Goal: Entertainment & Leisure: Browse casually

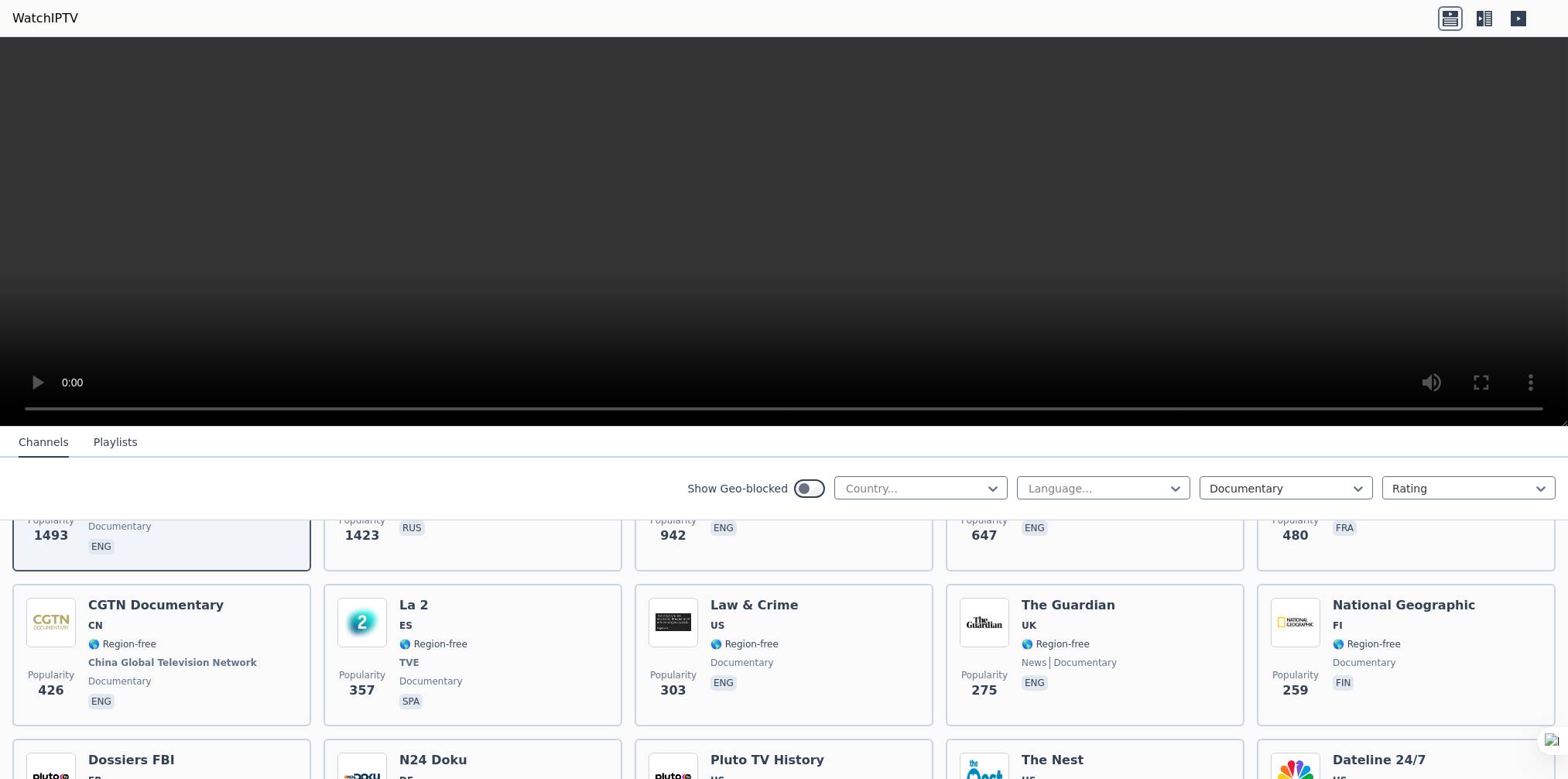
scroll to position [308, 0]
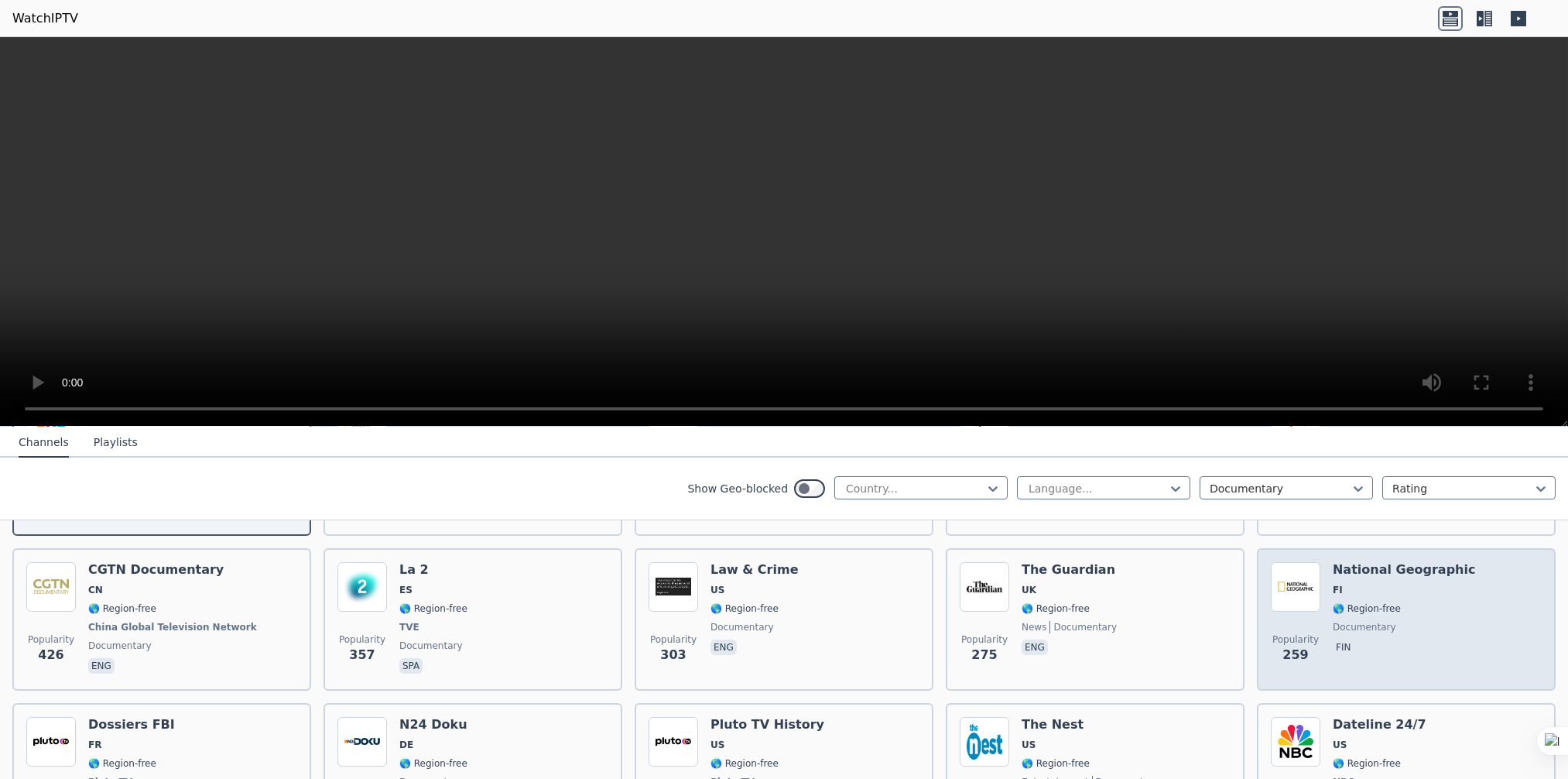
click at [1409, 603] on span "🌎 Region-free" at bounding box center [1404, 608] width 142 height 12
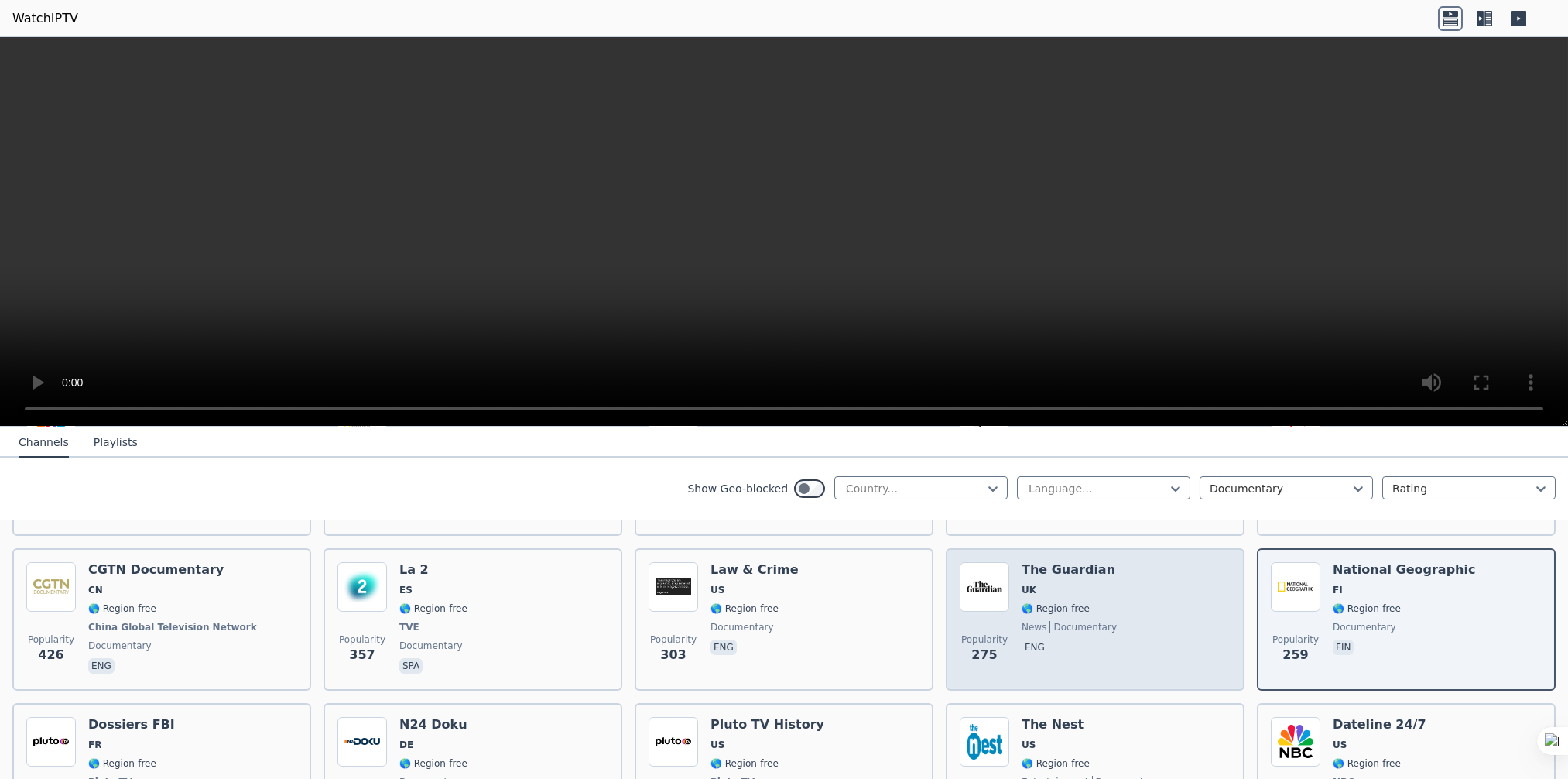
click at [1109, 597] on div "Popularity 275 The Guardian UK 🌎 Region-free news documentary eng" at bounding box center [1094, 619] width 270 height 115
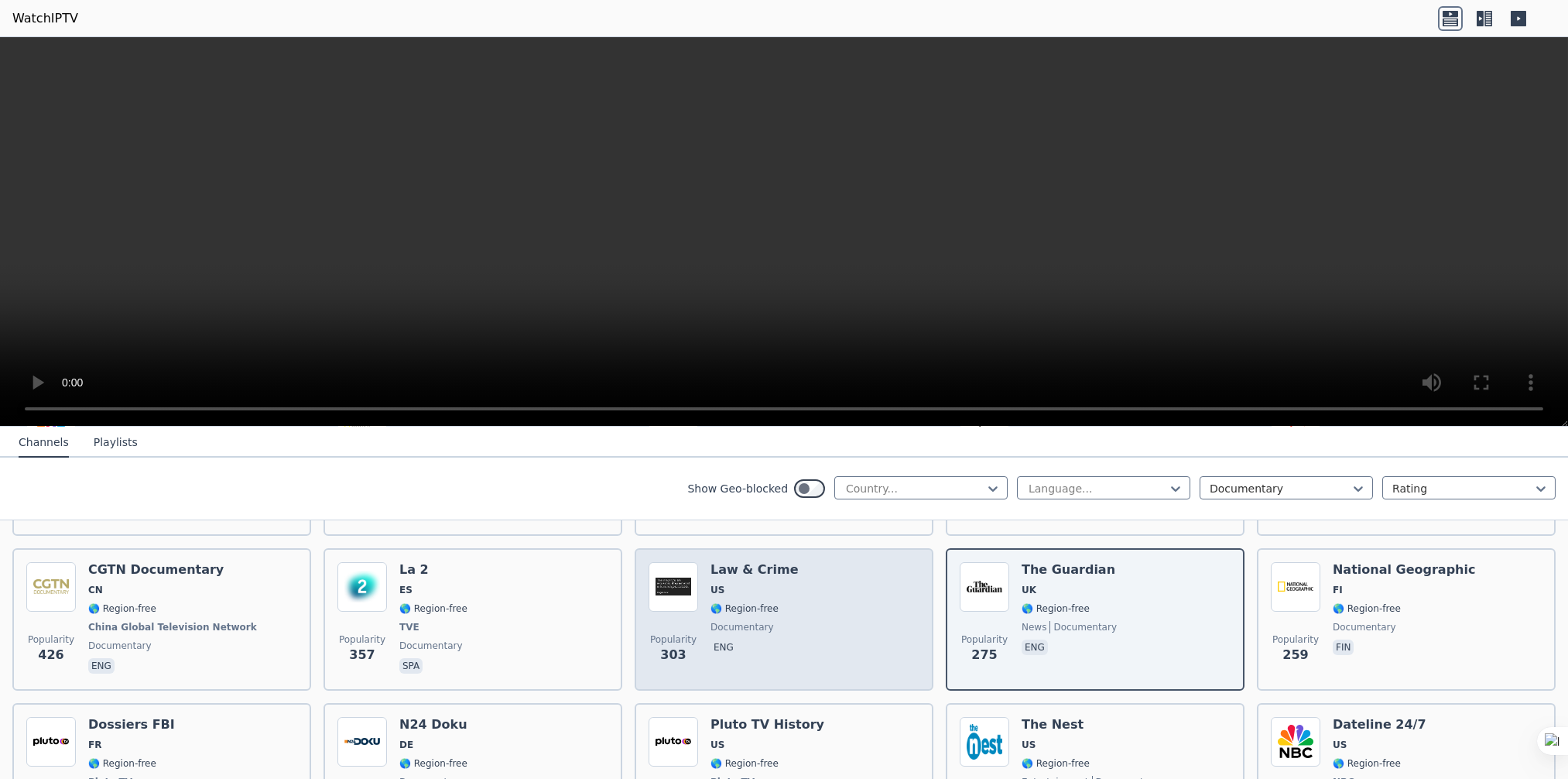
click at [796, 566] on div "Popularity 303 Law & Crime US 🌎 Region-free documentary eng" at bounding box center [784, 619] width 270 height 115
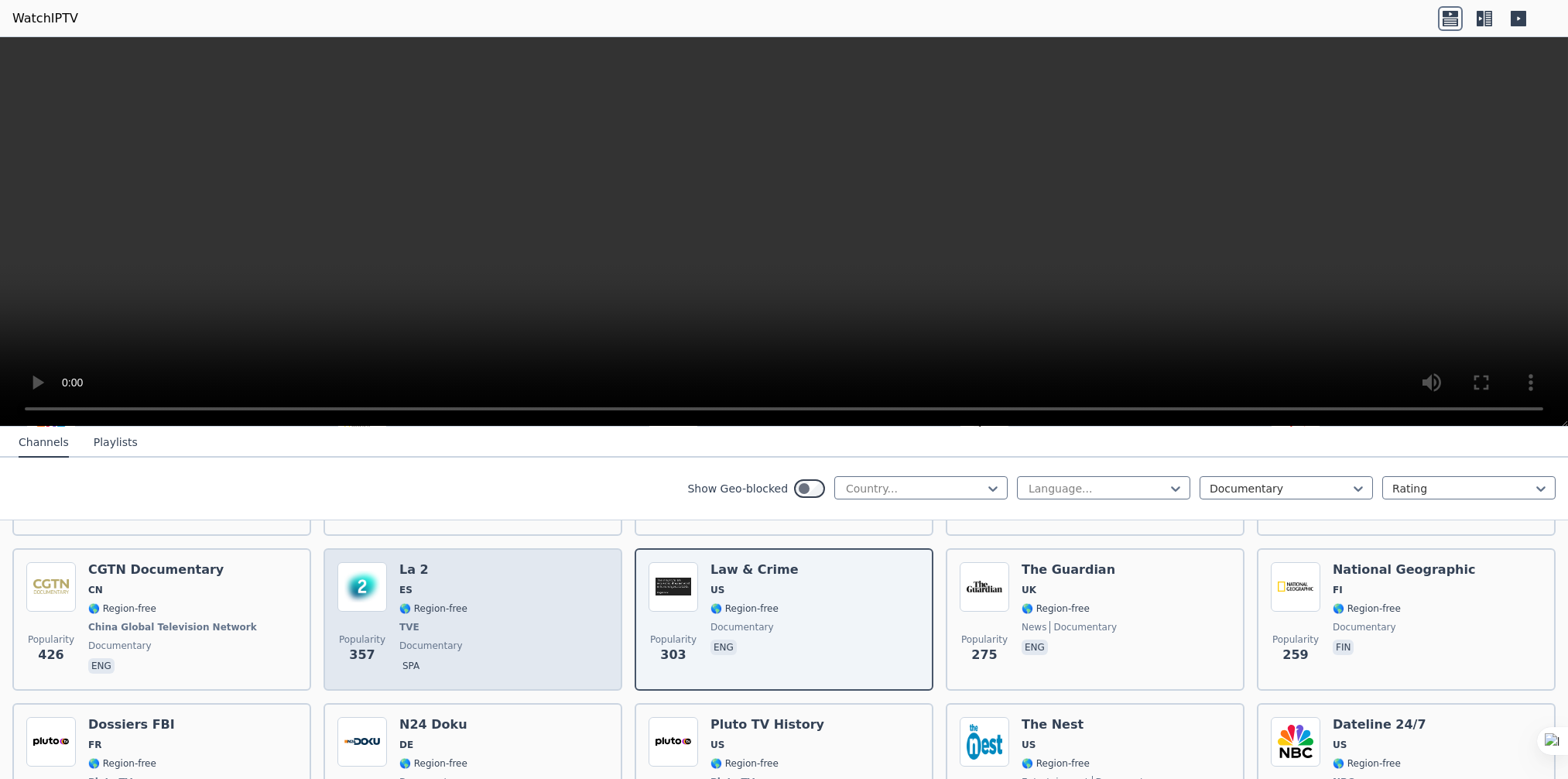
click at [502, 569] on div "Popularity 357 La 2 ES 🌎 Region-free TVE documentary spa" at bounding box center [472, 619] width 270 height 115
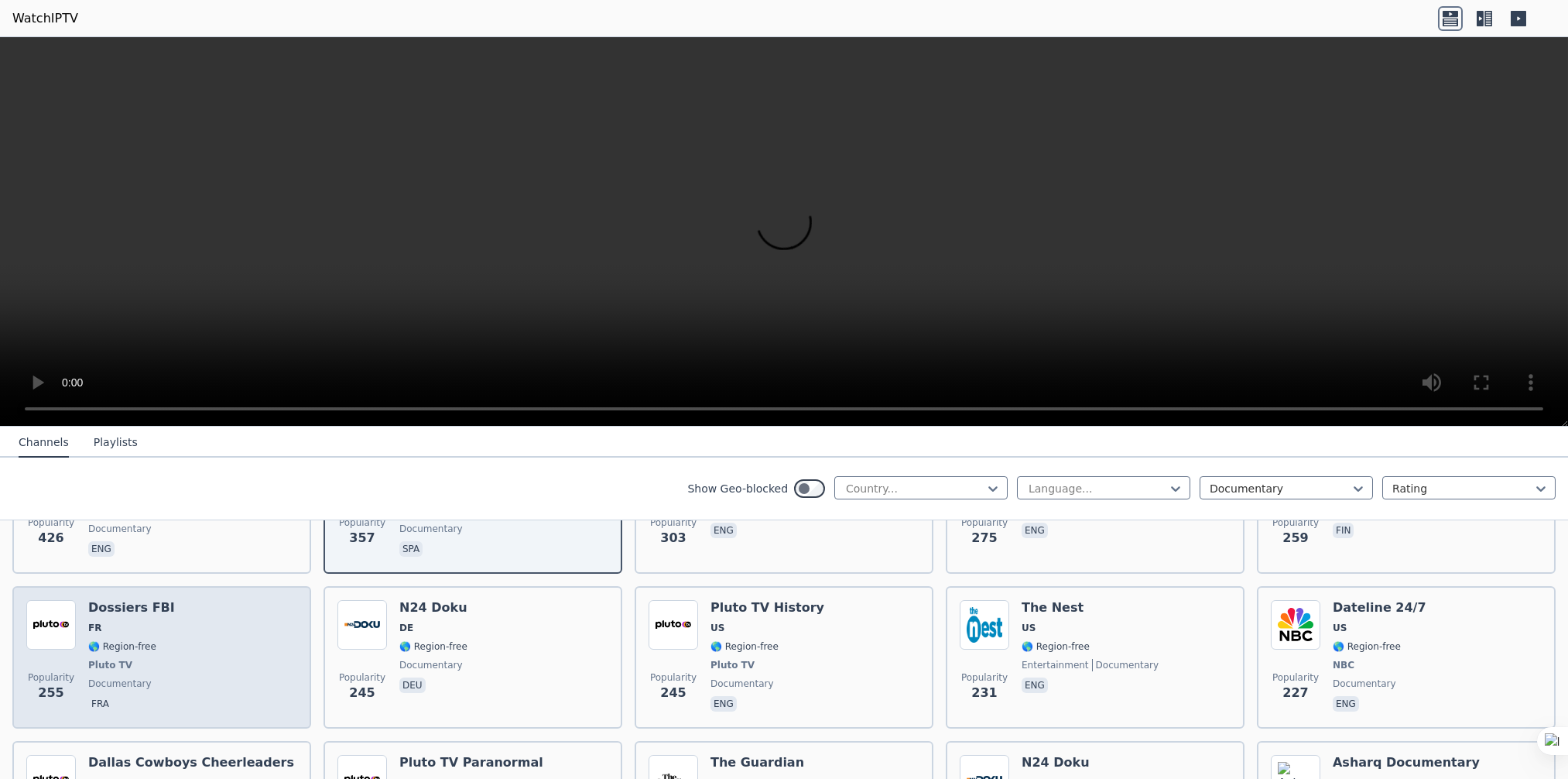
scroll to position [464, 0]
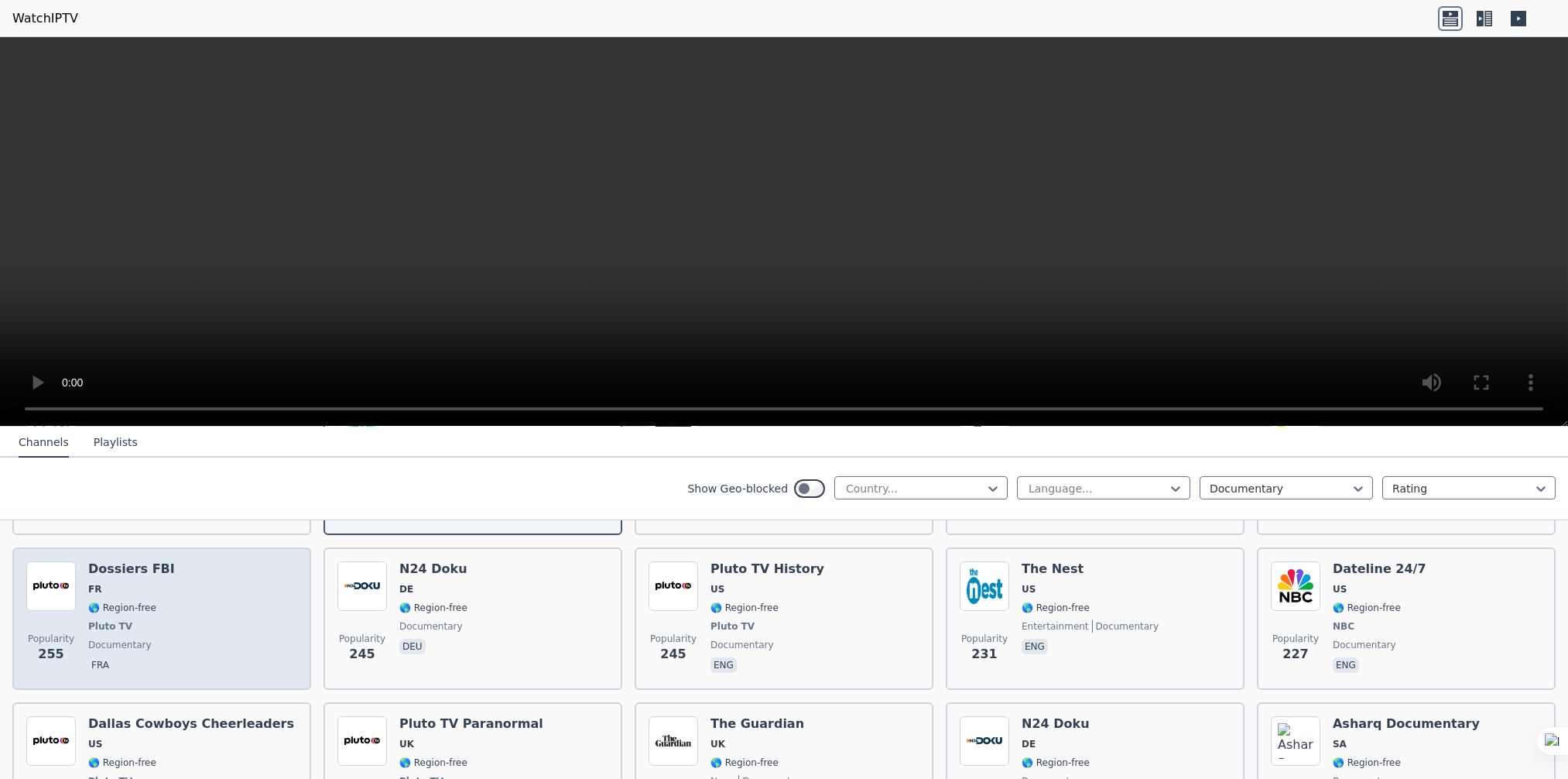
click at [146, 599] on div "Dossiers FBI FR 🌎 Region-free Pluto TV documentary fra" at bounding box center [131, 618] width 86 height 115
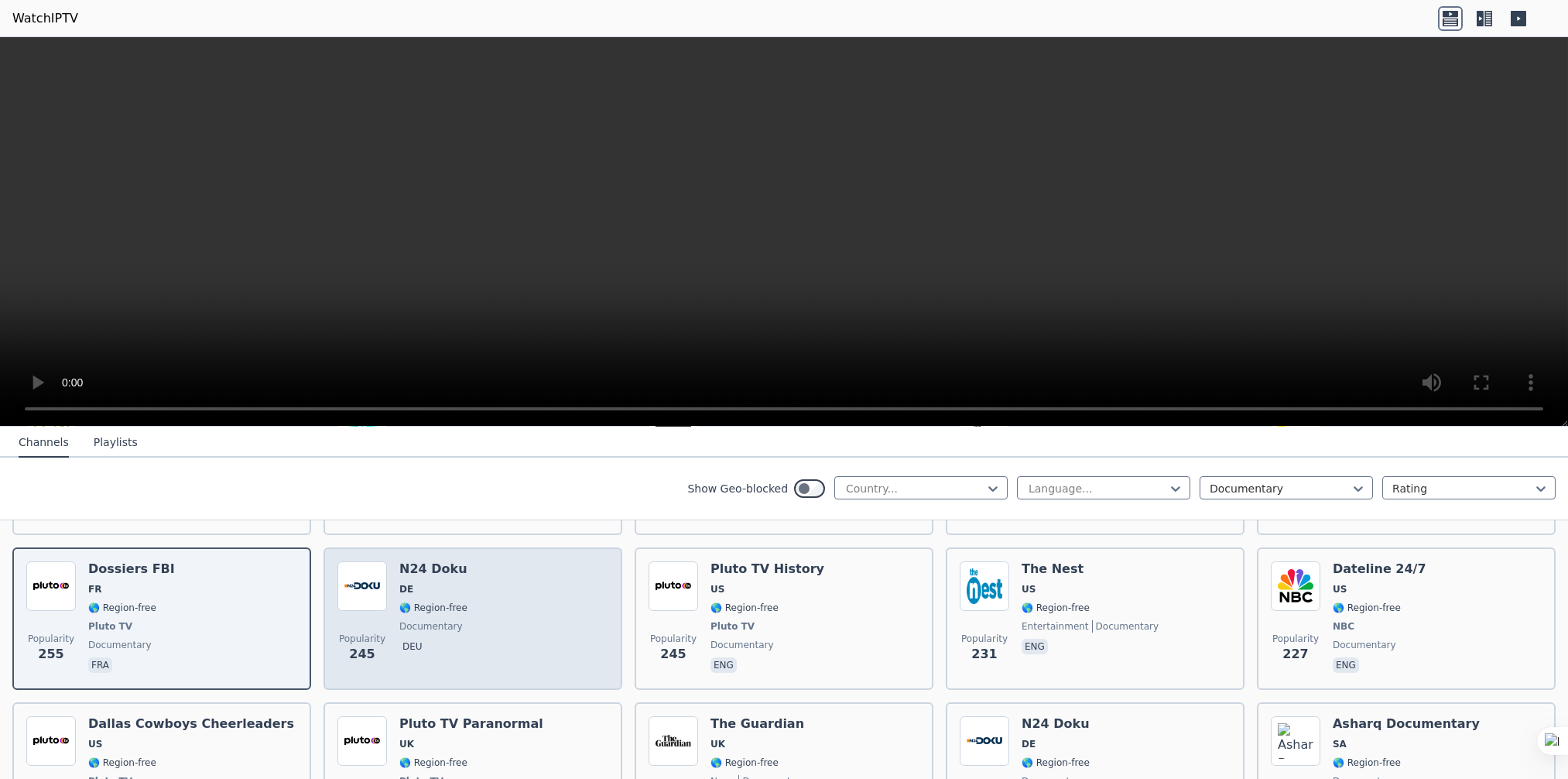
click at [444, 639] on span "deu" at bounding box center [434, 648] width 68 height 19
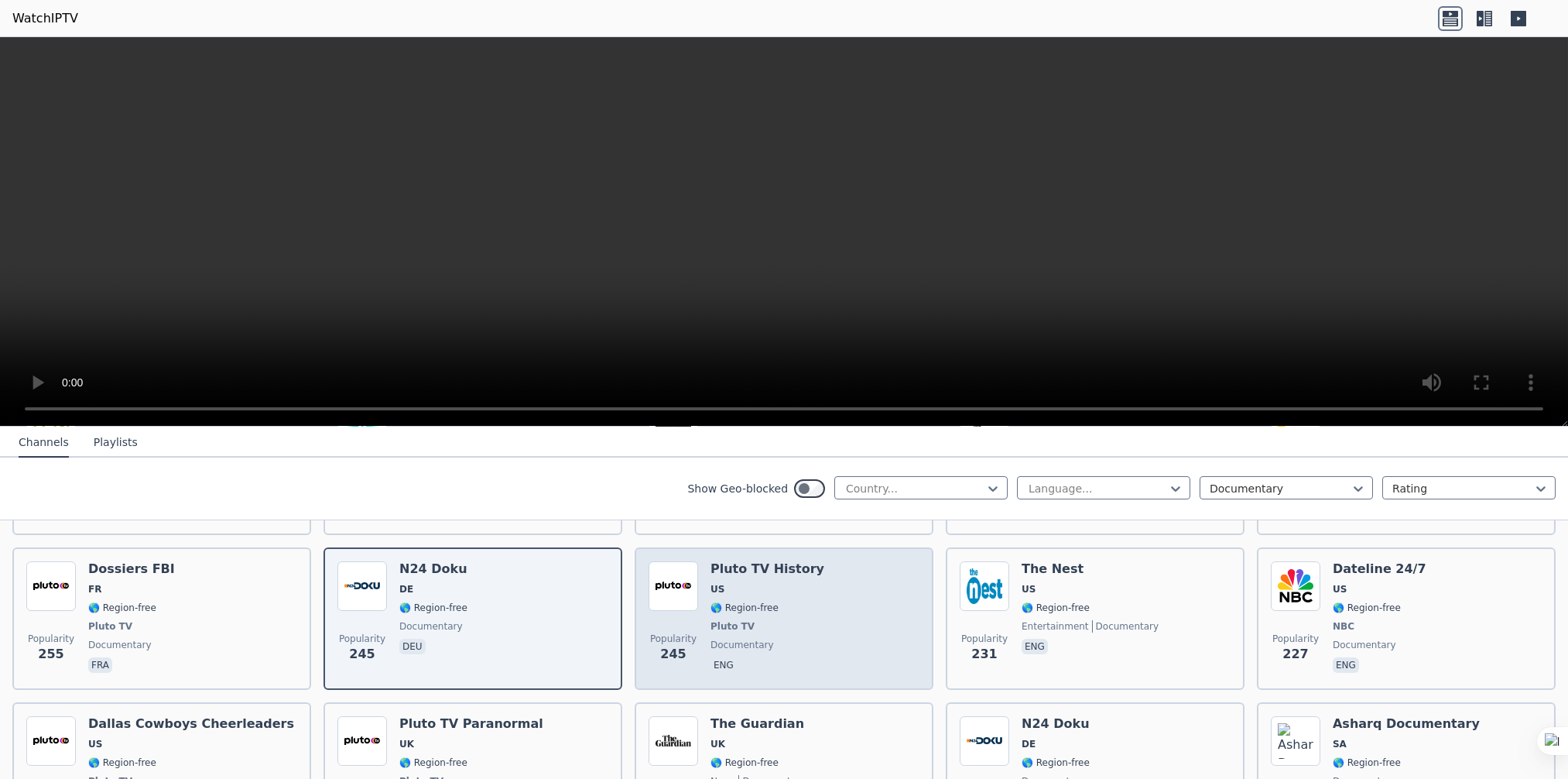
click at [749, 658] on span "eng" at bounding box center [767, 667] width 114 height 19
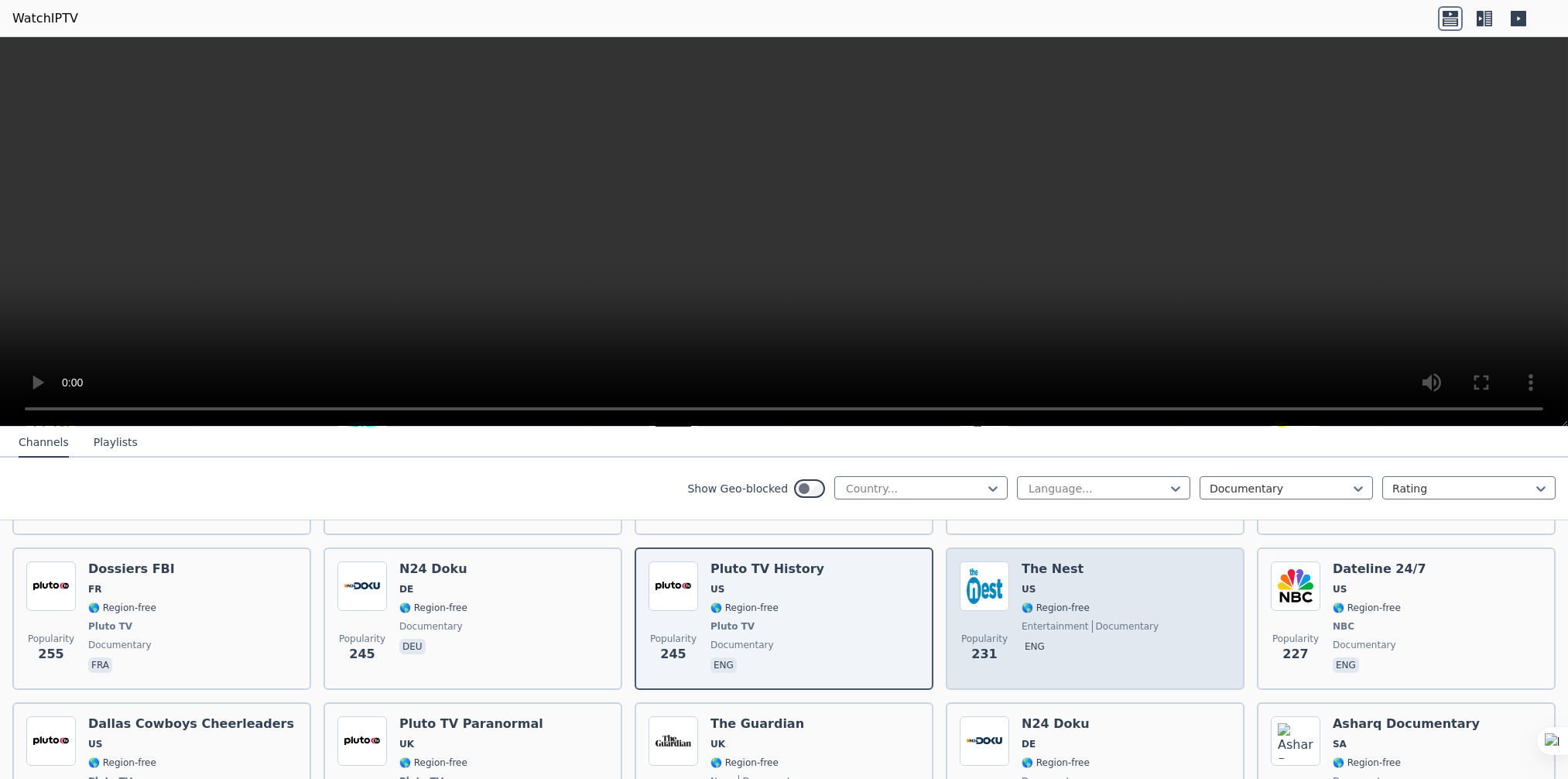
click at [1070, 641] on div "The Nest US 🌎 Region-free entertainment documentary eng" at bounding box center [1090, 618] width 137 height 115
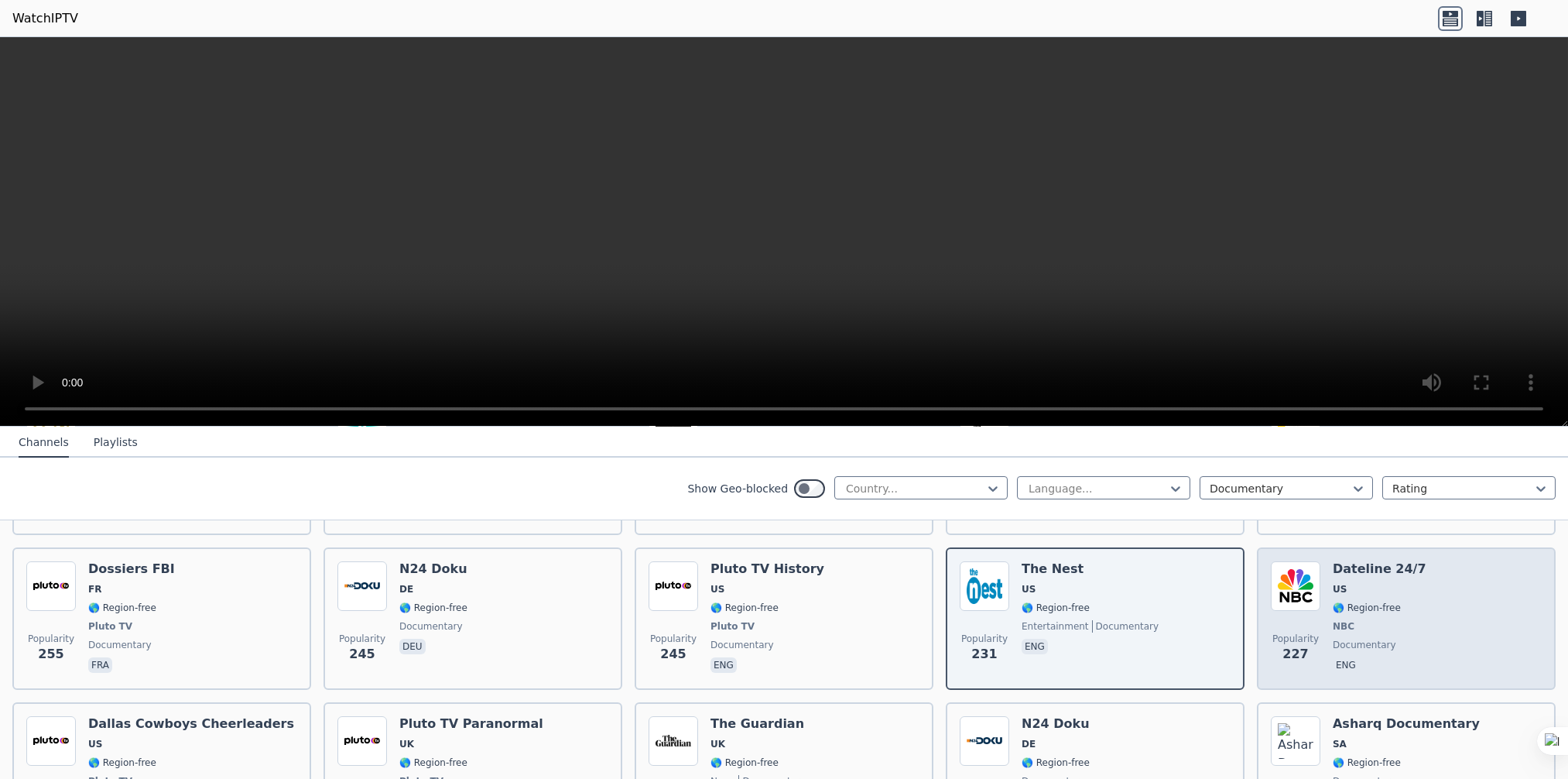
click at [1412, 640] on div "Popularity 227 Dateline 24/7 US 🌎 Region-free NBC documentary eng" at bounding box center [1405, 618] width 270 height 115
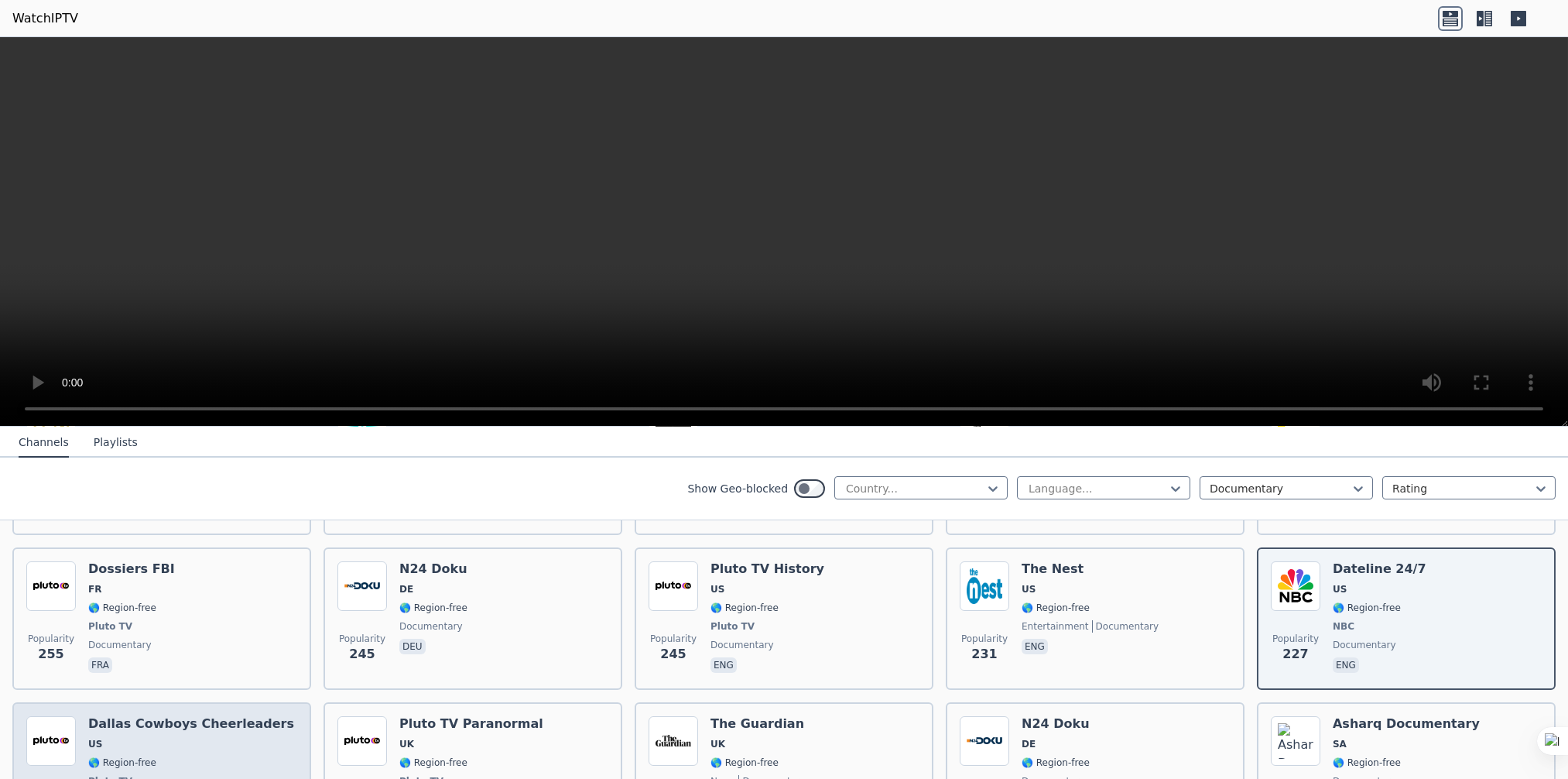
click at [189, 735] on div "Dallas Cowboys Cheerleaders US 🌎 Region-free Pluto TV documentary eng" at bounding box center [191, 772] width 206 height 115
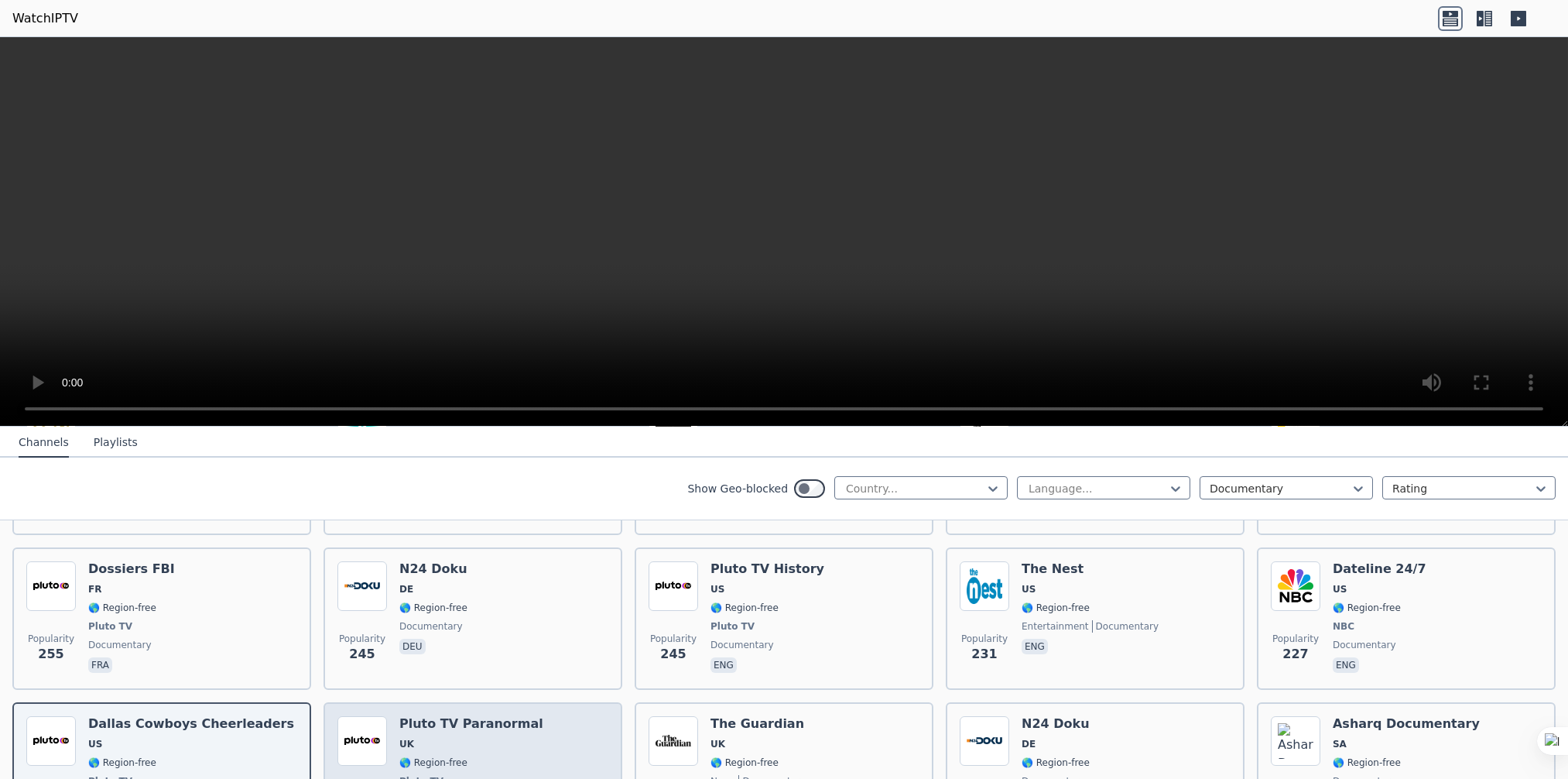
click at [435, 737] on span "UK" at bounding box center [471, 743] width 144 height 12
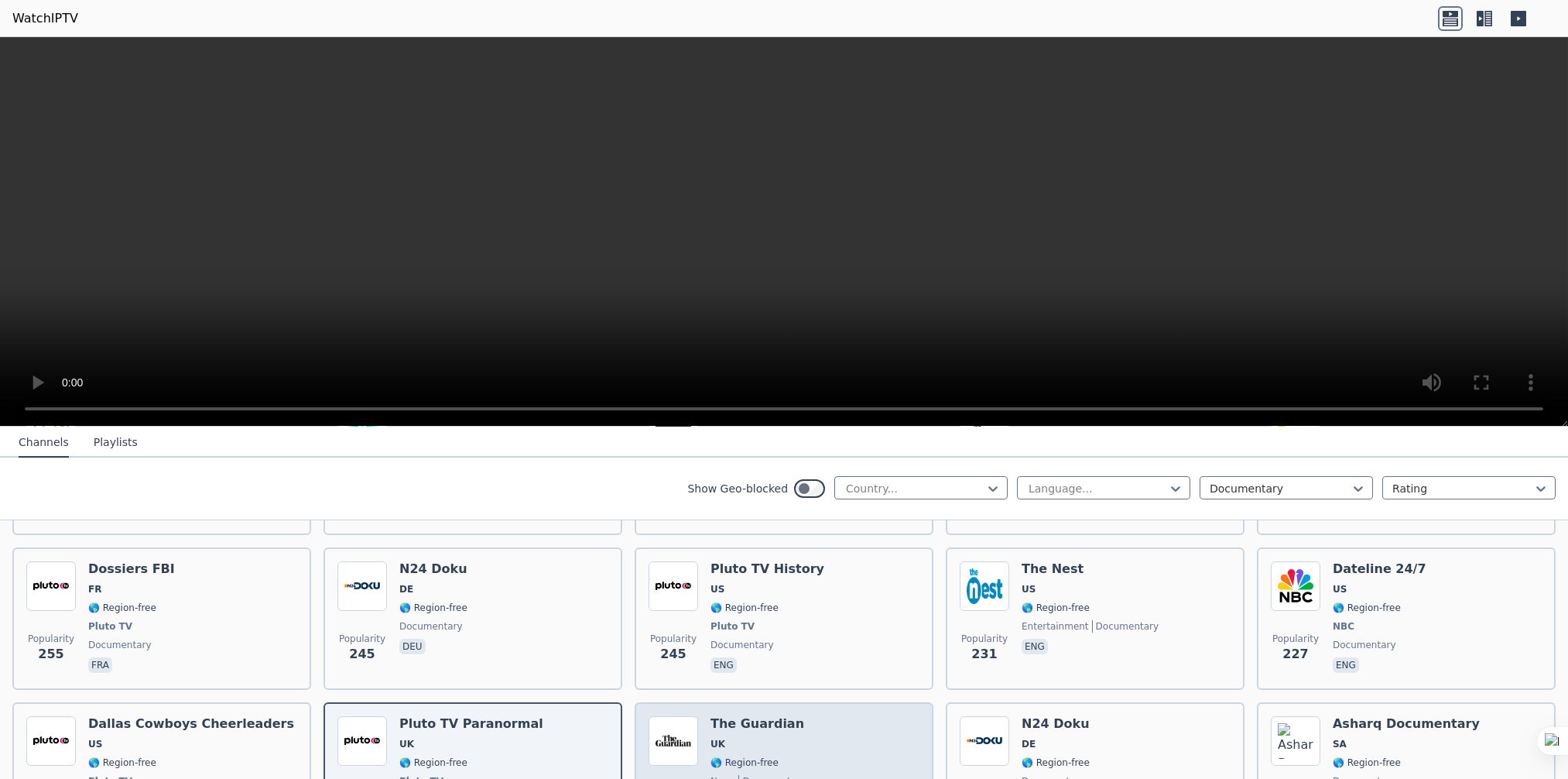
click at [738, 737] on span "UK" at bounding box center [758, 743] width 95 height 12
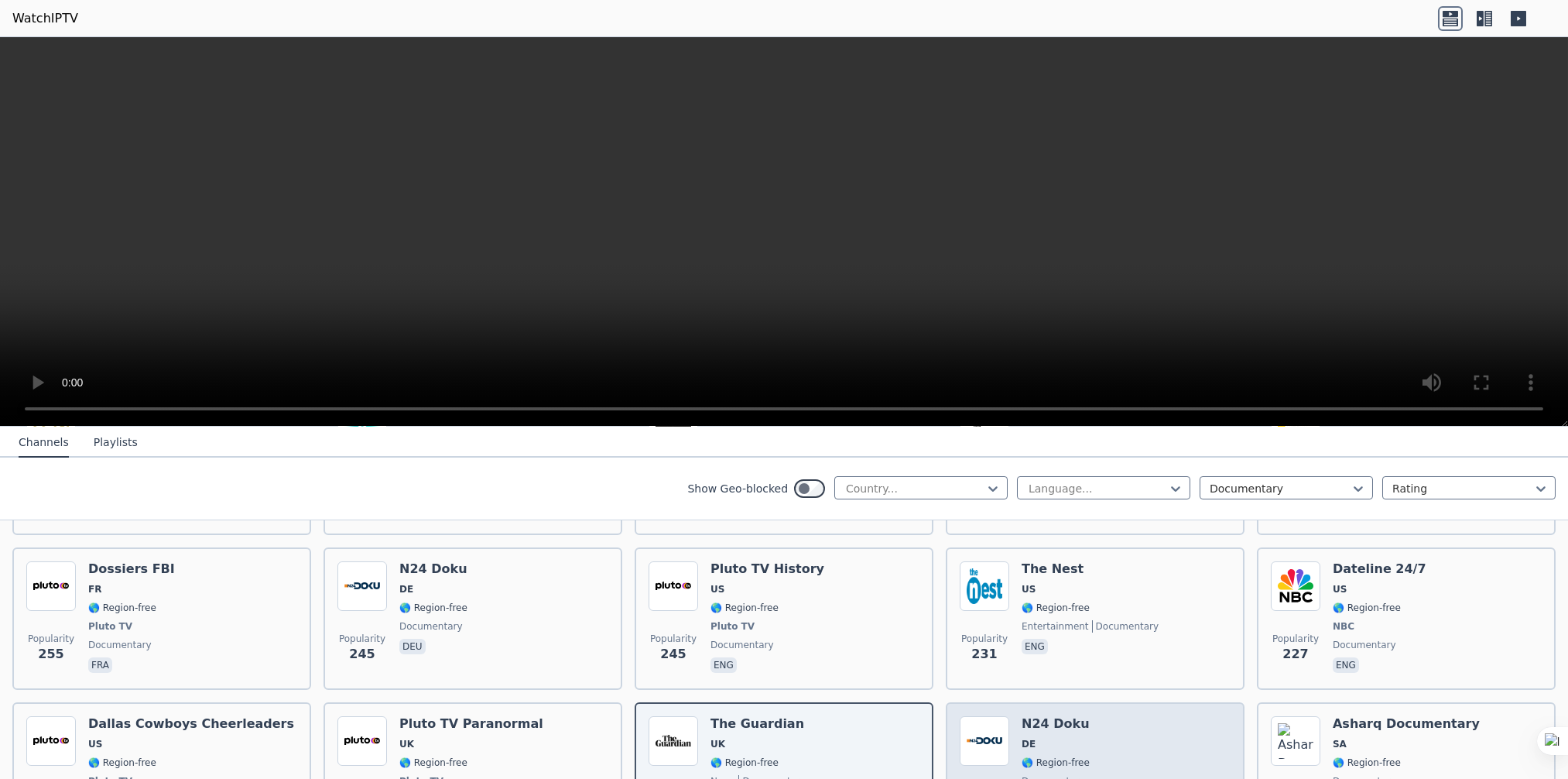
click at [1089, 725] on div "Popularity 179 N24 Doku DE 🌎 Region-free documentary deu" at bounding box center [1094, 772] width 270 height 115
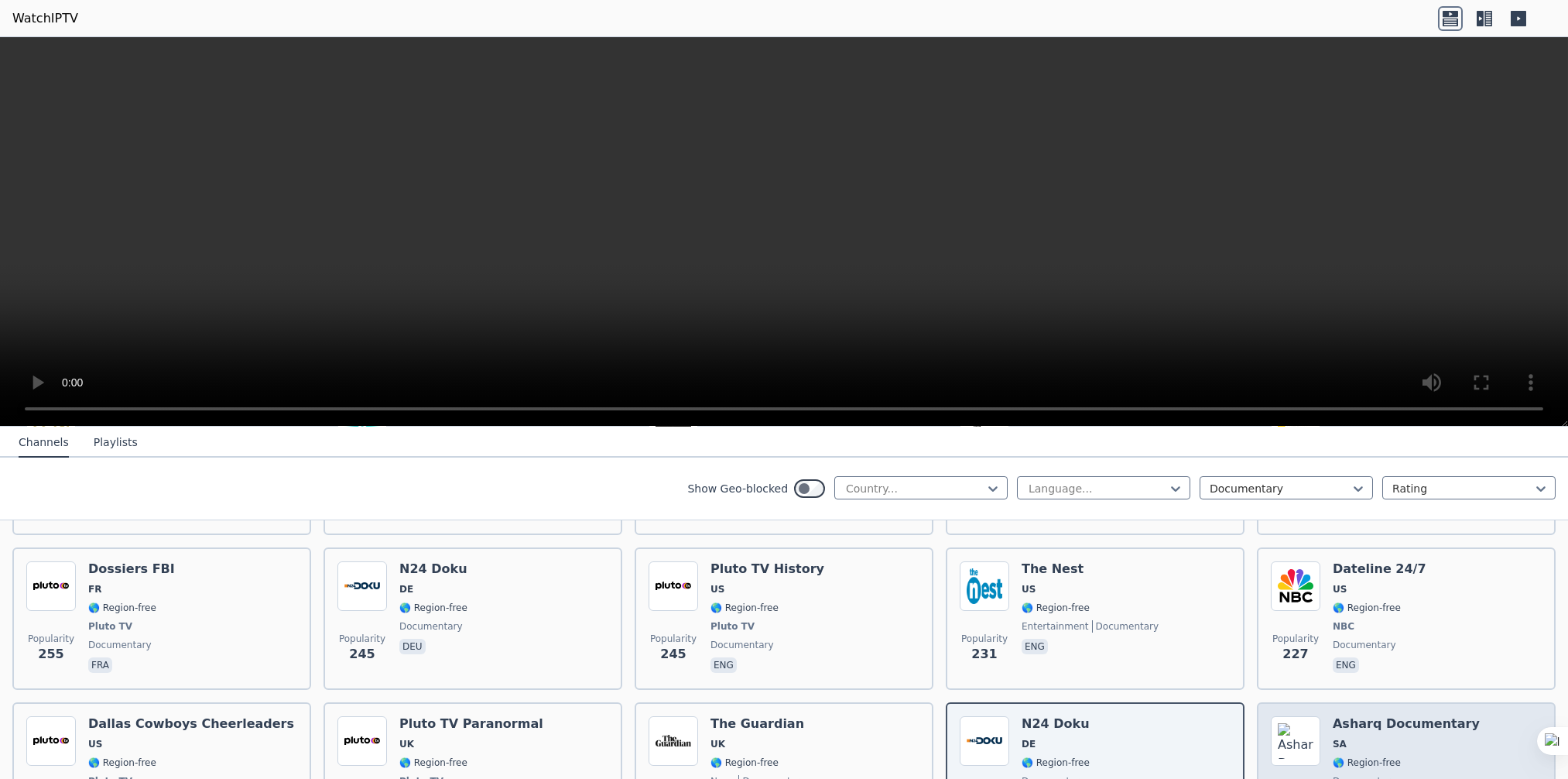
click at [1341, 715] on h6 "Asharq Documentary" at bounding box center [1406, 723] width 147 height 15
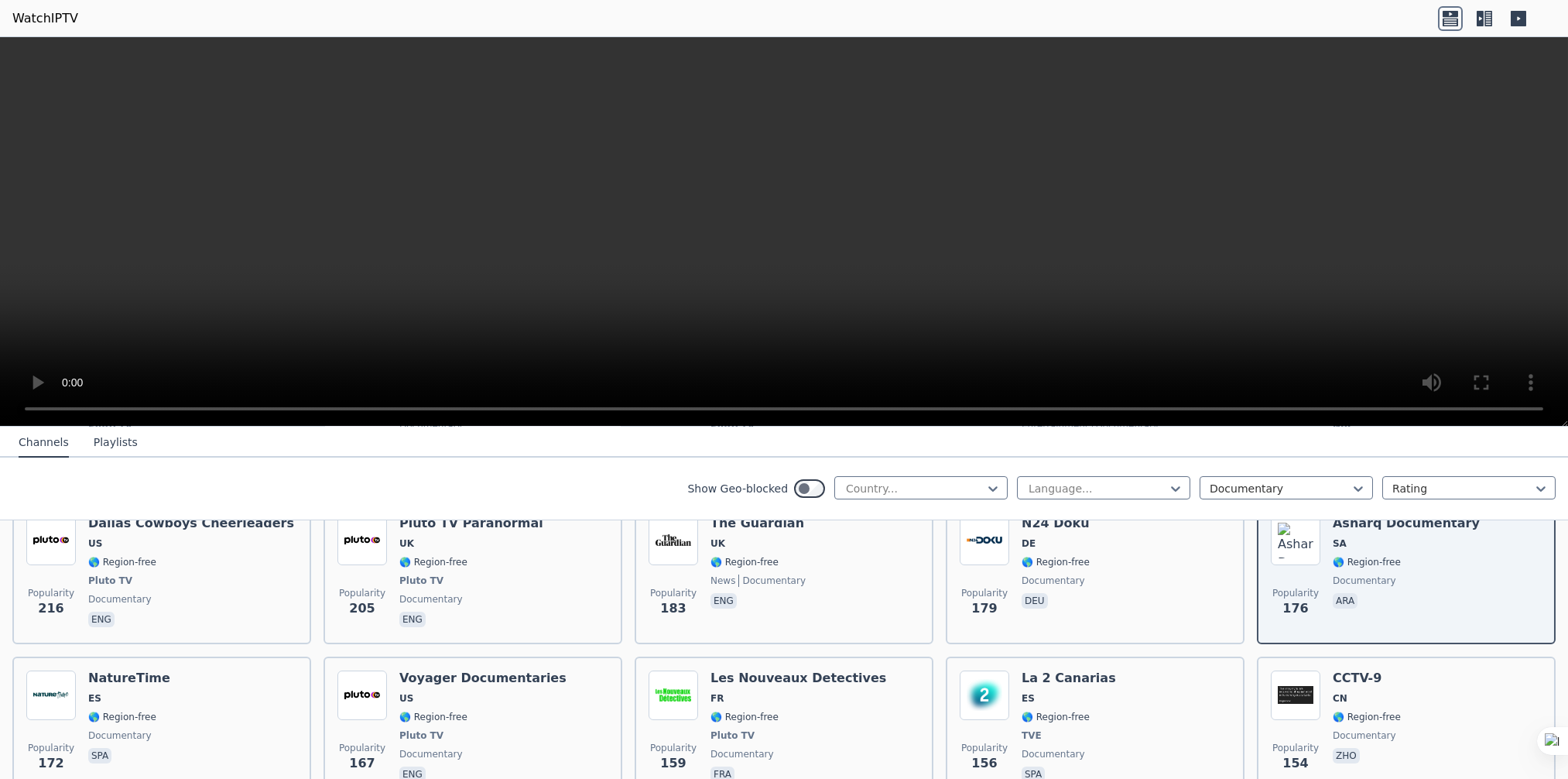
scroll to position [696, 0]
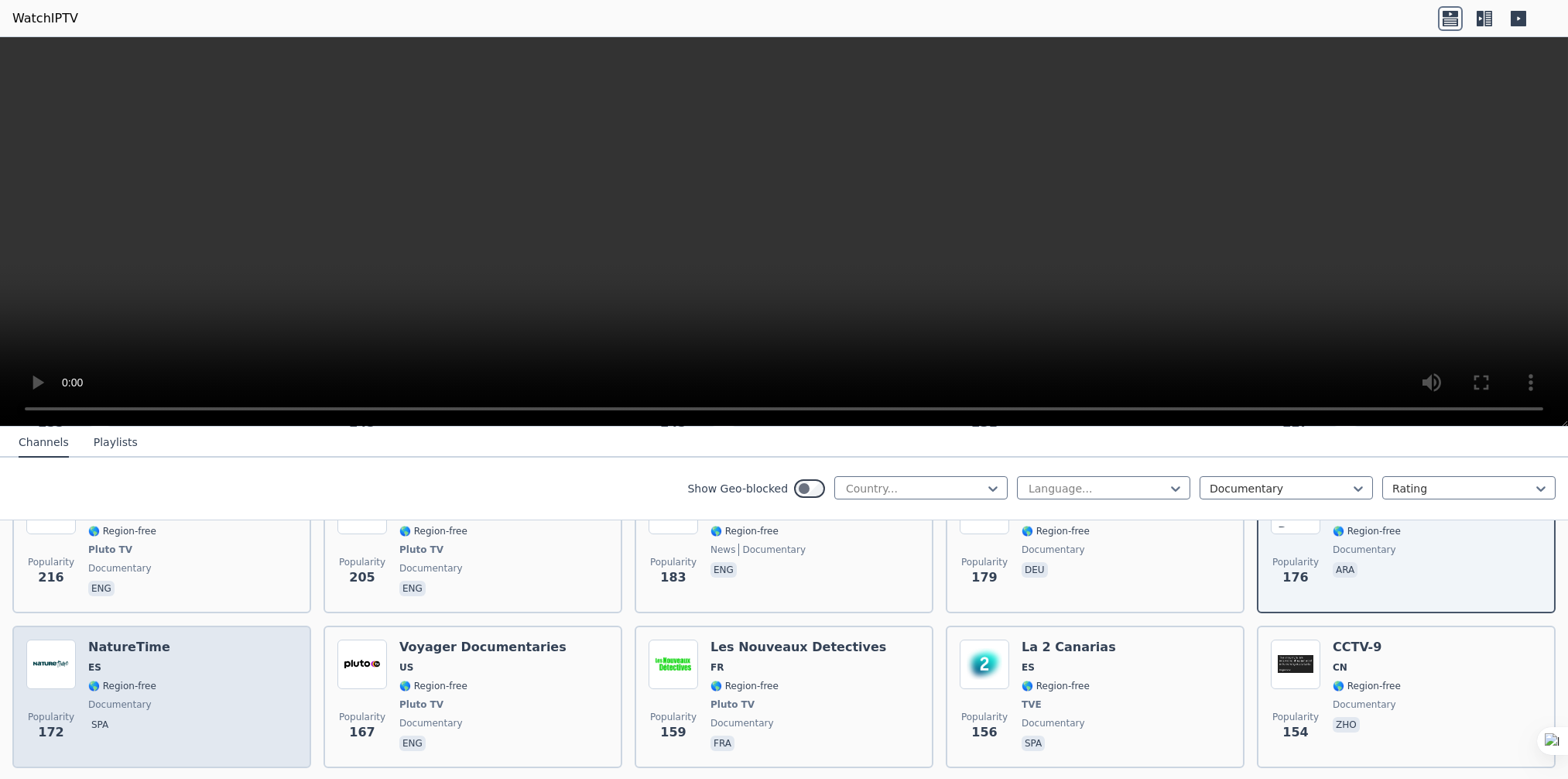
click at [120, 679] on span "🌎 Region-free" at bounding box center [122, 685] width 68 height 12
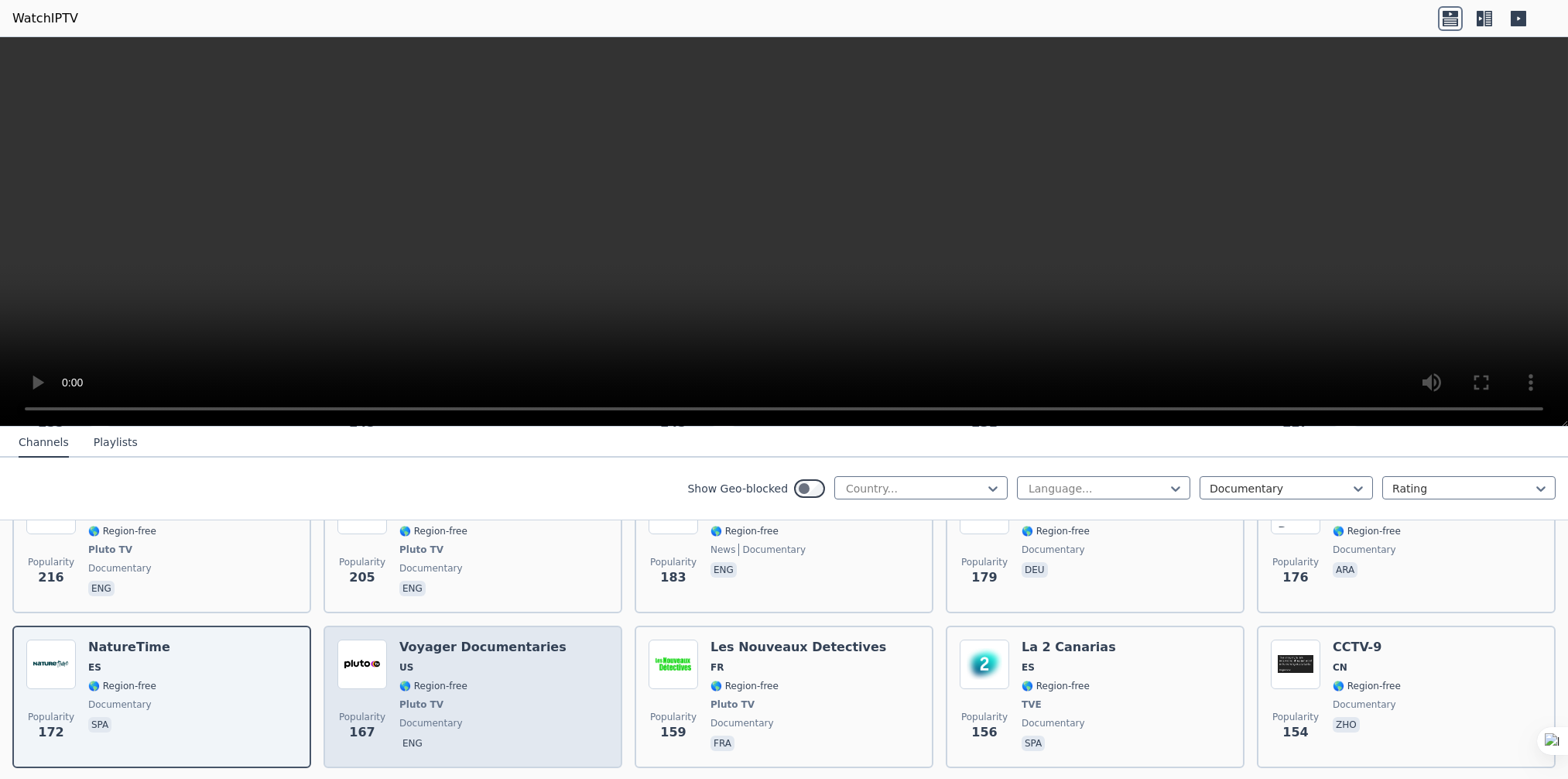
click at [496, 661] on span "US" at bounding box center [483, 667] width 167 height 12
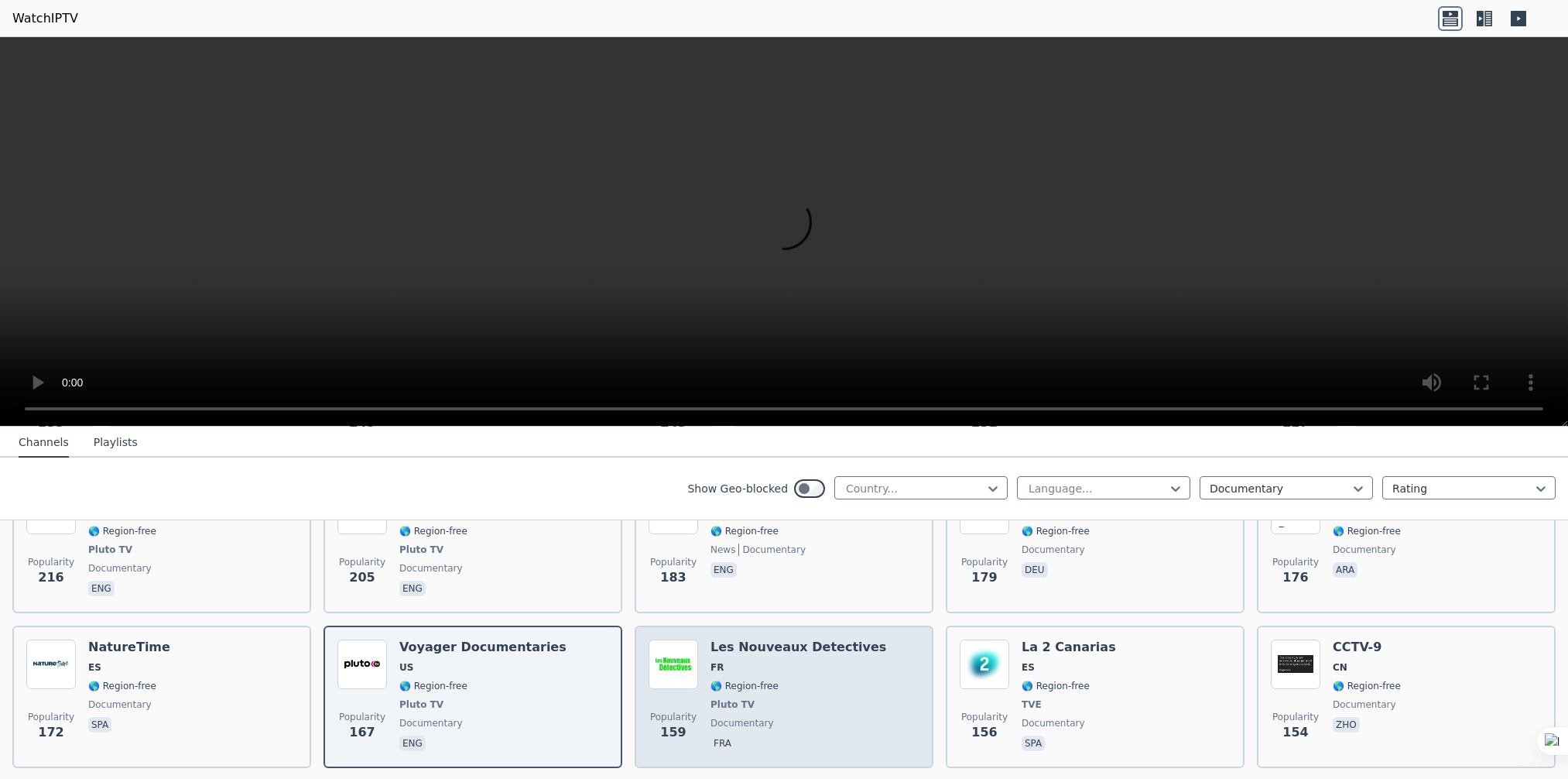
click at [769, 661] on span "FR" at bounding box center [798, 667] width 175 height 12
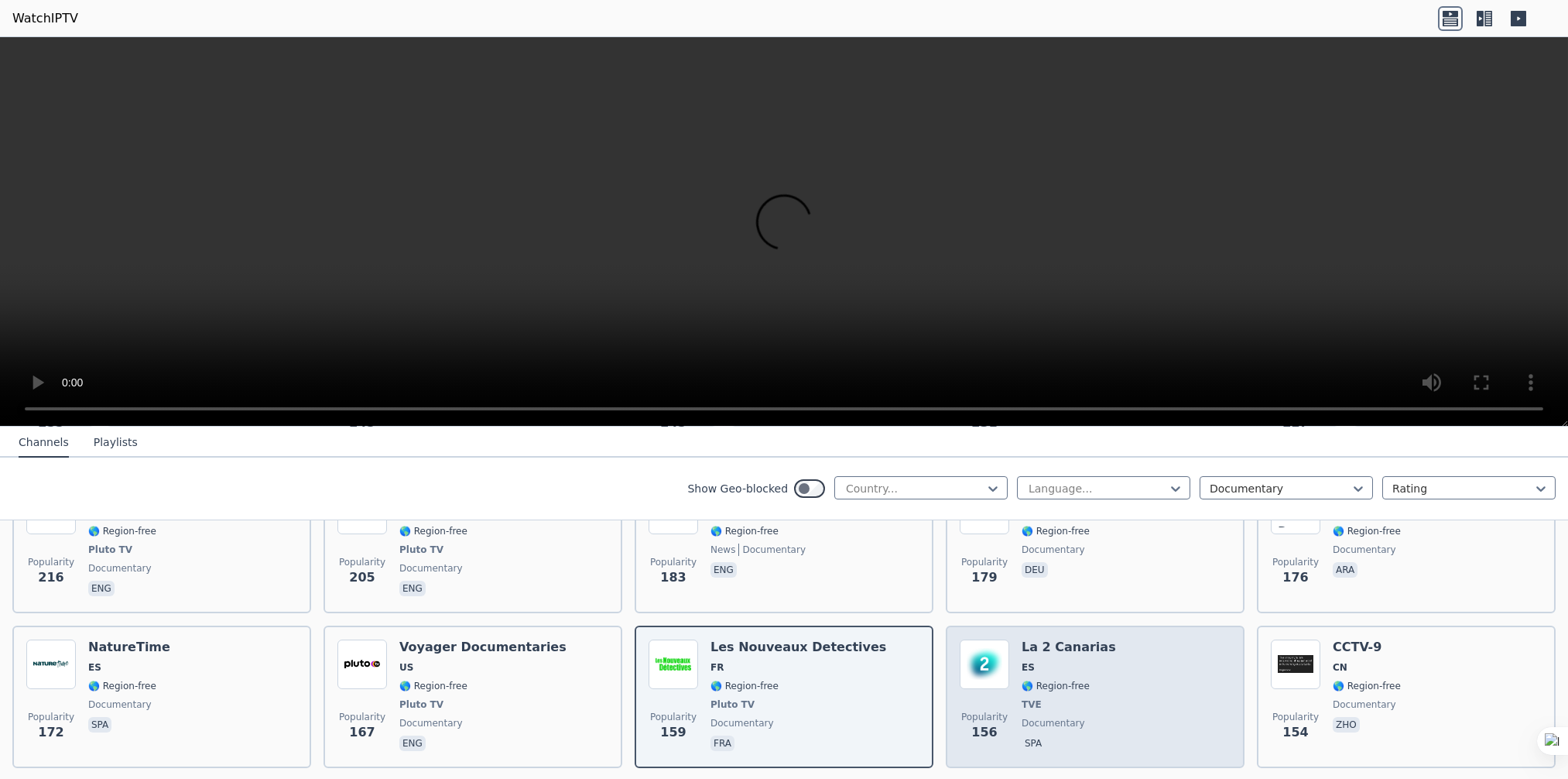
click at [1095, 663] on div "Popularity 156 La 2 Canarias ES 🌎 Region-free TVE documentary spa" at bounding box center [1094, 696] width 270 height 115
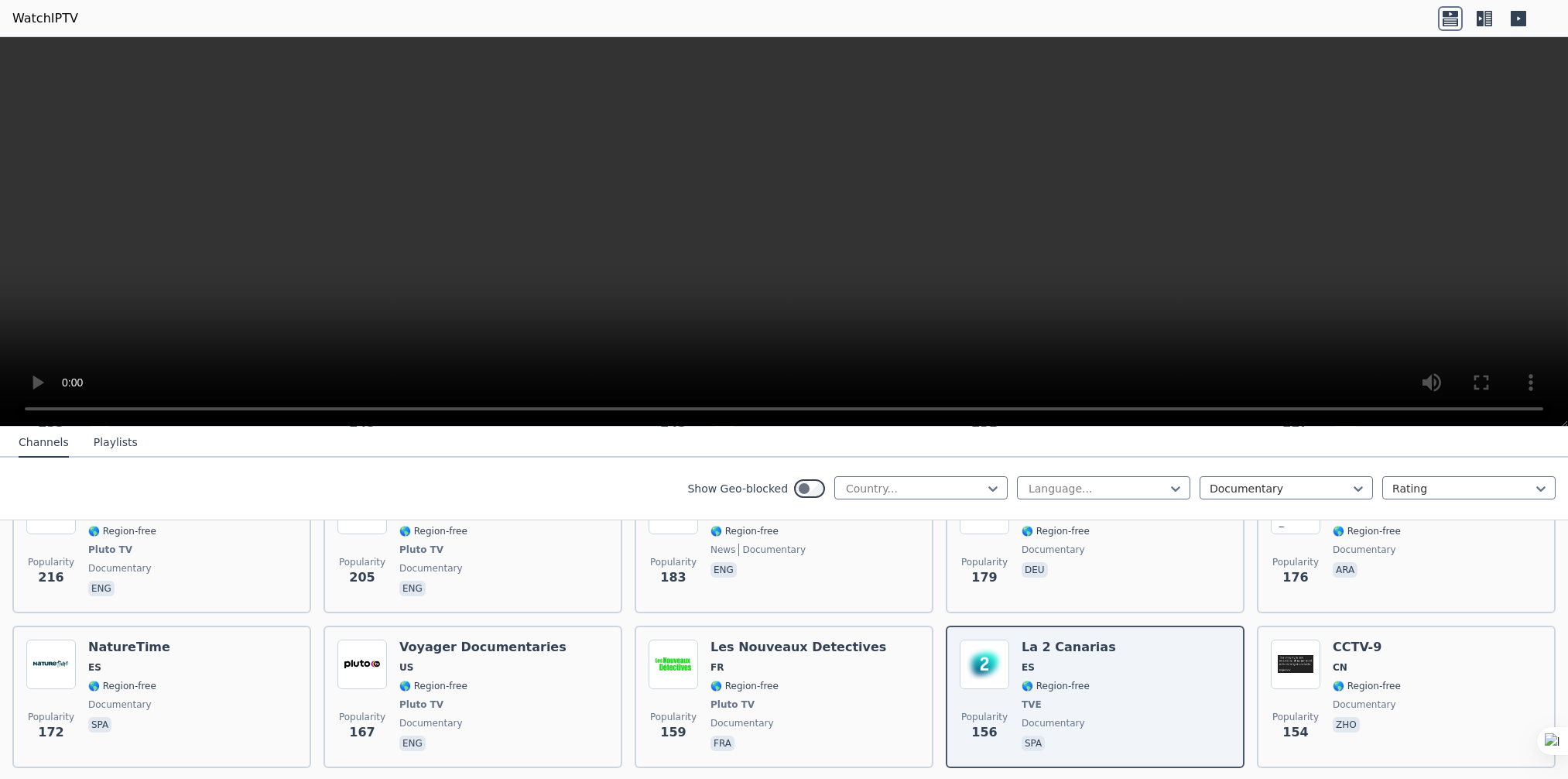
click at [516, 192] on video at bounding box center [784, 232] width 1568 height 389
click at [518, 192] on video at bounding box center [784, 232] width 1568 height 389
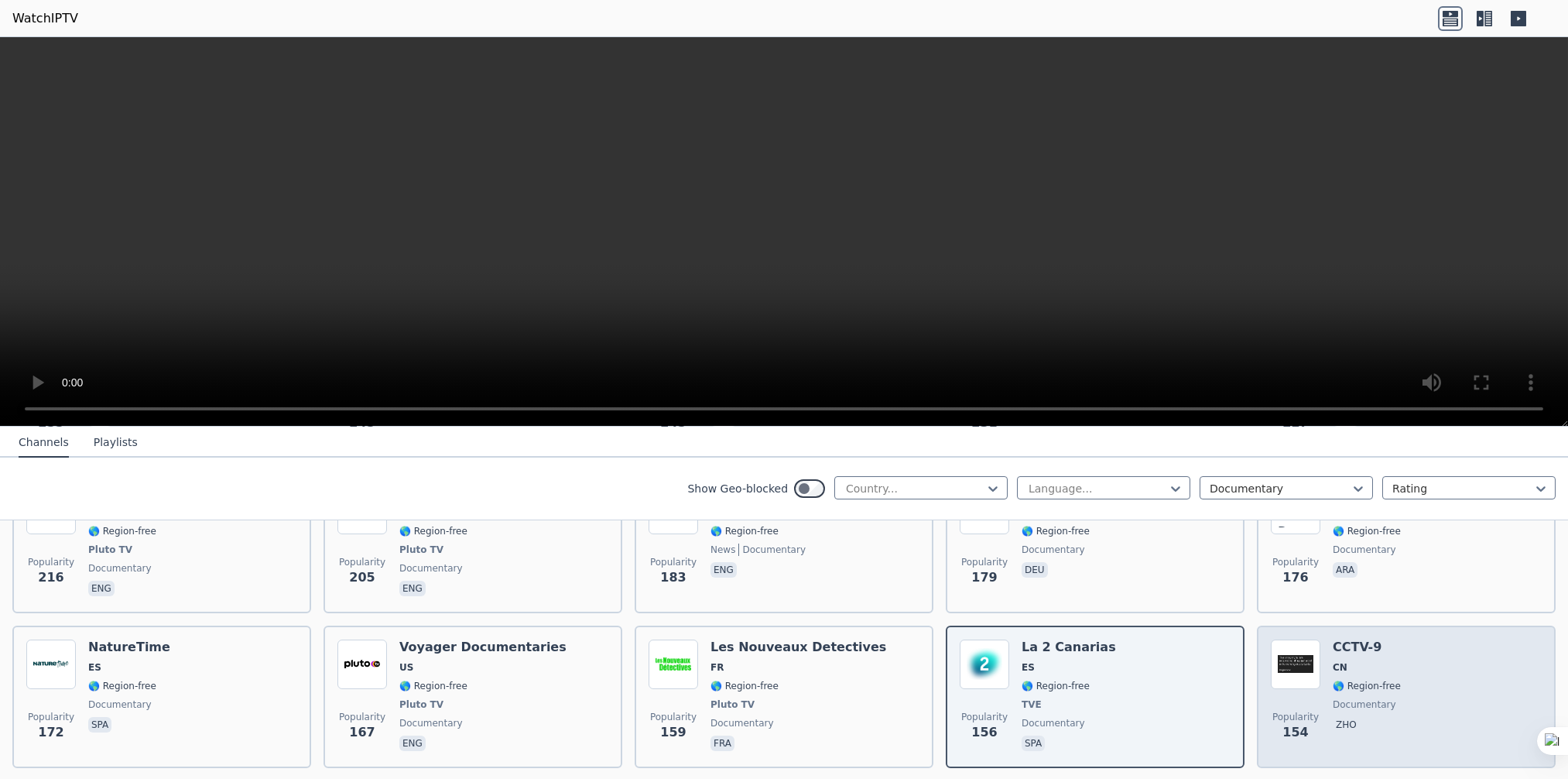
click at [1349, 661] on span "CN" at bounding box center [1367, 667] width 68 height 12
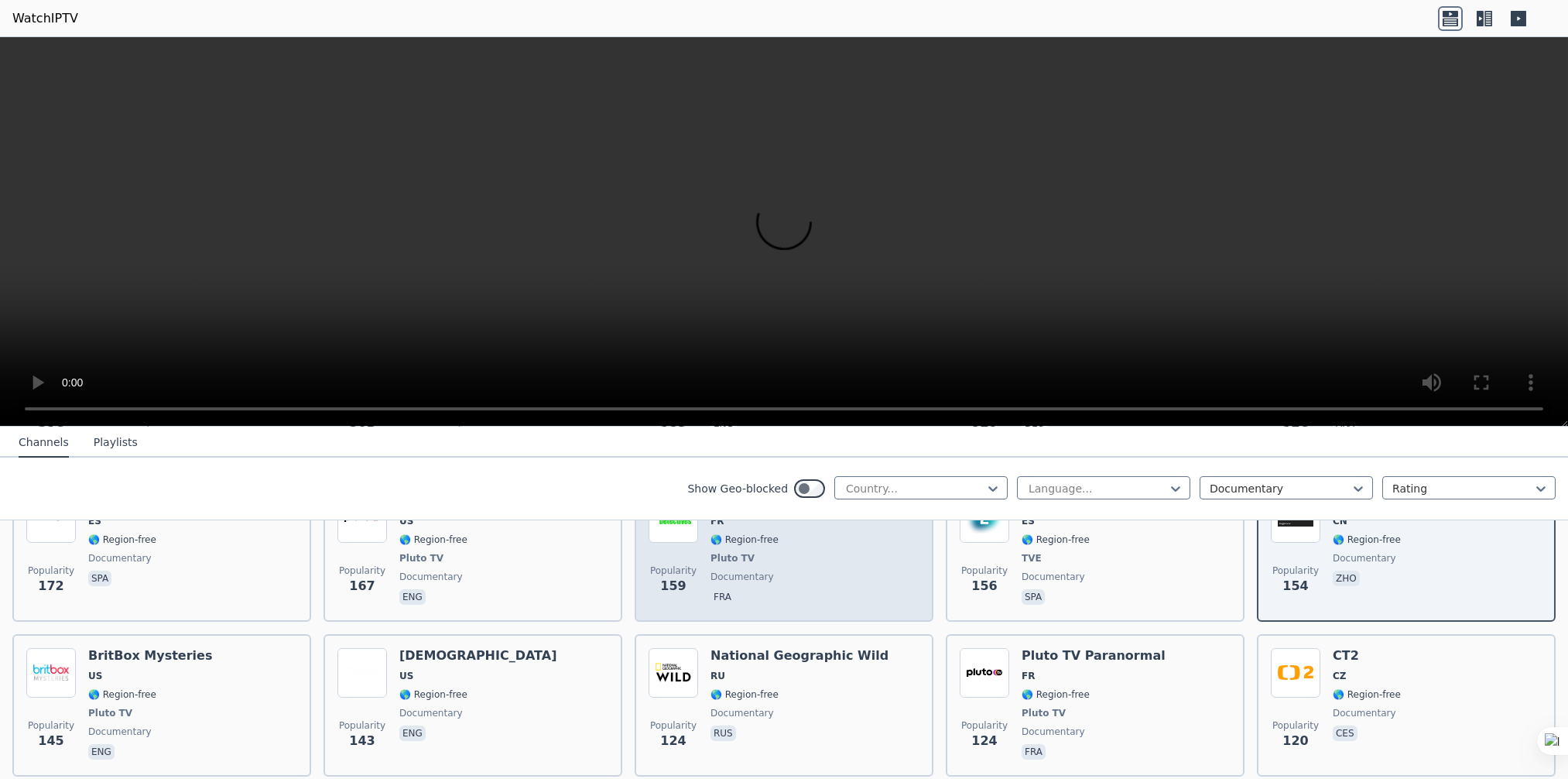
scroll to position [850, 0]
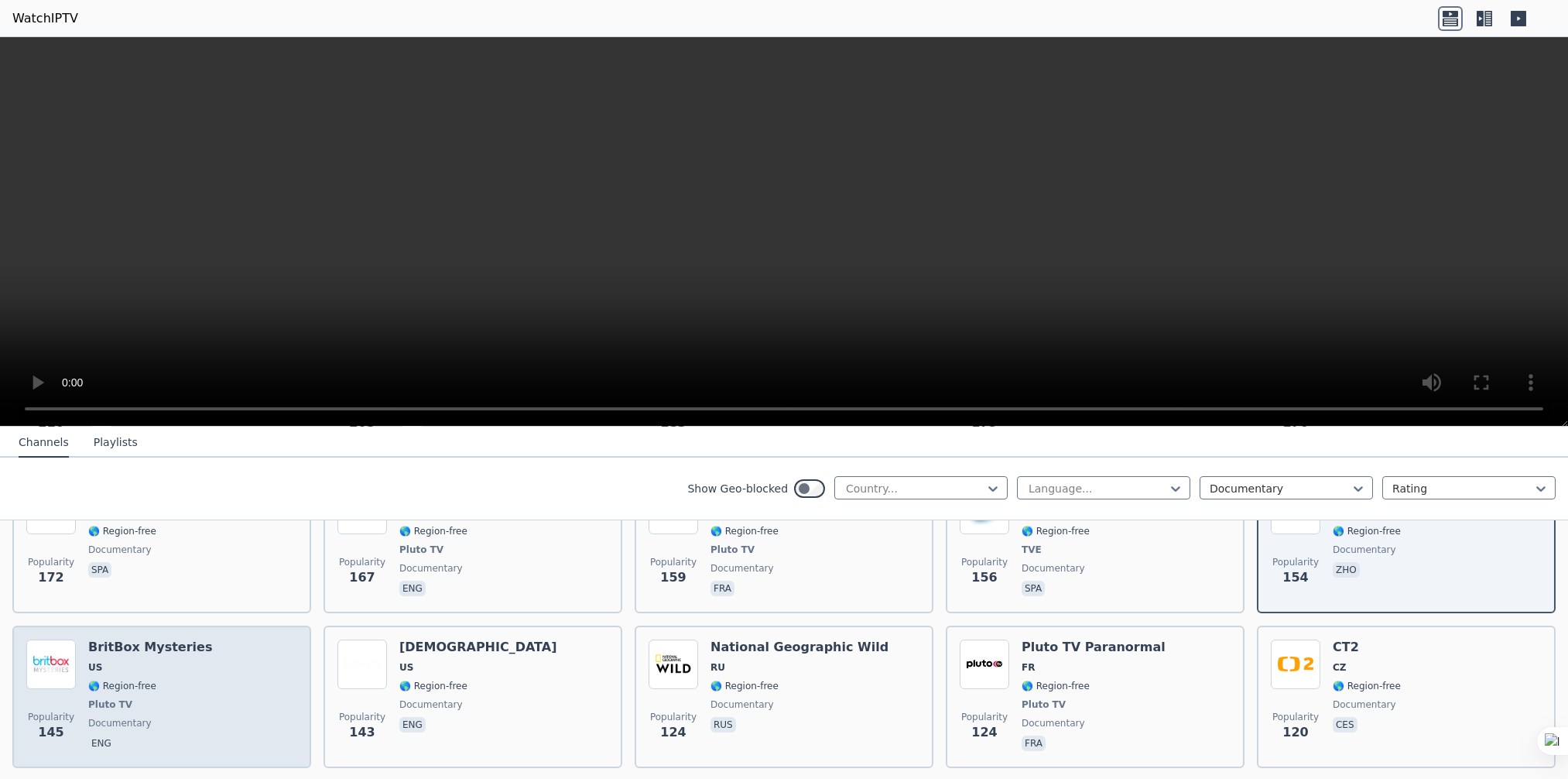
click at [191, 657] on div "Popularity 145 BritBox Mysteries US 🌎 Region-free Pluto TV documentary eng" at bounding box center [161, 696] width 270 height 115
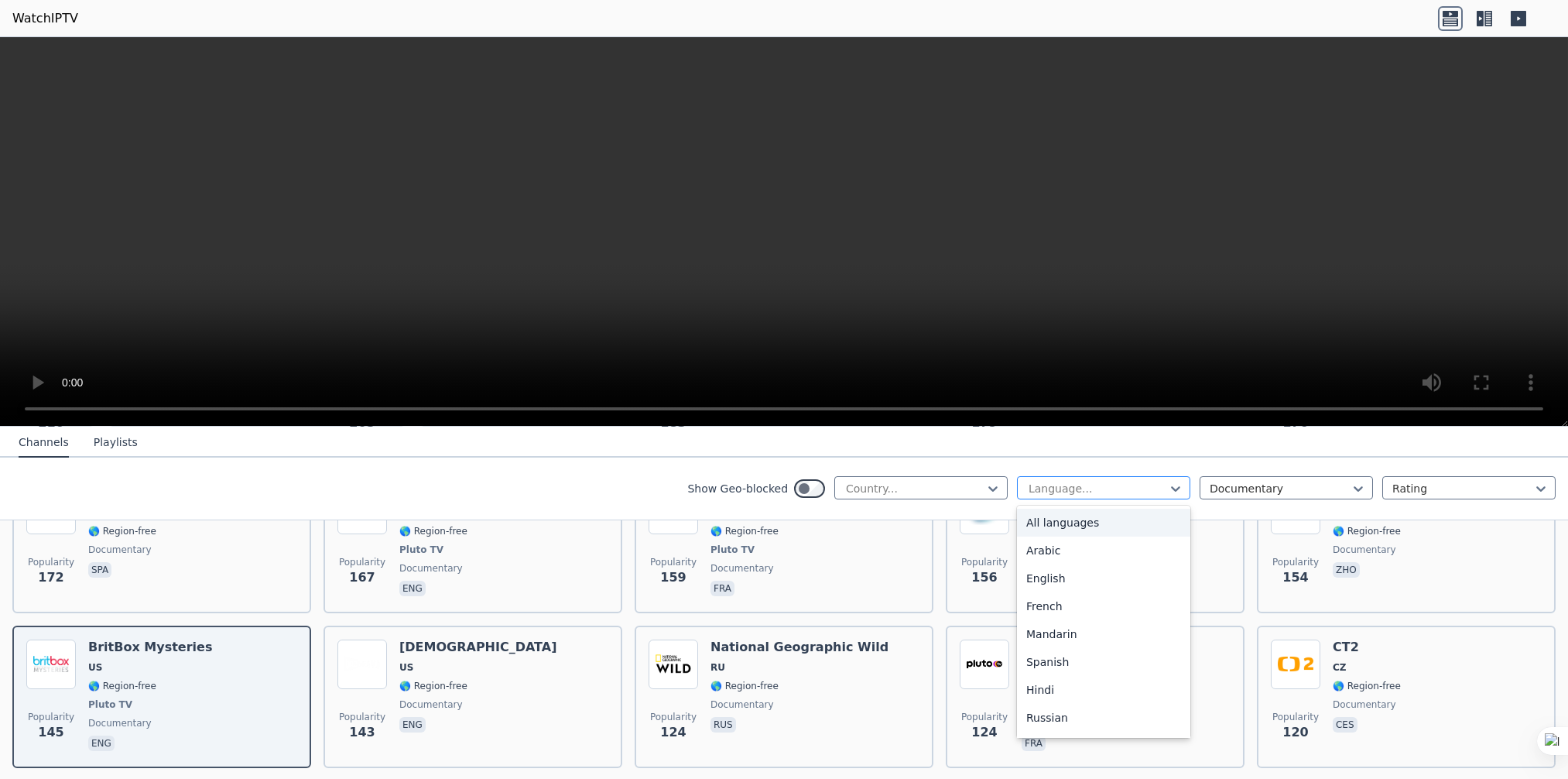
click at [1153, 487] on div at bounding box center [1097, 489] width 140 height 15
click at [1072, 569] on div "English" at bounding box center [1103, 578] width 174 height 28
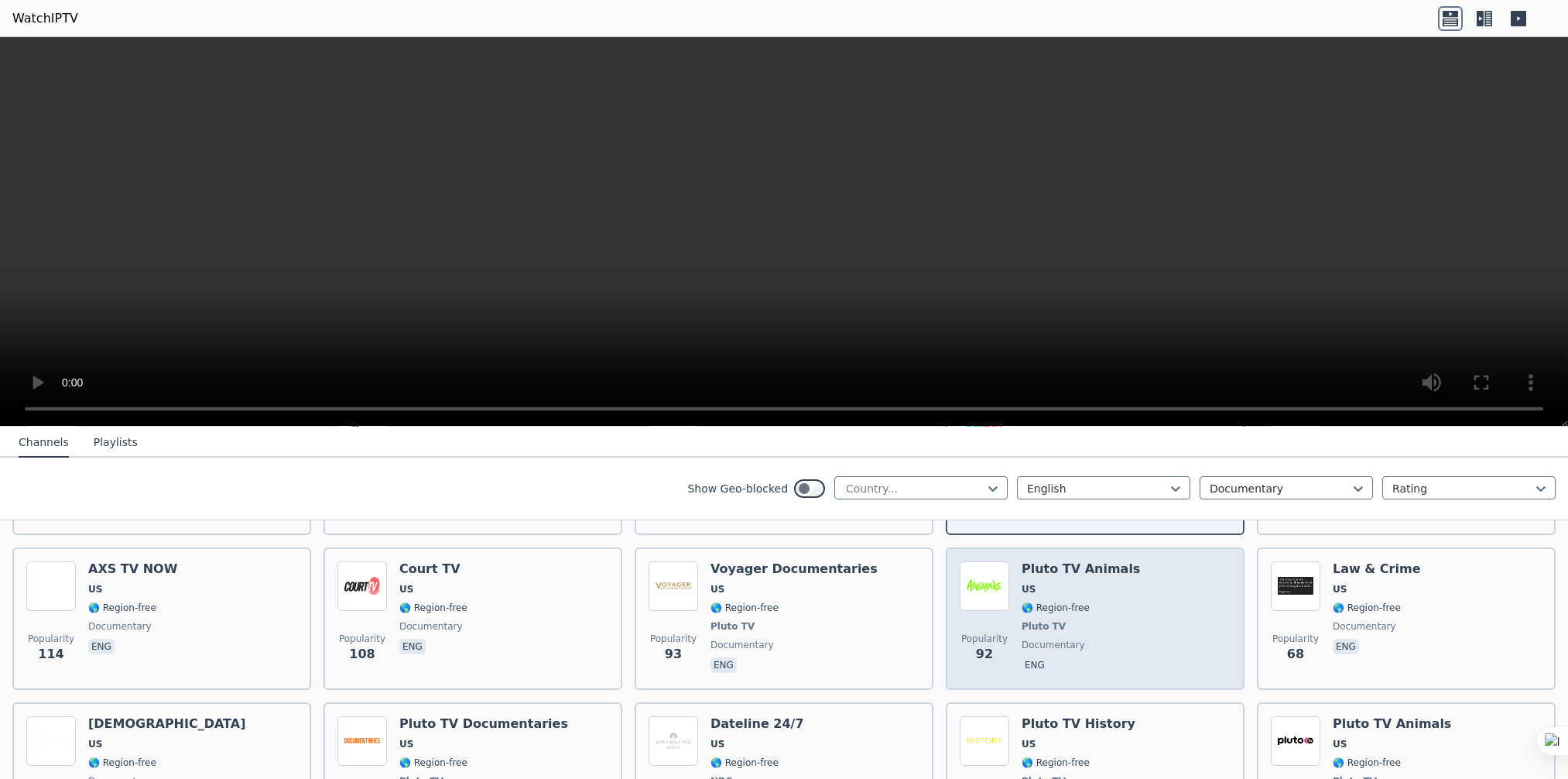
scroll to position [696, 0]
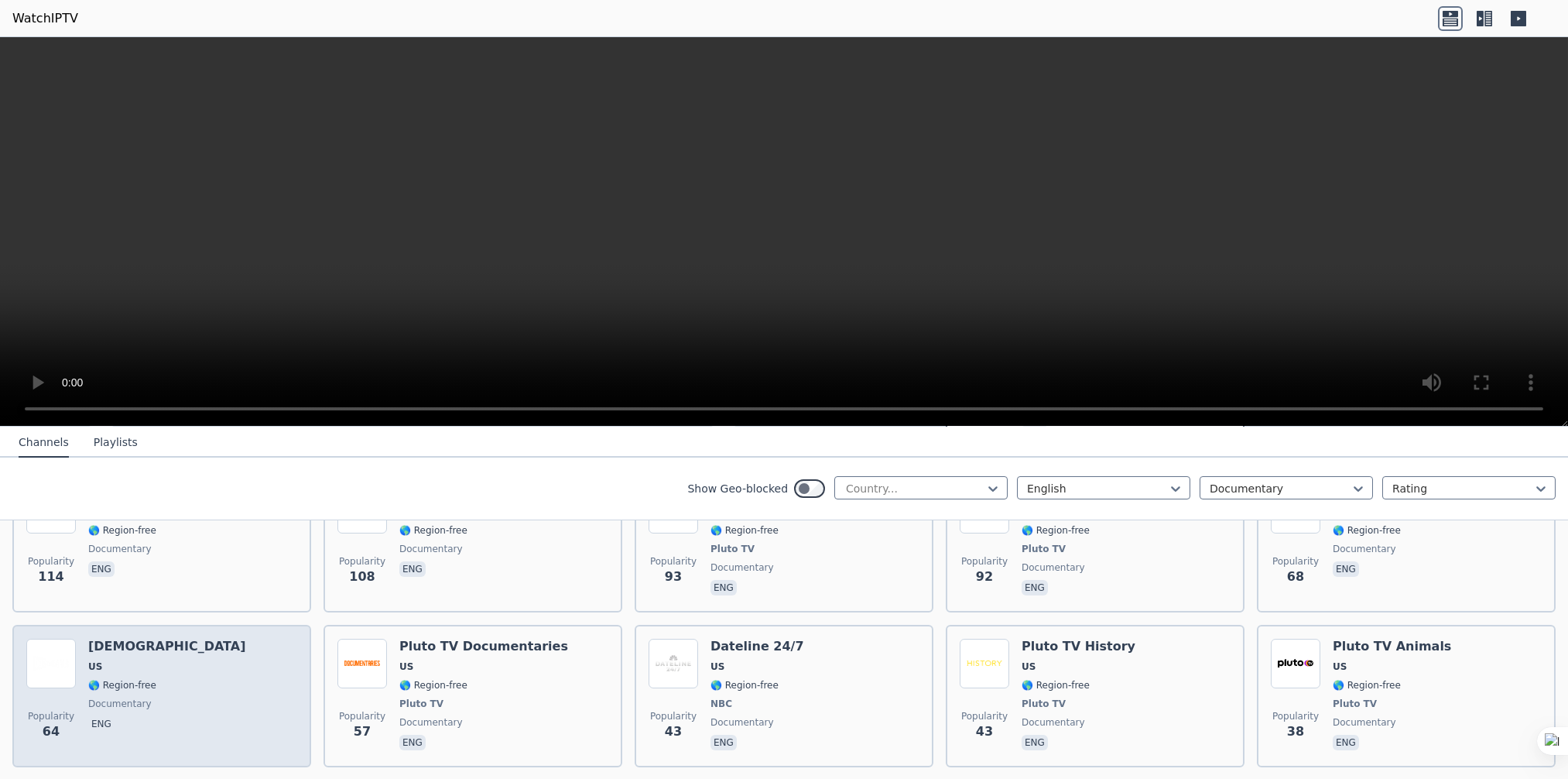
click at [196, 654] on div "Popularity 64 Docurama [GEOGRAPHIC_DATA] 🌎 Region-free documentary eng" at bounding box center [161, 696] width 270 height 115
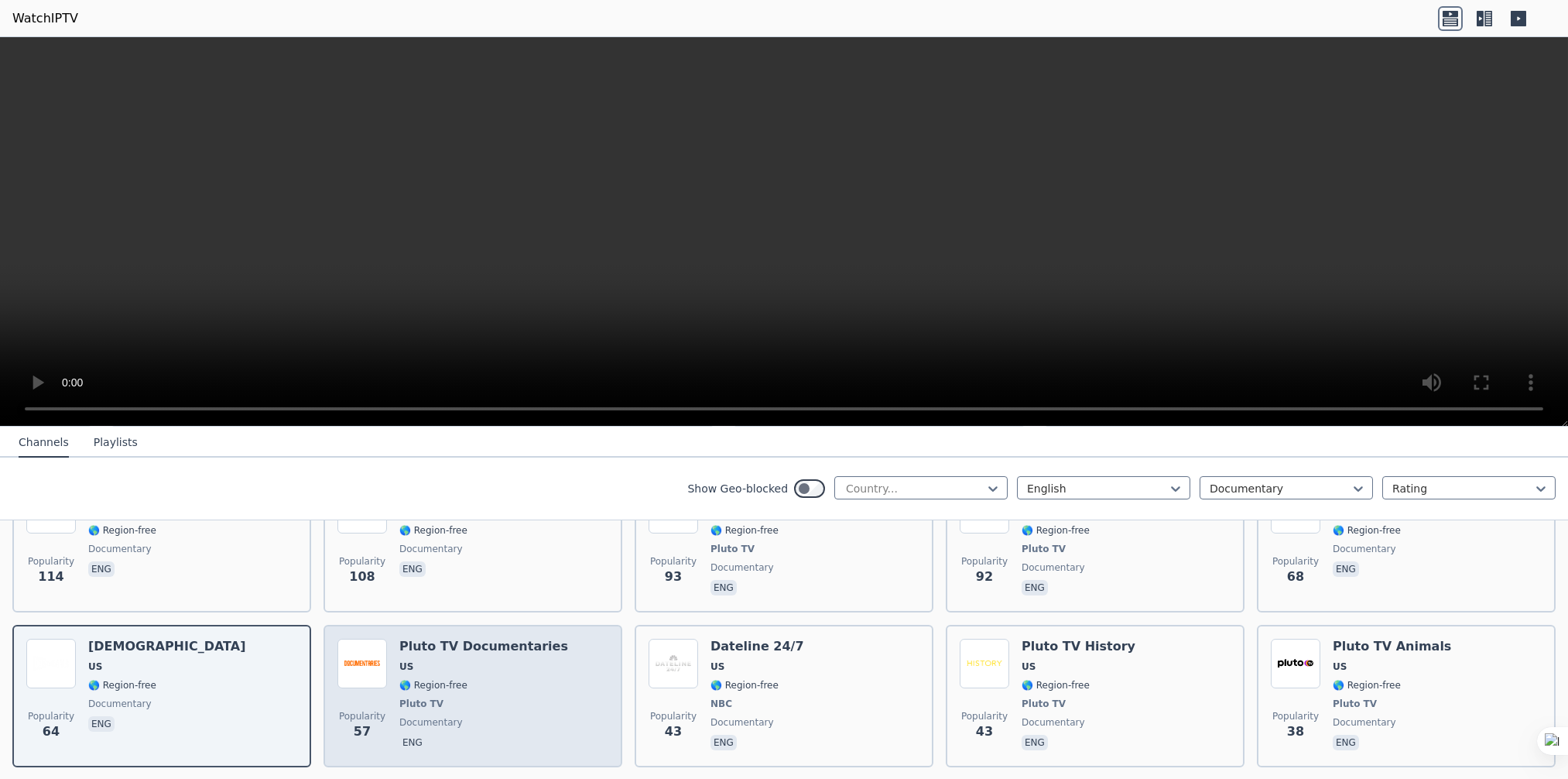
click at [395, 654] on div "Popularity 57 Pluto TV Documentaries US 🌎 Region-free Pluto TV documentary eng" at bounding box center [472, 696] width 270 height 115
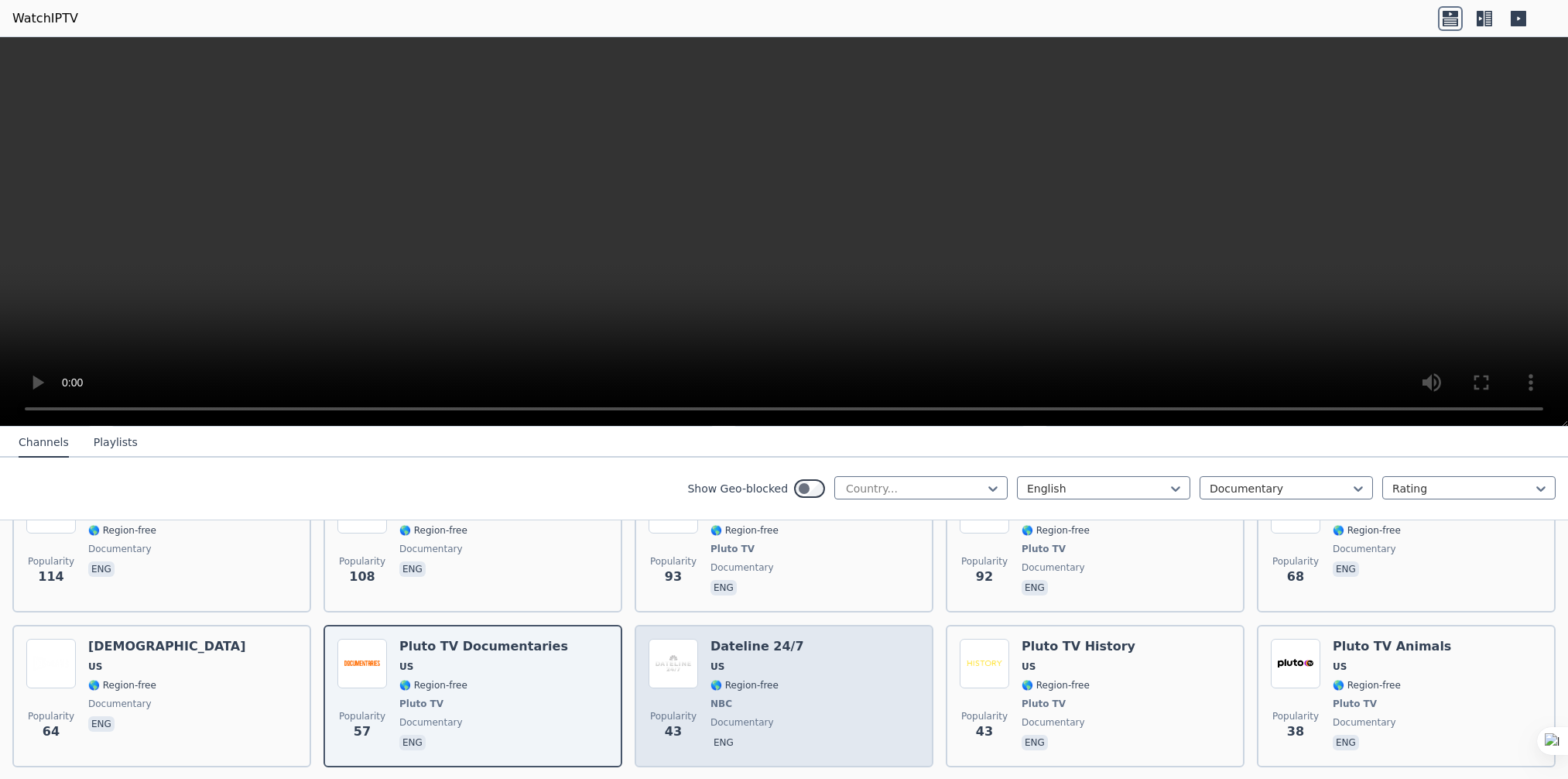
click at [716, 657] on div "Dateline 24/7 US 🌎 Region-free NBC documentary eng" at bounding box center [757, 696] width 94 height 115
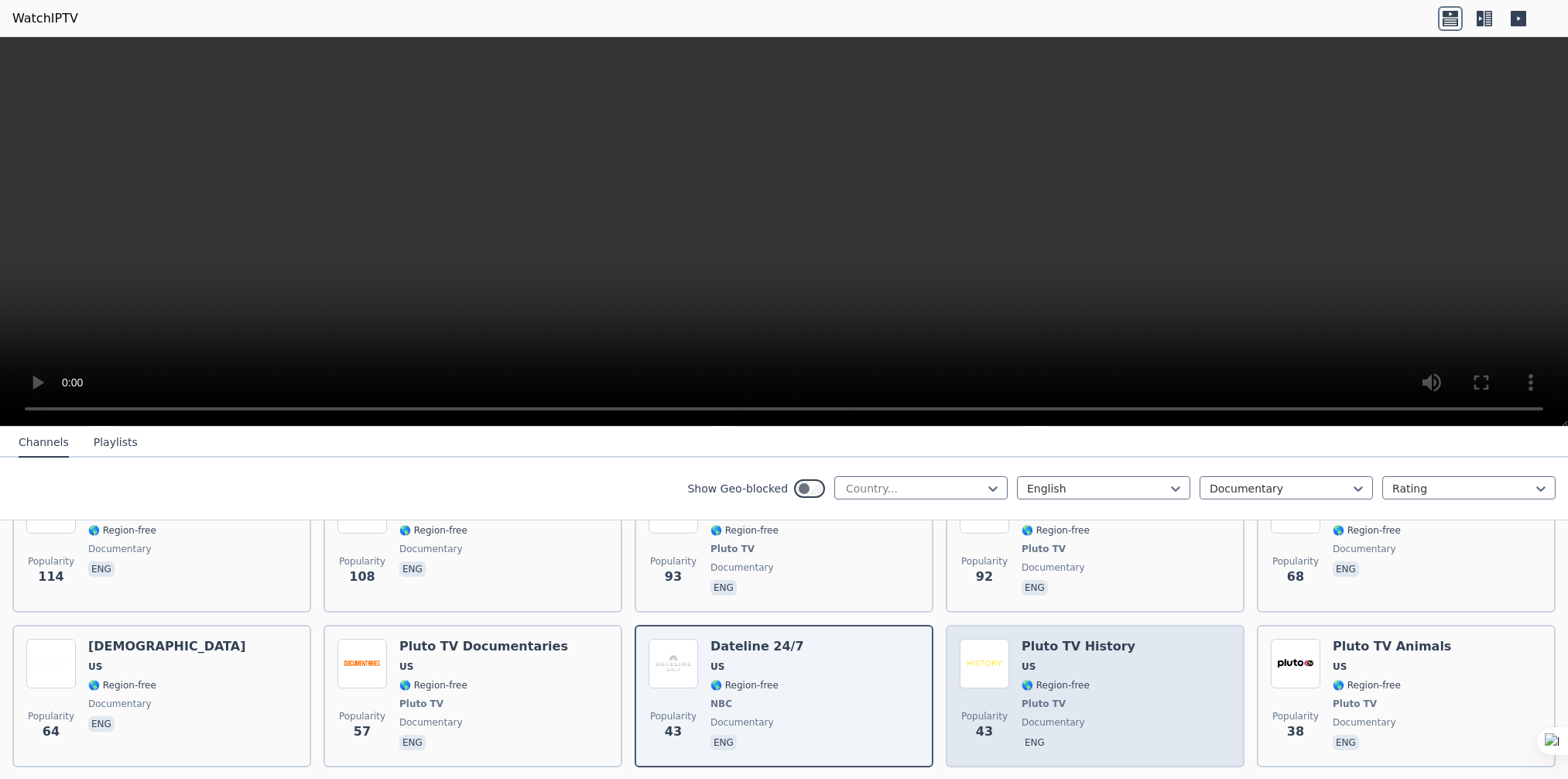
click at [1022, 697] on span "Pluto TV" at bounding box center [1043, 703] width 44 height 12
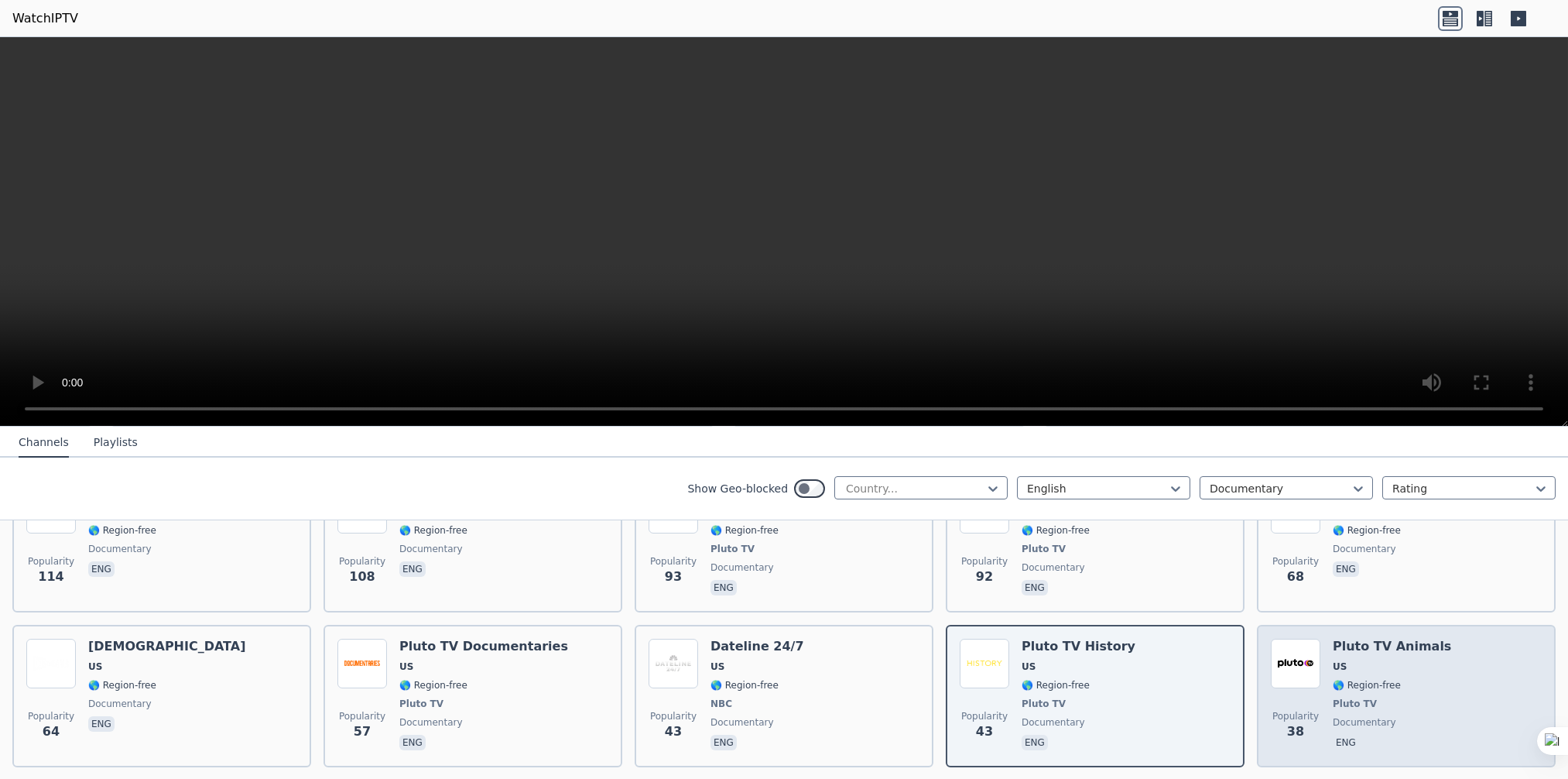
click at [1398, 697] on span "Pluto TV" at bounding box center [1392, 703] width 119 height 12
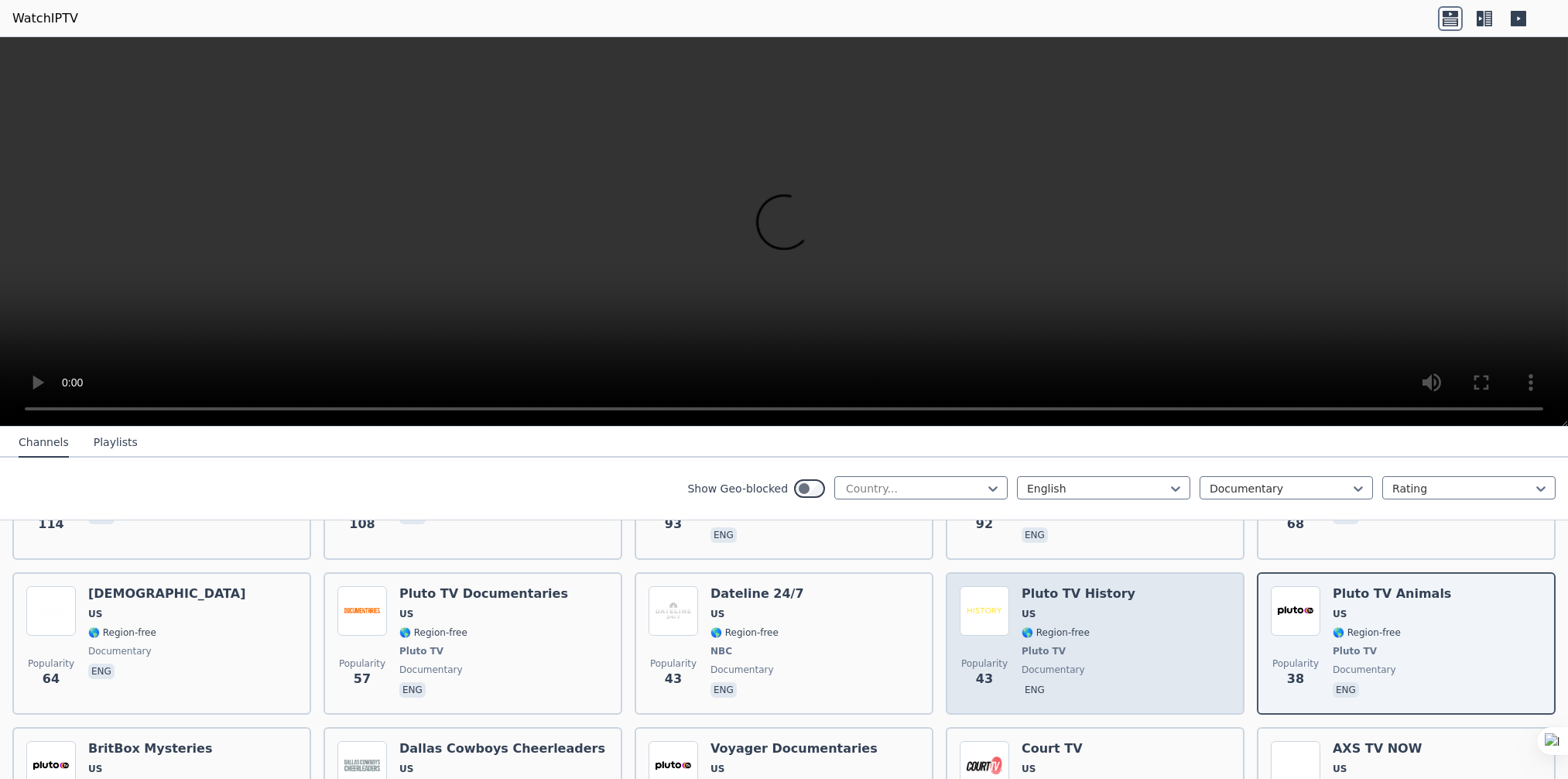
scroll to position [851, 0]
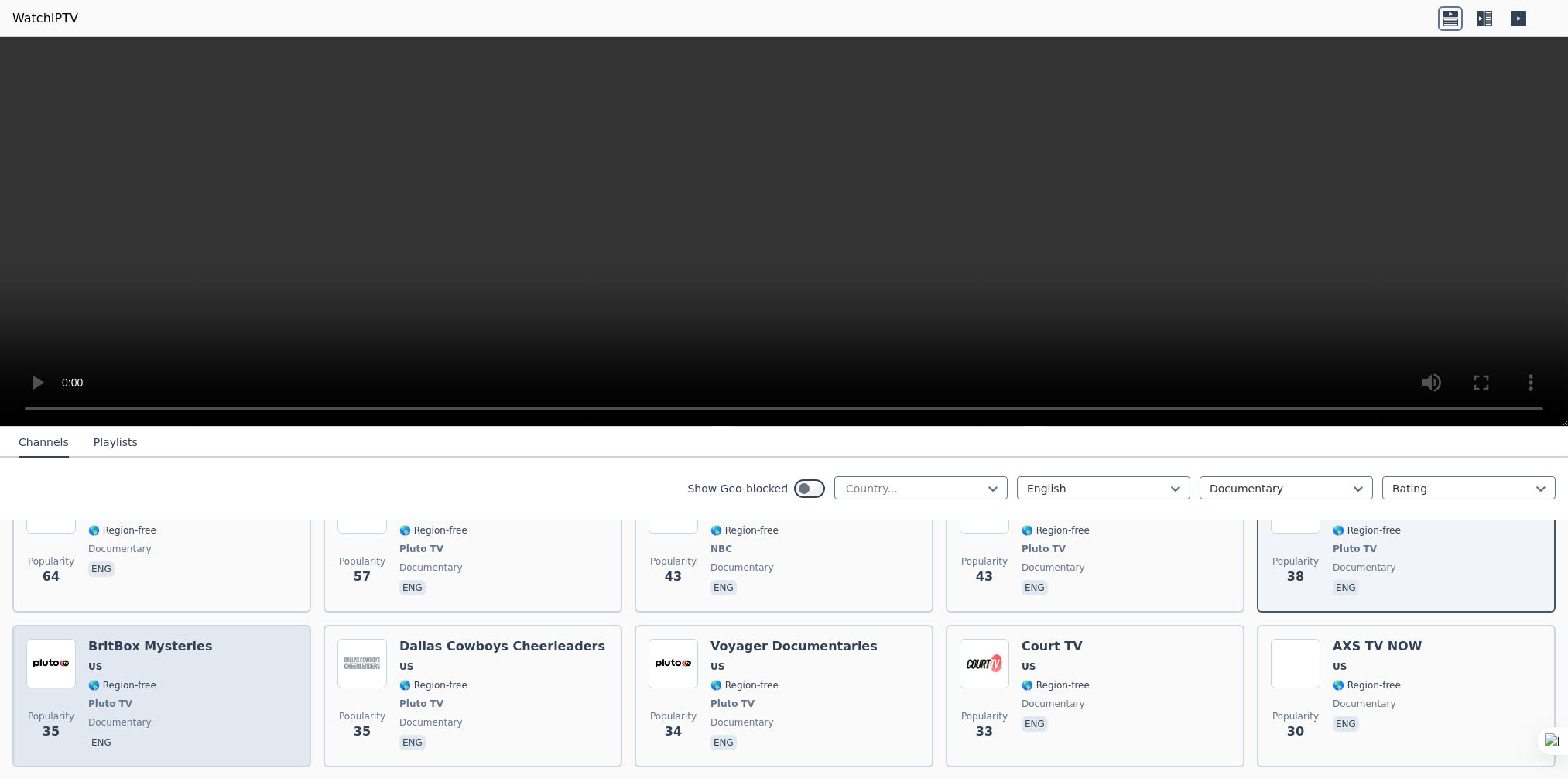
click at [171, 697] on span "Pluto TV" at bounding box center [150, 703] width 124 height 12
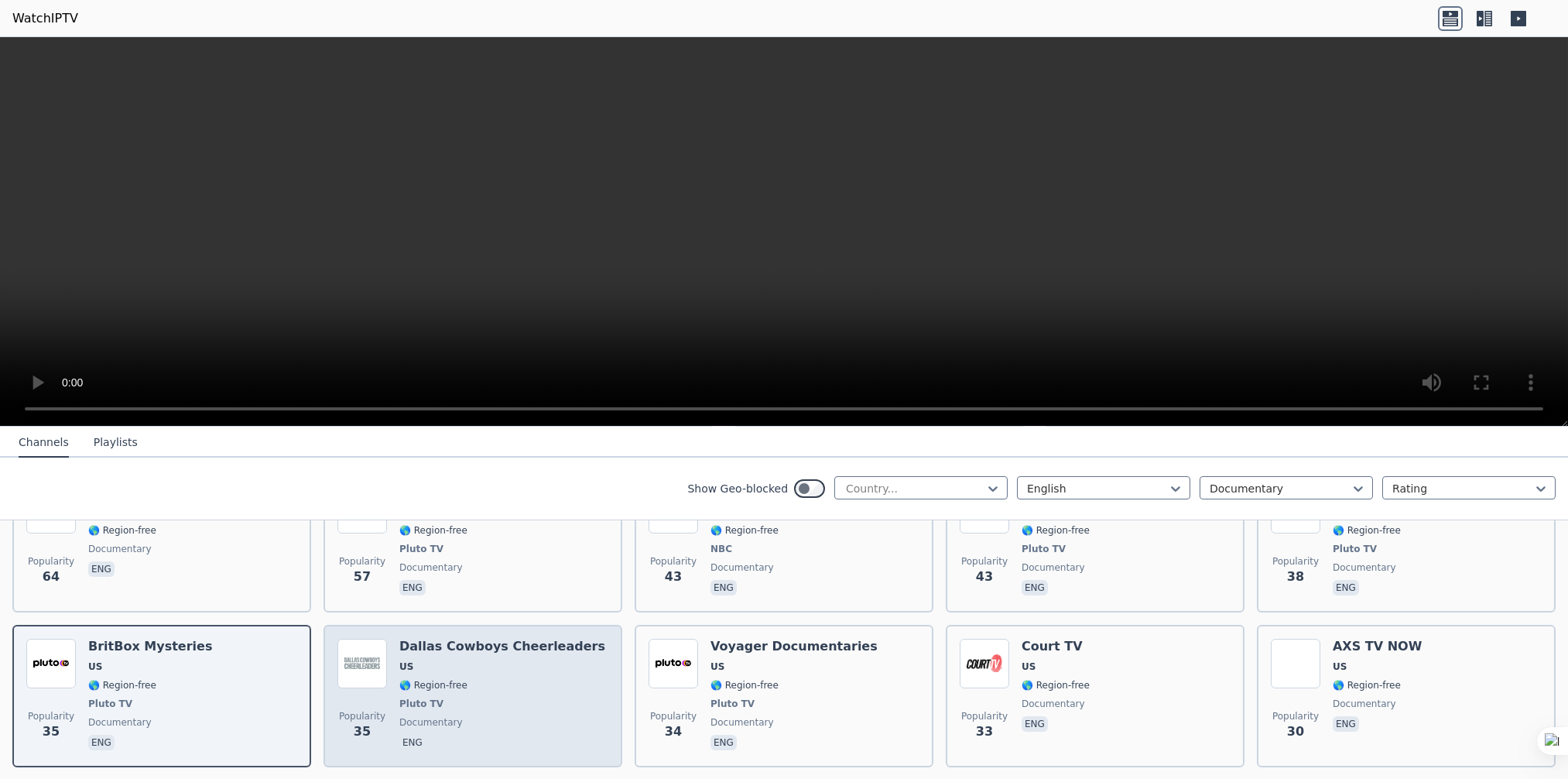
click at [442, 697] on span "Pluto TV" at bounding box center [502, 703] width 206 height 12
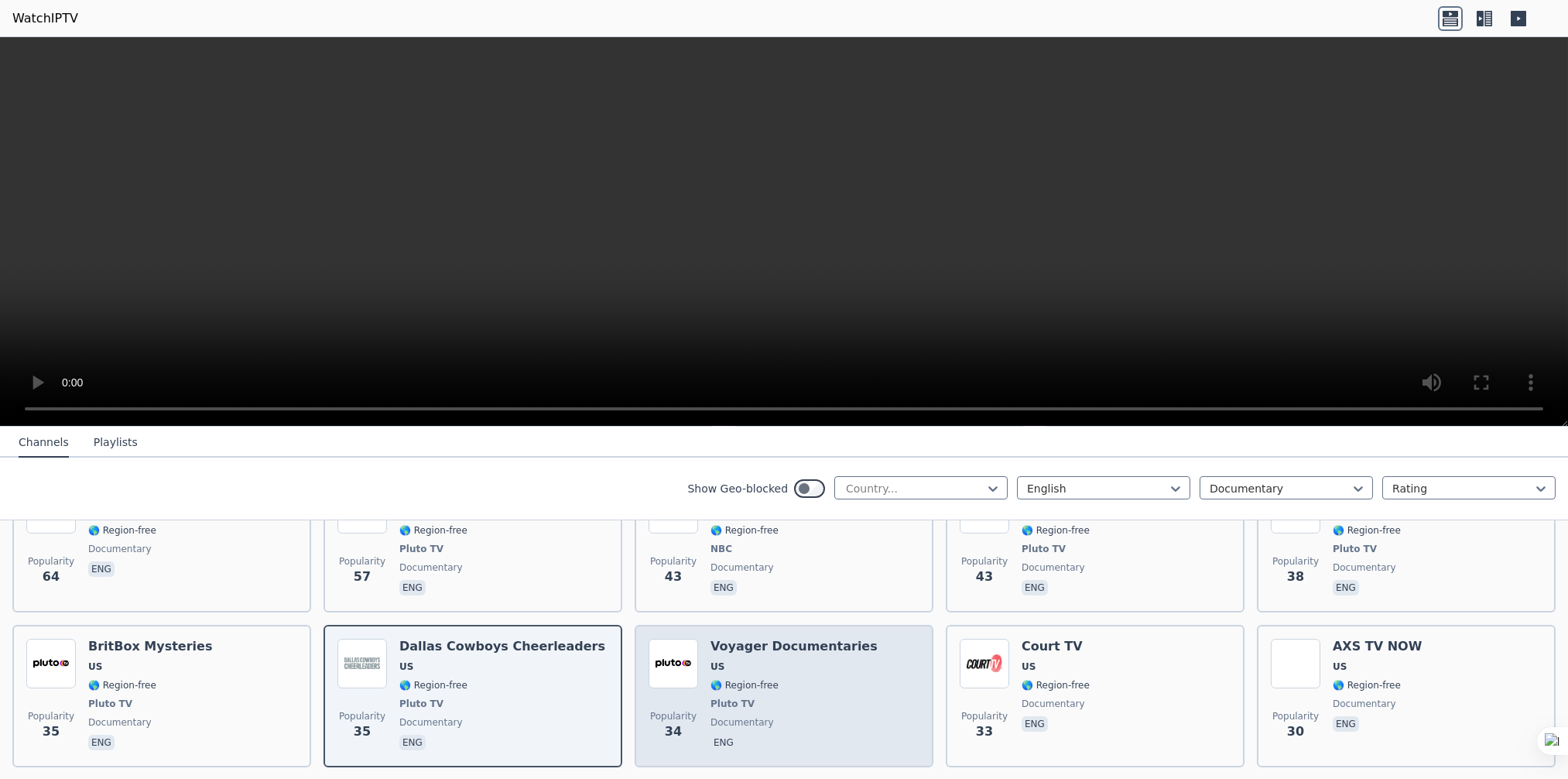
click at [703, 667] on div "Popularity 34 Voyager Documentaries US 🌎 Region-free Pluto TV documentary eng" at bounding box center [784, 696] width 270 height 115
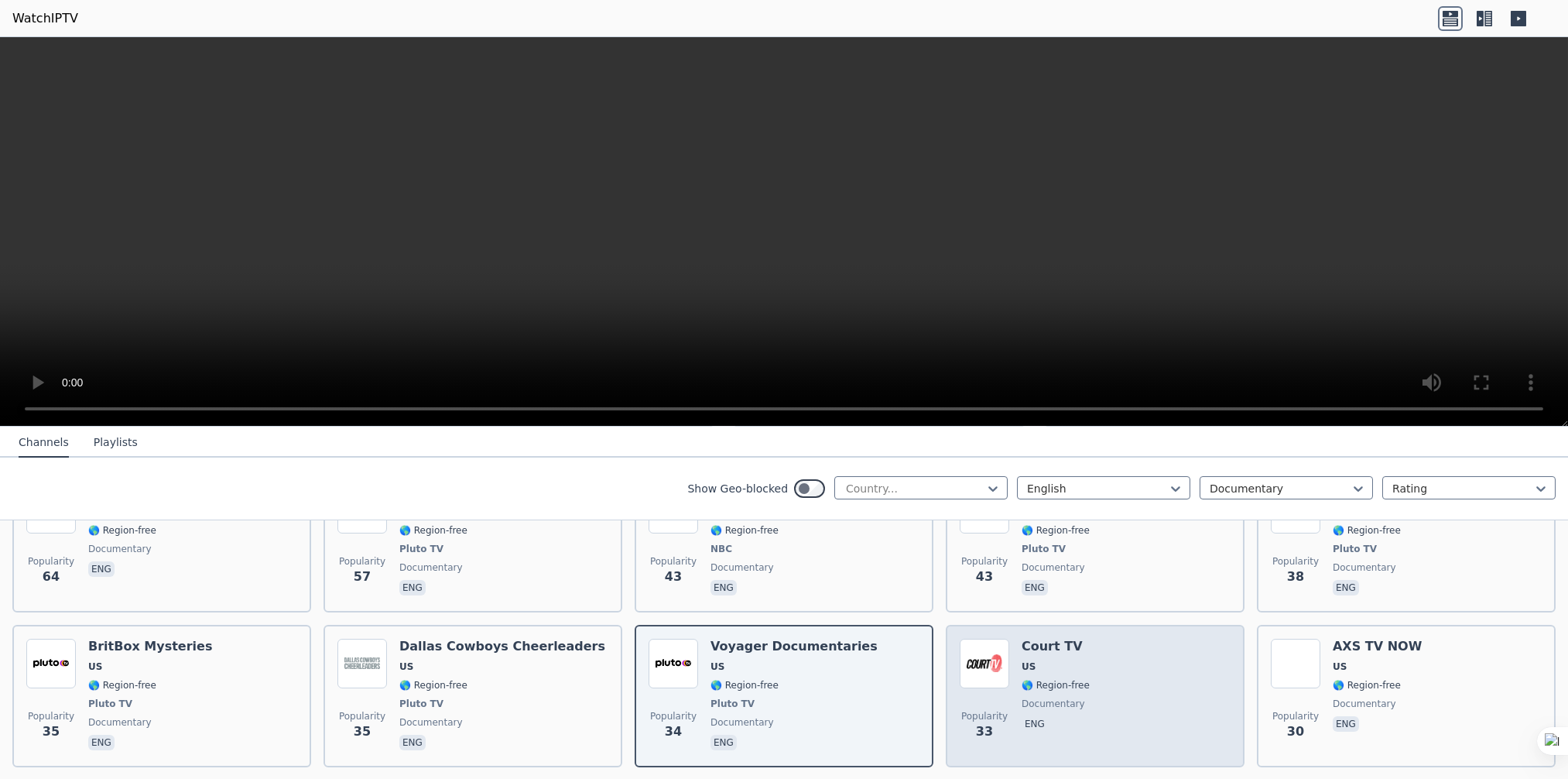
click at [1085, 665] on div "Popularity 33 Court TV US 🌎 Region-free documentary eng" at bounding box center [1094, 696] width 270 height 115
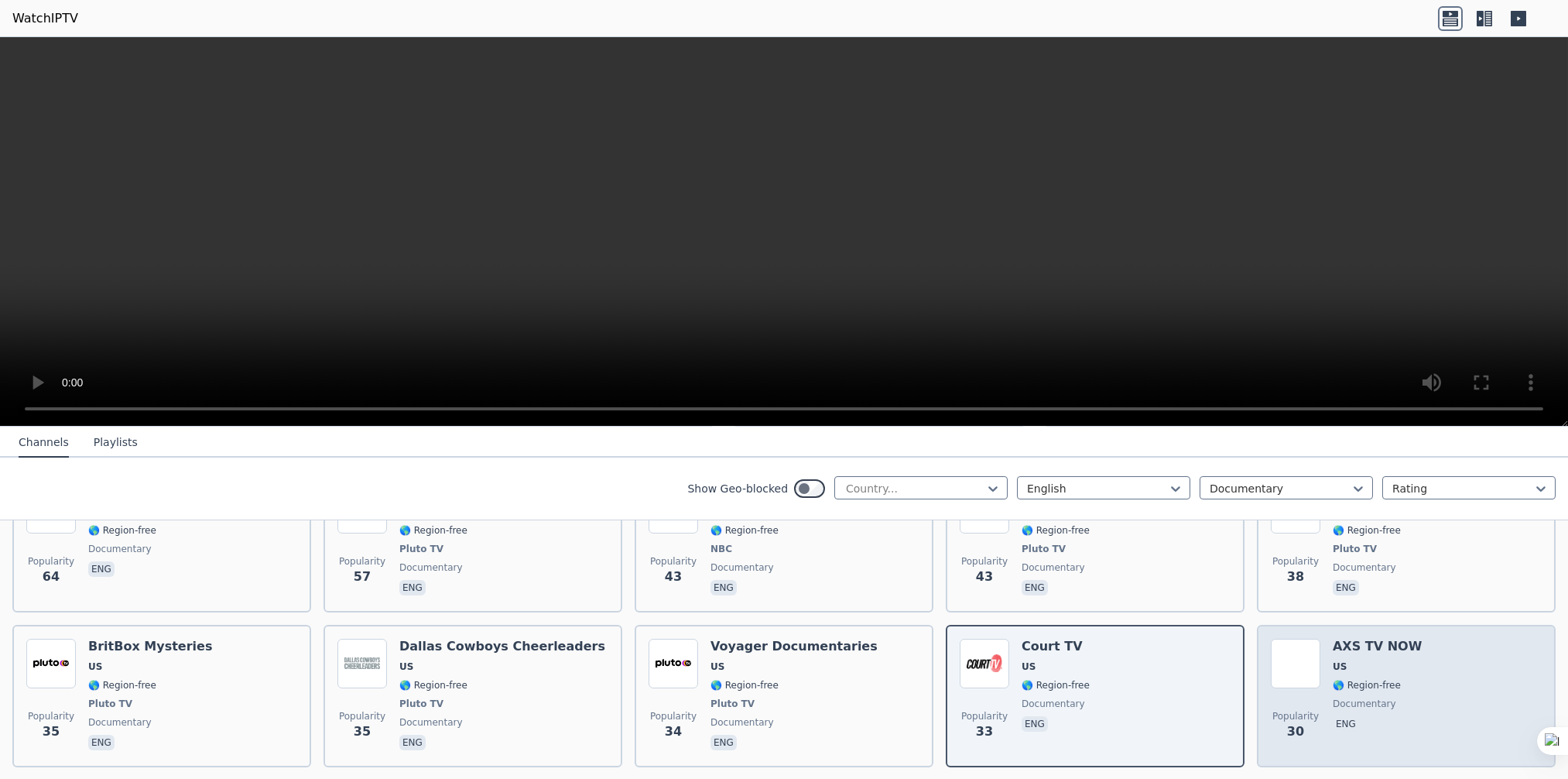
click at [1333, 678] on span "🌎 Region-free" at bounding box center [1367, 684] width 68 height 12
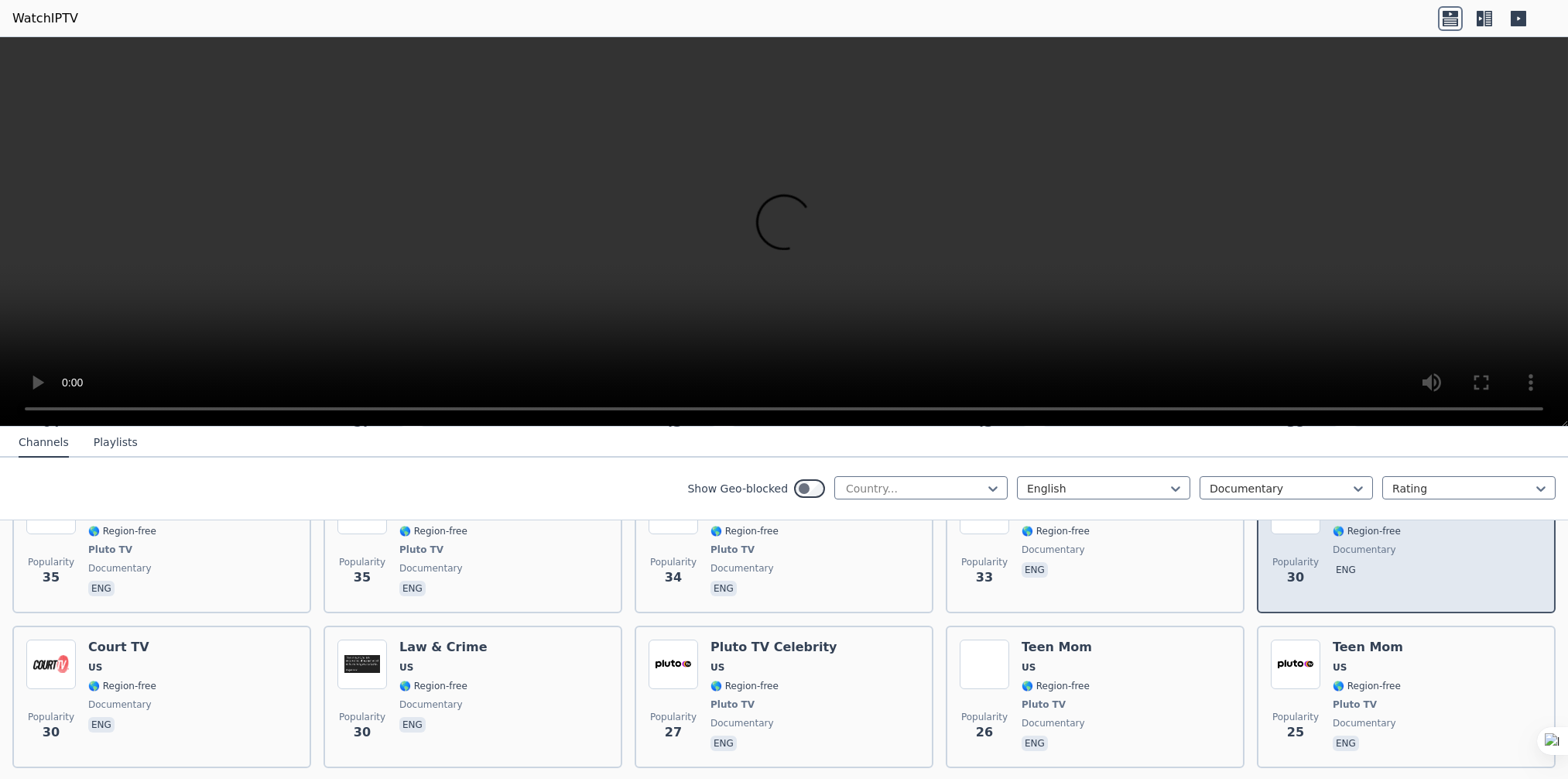
scroll to position [1006, 0]
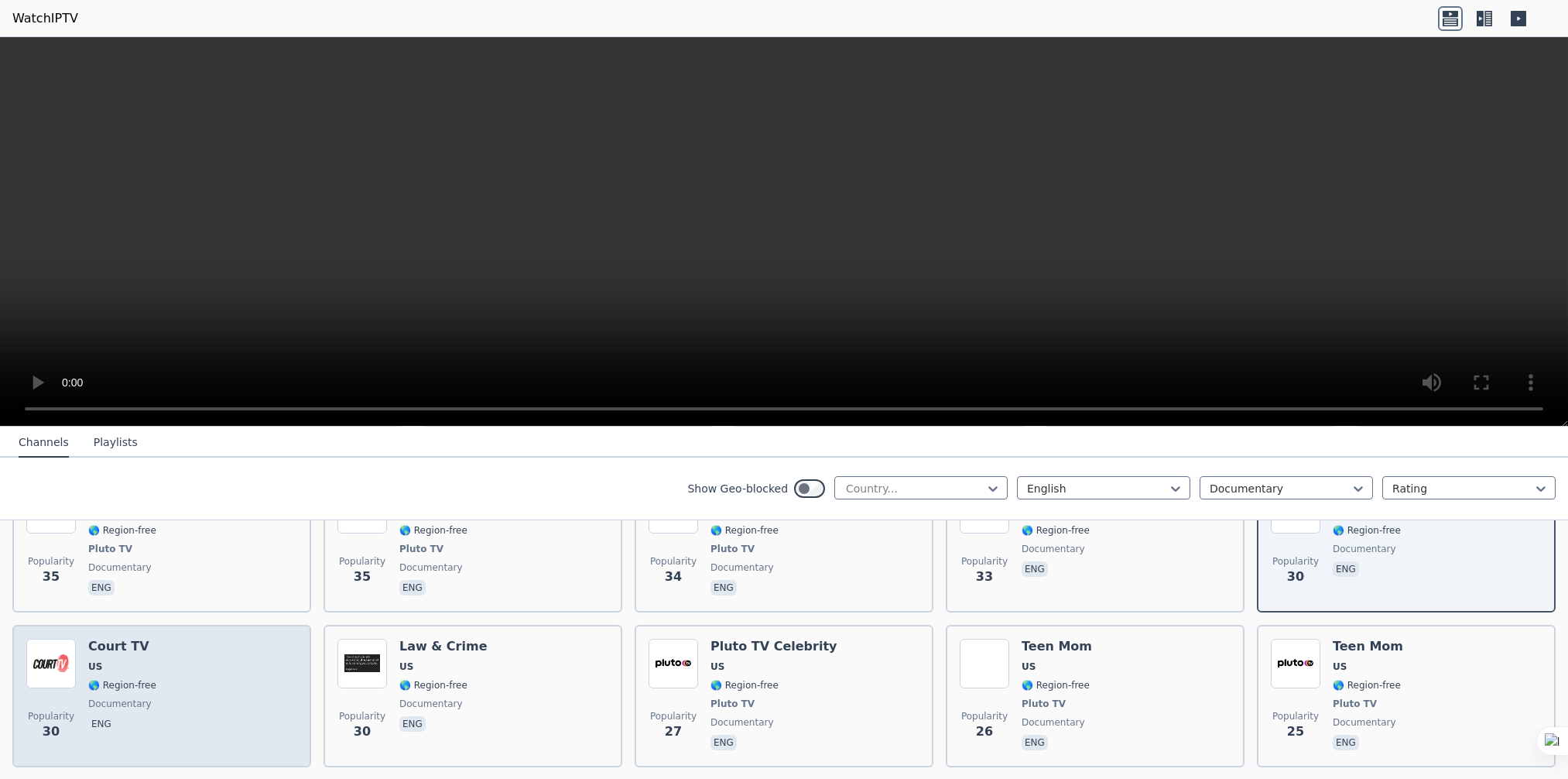
click at [140, 657] on div "Court TV US 🌎 Region-free documentary eng" at bounding box center [122, 696] width 68 height 115
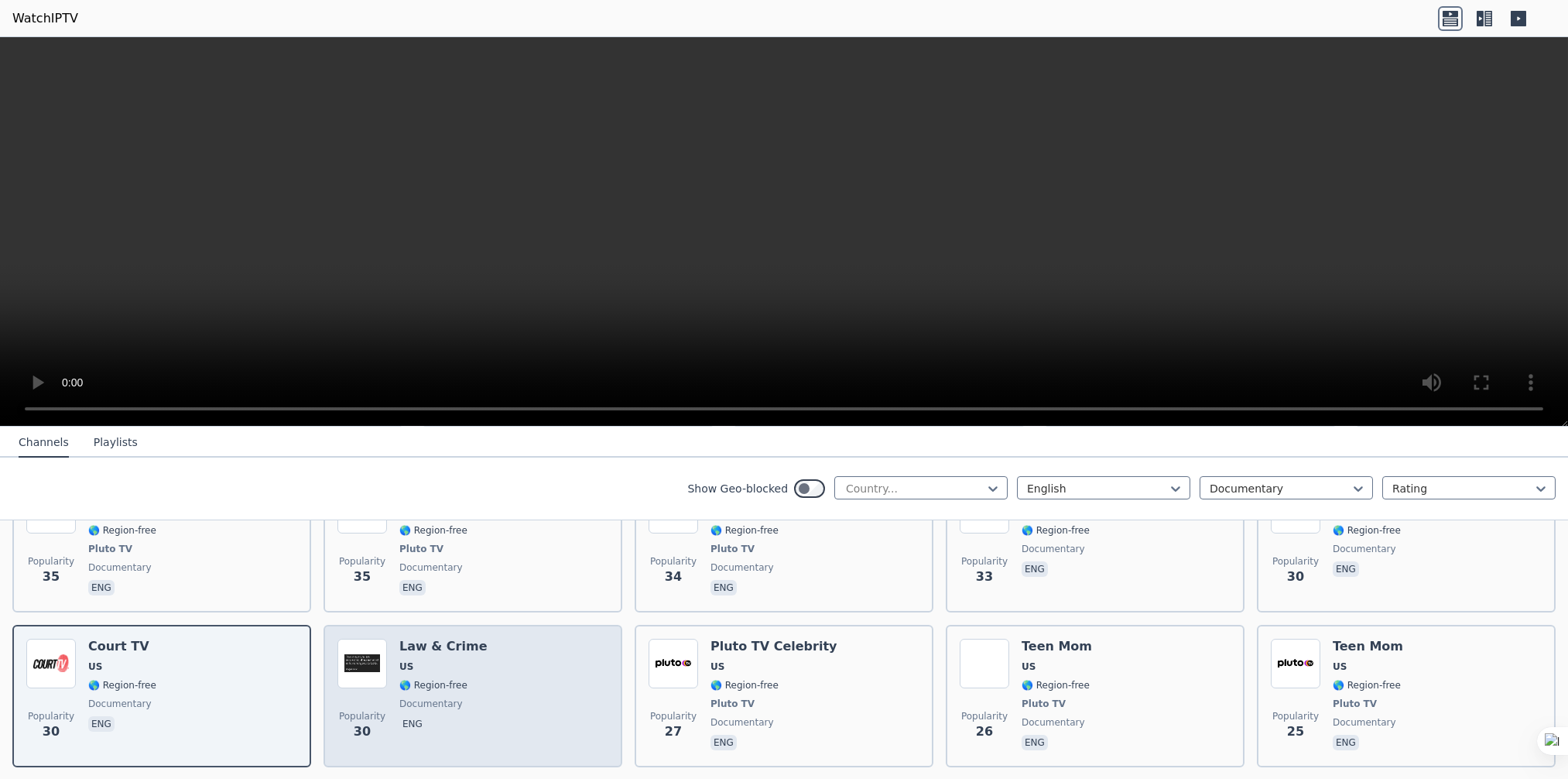
click at [435, 678] on span "🌎 Region-free" at bounding box center [434, 684] width 68 height 12
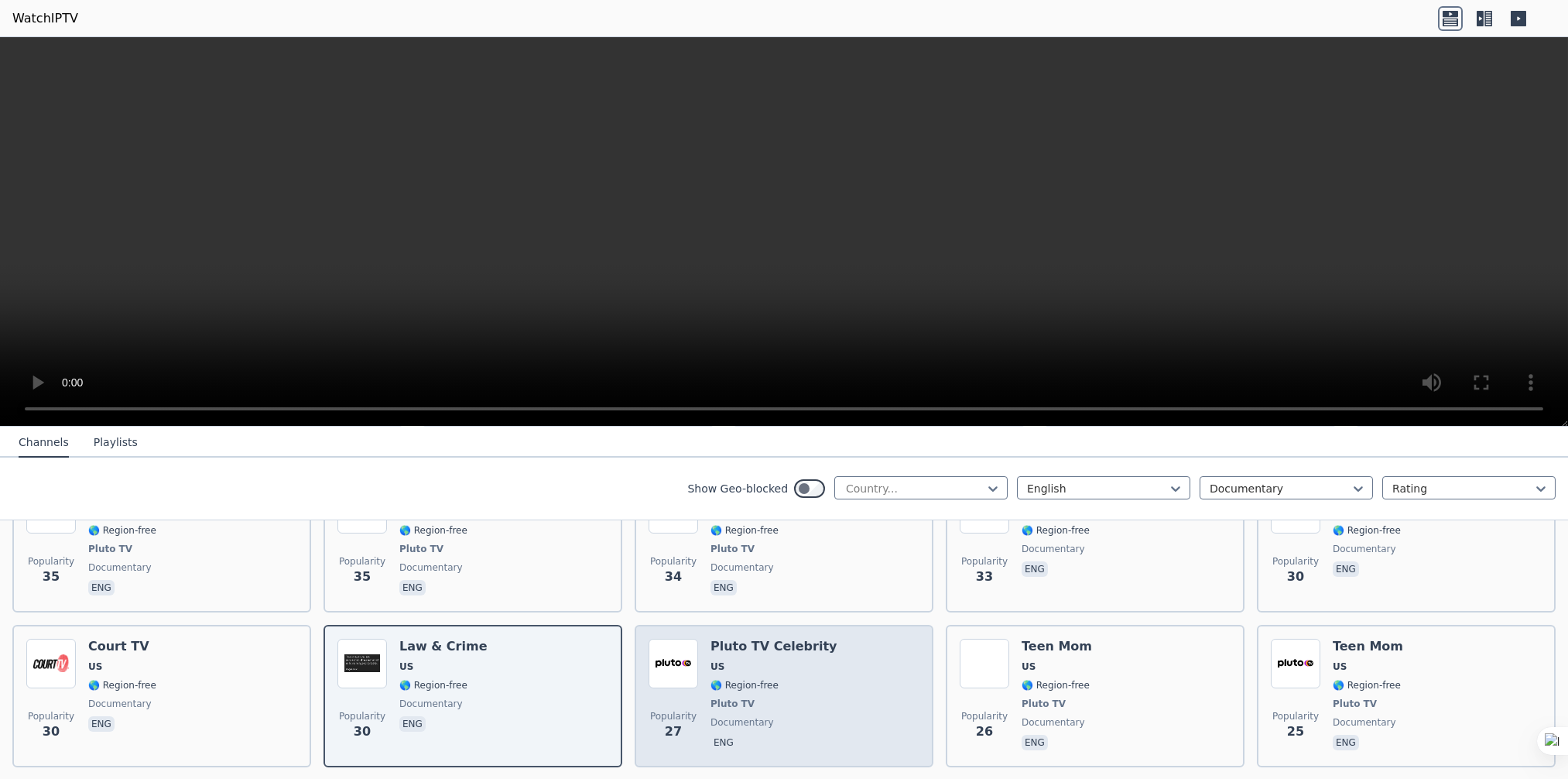
click at [758, 697] on span "Pluto TV" at bounding box center [774, 703] width 127 height 12
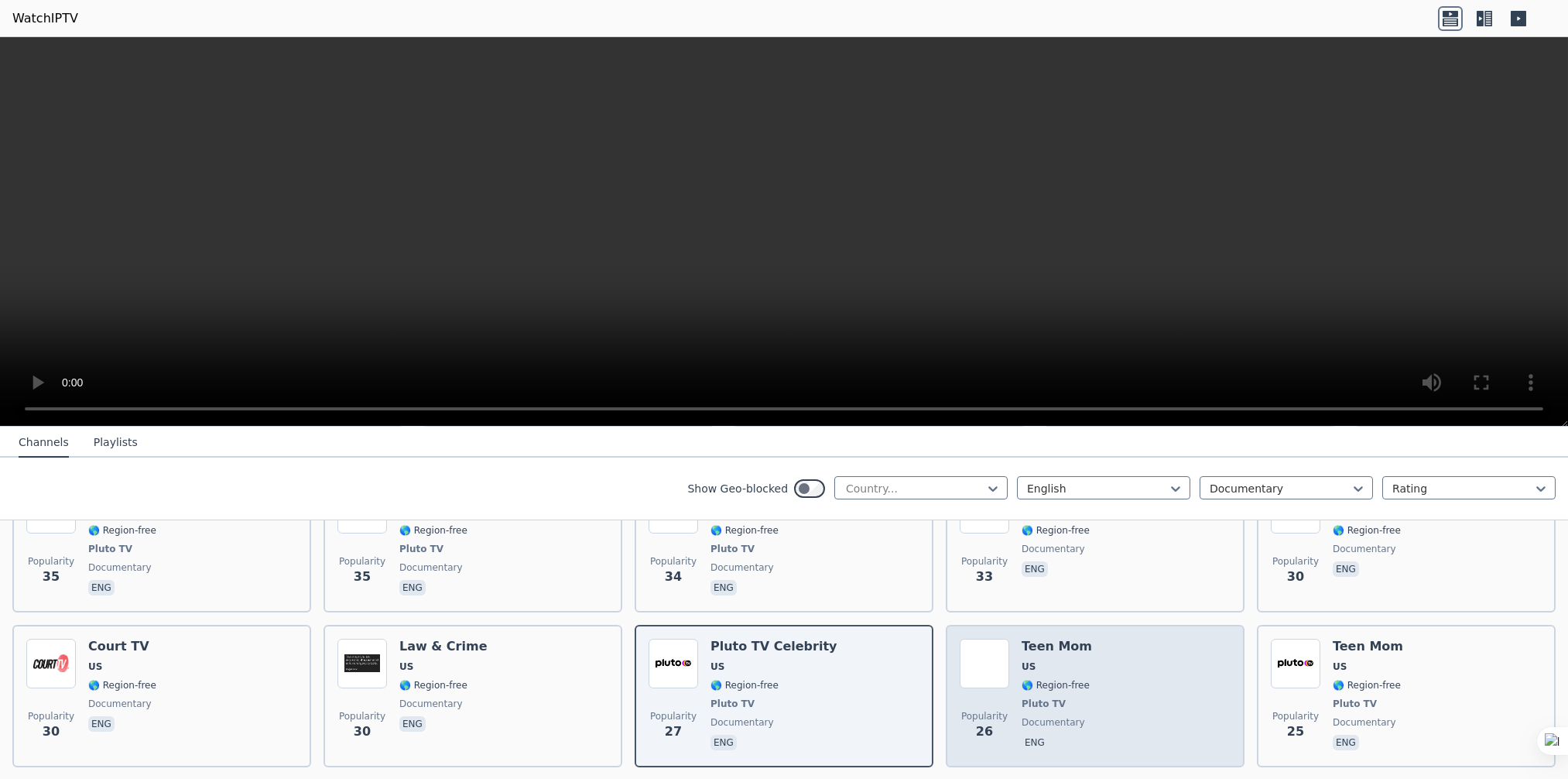
click at [1076, 704] on div "Popularity 26 Teen Mom US 🌎 Region-free Pluto TV documentary eng" at bounding box center [1094, 696] width 270 height 115
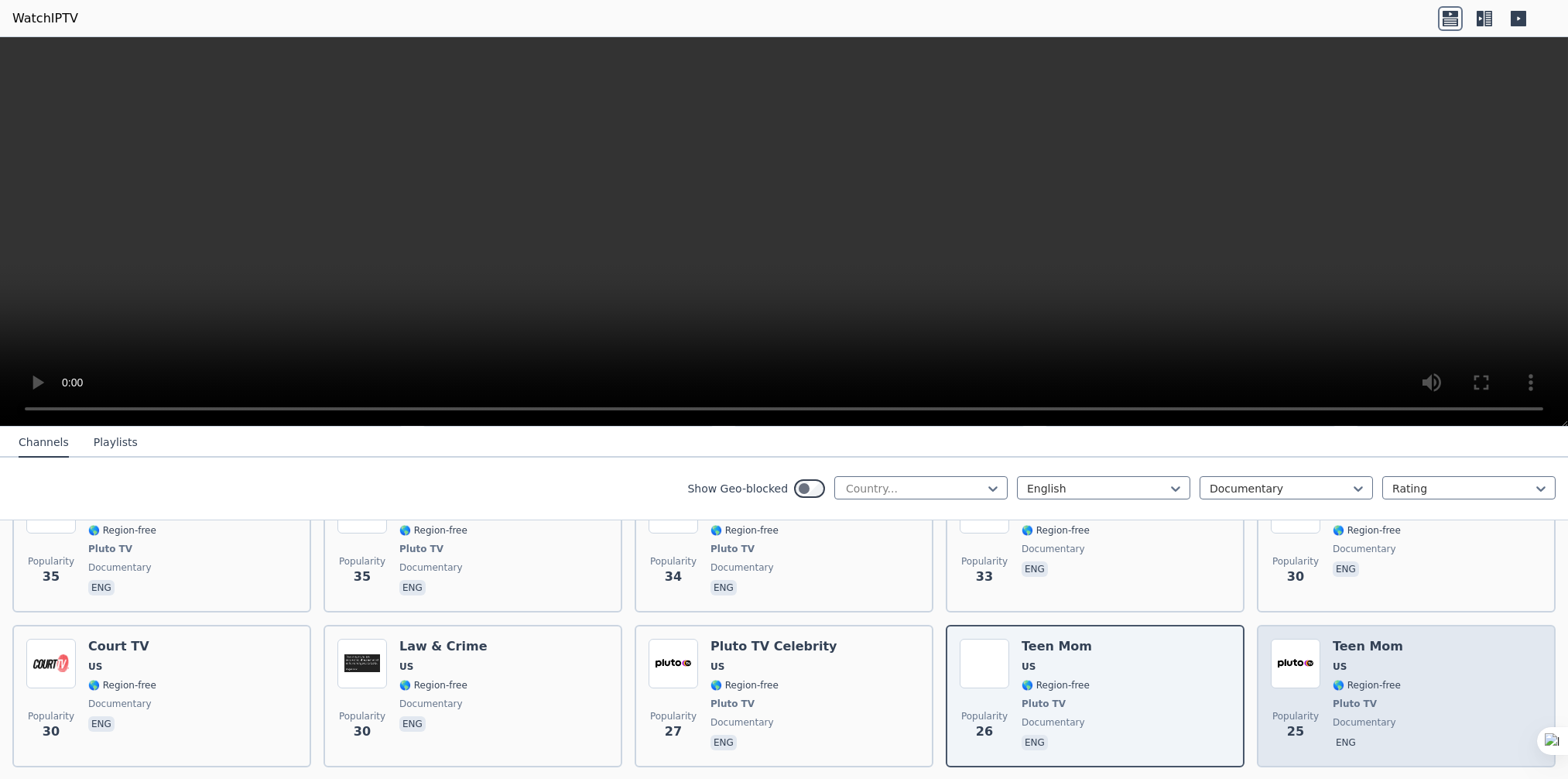
click at [1336, 673] on div "Teen Mom US 🌎 Region-free Pluto TV documentary eng" at bounding box center [1368, 696] width 70 height 115
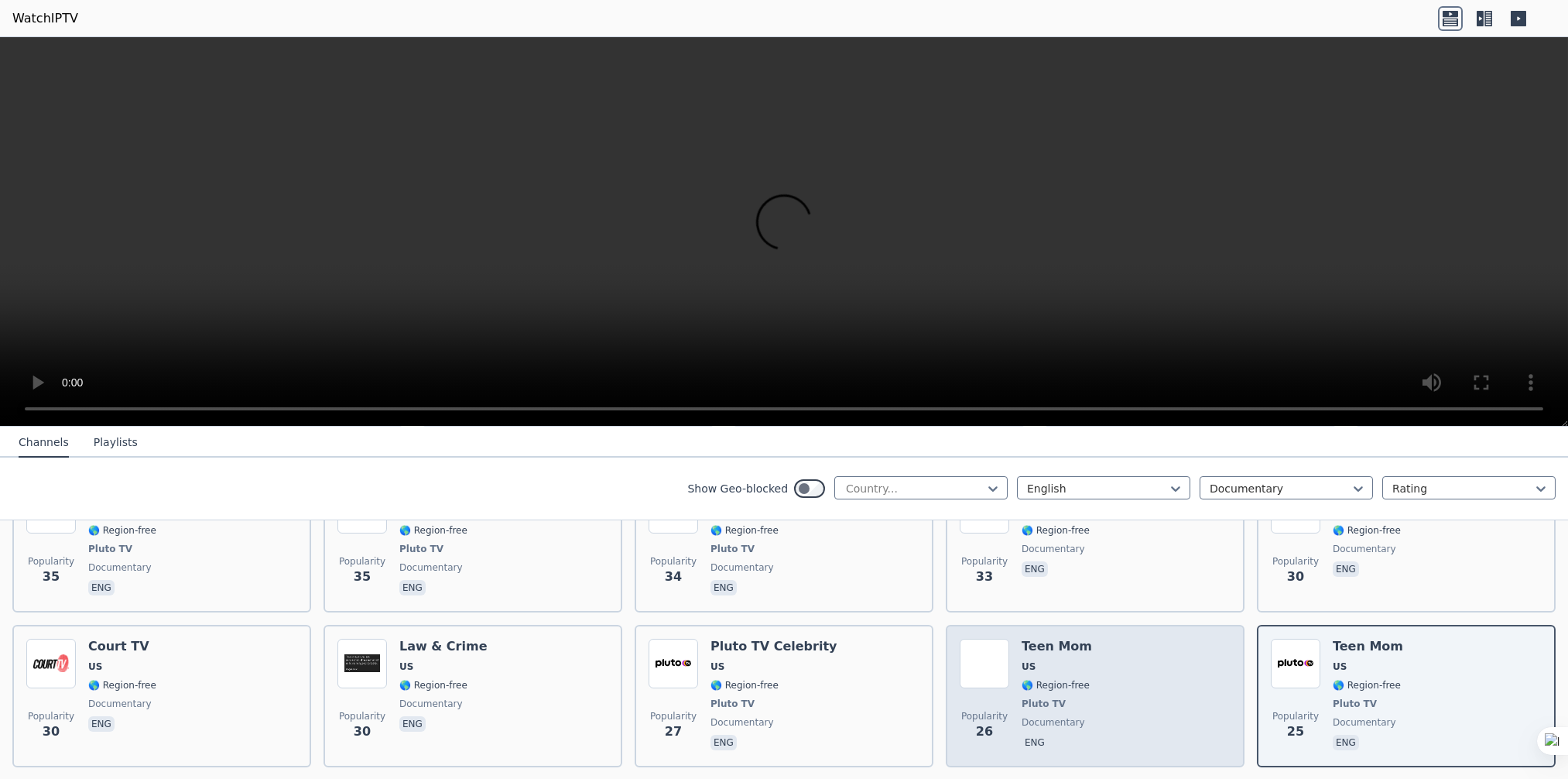
scroll to position [1161, 0]
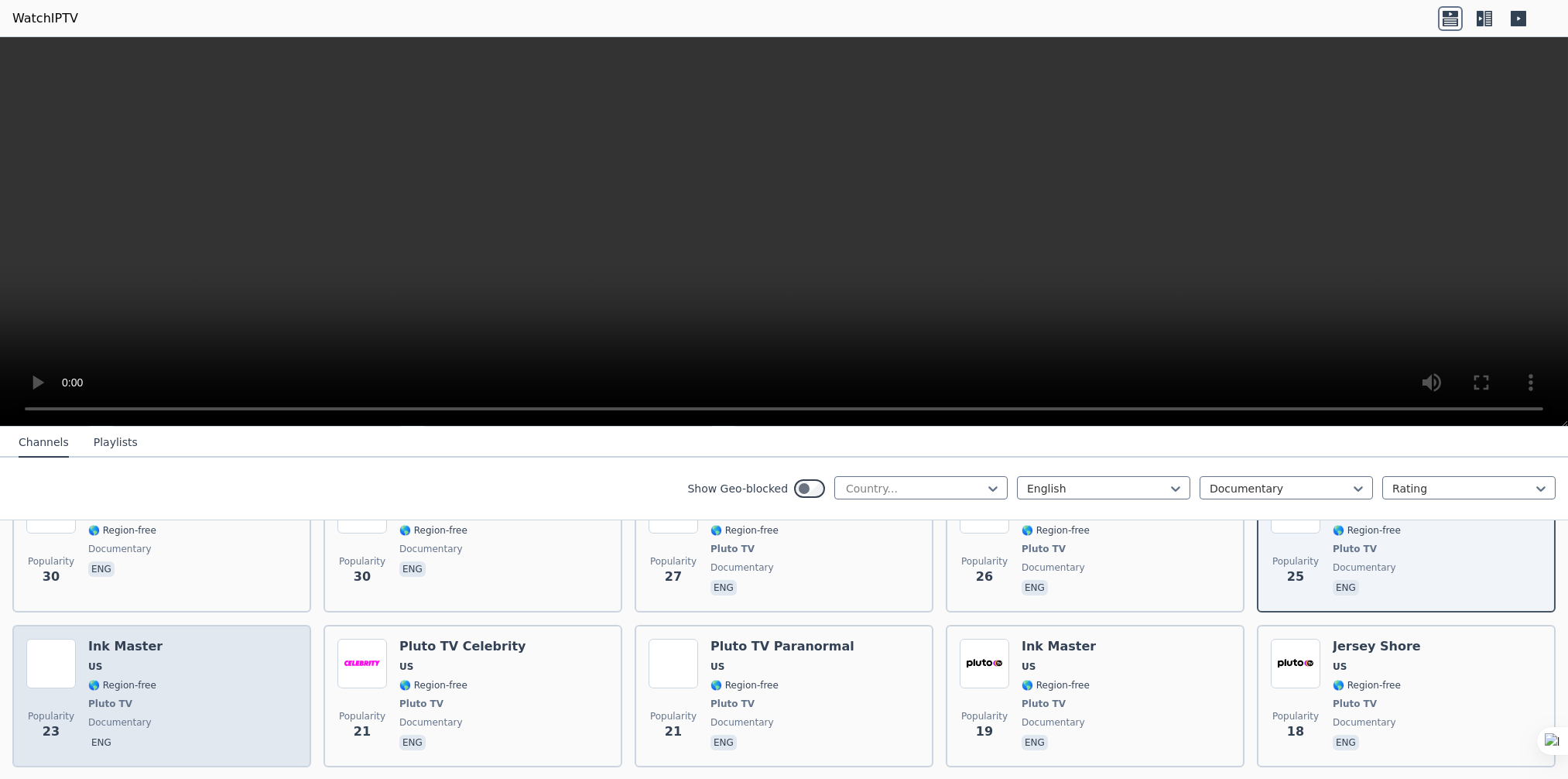
click at [206, 656] on div "Popularity 23 Ink Master US 🌎 Region-free Pluto TV documentary eng" at bounding box center [161, 696] width 270 height 115
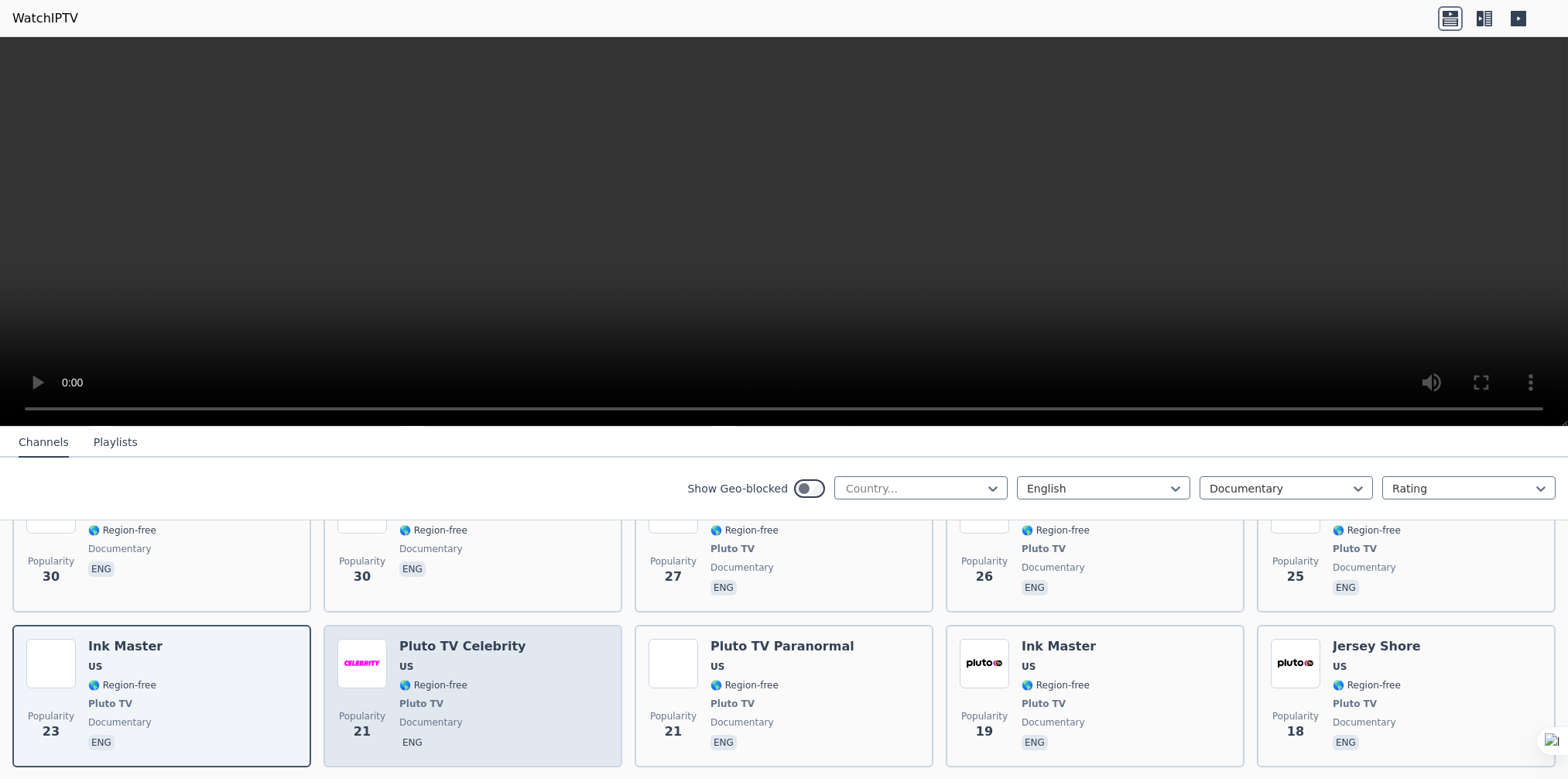
click at [477, 678] on span "🌎 Region-free" at bounding box center [463, 684] width 127 height 12
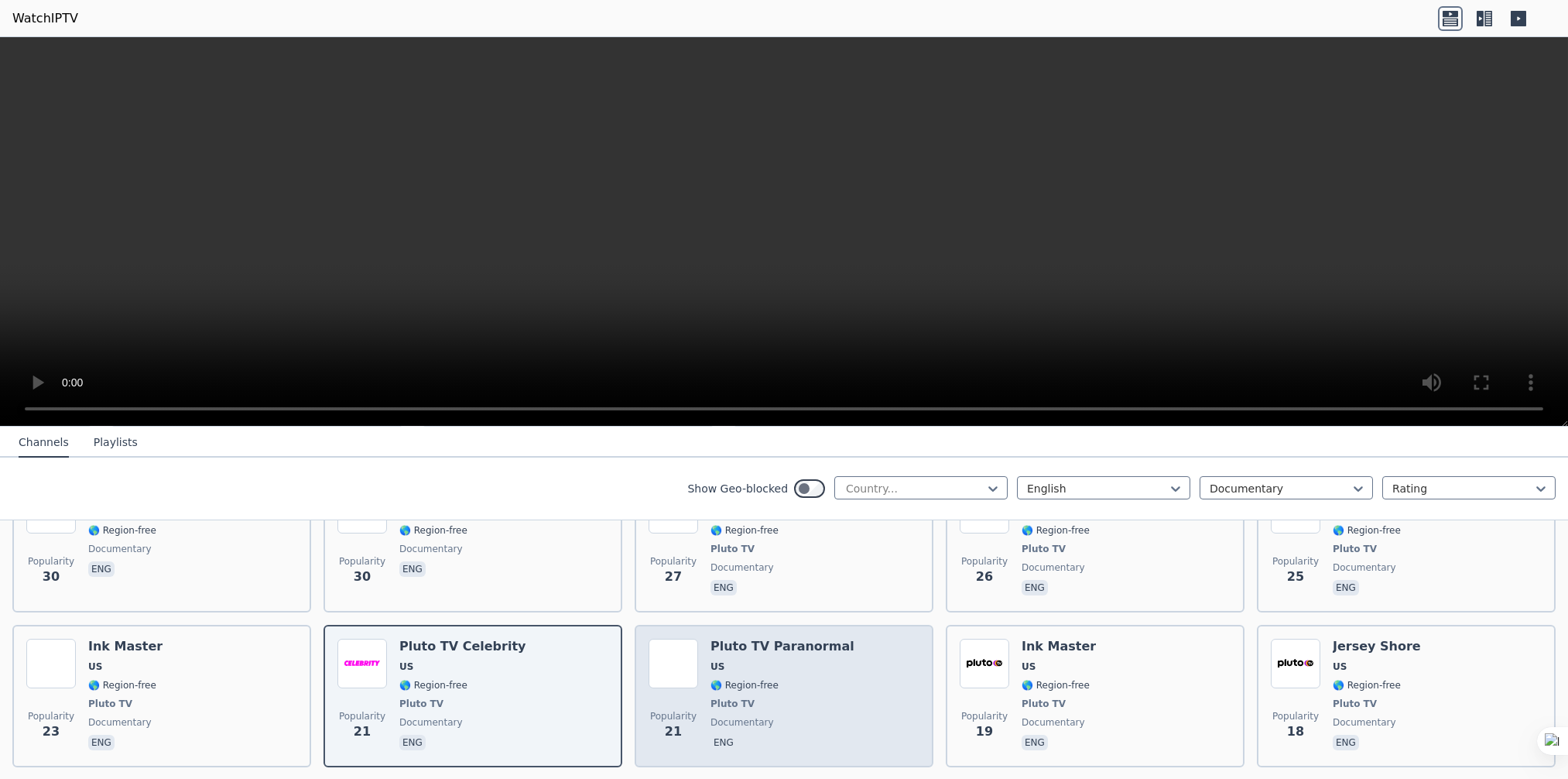
click at [738, 678] on span "🌎 Region-free" at bounding box center [745, 684] width 68 height 12
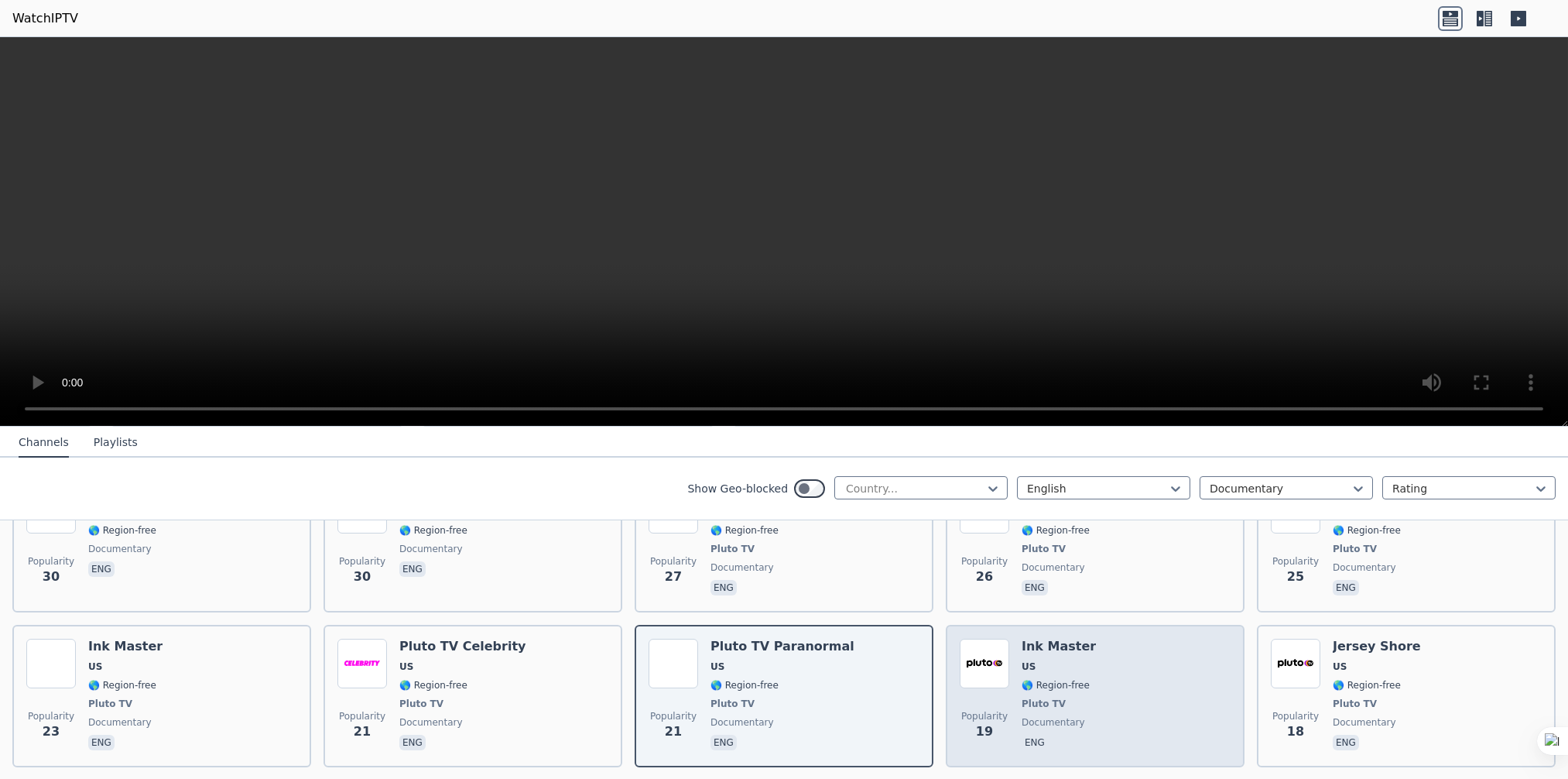
click at [1022, 674] on div "Ink Master US 🌎 Region-free Pluto TV documentary eng" at bounding box center [1059, 696] width 74 height 115
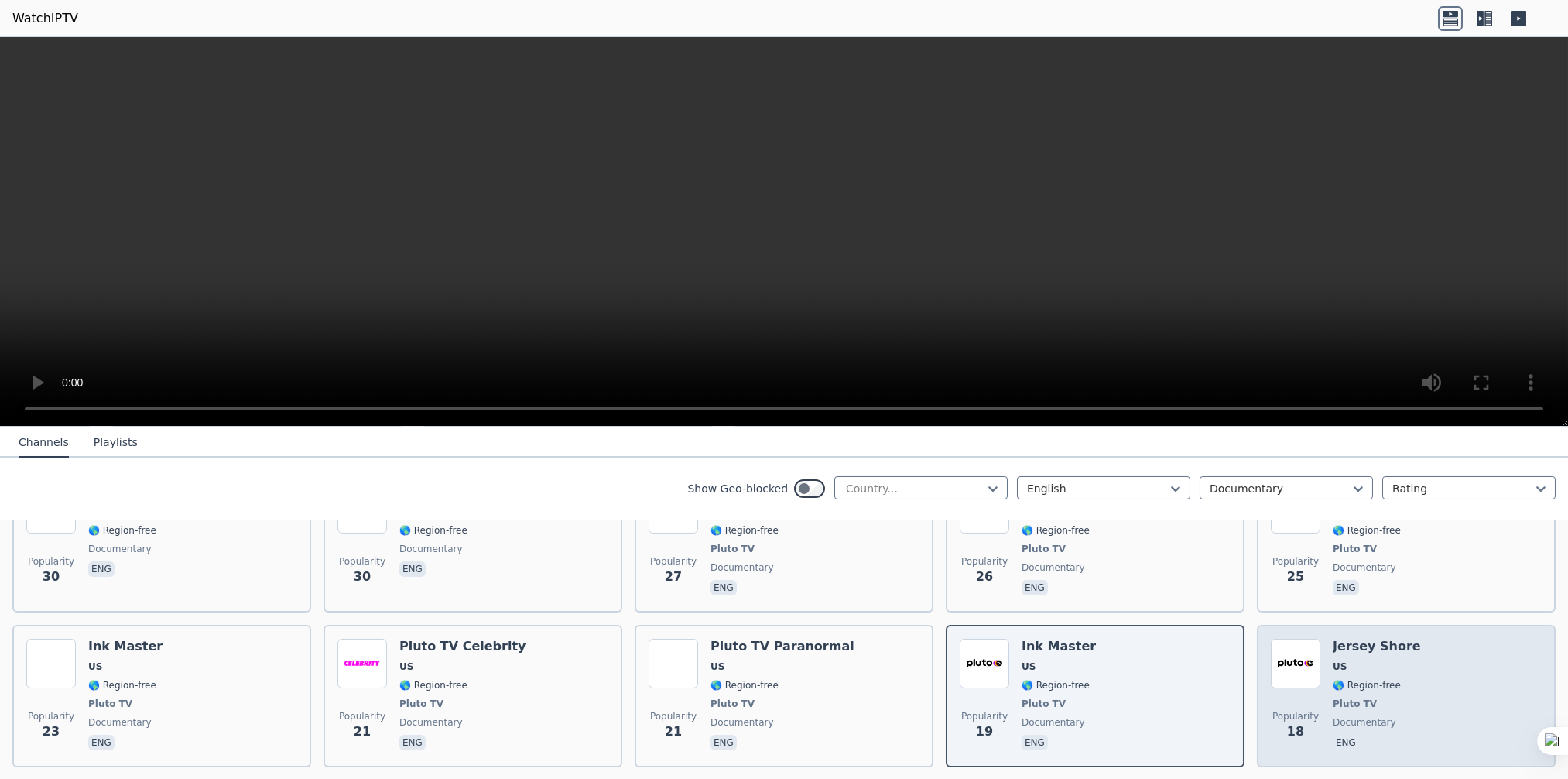
click at [1362, 660] on span "US" at bounding box center [1376, 666] width 88 height 12
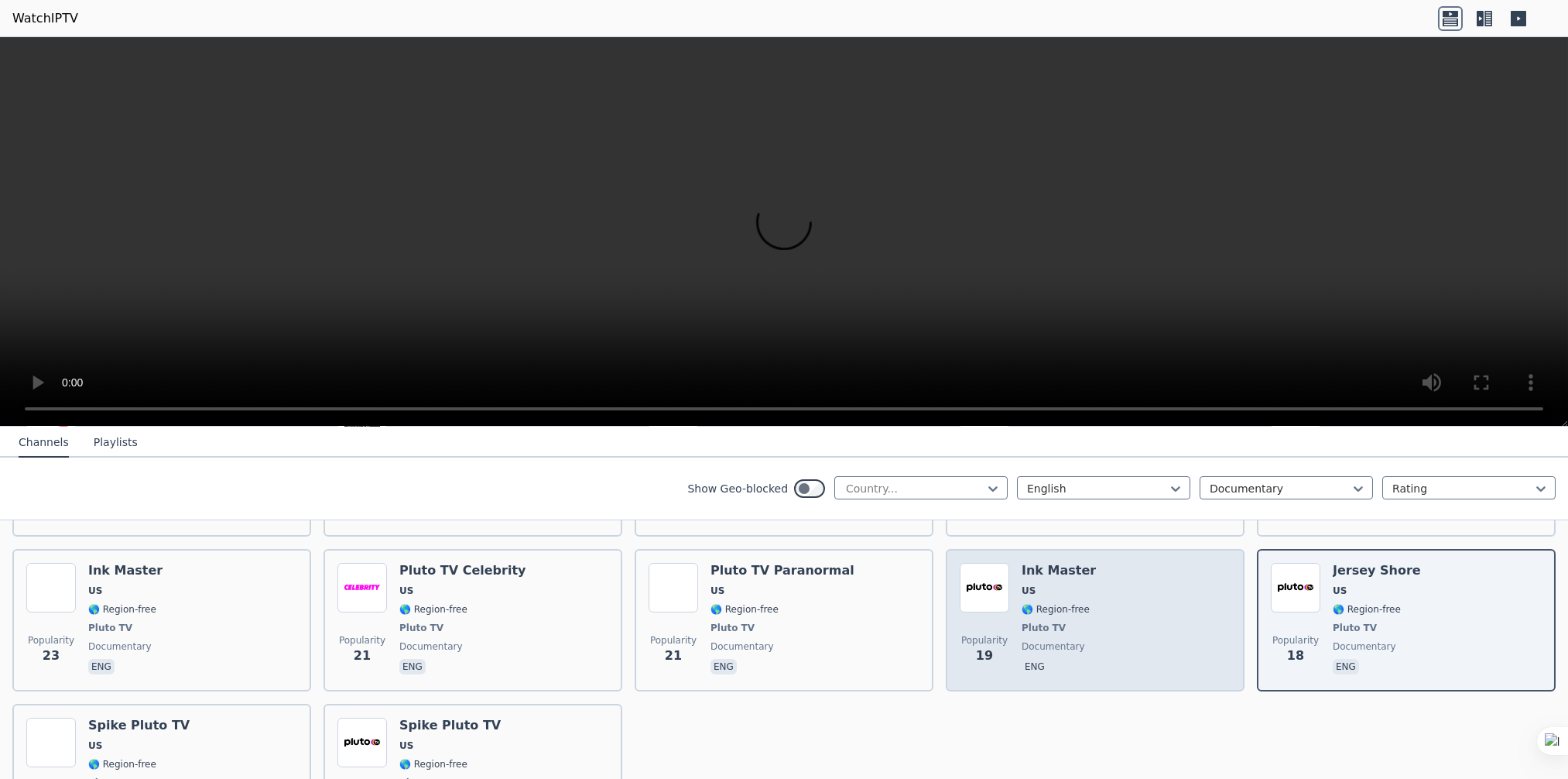
scroll to position [1316, 0]
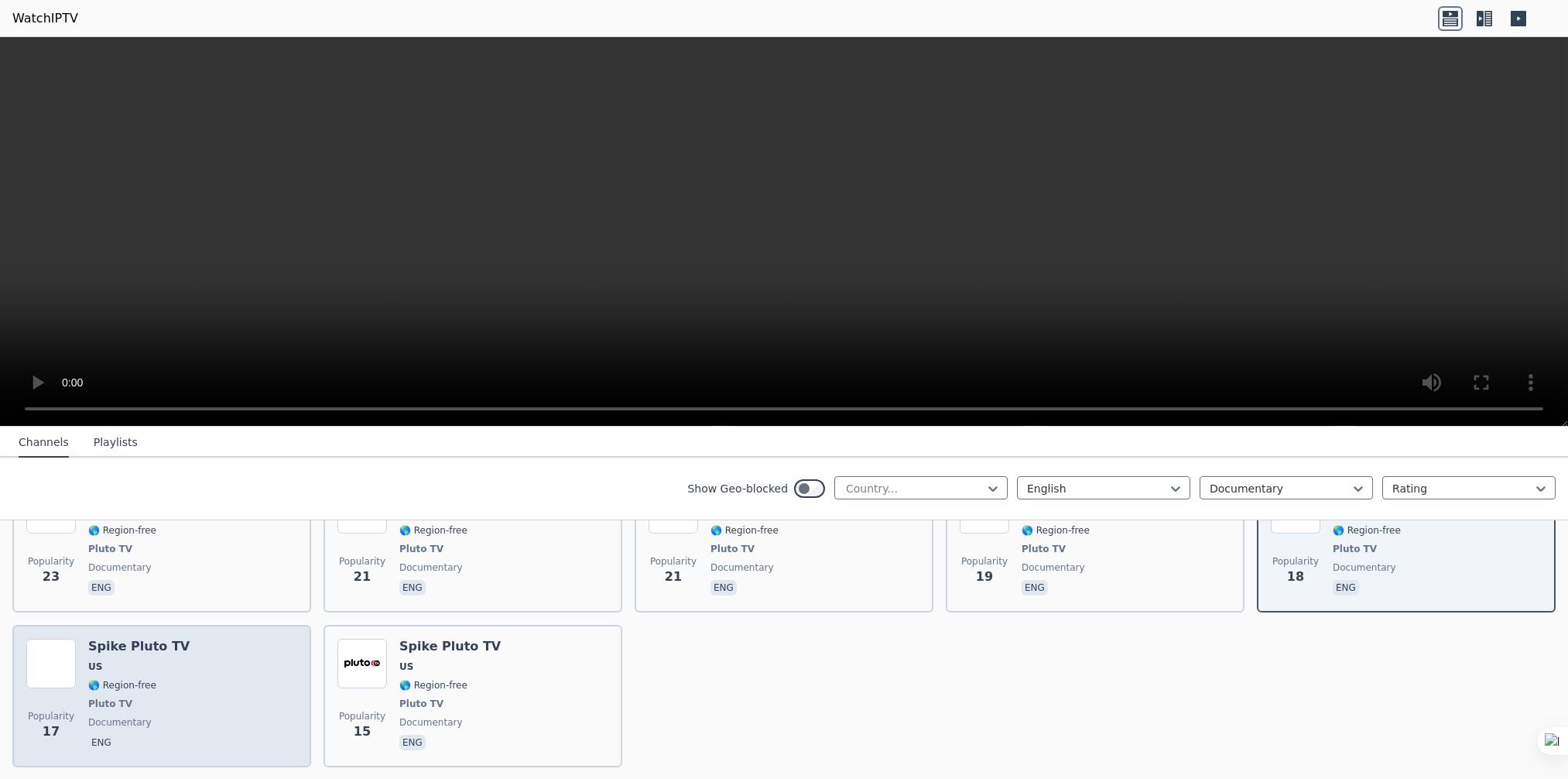
click at [102, 657] on div "Spike Pluto TV US 🌎 Region-free Pluto TV documentary eng" at bounding box center [138, 696] width 101 height 115
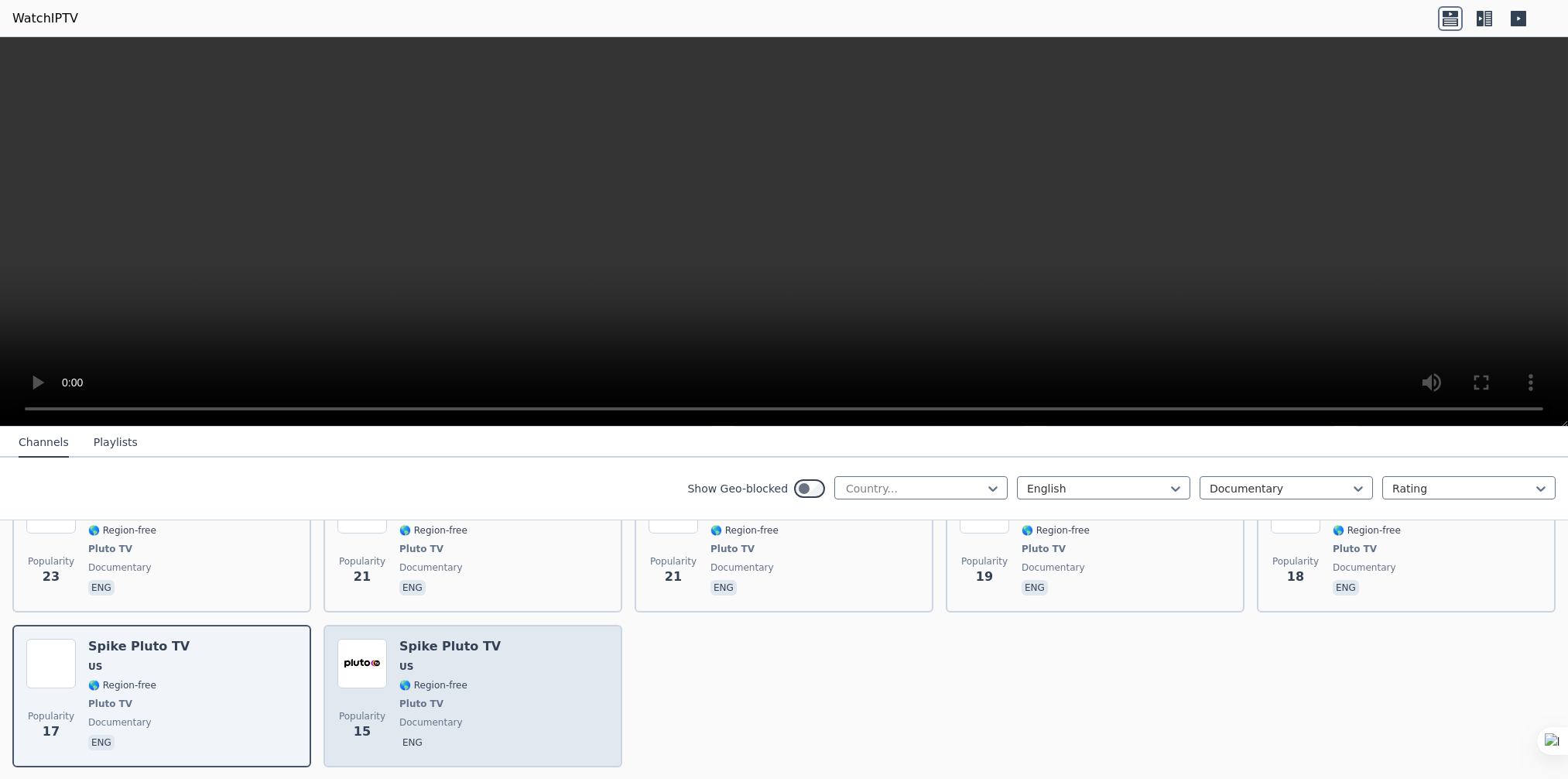
click at [497, 672] on div "Popularity 15 Spike Pluto TV US 🌎 Region-free Pluto TV documentary eng" at bounding box center [472, 696] width 270 height 115
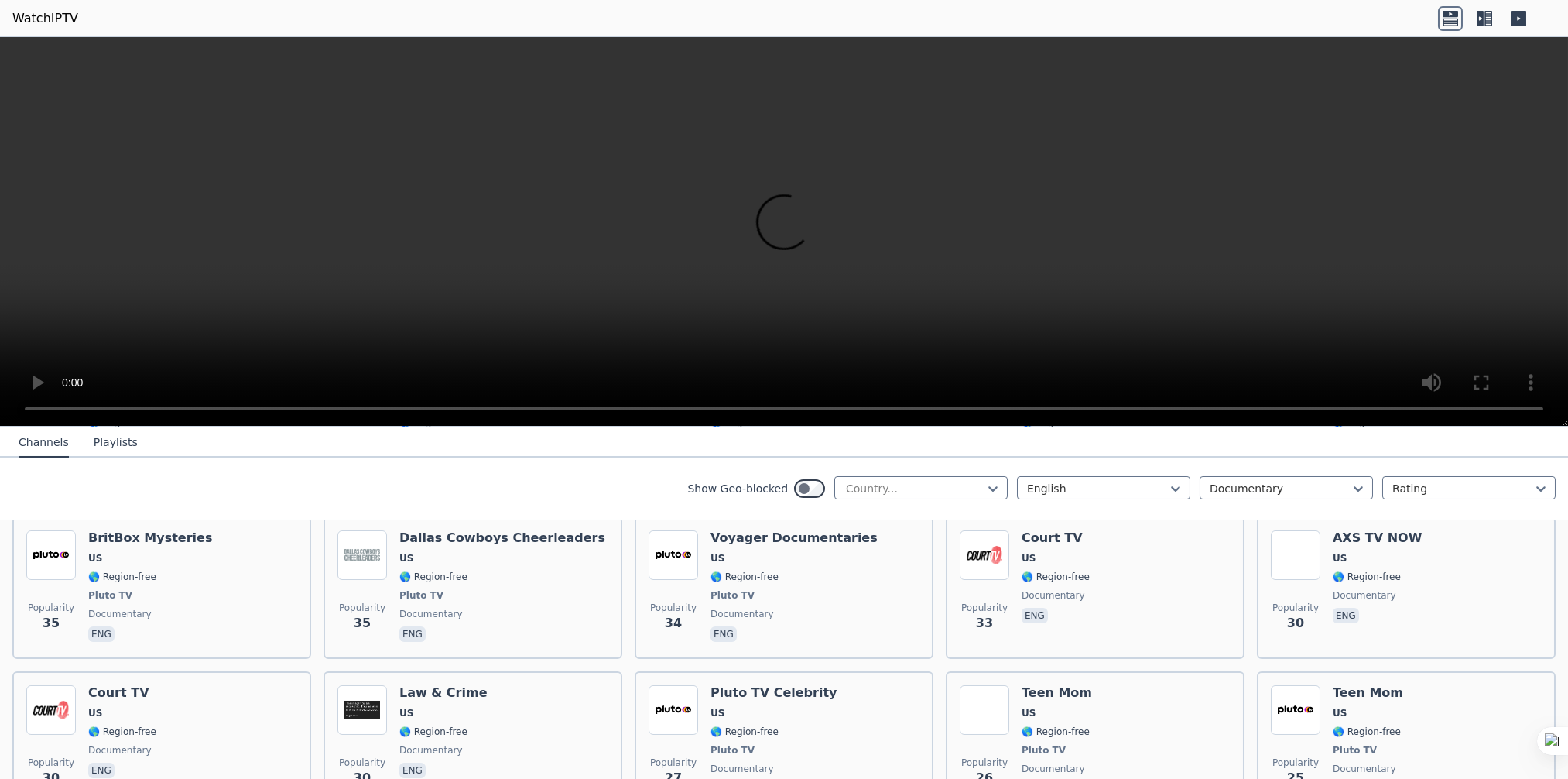
scroll to position [929, 0]
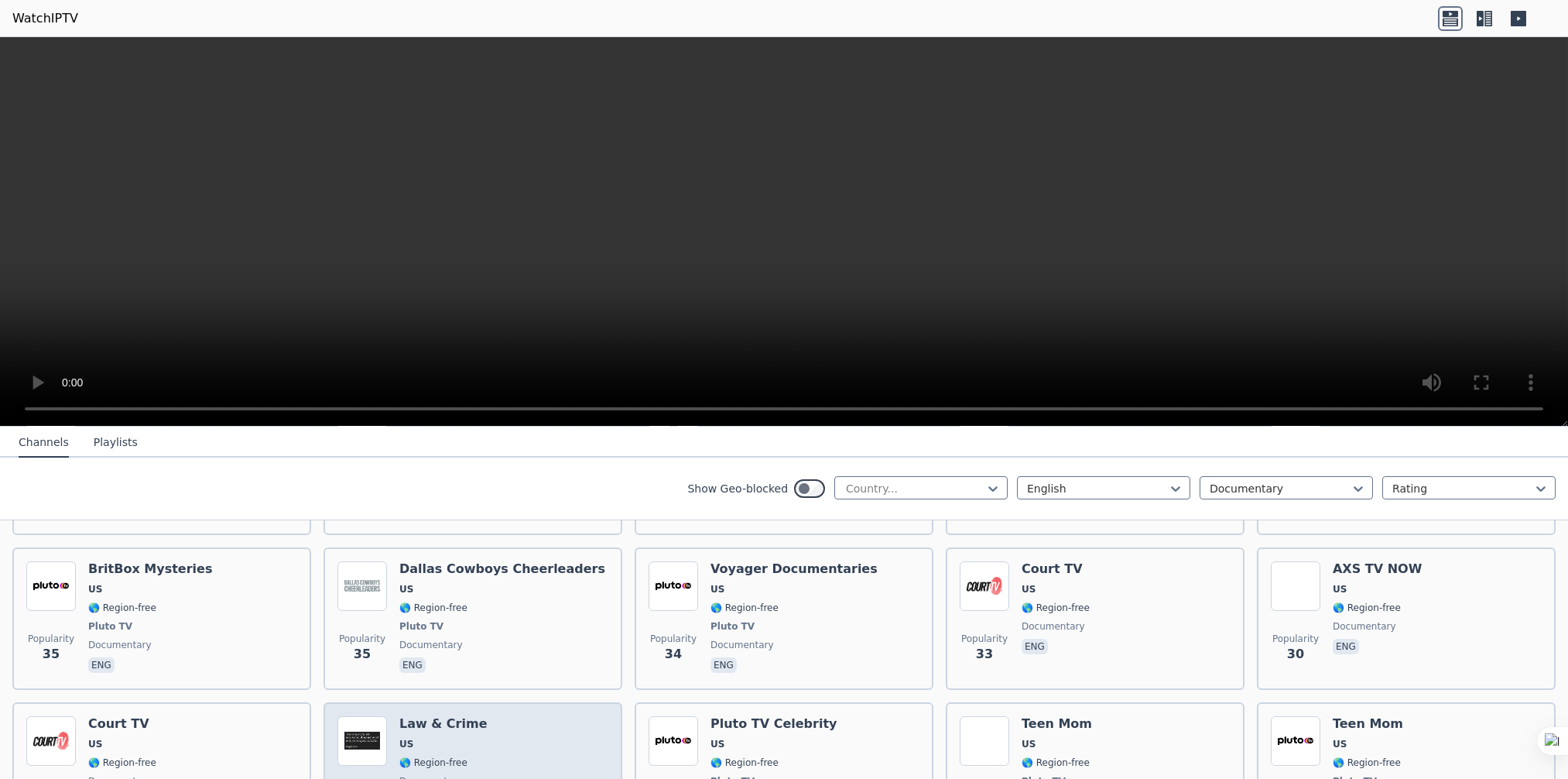
click at [487, 729] on div "Popularity 30 Law & Crime US 🌎 Region-free documentary eng" at bounding box center [472, 772] width 270 height 115
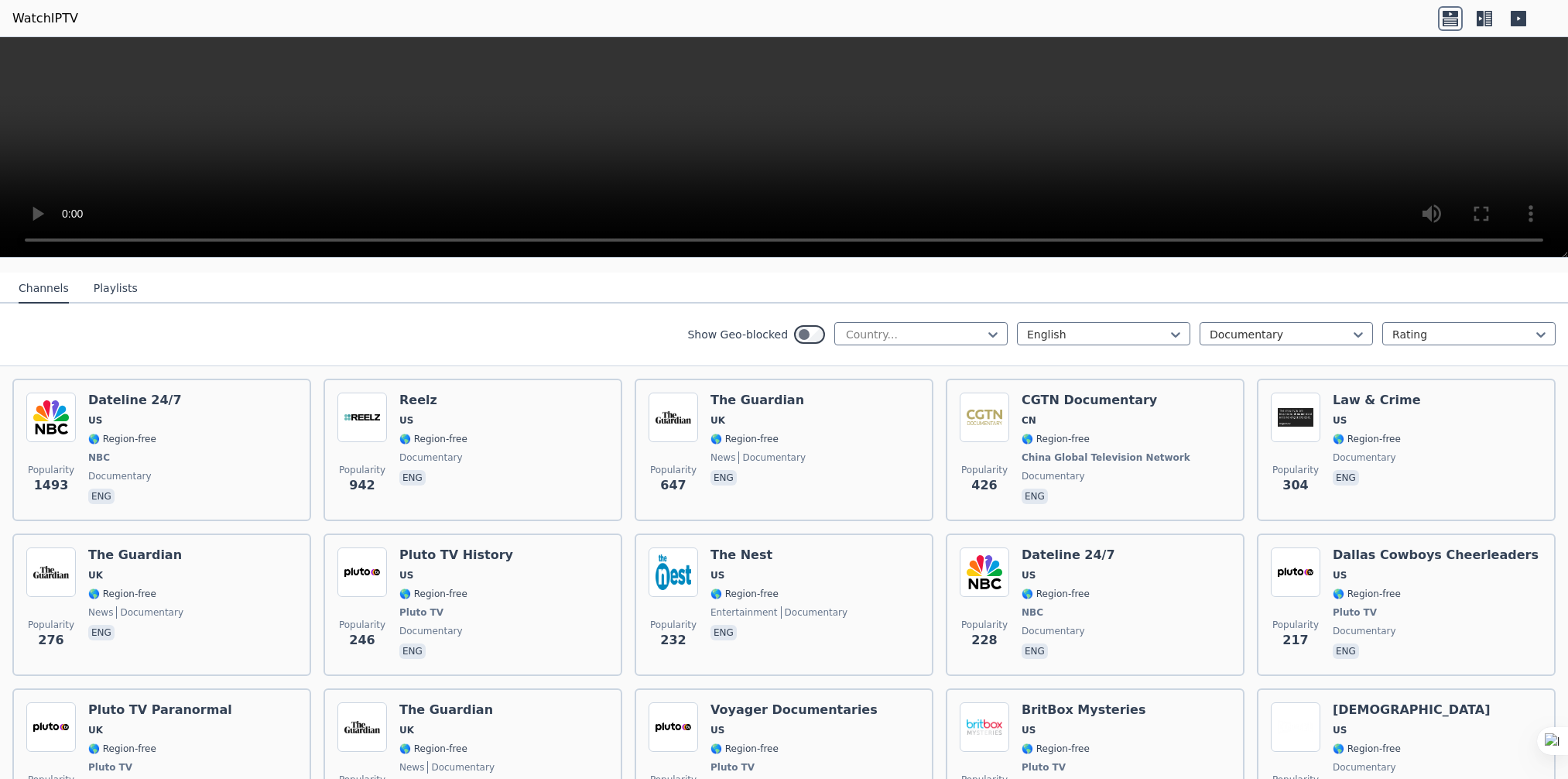
scroll to position [0, 0]
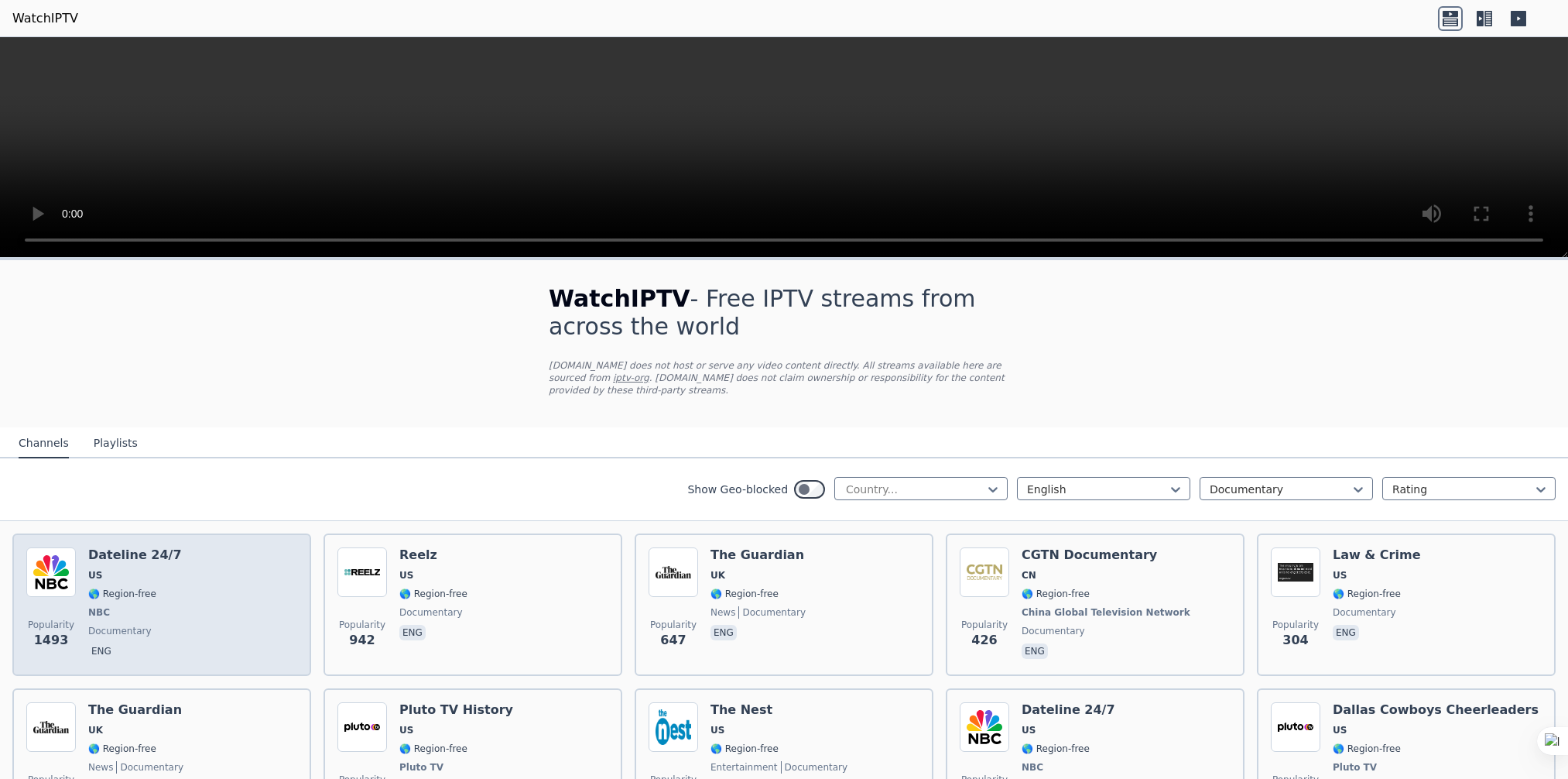
click at [162, 624] on span "documentary" at bounding box center [135, 630] width 94 height 12
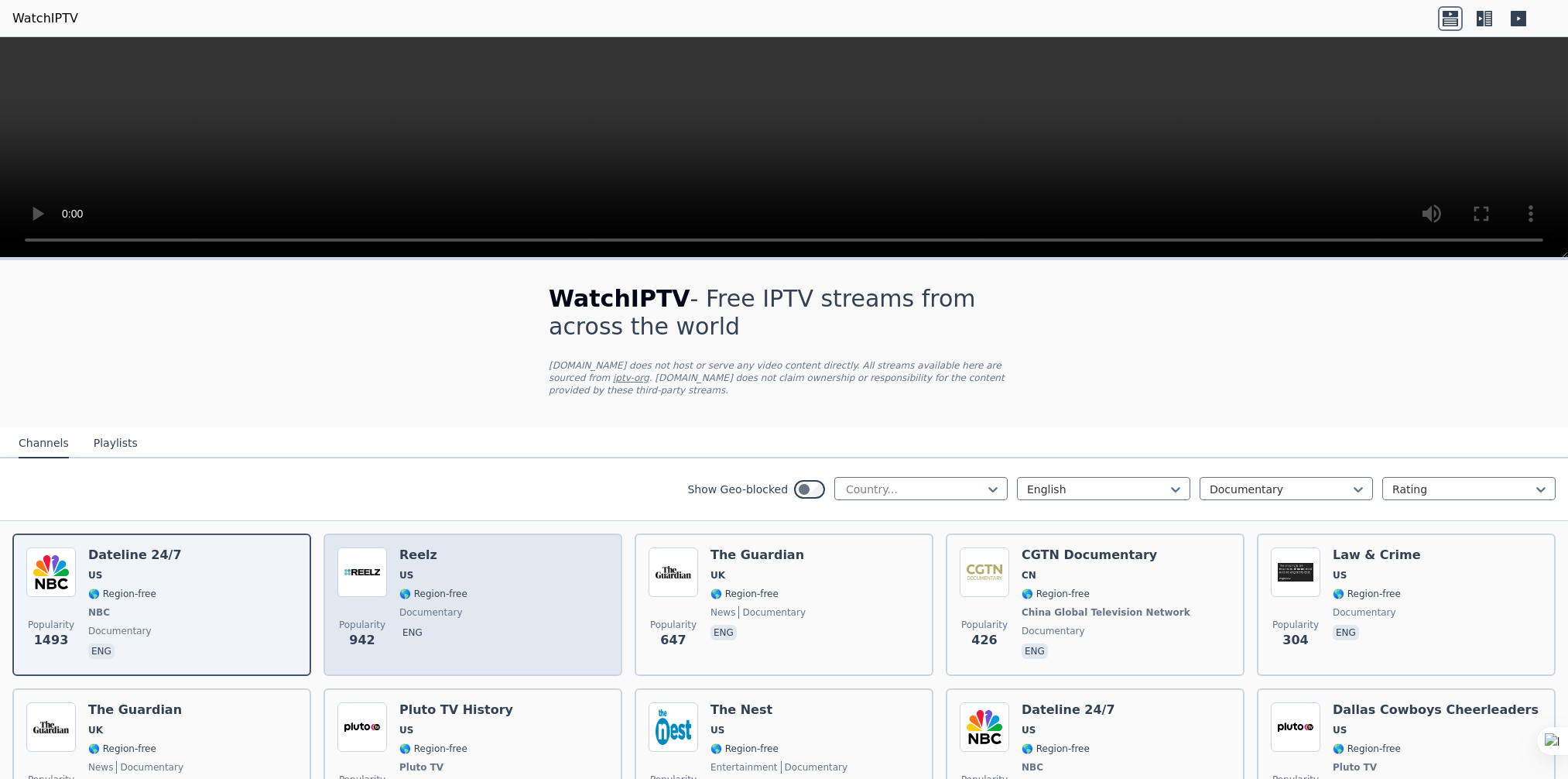
click at [467, 609] on div "Popularity 942 Reelz [GEOGRAPHIC_DATA] 🌎 Region-free documentary eng" at bounding box center [472, 604] width 270 height 115
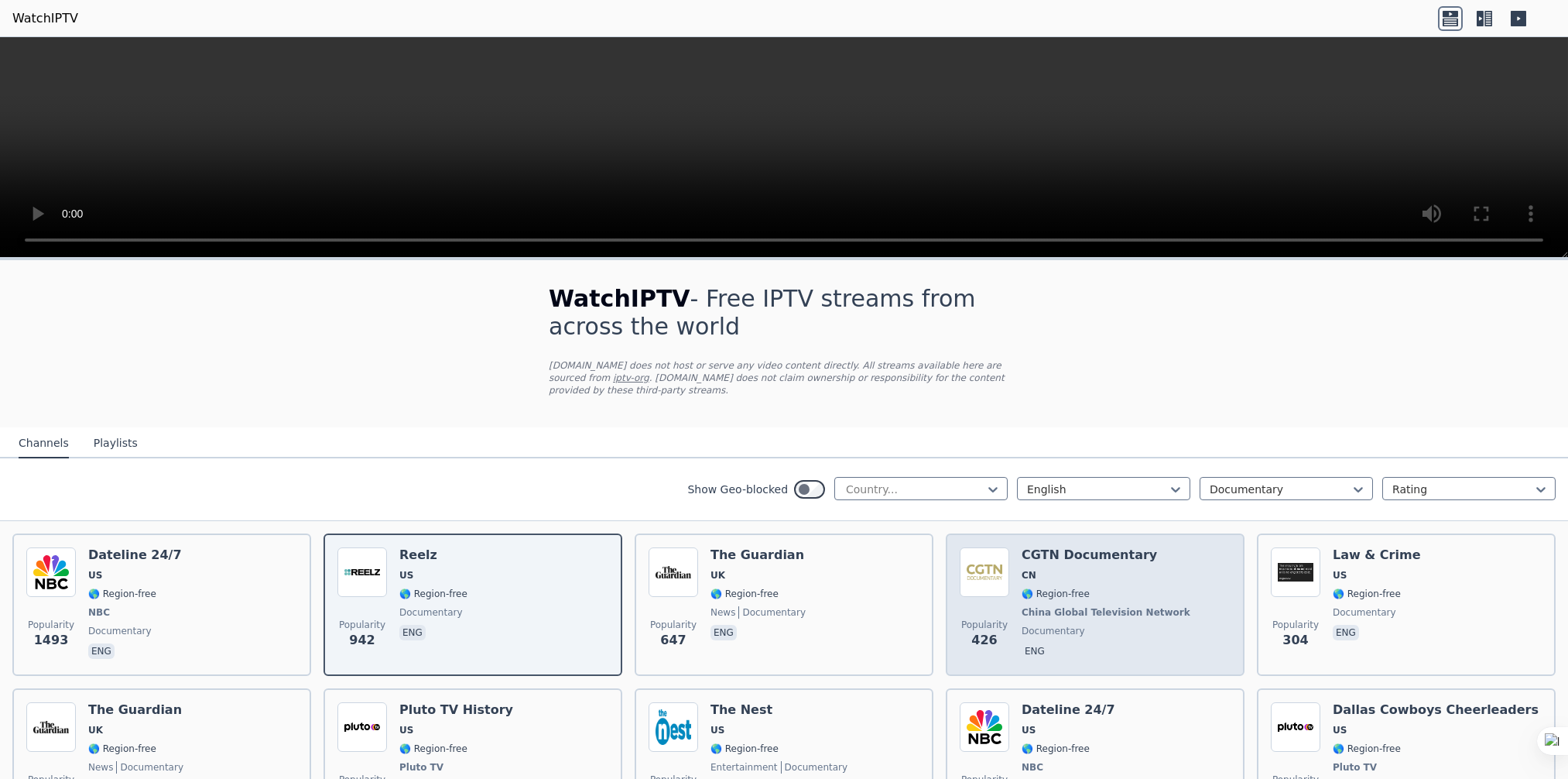
click at [1026, 606] on span "China Global Television Network" at bounding box center [1106, 612] width 169 height 12
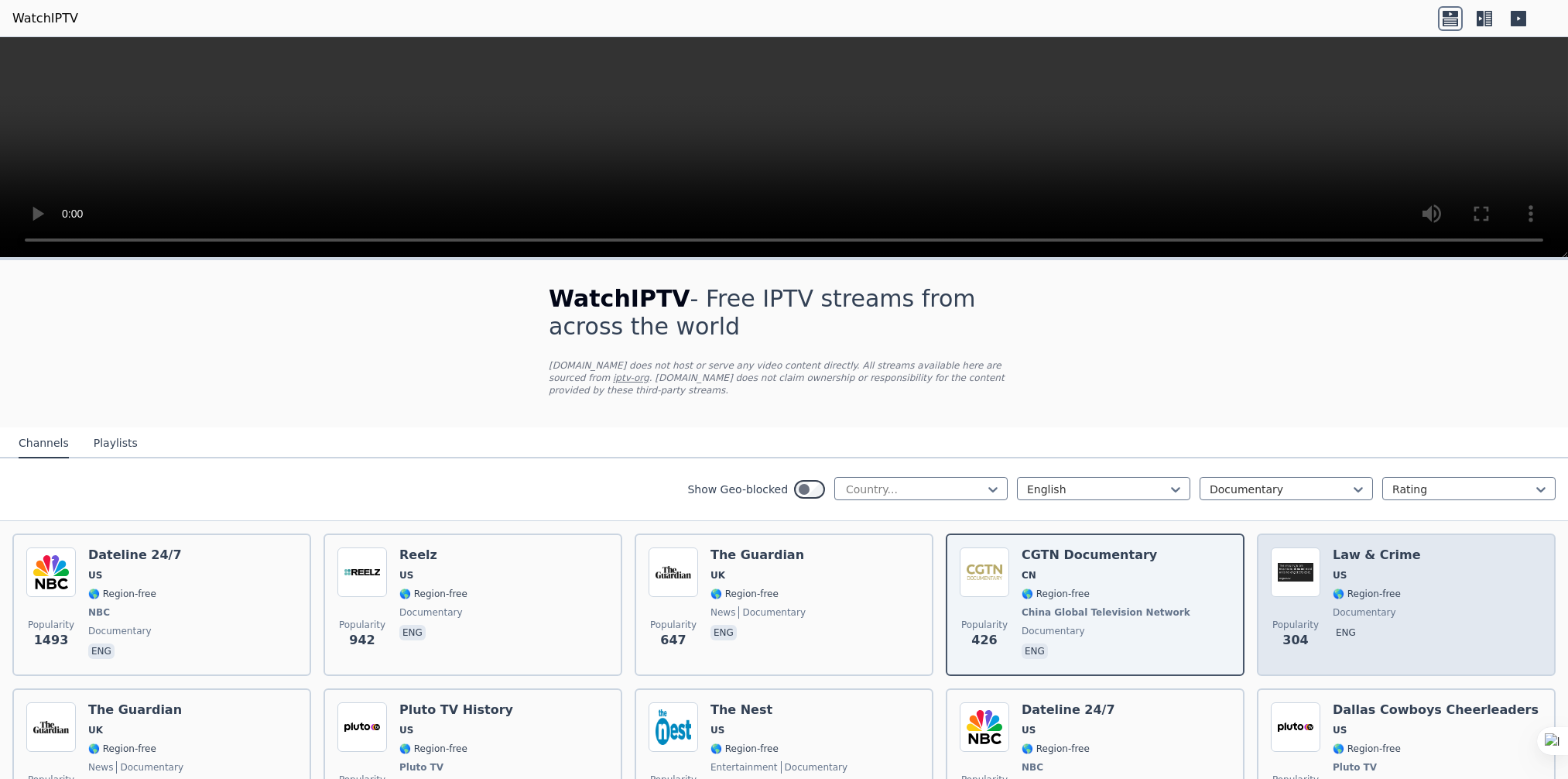
click at [1435, 570] on div "Popularity 304 Law & Crime US 🌎 Region-free documentary eng" at bounding box center [1405, 604] width 270 height 115
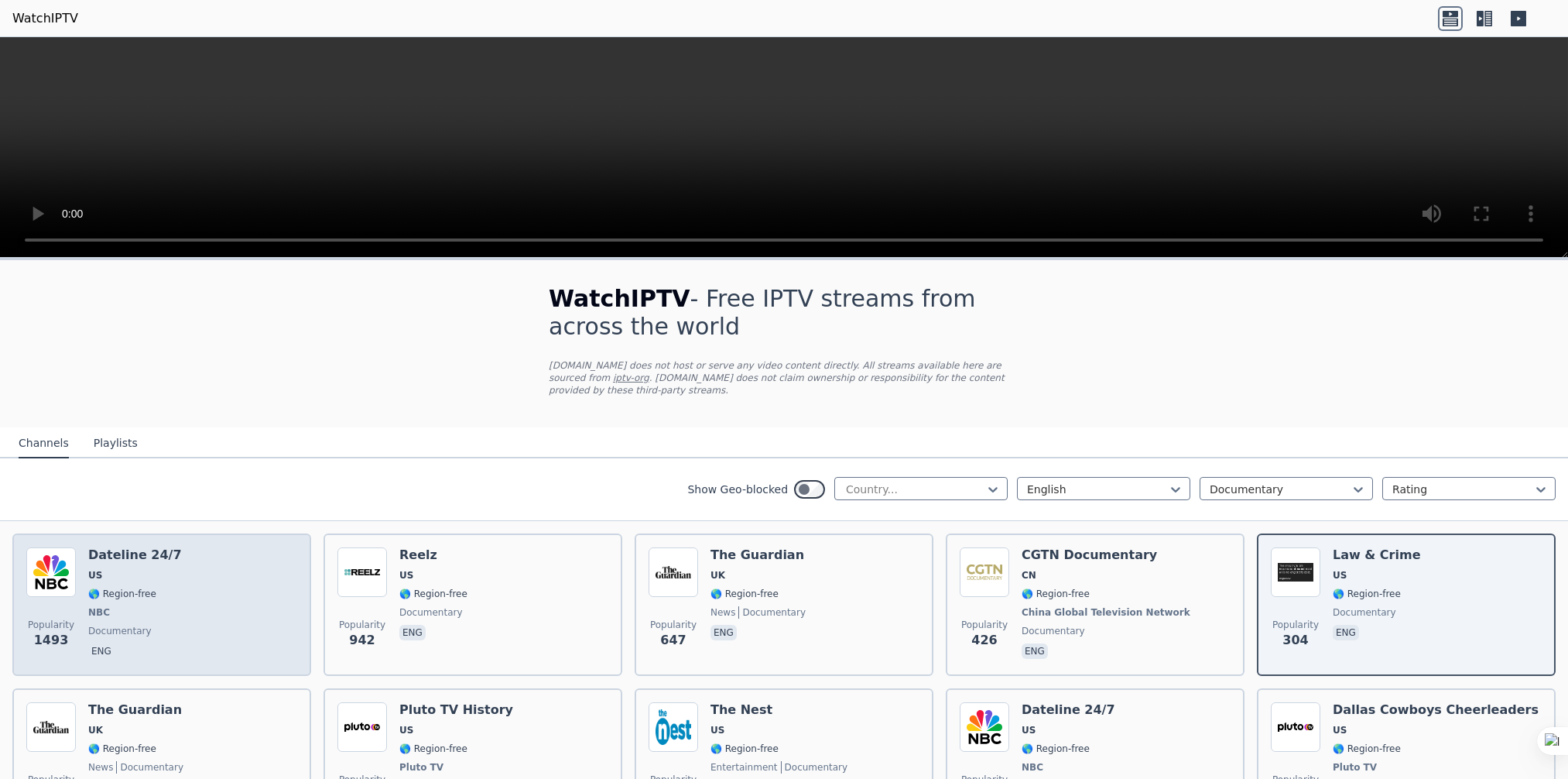
click at [86, 582] on div "Popularity 1493 Dateline 24/7 US 🌎 Region-free NBC documentary eng" at bounding box center [161, 604] width 270 height 115
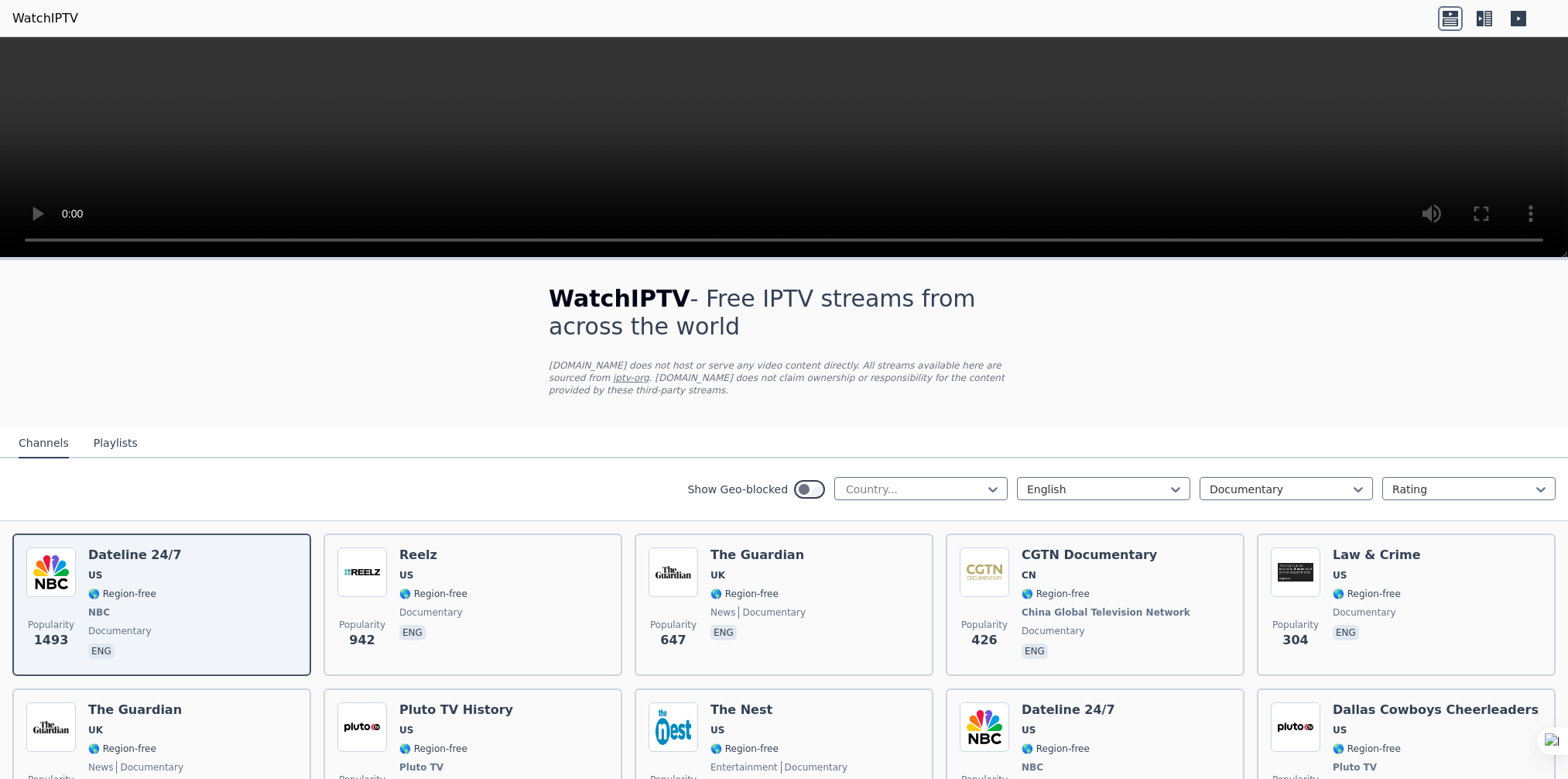
click at [686, 102] on video at bounding box center [784, 147] width 1568 height 220
click at [1355, 479] on div "Documentary" at bounding box center [1285, 488] width 174 height 23
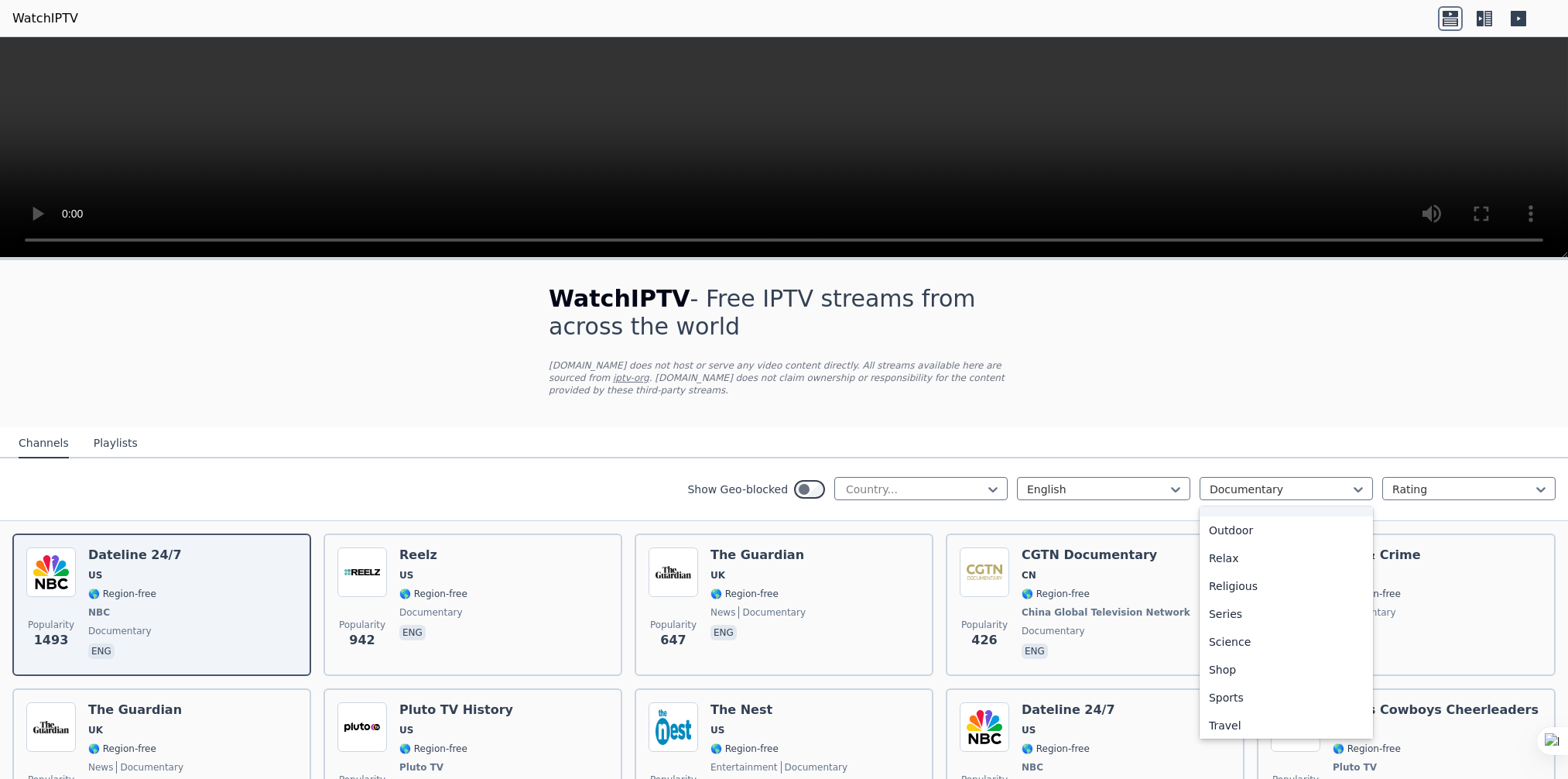
scroll to position [495, 0]
click at [1262, 515] on div "Outdoor" at bounding box center [1285, 529] width 174 height 28
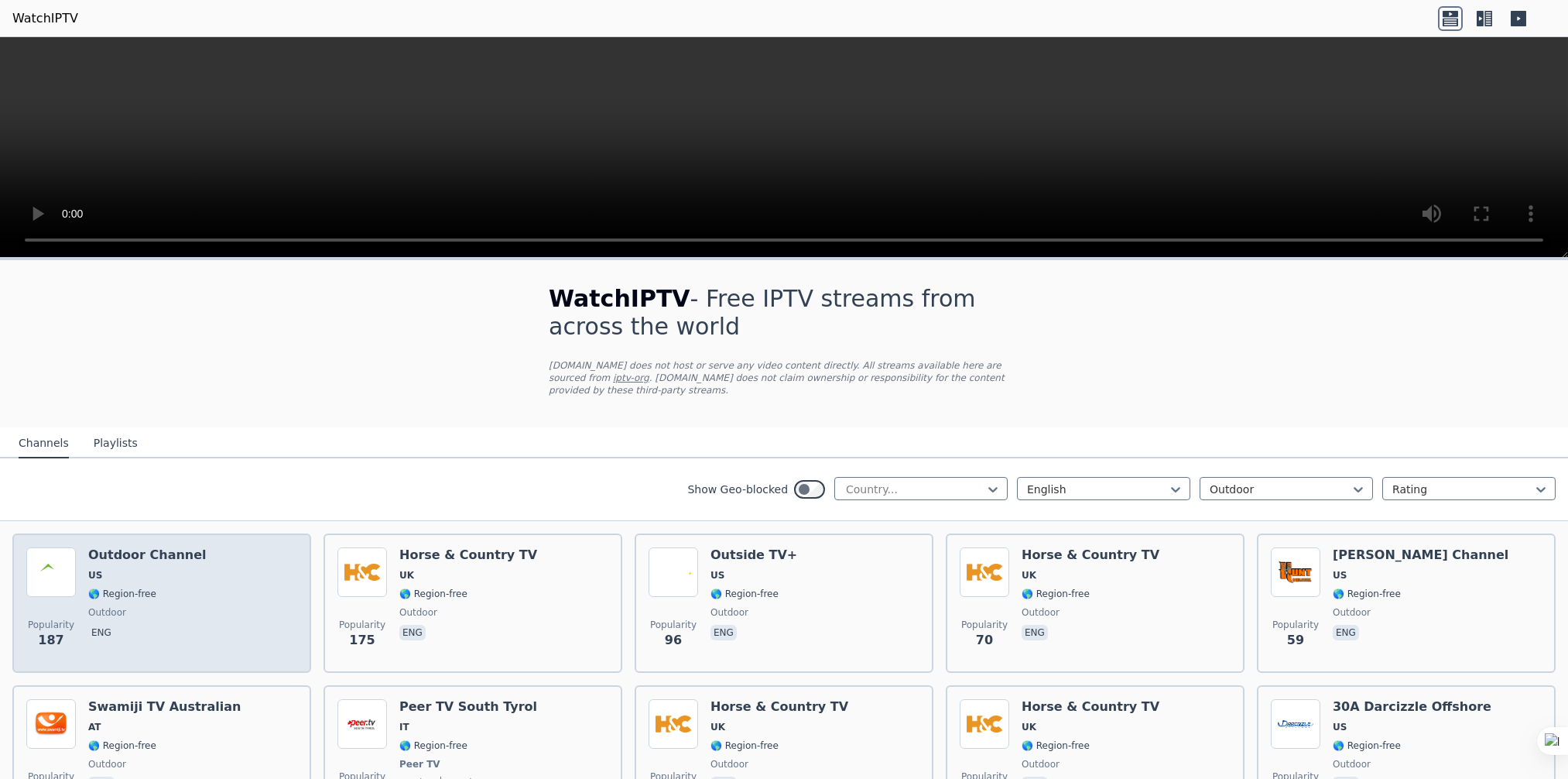
click at [177, 569] on span "US" at bounding box center [147, 575] width 119 height 12
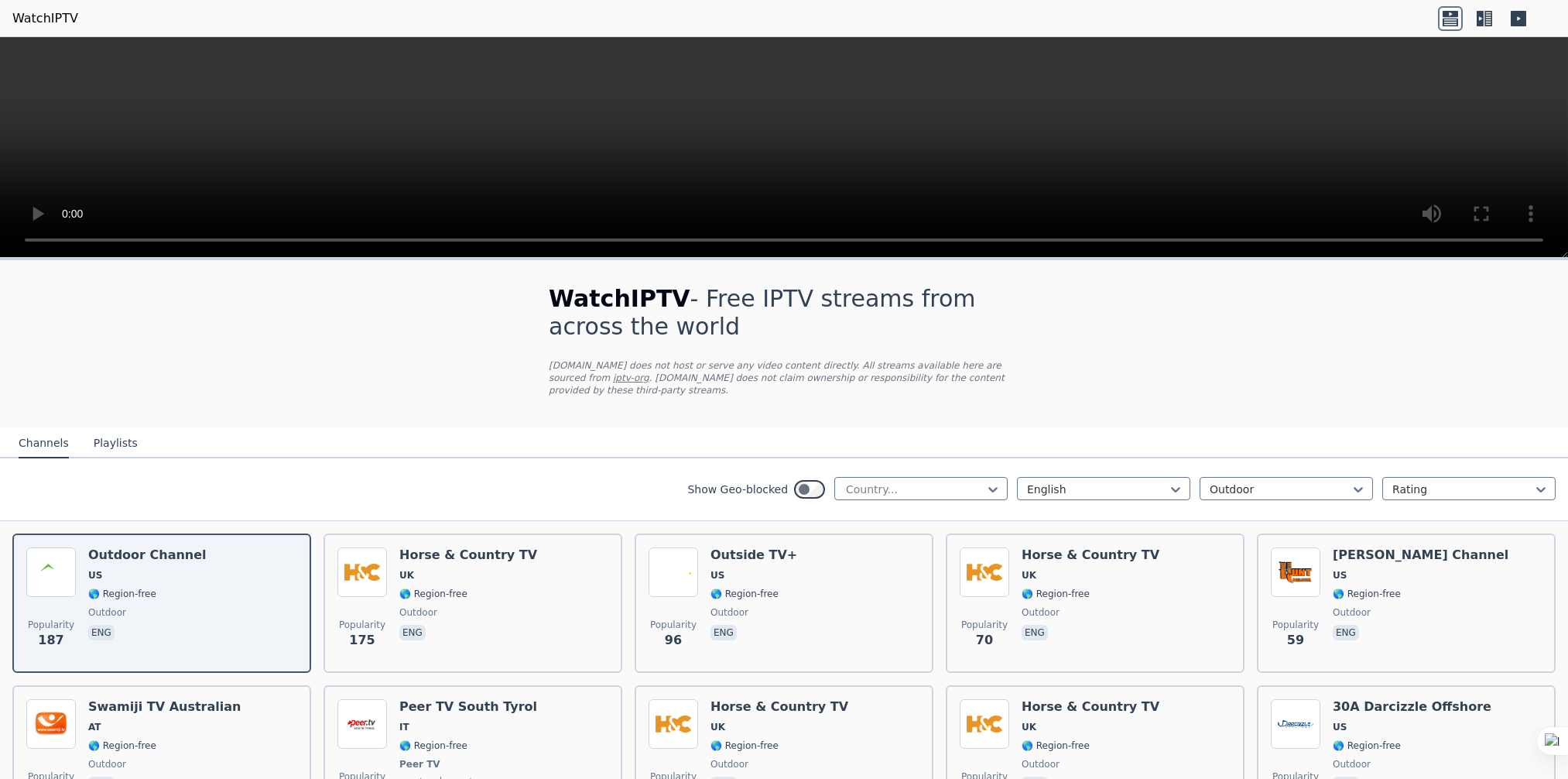
click at [477, 152] on video at bounding box center [784, 147] width 1568 height 220
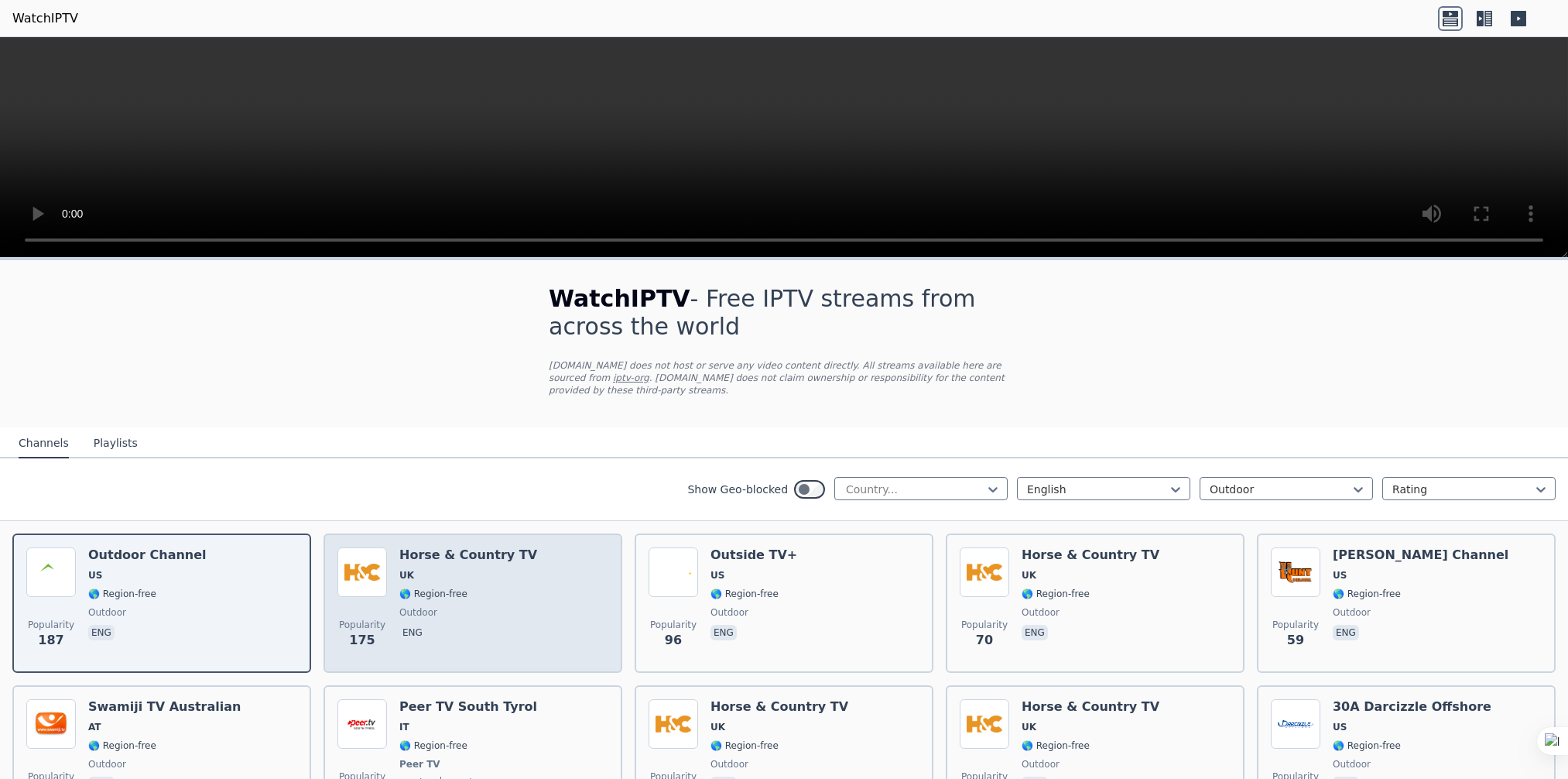
click at [438, 588] on div "Horse & Country TV UK 🌎 Region-free outdoor eng" at bounding box center [468, 603] width 138 height 111
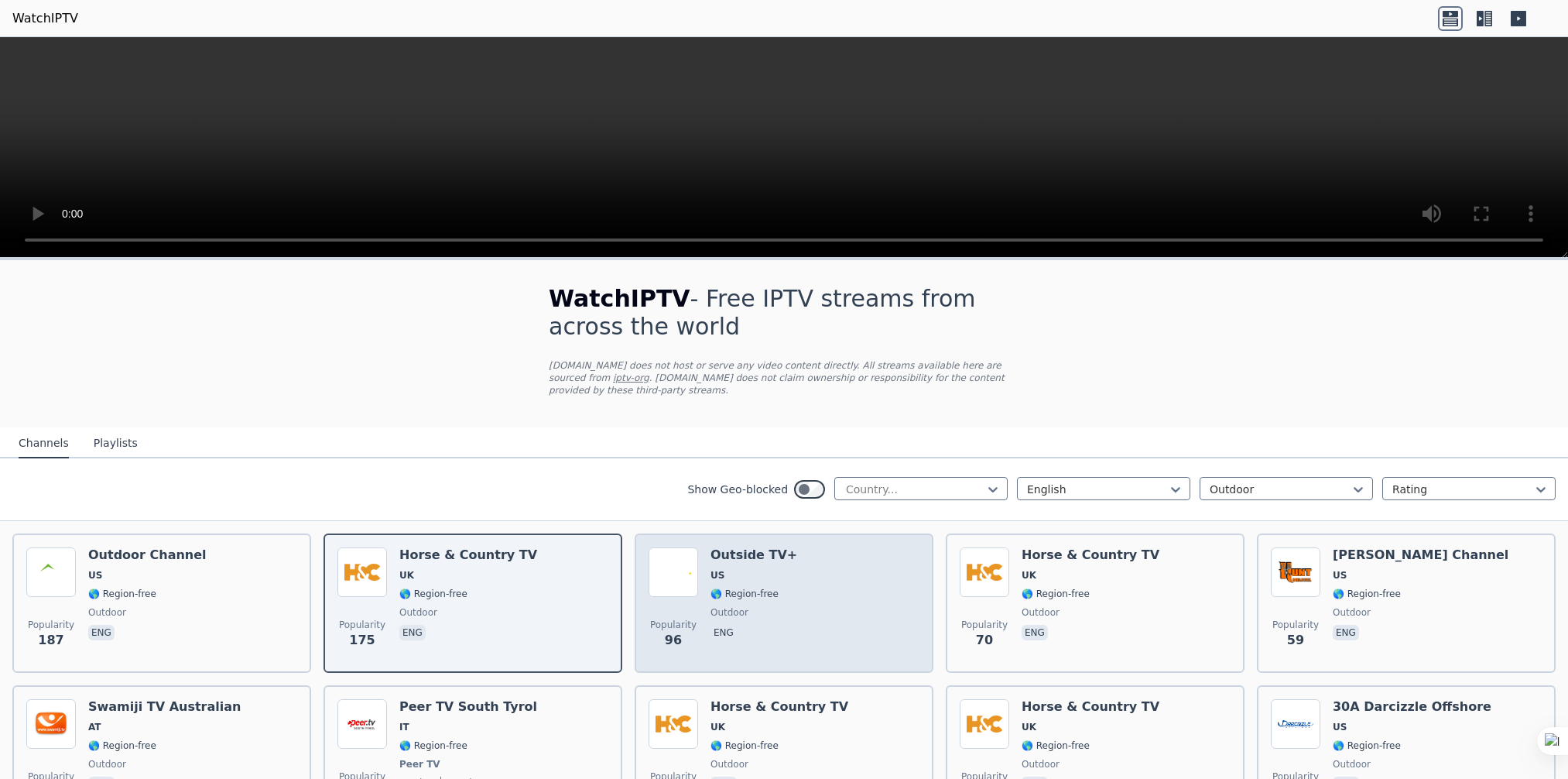
click at [766, 588] on div "Outside TV+ US 🌎 Region-free outdoor eng" at bounding box center [753, 603] width 86 height 111
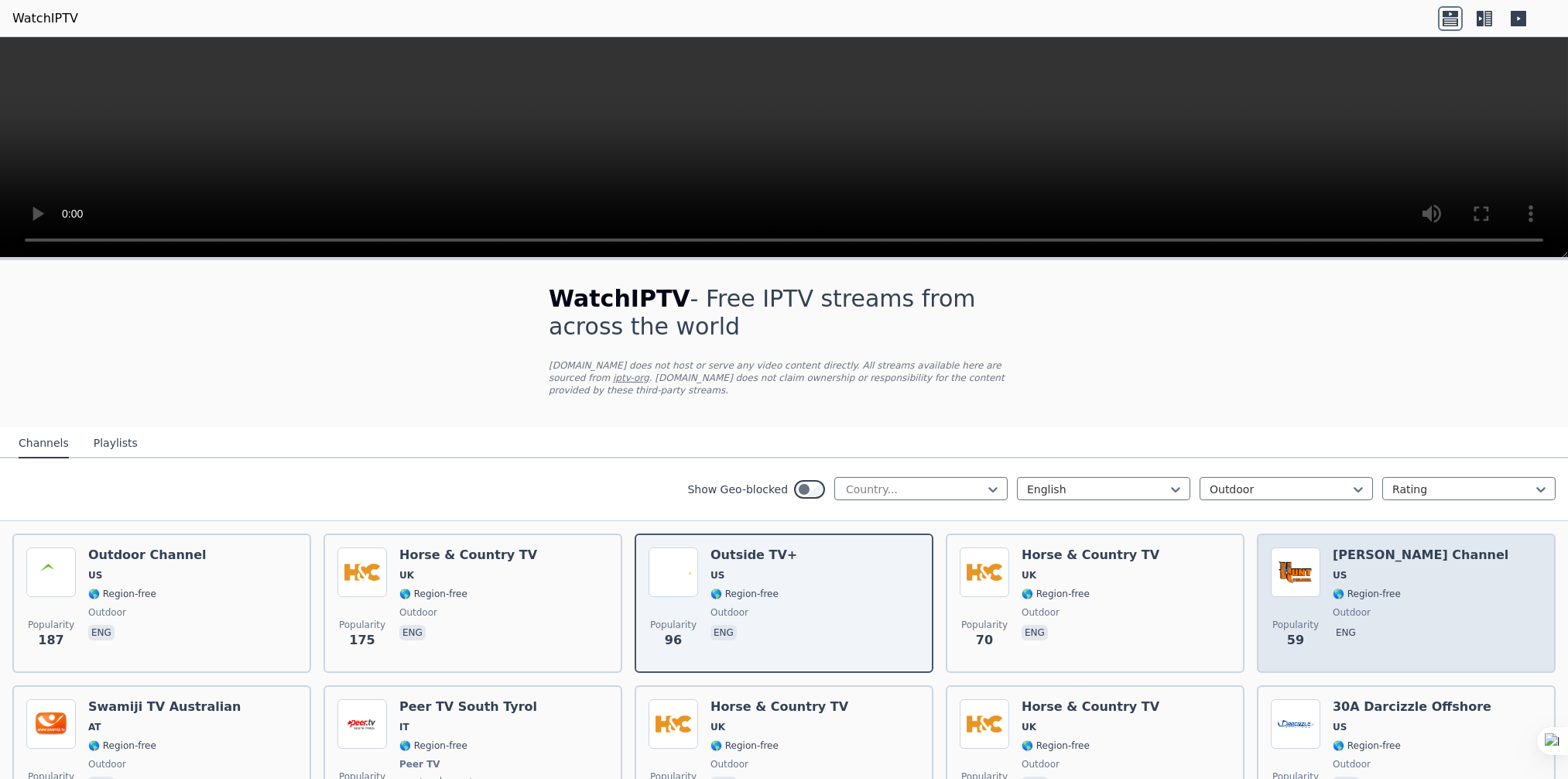
click at [1394, 569] on span "US" at bounding box center [1420, 575] width 175 height 12
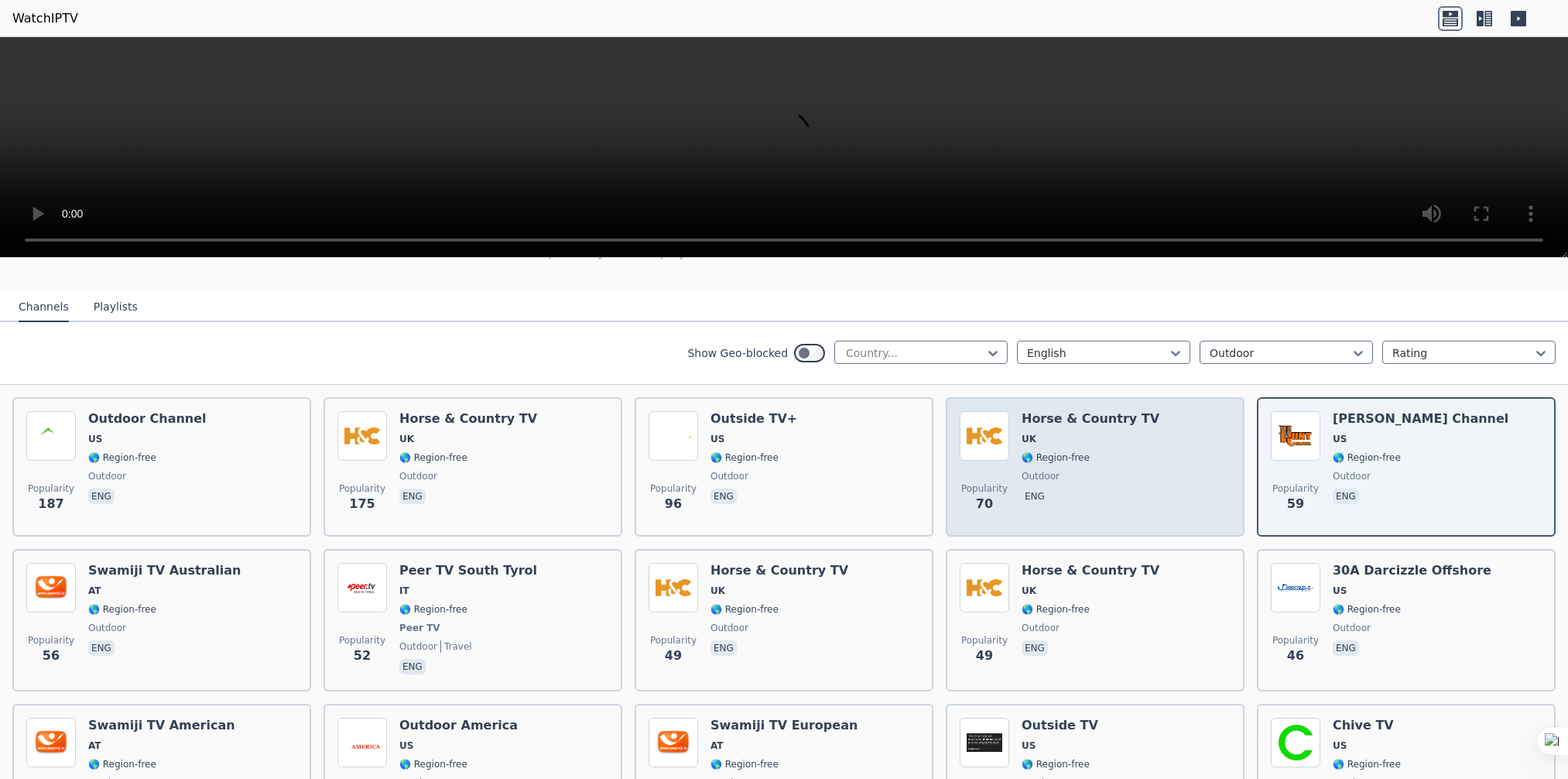
scroll to position [154, 0]
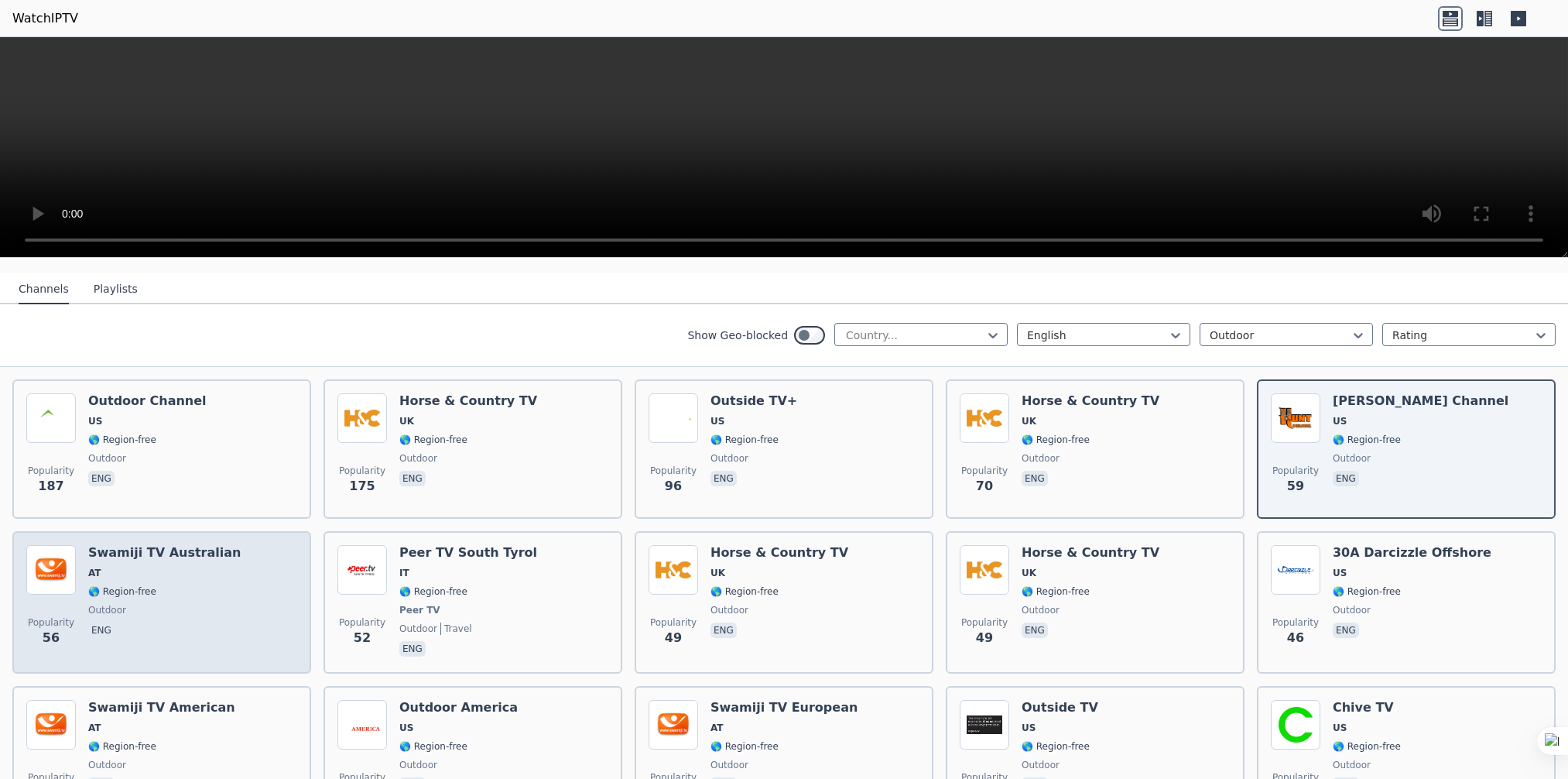
click at [114, 585] on span "🌎 Region-free" at bounding box center [122, 591] width 68 height 12
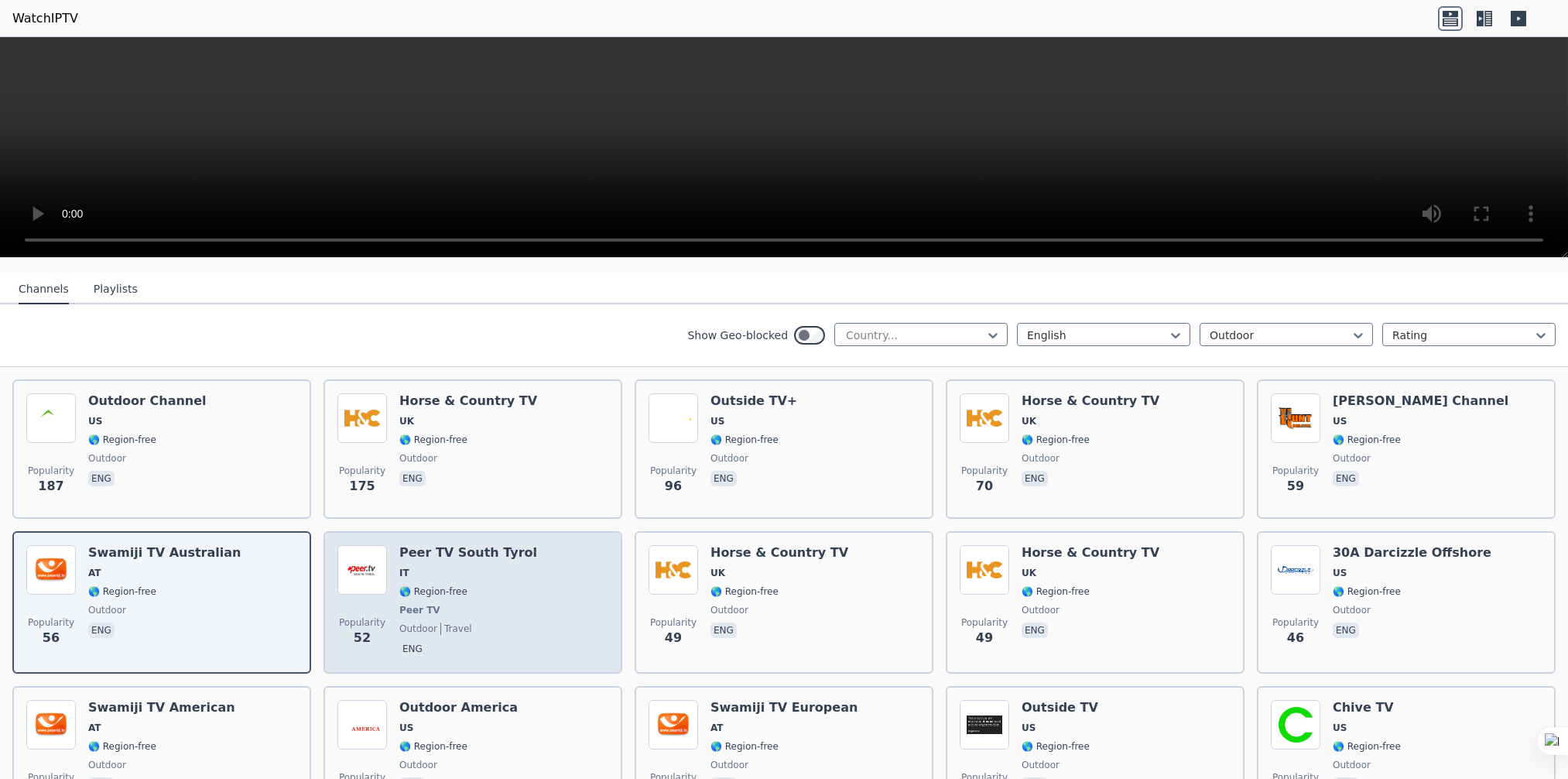
click at [519, 576] on div "Popularity 52 Peer TV South Tyrol IT 🌎 Region-free Peer TV outdoor travel eng" at bounding box center [472, 602] width 270 height 115
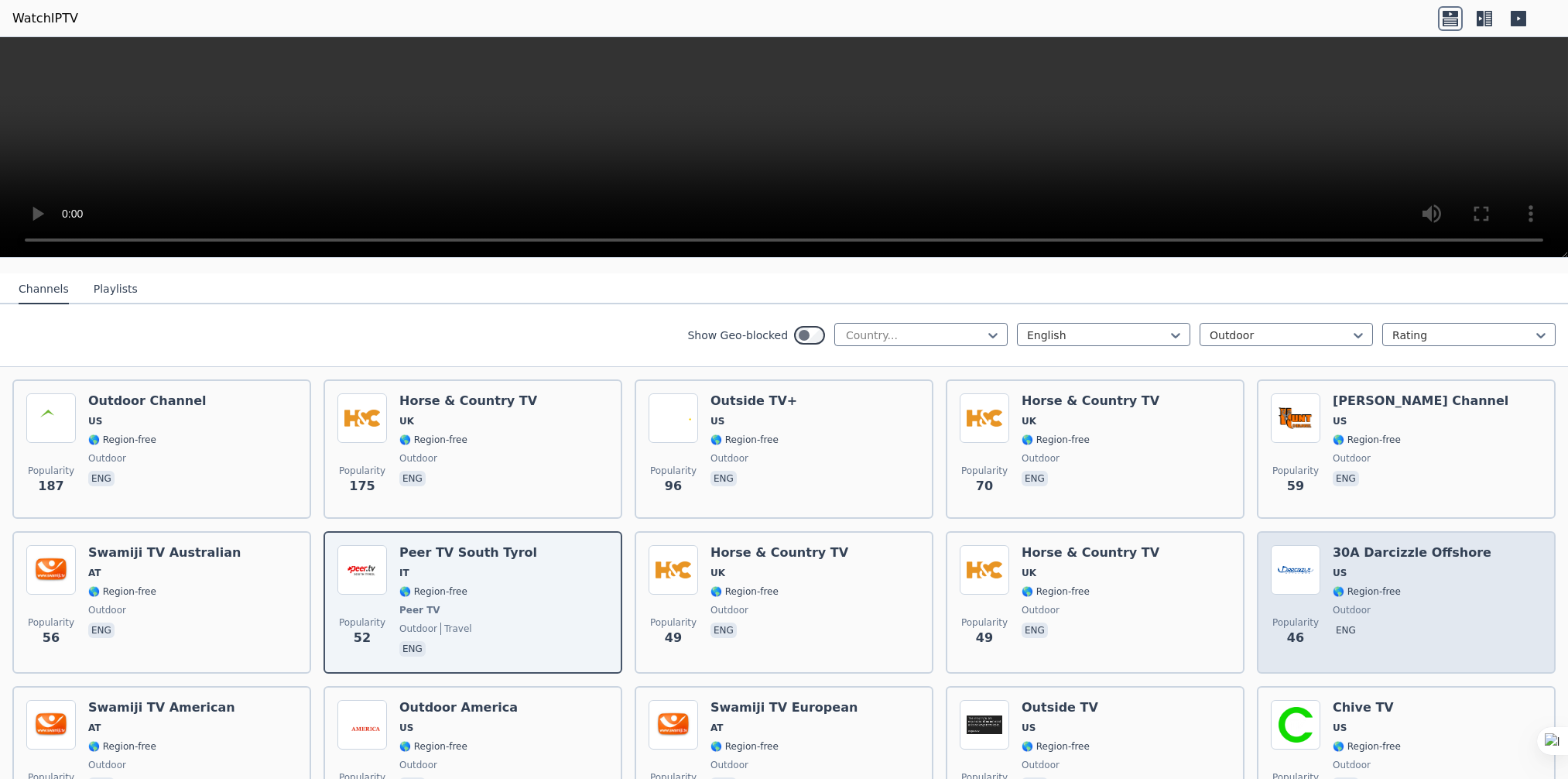
click at [1387, 622] on span "eng" at bounding box center [1411, 632] width 158 height 19
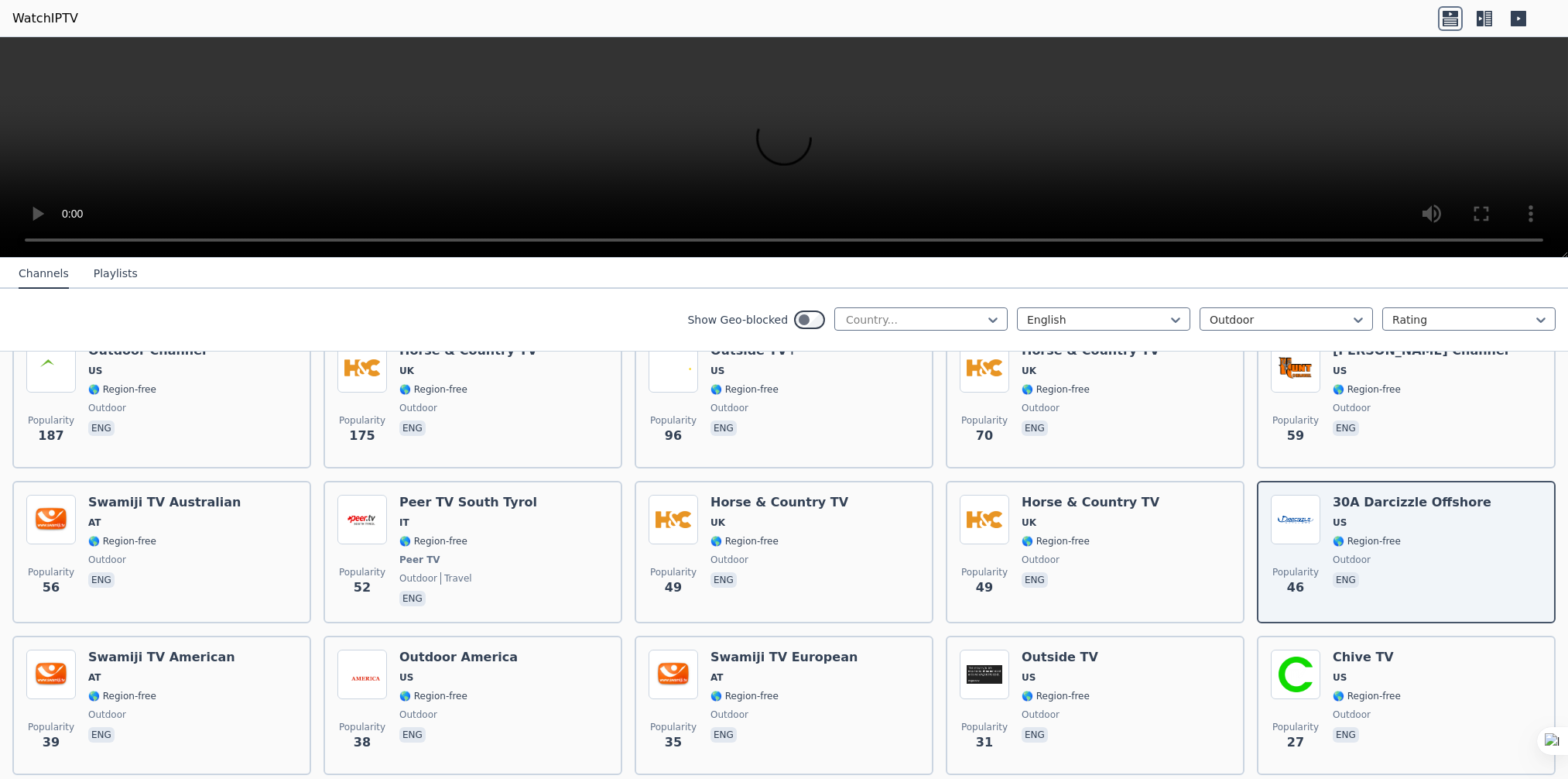
scroll to position [308, 0]
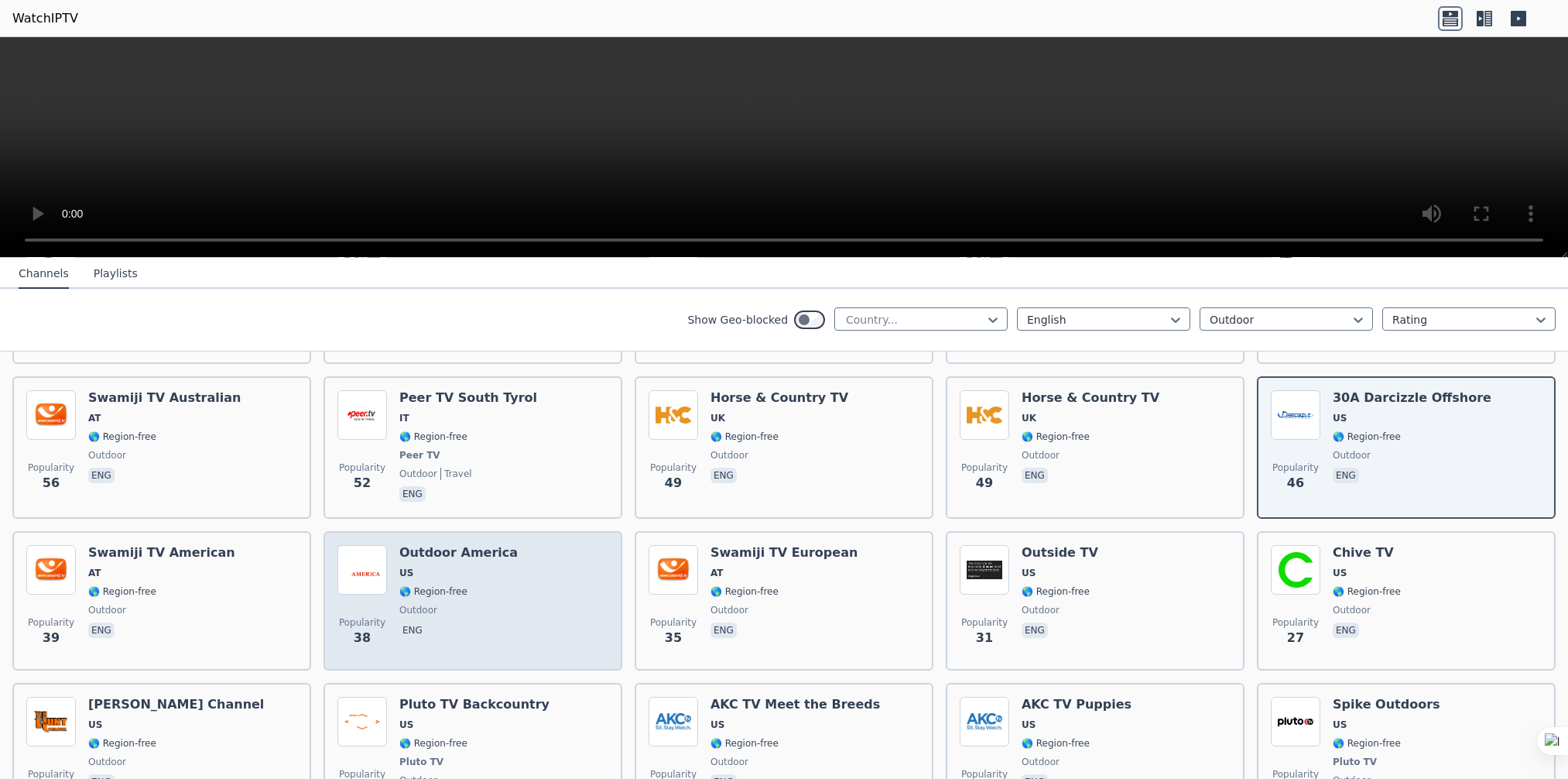
click at [452, 585] on span "🌎 Region-free" at bounding box center [434, 591] width 68 height 12
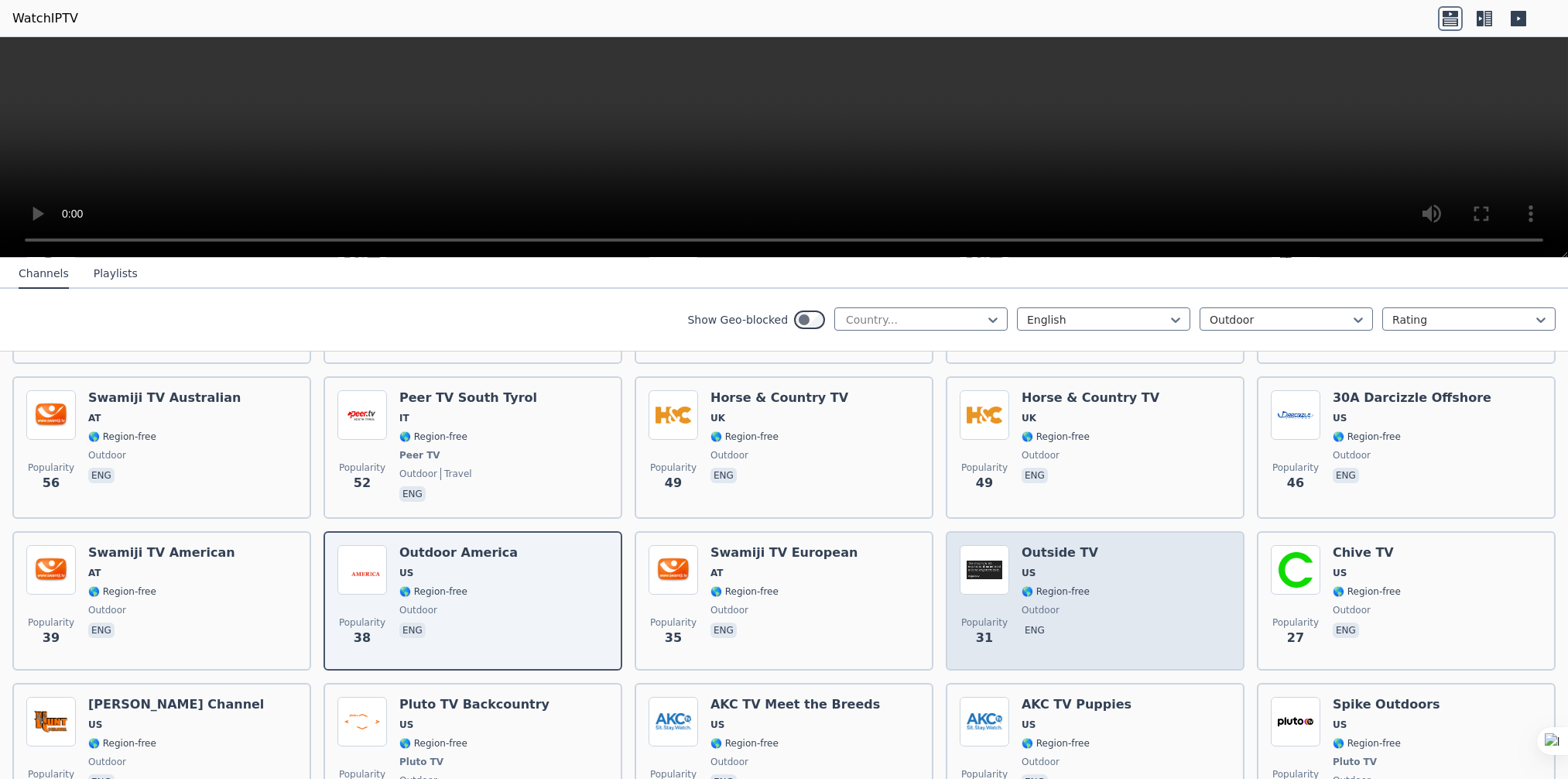
click at [1071, 585] on span "🌎 Region-free" at bounding box center [1056, 591] width 68 height 12
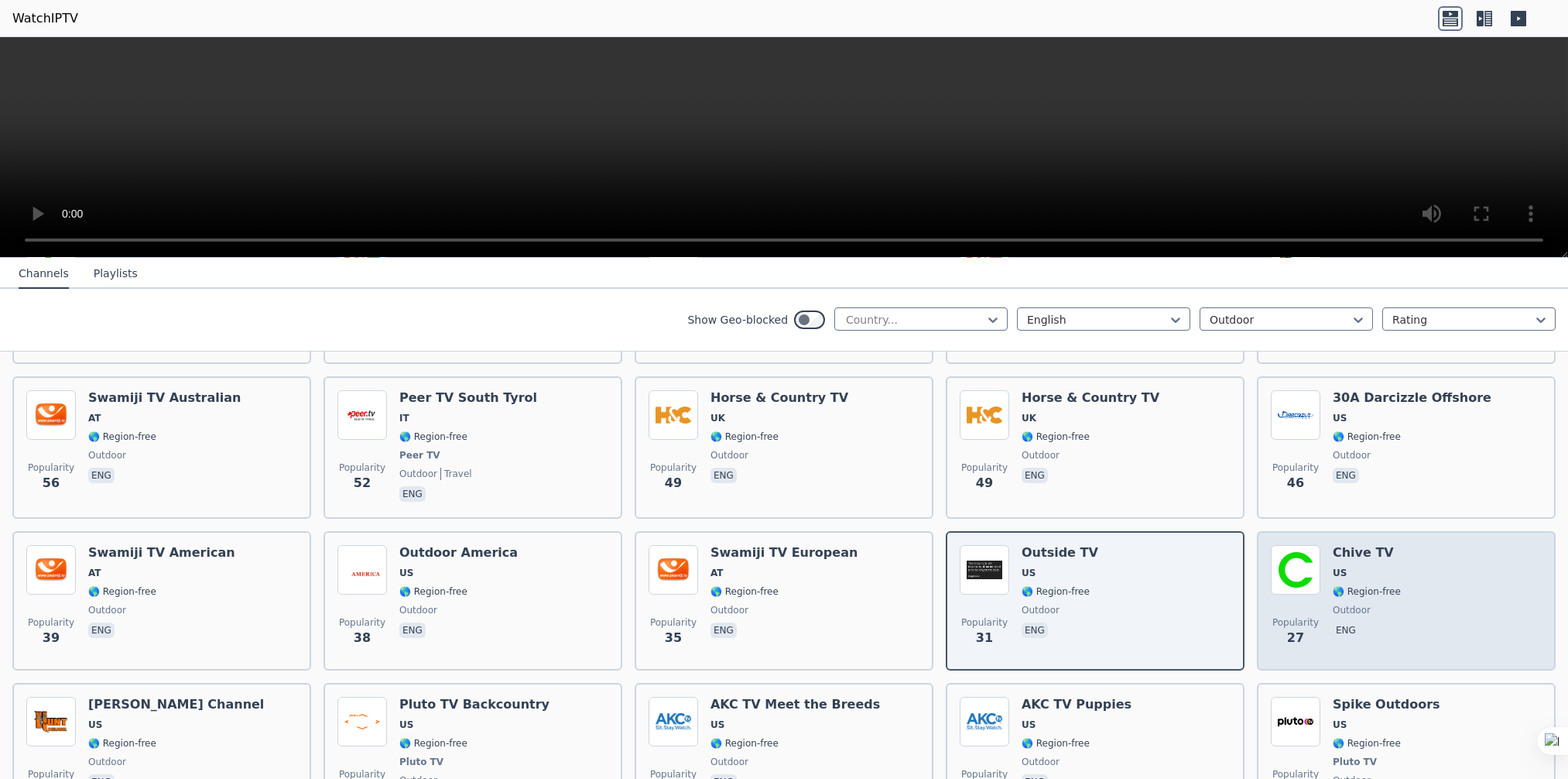
click at [1352, 566] on div "Chive TV US 🌎 Region-free outdoor eng" at bounding box center [1367, 600] width 68 height 111
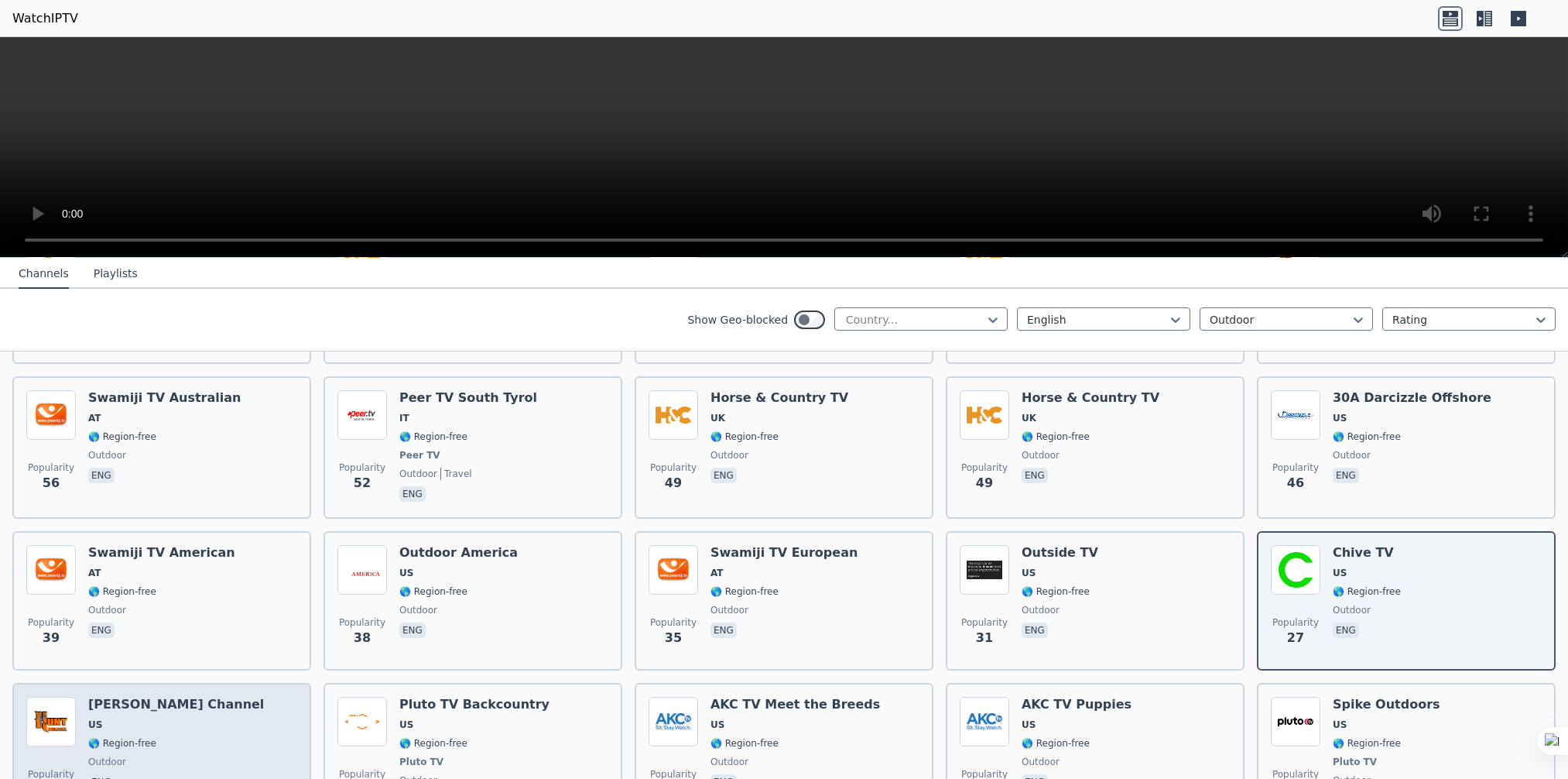
click at [206, 696] on div "Popularity 26 [PERSON_NAME] Channel US 🌎 Region-free outdoor eng" at bounding box center [161, 753] width 270 height 115
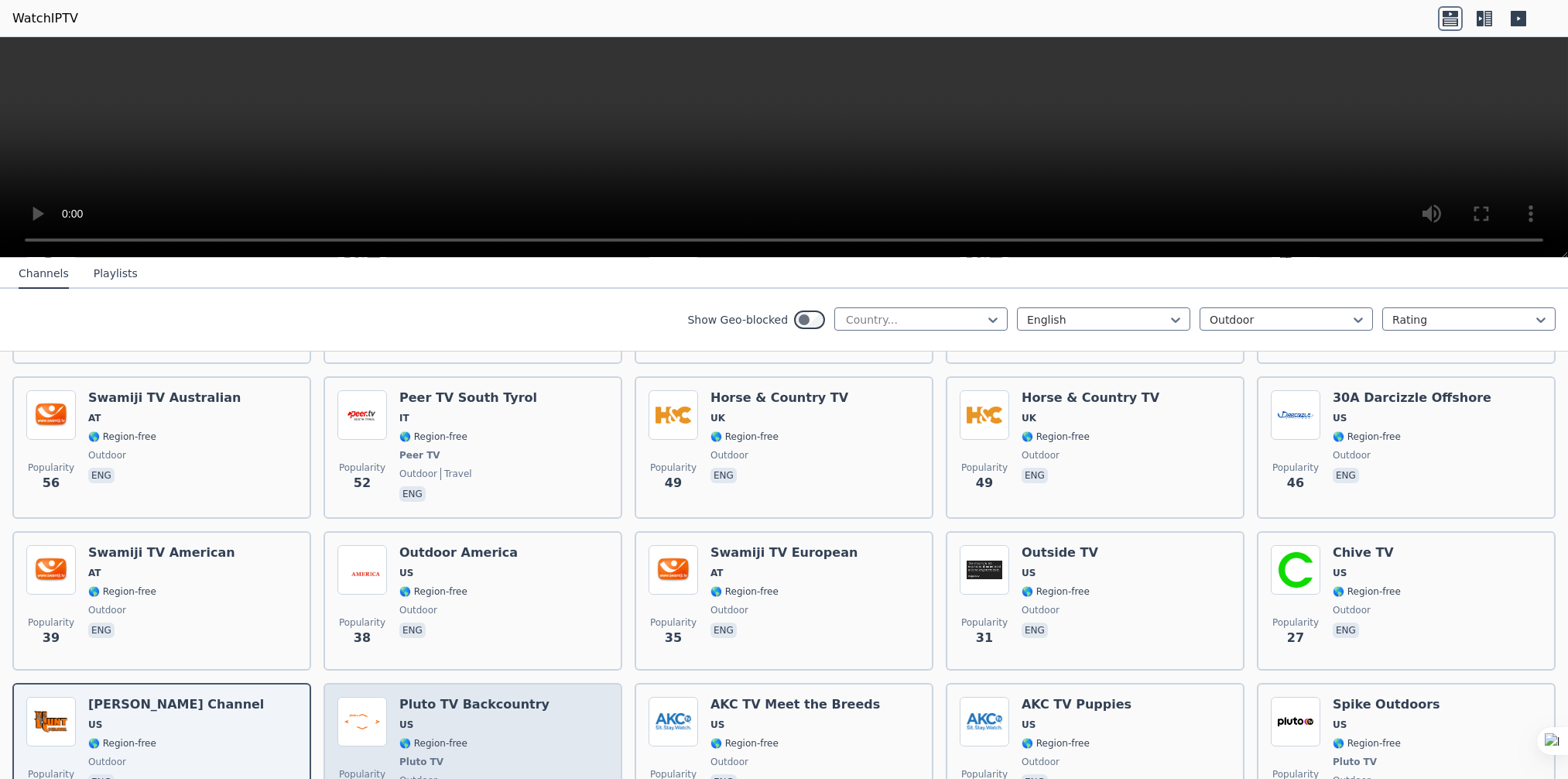
click at [417, 700] on div "Pluto TV Backcountry US 🌎 Region-free Pluto TV outdoor eng" at bounding box center [474, 753] width 150 height 115
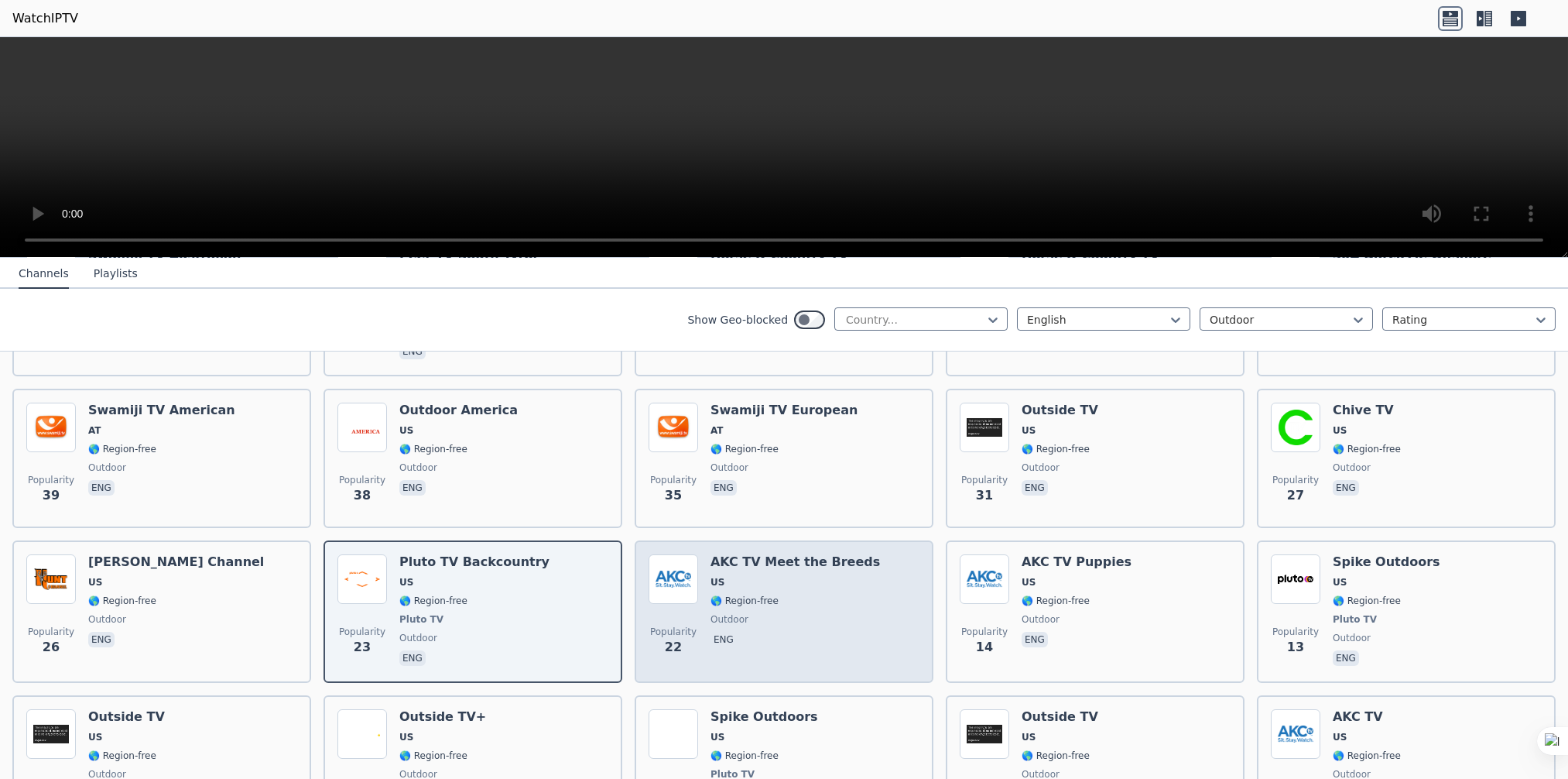
scroll to position [541, 0]
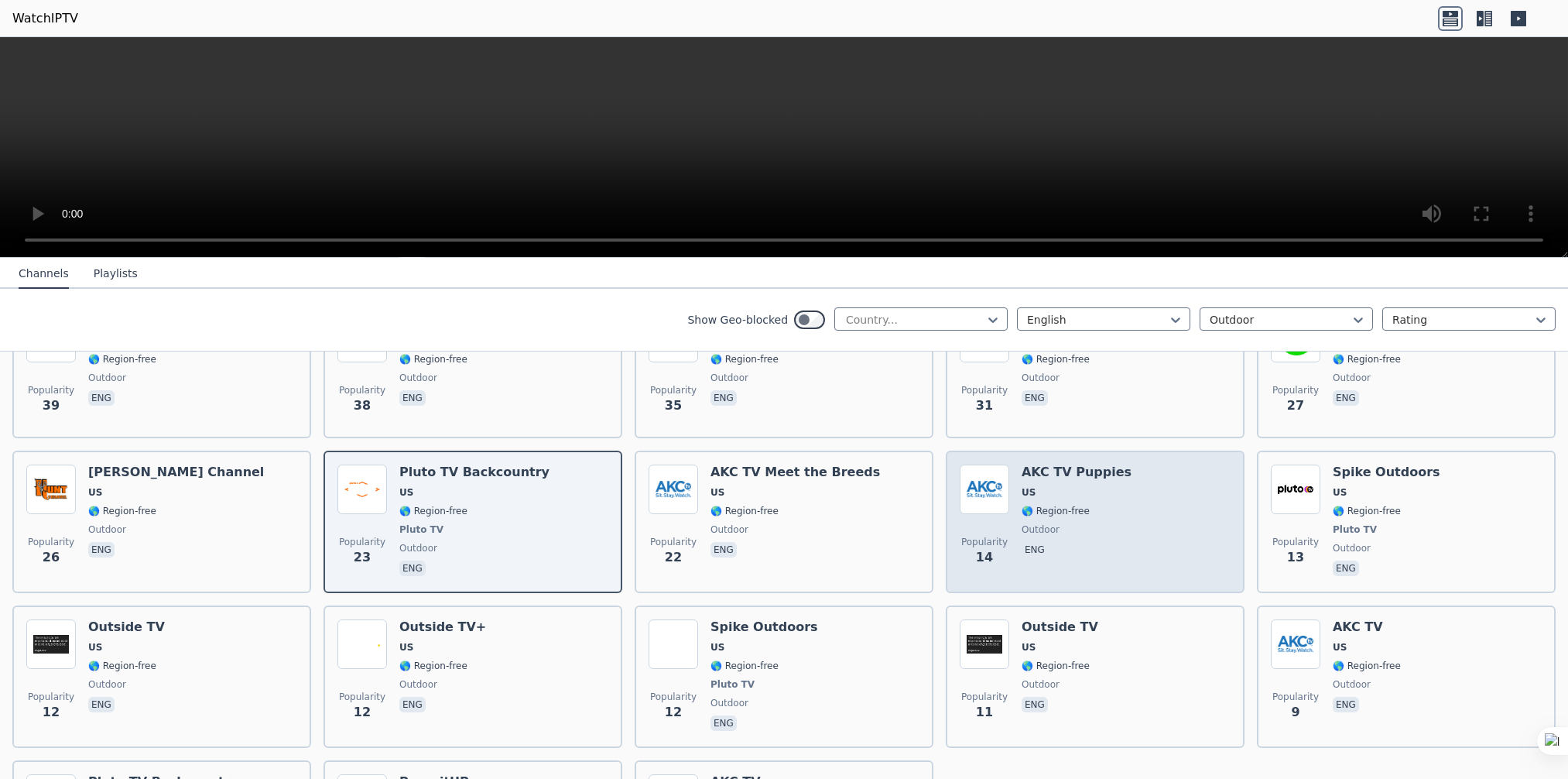
click at [1060, 523] on span "outdoor" at bounding box center [1077, 529] width 110 height 12
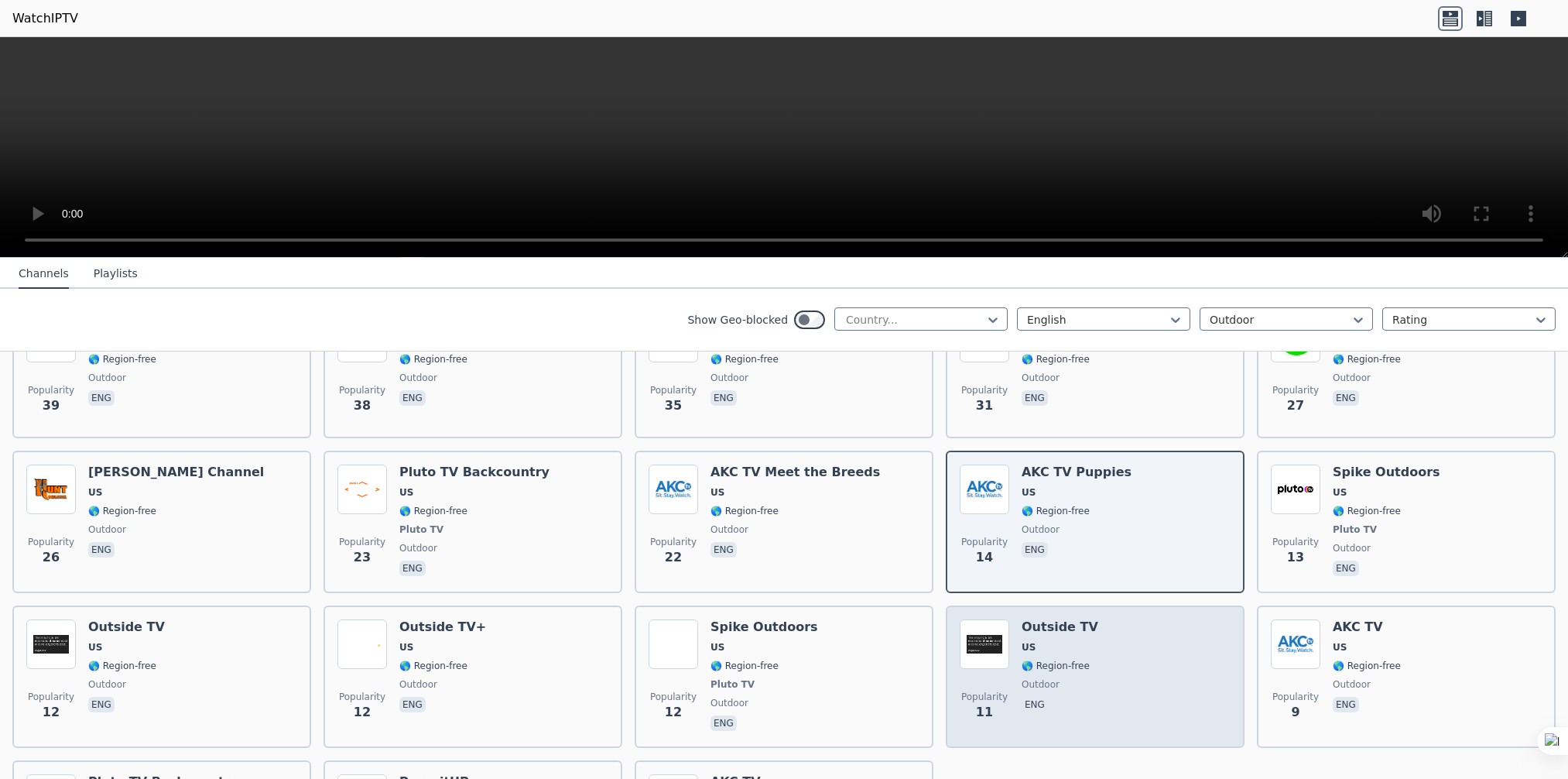
click at [1047, 640] on span "US" at bounding box center [1060, 646] width 77 height 12
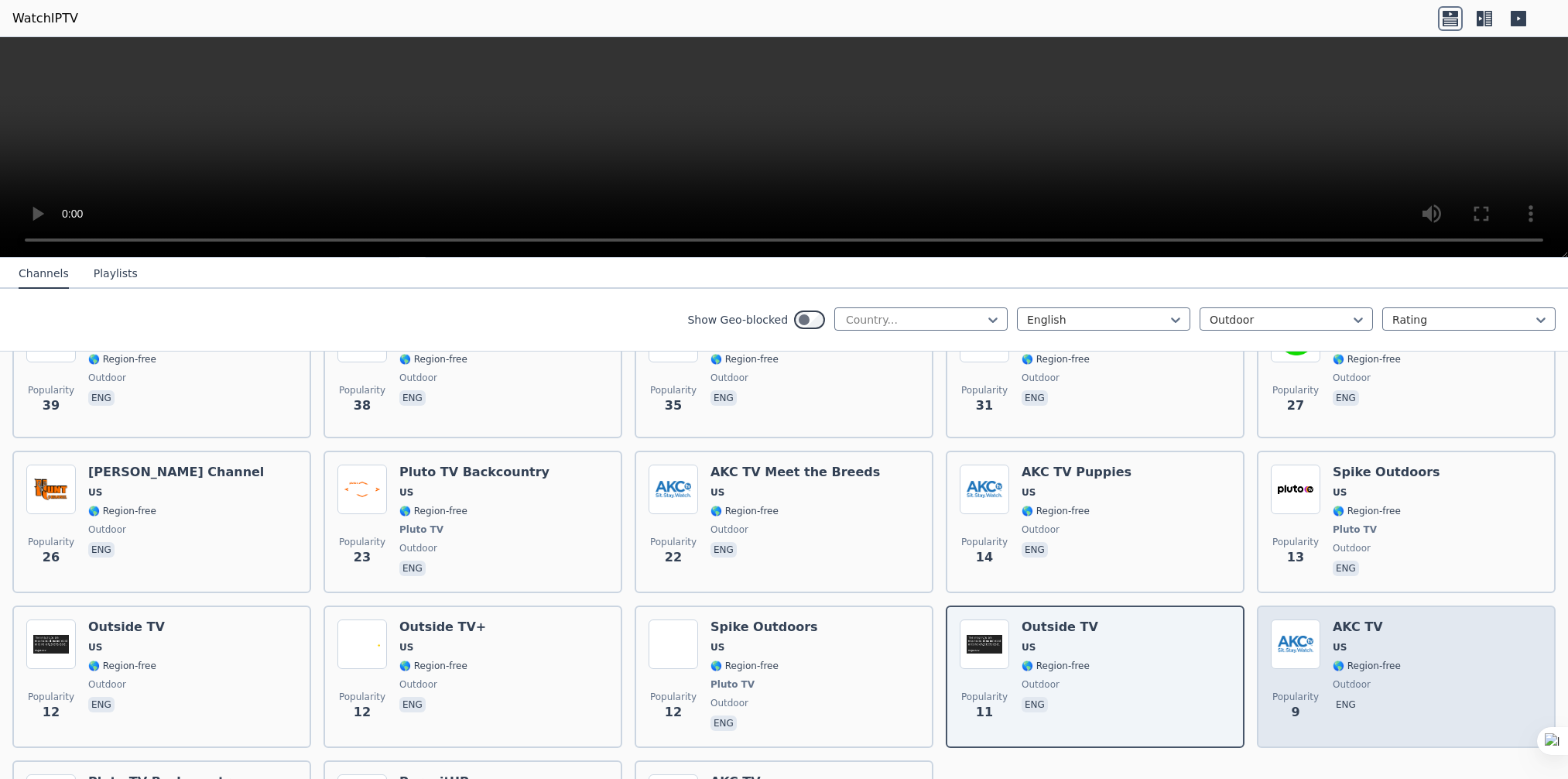
click at [1370, 659] on span "🌎 Region-free" at bounding box center [1367, 665] width 68 height 12
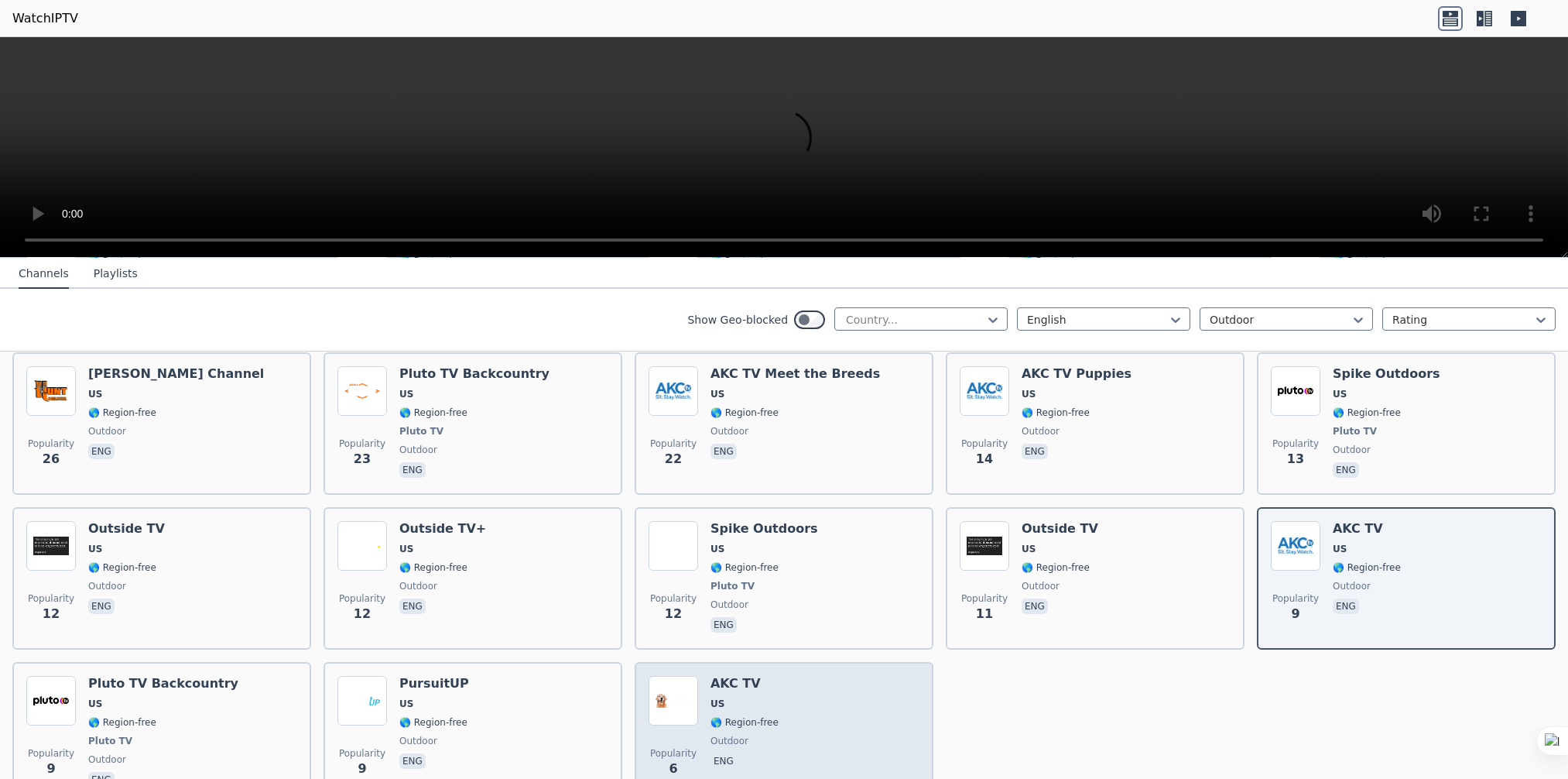
scroll to position [696, 0]
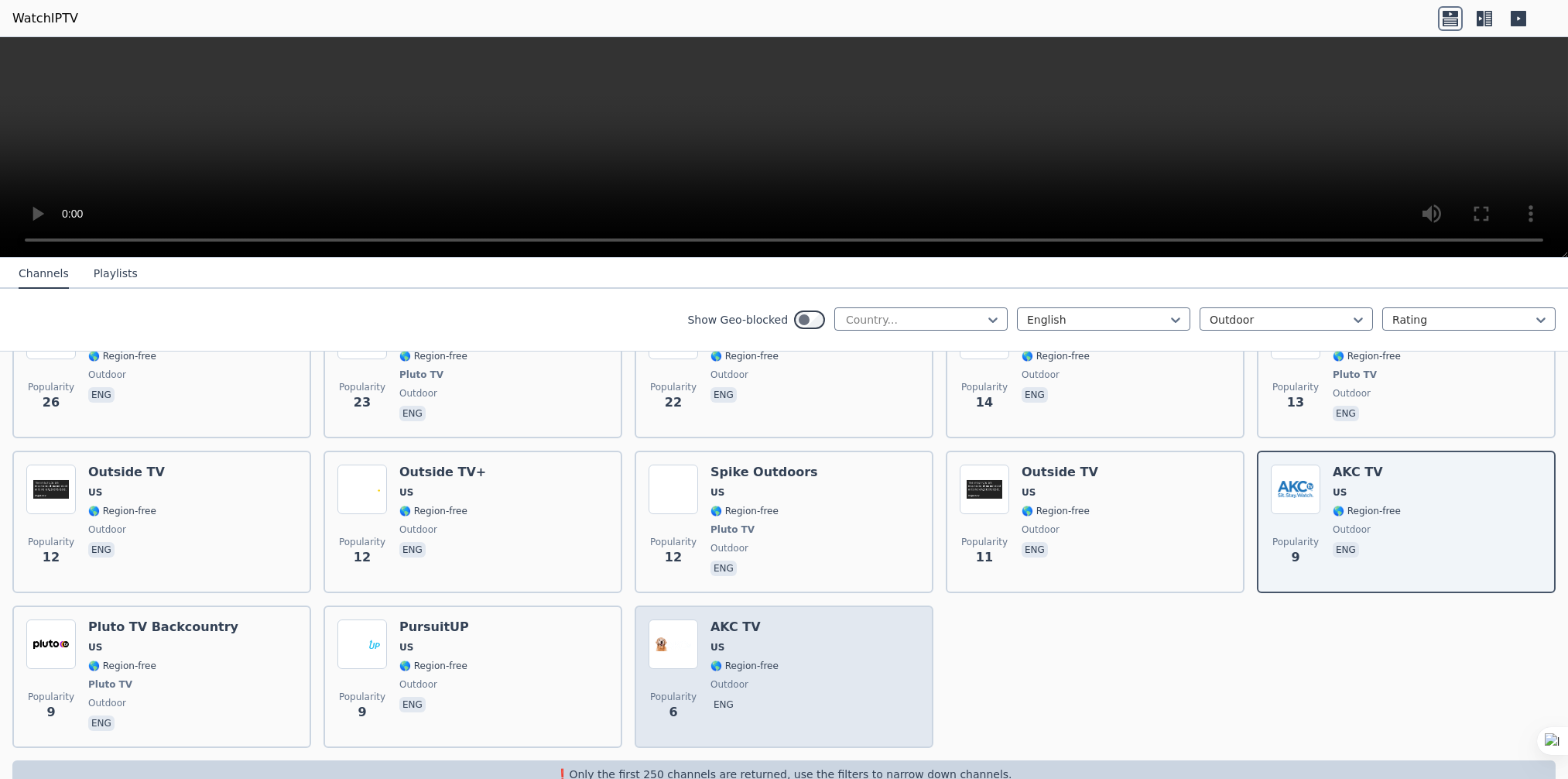
click at [815, 663] on div "Popularity 6 AKC TV US 🌎 Region-free outdoor eng" at bounding box center [784, 677] width 270 height 115
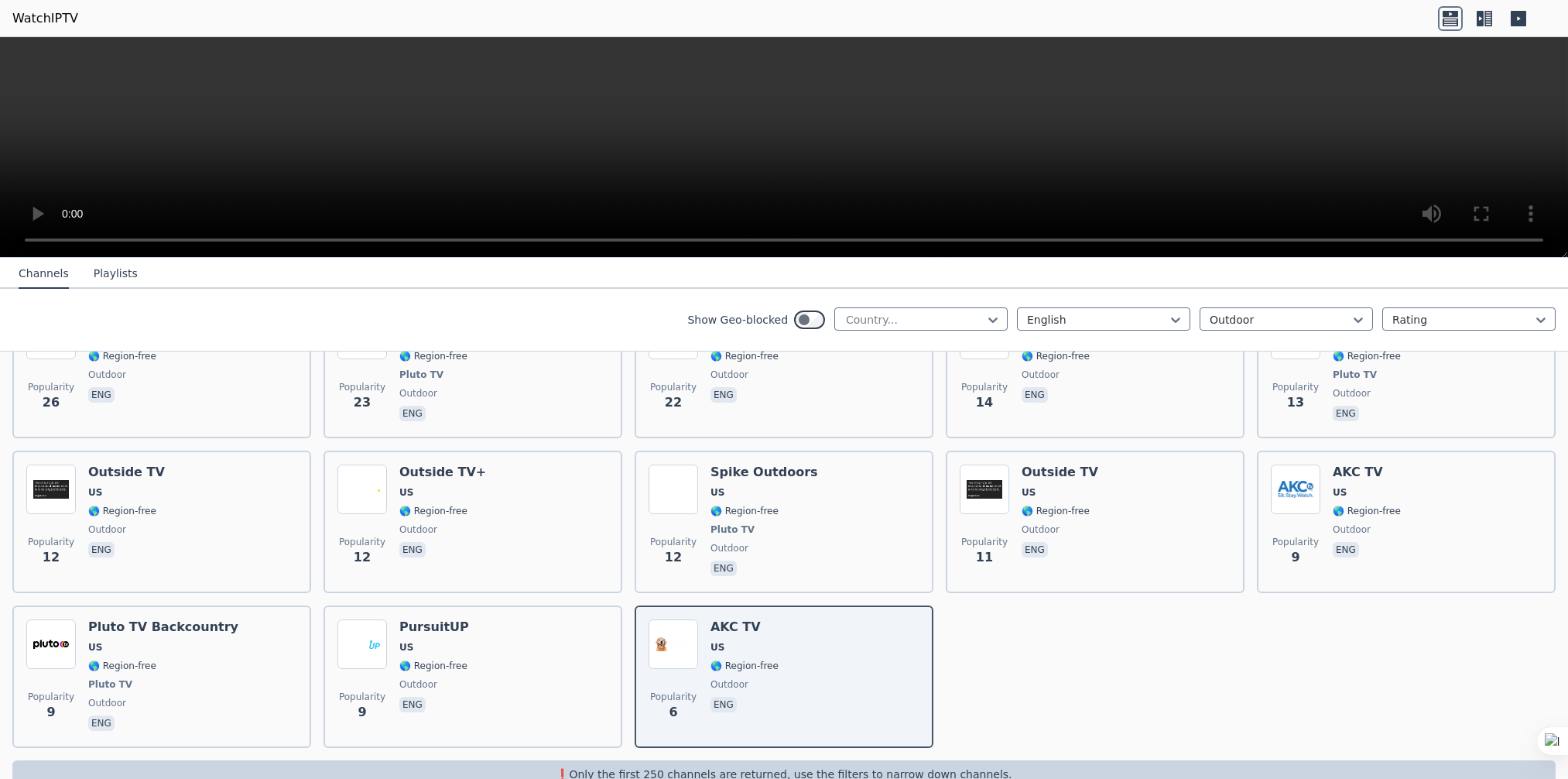
click at [272, 188] on video at bounding box center [784, 147] width 1568 height 220
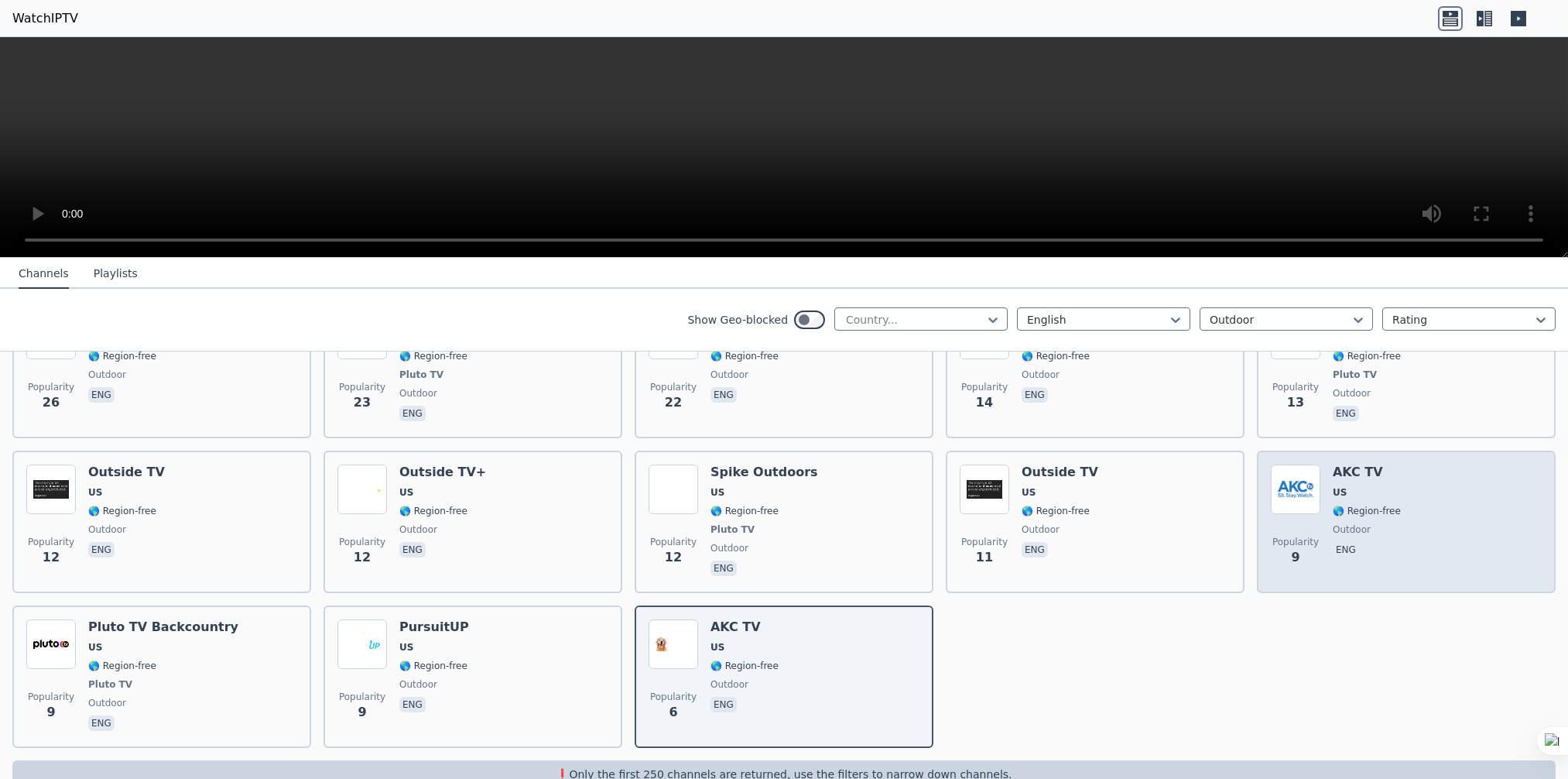
click at [1344, 505] on span "🌎 Region-free" at bounding box center [1367, 510] width 68 height 12
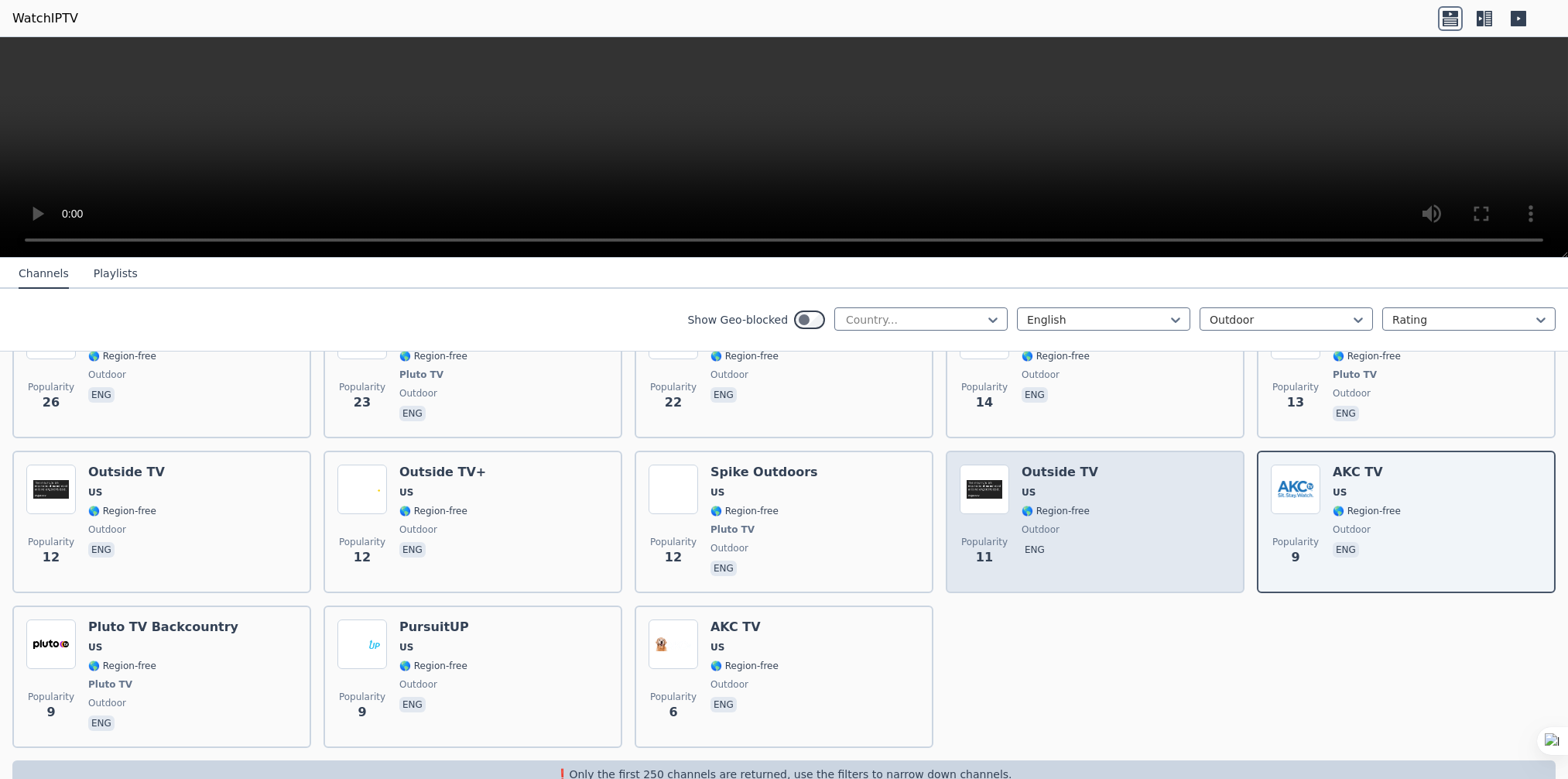
click at [1086, 474] on div "Popularity 11 Outside TV US 🌎 Region-free outdoor eng" at bounding box center [1094, 521] width 270 height 115
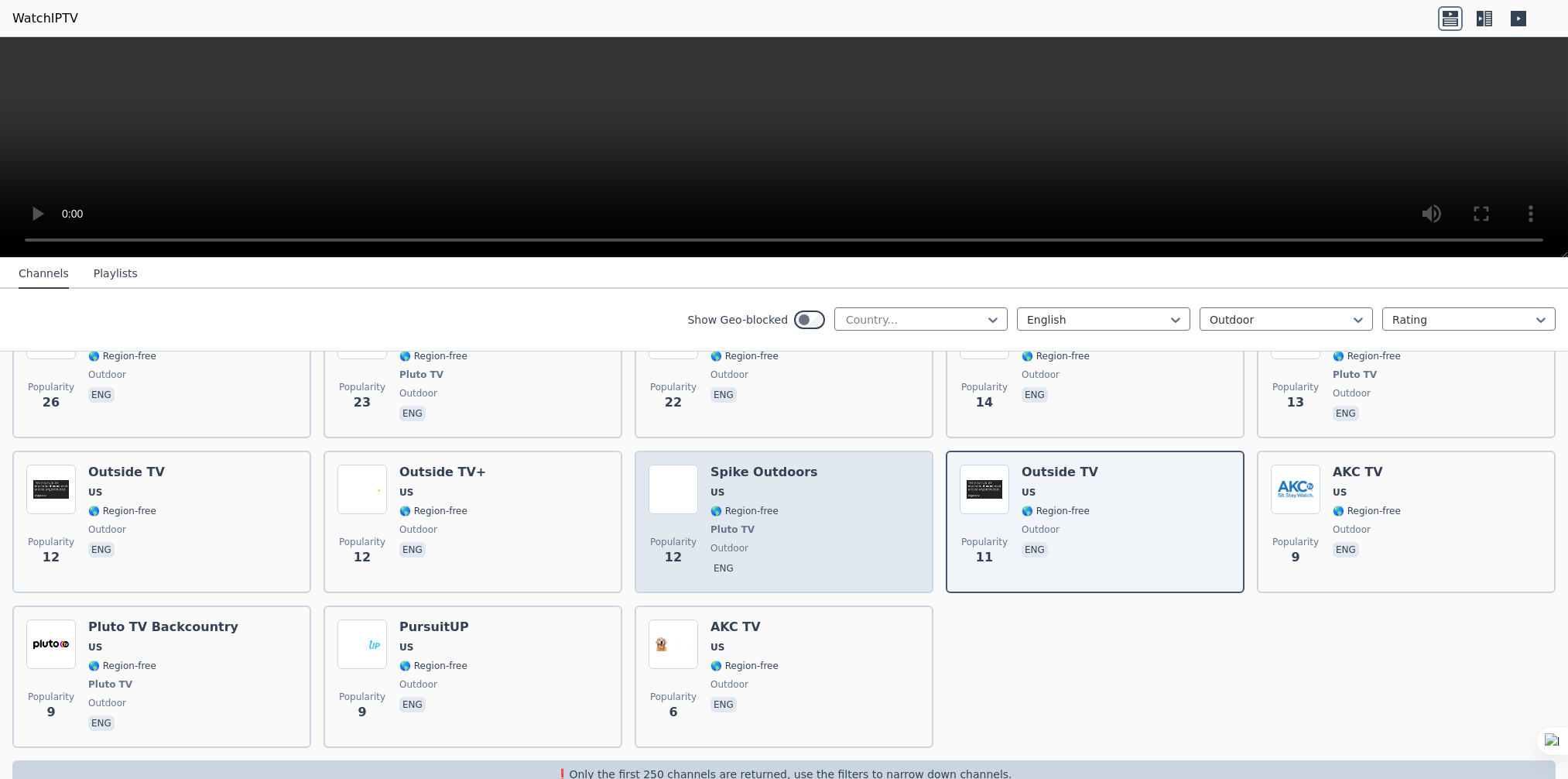
click at [736, 505] on span "🌎 Region-free" at bounding box center [745, 510] width 68 height 12
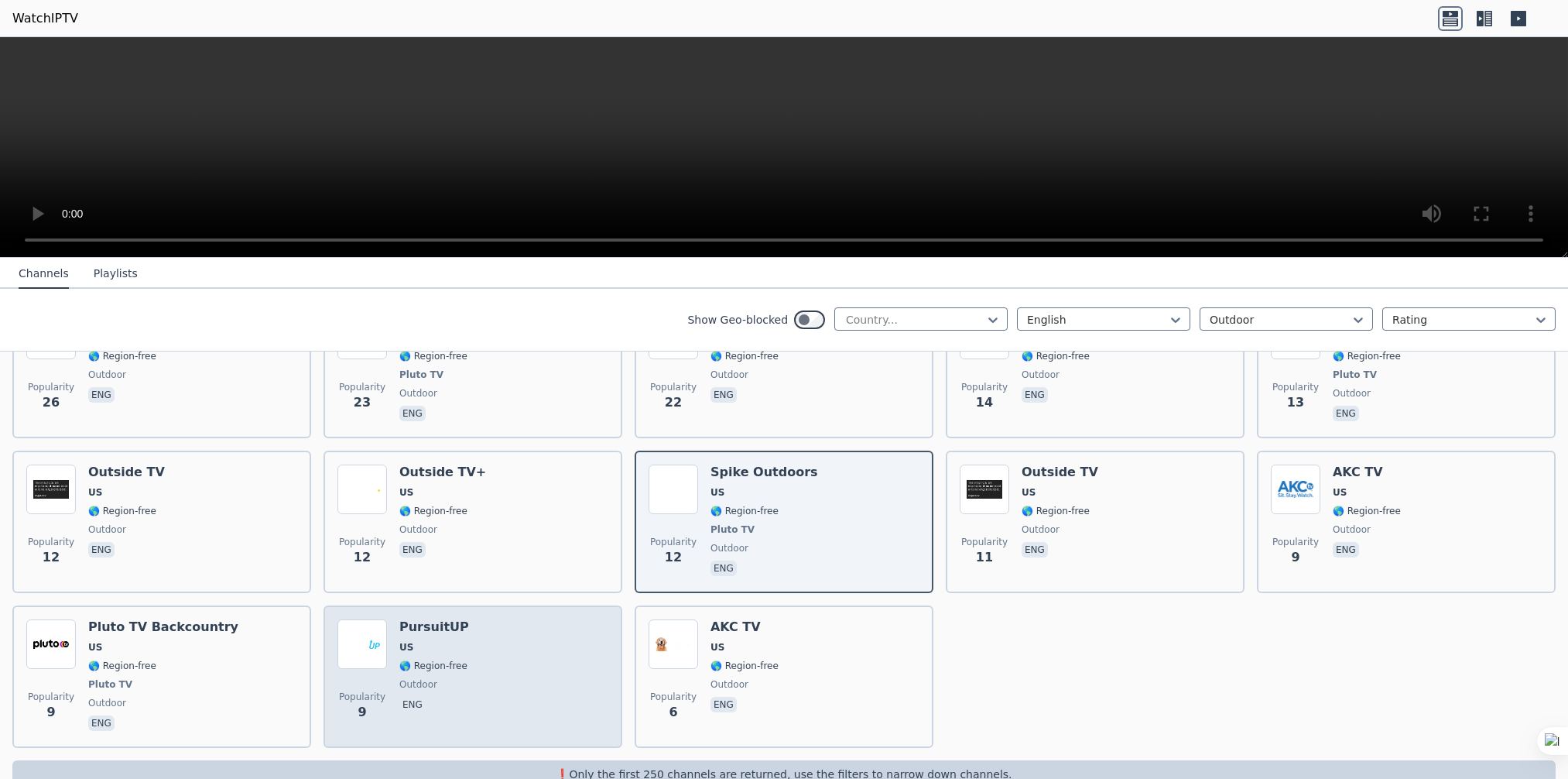
click at [504, 648] on div "Popularity 9 PursuitUP US 🌎 Region-free outdoor eng" at bounding box center [472, 677] width 270 height 115
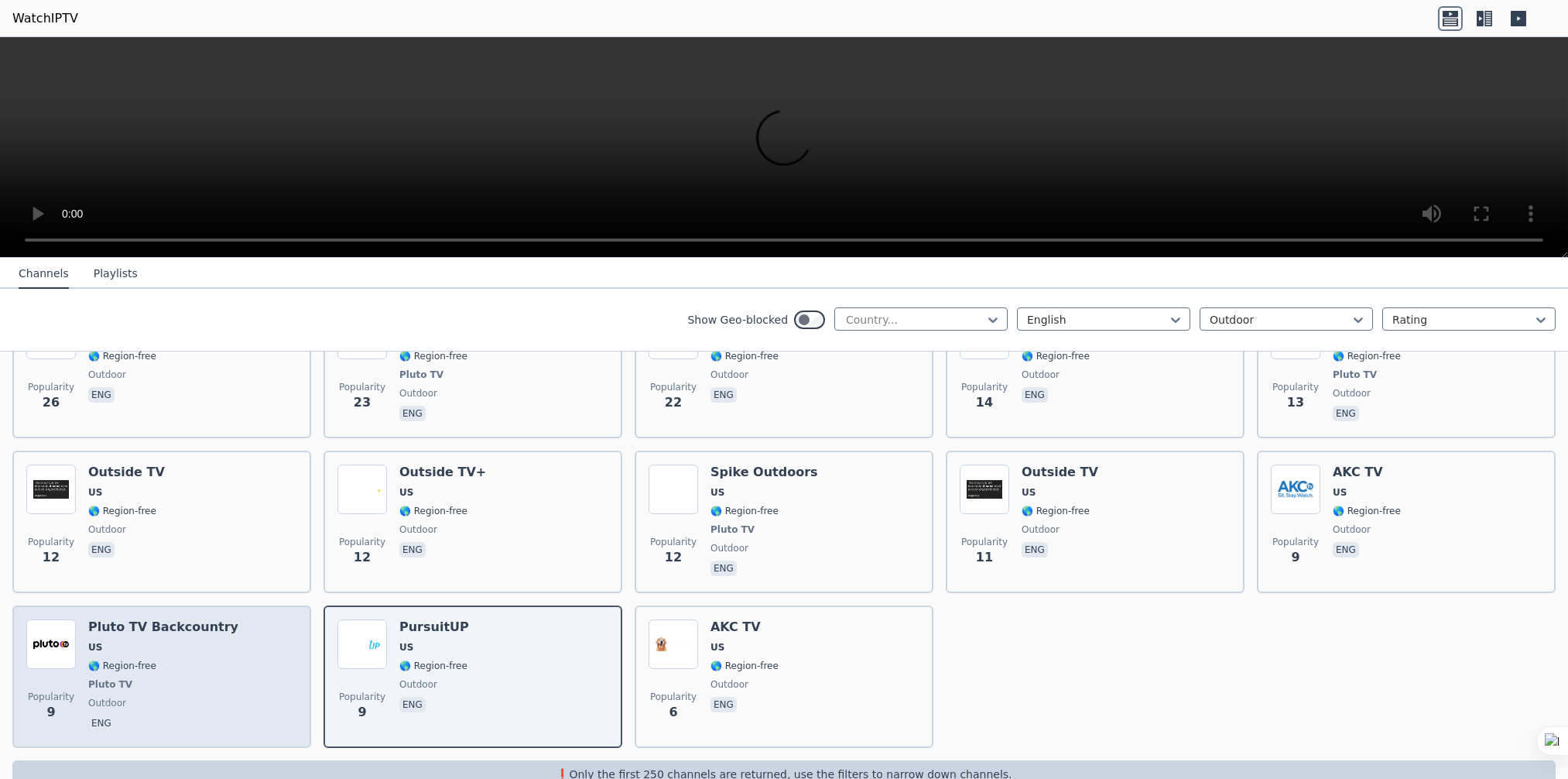
click at [209, 631] on div "Popularity 9 Pluto TV Backcountry US 🌎 Region-free Pluto TV outdoor eng" at bounding box center [161, 677] width 270 height 115
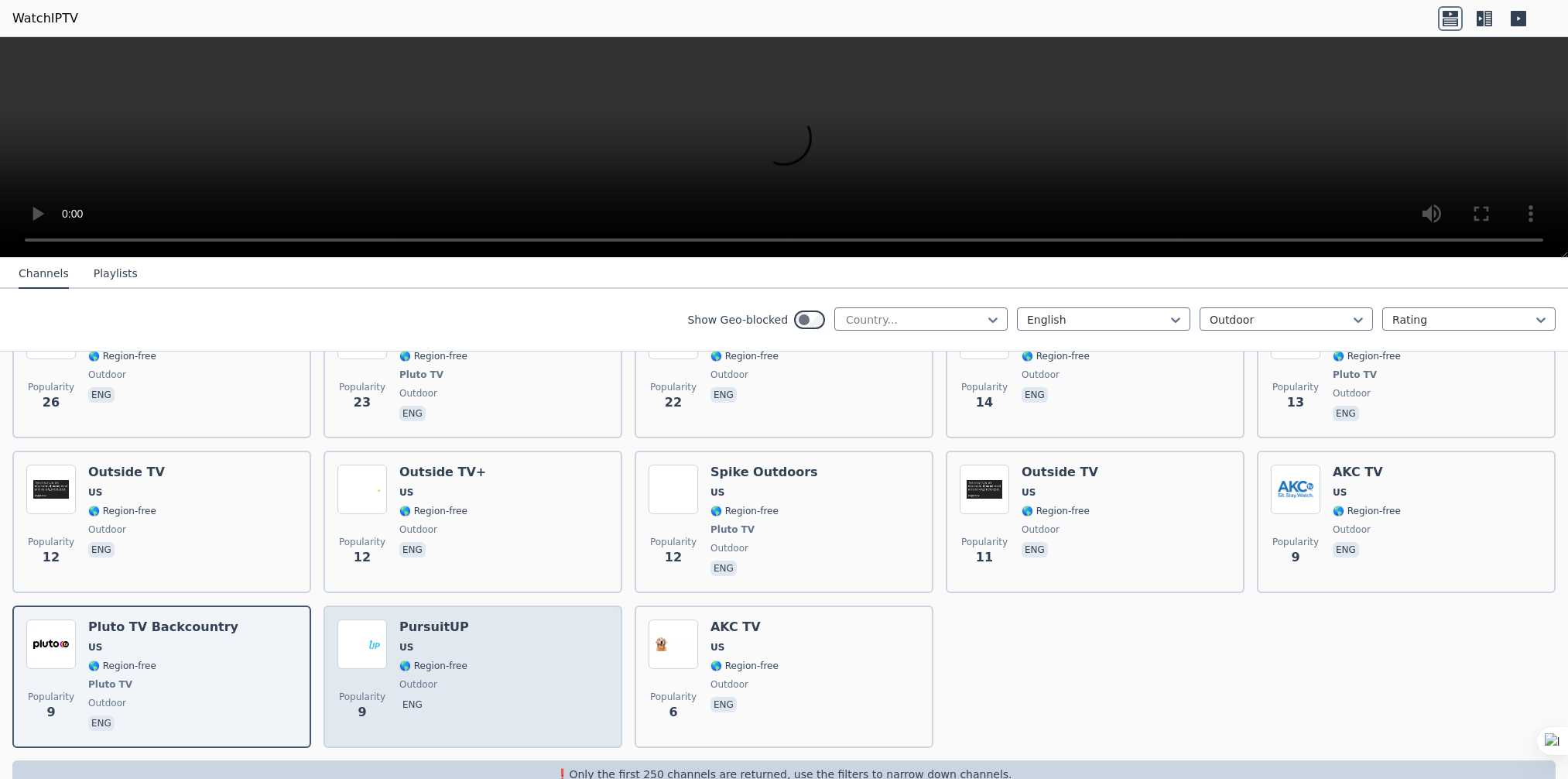
click at [399, 640] on span "US" at bounding box center [406, 646] width 14 height 12
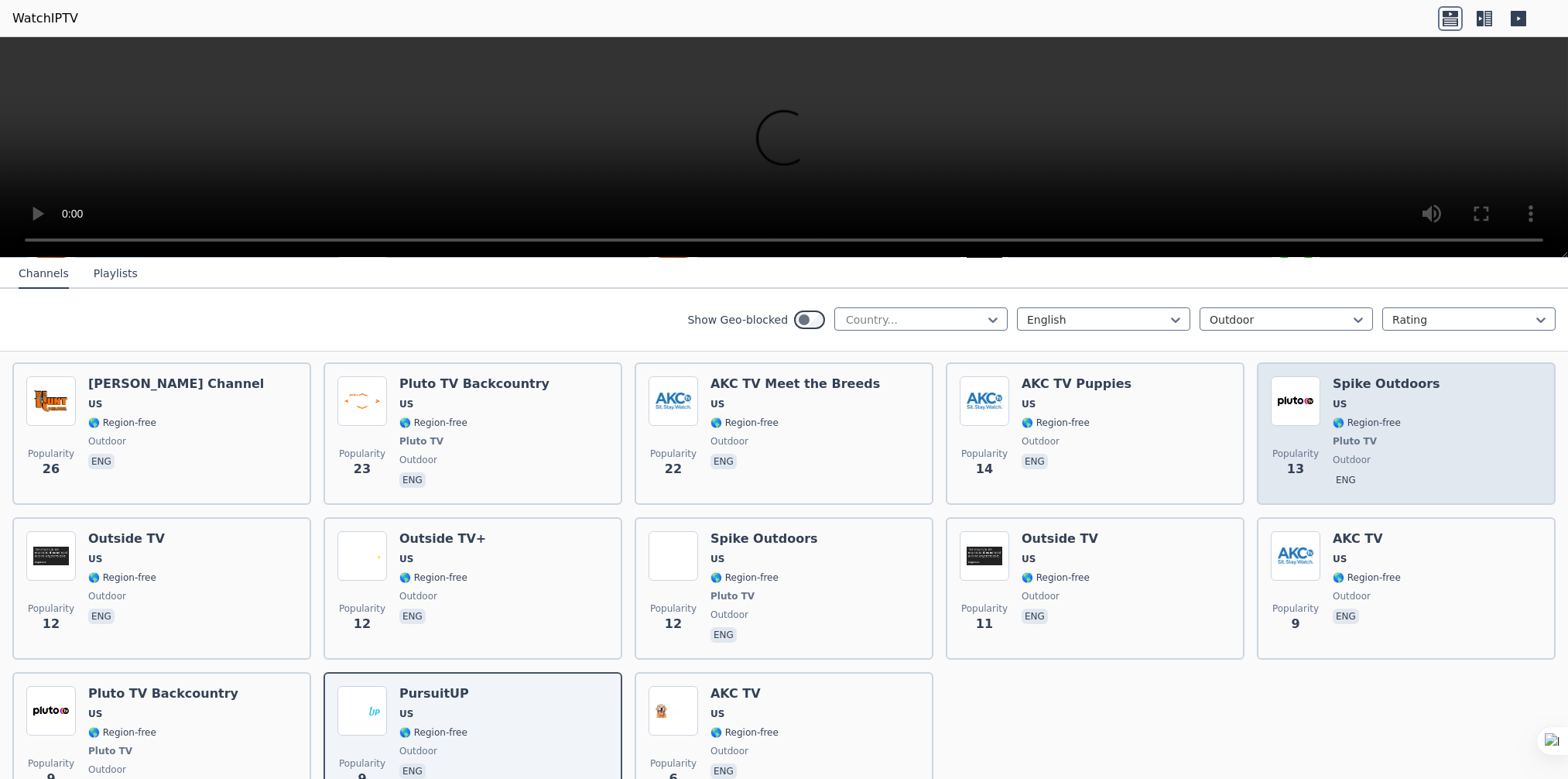
scroll to position [620, 0]
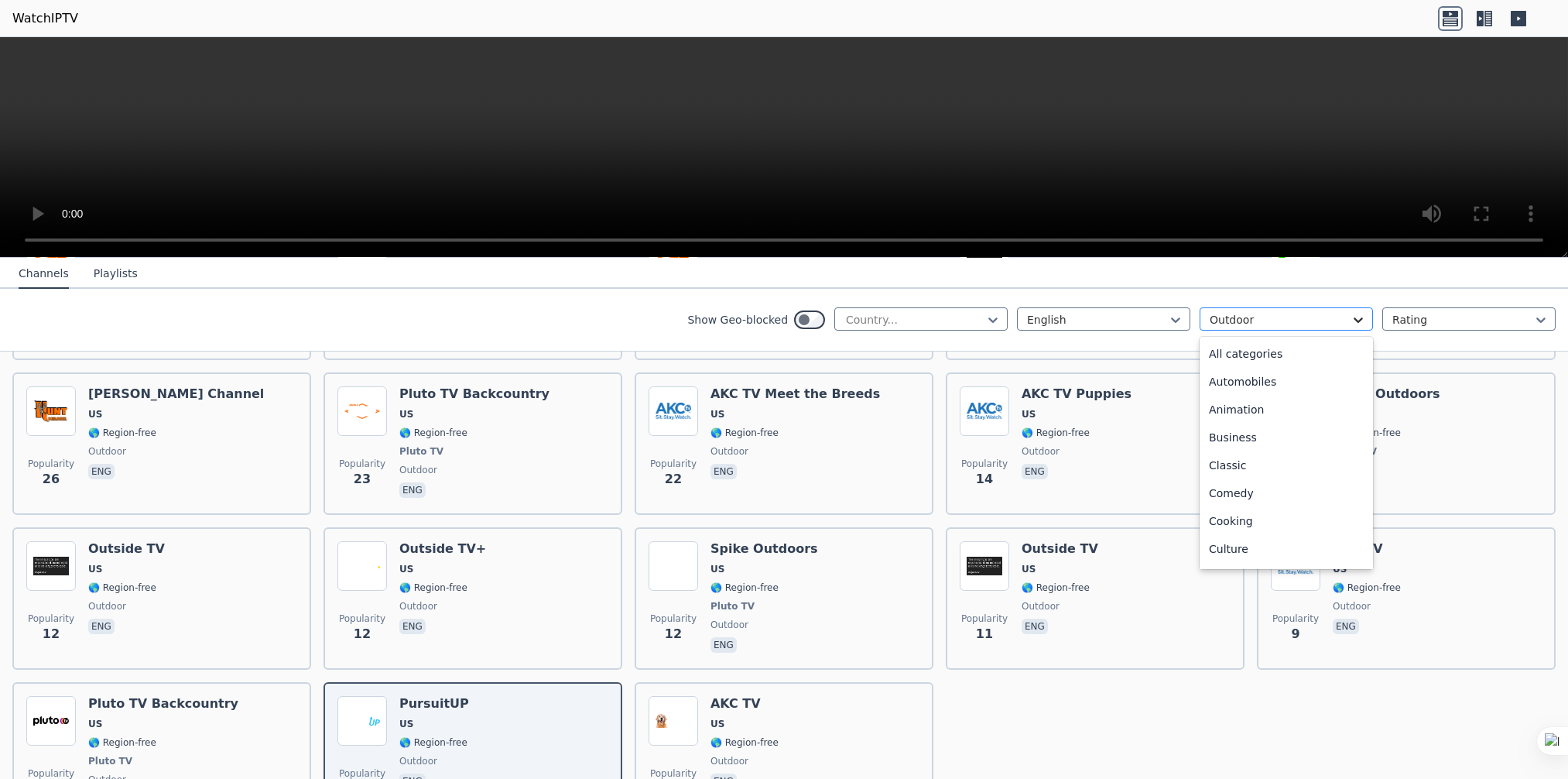
click at [1350, 317] on icon at bounding box center [1357, 320] width 15 height 15
click at [1232, 410] on div "Movies" at bounding box center [1285, 400] width 174 height 28
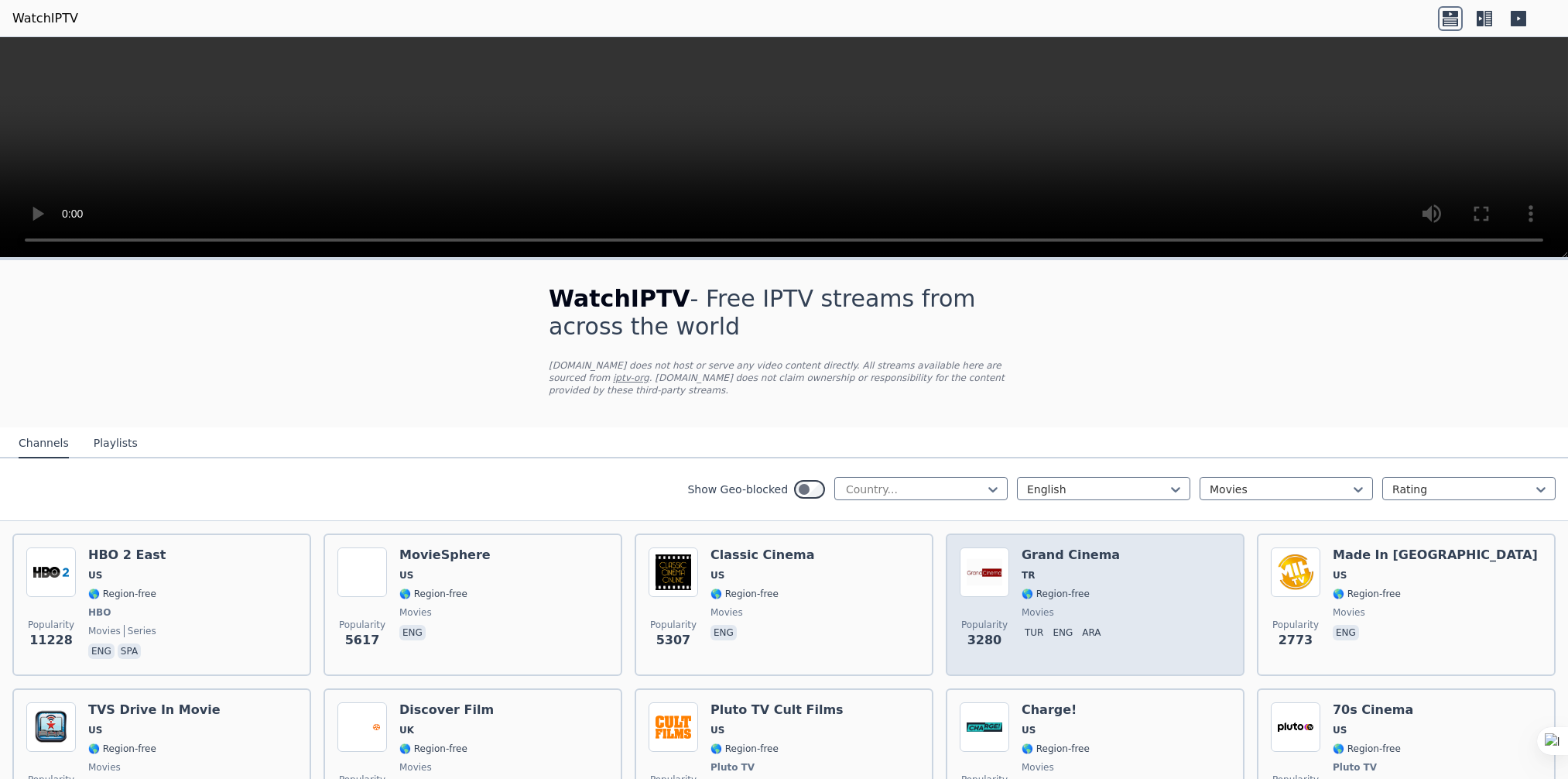
click at [1134, 606] on div "Popularity 3280 Grand Cinema TR 🌎 Region-free movies tur eng ara" at bounding box center [1094, 604] width 270 height 115
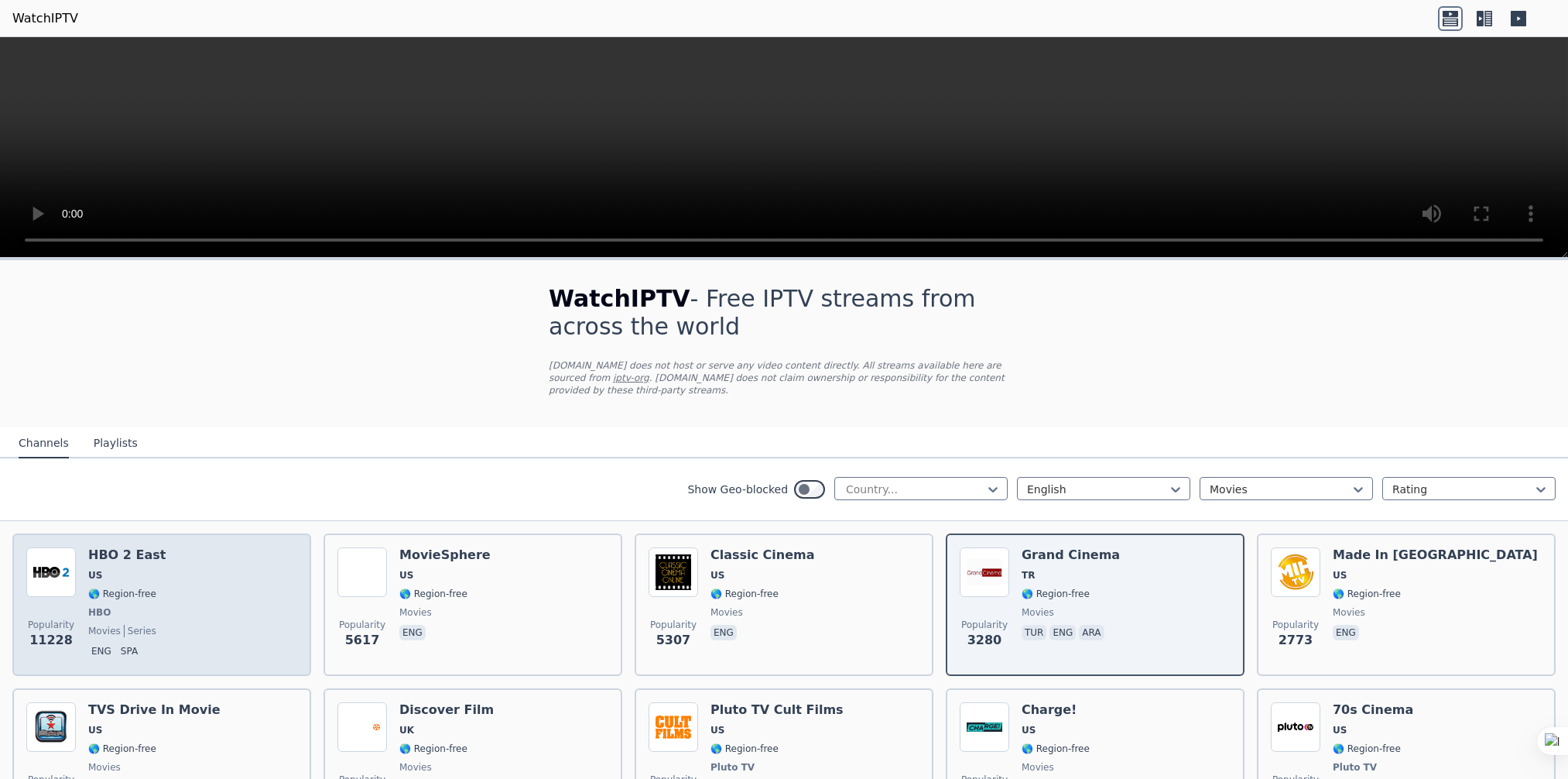
click at [103, 587] on span "🌎 Region-free" at bounding box center [122, 593] width 68 height 12
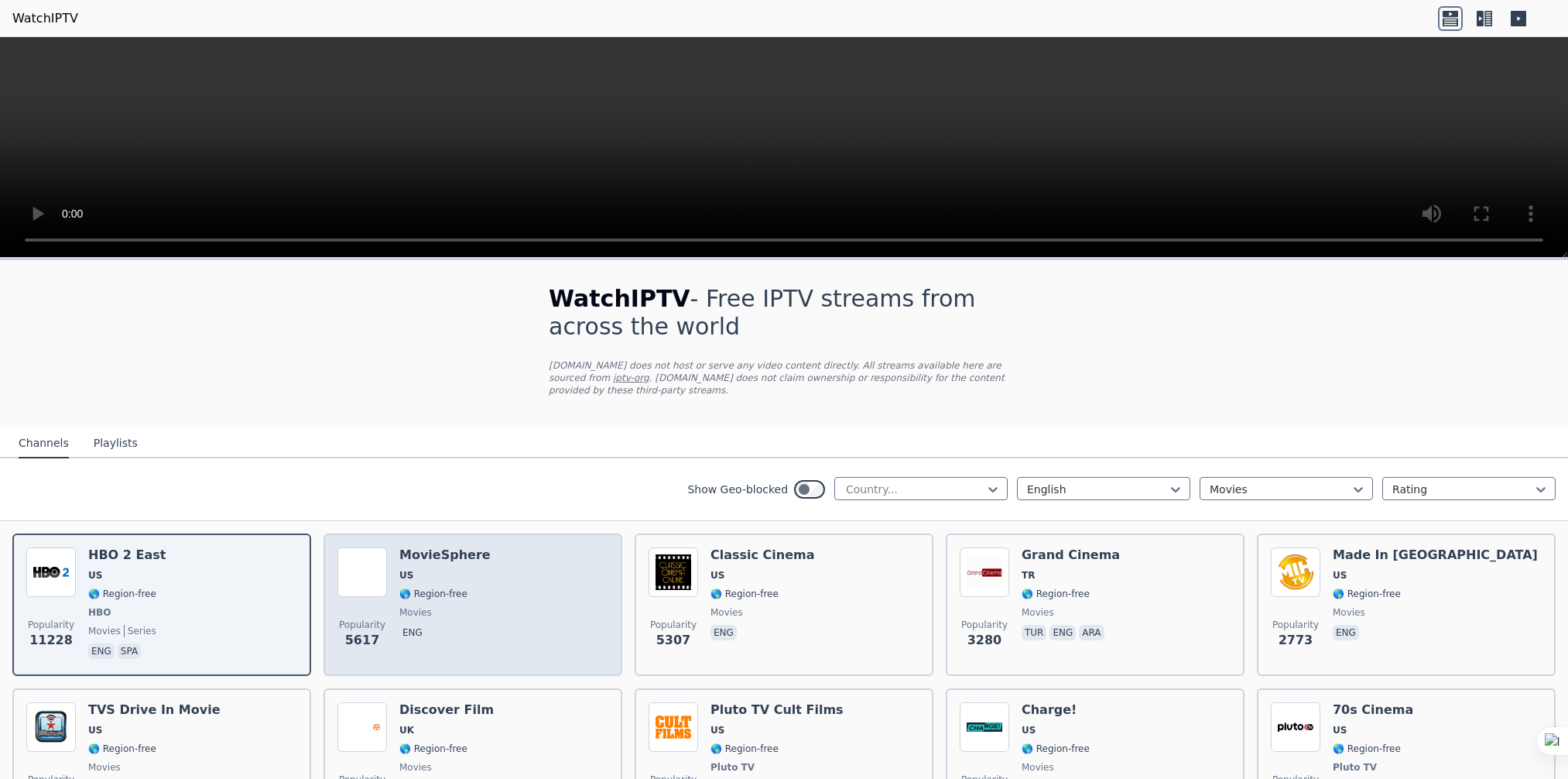
click at [399, 587] on span "🌎 Region-free" at bounding box center [434, 593] width 68 height 12
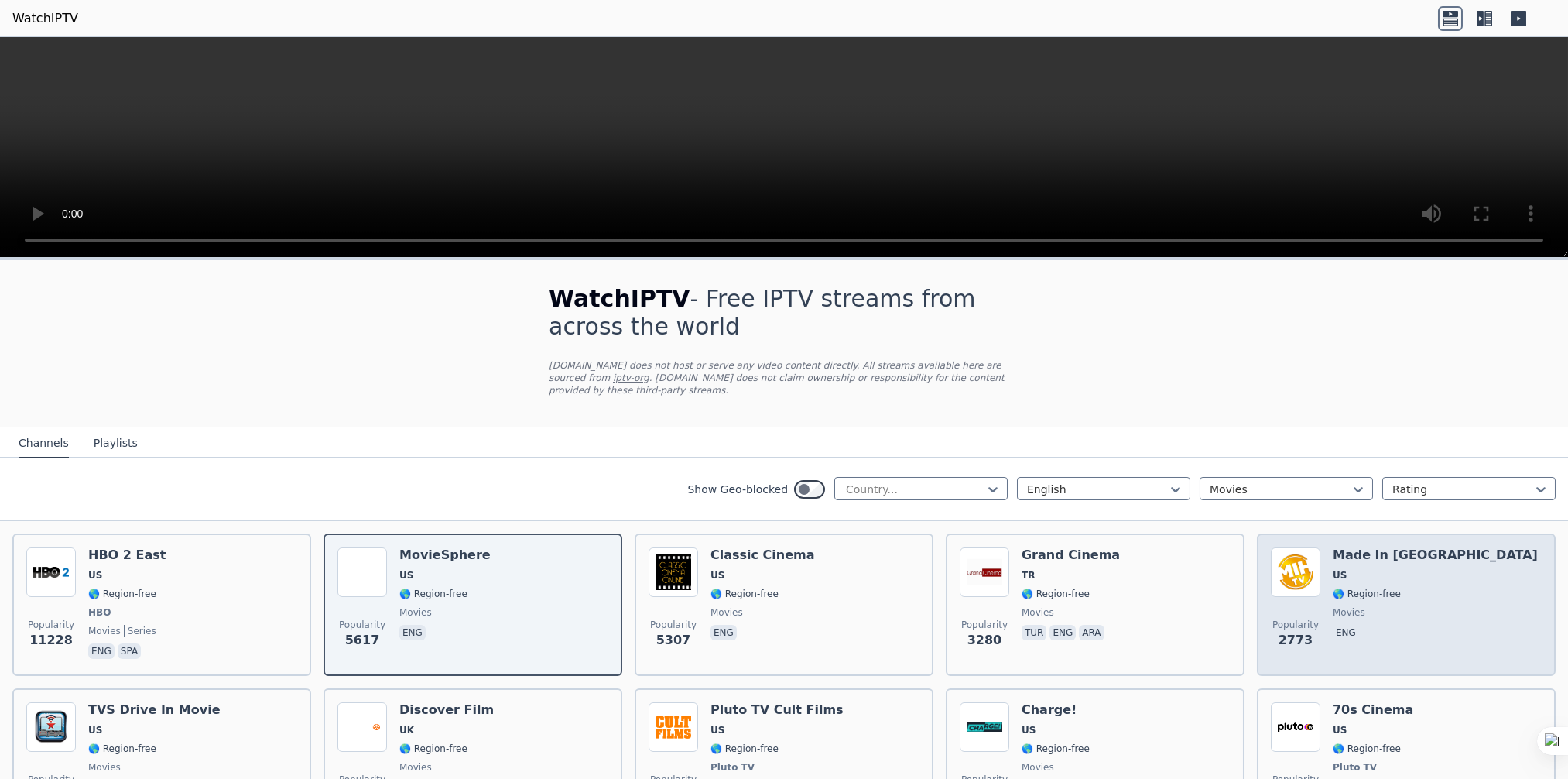
click at [1446, 568] on div "Popularity 2773 Made In [GEOGRAPHIC_DATA] [GEOGRAPHIC_DATA] 🌎 Region-free movie…" at bounding box center [1405, 604] width 270 height 115
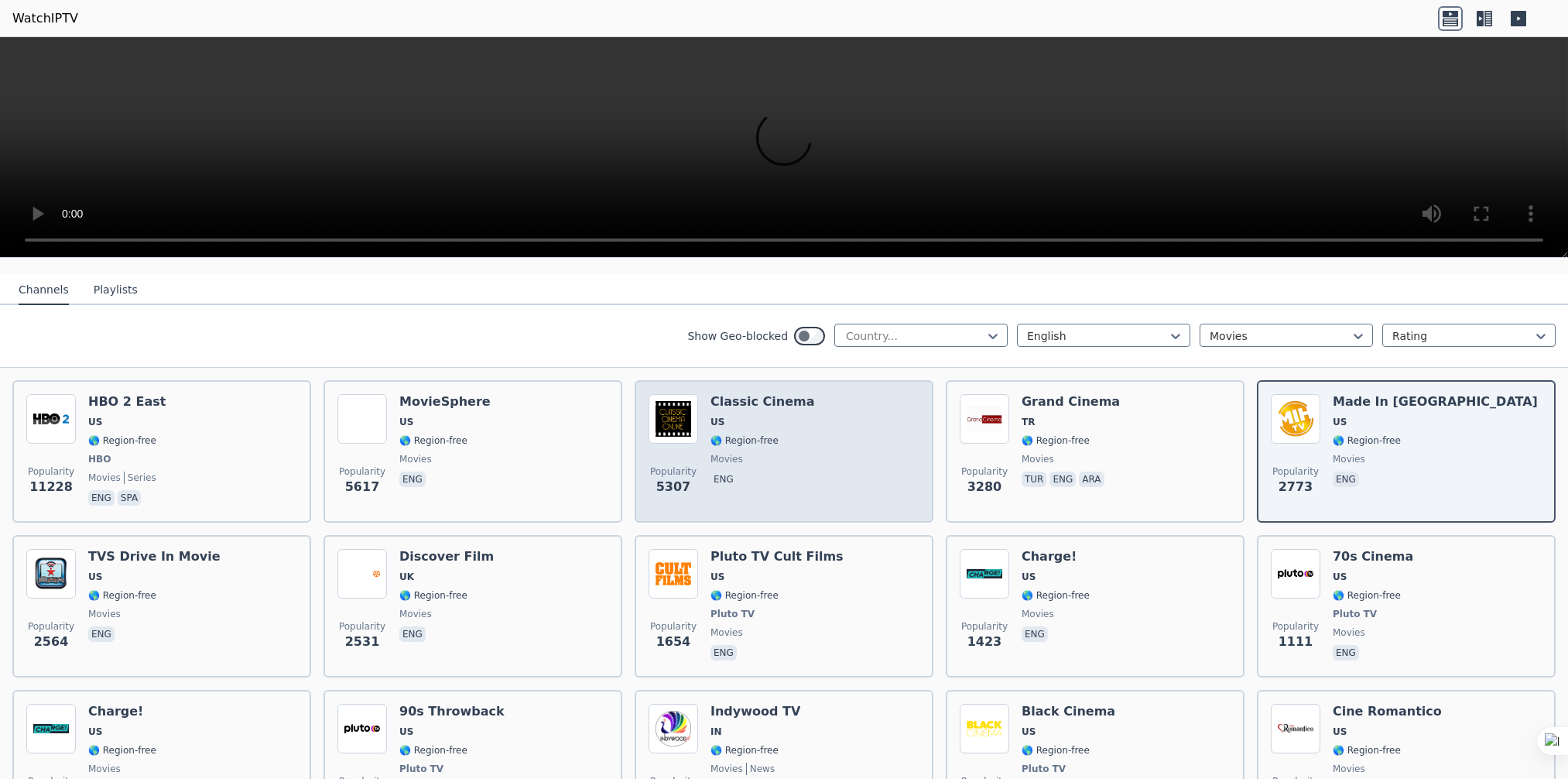
scroll to position [154, 0]
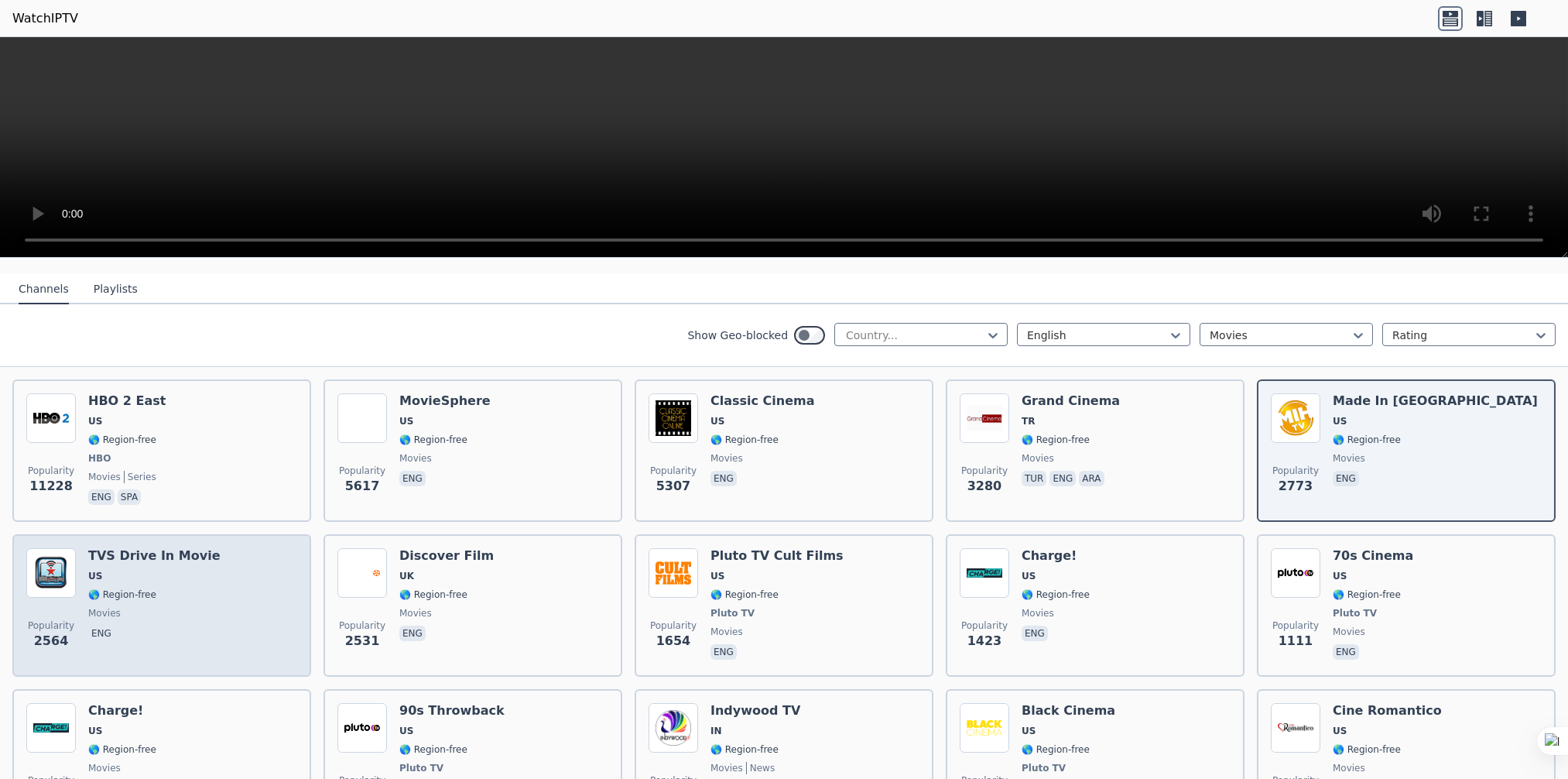
click at [132, 590] on div "TVS Drive In Movie US 🌎 Region-free movies eng" at bounding box center [154, 604] width 132 height 115
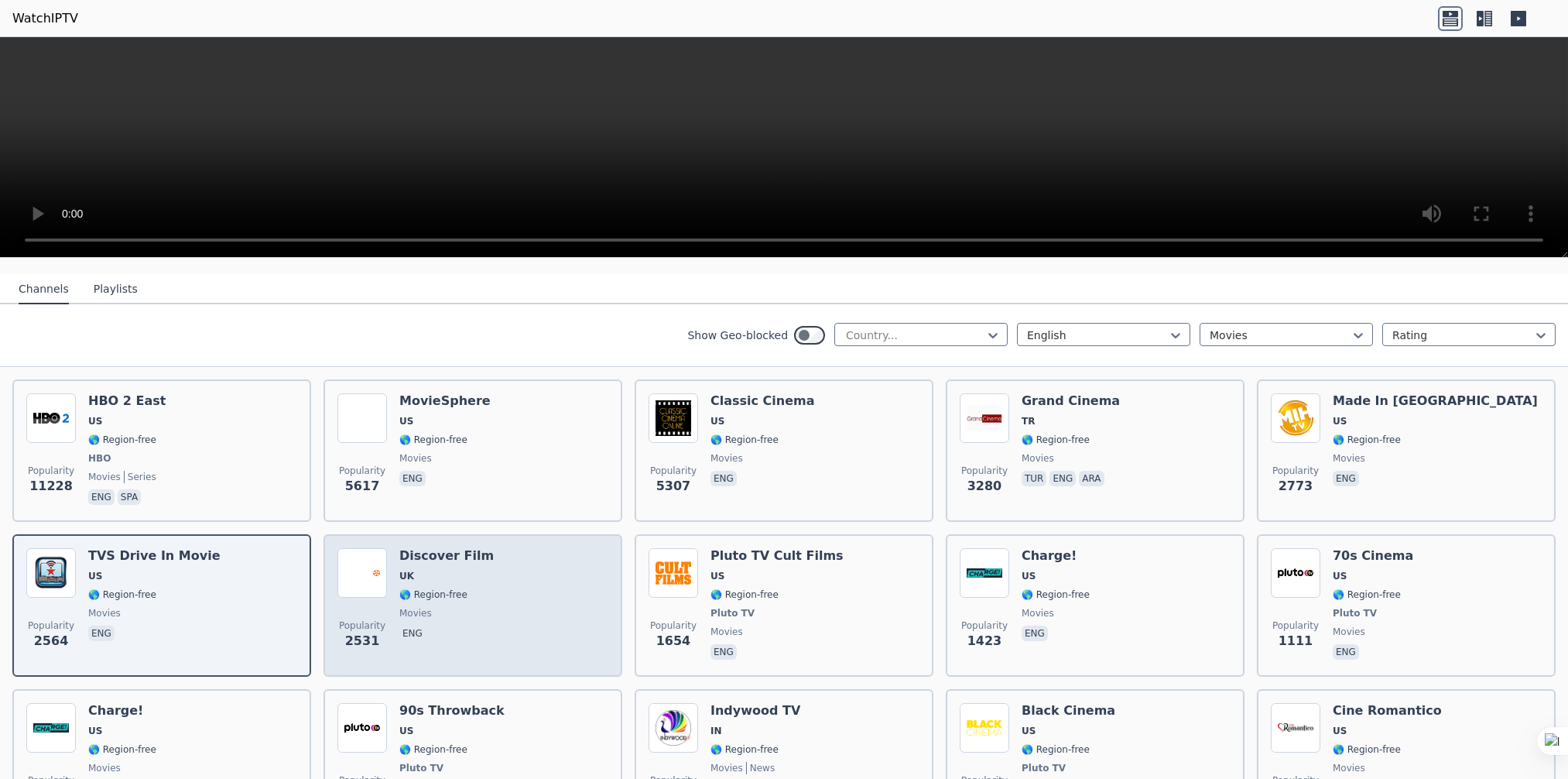
click at [450, 567] on div "Discover Film UK 🌎 Region-free movies eng" at bounding box center [447, 604] width 95 height 115
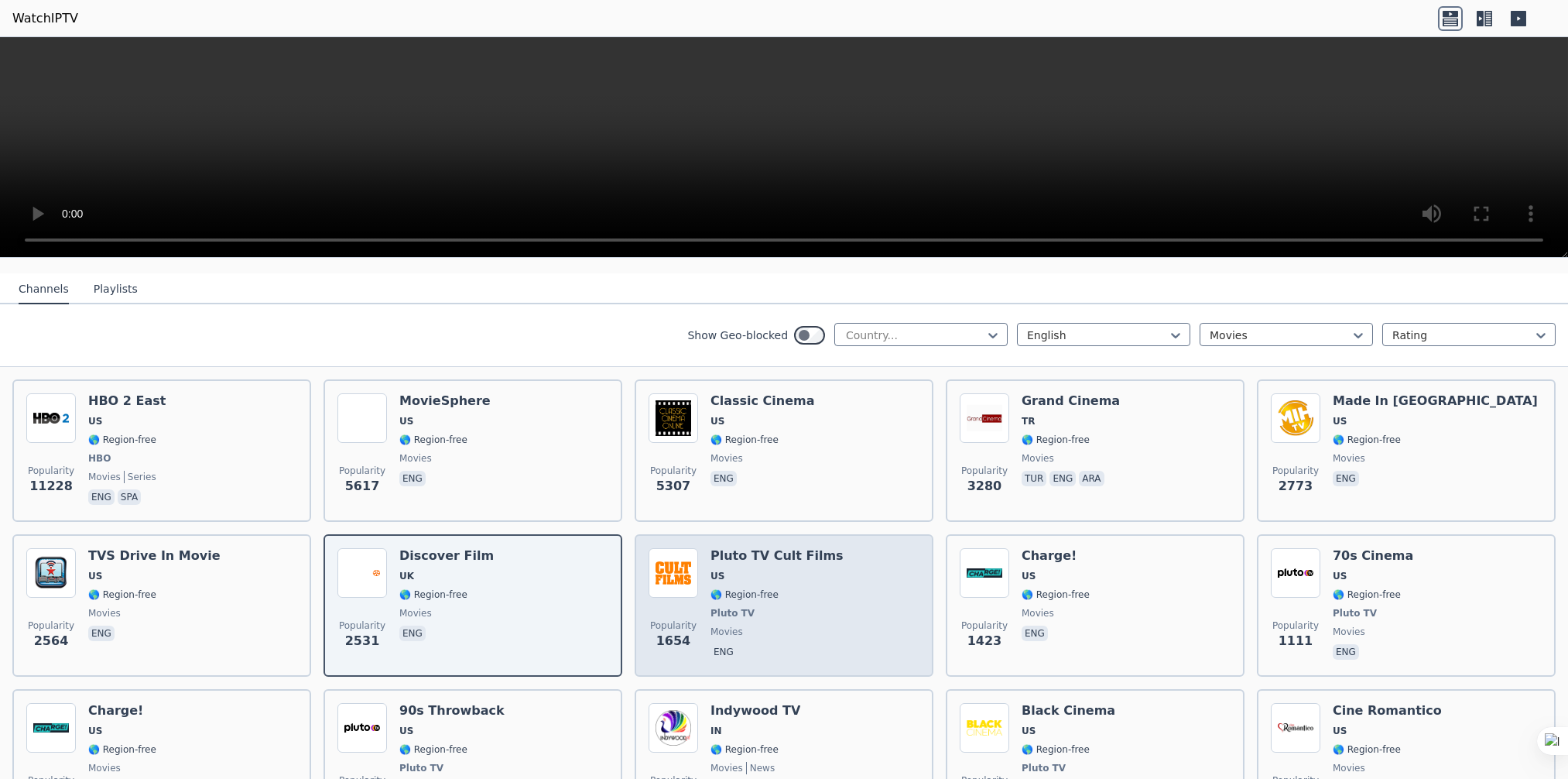
click at [703, 576] on div "Popularity 1654 Pluto TV Cult Films US 🌎 Region-free Pluto TV movies eng" at bounding box center [784, 604] width 270 height 115
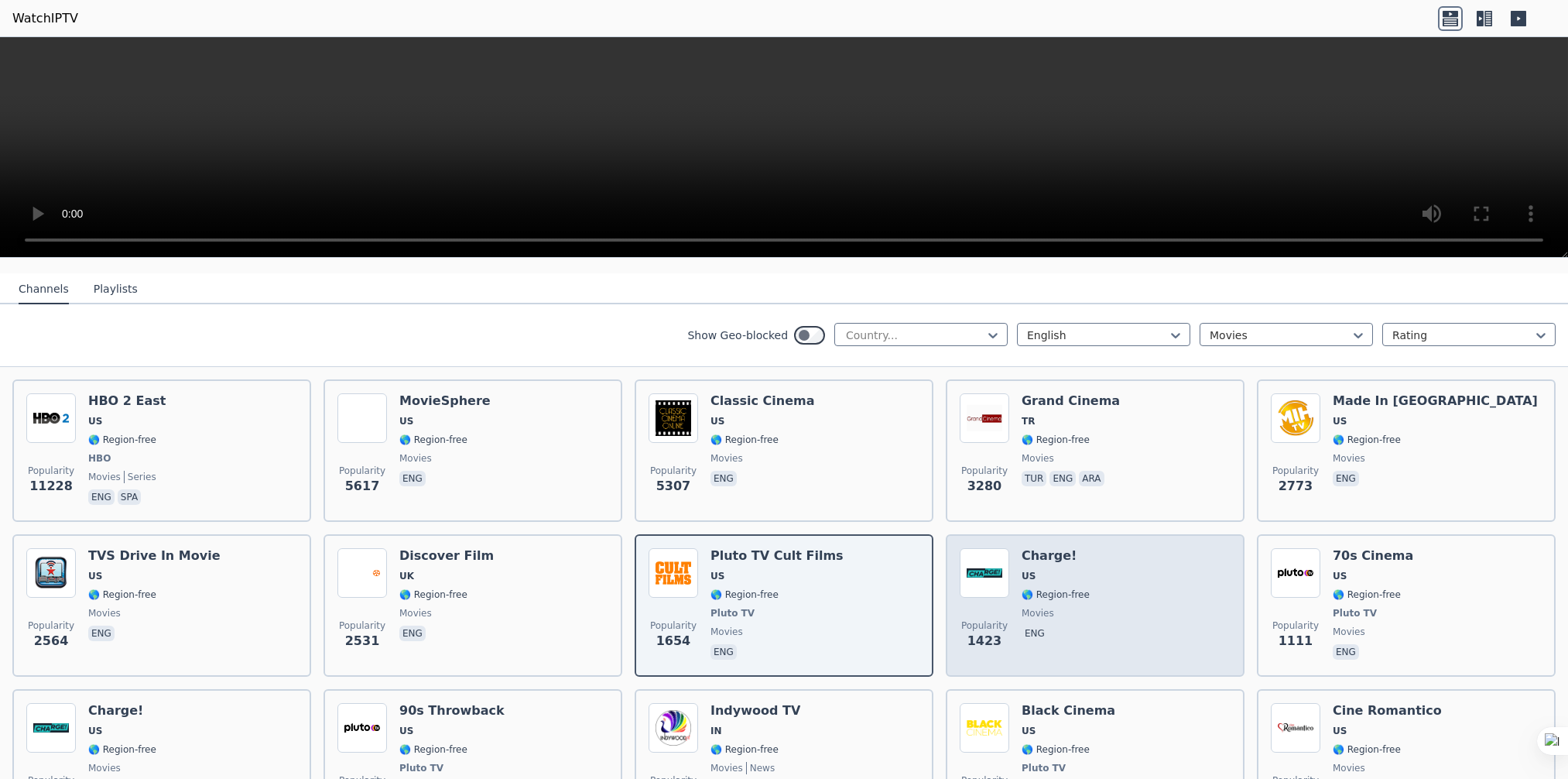
click at [1043, 588] on span "🌎 Region-free" at bounding box center [1056, 594] width 68 height 12
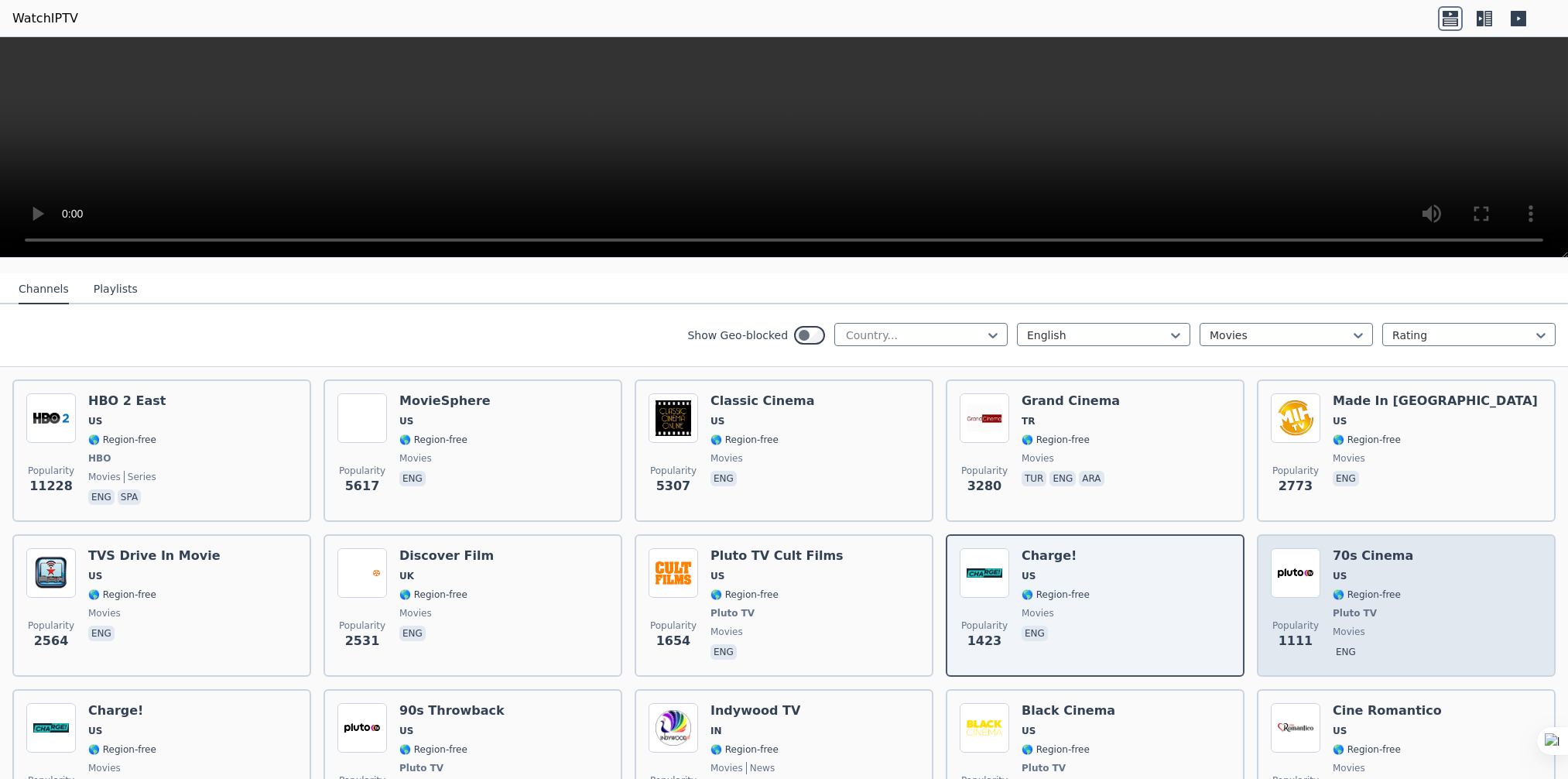
click at [1345, 569] on span "US" at bounding box center [1373, 575] width 81 height 12
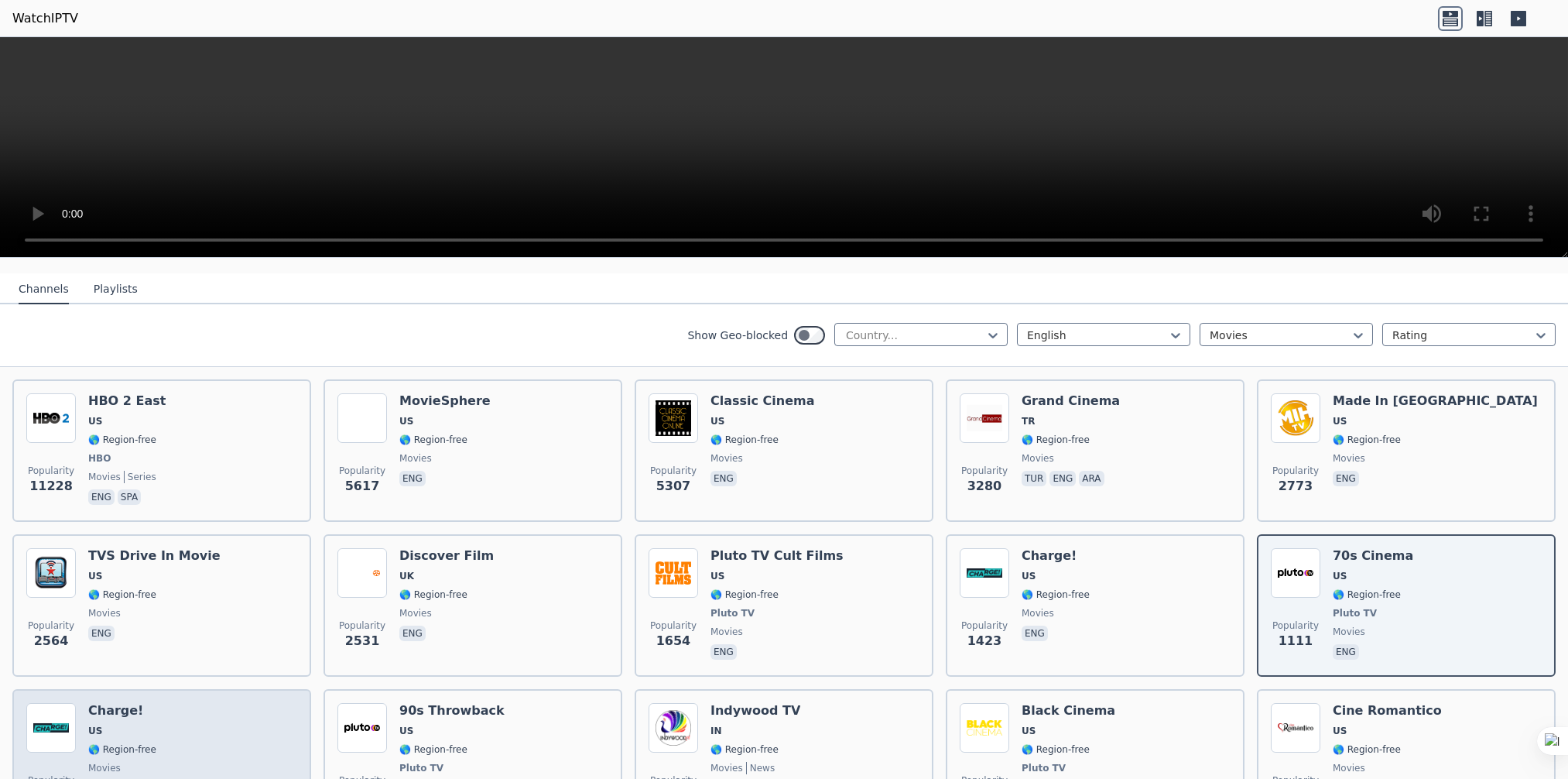
click at [108, 720] on div "Charge! US 🌎 Region-free movies eng" at bounding box center [122, 760] width 68 height 115
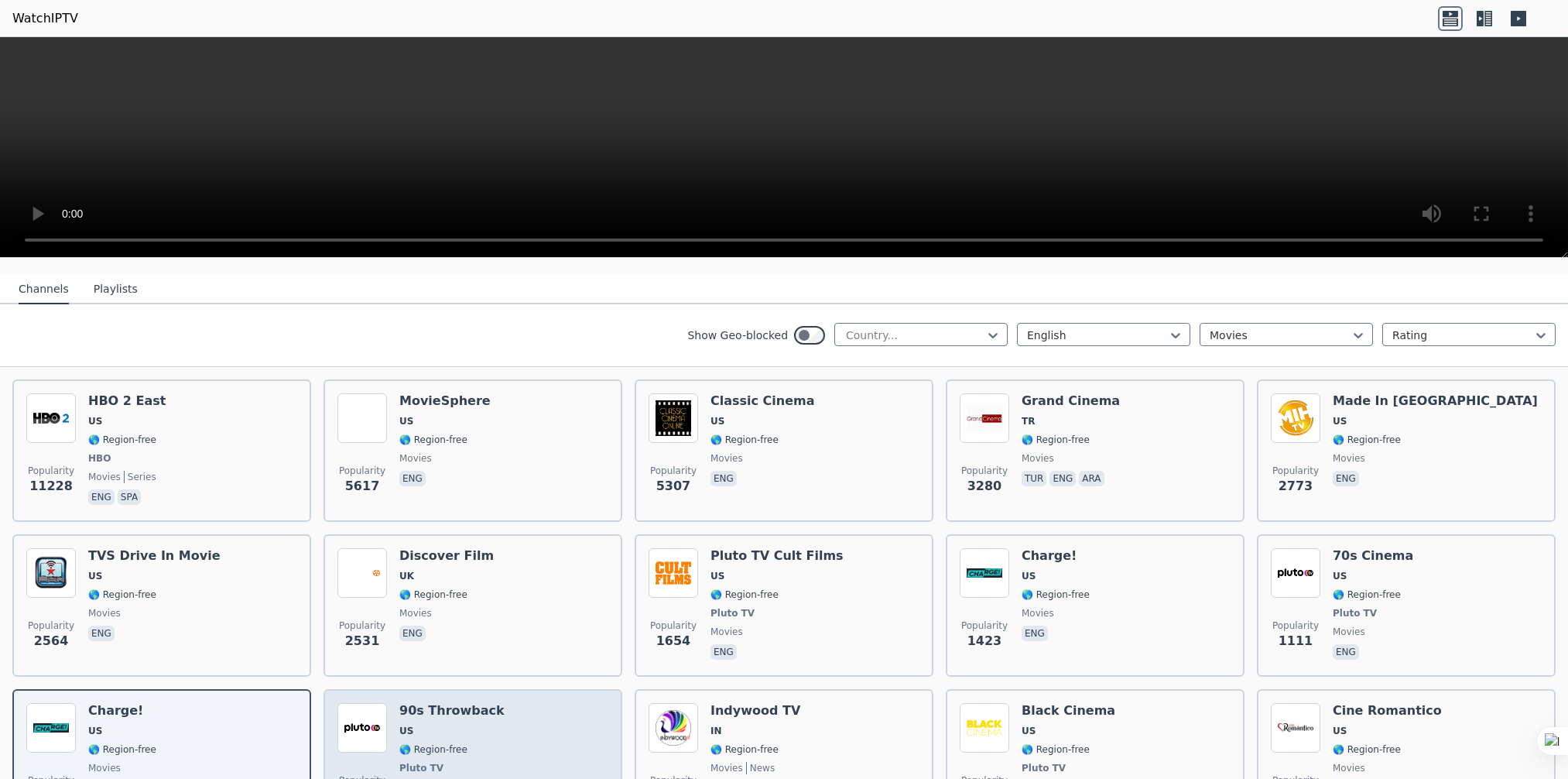
click at [414, 703] on h6 "90s Throwback" at bounding box center [452, 711] width 105 height 15
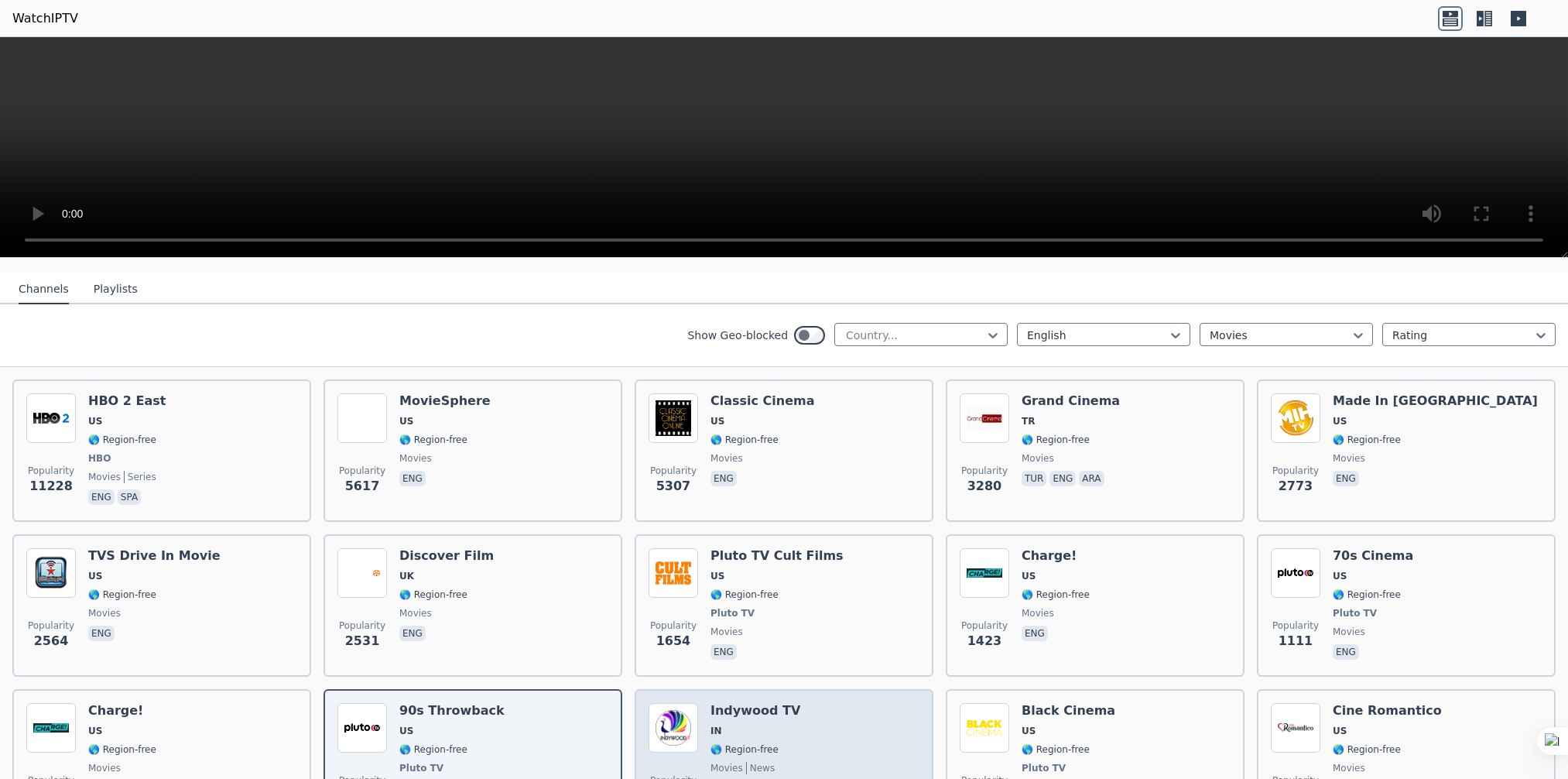
click at [750, 703] on h6 "Indywood TV" at bounding box center [755, 711] width 90 height 15
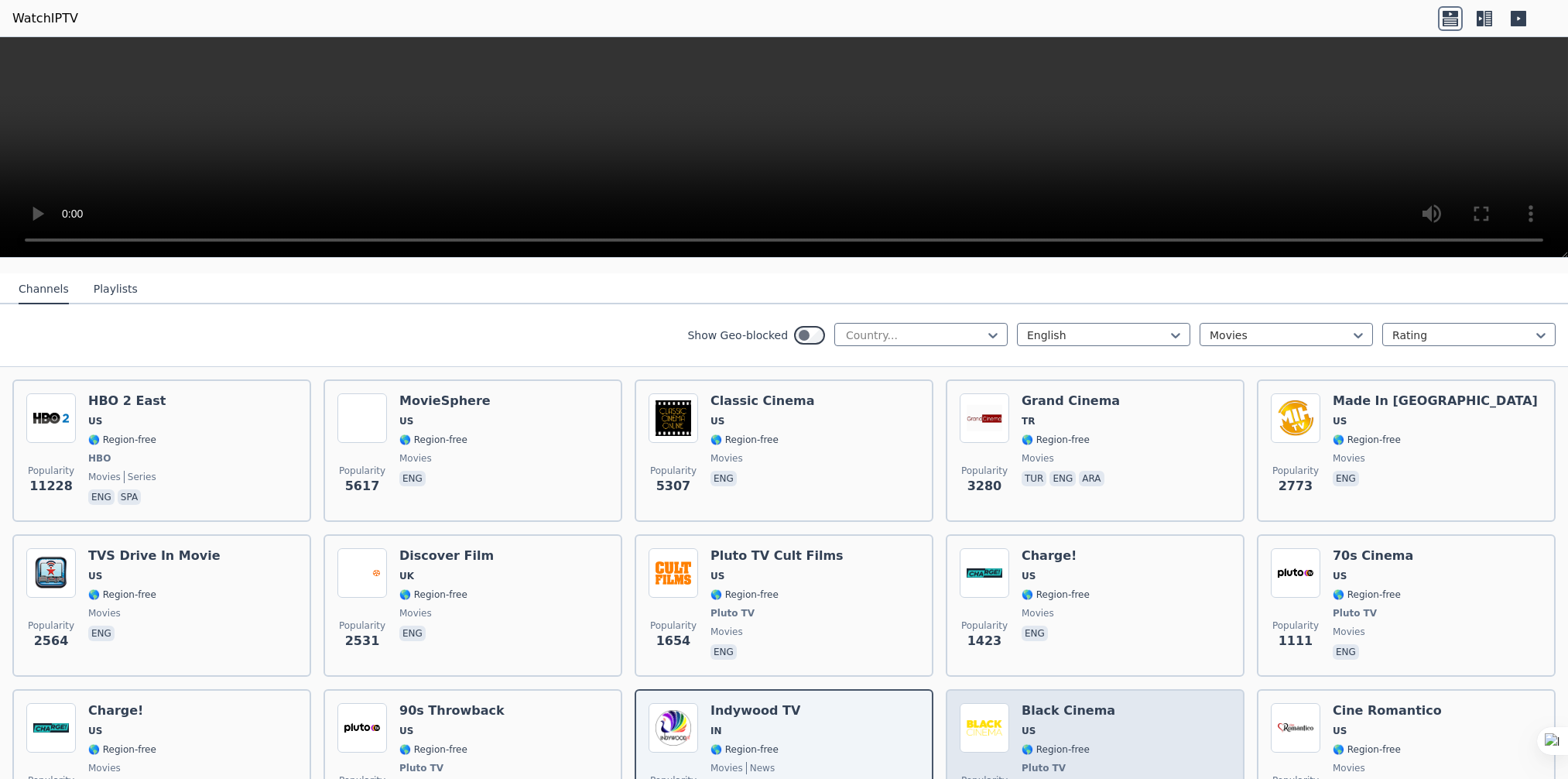
click at [1022, 703] on h6 "Black Cinema" at bounding box center [1068, 711] width 94 height 15
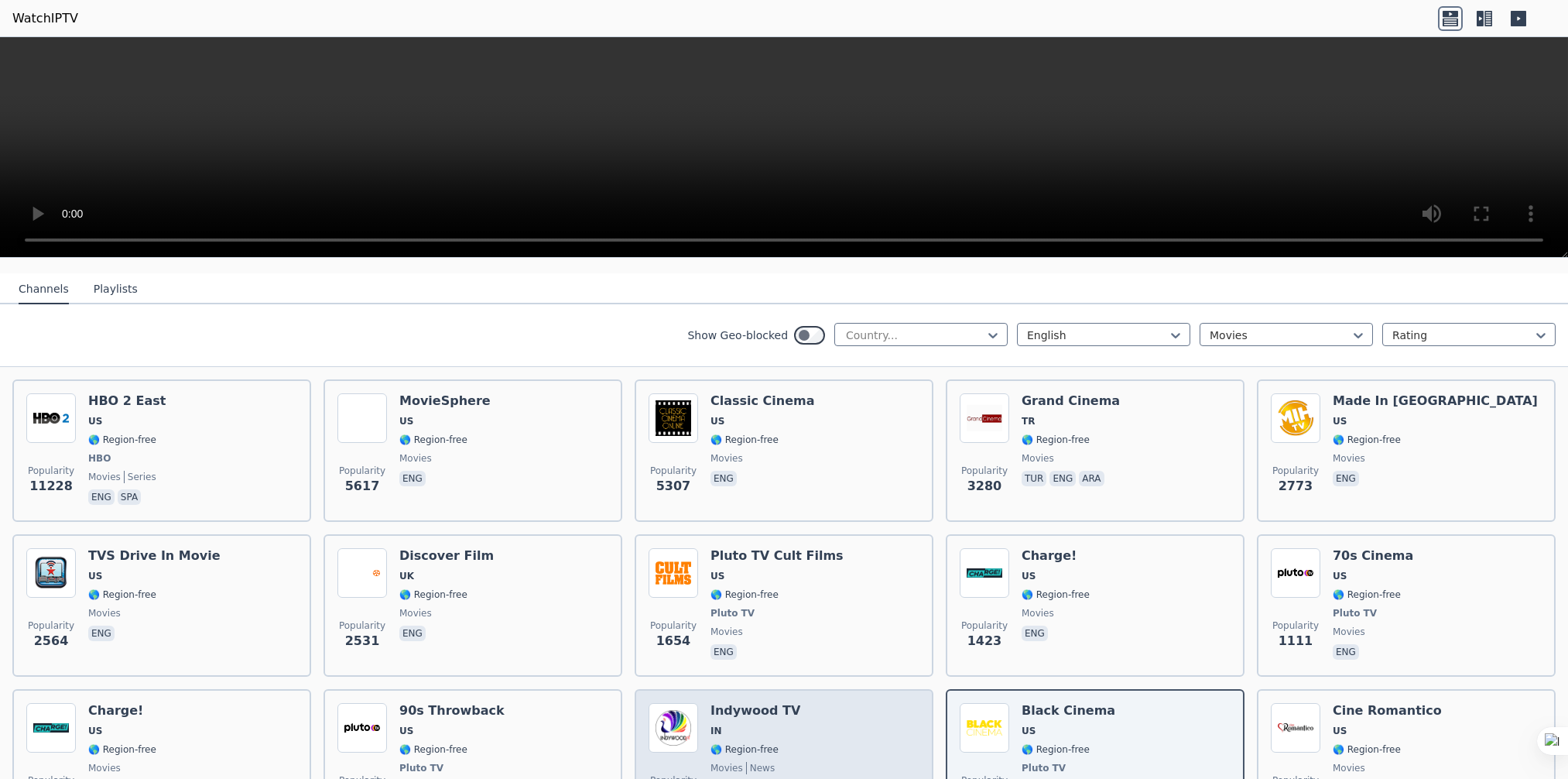
click at [783, 708] on div "Popularity 944 Indywood TV IN 🌎 Region-free movies news eng" at bounding box center [784, 760] width 270 height 115
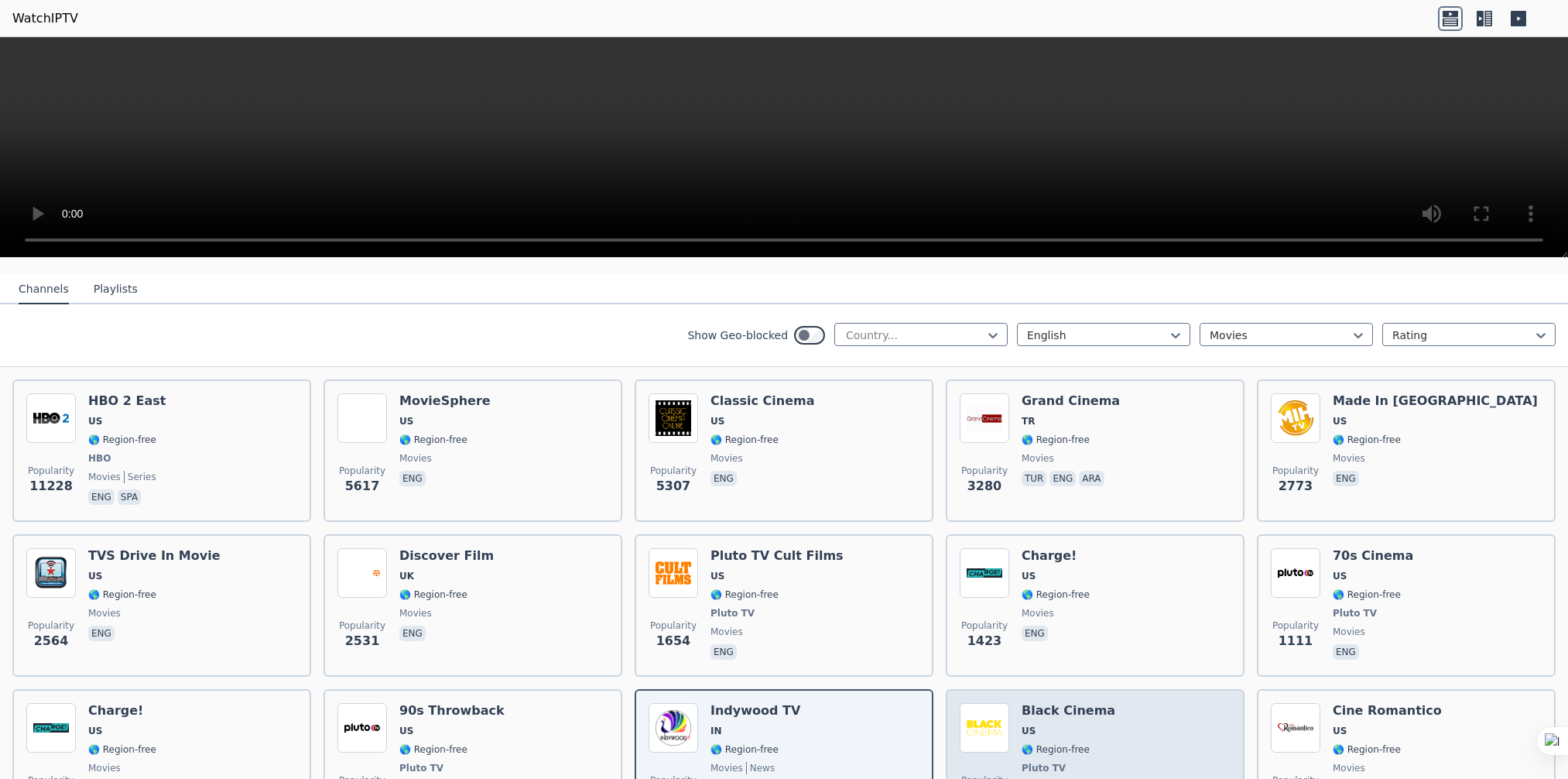
click at [1022, 724] on span "US" at bounding box center [1028, 730] width 14 height 12
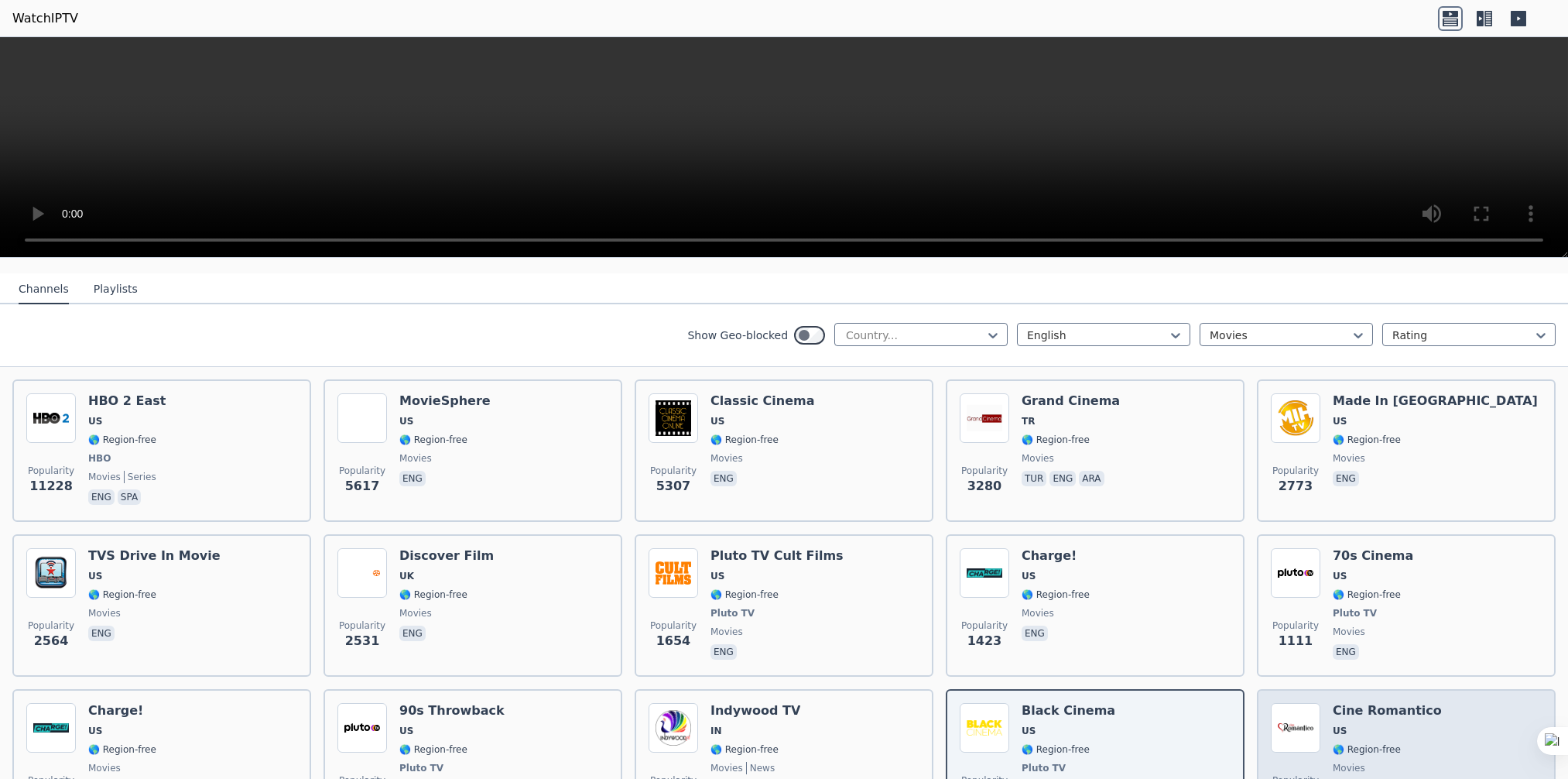
click at [1418, 722] on div "Popularity 748 Cine Romantico US 🌎 Region-free movies eng" at bounding box center [1405, 760] width 270 height 115
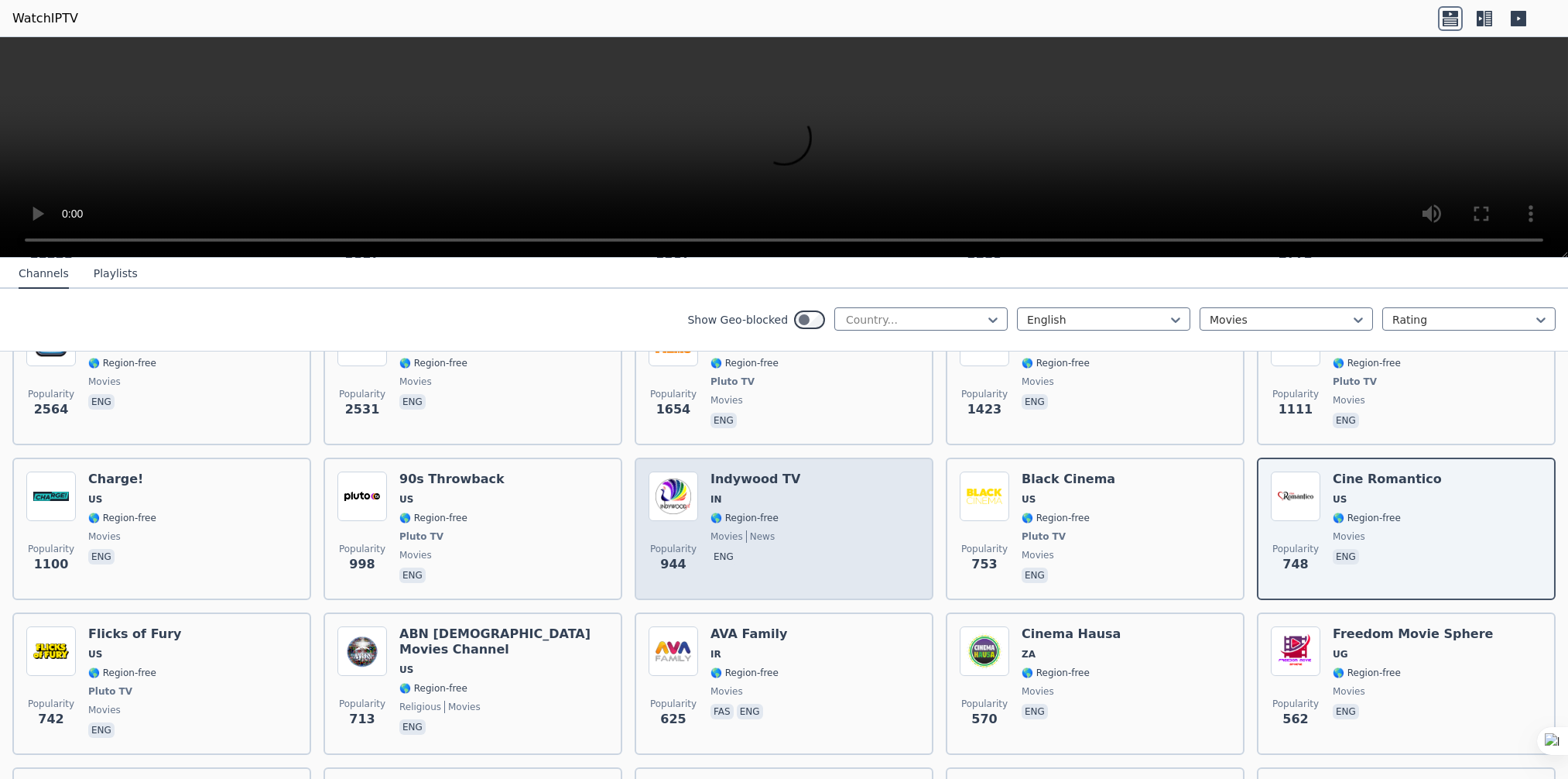
scroll to position [387, 0]
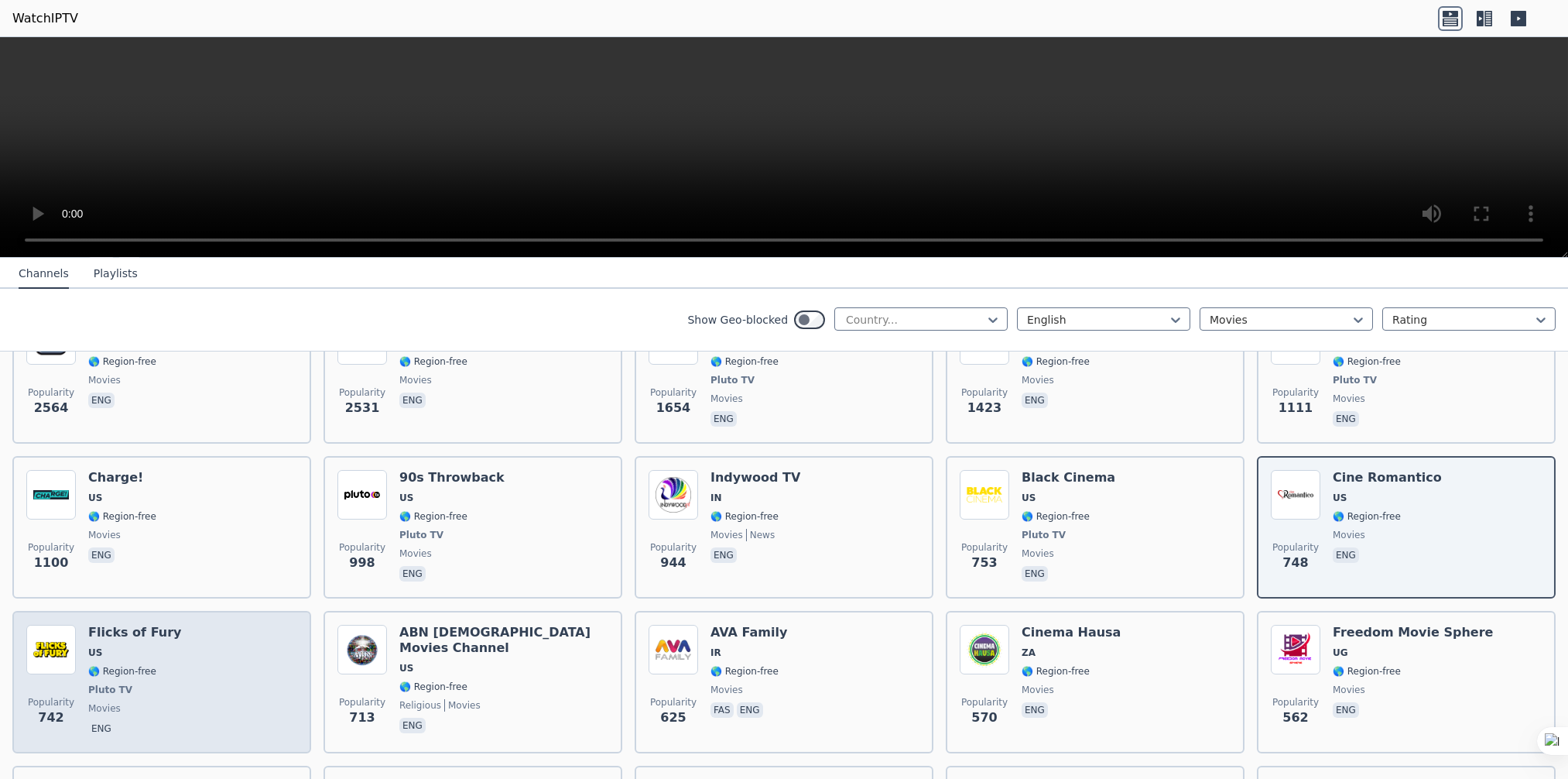
click at [84, 650] on div "Popularity 742 Flicks of Fury US 🌎 Region-free Pluto TV movies eng" at bounding box center [161, 681] width 270 height 115
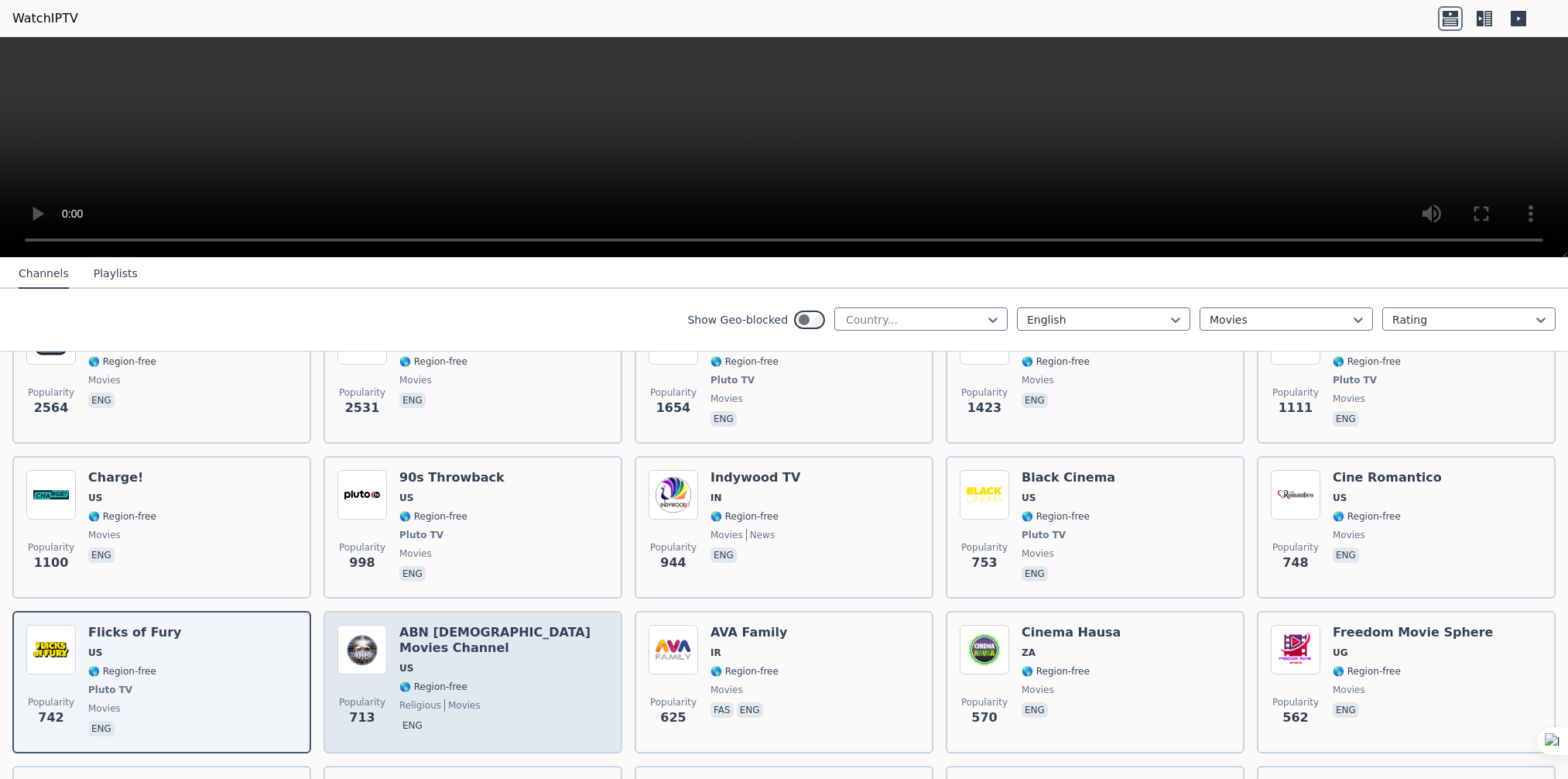
click at [422, 661] on span "US" at bounding box center [504, 667] width 209 height 12
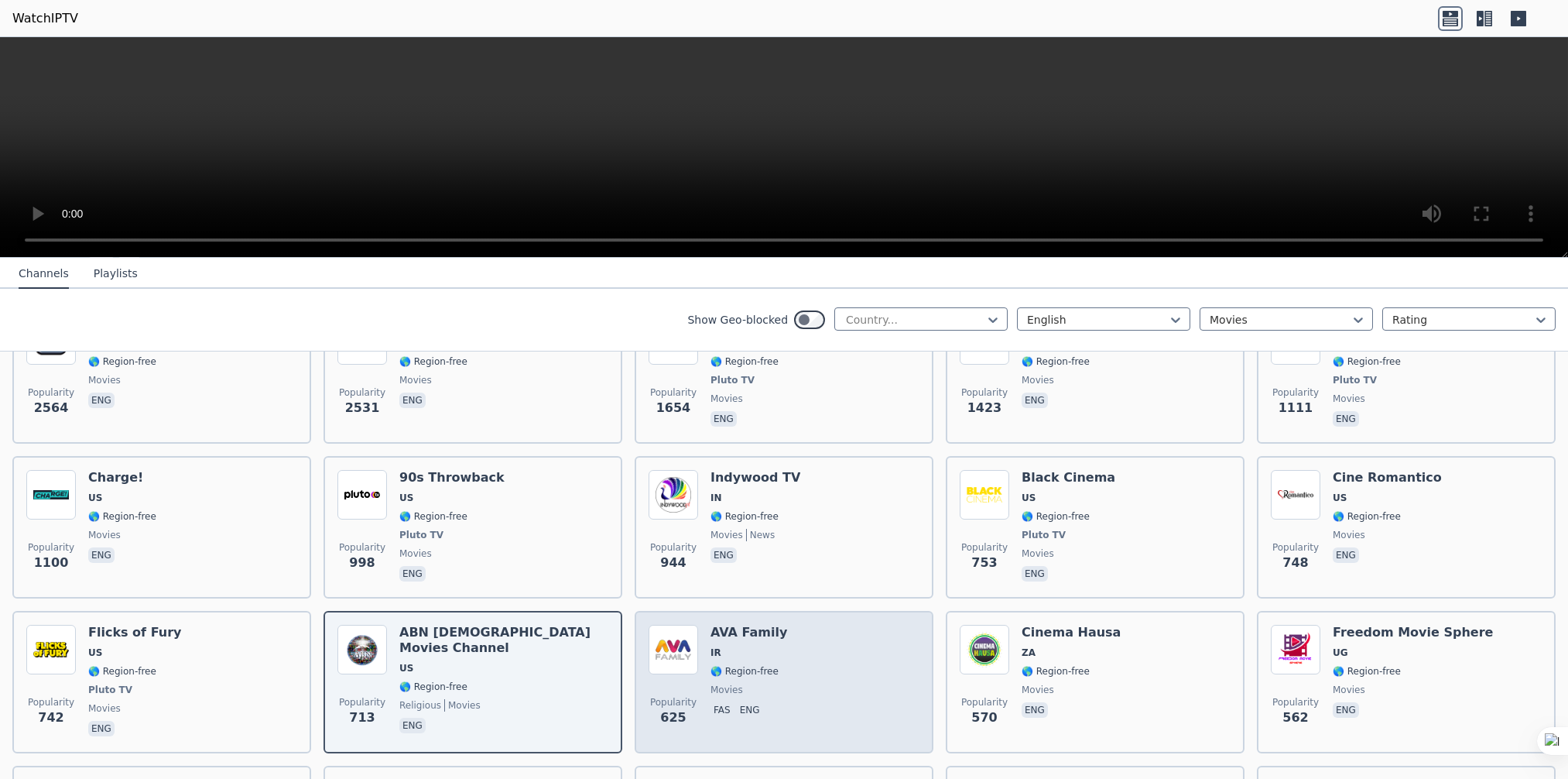
click at [846, 645] on div "Popularity 625 AVA Family IR 🌎 Region-free movies fas eng" at bounding box center [784, 681] width 270 height 115
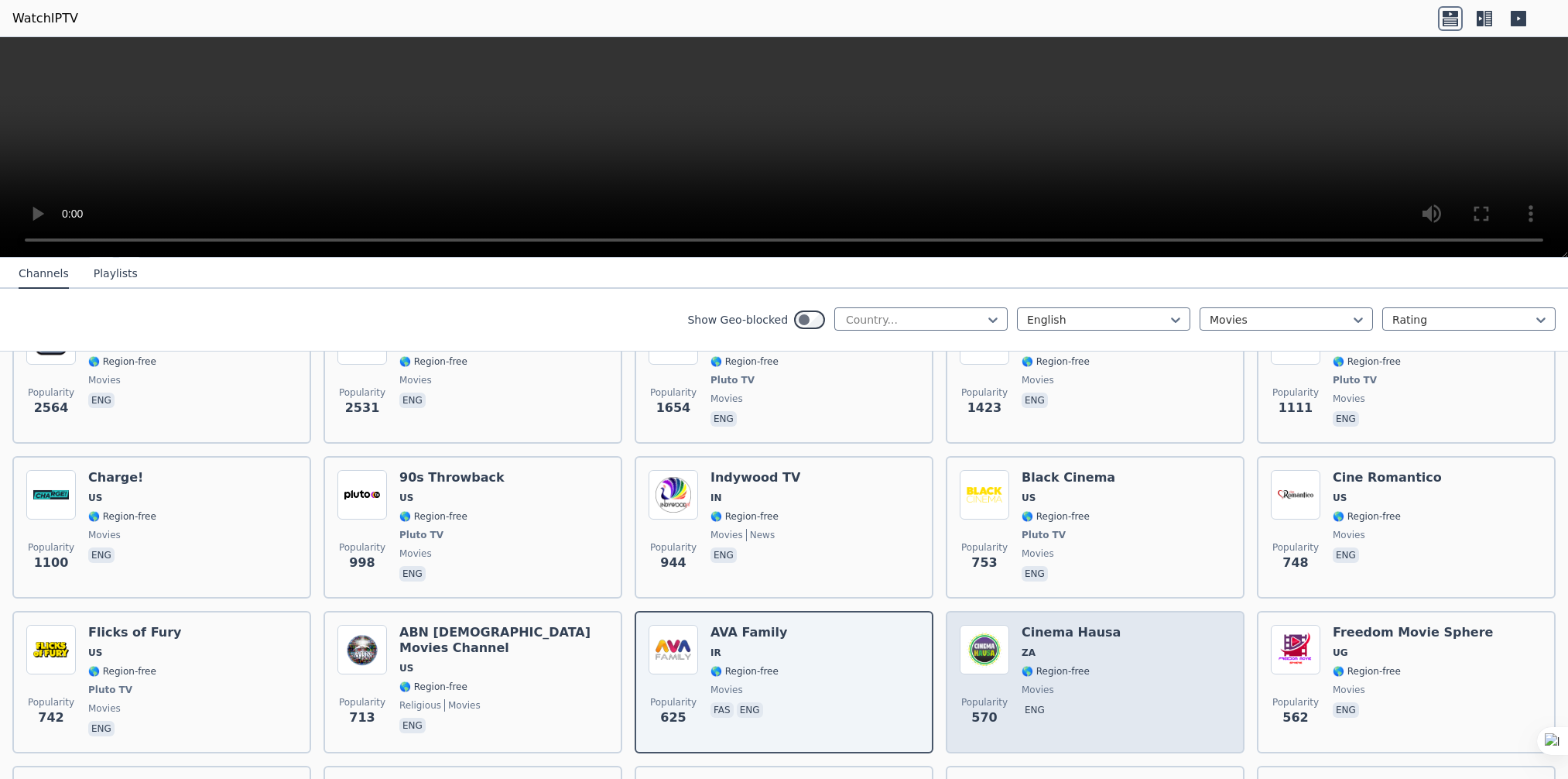
click at [1088, 665] on span "🌎 Region-free" at bounding box center [1071, 671] width 99 height 12
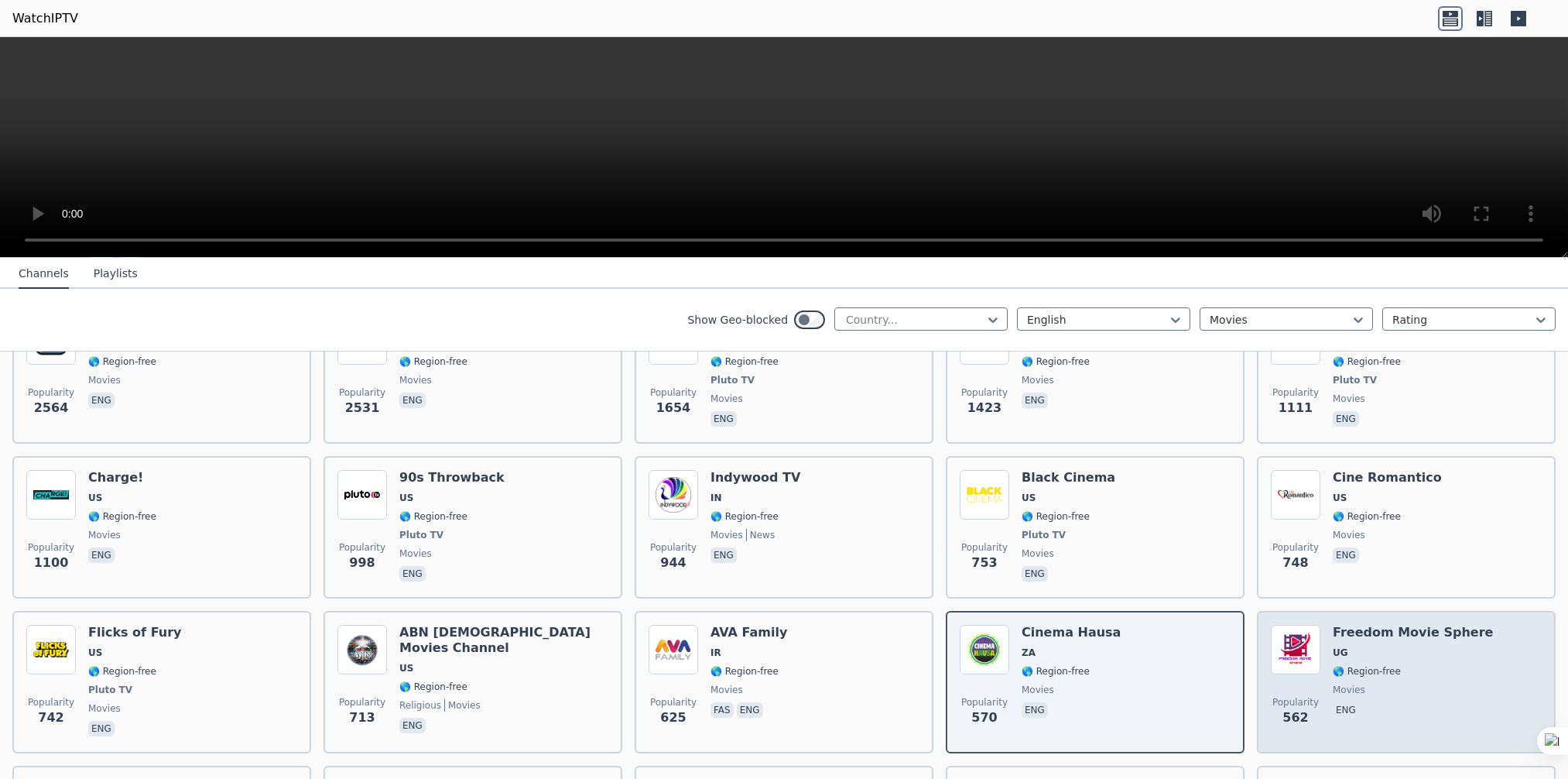
click at [1409, 665] on span "🌎 Region-free" at bounding box center [1412, 671] width 160 height 12
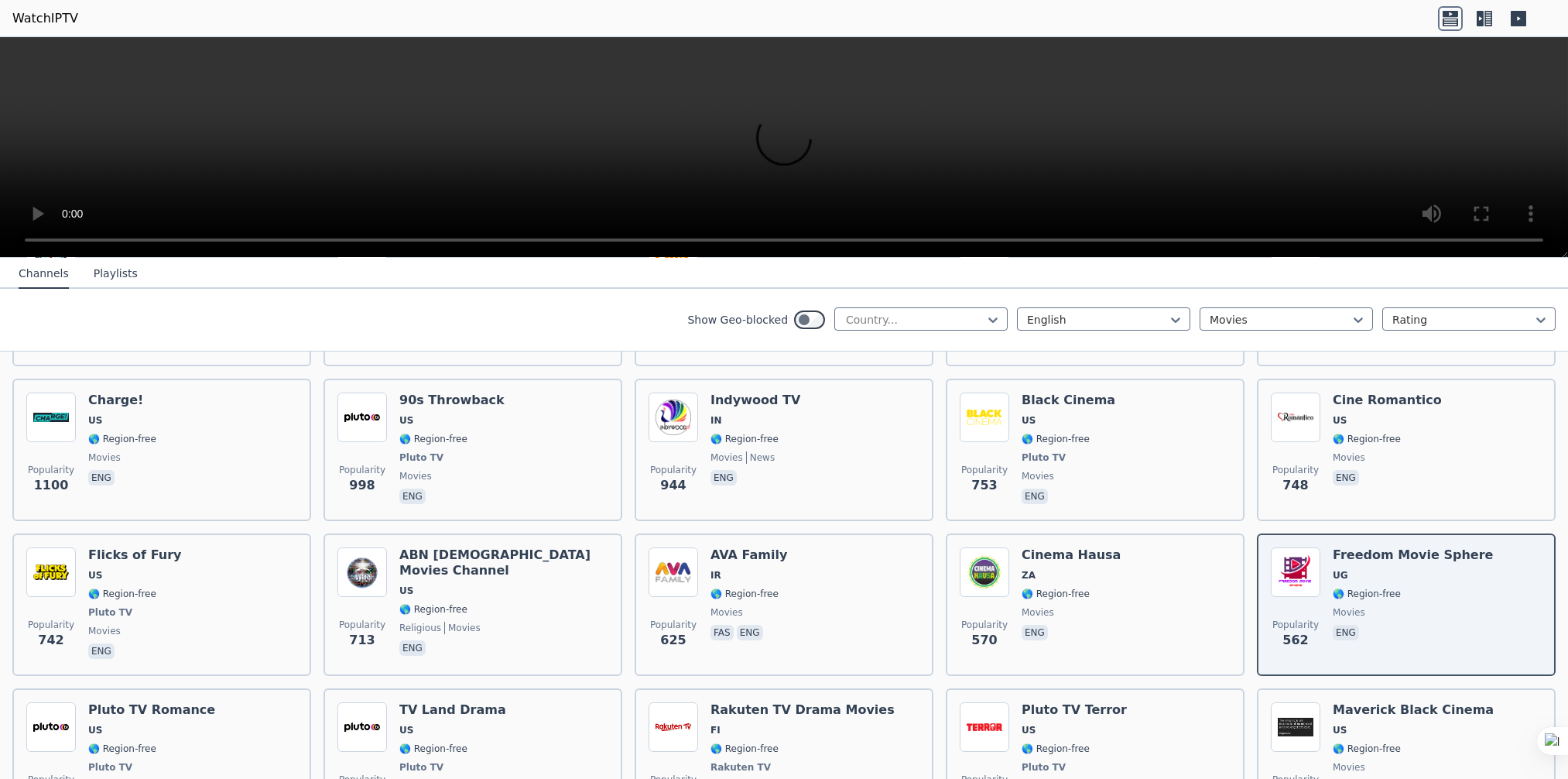
scroll to position [541, 0]
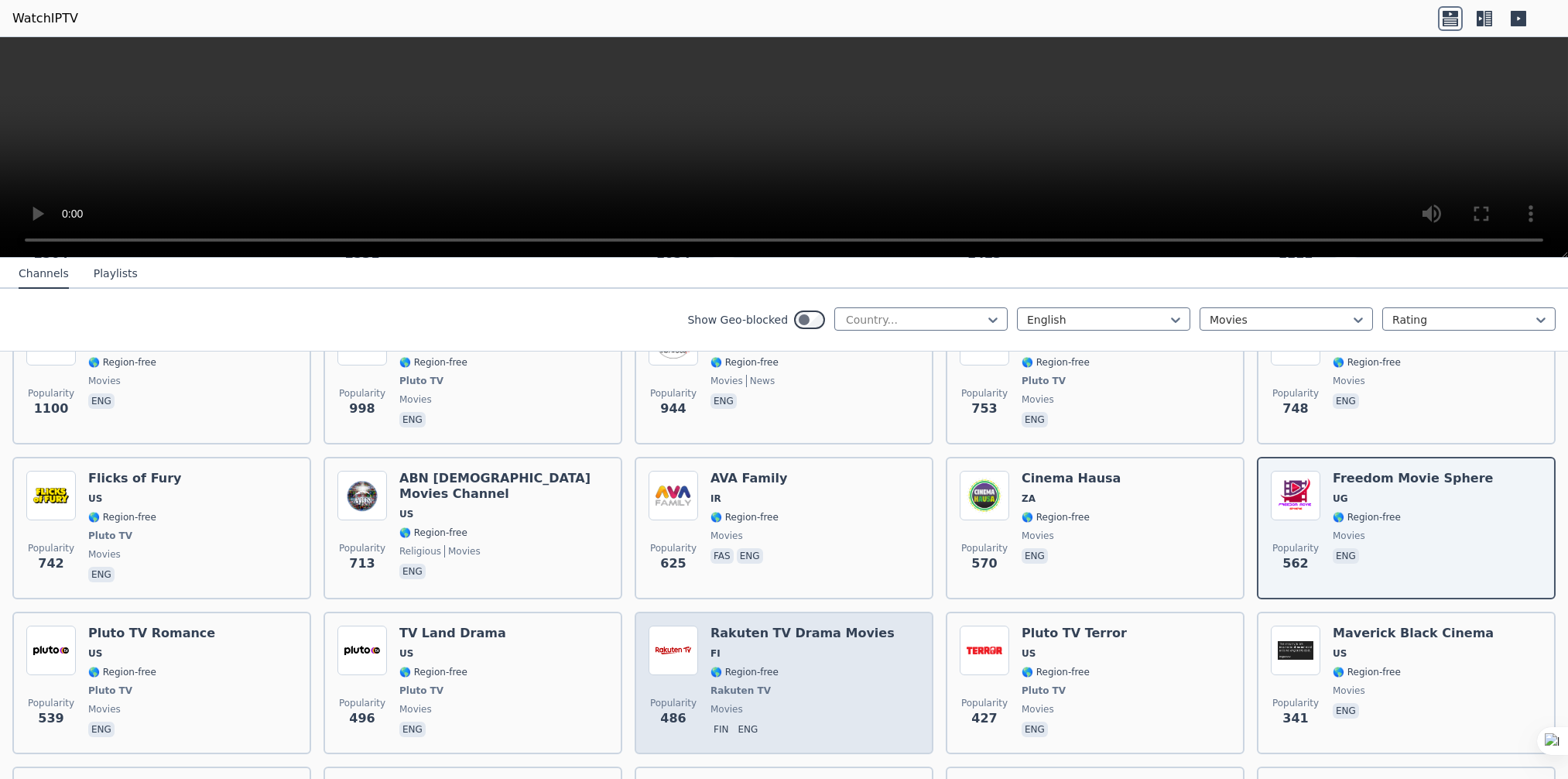
click at [747, 647] on div "Rakuten TV Drama Movies FI 🌎 Region-free Rakuten TV movies fin eng" at bounding box center [802, 682] width 184 height 115
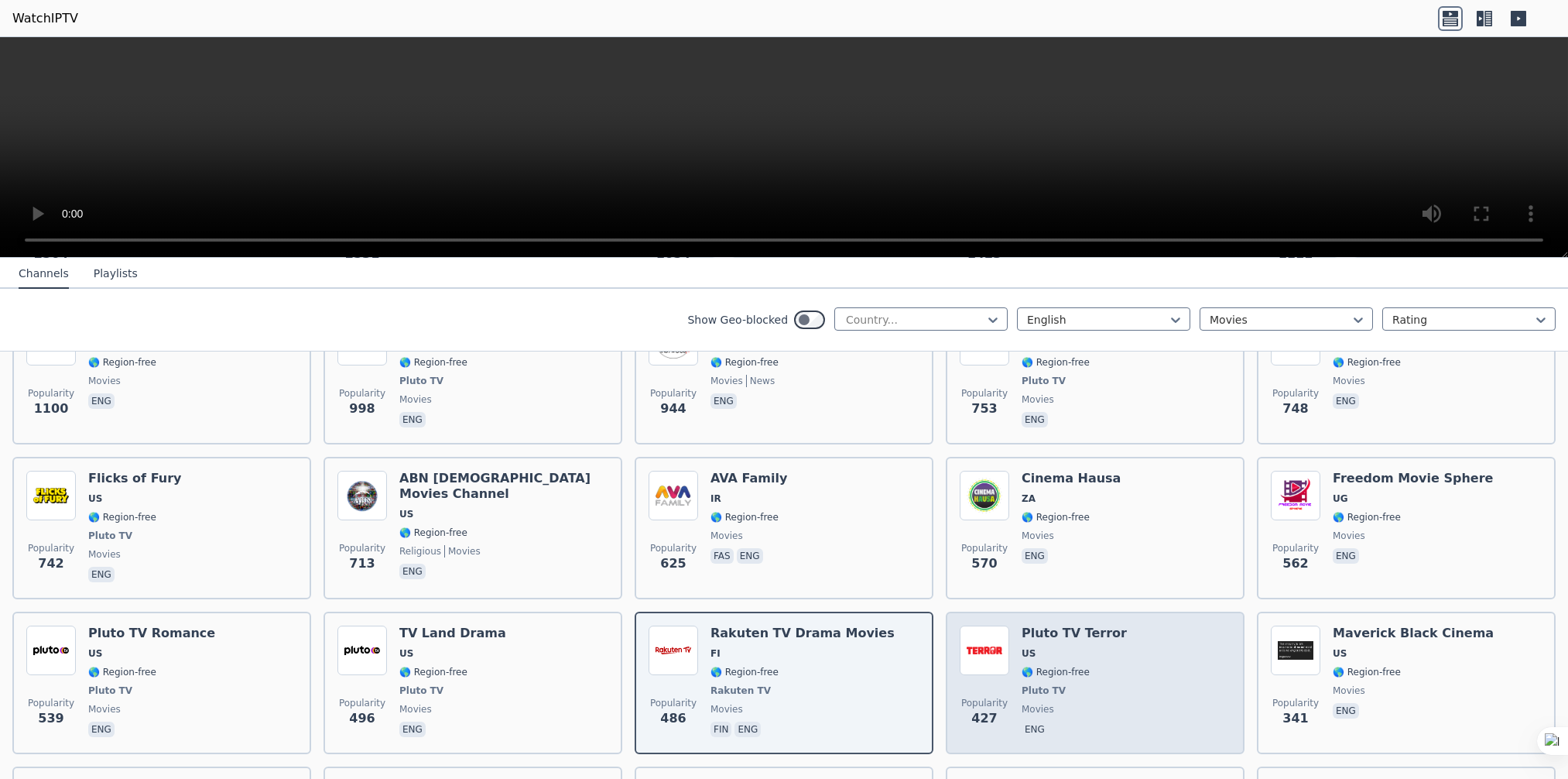
click at [1128, 649] on div "Popularity 427 Pluto TV Terror US 🌎 Region-free Pluto TV movies eng" at bounding box center [1094, 682] width 270 height 115
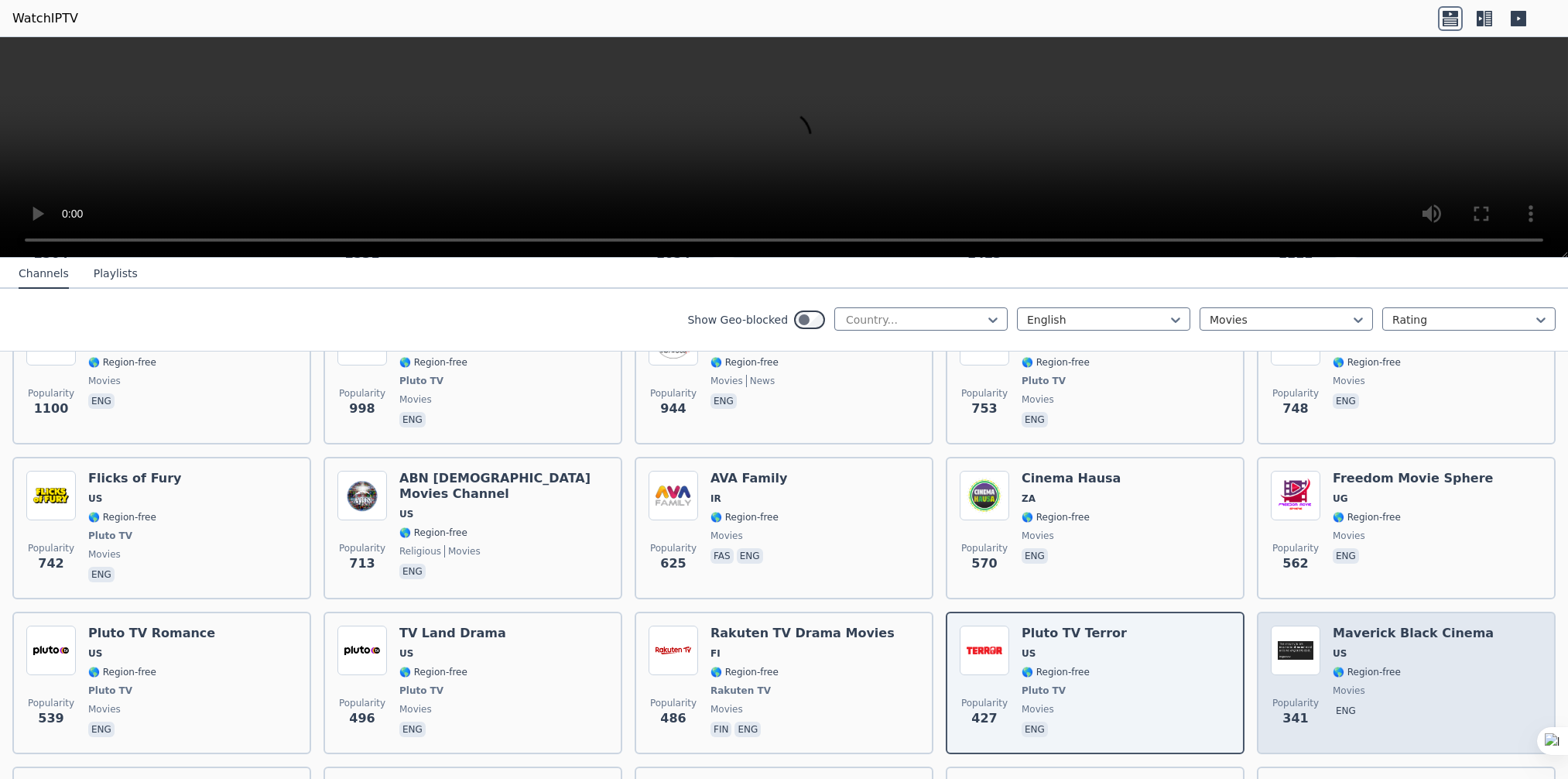
click at [1407, 647] on span "US" at bounding box center [1413, 653] width 161 height 12
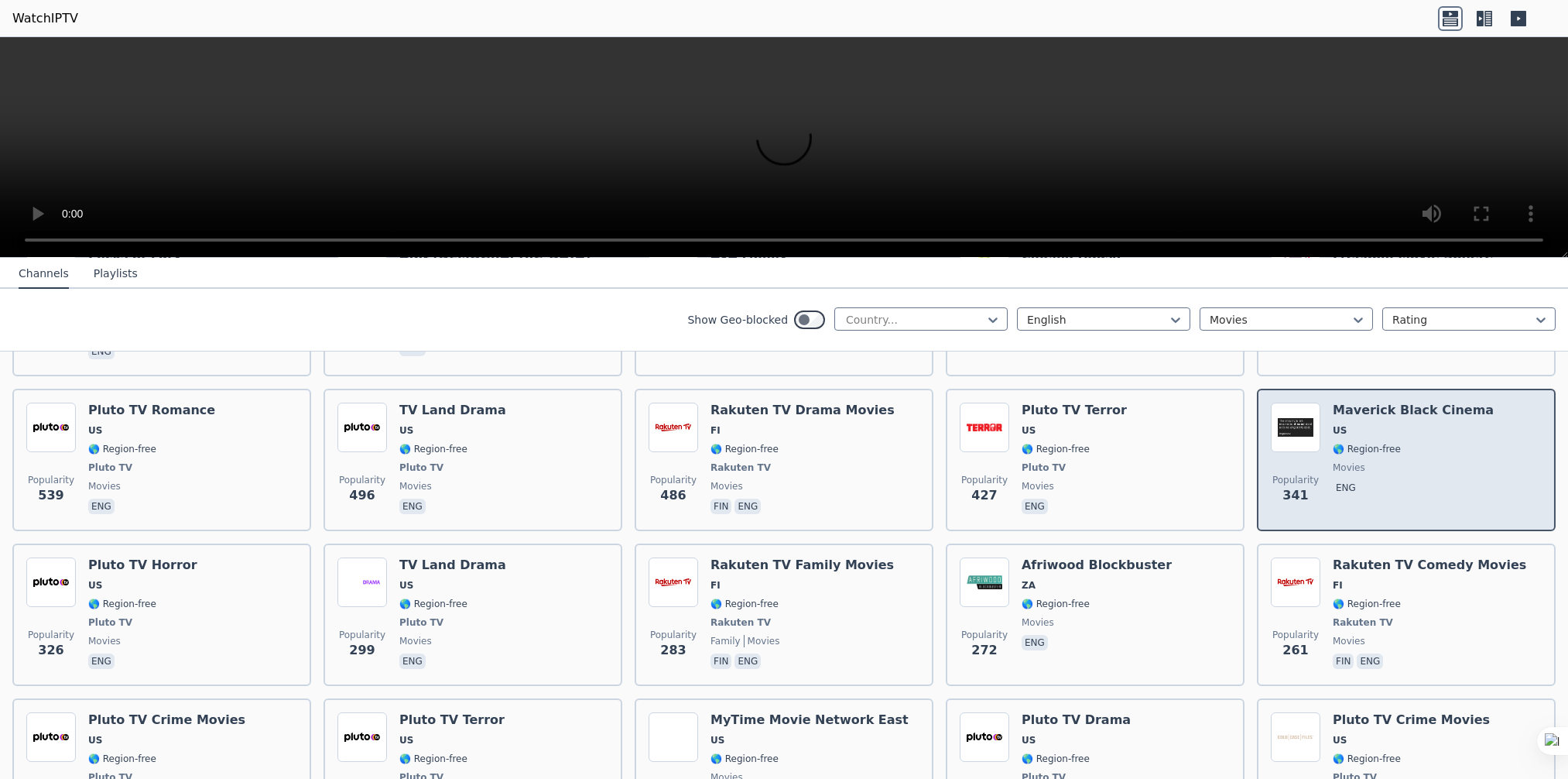
scroll to position [774, 0]
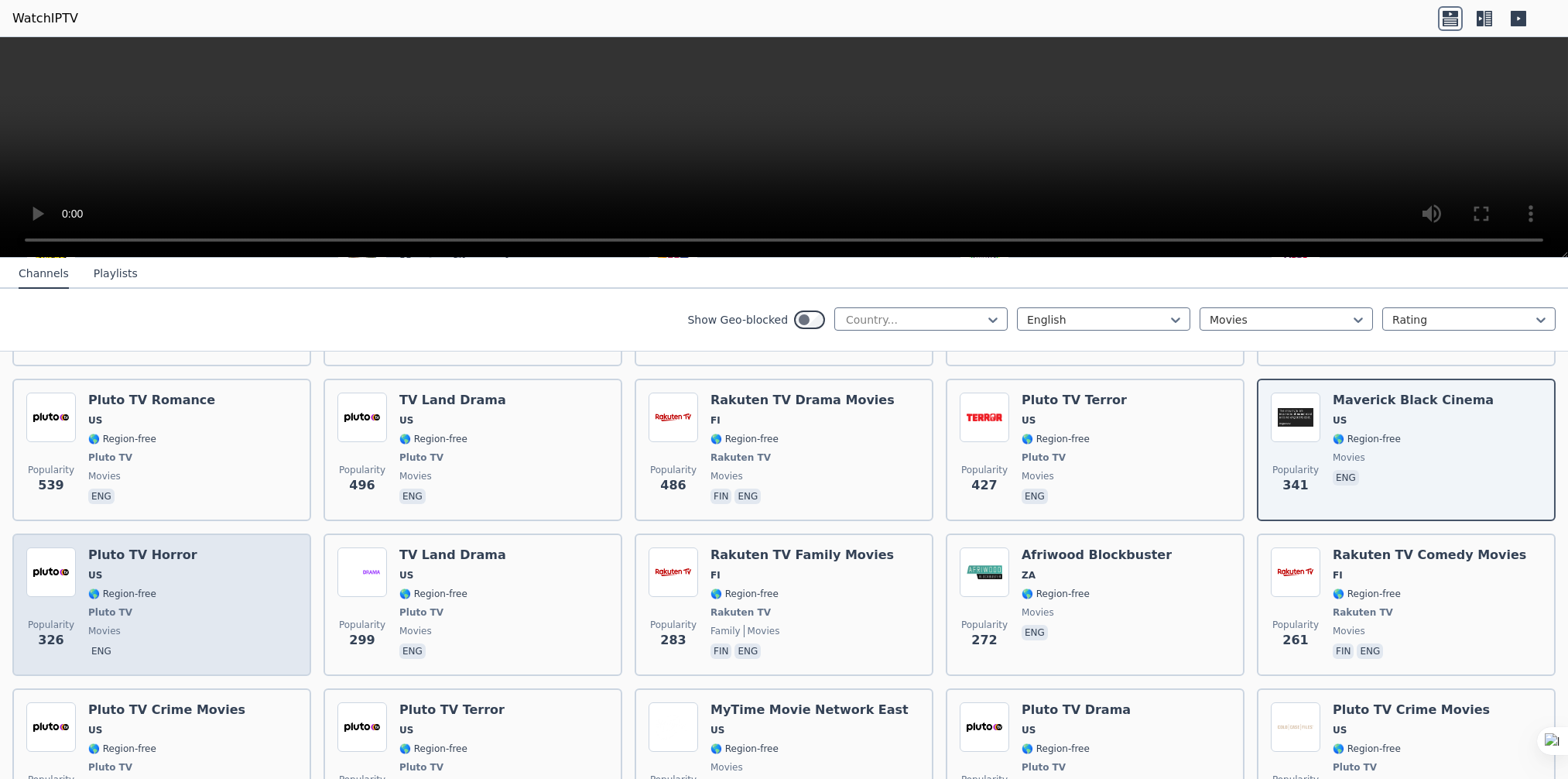
click at [190, 585] on div "Popularity 326 Pluto TV Horror US 🌎 Region-free Pluto TV movies eng" at bounding box center [161, 604] width 270 height 115
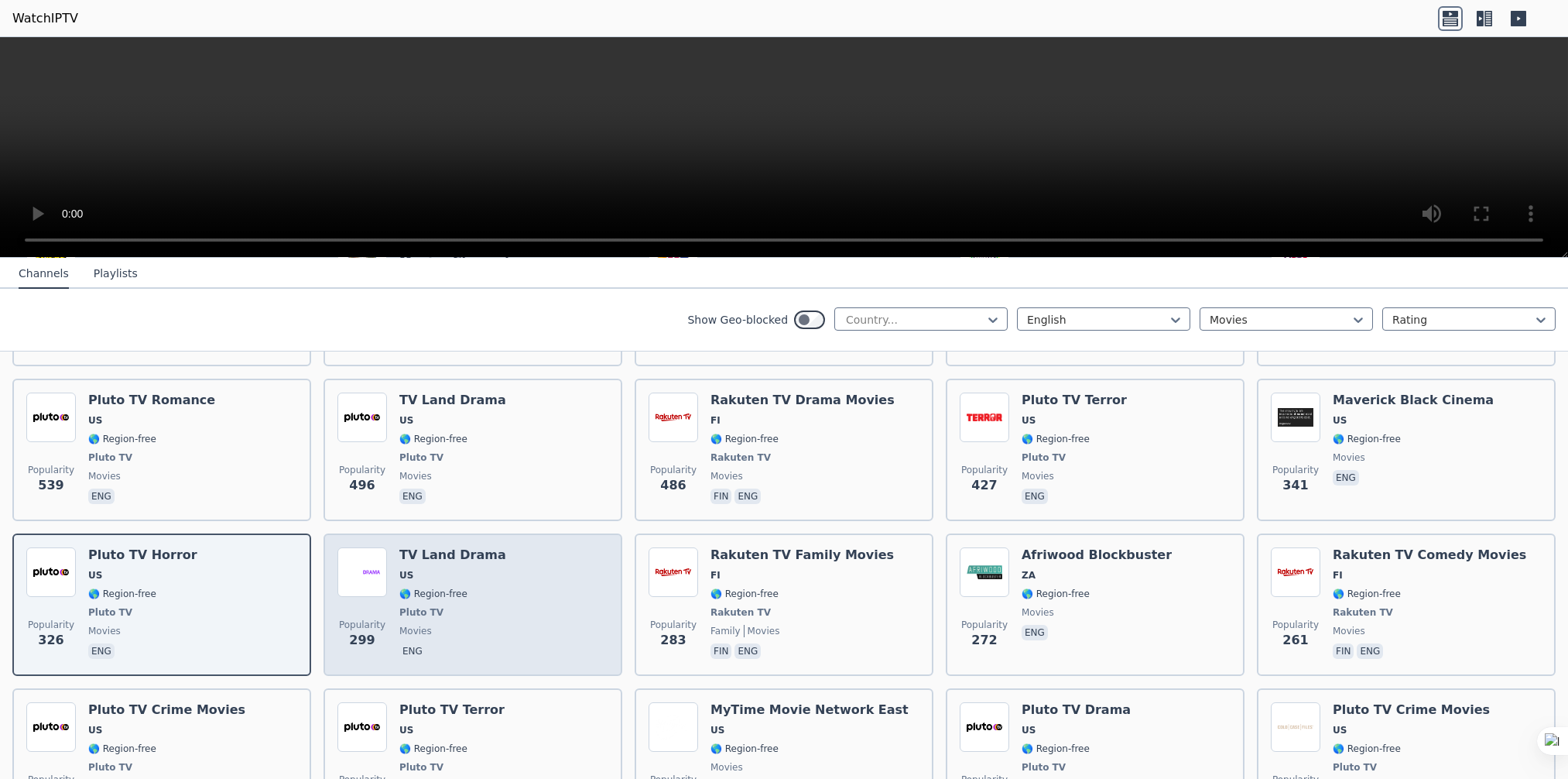
click at [416, 587] on span "🌎 Region-free" at bounding box center [434, 593] width 68 height 12
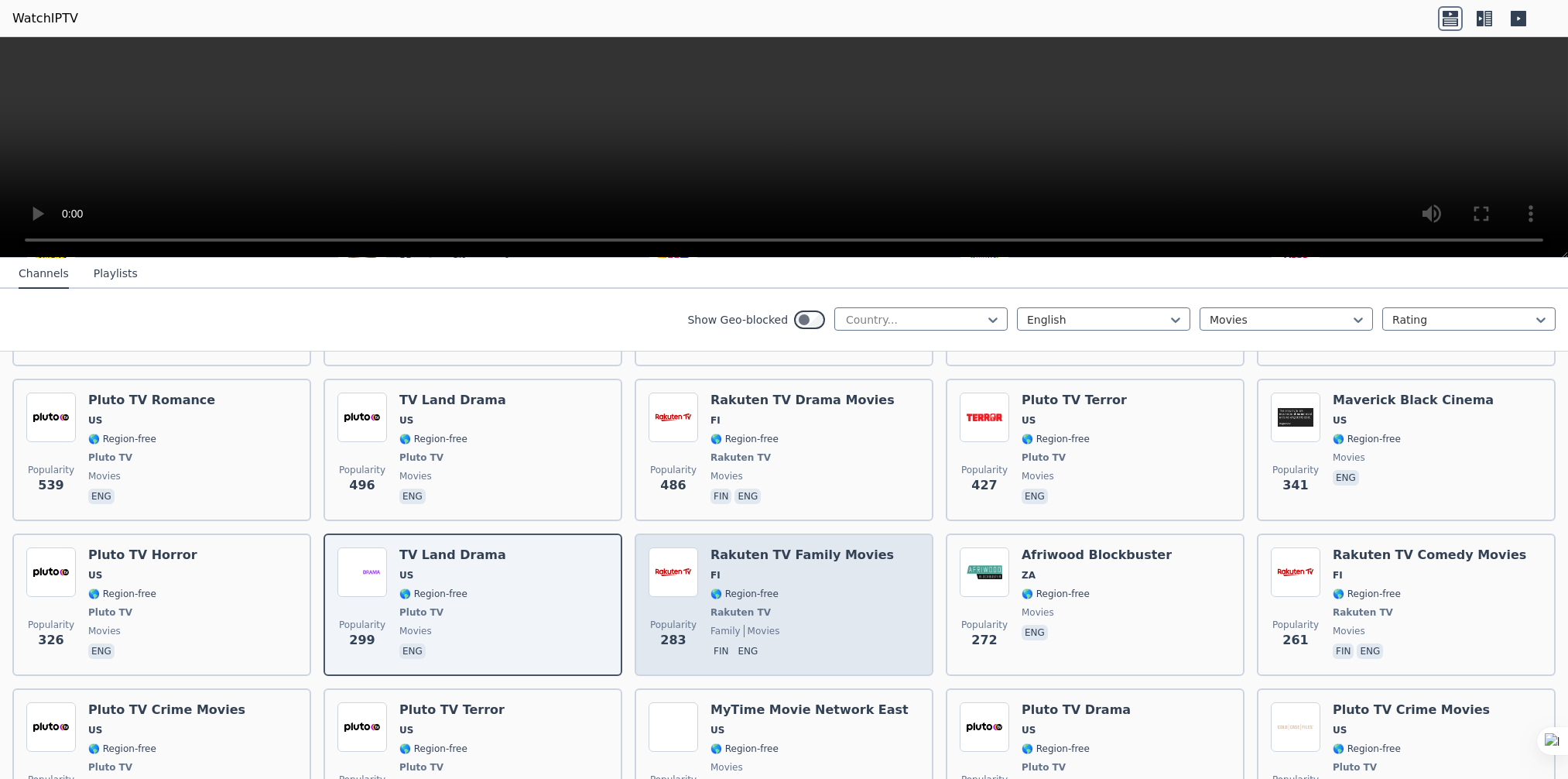
click at [905, 566] on div "Popularity 283 Rakuten TV Family Movies FI 🌎 Region-free Rakuten TV family movi…" at bounding box center [784, 604] width 270 height 115
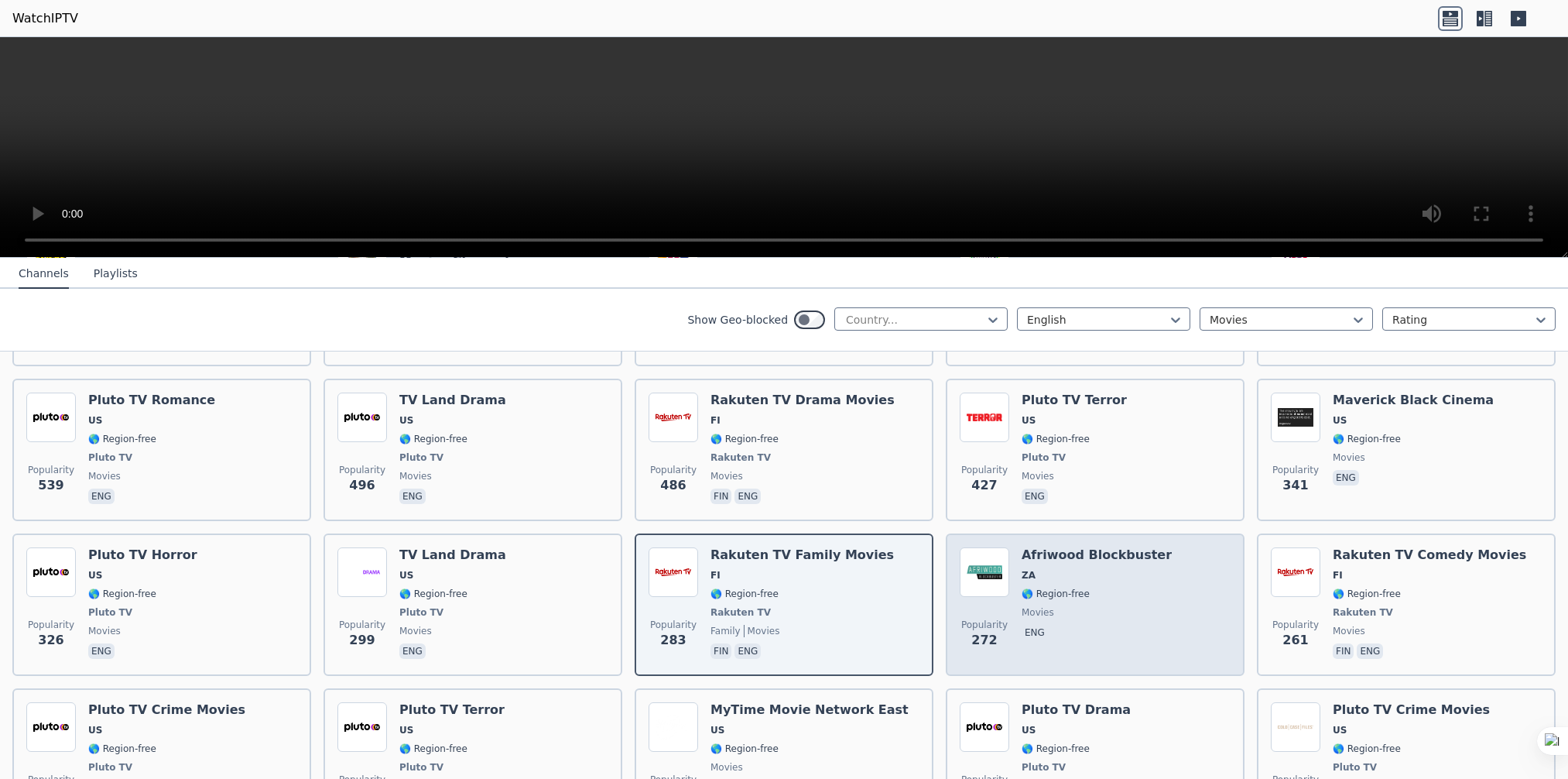
click at [1144, 566] on div "Popularity 272 Afriwood Blockbuster ZA 🌎 Region-free movies eng" at bounding box center [1094, 604] width 270 height 115
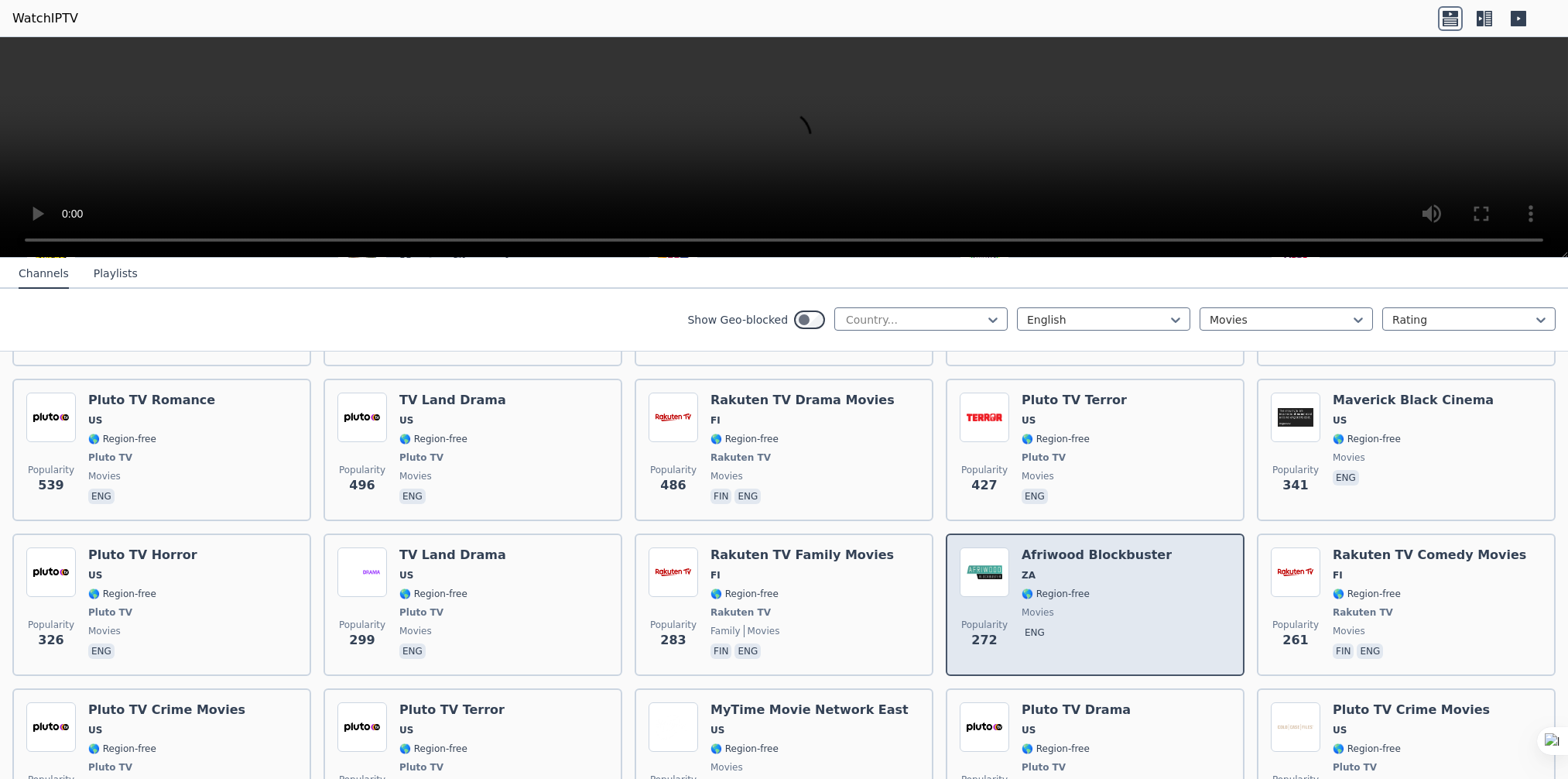
click at [1223, 561] on div "Popularity 272 Afriwood Blockbuster ZA 🌎 Region-free movies eng" at bounding box center [1095, 604] width 299 height 142
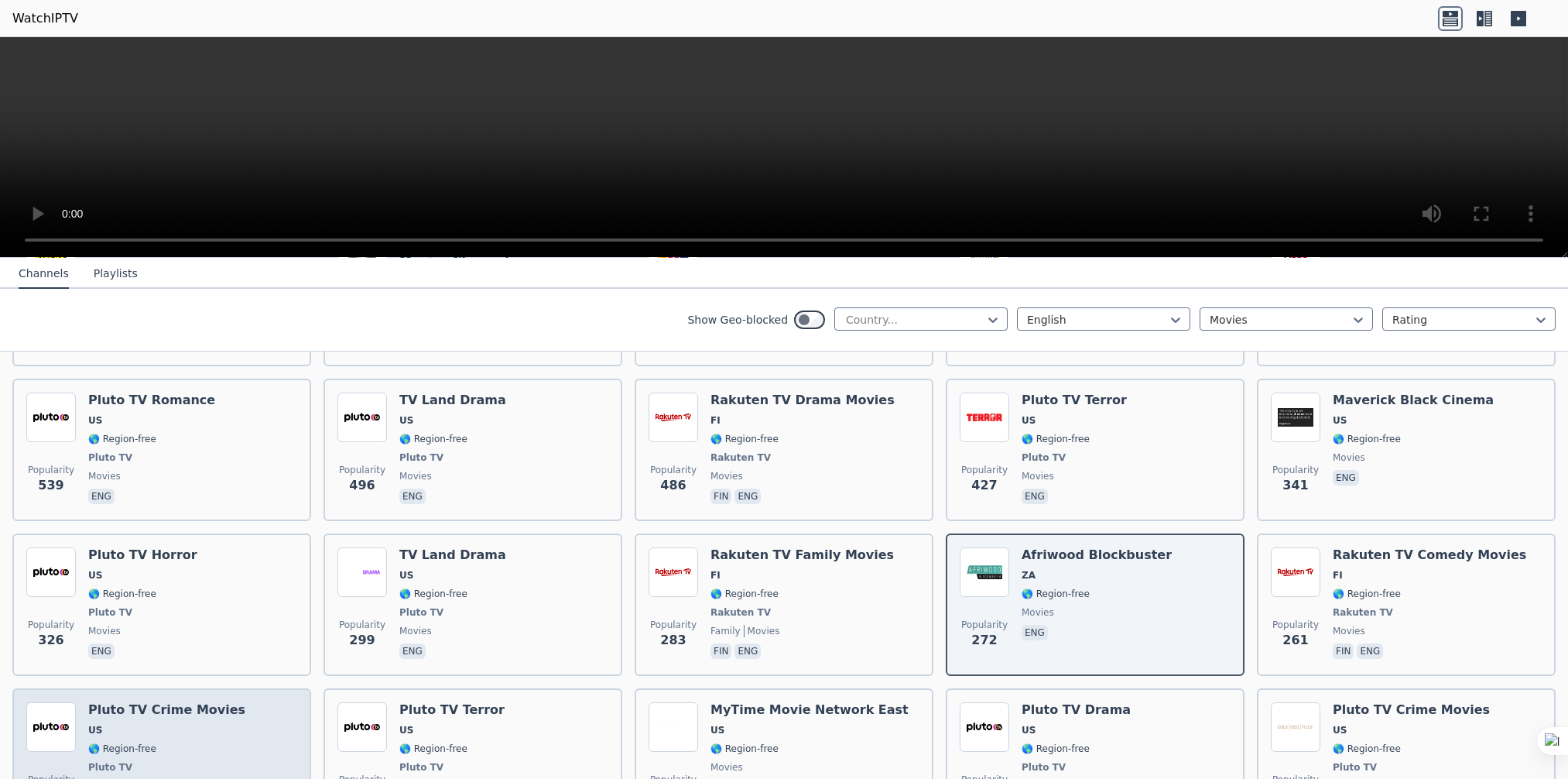
click at [120, 720] on div "Pluto TV Crime Movies US 🌎 Region-free Pluto TV movies eng" at bounding box center [167, 759] width 157 height 115
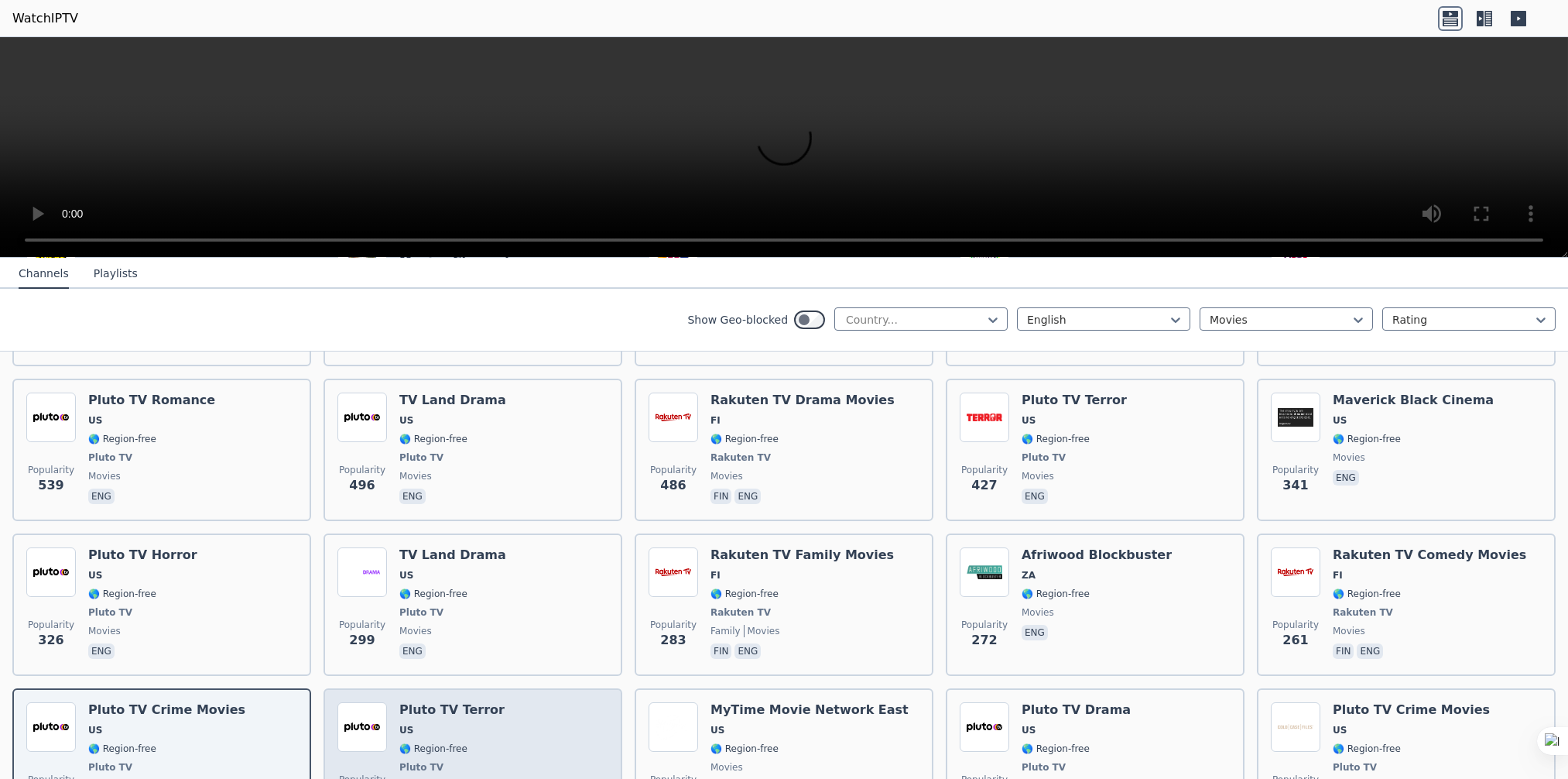
click at [422, 724] on span "US" at bounding box center [452, 730] width 105 height 12
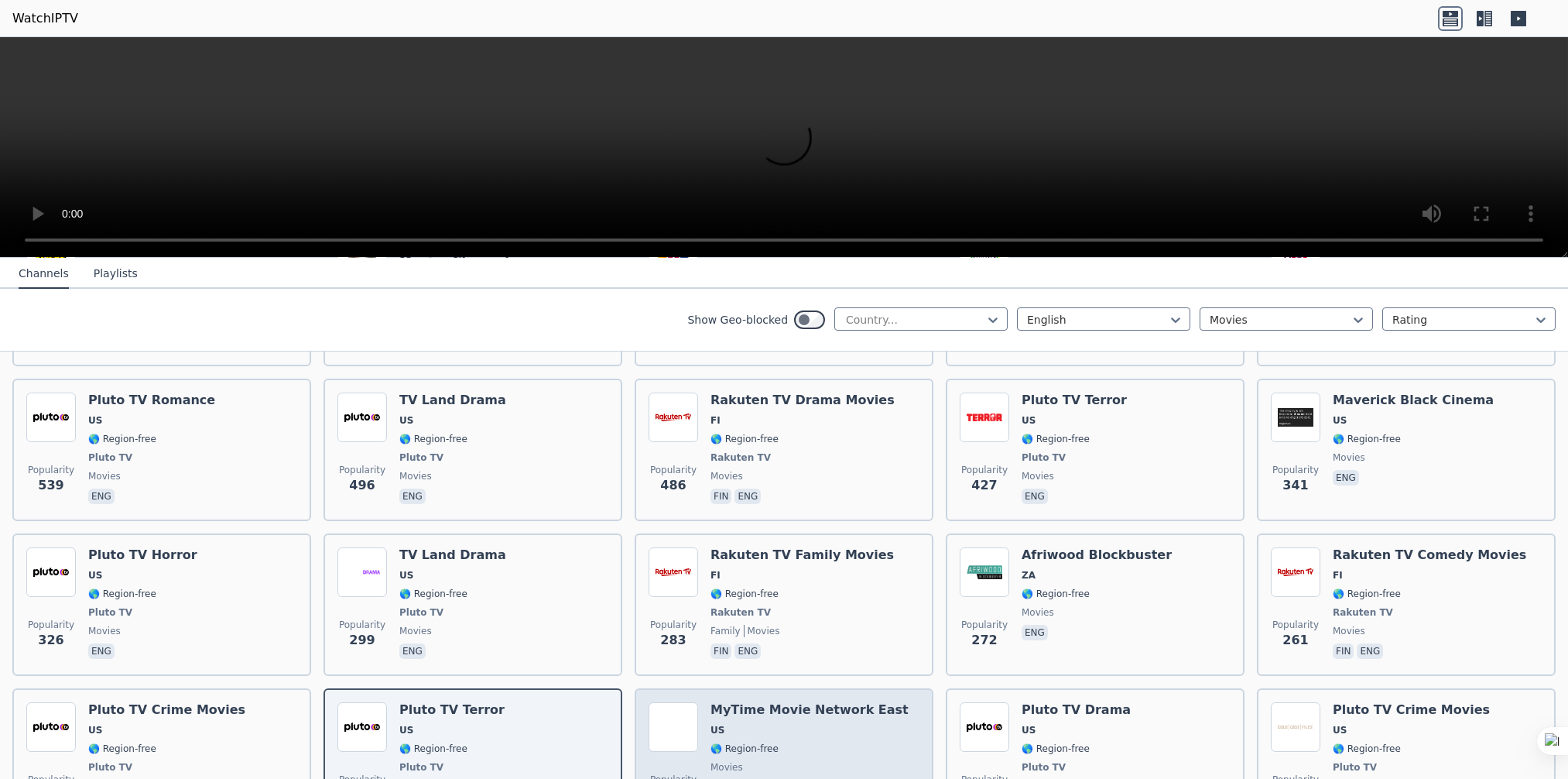
click at [724, 702] on h6 "MyTime Movie Network East" at bounding box center [809, 710] width 198 height 15
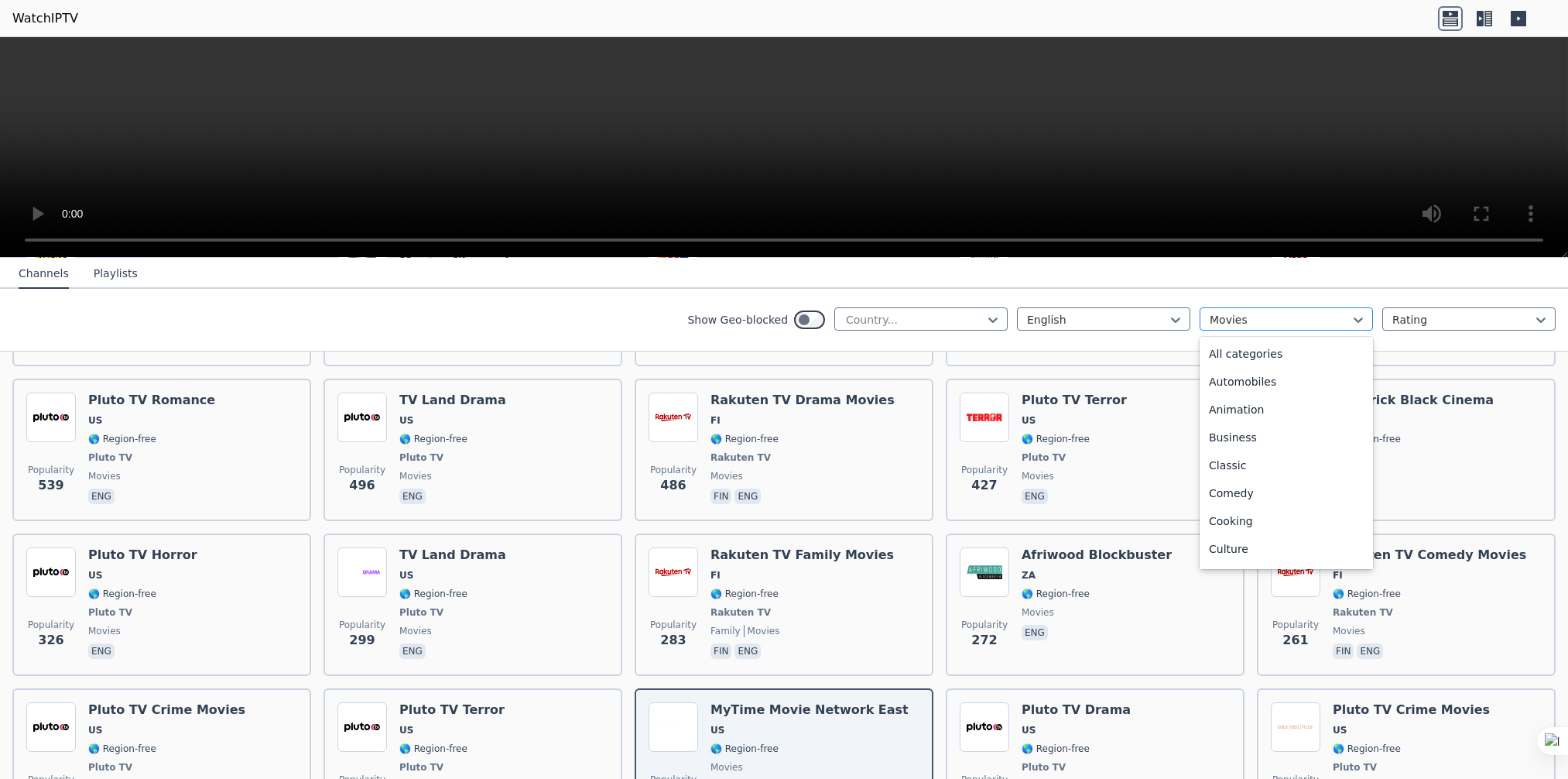
click at [1330, 326] on div "Movies" at bounding box center [1285, 319] width 174 height 23
click at [1262, 518] on div "Lifestyle" at bounding box center [1285, 517] width 174 height 28
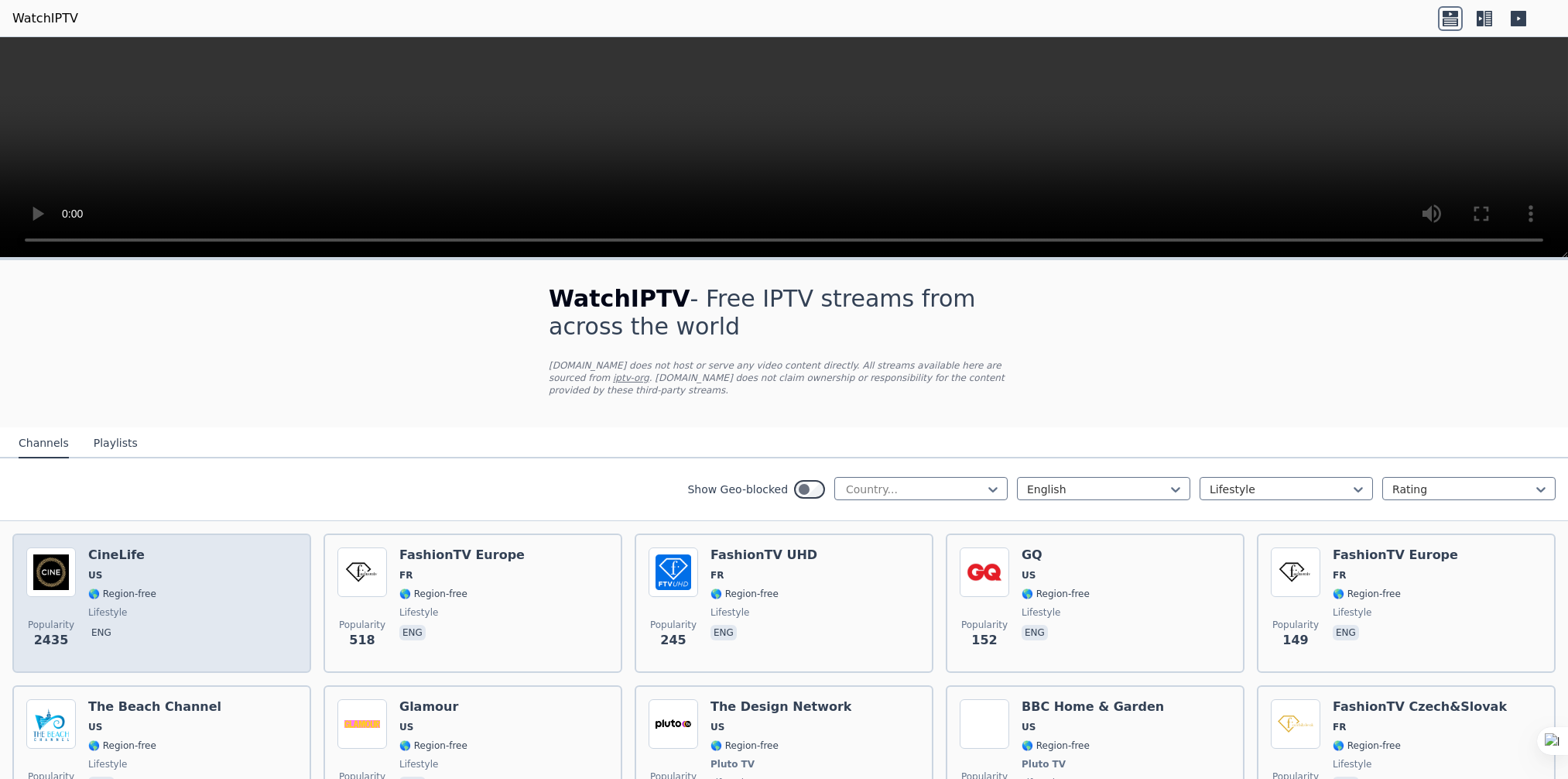
click at [81, 566] on div "Popularity 2435 CineLife [GEOGRAPHIC_DATA] 🌎 Region-free lifestyle eng" at bounding box center [161, 603] width 270 height 111
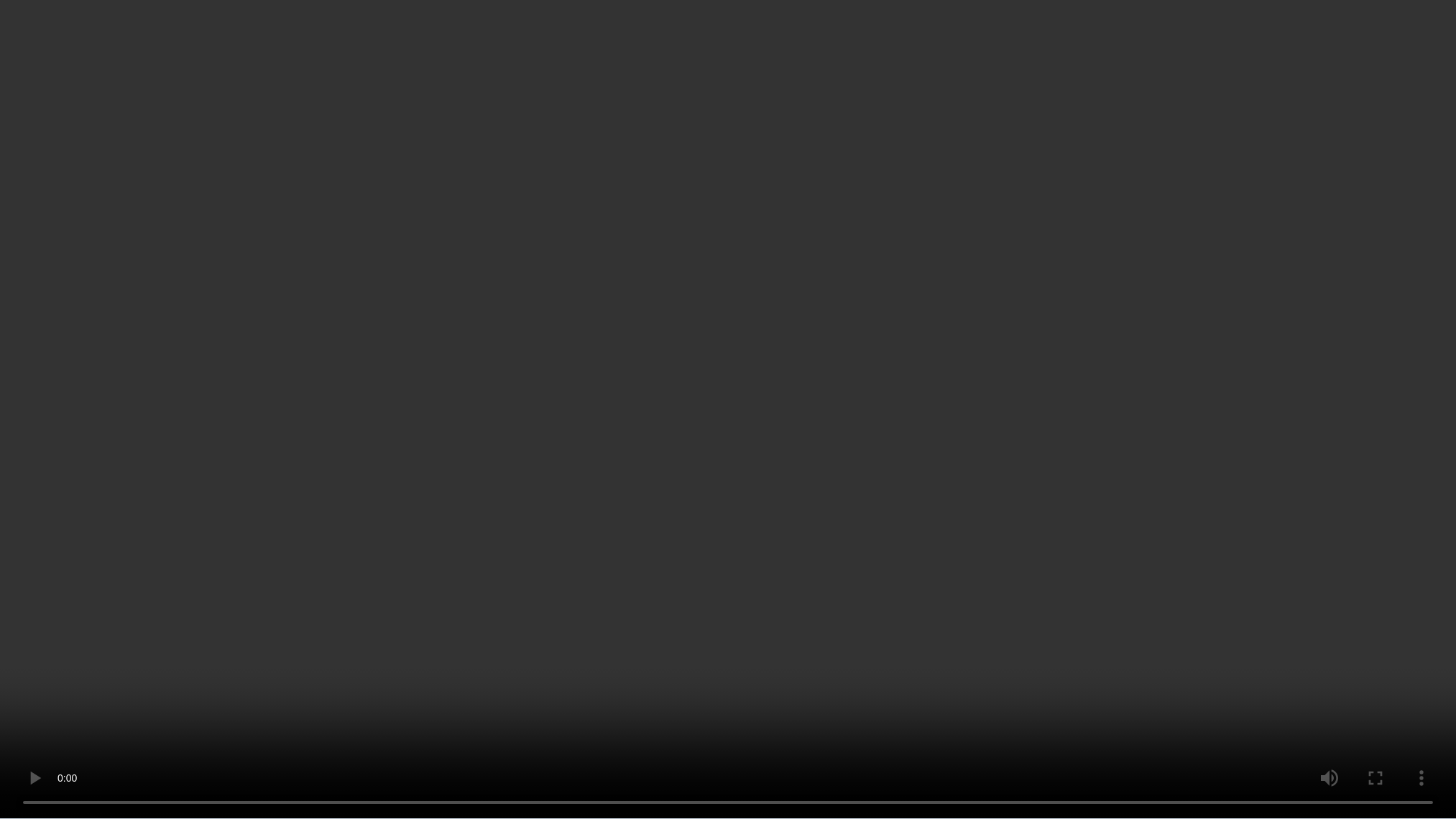
click at [1323, 540] on video at bounding box center [728, 410] width 1456 height 819
click at [1320, 544] on video at bounding box center [728, 410] width 1456 height 819
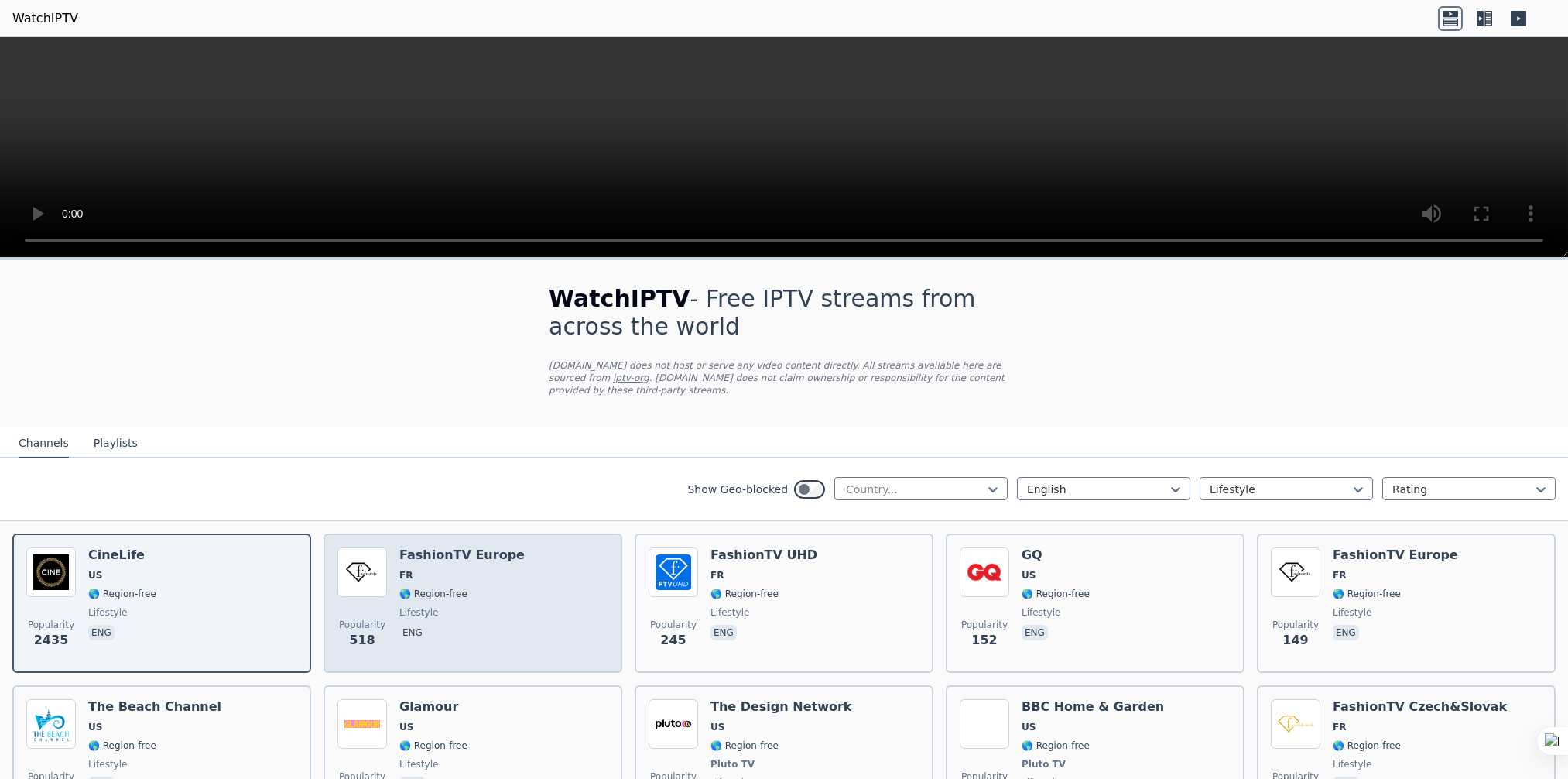
click at [472, 587] on span "🌎 Region-free" at bounding box center [462, 593] width 125 height 12
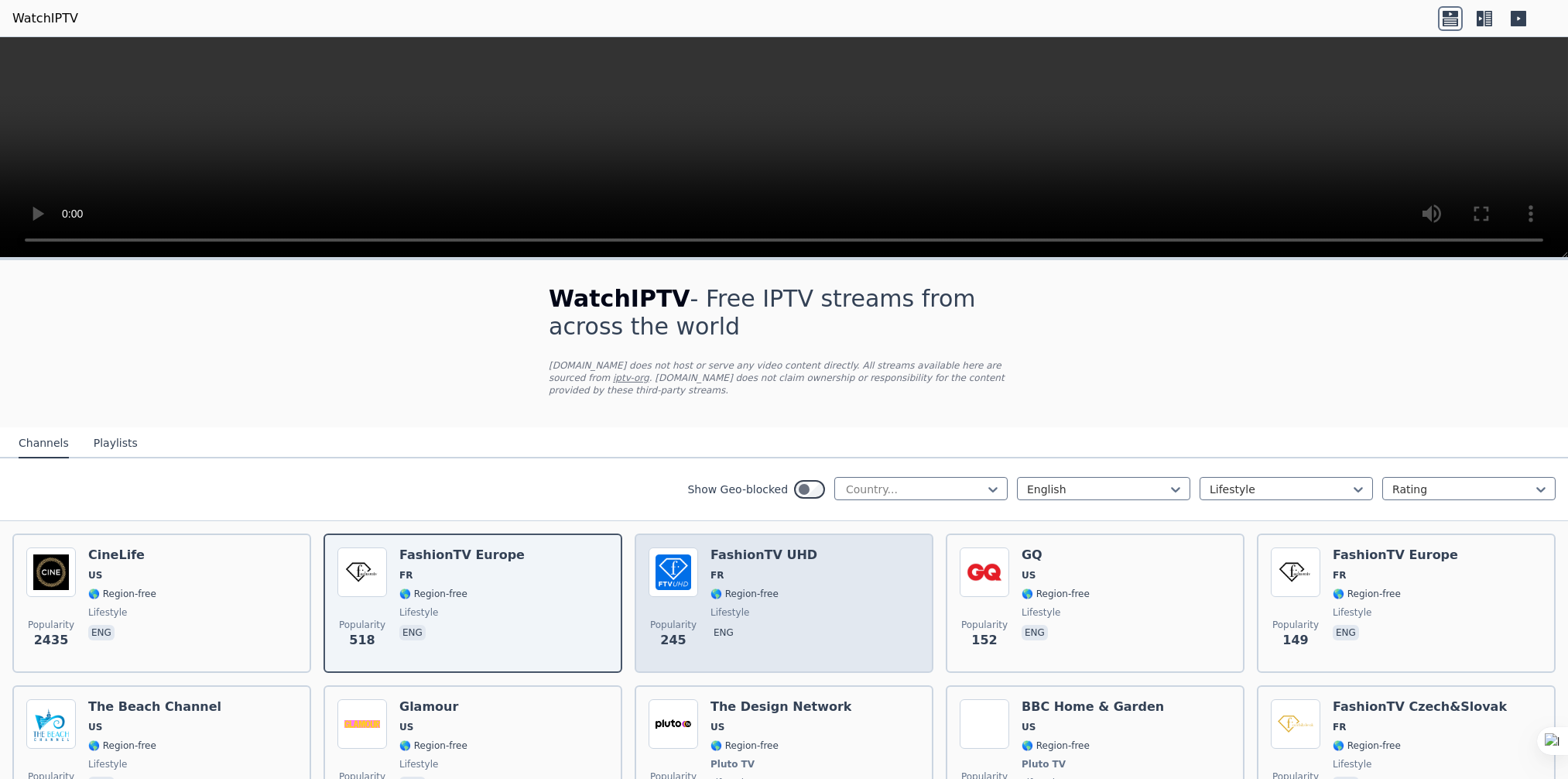
click at [774, 607] on div "FashionTV UHD FR 🌎 Region-free lifestyle eng" at bounding box center [764, 603] width 107 height 111
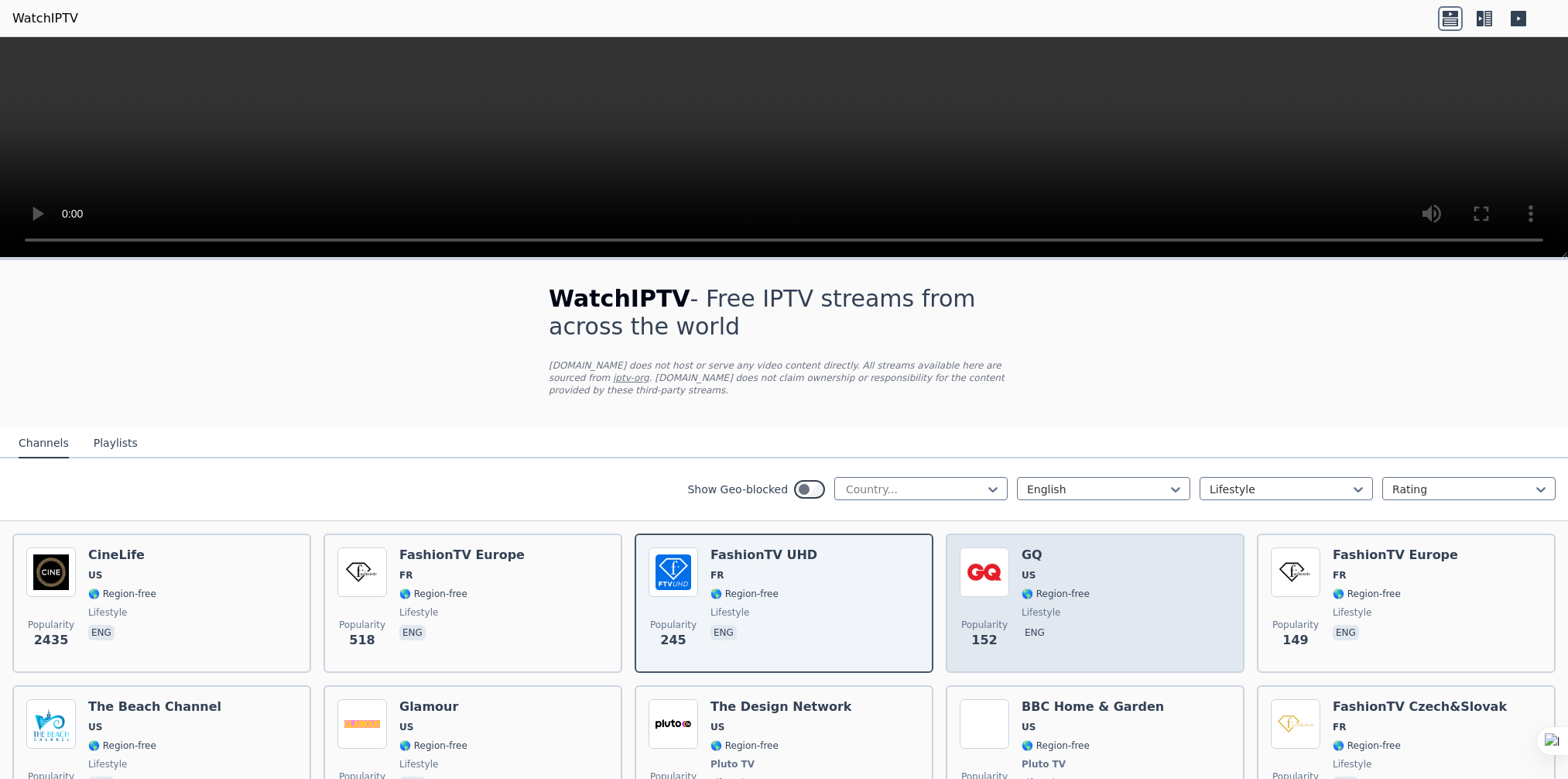
click at [1039, 587] on span "🌎 Region-free" at bounding box center [1056, 593] width 68 height 12
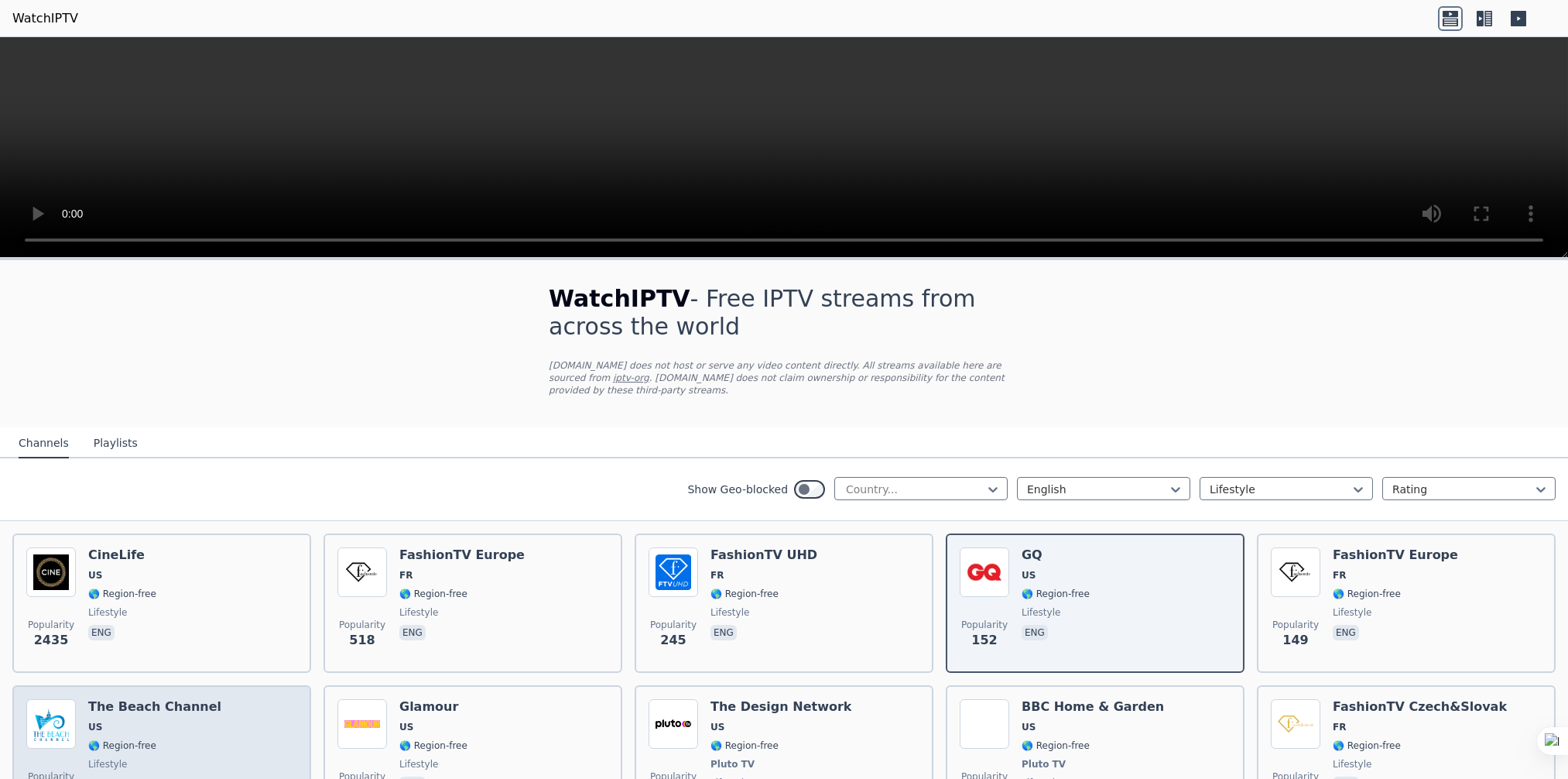
click at [138, 758] on span "lifestyle" at bounding box center [155, 764] width 133 height 12
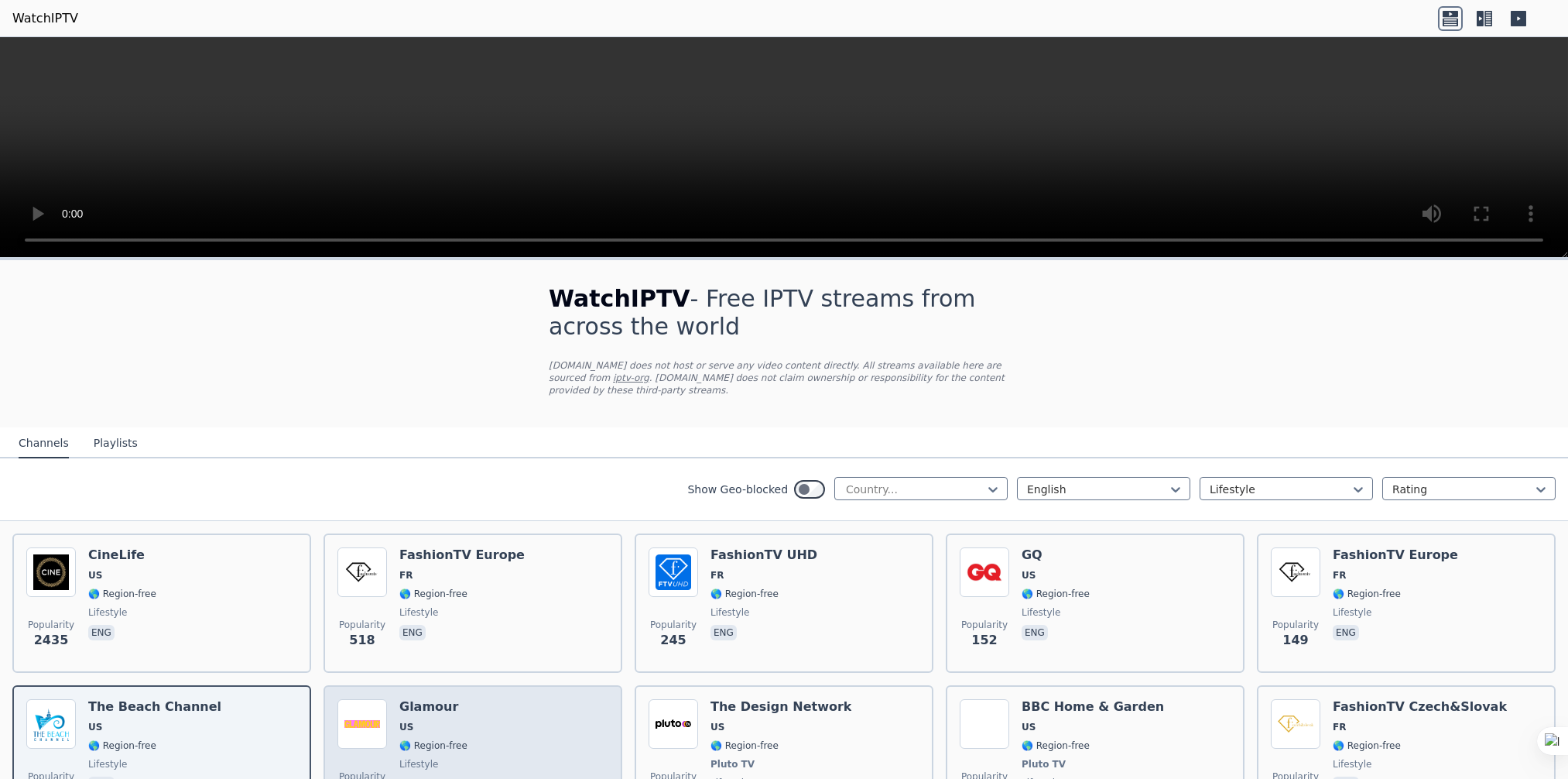
click at [478, 724] on div "Popularity 117 Glamour [GEOGRAPHIC_DATA] 🌎 Region-free lifestyle eng" at bounding box center [472, 756] width 270 height 115
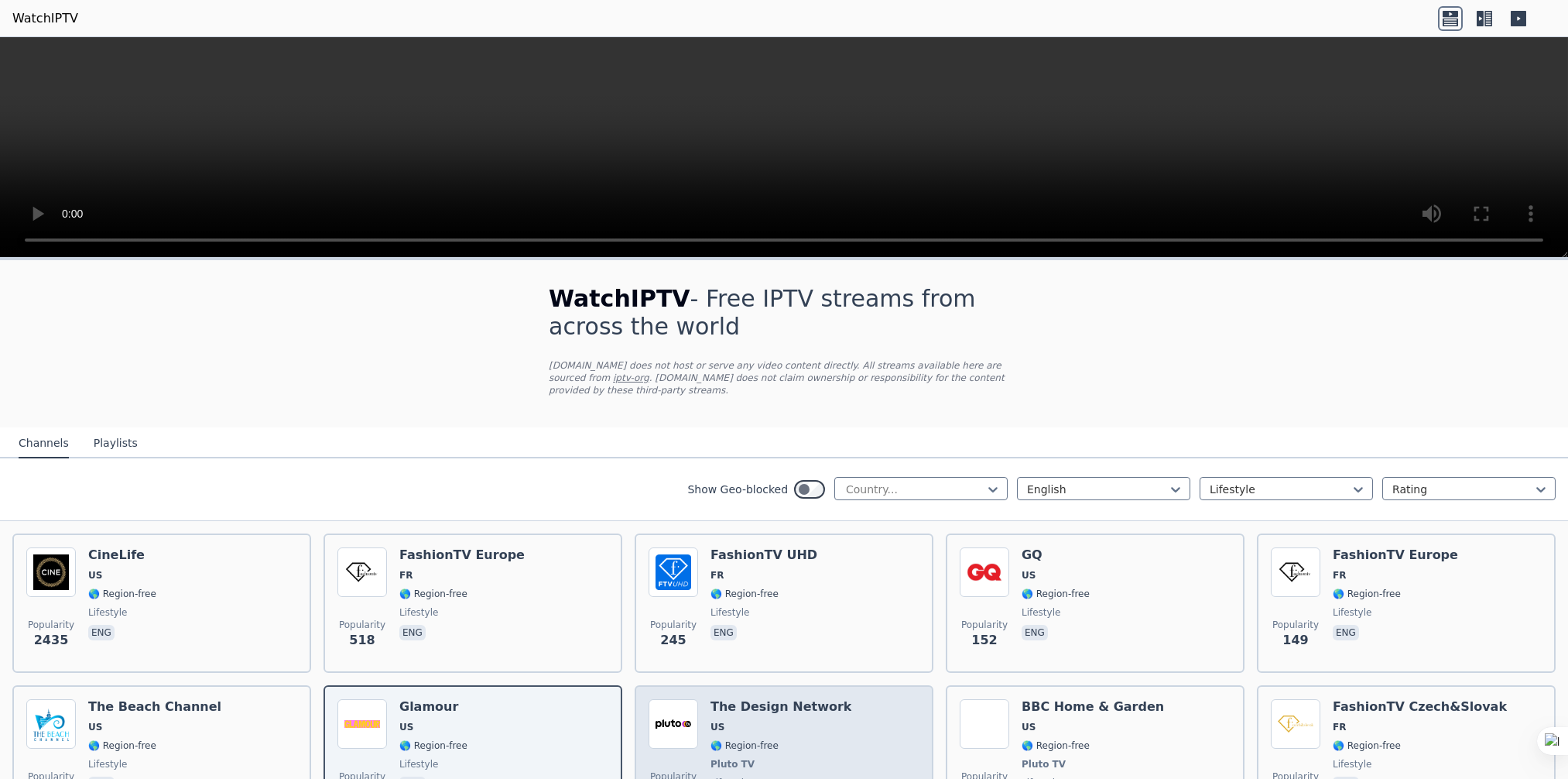
click at [795, 721] on div "The Design Network US 🌎 Region-free Pluto TV lifestyle eng" at bounding box center [781, 756] width 140 height 115
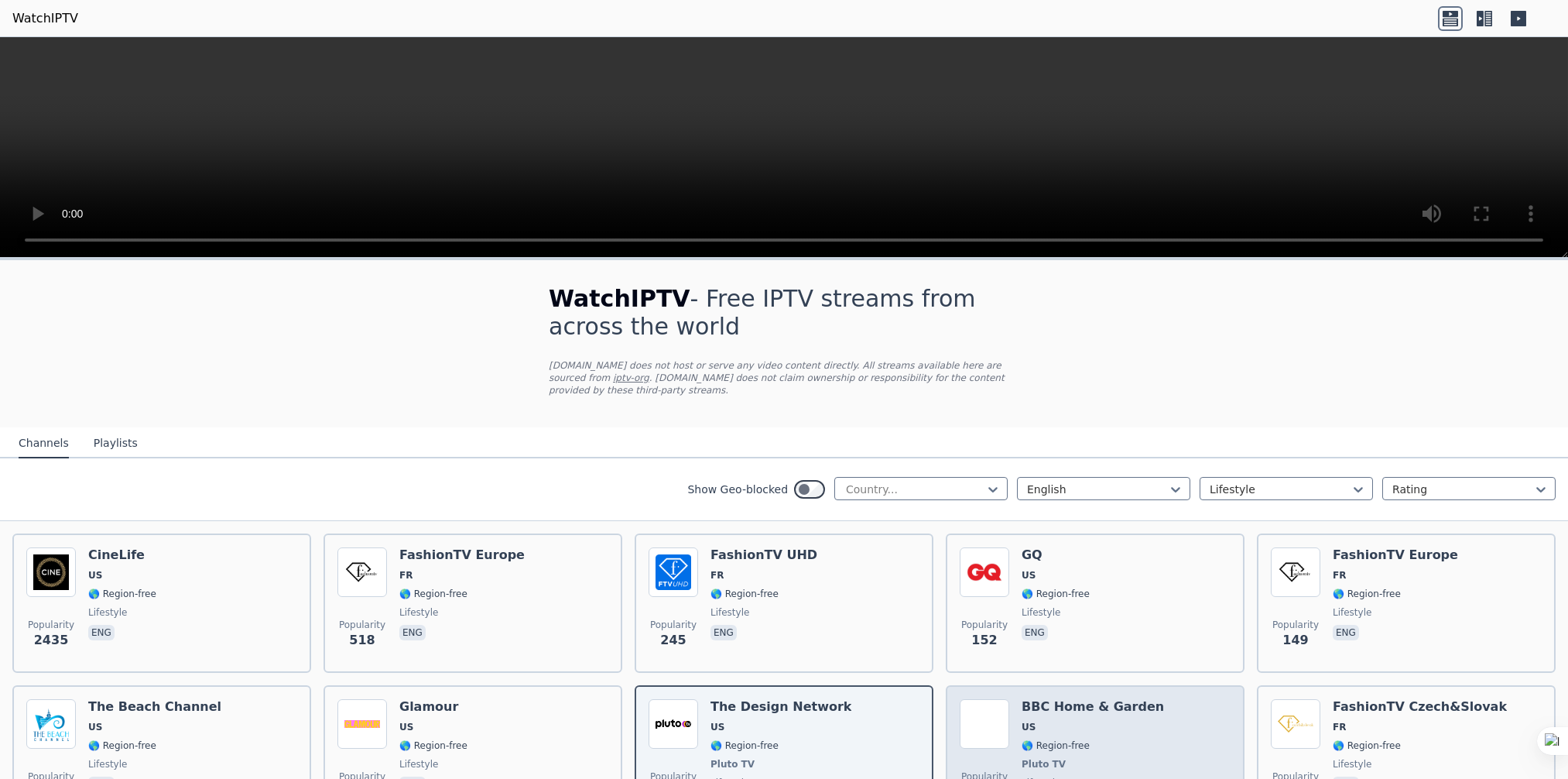
click at [1100, 701] on div "BBC Home & Garden US 🌎 Region-free Pluto TV lifestyle eng" at bounding box center [1093, 756] width 142 height 115
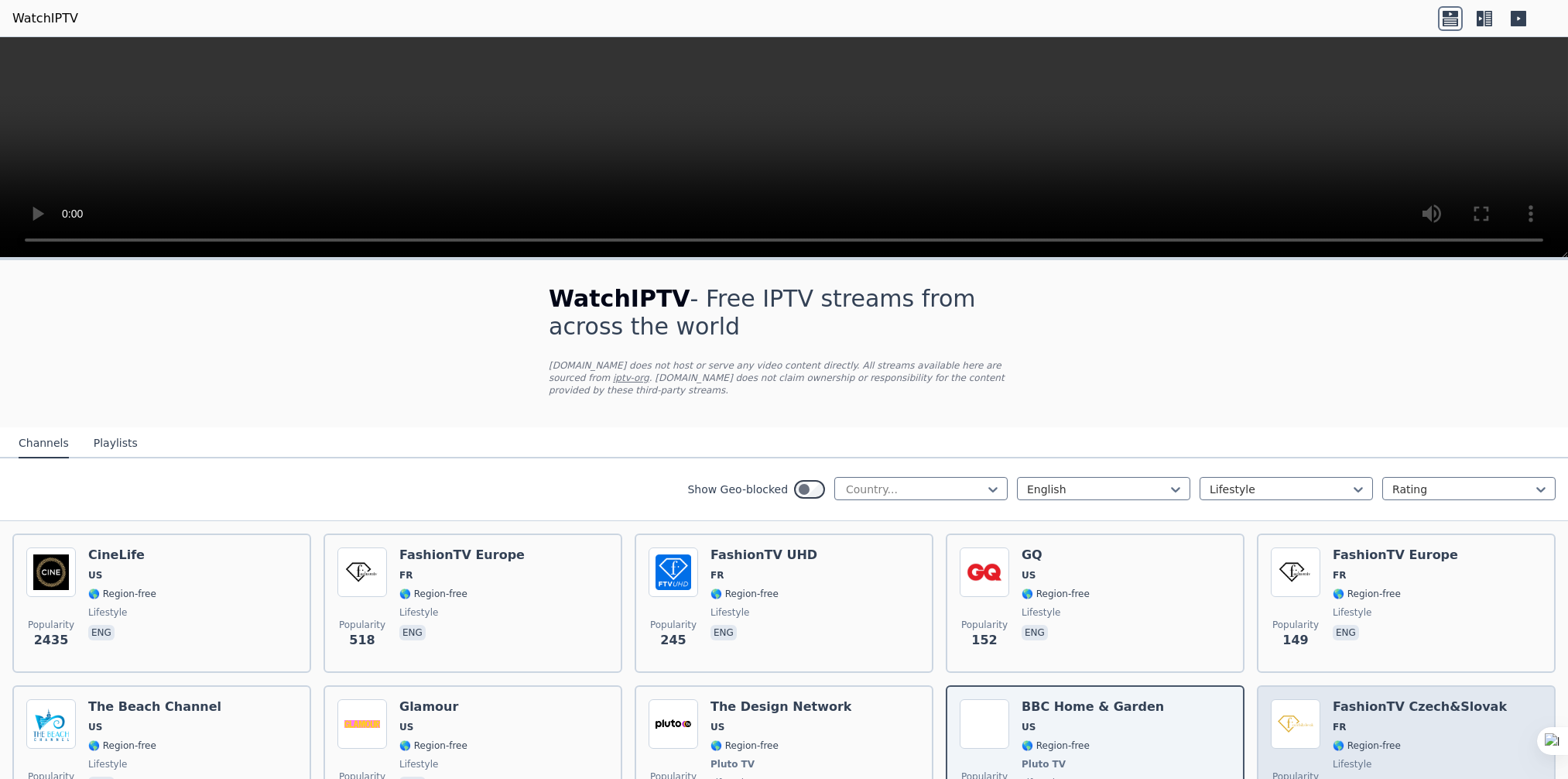
click at [1442, 701] on div "FashionTV Czech&Slovak FR 🌎 Region-free lifestyle eng" at bounding box center [1420, 756] width 175 height 115
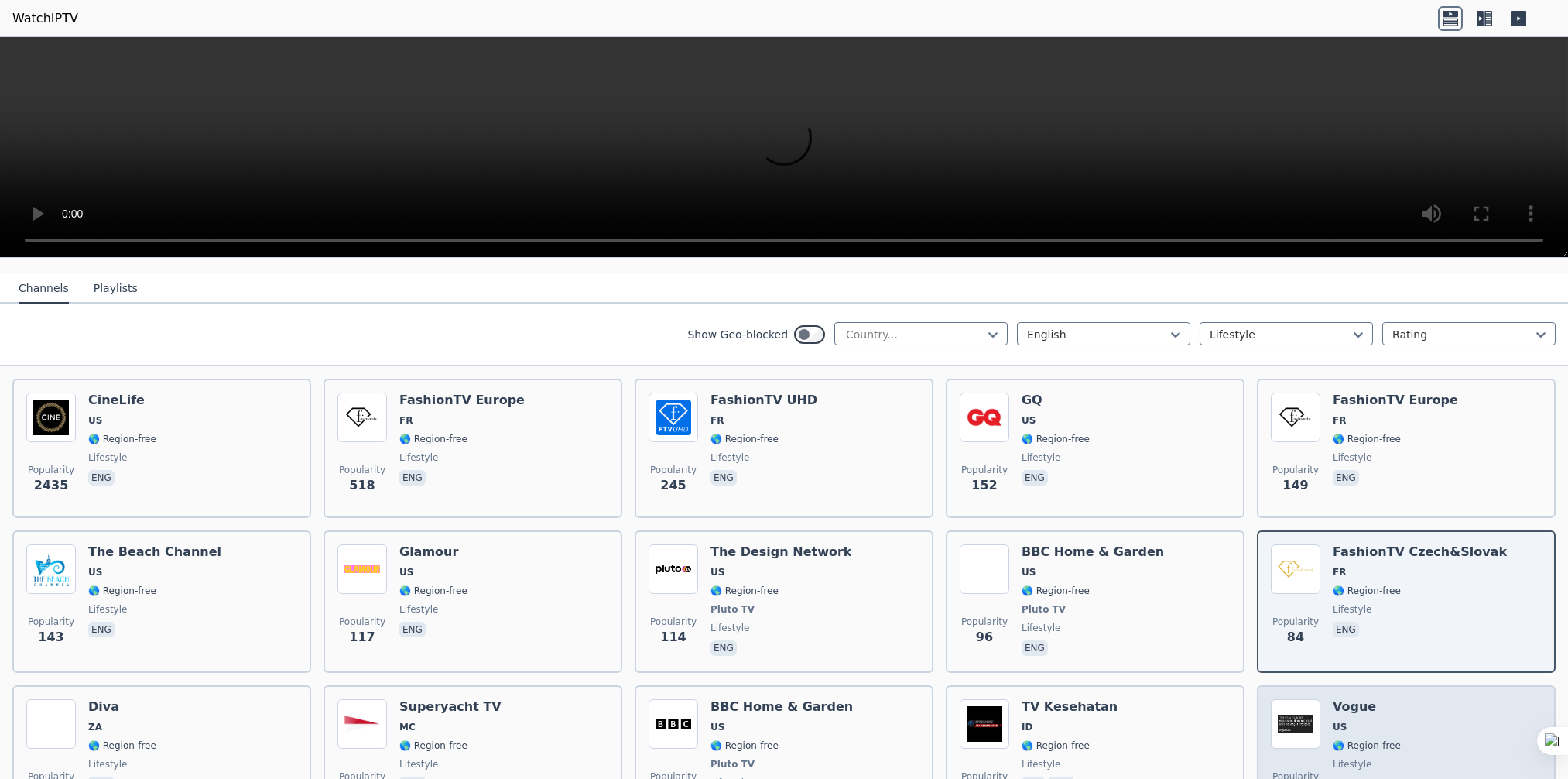
scroll to position [232, 0]
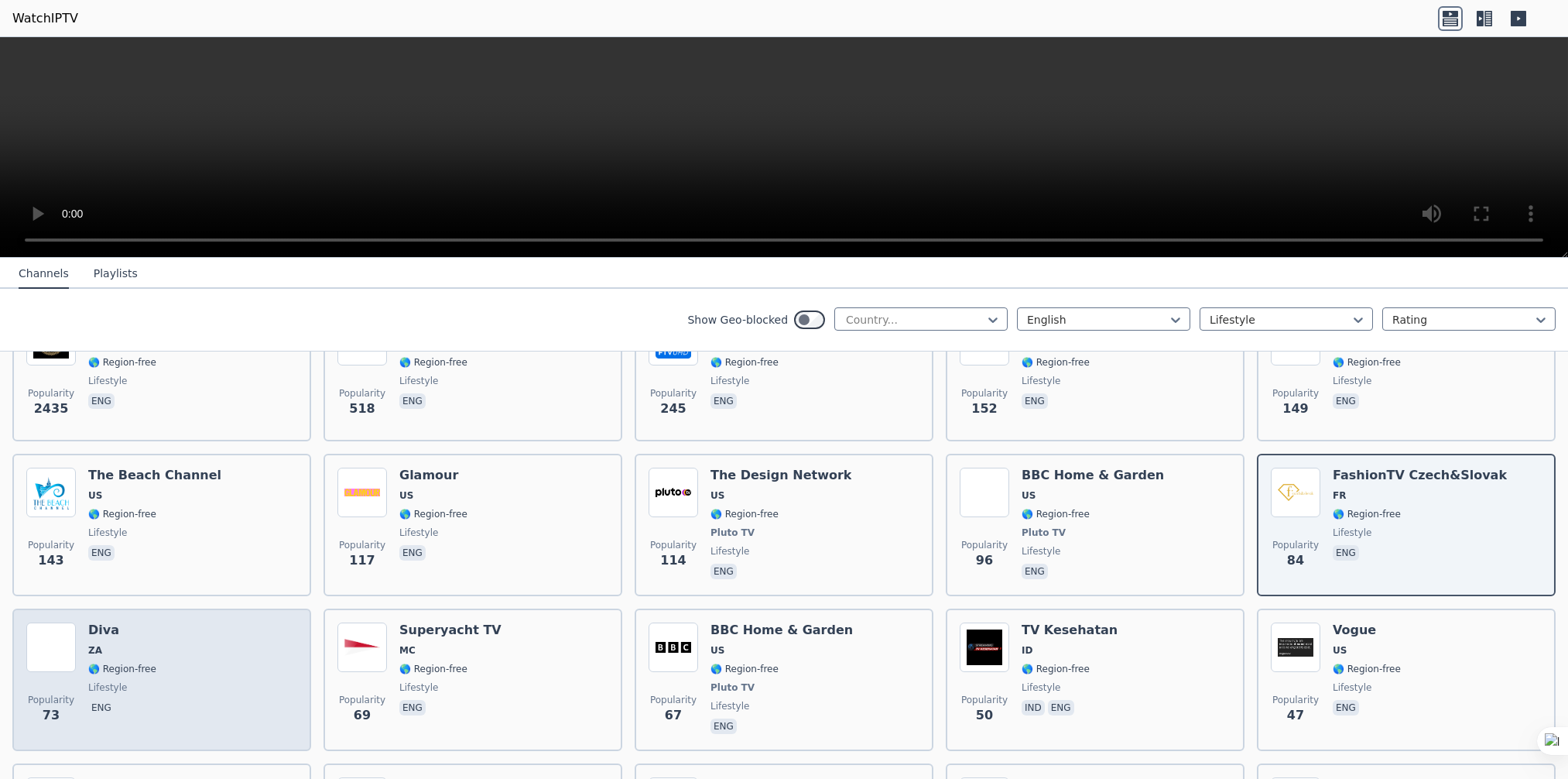
click at [138, 662] on span "🌎 Region-free" at bounding box center [122, 668] width 68 height 12
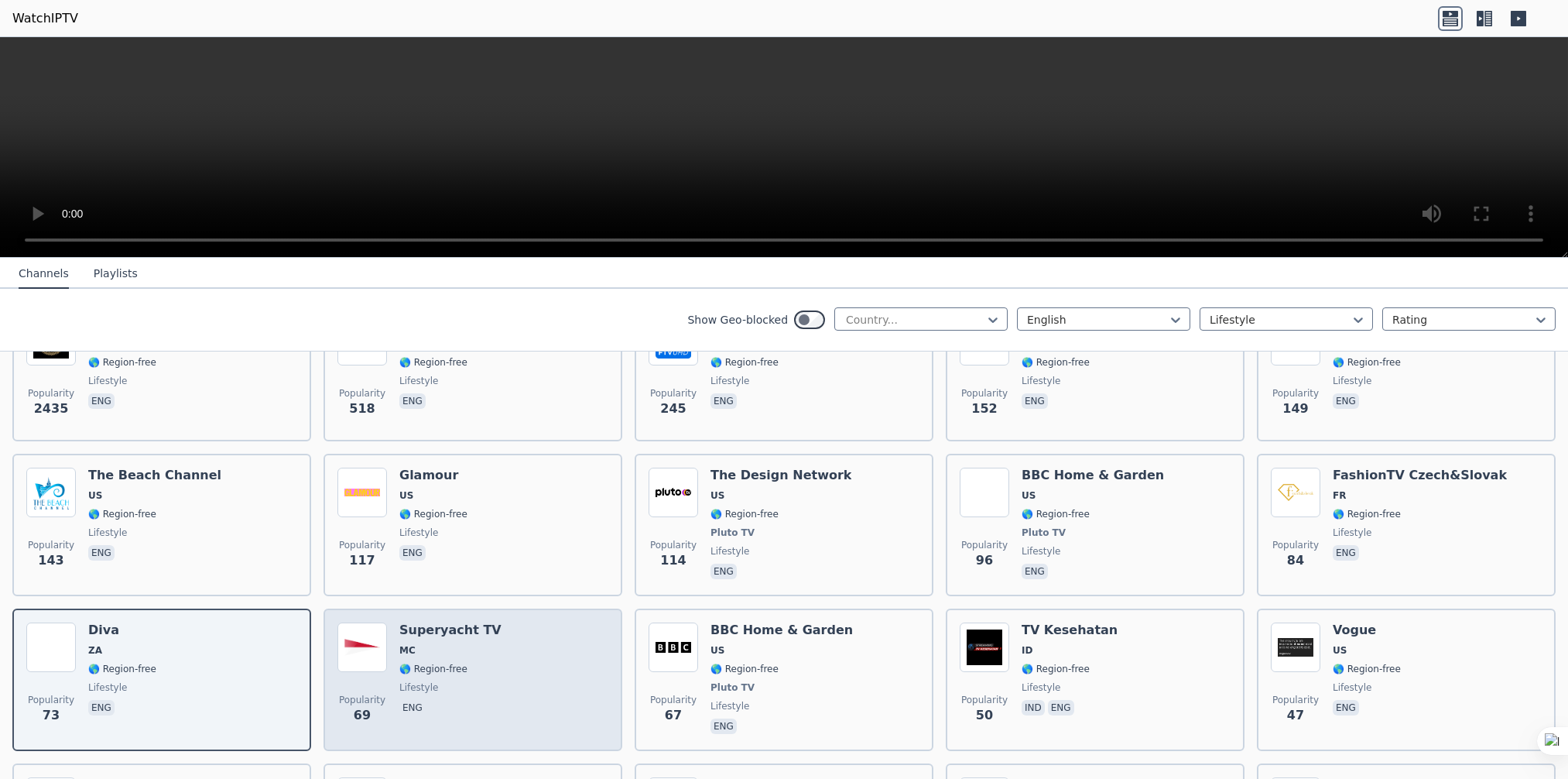
click at [497, 643] on div "Popularity 69 Superyacht TV MC 🌎 Region-free lifestyle eng" at bounding box center [472, 679] width 270 height 115
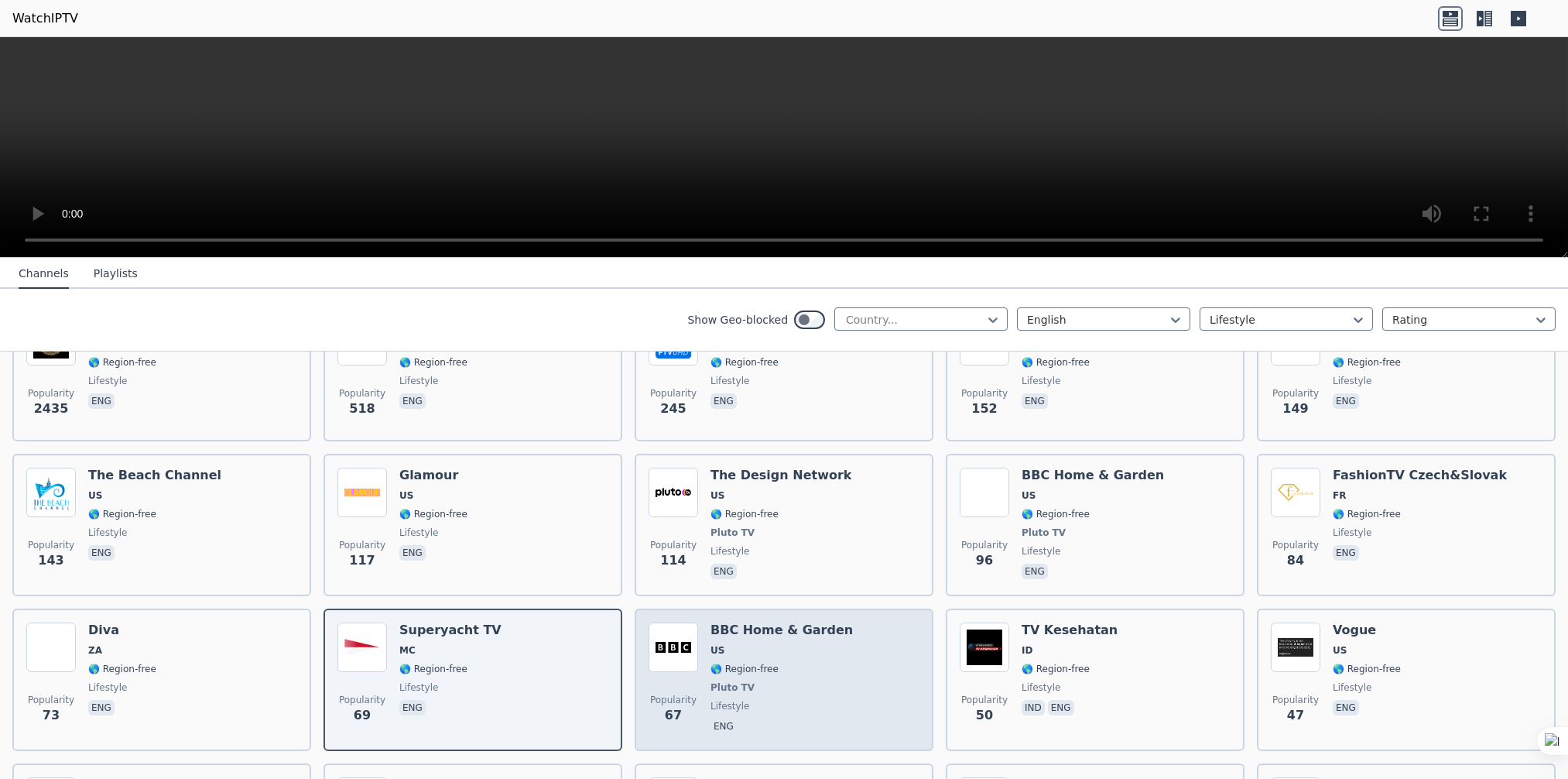
click at [729, 644] on span "US" at bounding box center [782, 650] width 142 height 12
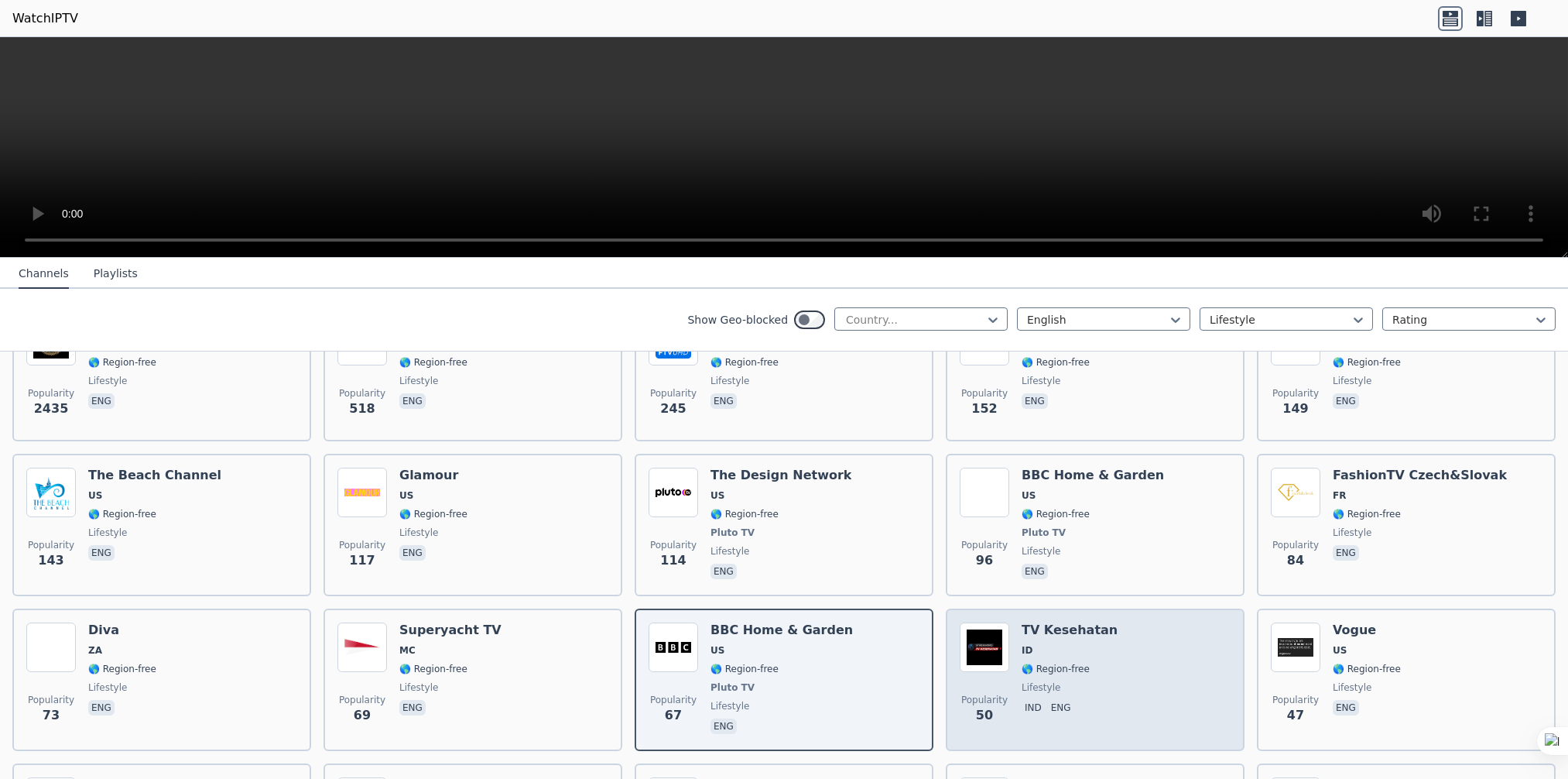
click at [1086, 644] on span "ID" at bounding box center [1069, 650] width 96 height 12
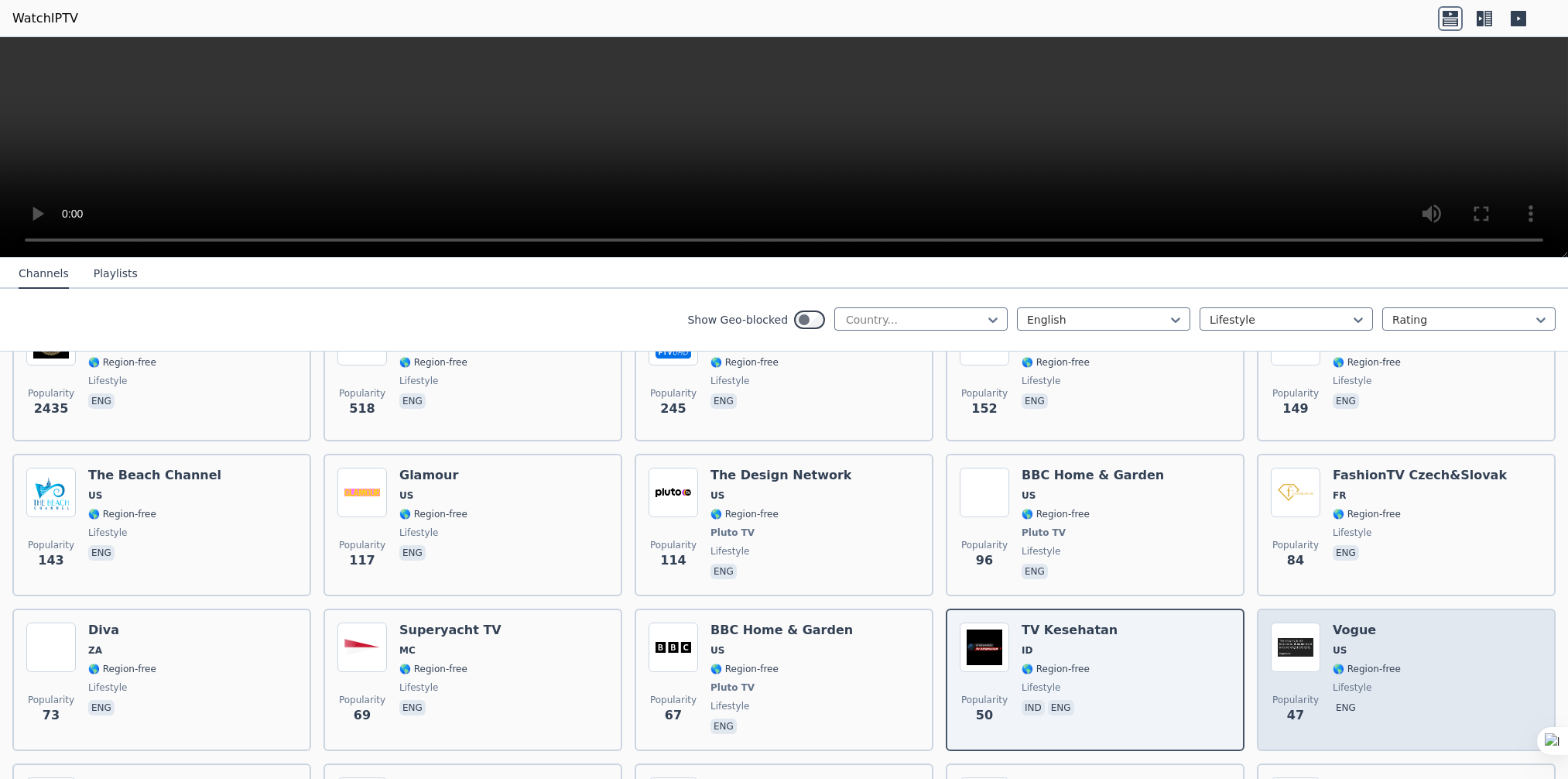
click at [1405, 636] on div "Popularity 47 Vogue US 🌎 Region-free lifestyle eng" at bounding box center [1405, 679] width 270 height 115
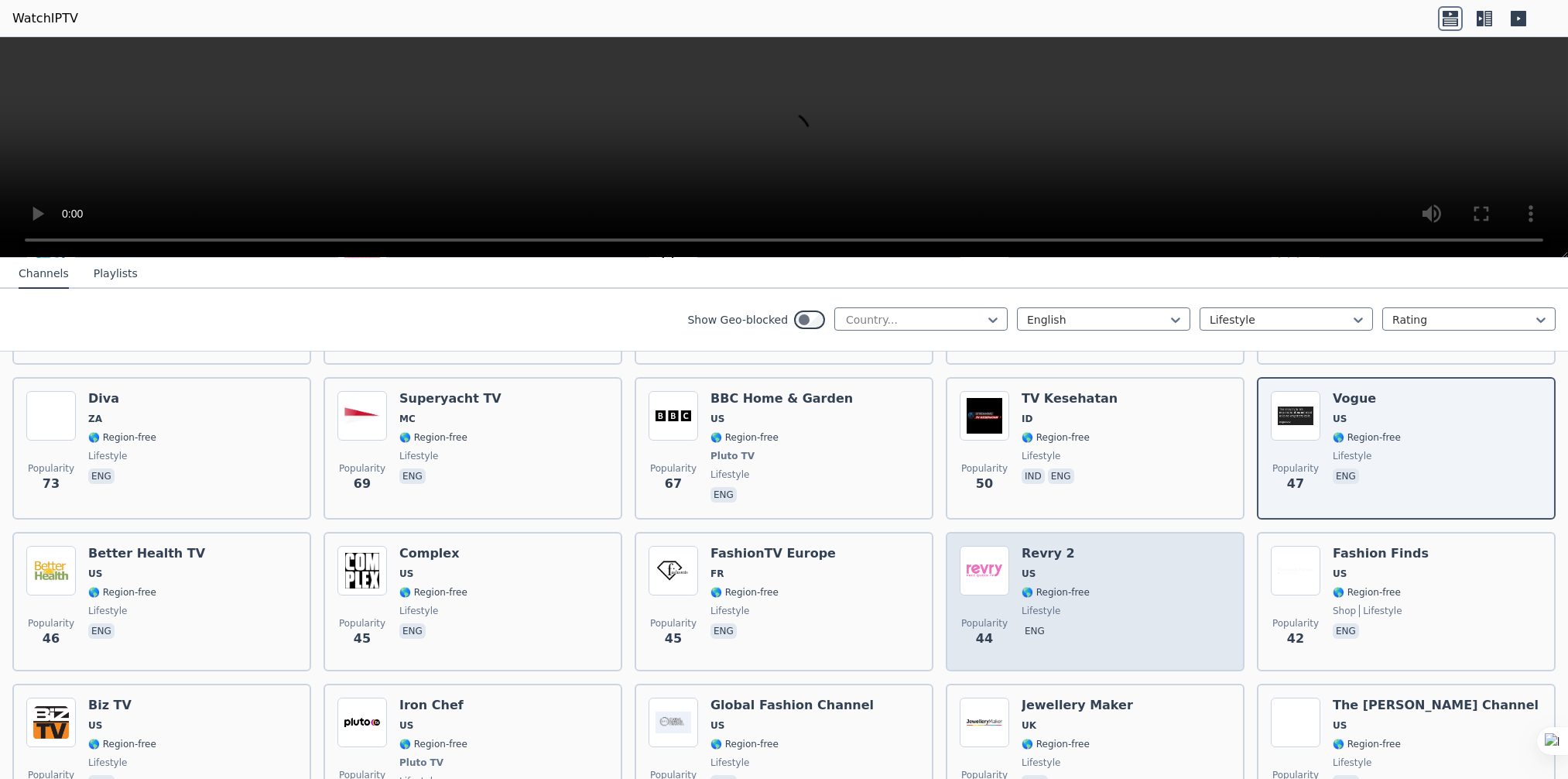
scroll to position [464, 0]
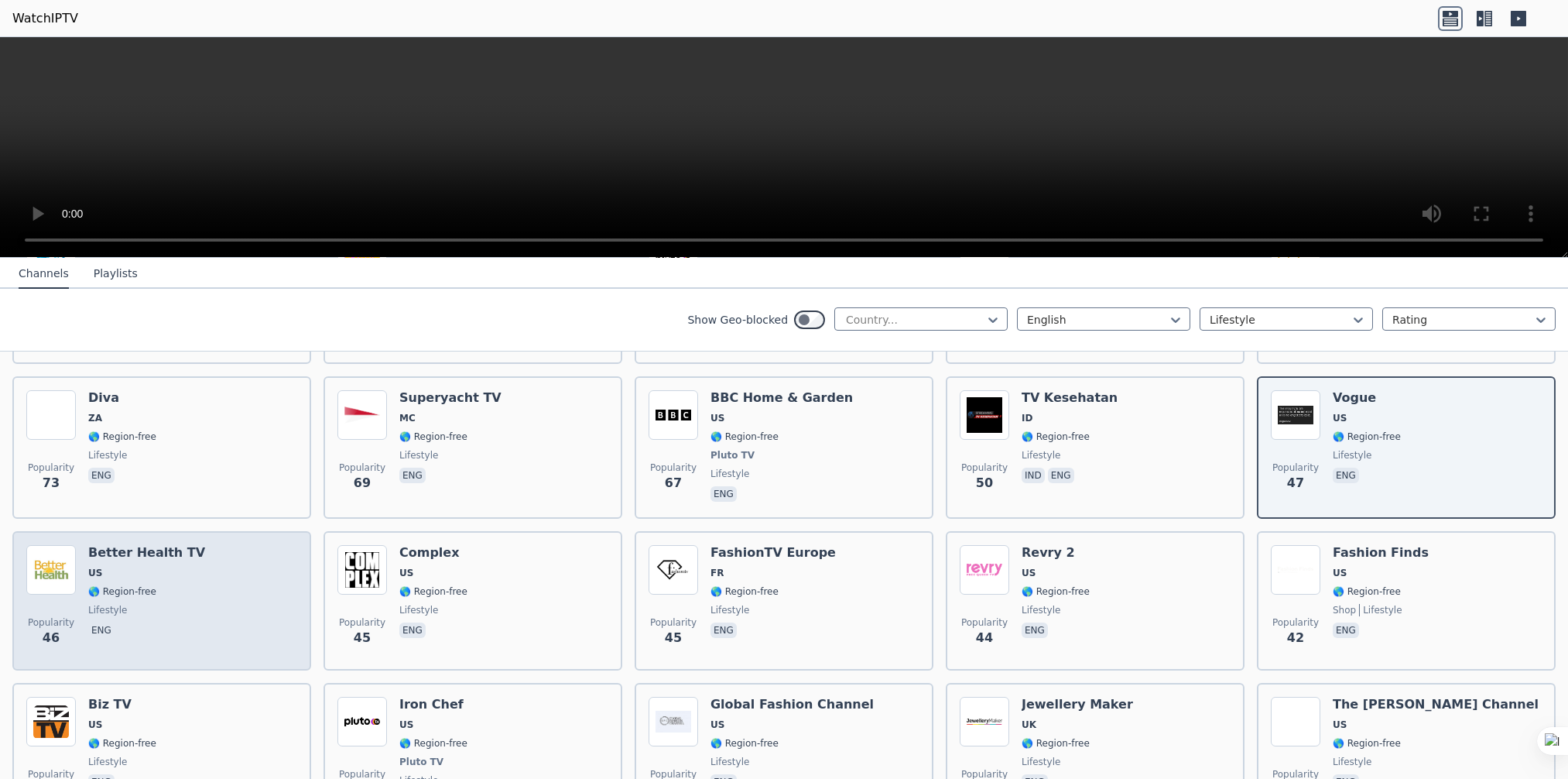
click at [136, 566] on span "US" at bounding box center [146, 572] width 117 height 12
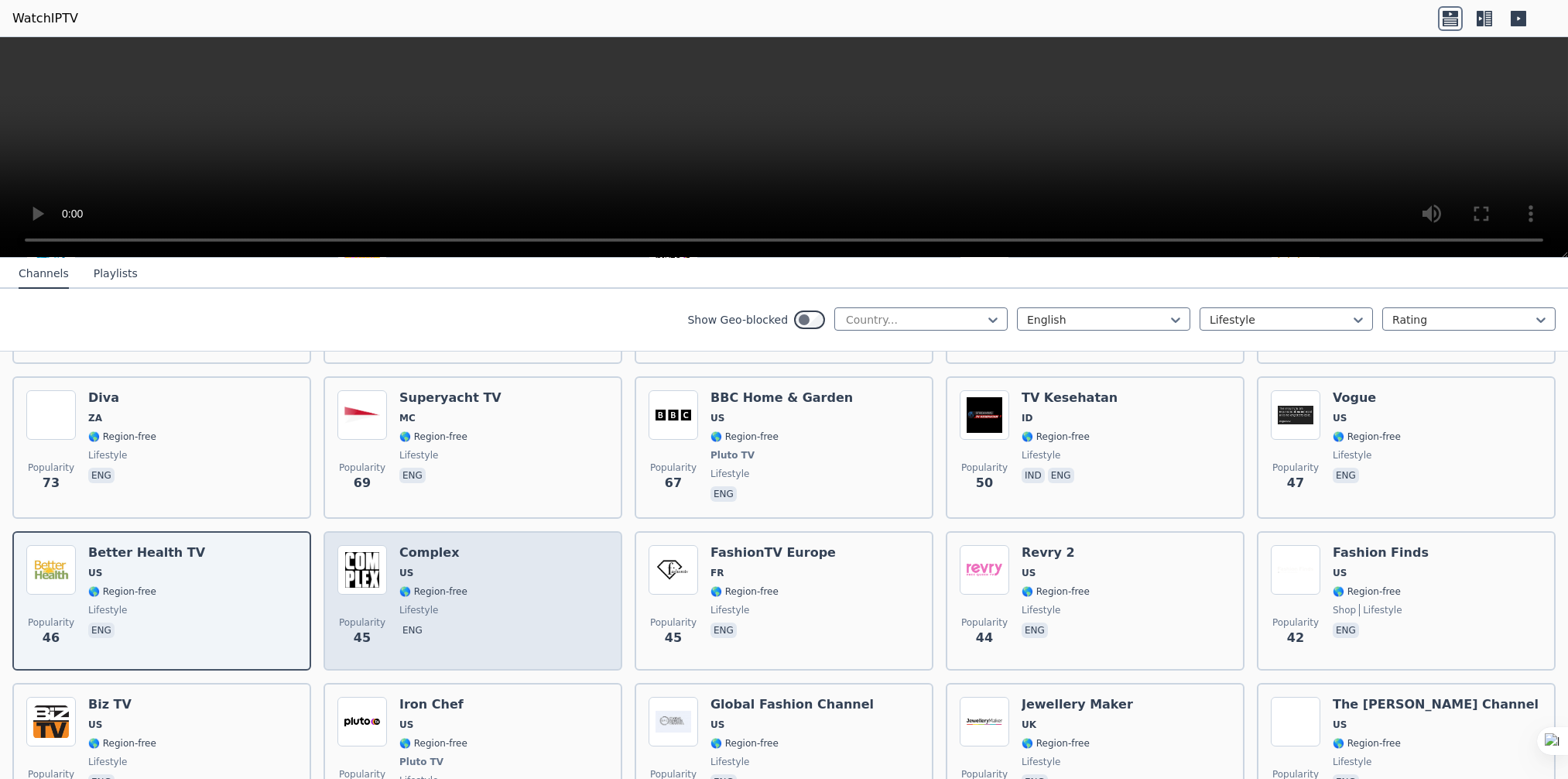
click at [417, 585] on span "🌎 Region-free" at bounding box center [434, 591] width 68 height 12
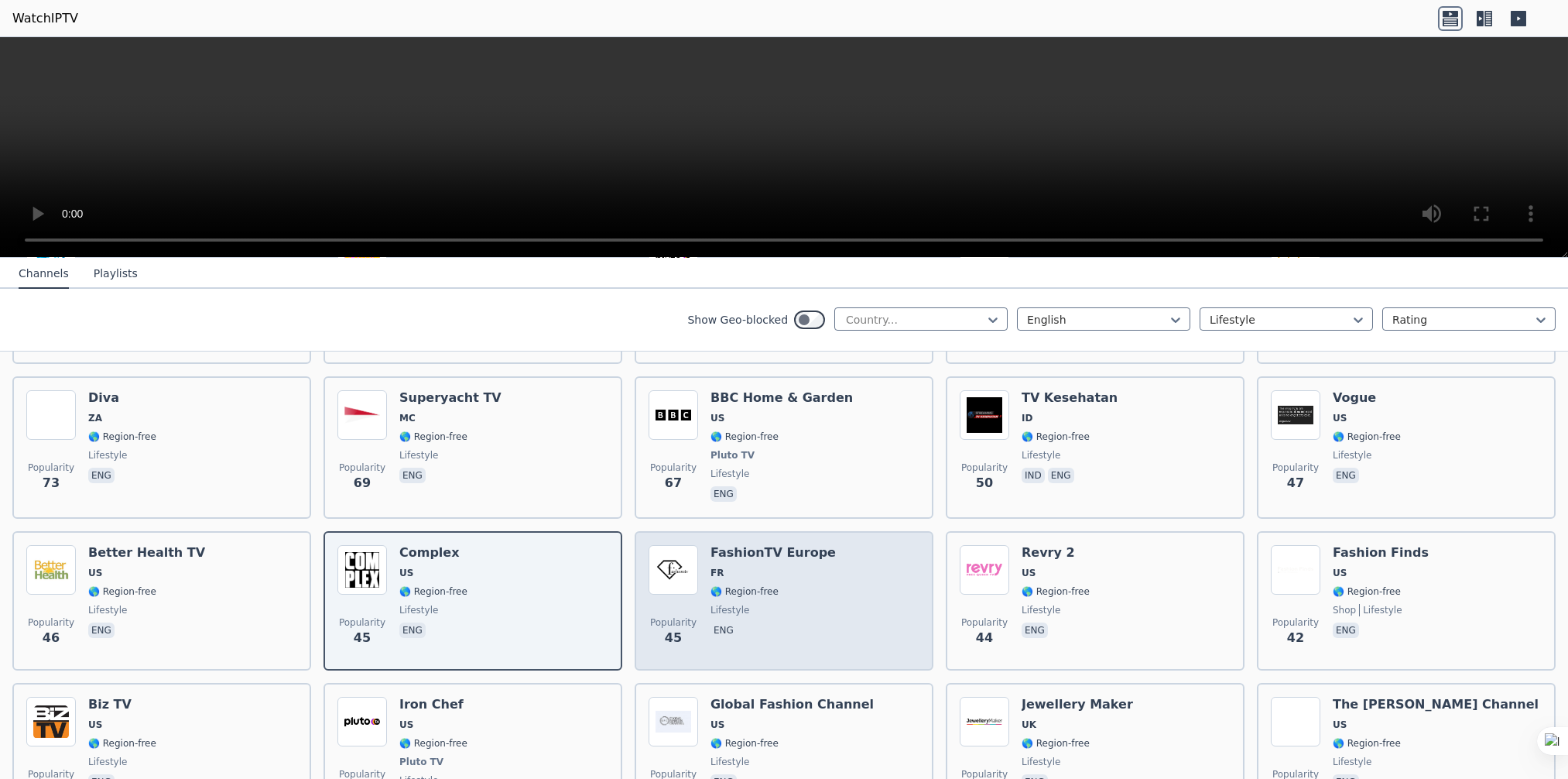
click at [802, 585] on span "🌎 Region-free" at bounding box center [773, 591] width 125 height 12
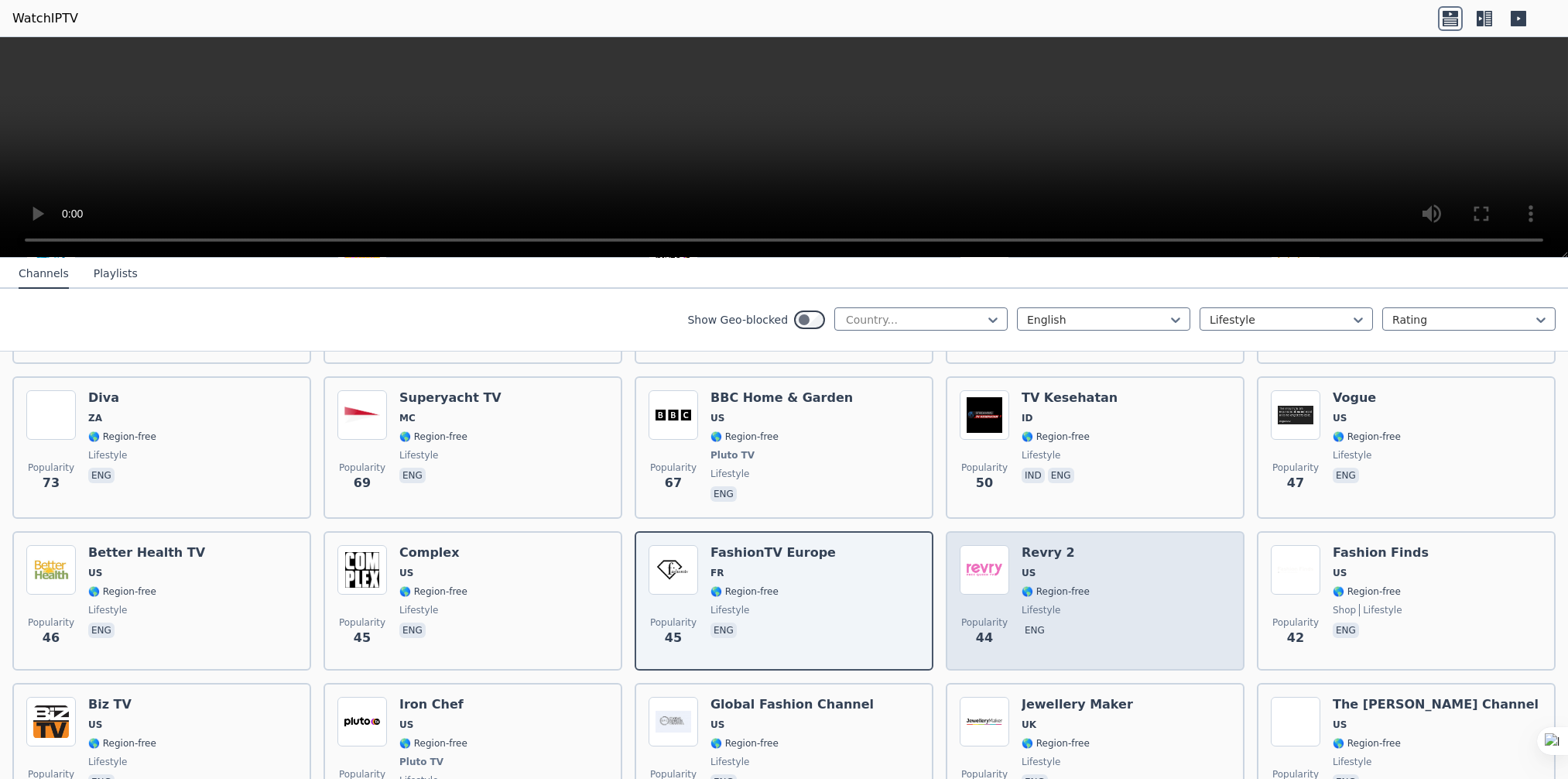
click at [1114, 582] on div "Popularity 44 Revry 2 US 🌎 Region-free lifestyle eng" at bounding box center [1094, 600] width 270 height 111
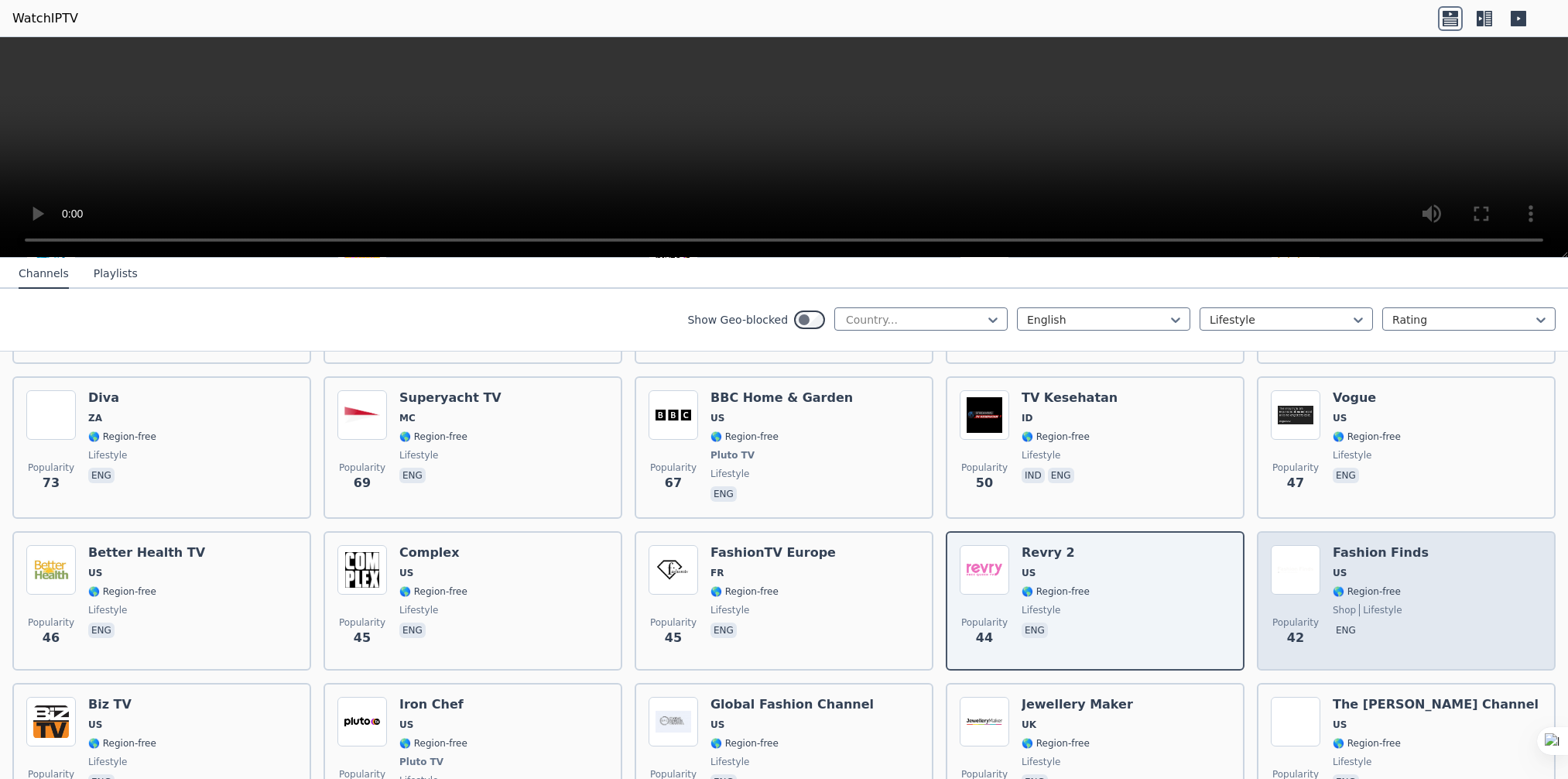
click at [1416, 560] on div "Popularity 42 Fashion Finds US 🌎 Region-free shop lifestyle eng" at bounding box center [1405, 600] width 270 height 111
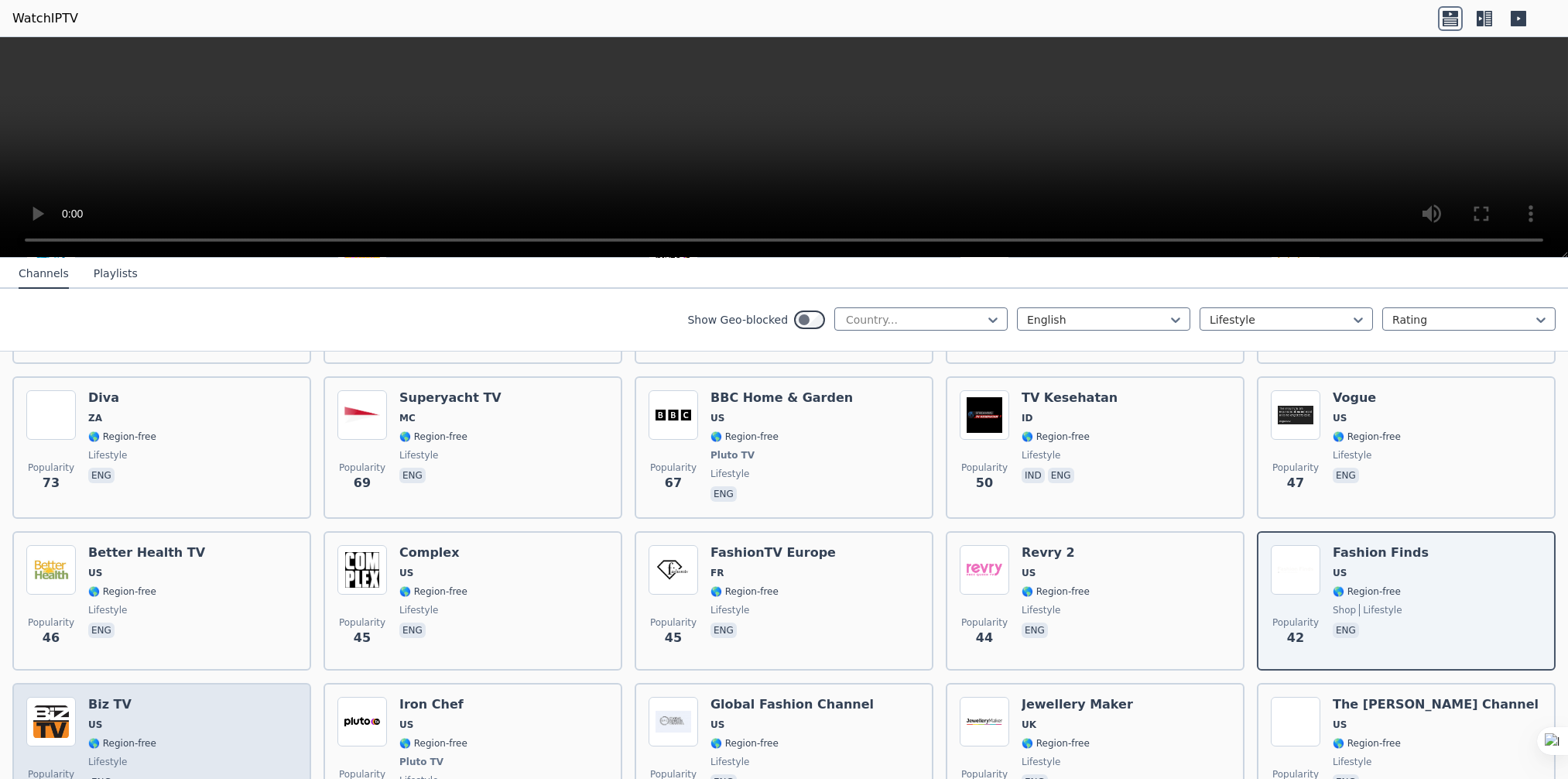
click at [75, 712] on div "Popularity 36 Biz TV US 🌎 Region-free lifestyle eng" at bounding box center [161, 753] width 270 height 115
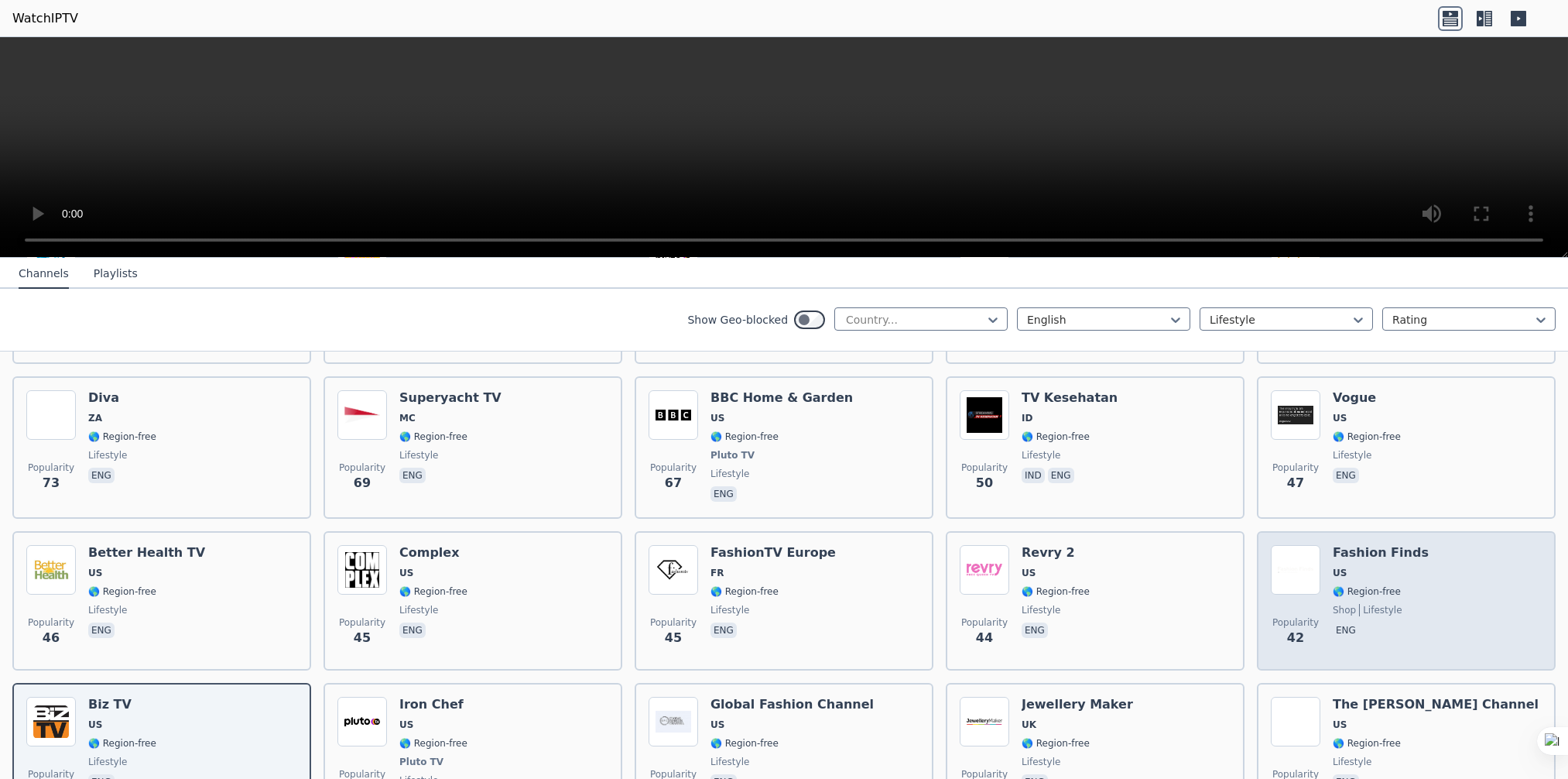
click at [1420, 583] on div "Popularity 42 Fashion Finds US 🌎 Region-free shop lifestyle eng" at bounding box center [1405, 600] width 270 height 111
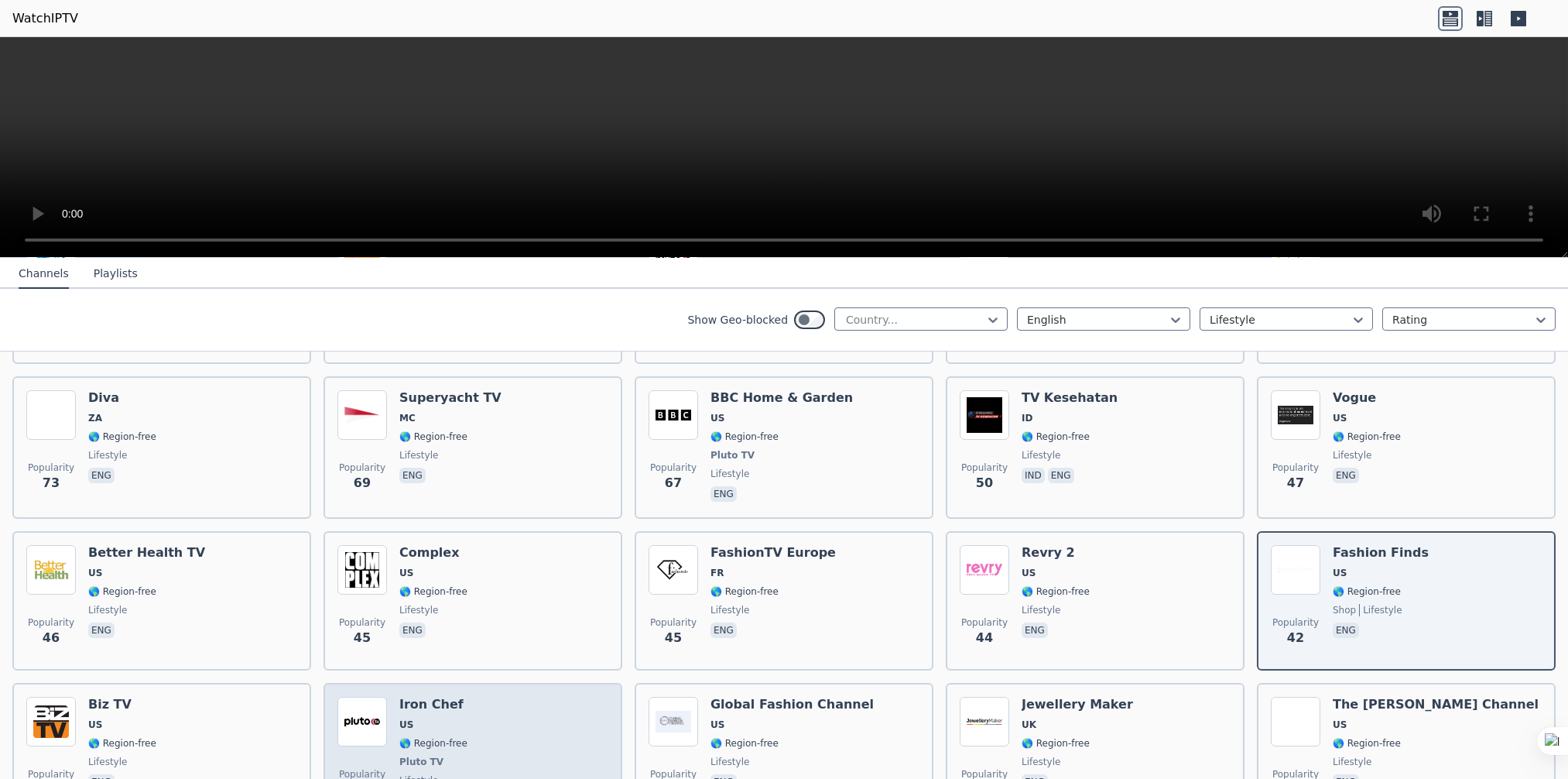
click at [473, 733] on div "Popularity 31 Iron Chef US 🌎 Region-free Pluto TV lifestyle eng" at bounding box center [472, 753] width 270 height 115
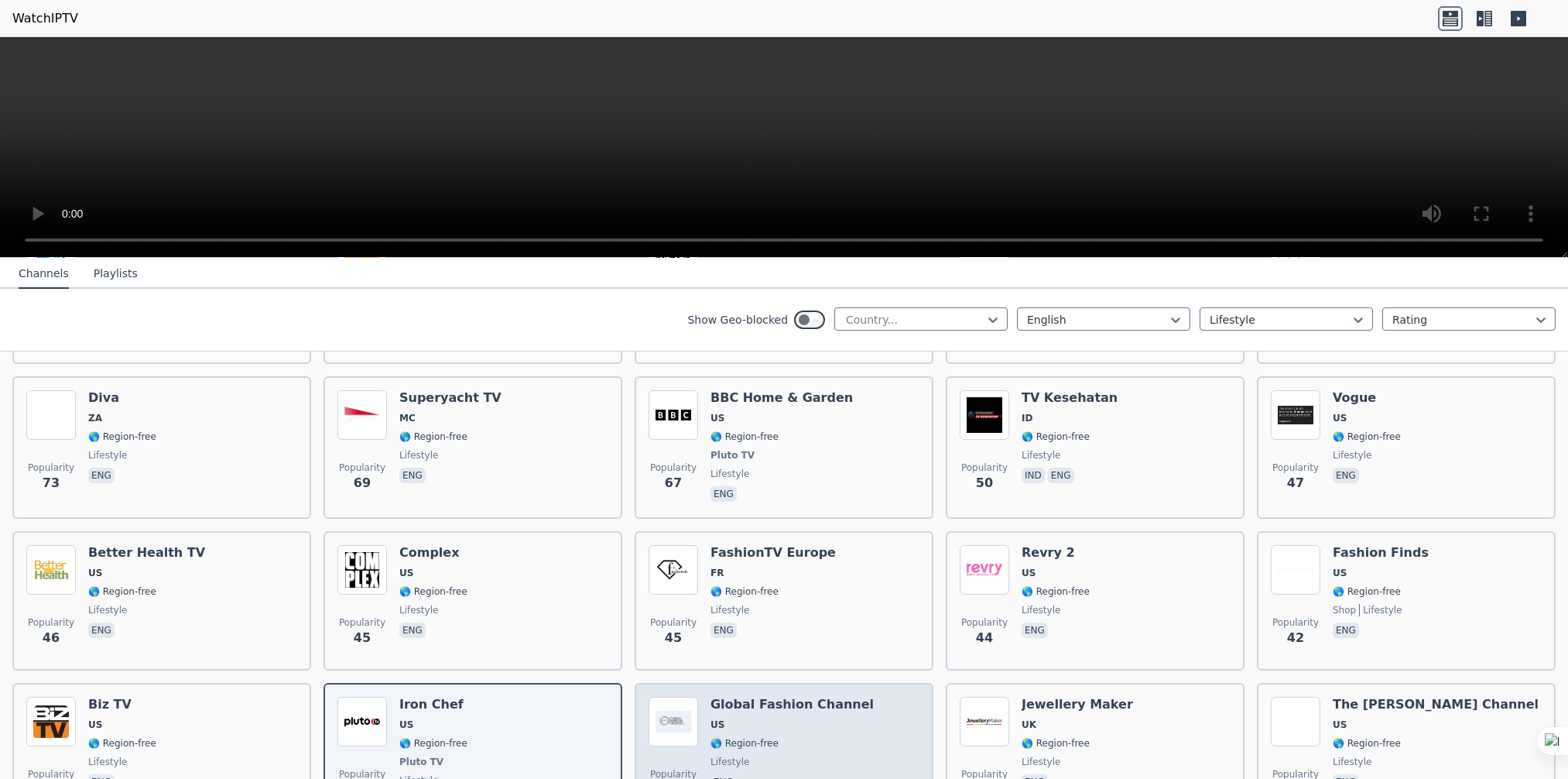
click at [823, 699] on div "Global Fashion Channel US 🌎 Region-free lifestyle eng" at bounding box center [792, 753] width 163 height 115
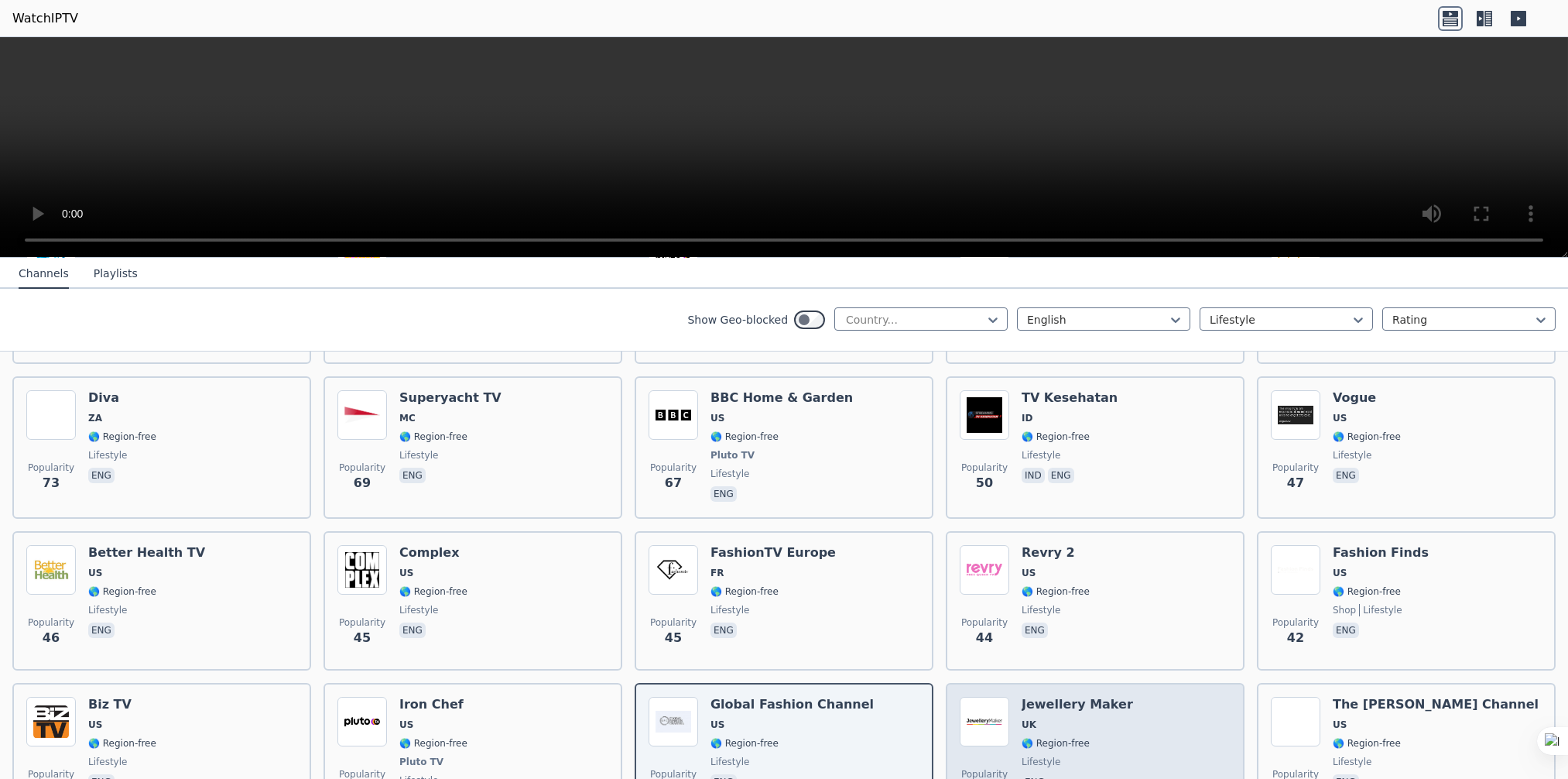
click at [1092, 737] on span "🌎 Region-free" at bounding box center [1077, 743] width 111 height 12
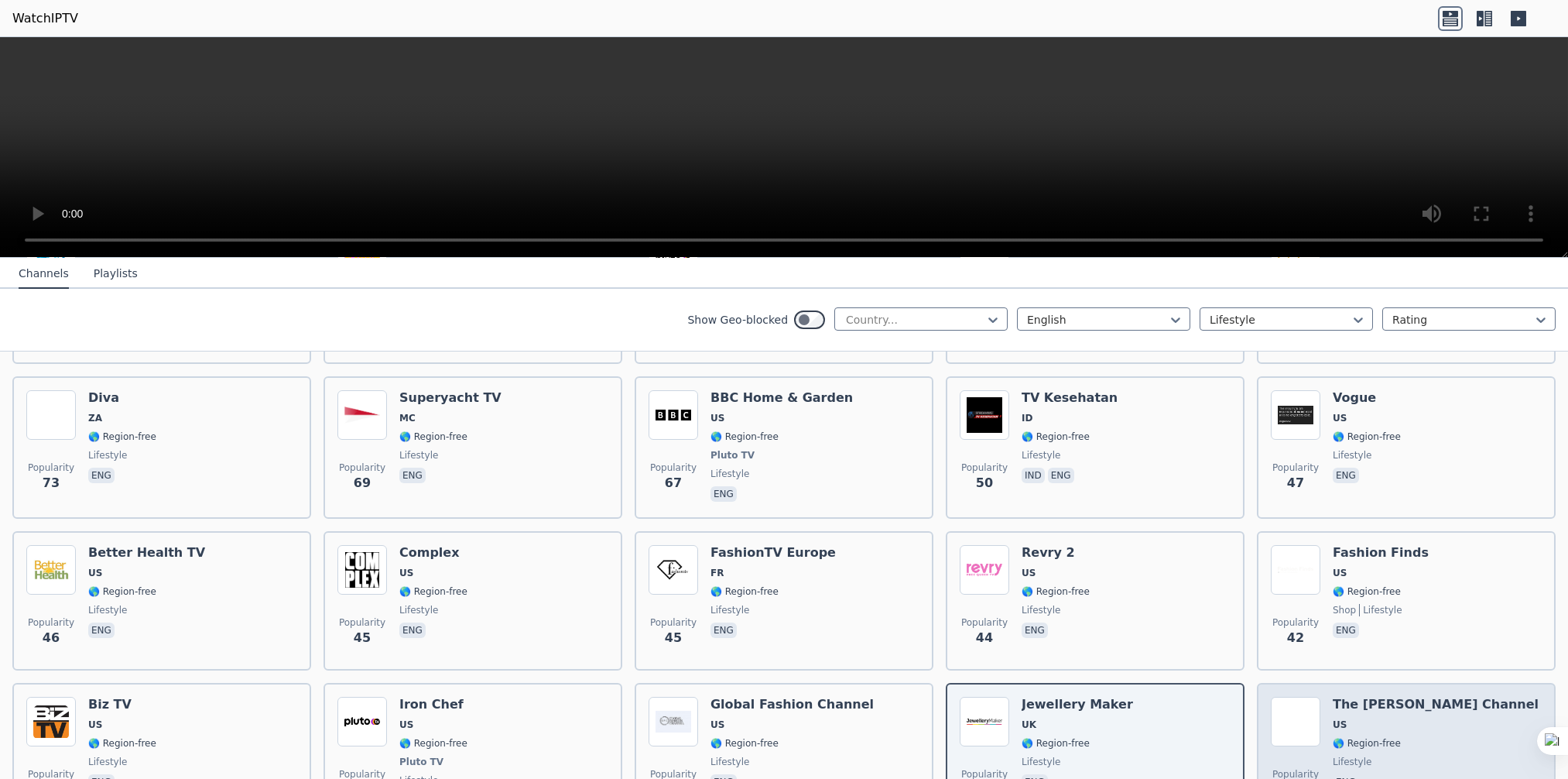
click at [1419, 717] on div "The [PERSON_NAME] Channel US 🌎 Region-free lifestyle eng" at bounding box center [1435, 753] width 206 height 115
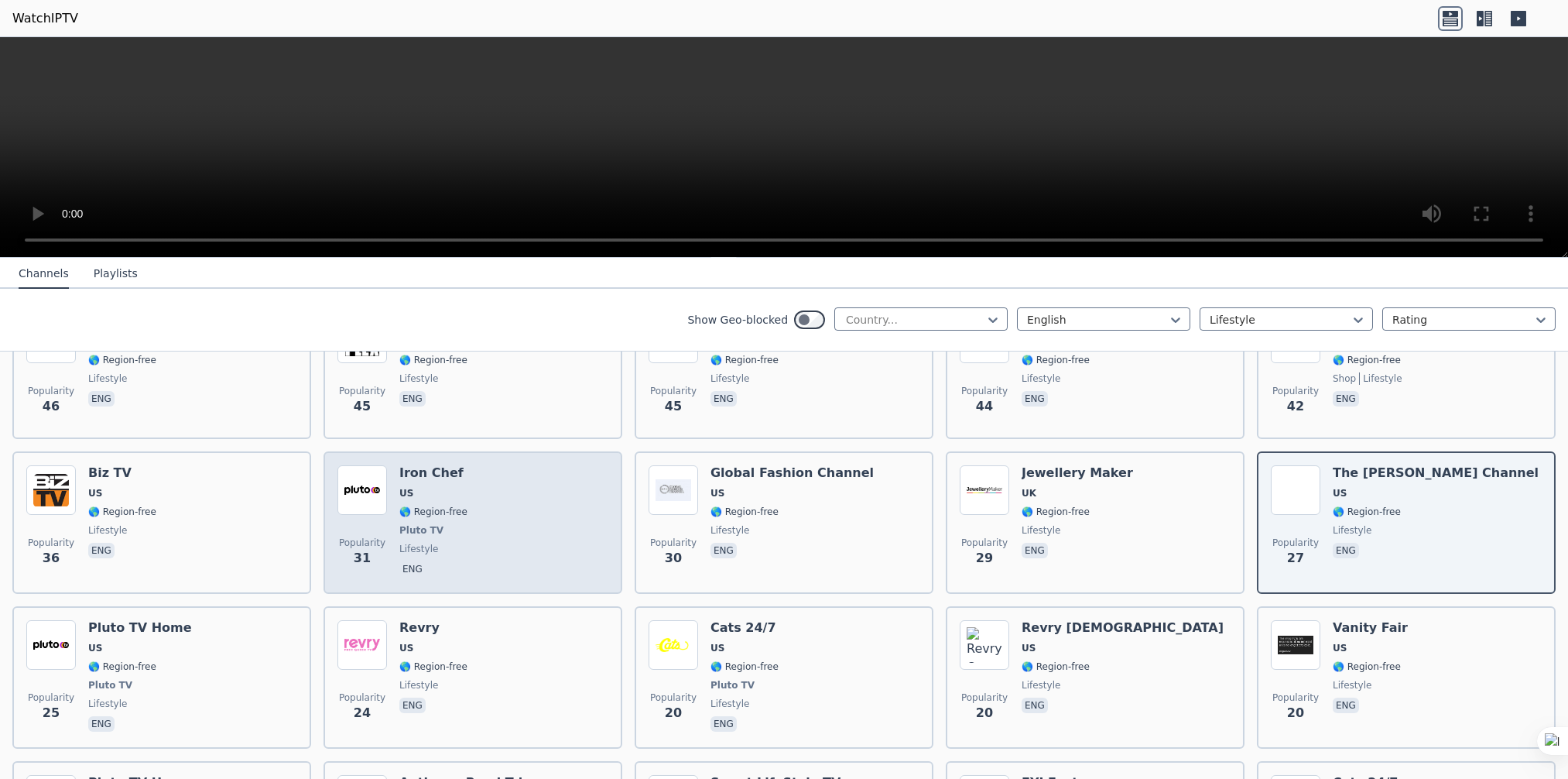
scroll to position [696, 0]
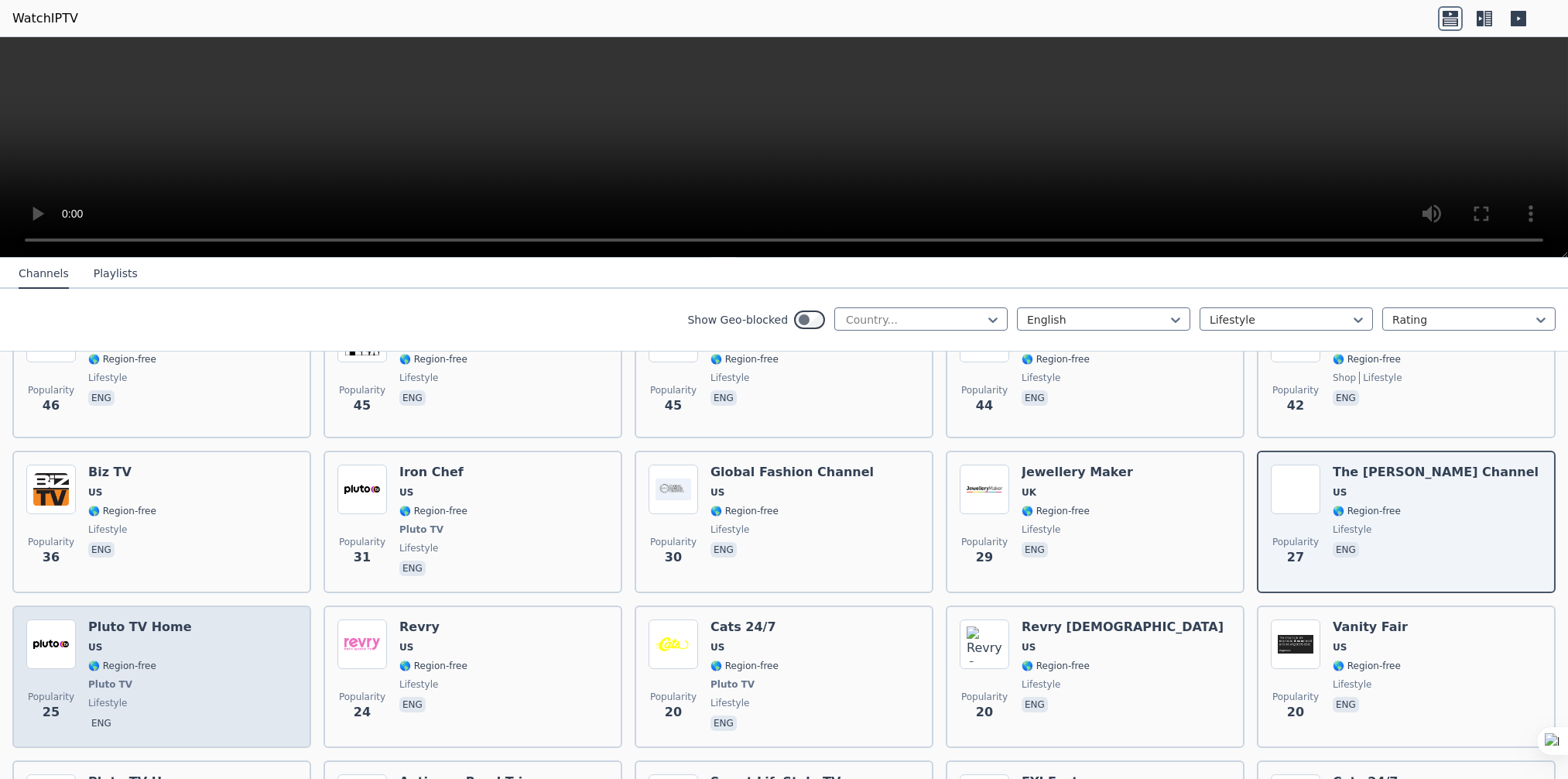
click at [73, 649] on img at bounding box center [51, 644] width 49 height 49
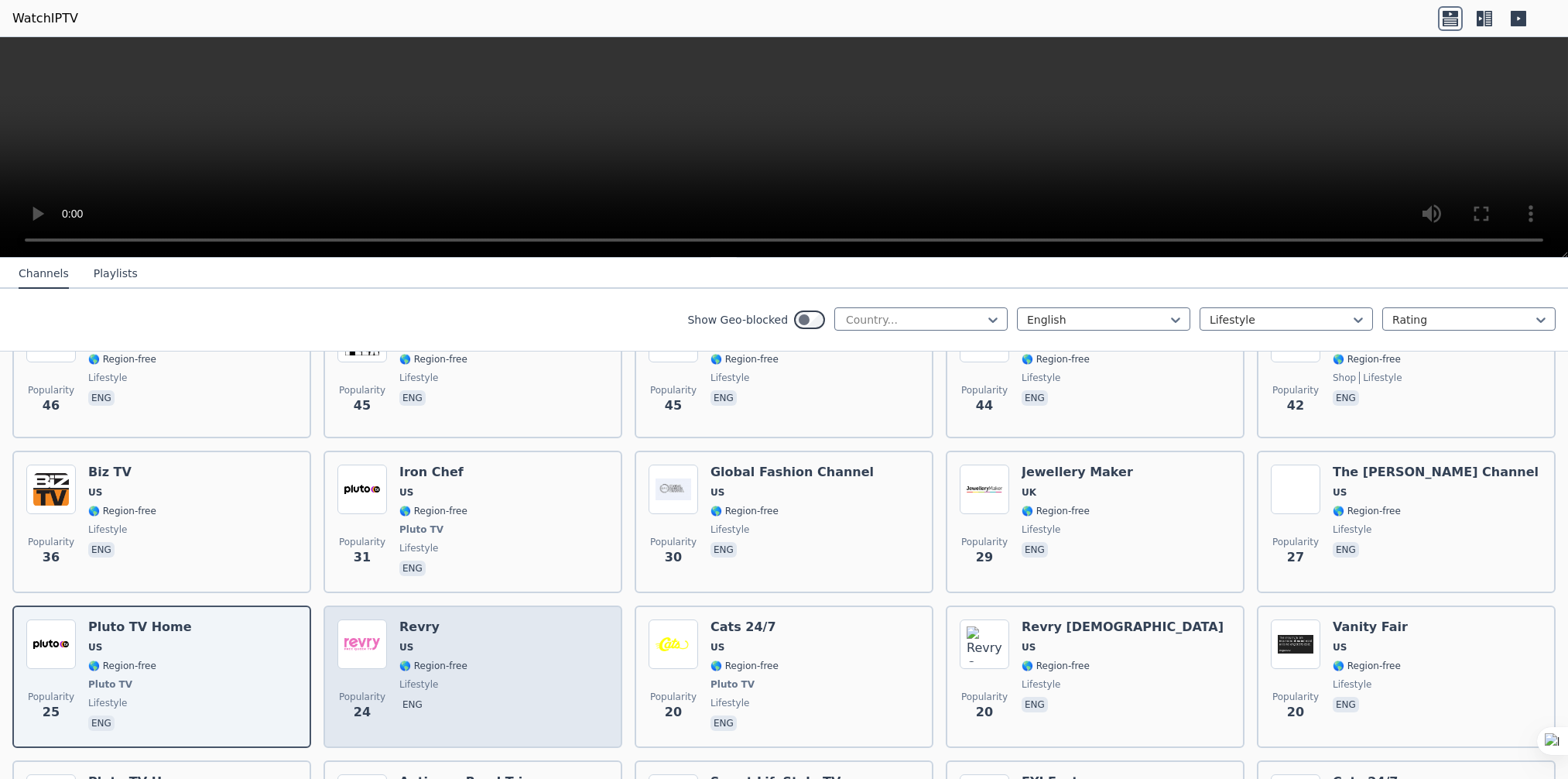
click at [418, 640] on span "US" at bounding box center [434, 646] width 68 height 12
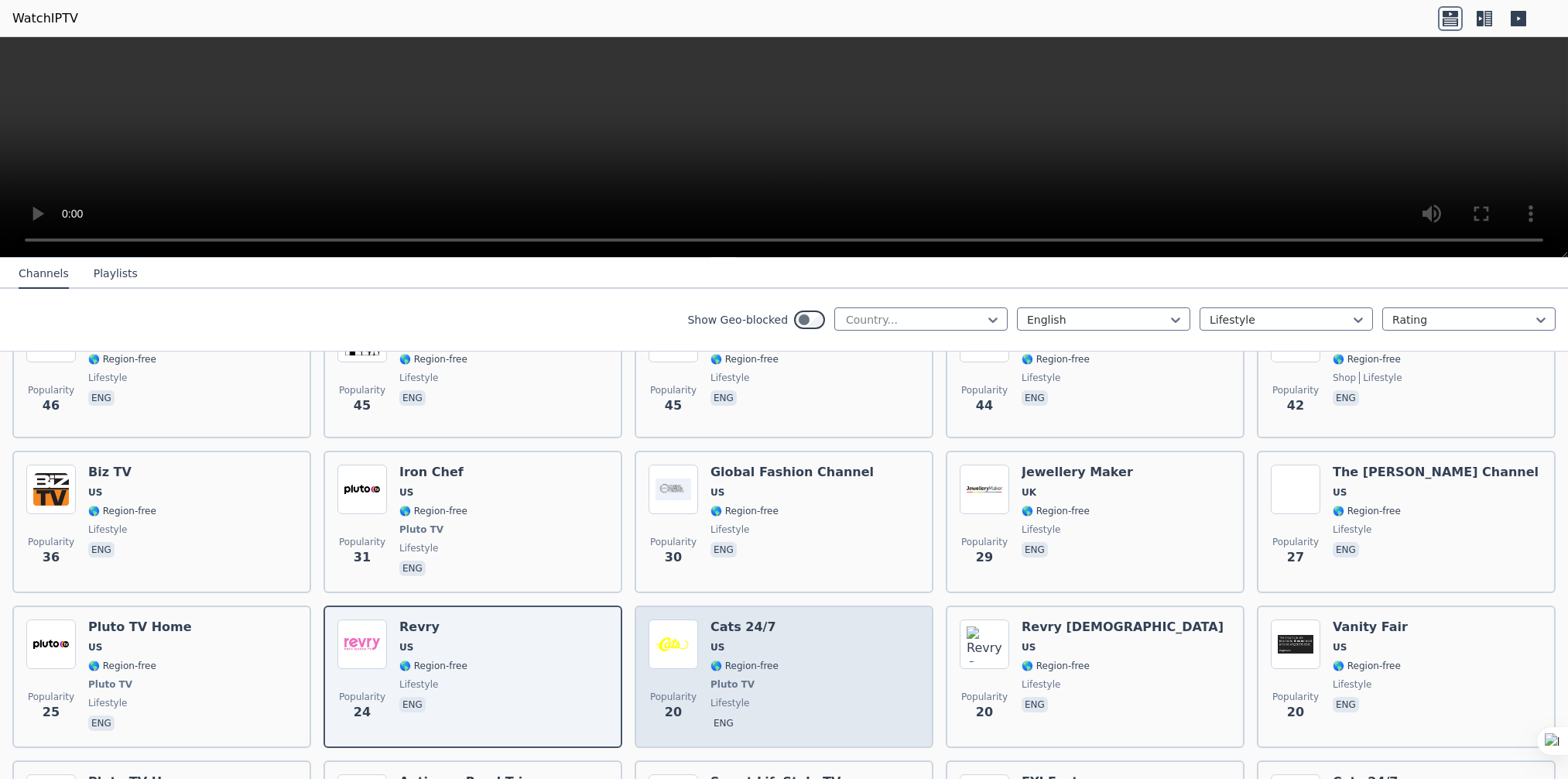
click at [701, 633] on div "Popularity 20 Cats 24/7 US 🌎 Region-free Pluto TV lifestyle eng" at bounding box center [784, 677] width 270 height 115
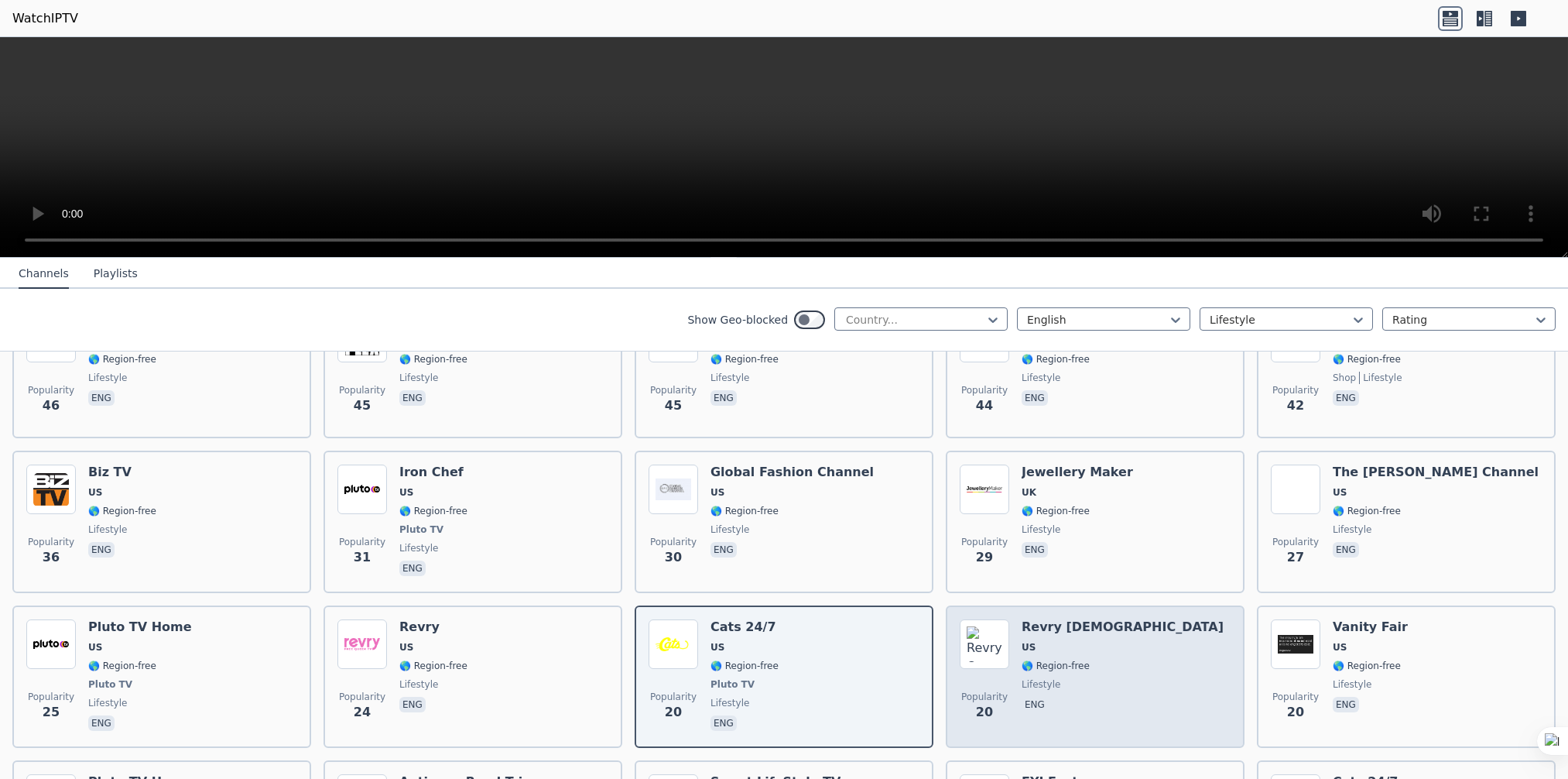
click at [1047, 640] on span "US" at bounding box center [1122, 646] width 202 height 12
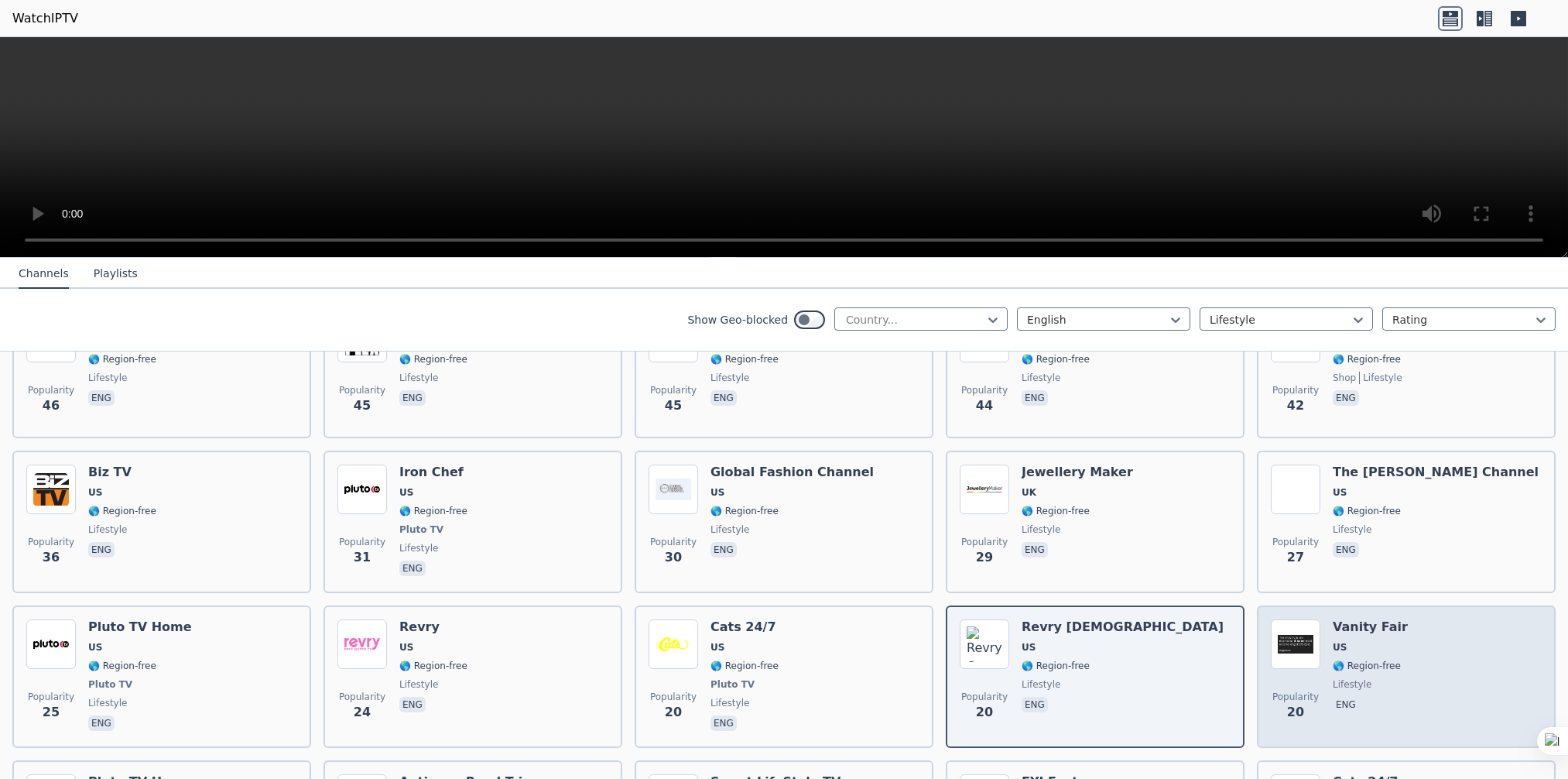
click at [1351, 640] on span "US" at bounding box center [1370, 646] width 75 height 12
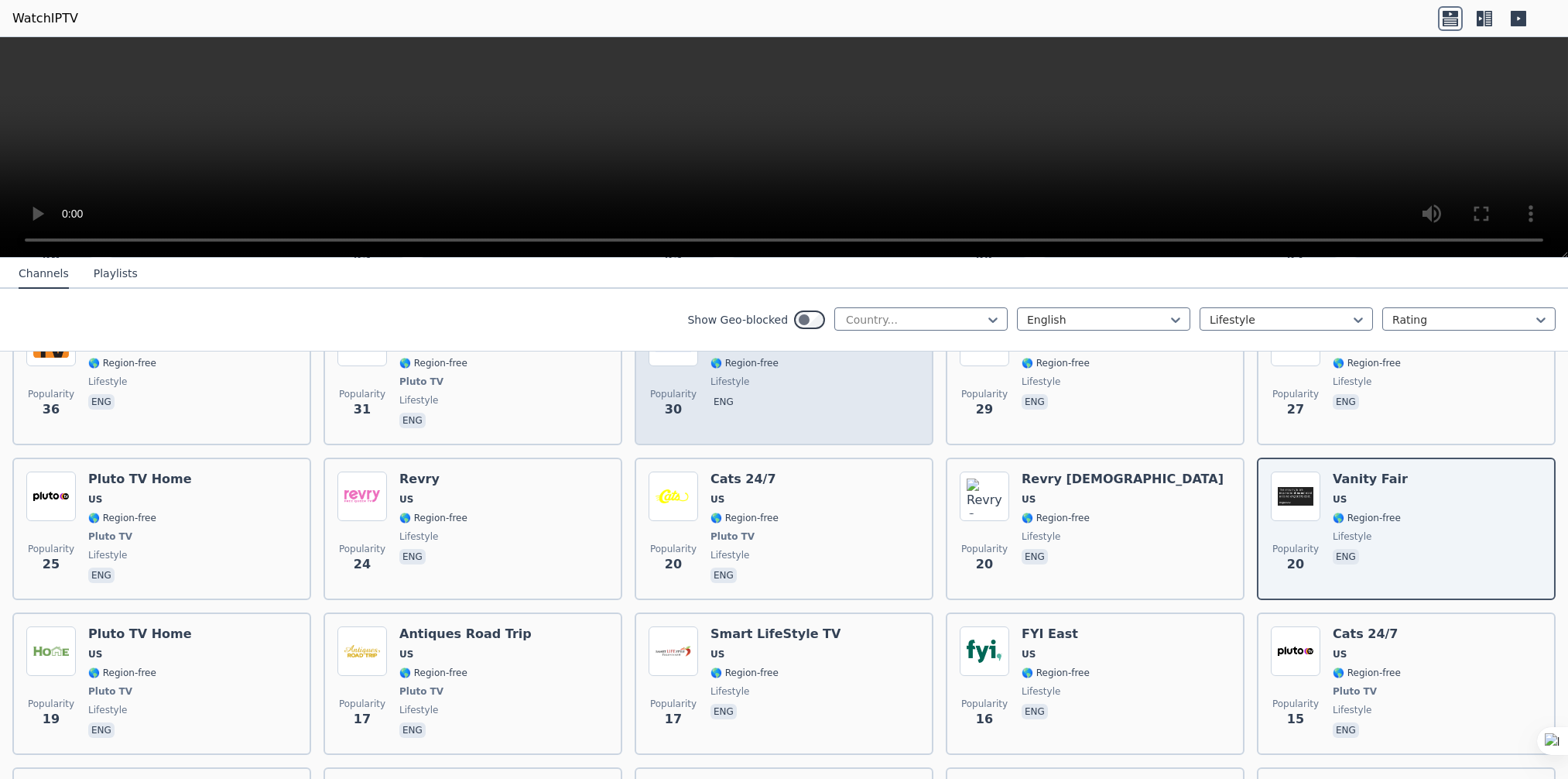
scroll to position [850, 0]
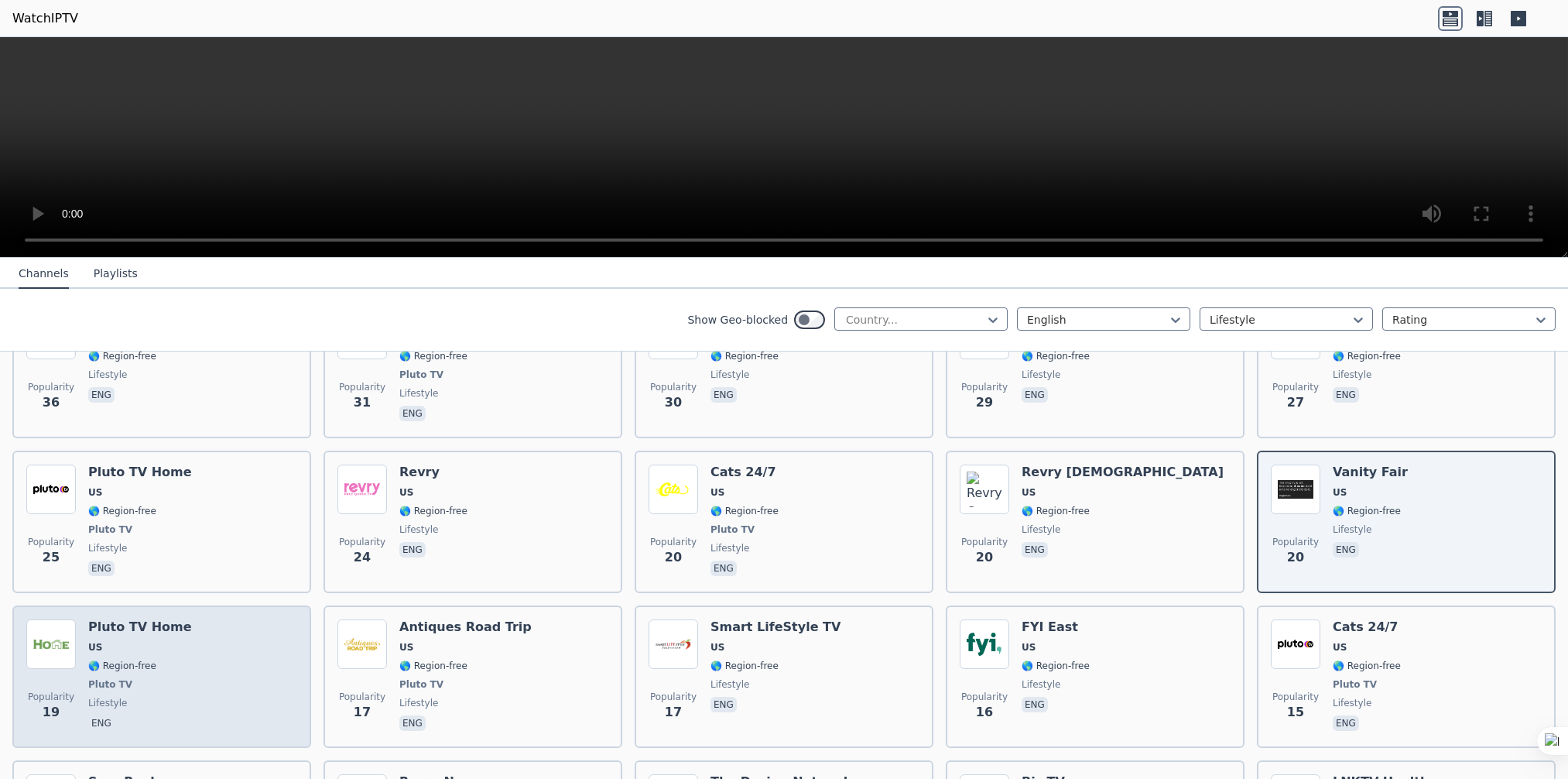
click at [94, 678] on span "Pluto TV" at bounding box center [110, 684] width 44 height 12
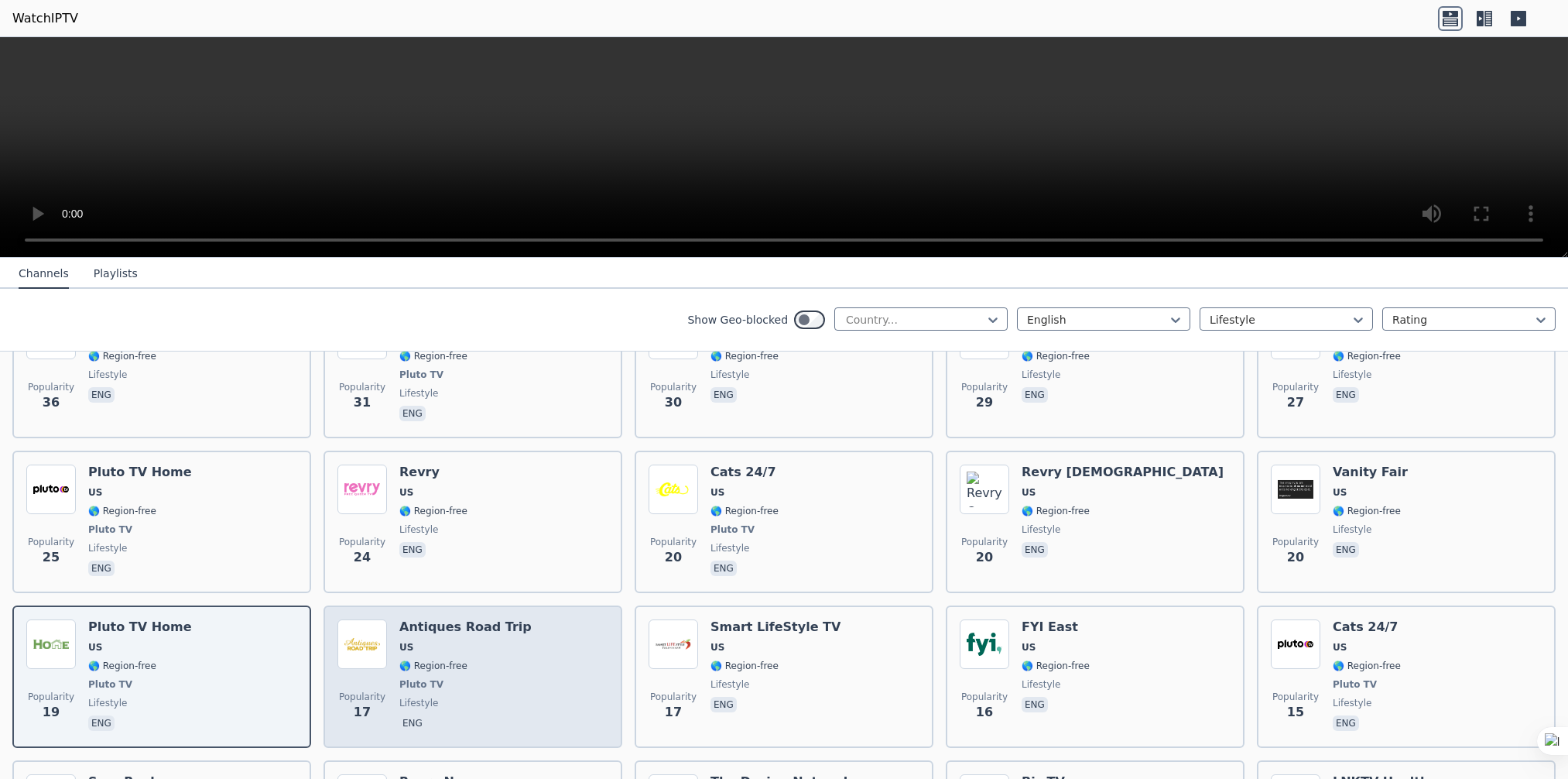
click at [532, 654] on div "Popularity 17 Antiques Road Trip US 🌎 Region-free Pluto TV lifestyle eng" at bounding box center [472, 677] width 270 height 115
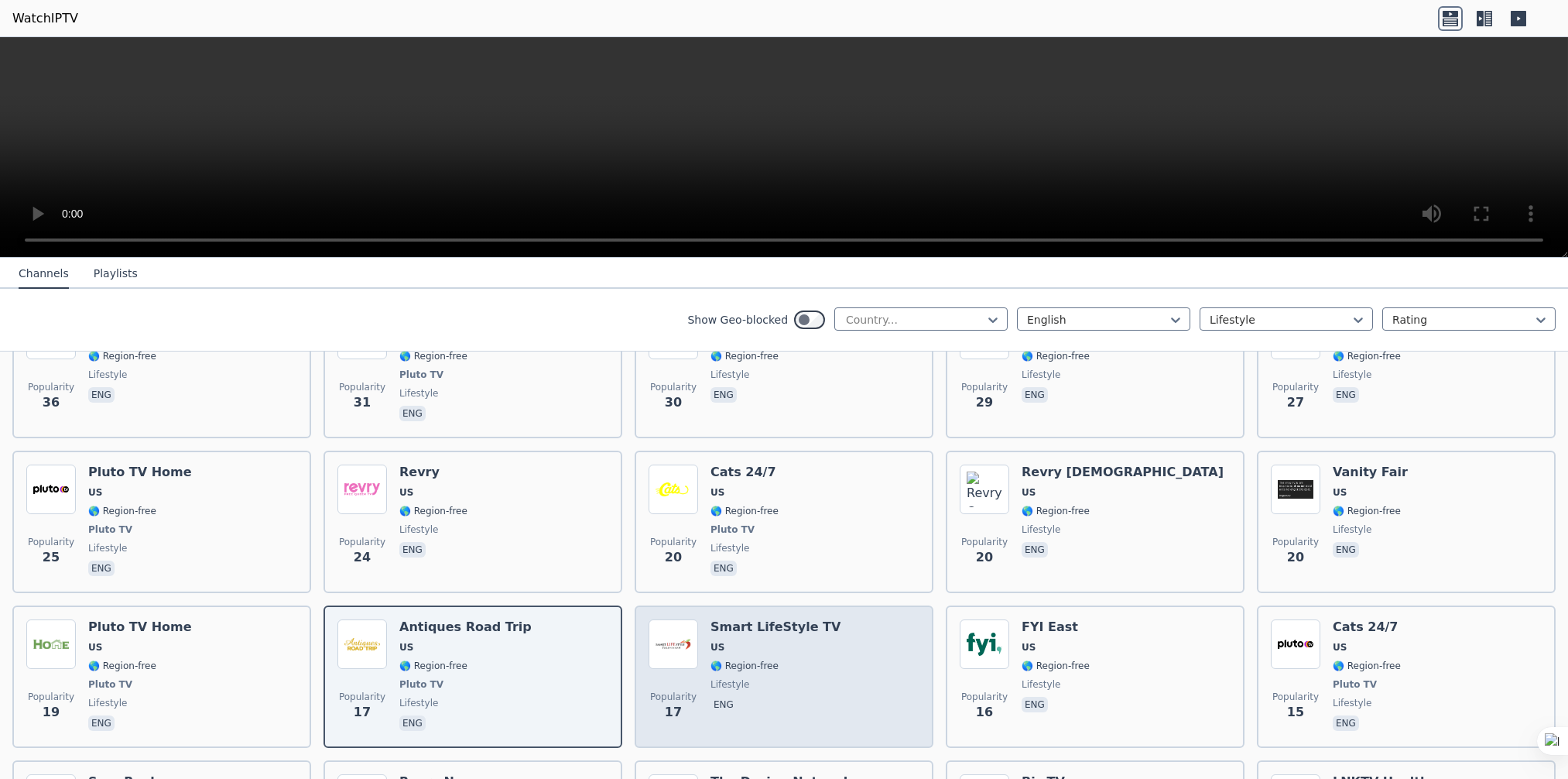
click at [762, 659] on span "🌎 Region-free" at bounding box center [745, 665] width 68 height 12
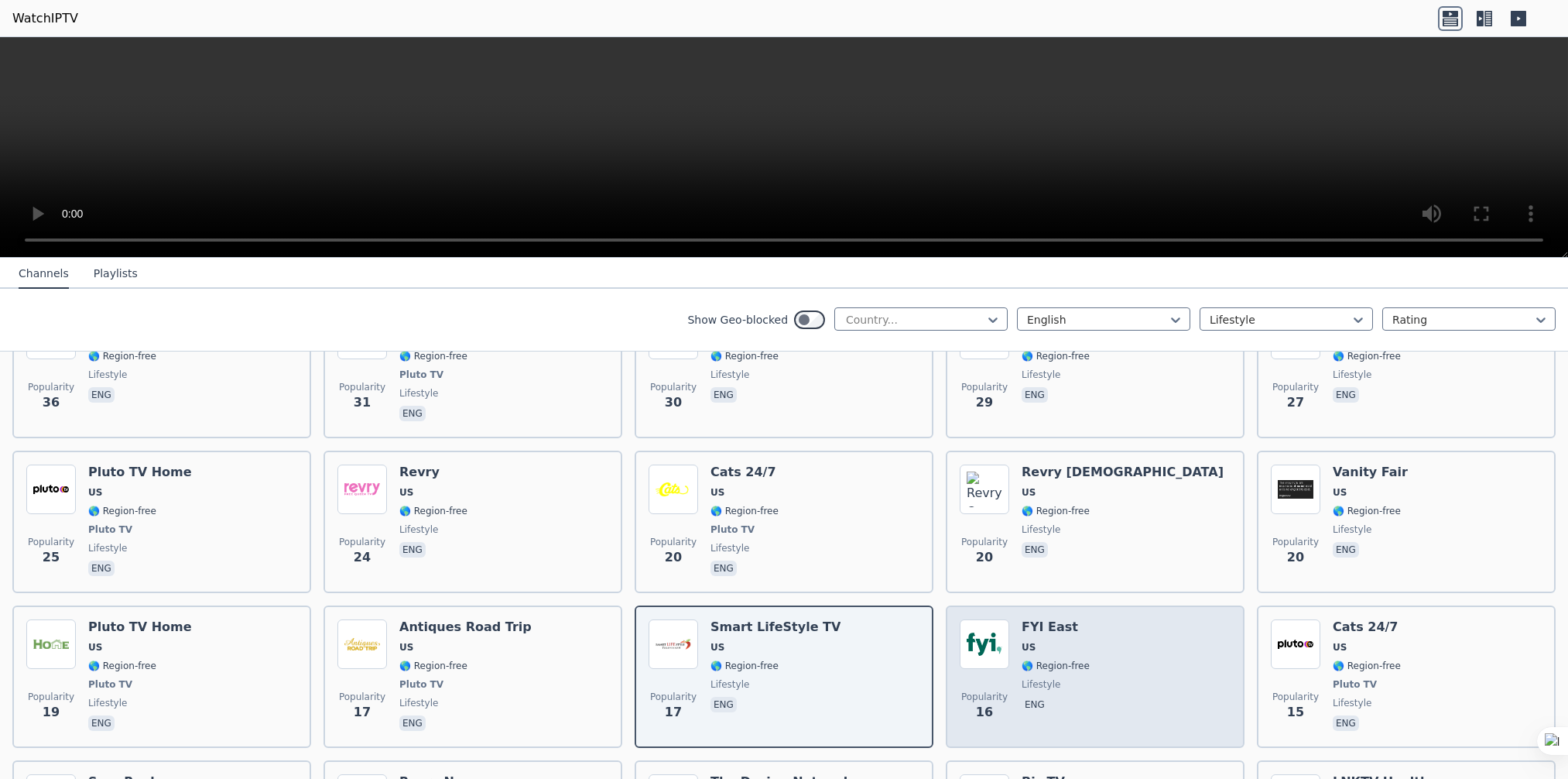
click at [1033, 640] on span "US" at bounding box center [1056, 646] width 68 height 12
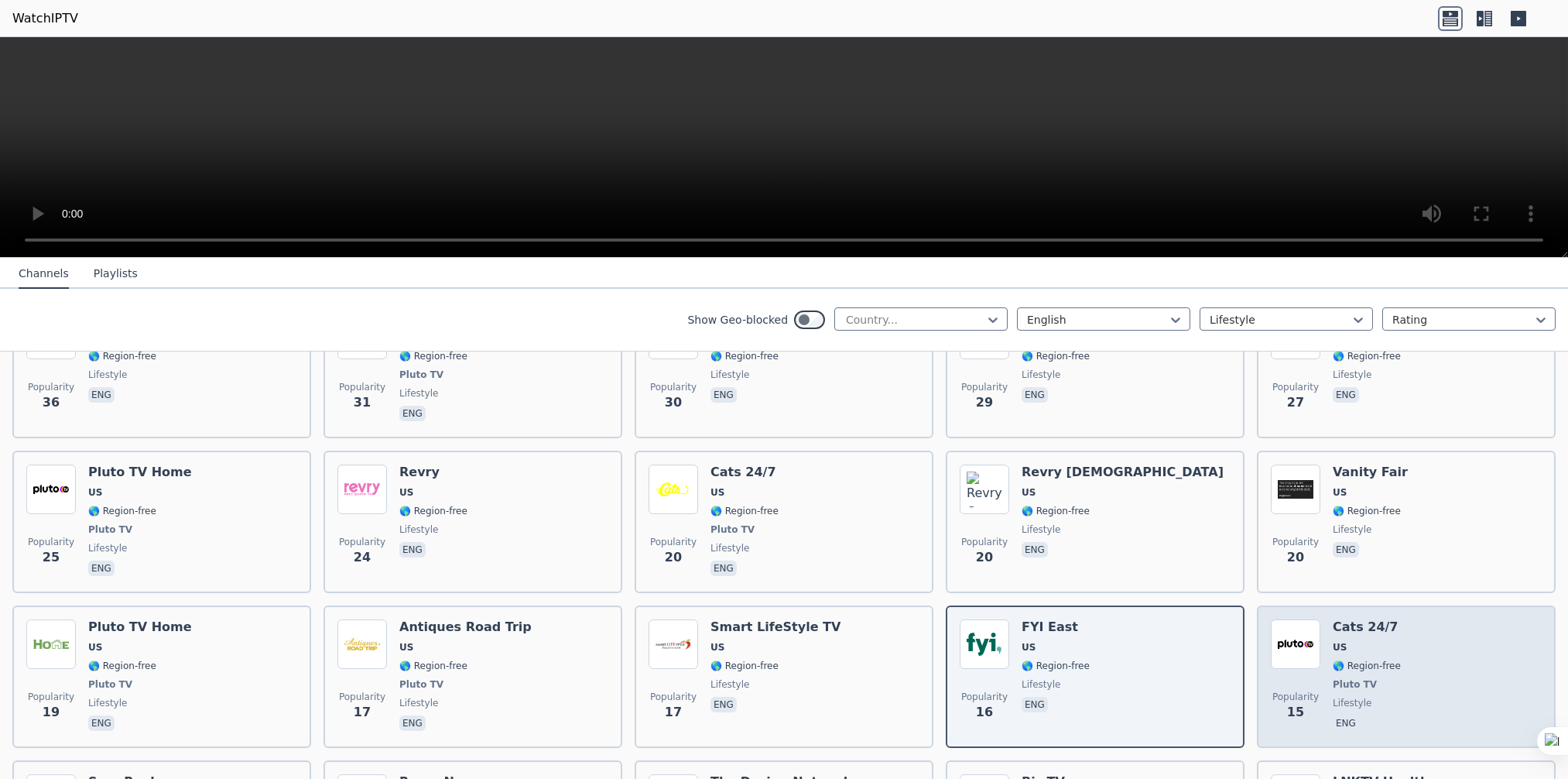
click at [1395, 646] on div "Popularity 15 Cats 24/7 US 🌎 Region-free Pluto TV lifestyle eng" at bounding box center [1405, 677] width 270 height 115
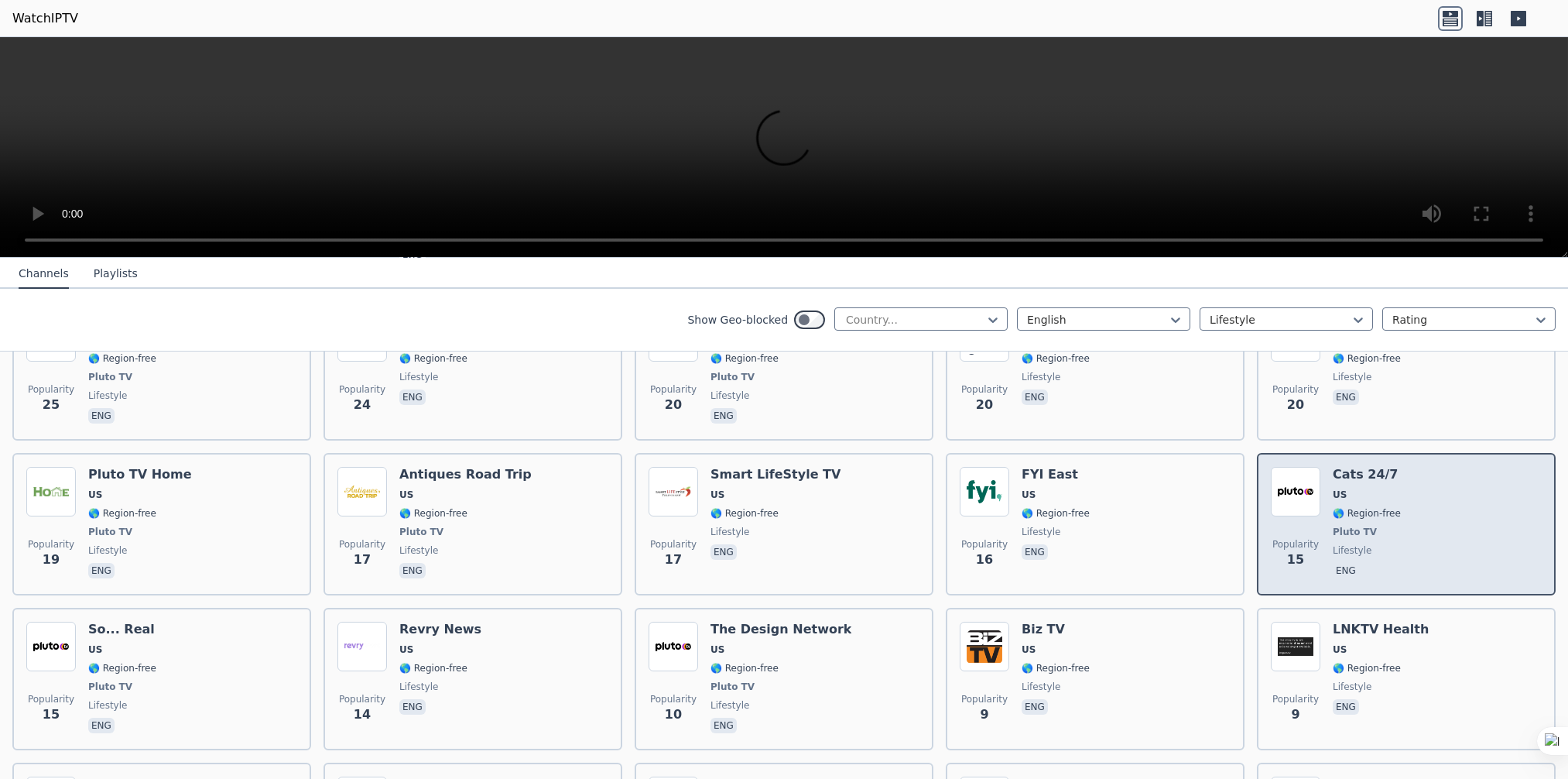
scroll to position [1006, 0]
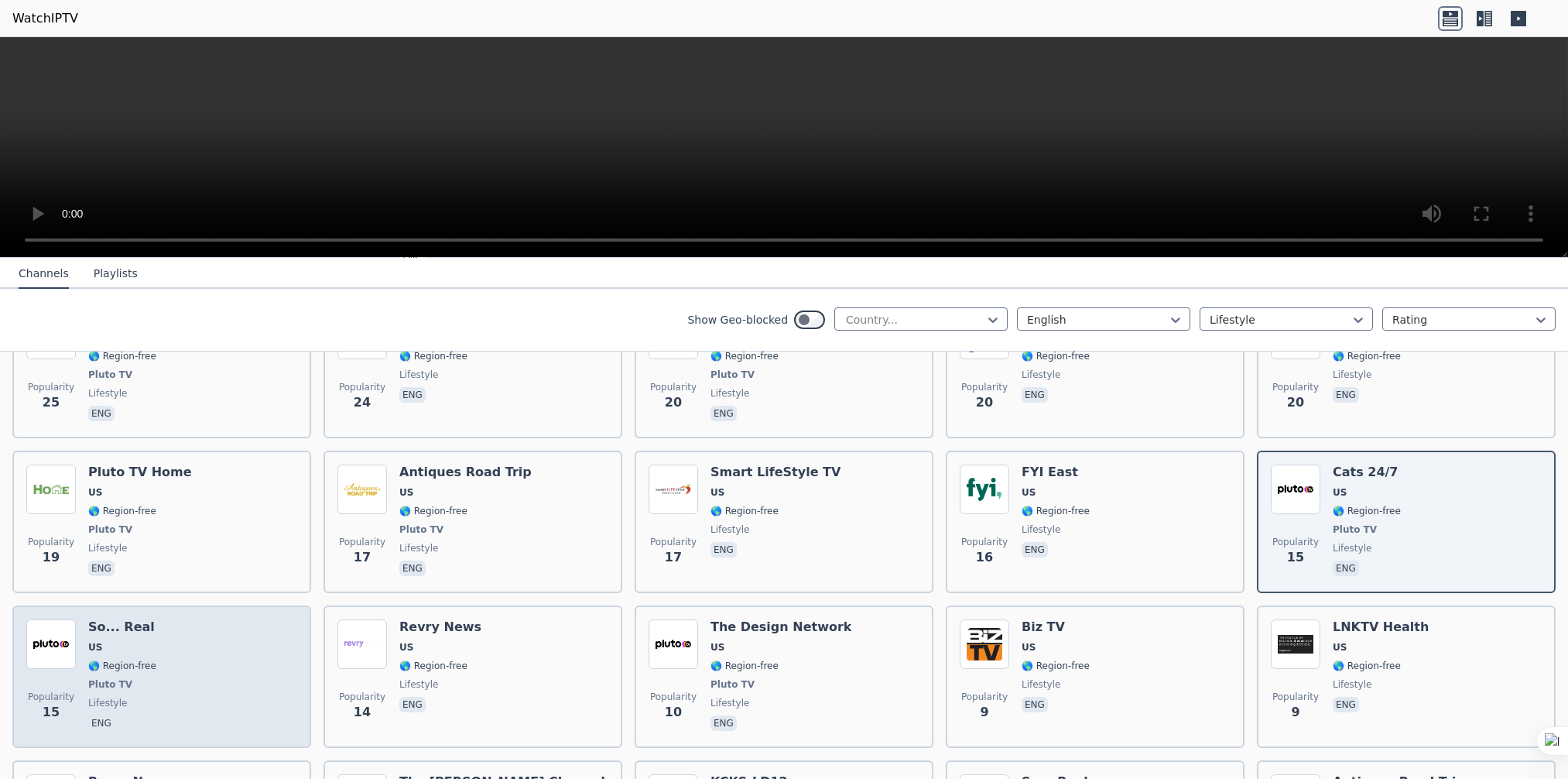
click at [170, 639] on div "Popularity 15 So... Real US 🌎 Region-free Pluto TV lifestyle eng" at bounding box center [161, 677] width 270 height 115
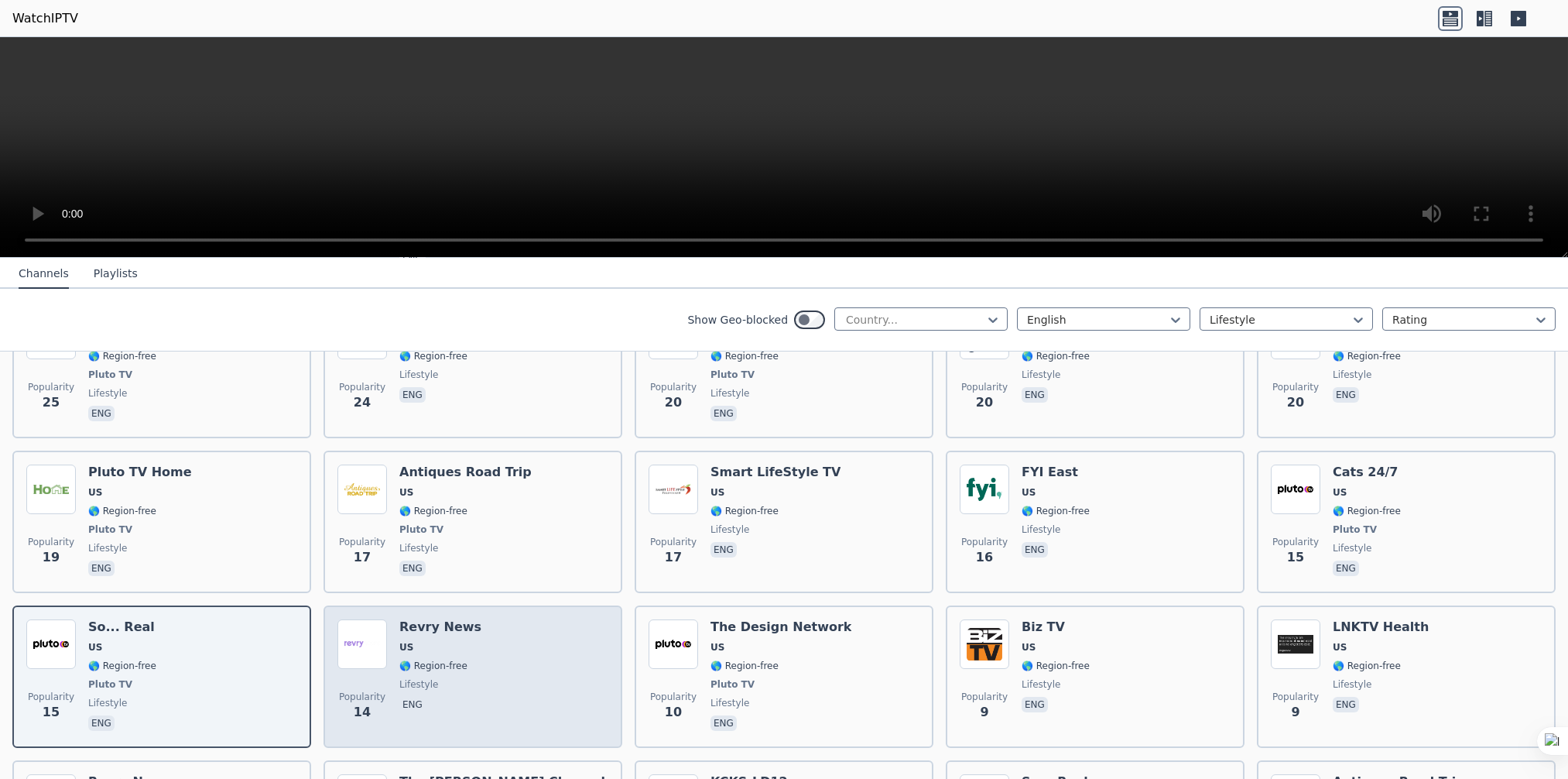
click at [509, 638] on div "Popularity 14 Revry News US 🌎 Region-free lifestyle eng" at bounding box center [472, 677] width 270 height 115
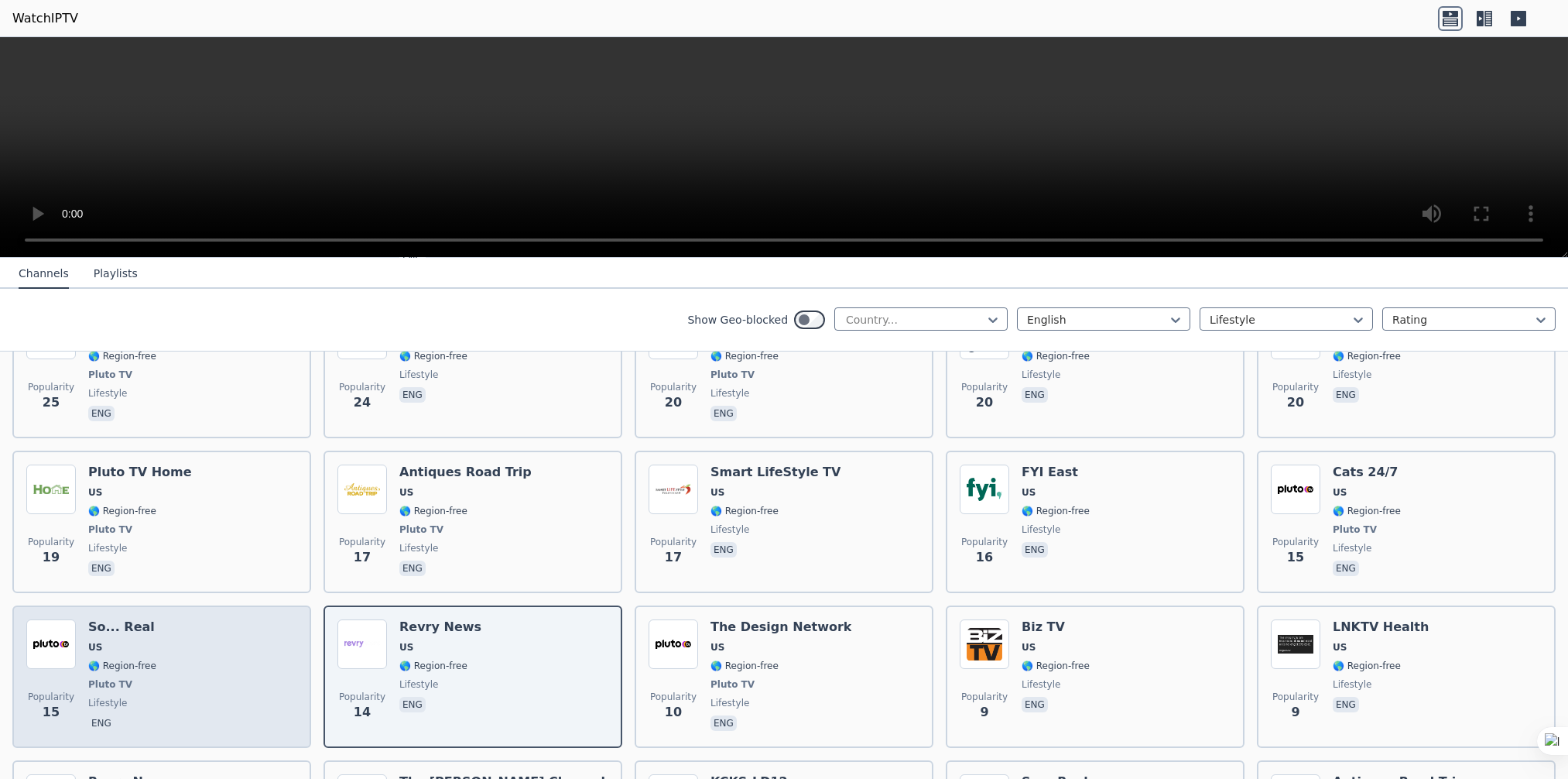
click at [15, 640] on div "Popularity 15 So... Real US 🌎 Region-free Pluto TV lifestyle eng" at bounding box center [161, 677] width 299 height 142
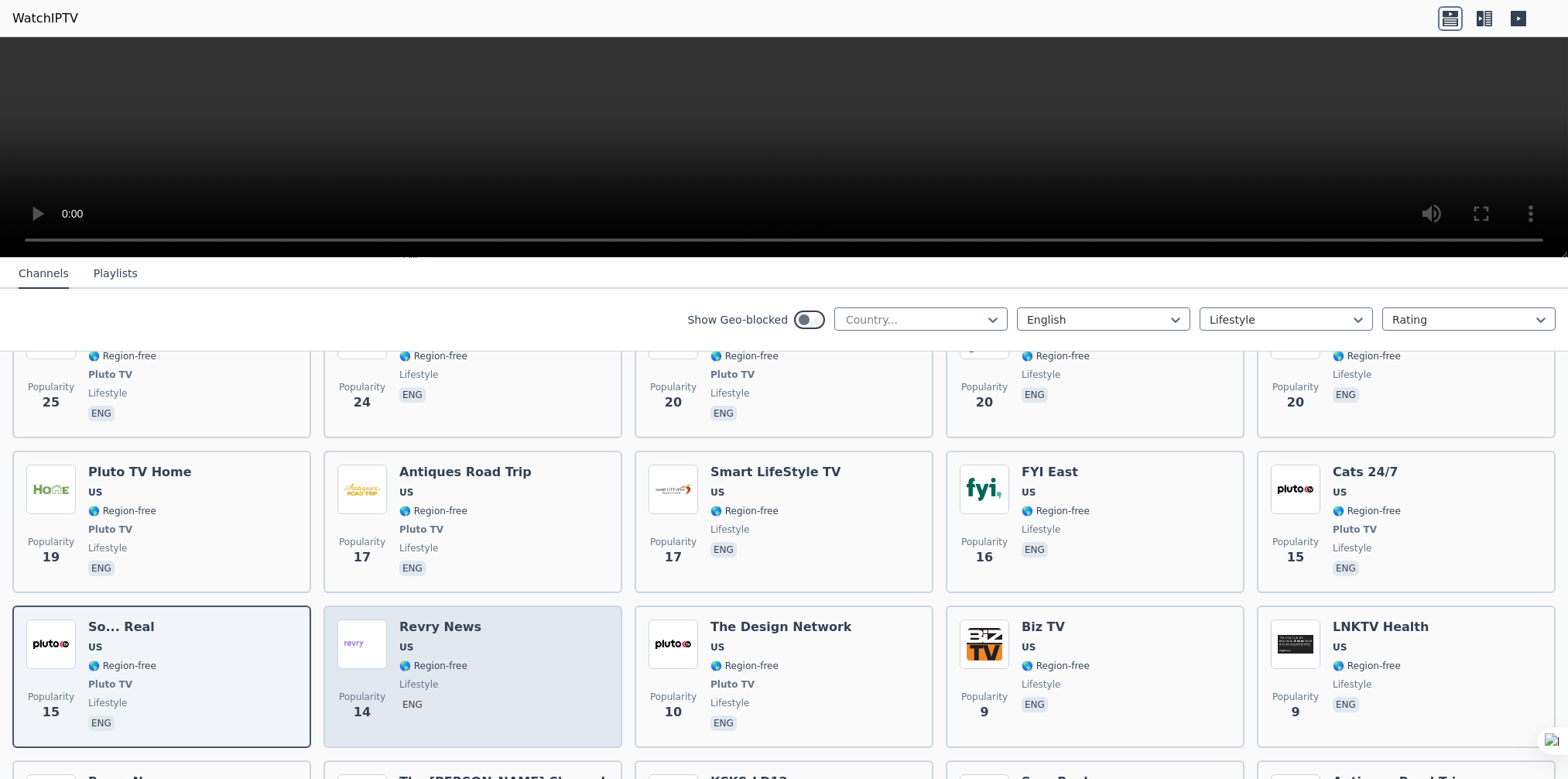
click at [414, 640] on span "US" at bounding box center [440, 646] width 82 height 12
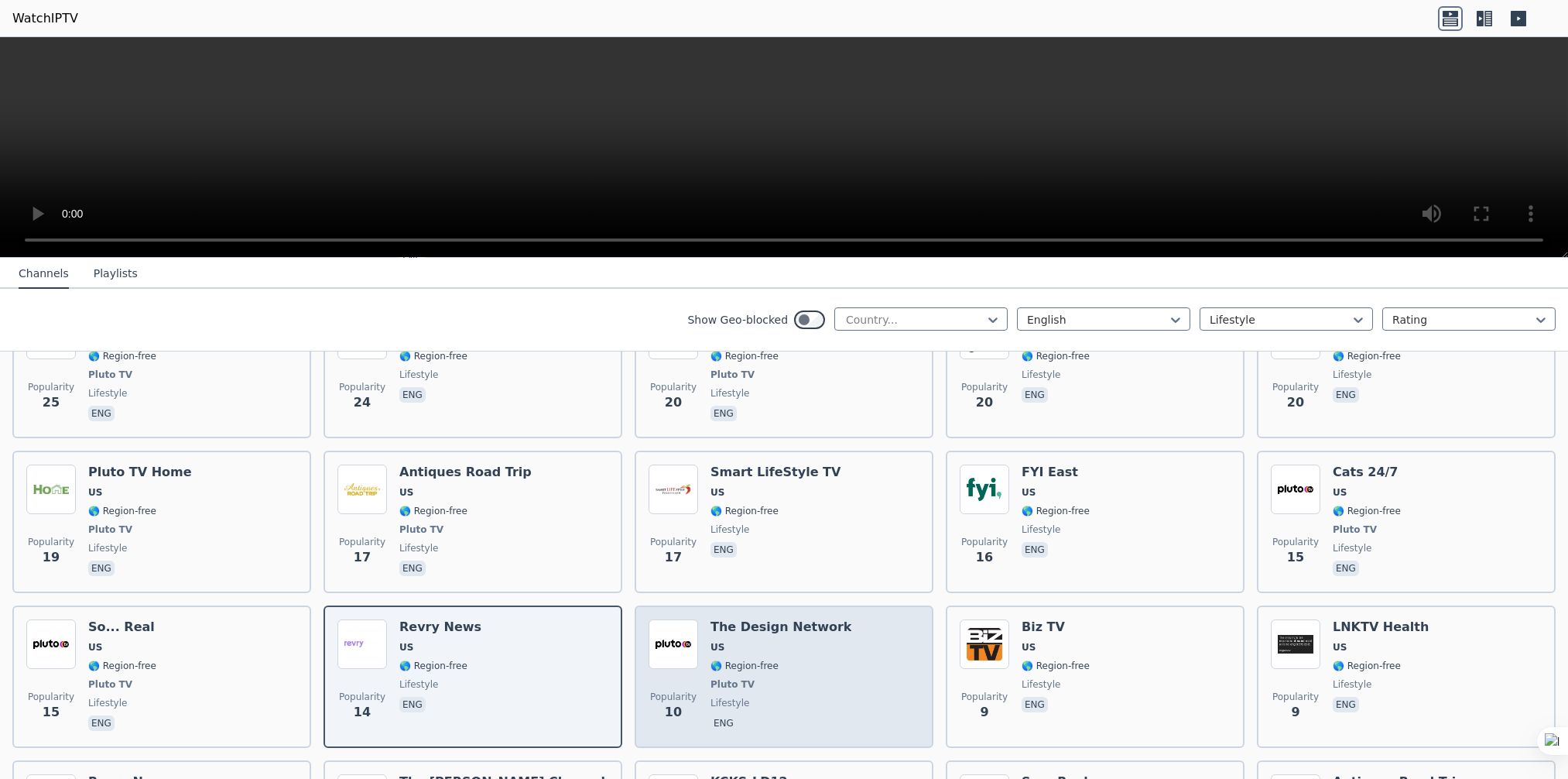
click at [685, 632] on img at bounding box center [673, 644] width 49 height 49
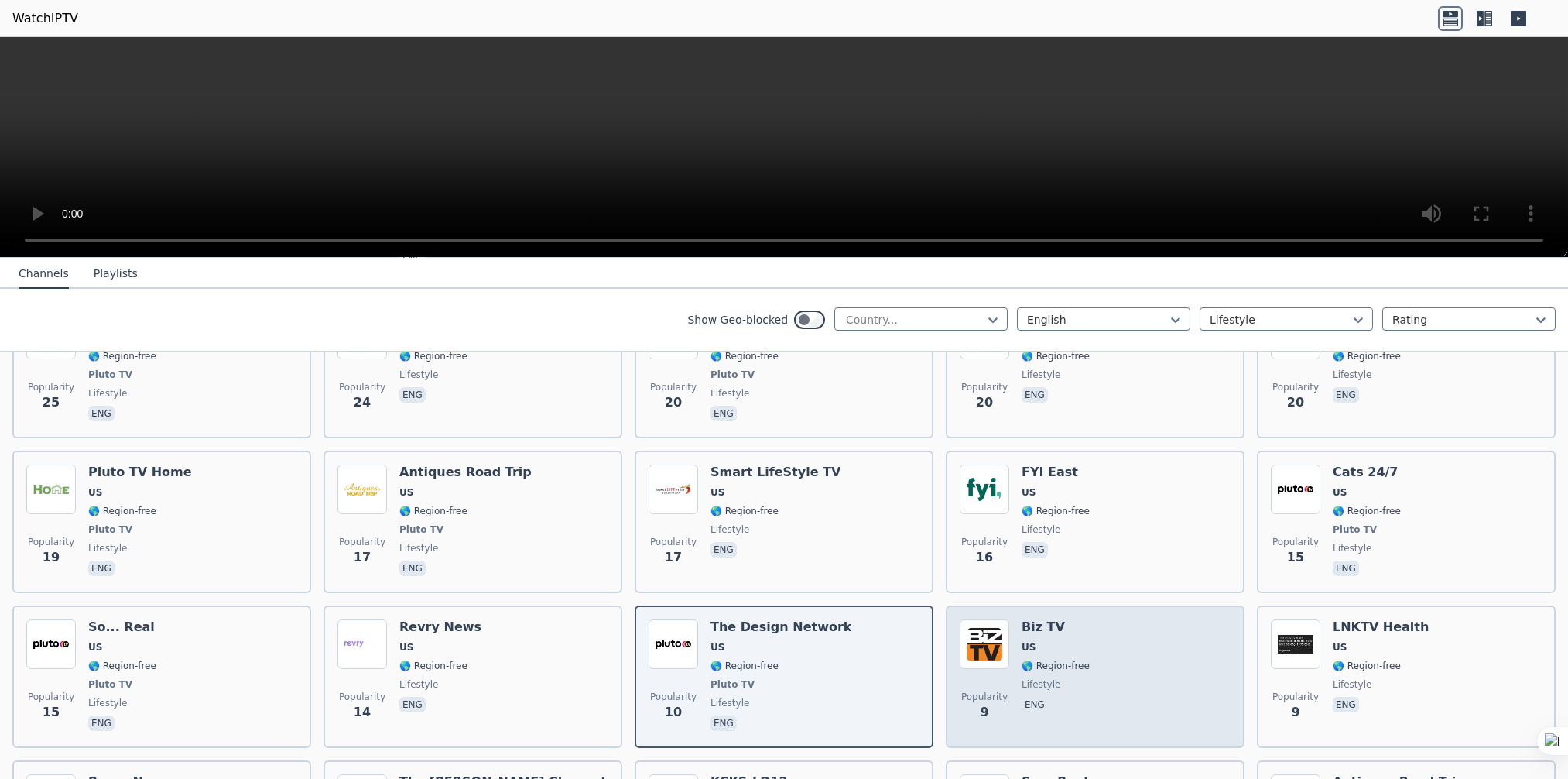
click at [1032, 620] on div "Biz TV US 🌎 Region-free lifestyle eng" at bounding box center [1056, 677] width 68 height 115
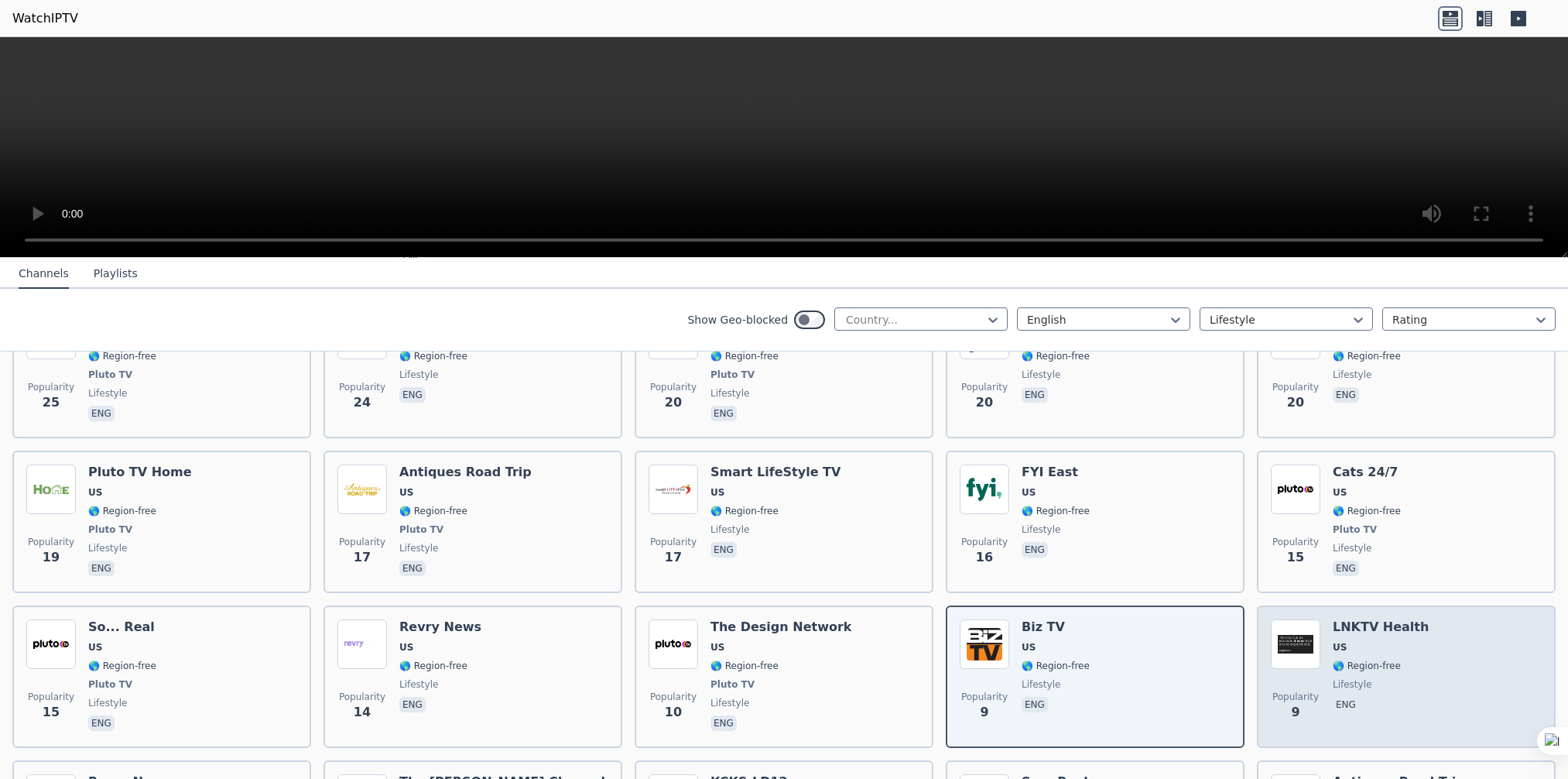
click at [1371, 659] on span "🌎 Region-free" at bounding box center [1367, 665] width 68 height 12
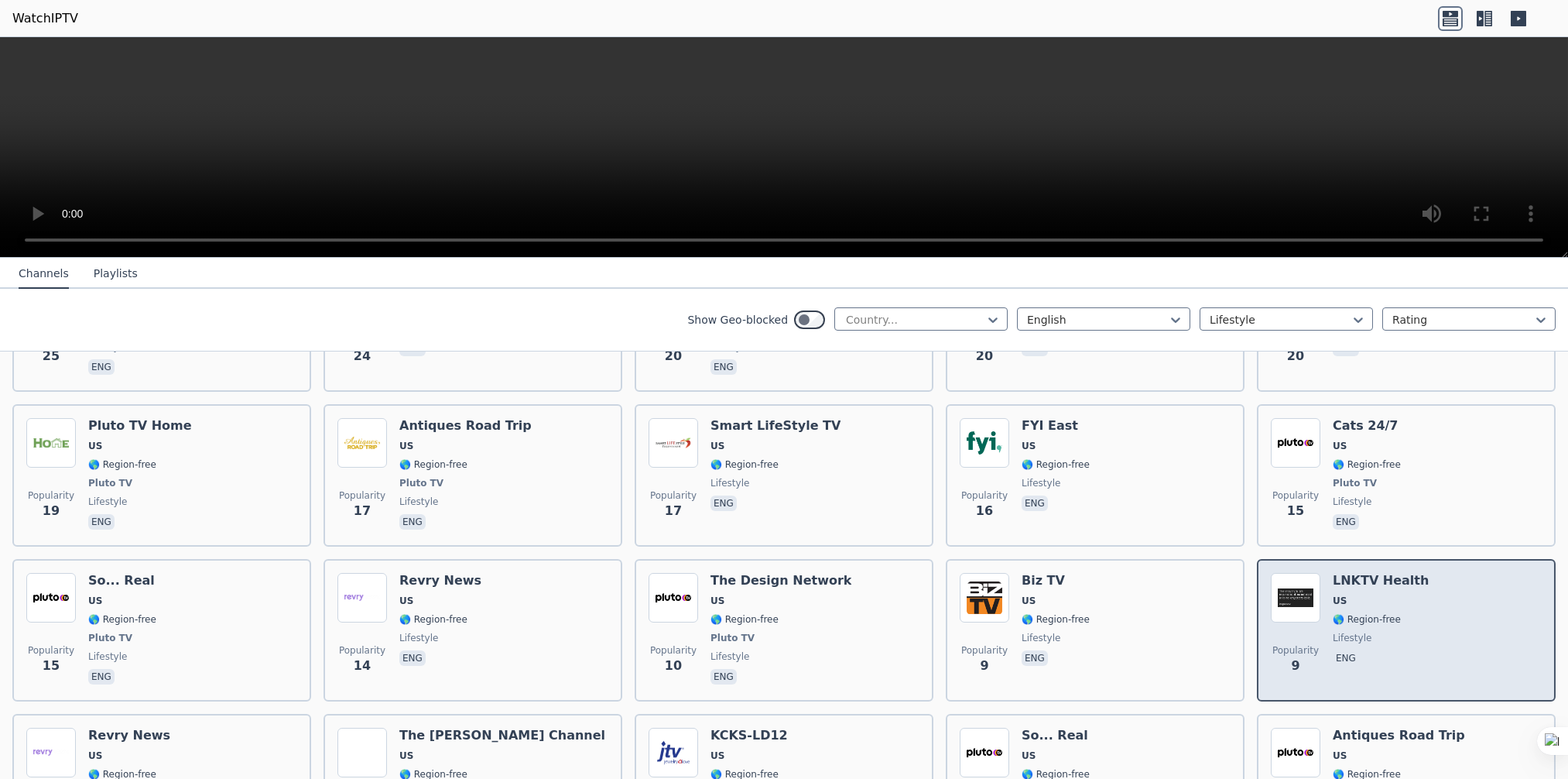
scroll to position [1083, 0]
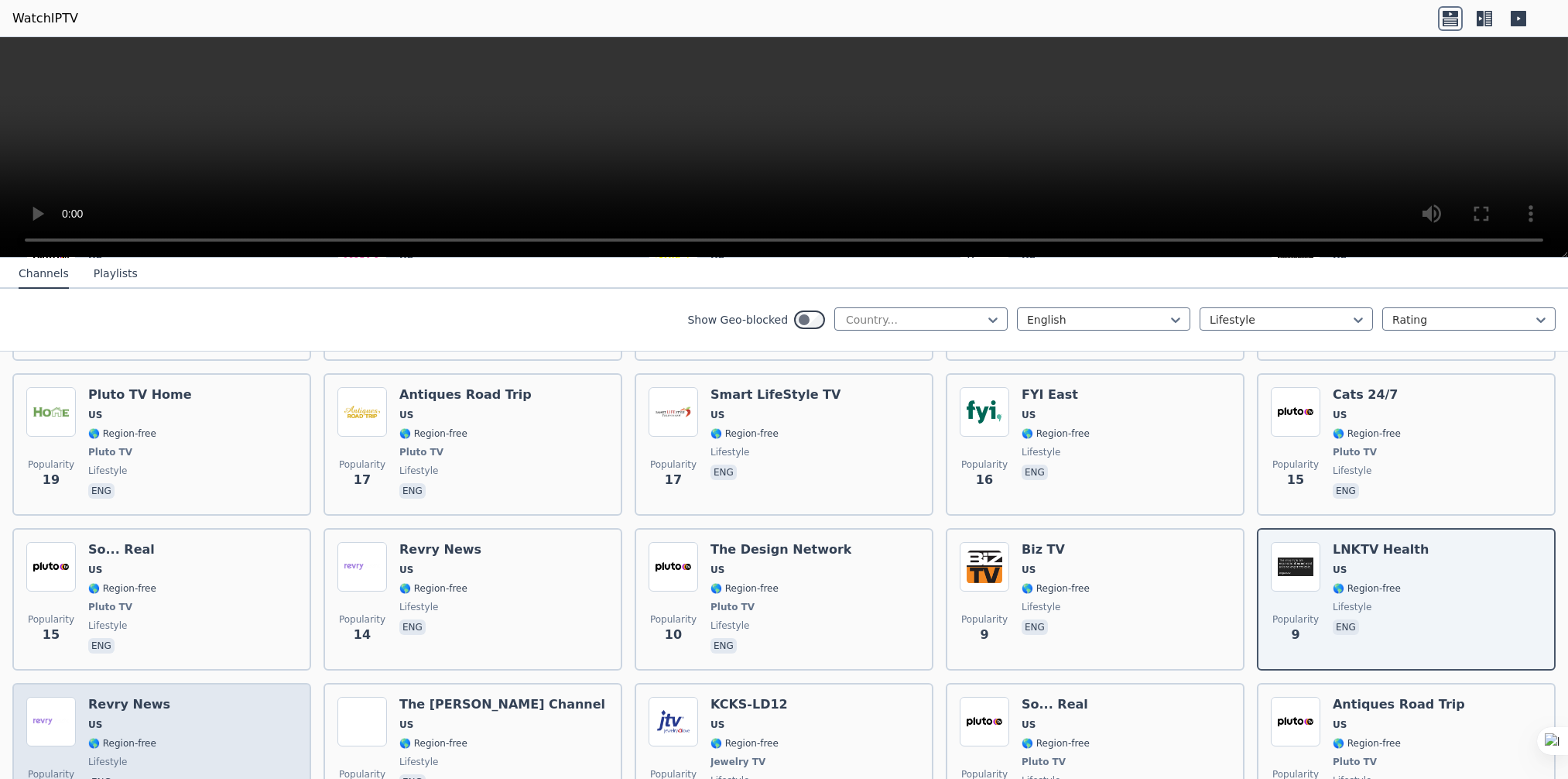
click at [201, 715] on div "Popularity 9 Revry News US 🌎 Region-free lifestyle eng" at bounding box center [161, 753] width 270 height 115
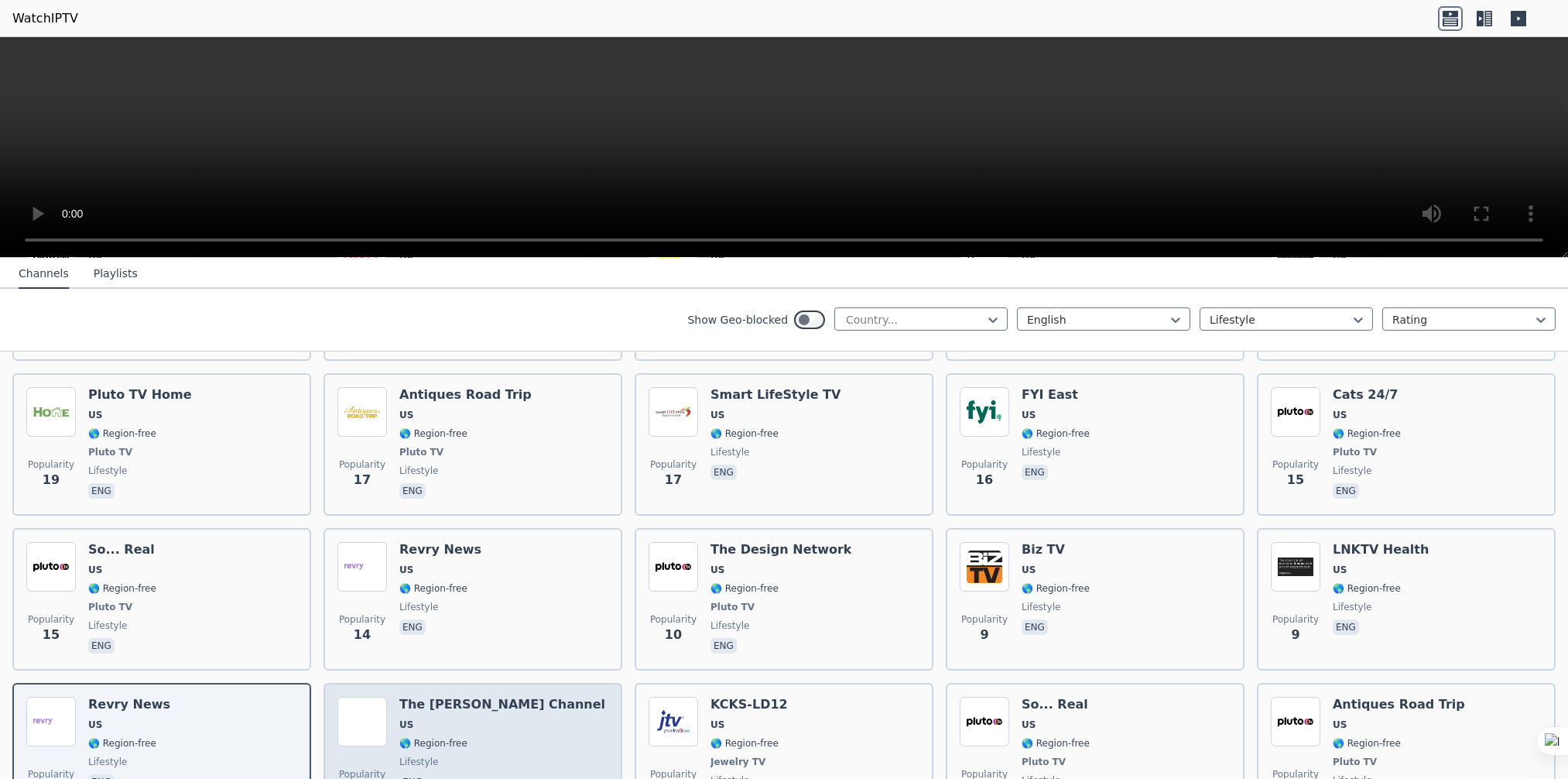
click at [433, 711] on div "The [PERSON_NAME] Channel US 🌎 Region-free lifestyle eng" at bounding box center [502, 753] width 206 height 115
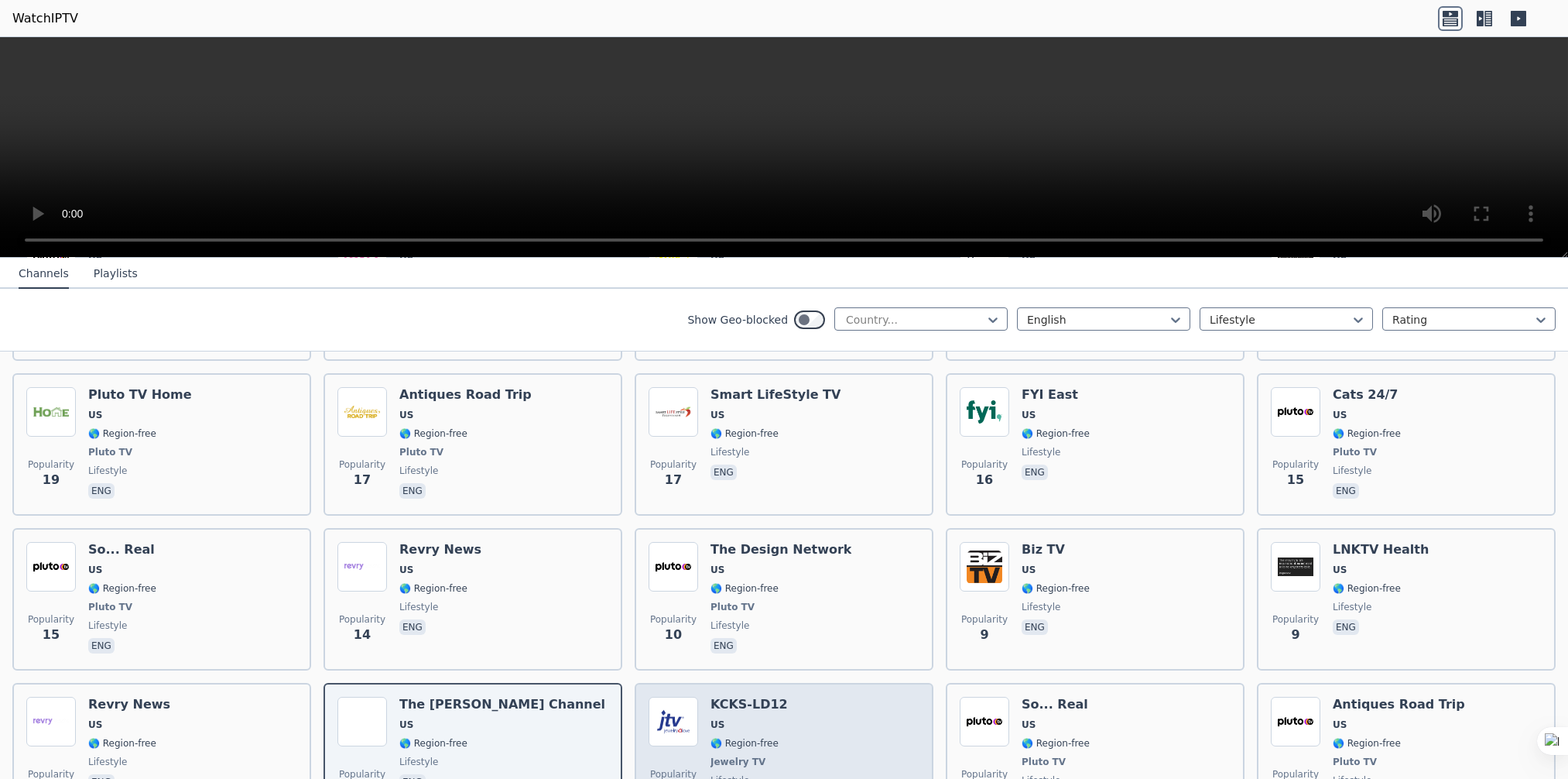
click at [731, 718] on span "US" at bounding box center [749, 724] width 78 height 12
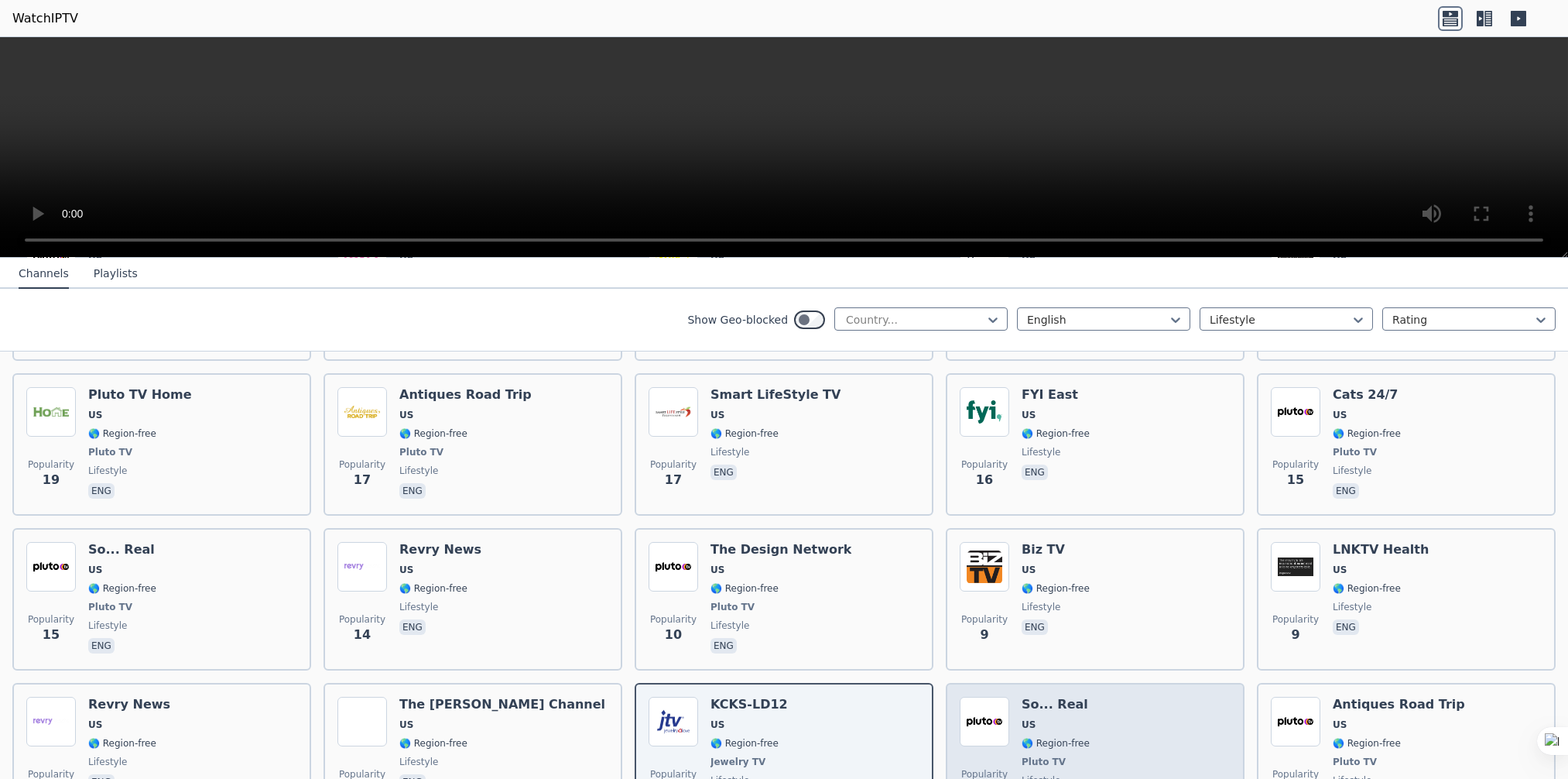
click at [1052, 718] on span "US" at bounding box center [1056, 724] width 68 height 12
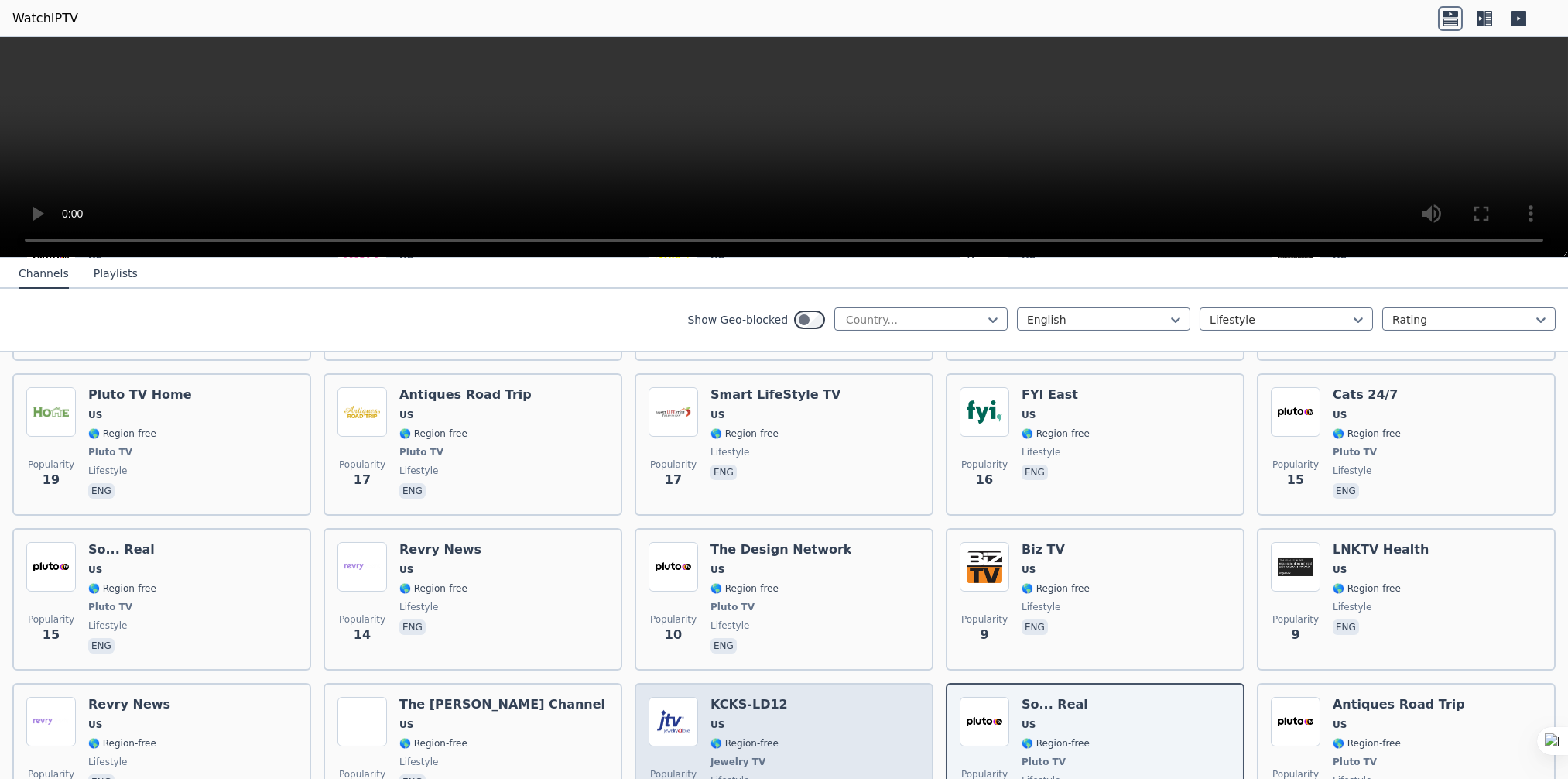
click at [785, 710] on div "Popularity 8 KCKS-LD12 US 🌎 Region-free Jewelry TV lifestyle eng" at bounding box center [784, 753] width 270 height 115
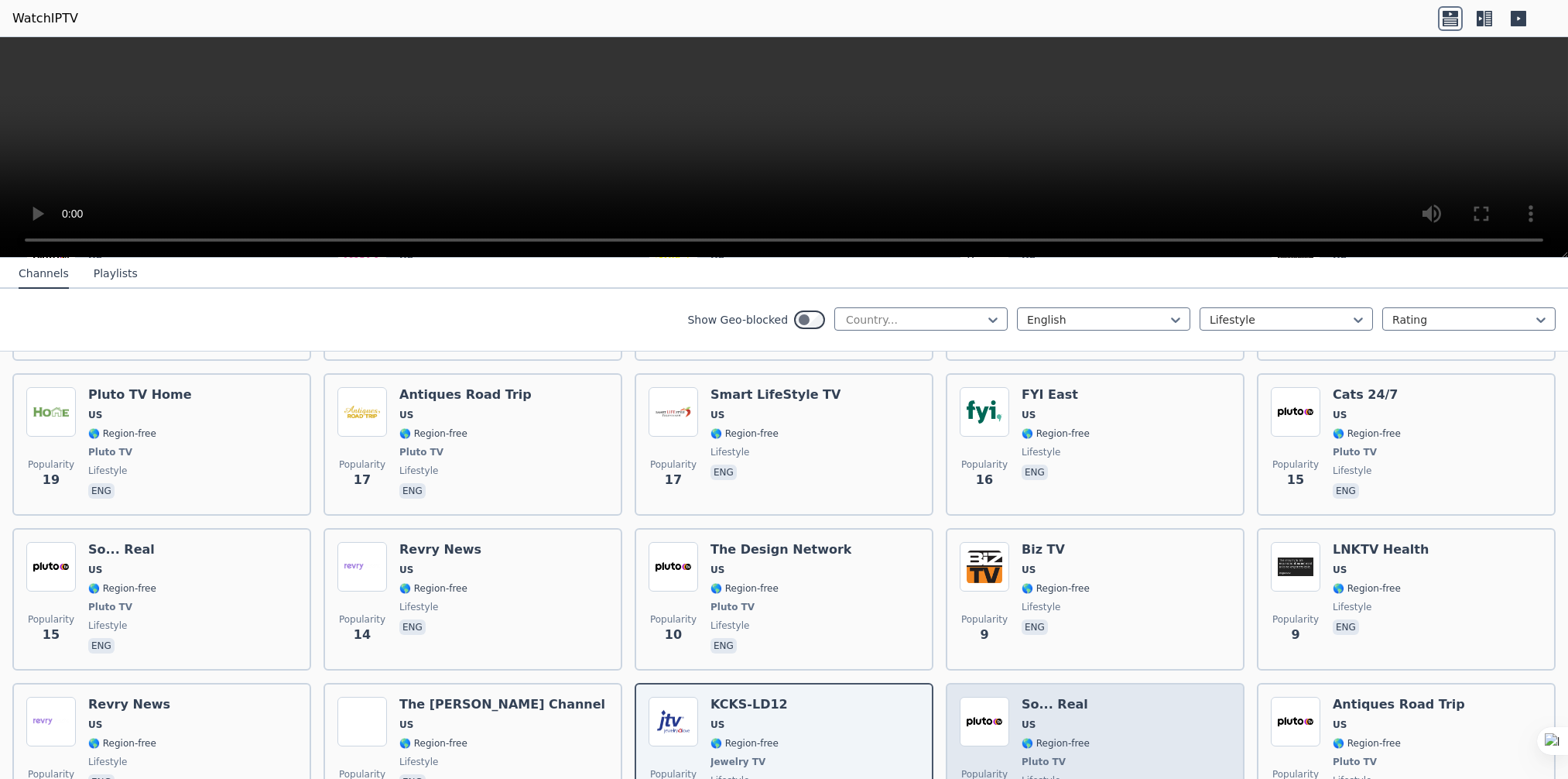
click at [1085, 718] on div "Popularity 8 So... Real US 🌎 Region-free Pluto TV lifestyle eng" at bounding box center [1094, 753] width 270 height 115
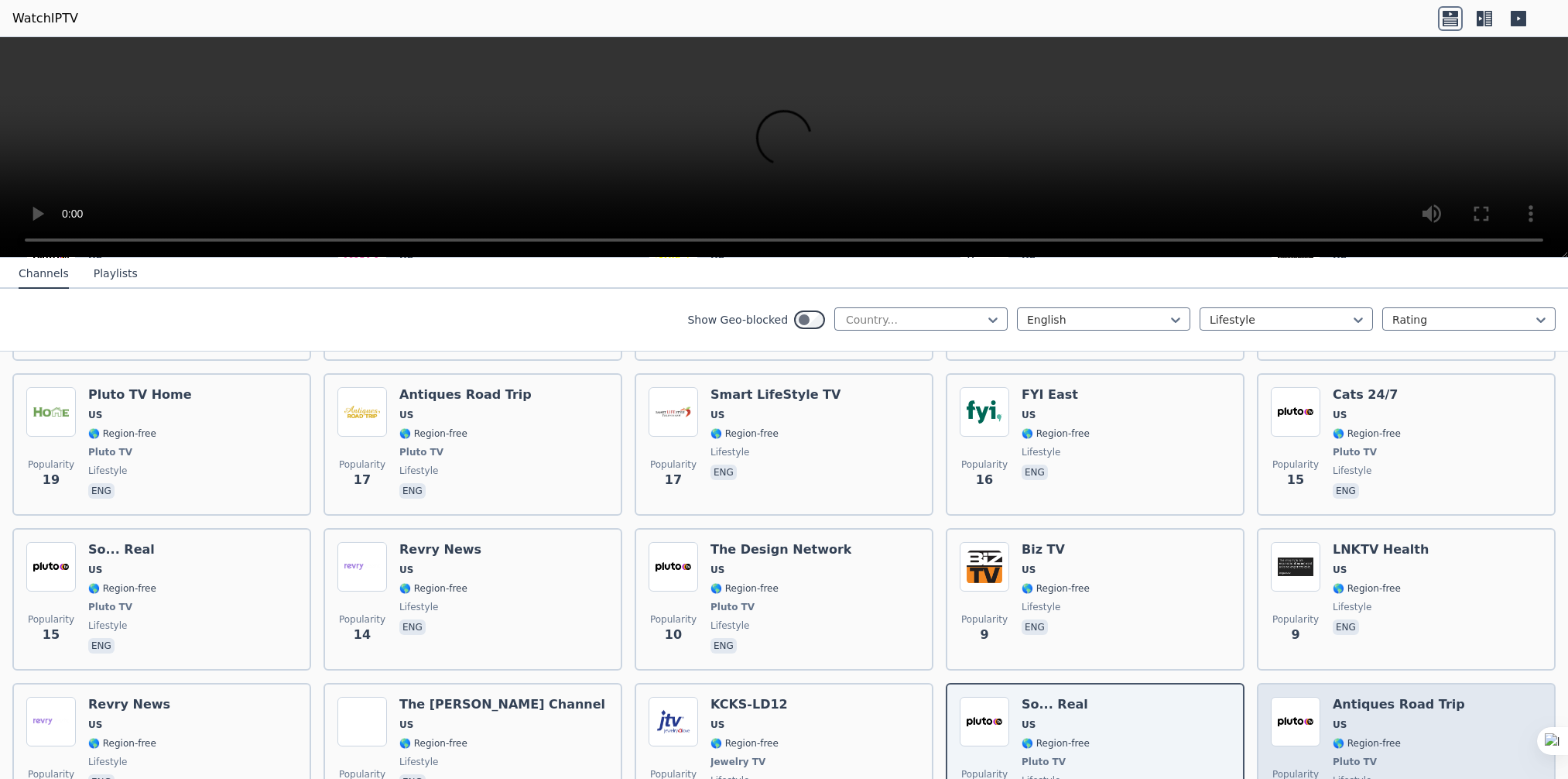
click at [1429, 737] on span "🌎 Region-free" at bounding box center [1398, 743] width 132 height 12
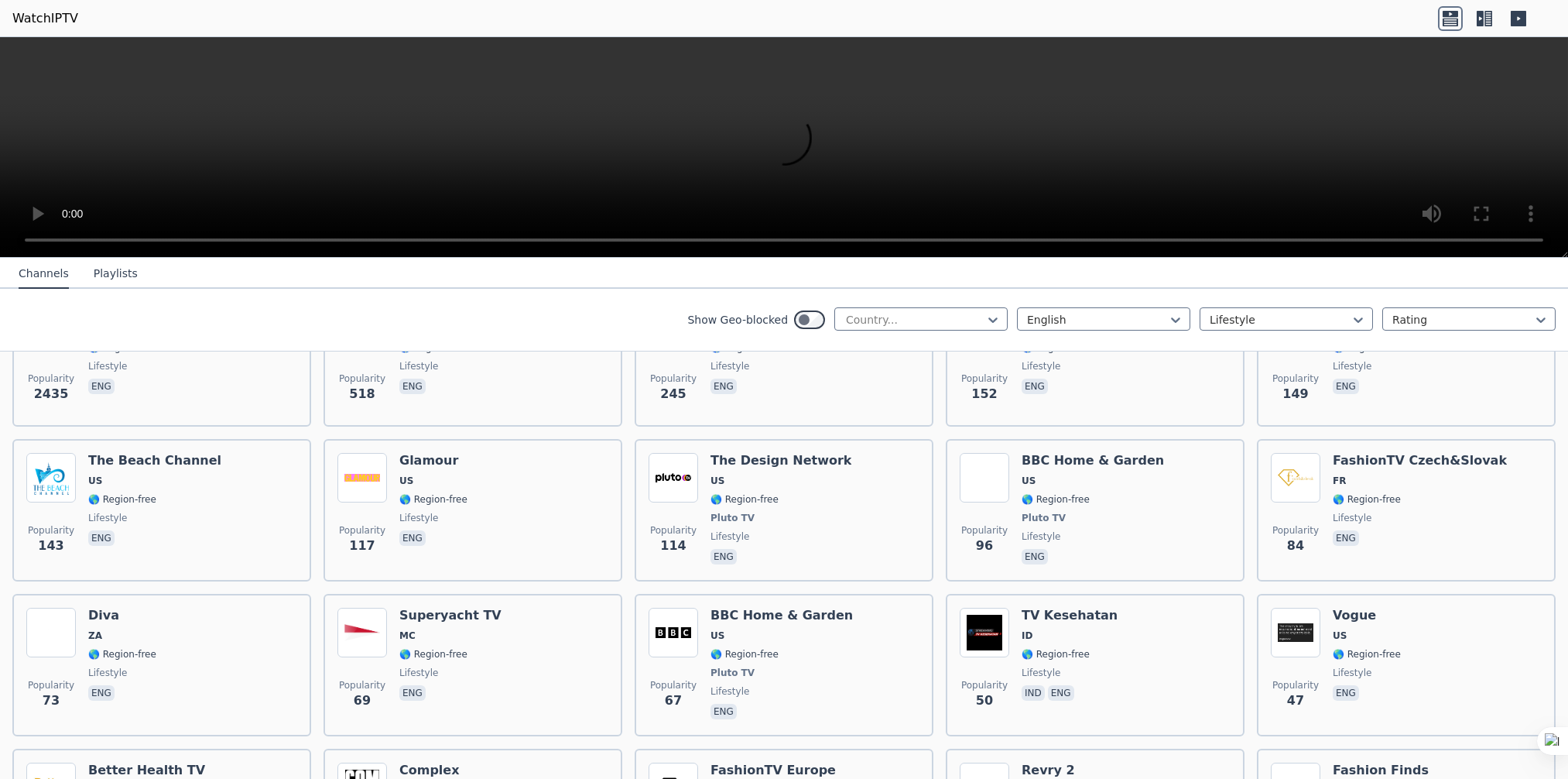
scroll to position [246, 0]
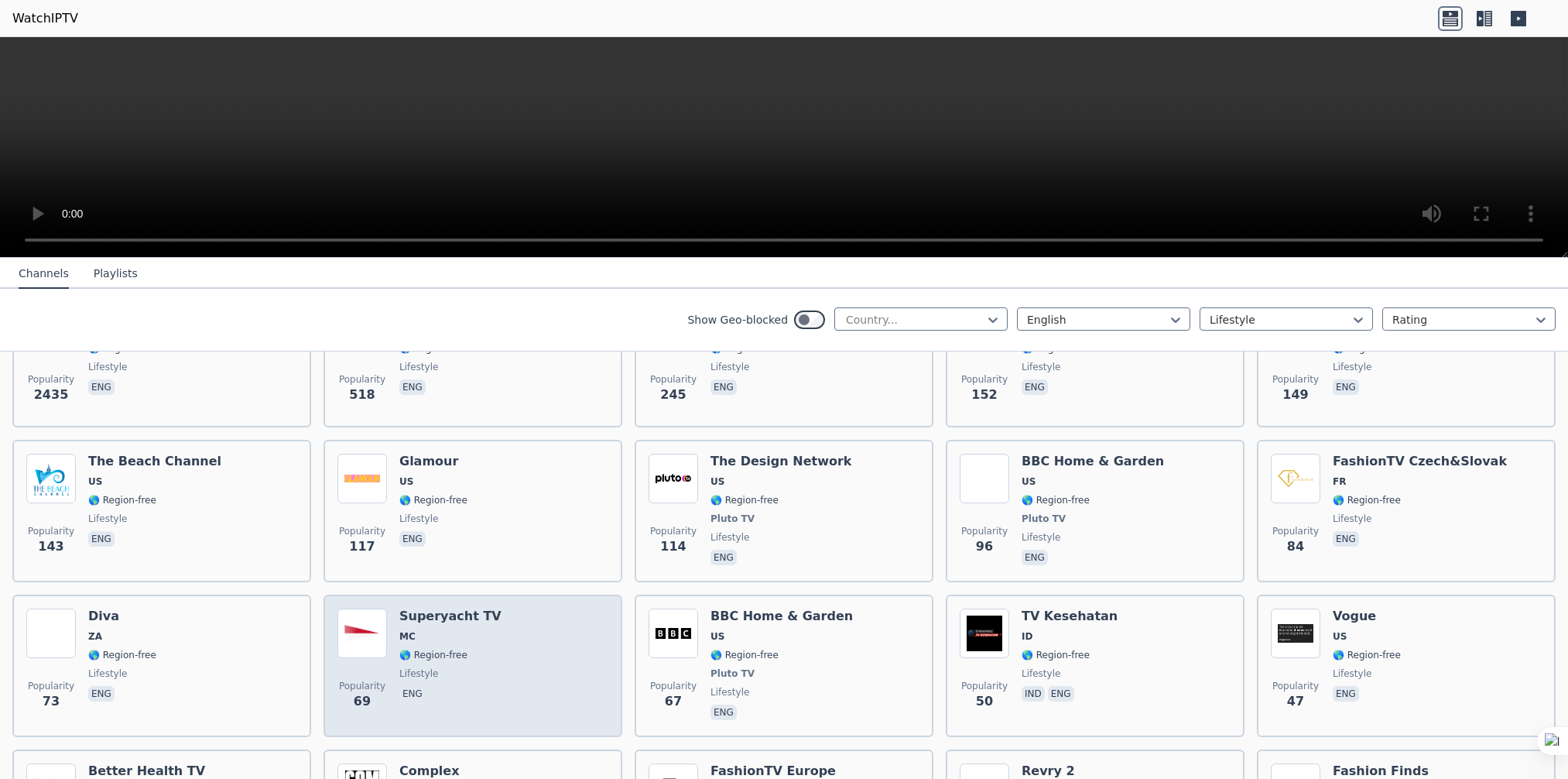
click at [479, 630] on div "Popularity 69 Superyacht TV MC 🌎 Region-free lifestyle eng" at bounding box center [472, 665] width 270 height 115
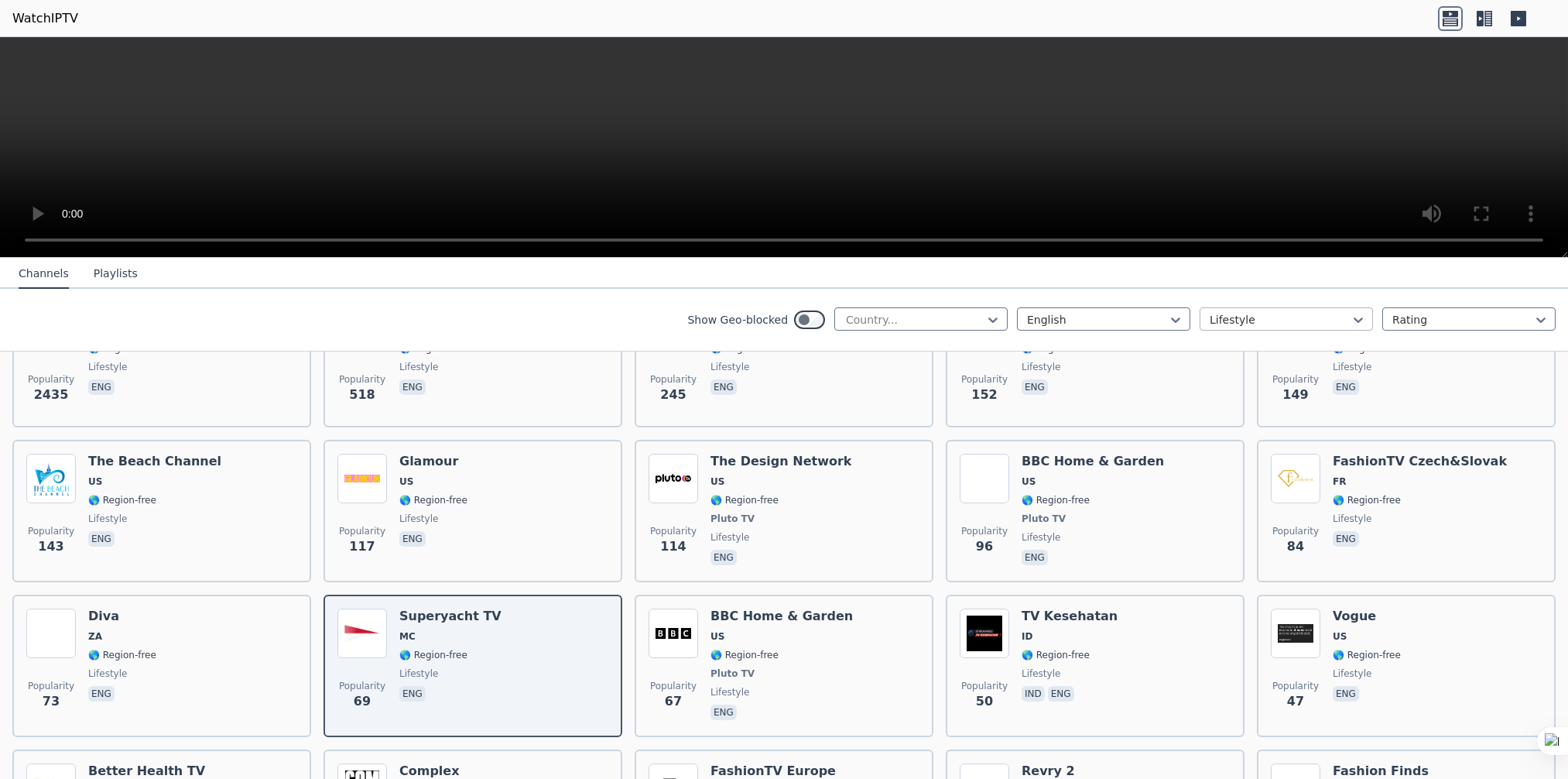
click at [1316, 320] on div at bounding box center [1280, 320] width 140 height 15
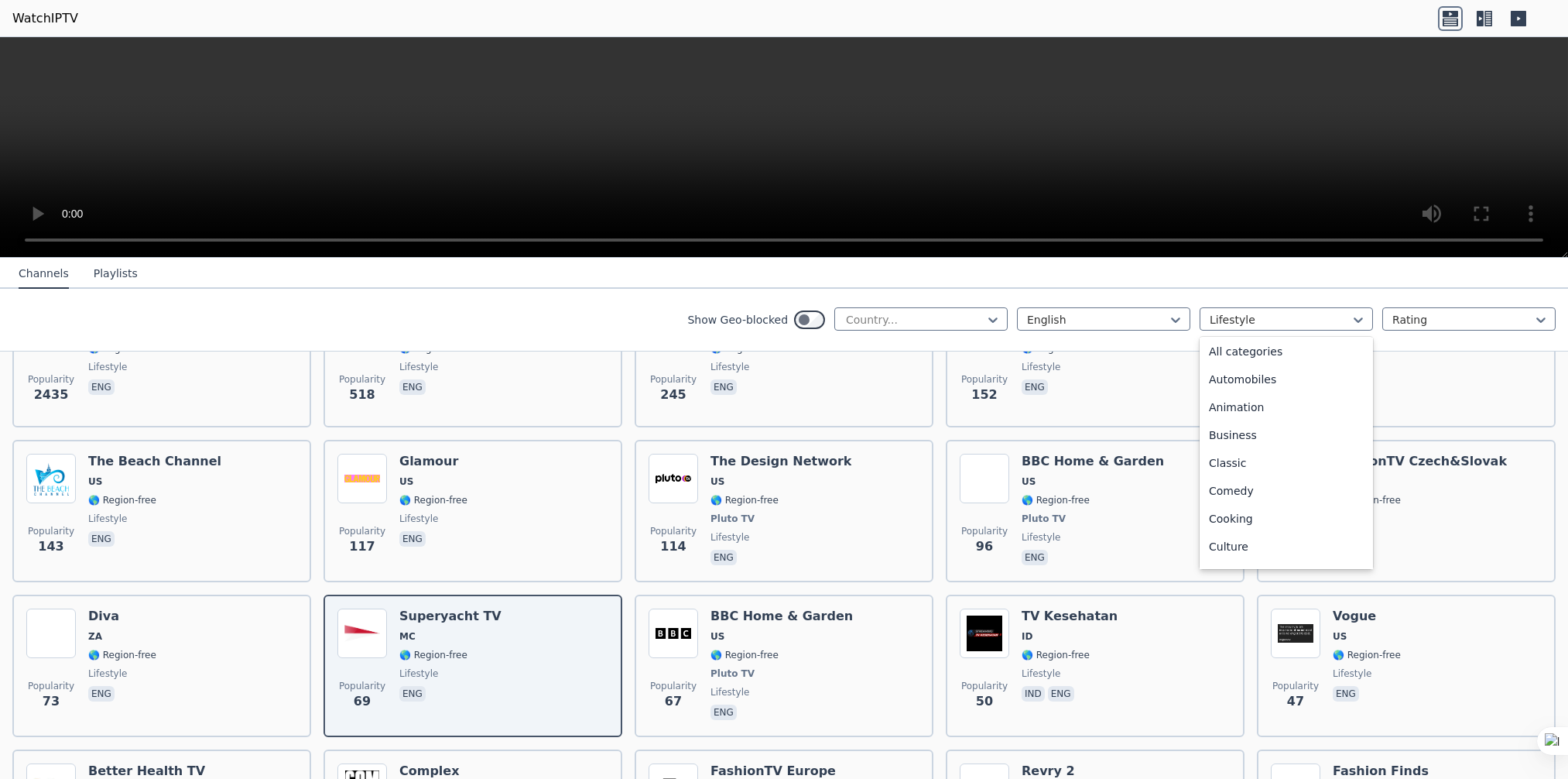
scroll to position [0, 0]
click at [1250, 437] on div "Business" at bounding box center [1285, 436] width 174 height 28
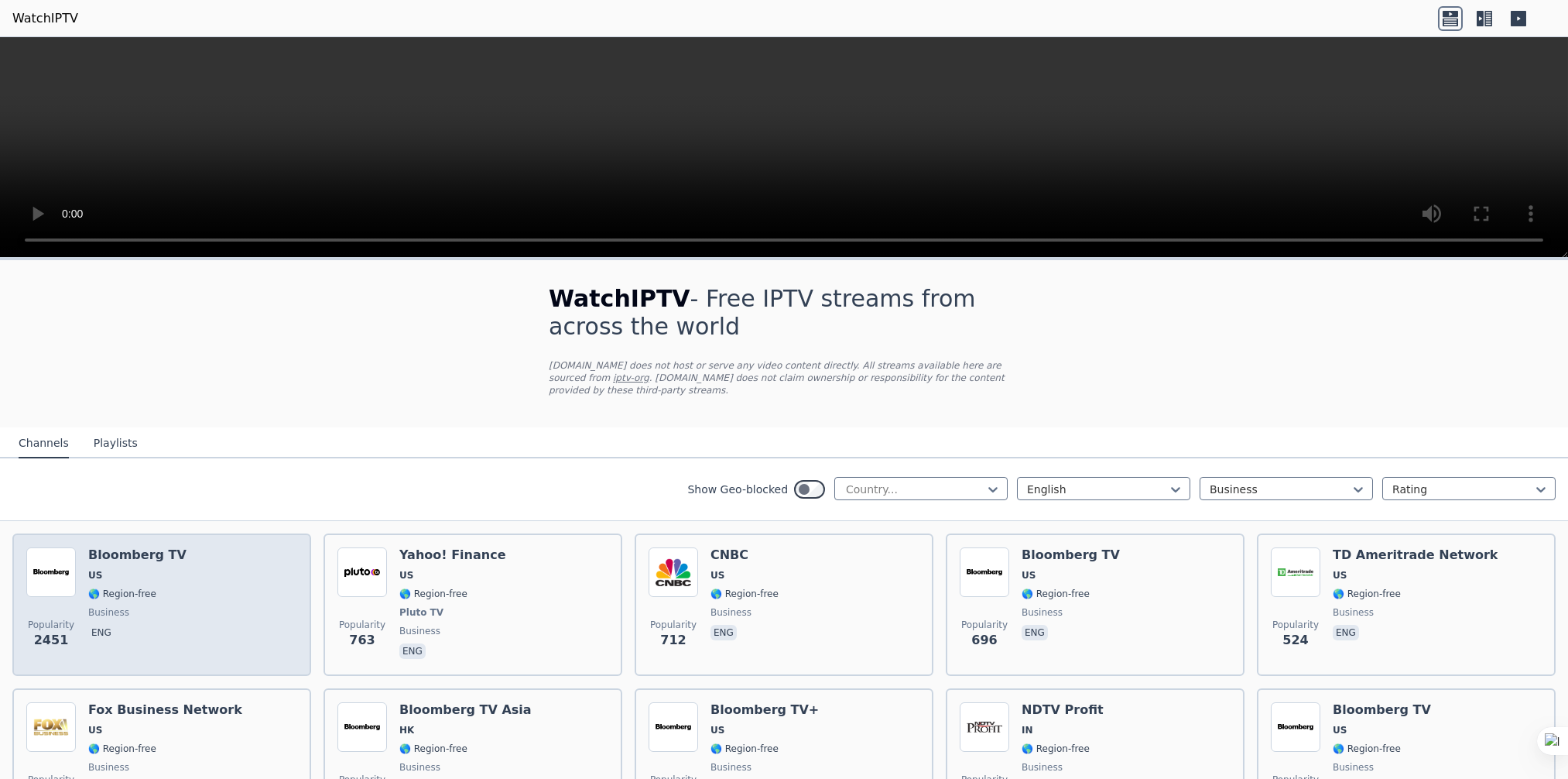
click at [182, 574] on div "Popularity 2451 Bloomberg TV US 🌎 Region-free business eng" at bounding box center [161, 604] width 270 height 115
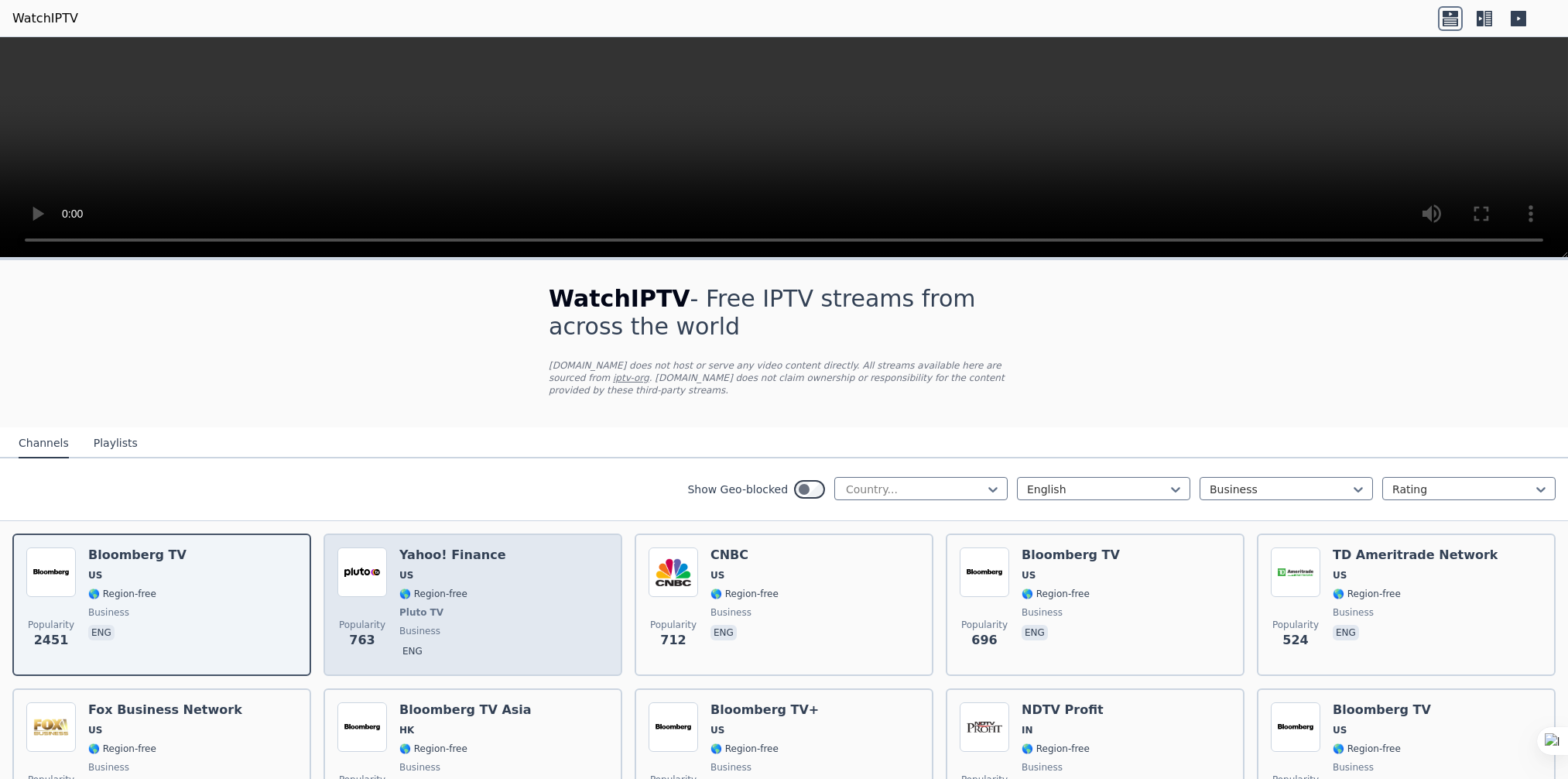
click at [417, 587] on span "🌎 Region-free" at bounding box center [434, 593] width 68 height 12
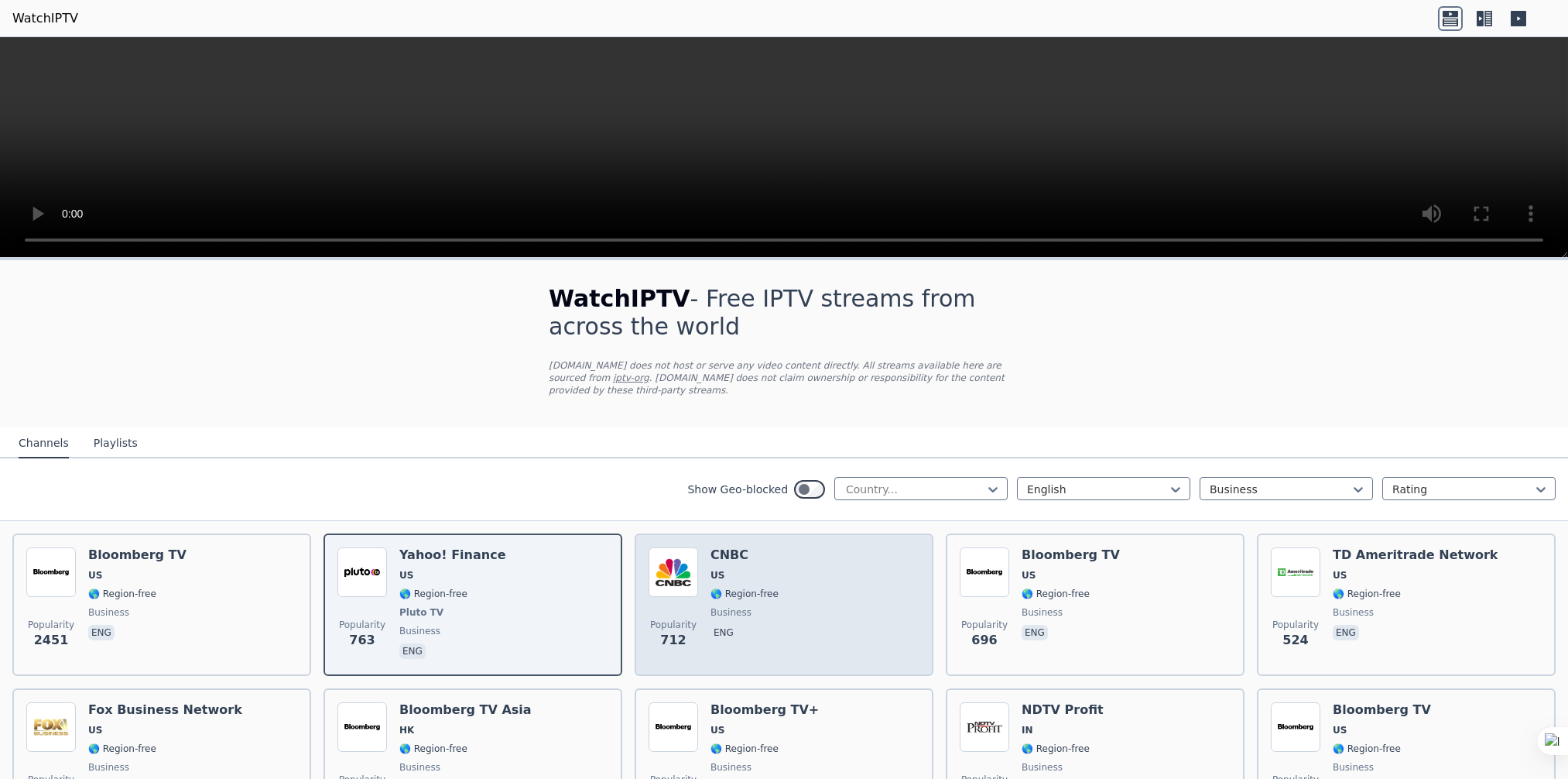
click at [723, 587] on span "🌎 Region-free" at bounding box center [745, 593] width 68 height 12
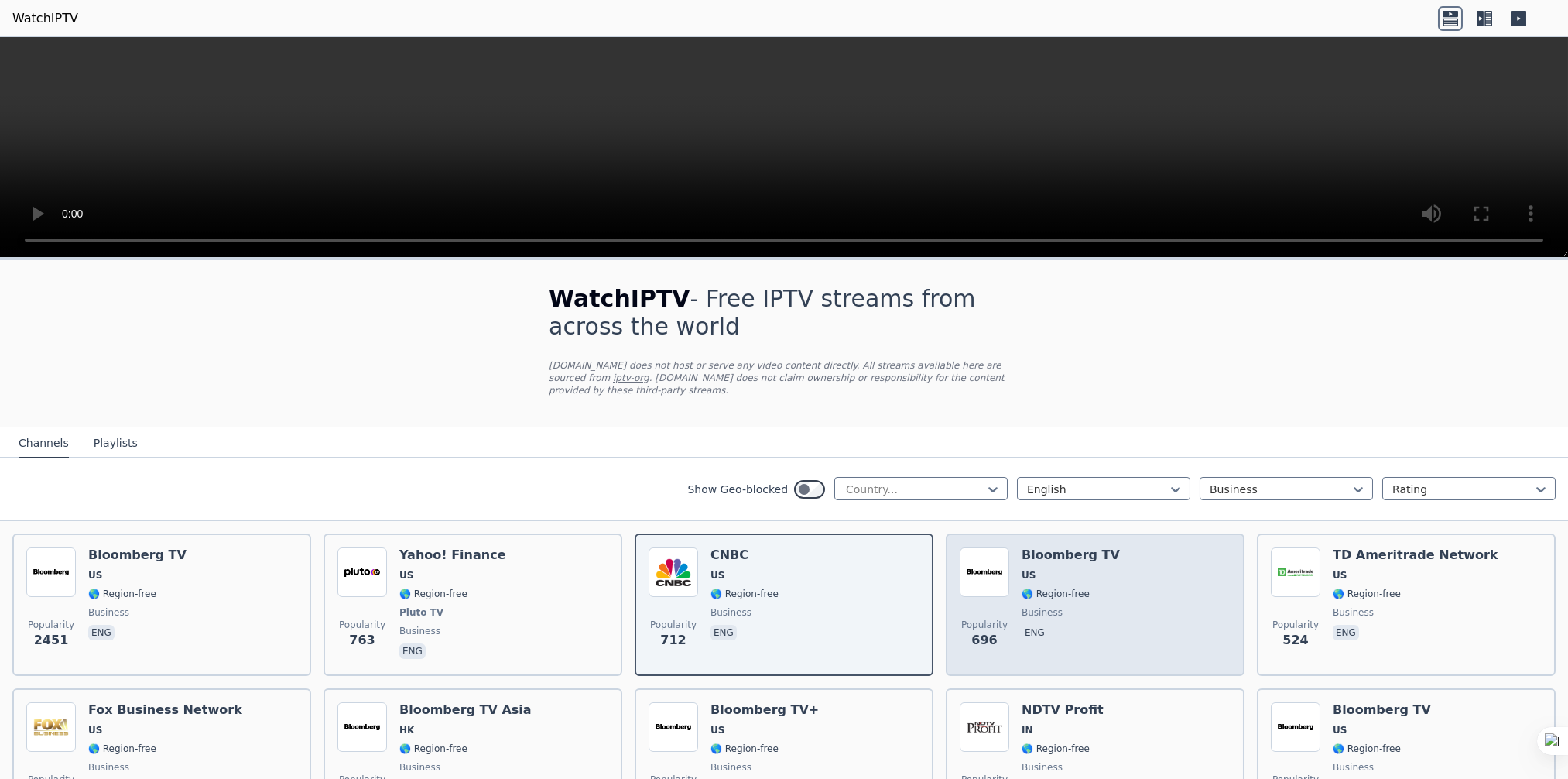
click at [980, 594] on div "Popularity 696" at bounding box center [984, 604] width 49 height 115
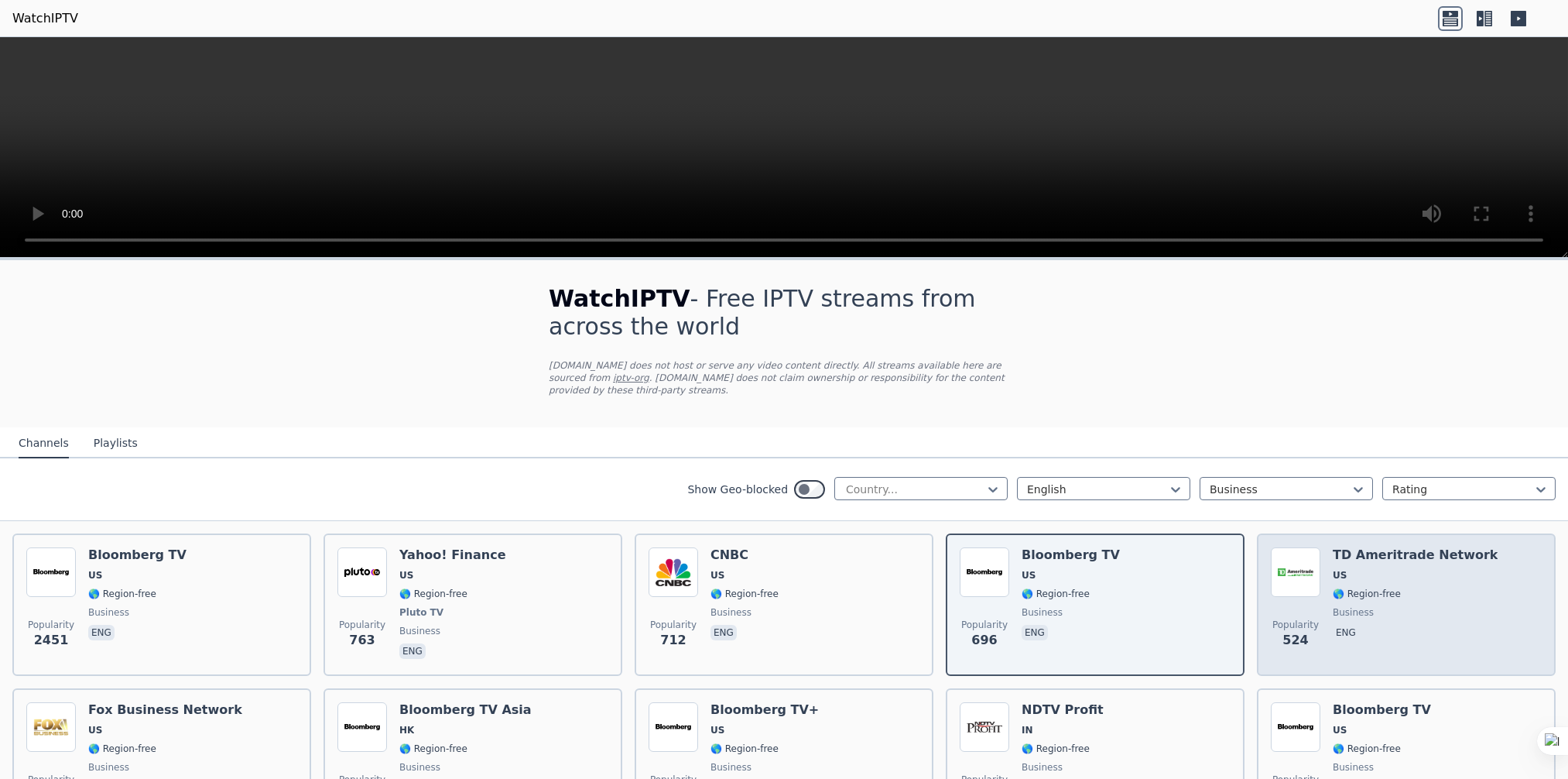
click at [1441, 587] on span "🌎 Region-free" at bounding box center [1415, 593] width 165 height 12
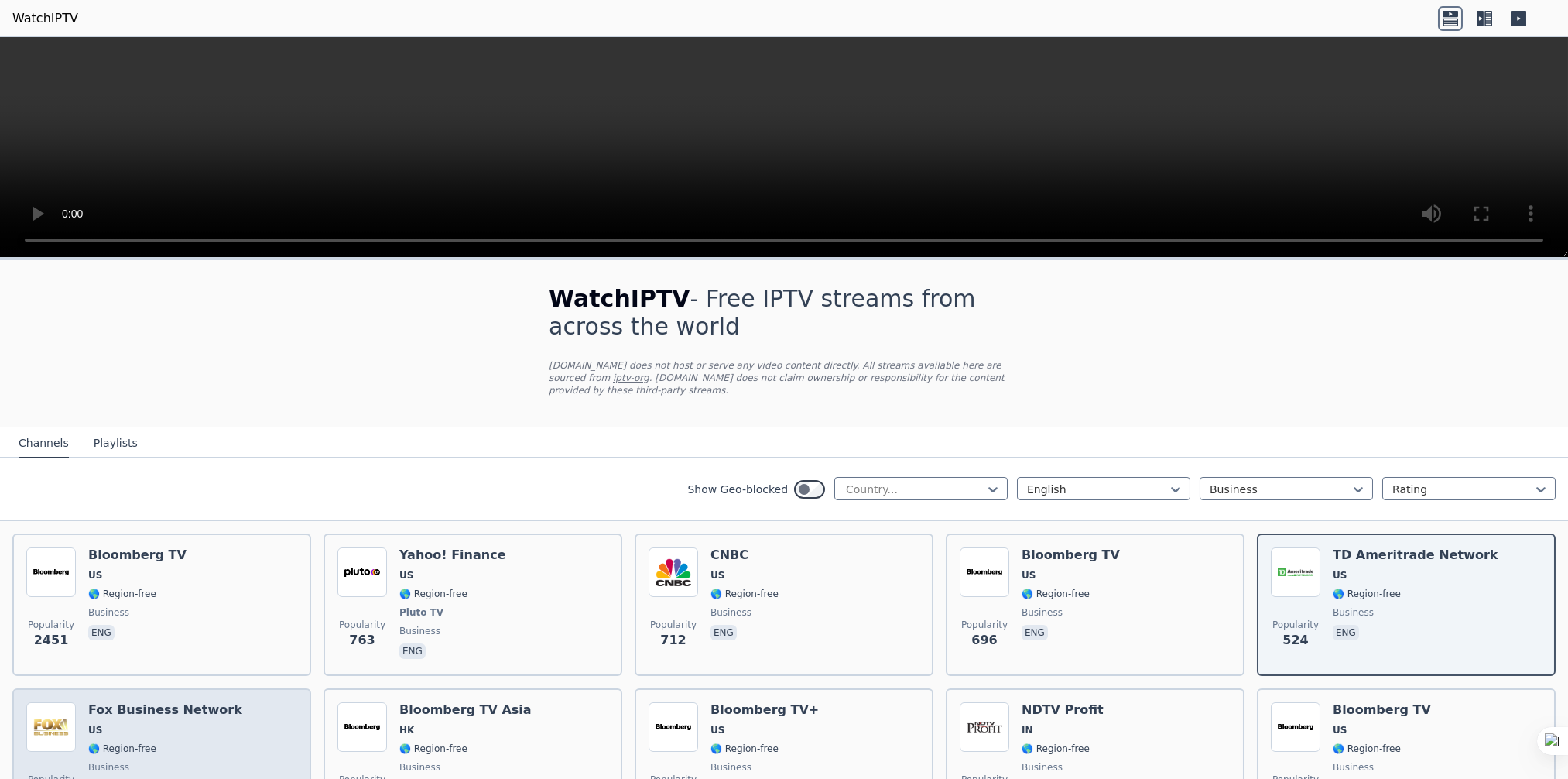
click at [124, 726] on div "Fox Business Network US 🌎 Region-free business eng" at bounding box center [165, 757] width 154 height 111
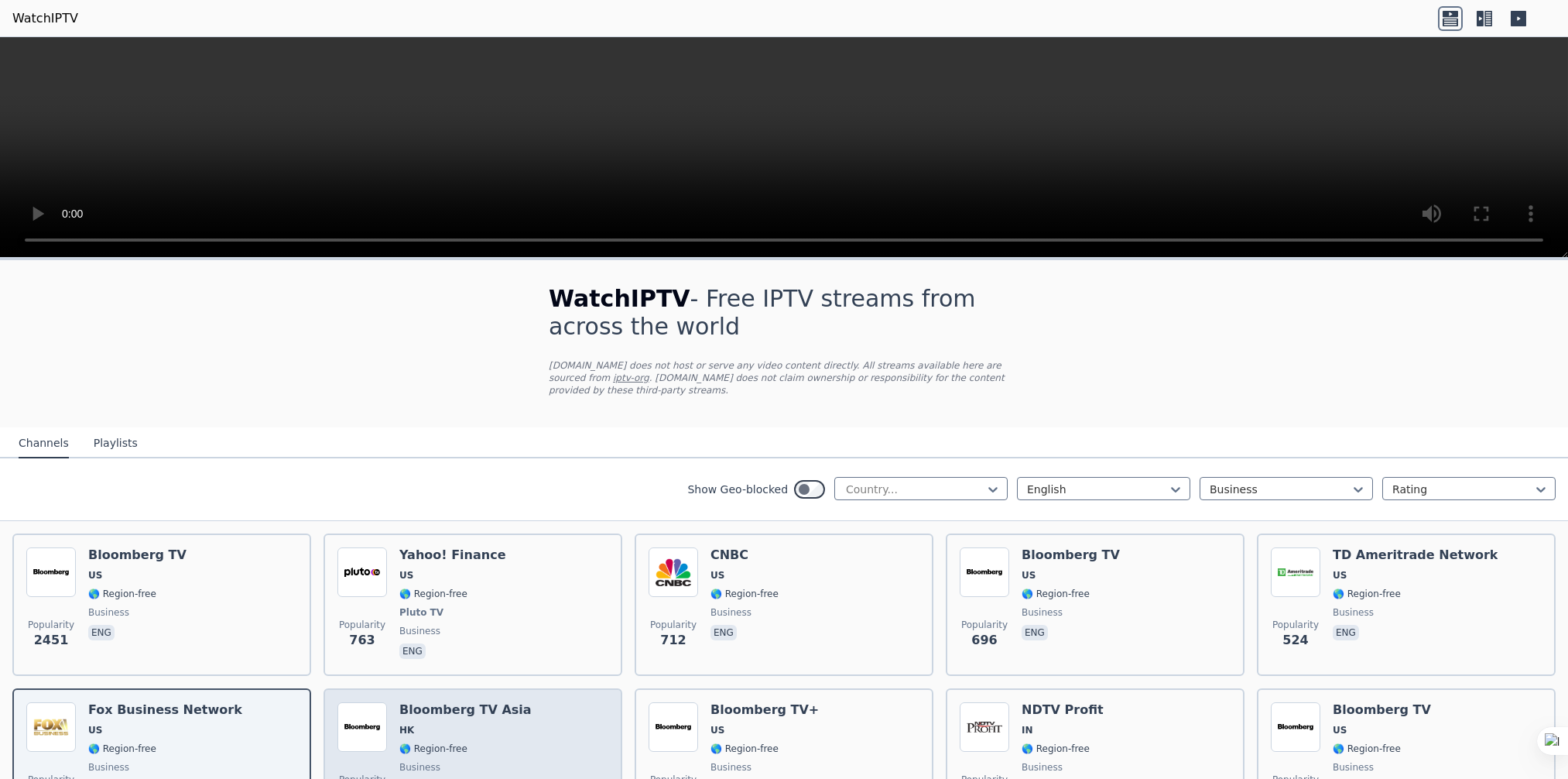
click at [445, 742] on span "🌎 Region-free" at bounding box center [434, 748] width 68 height 12
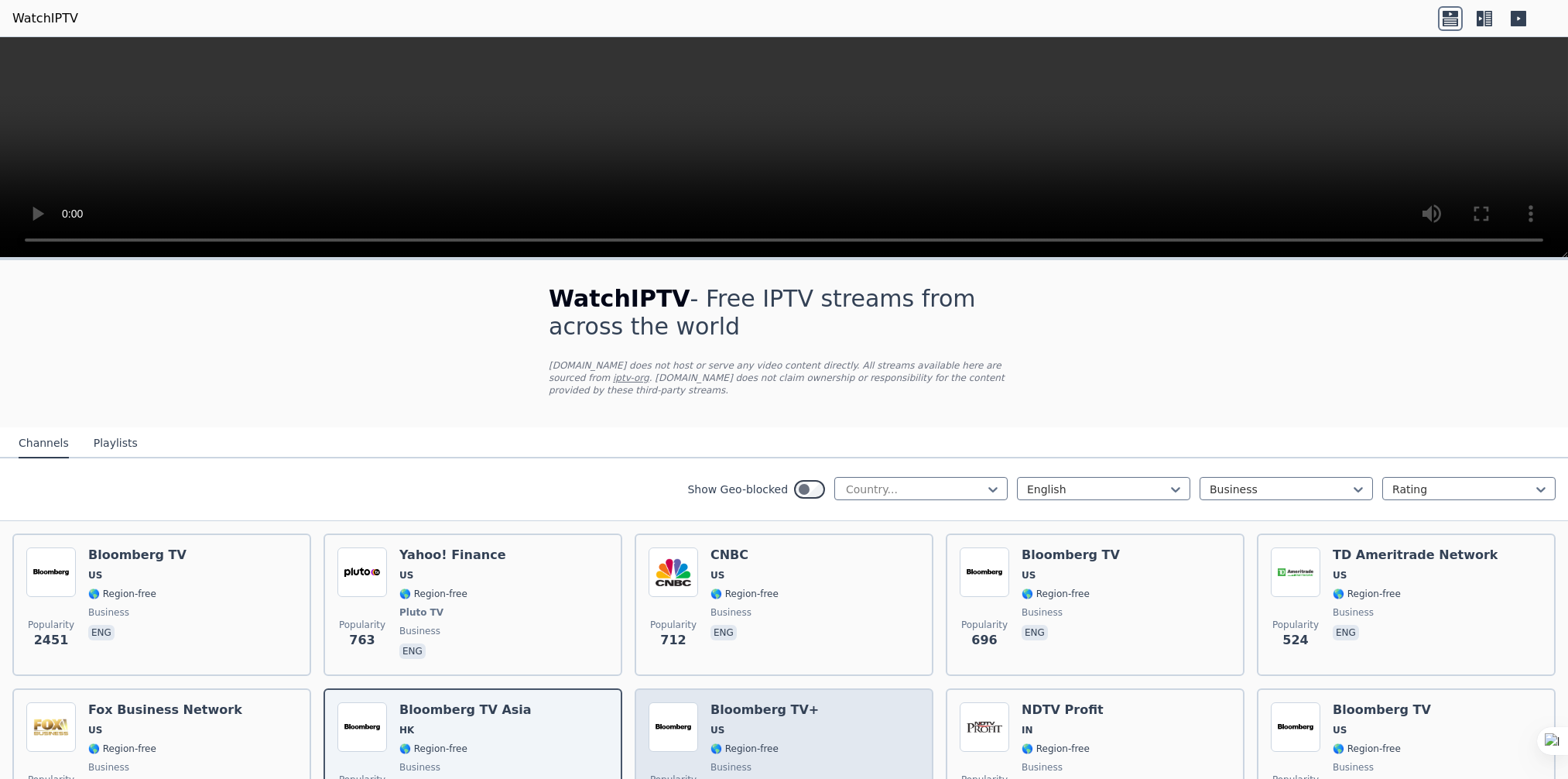
click at [718, 742] on span "🌎 Region-free" at bounding box center [745, 748] width 68 height 12
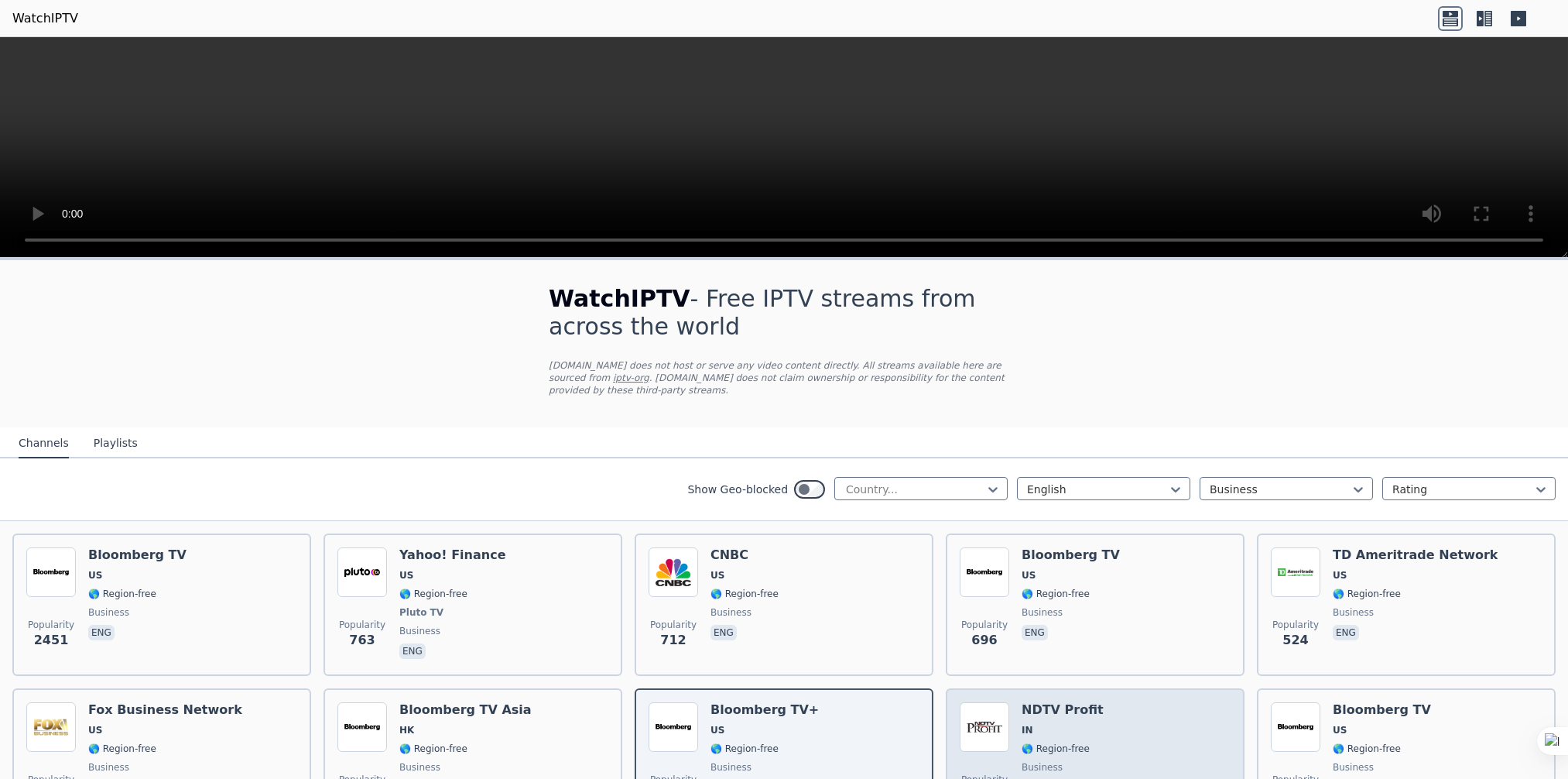
click at [1054, 724] on span "IN" at bounding box center [1062, 730] width 82 height 12
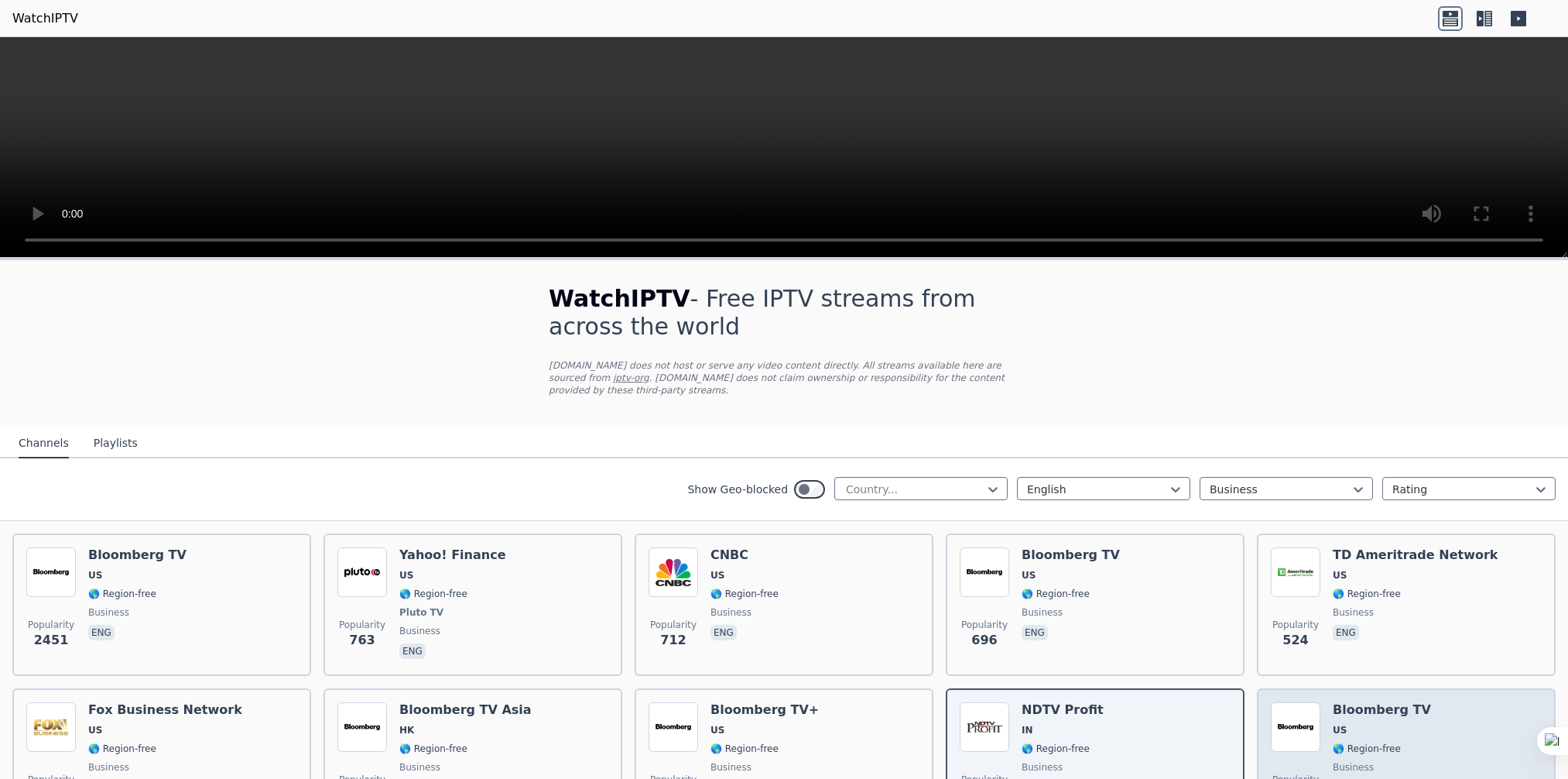
click at [1387, 706] on div "Bloomberg TV US 🌎 Region-free business eng" at bounding box center [1382, 757] width 99 height 111
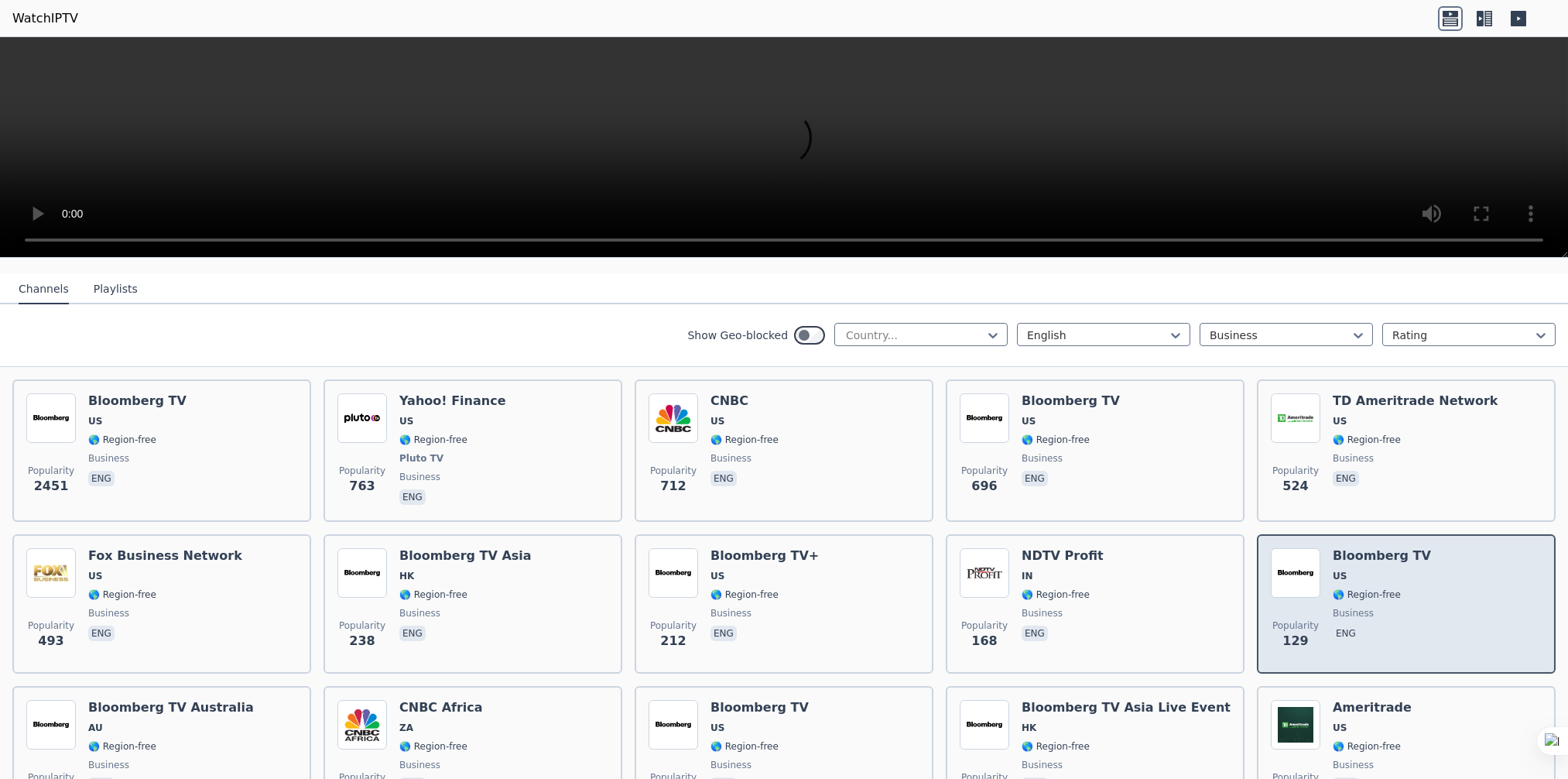
scroll to position [232, 0]
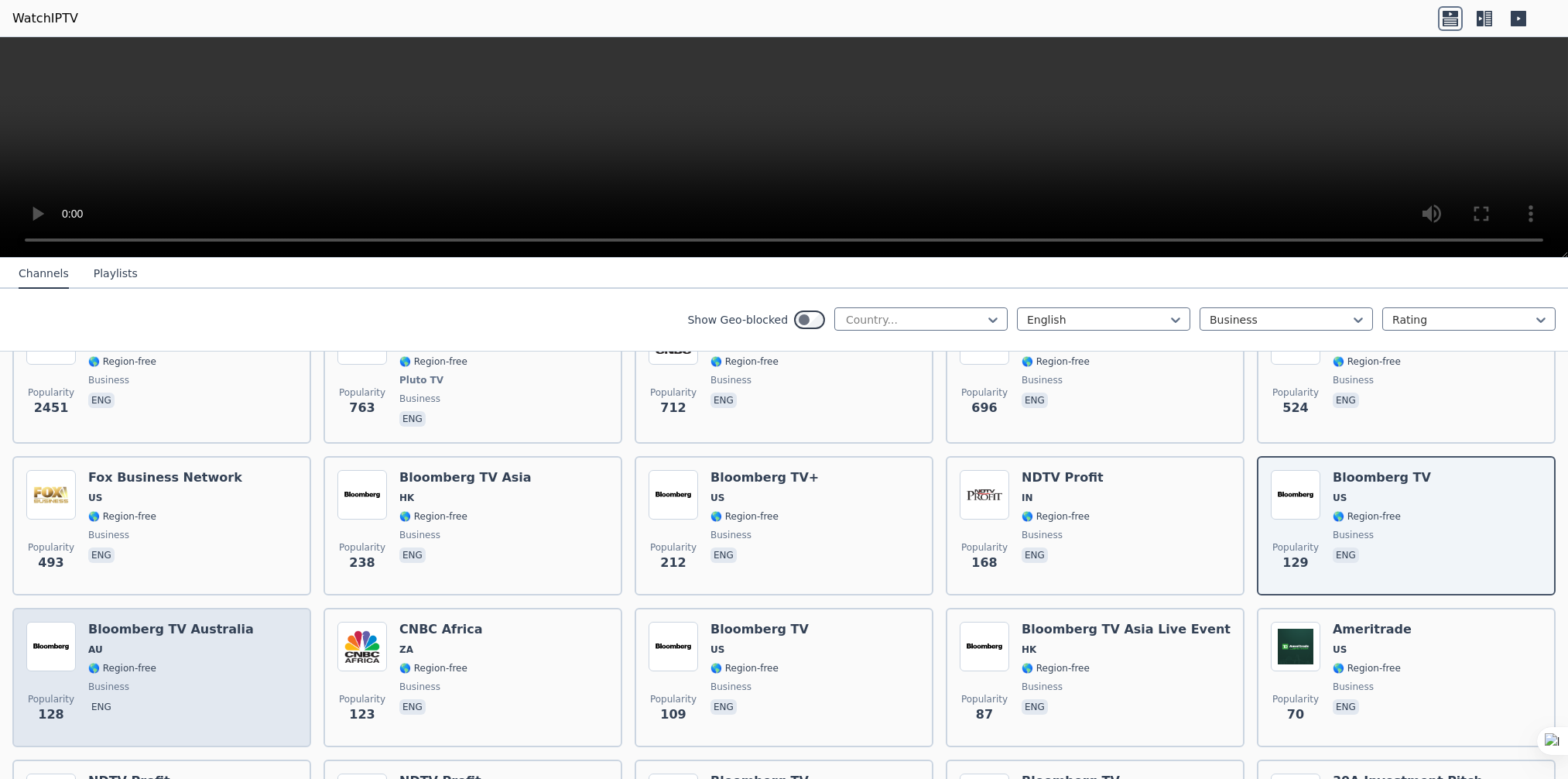
click at [151, 680] on span "business" at bounding box center [171, 686] width 166 height 12
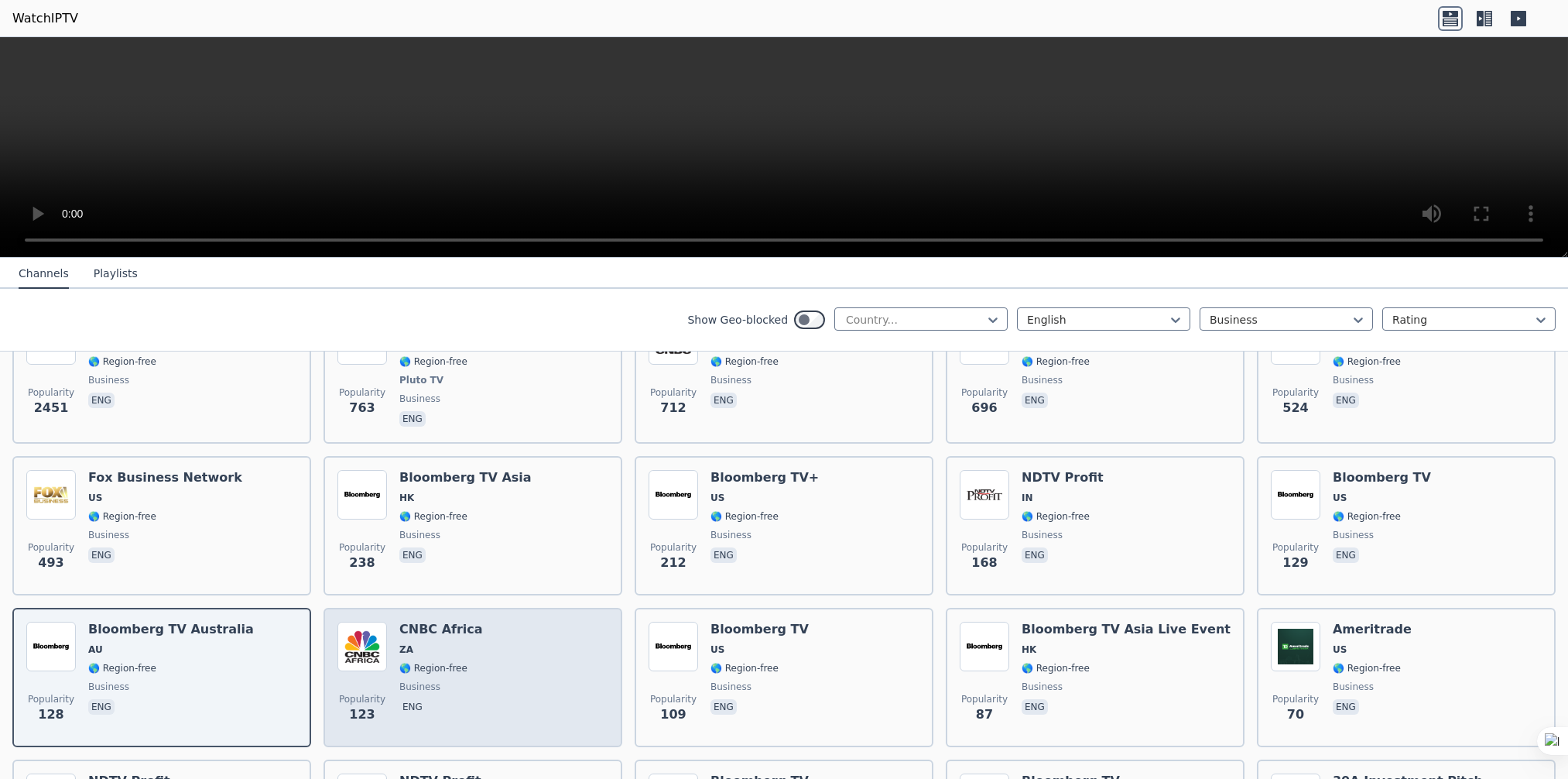
click at [431, 661] on span "🌎 Region-free" at bounding box center [434, 667] width 68 height 12
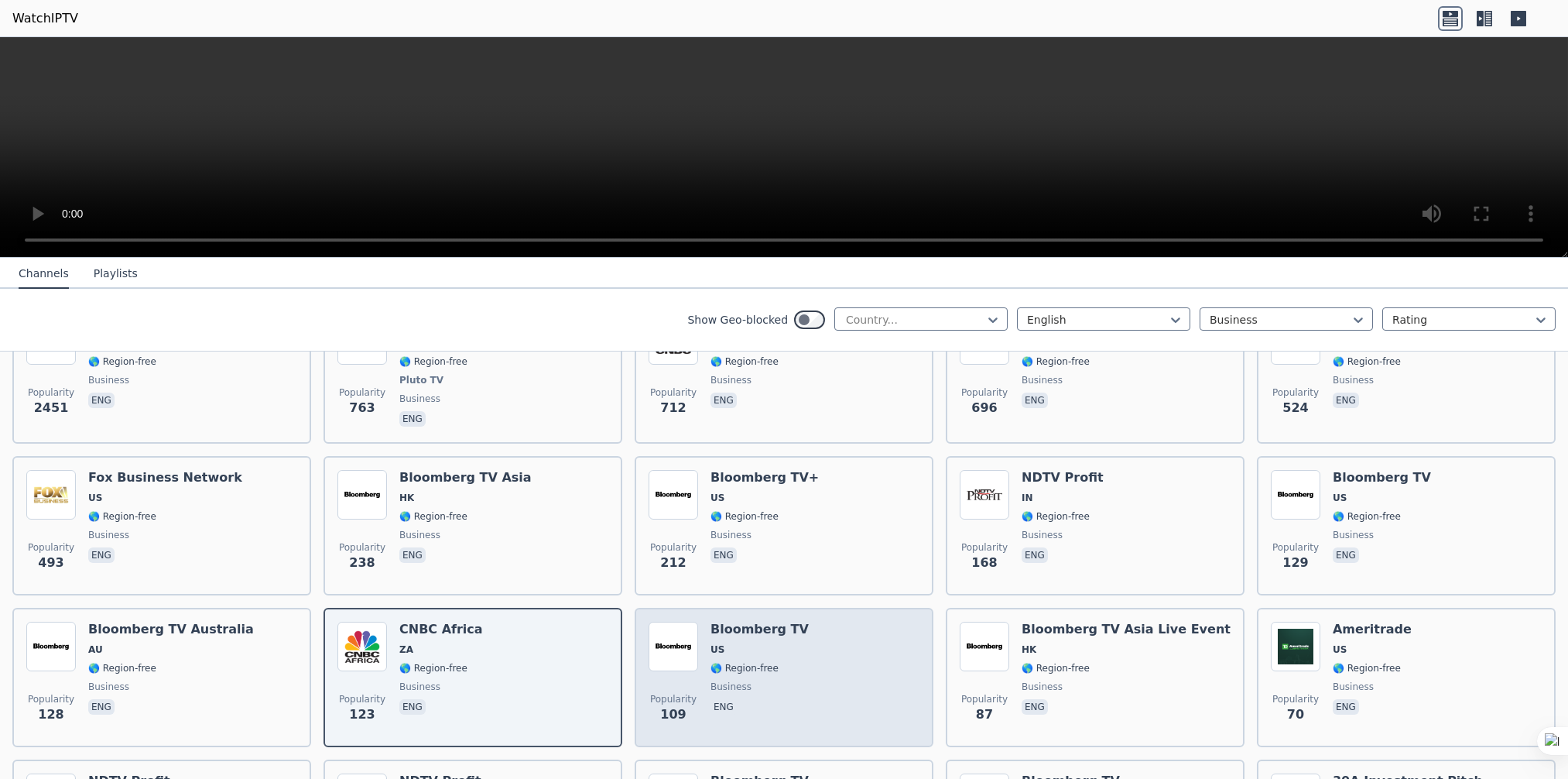
click at [719, 640] on div "Bloomberg TV US 🌎 Region-free business eng" at bounding box center [760, 677] width 99 height 111
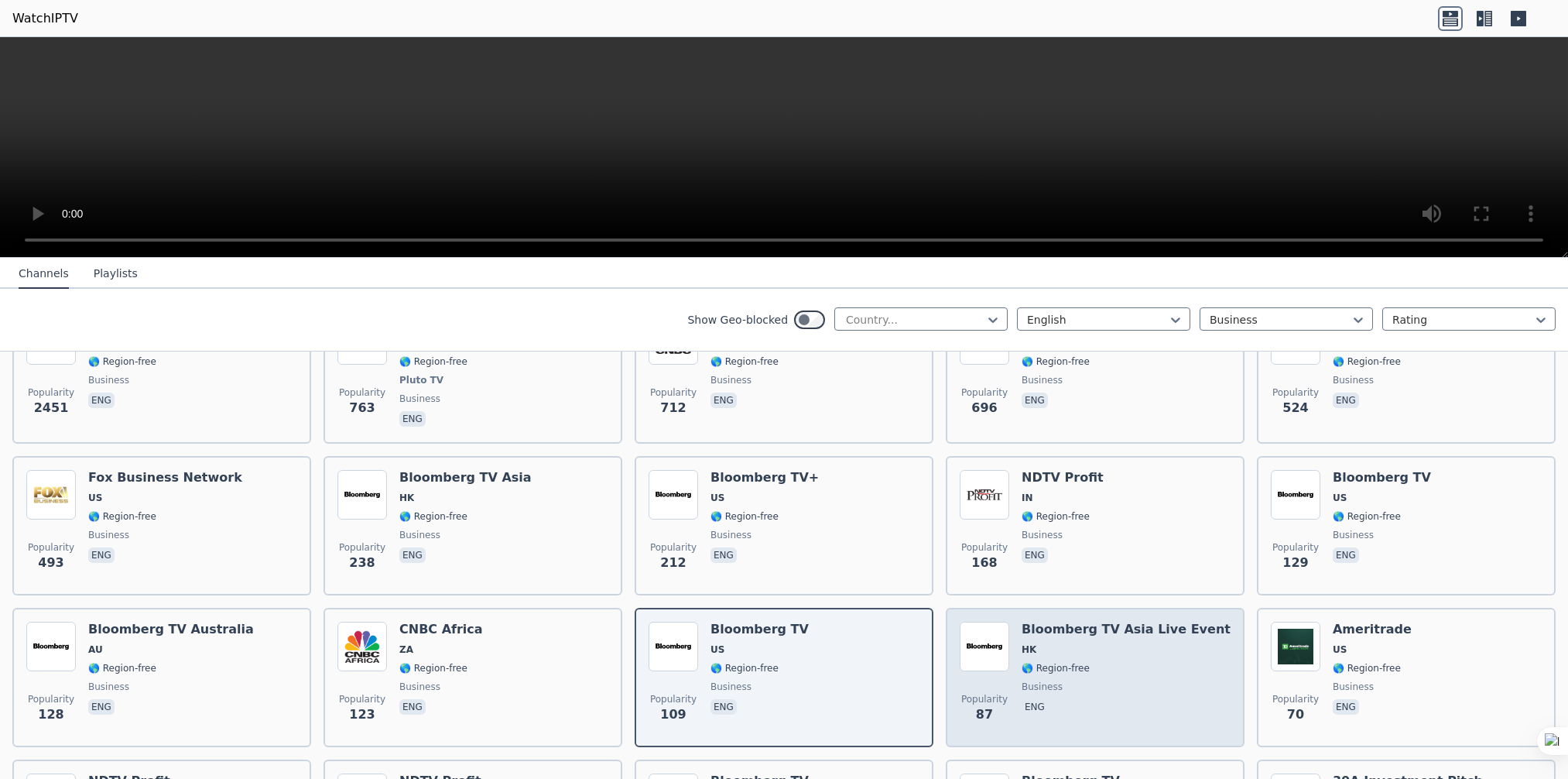
click at [1112, 643] on span "HK" at bounding box center [1126, 649] width 209 height 12
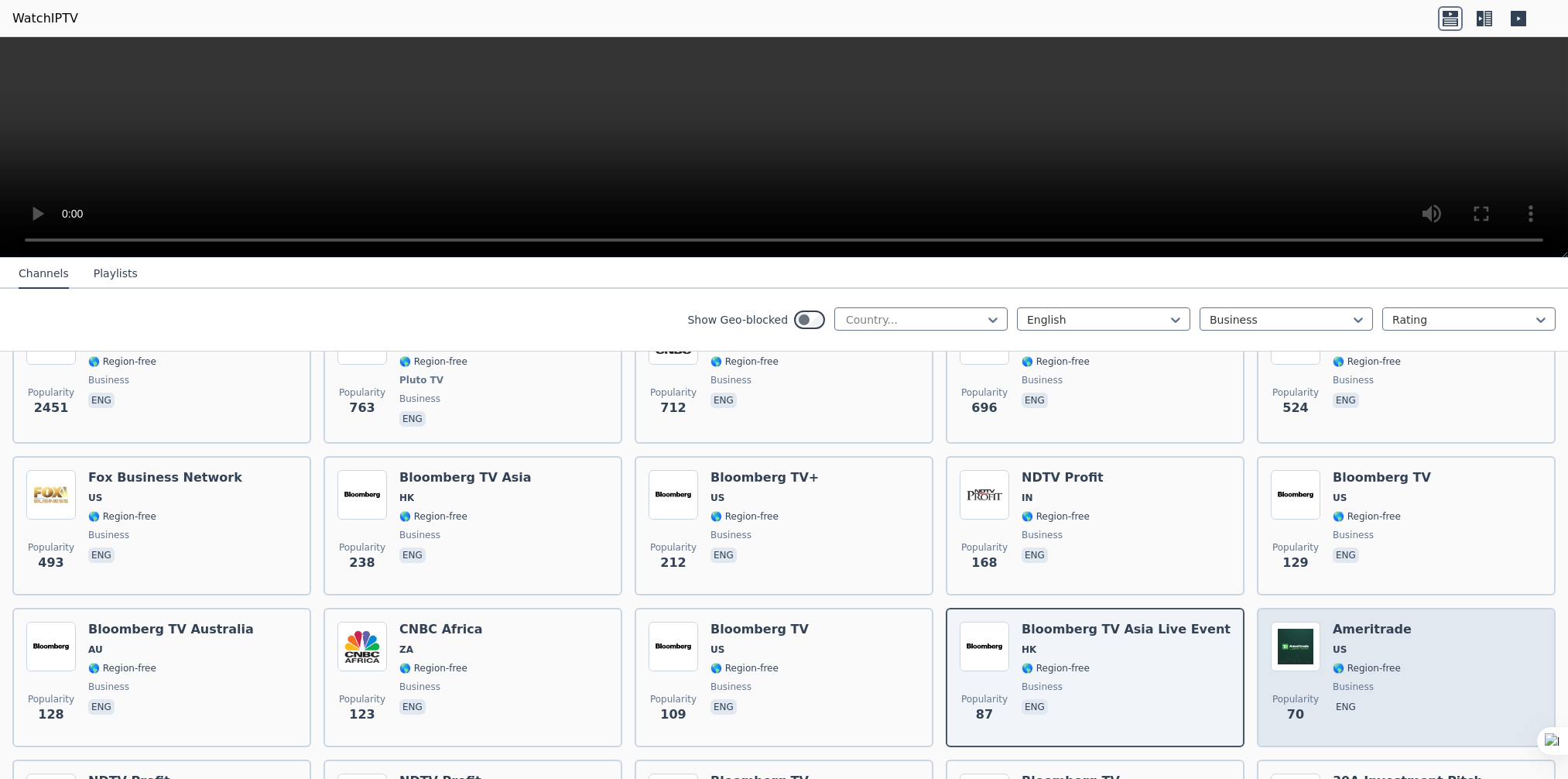
click at [1377, 643] on span "US" at bounding box center [1372, 649] width 79 height 12
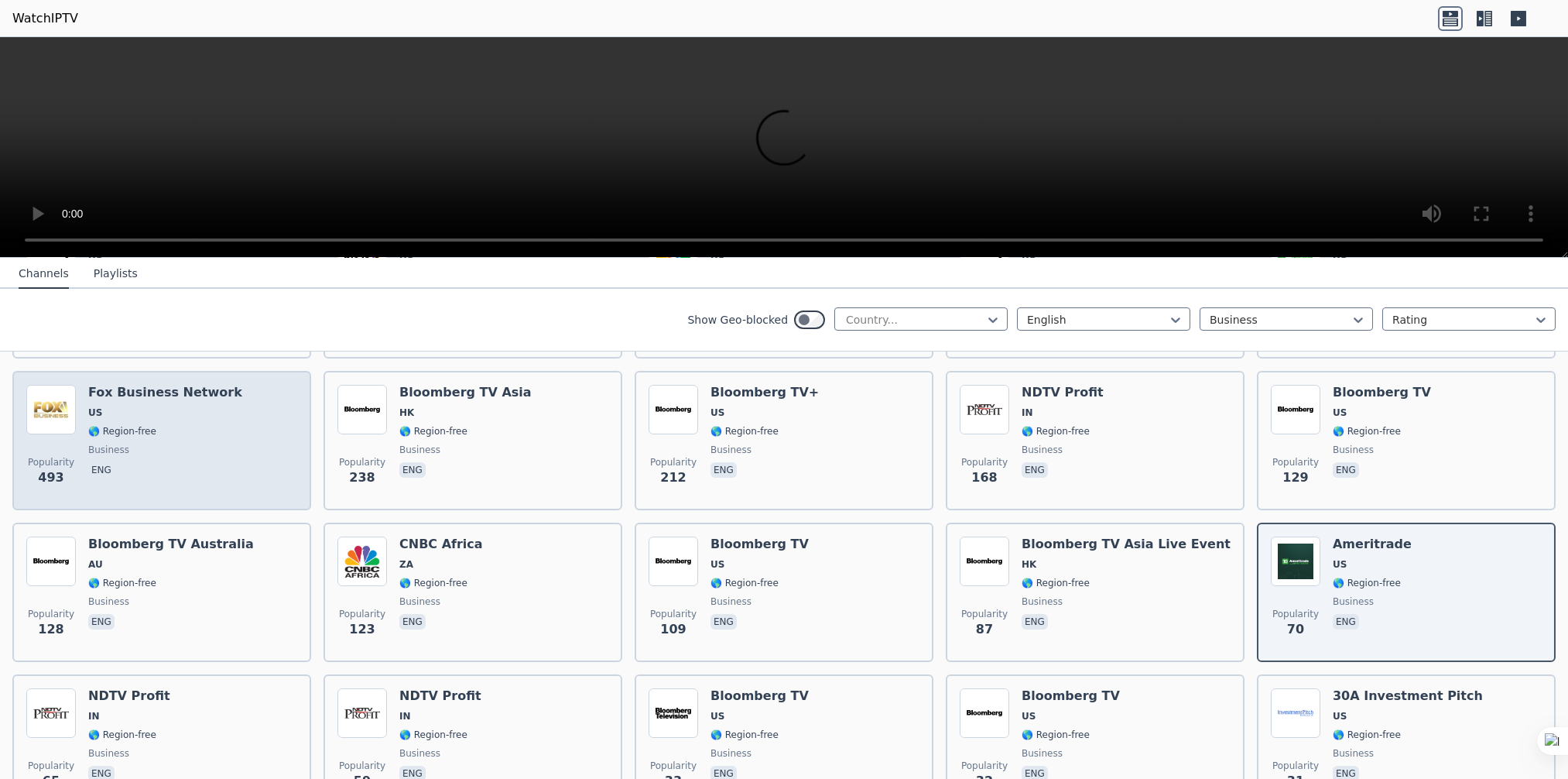
scroll to position [387, 0]
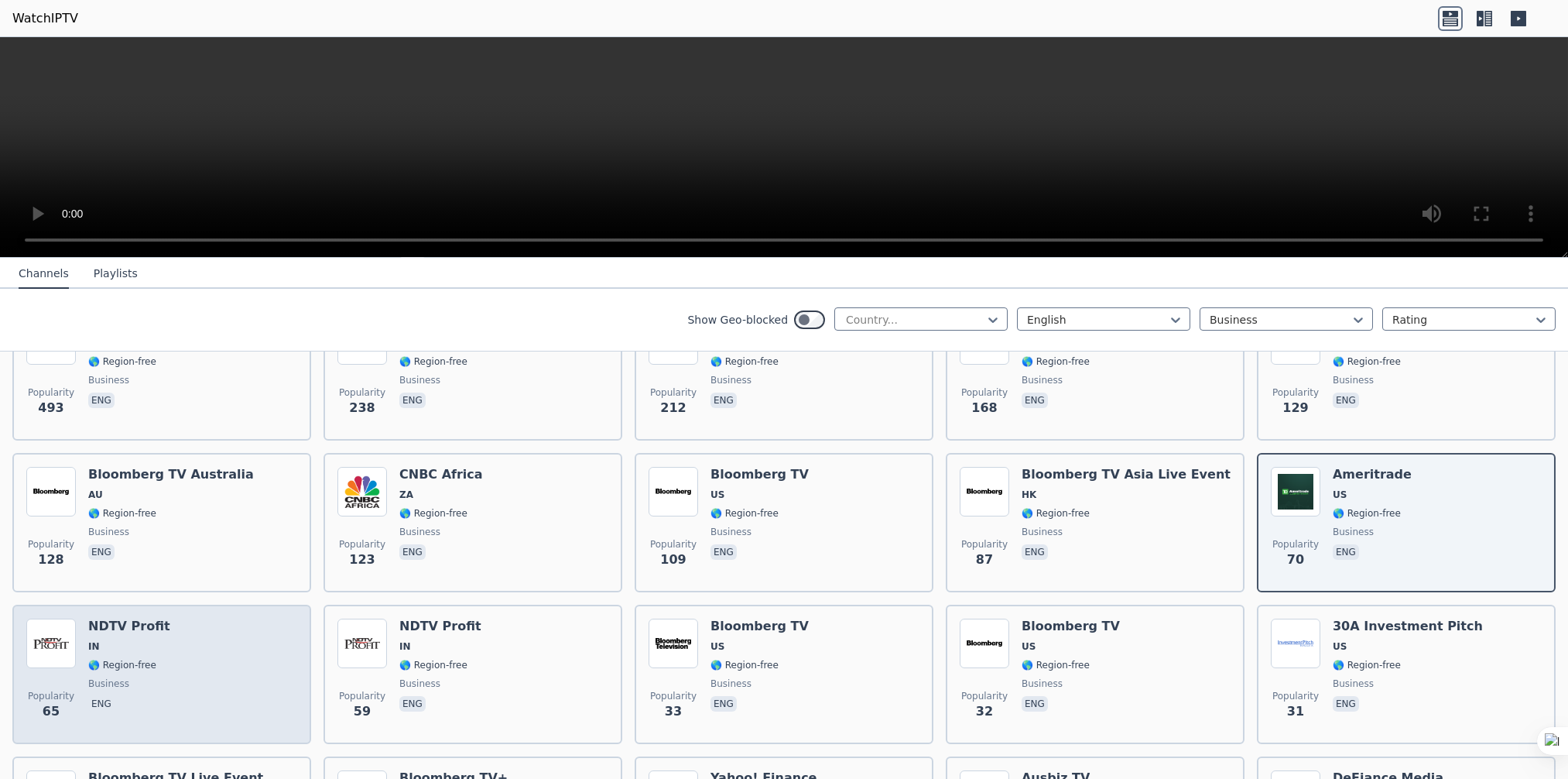
click at [90, 658] on span "🌎 Region-free" at bounding box center [122, 664] width 68 height 12
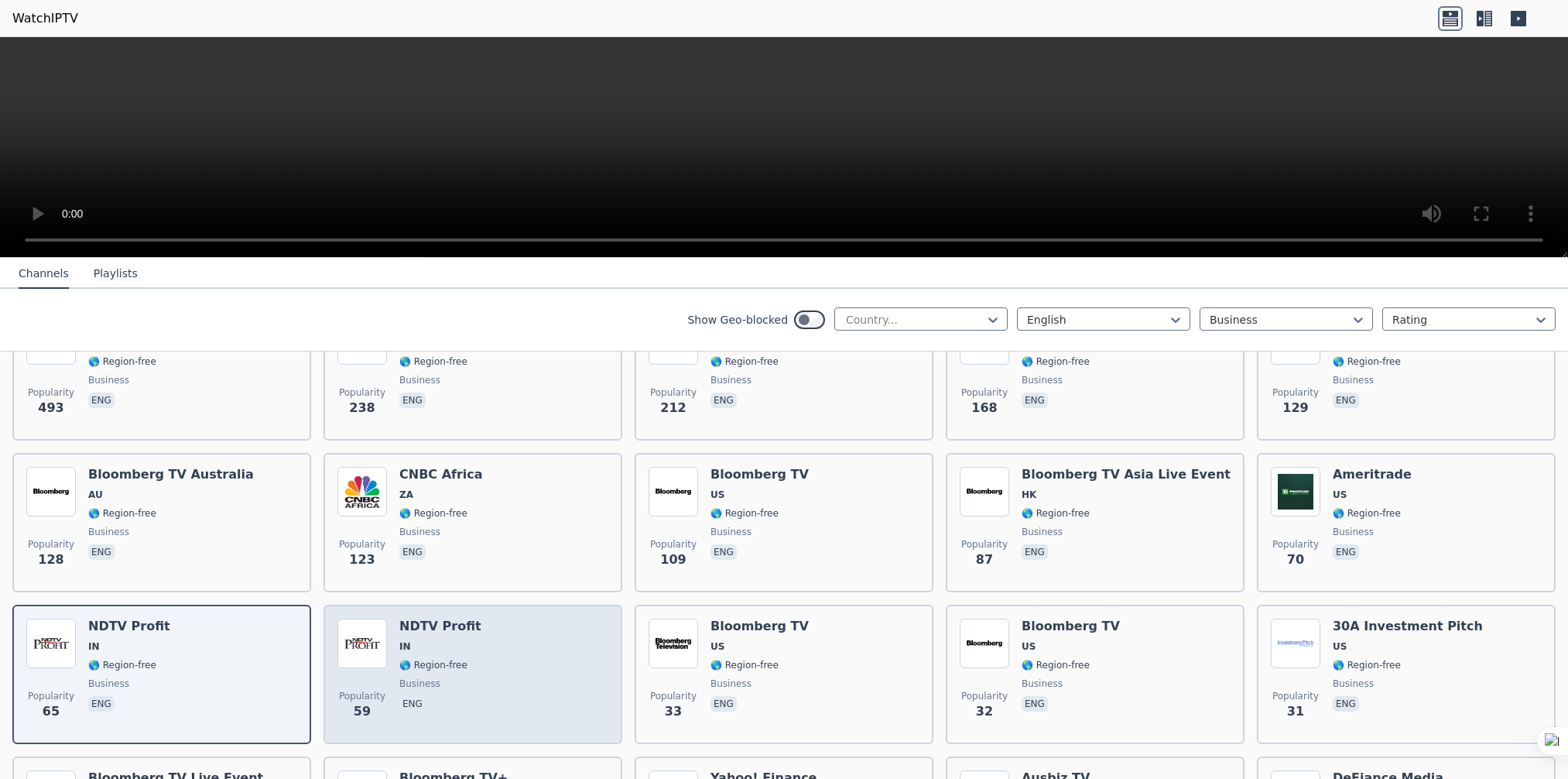
click at [543, 678] on div "Popularity 59 NDTV Profit IN 🌎 Region-free business eng" at bounding box center [472, 674] width 270 height 111
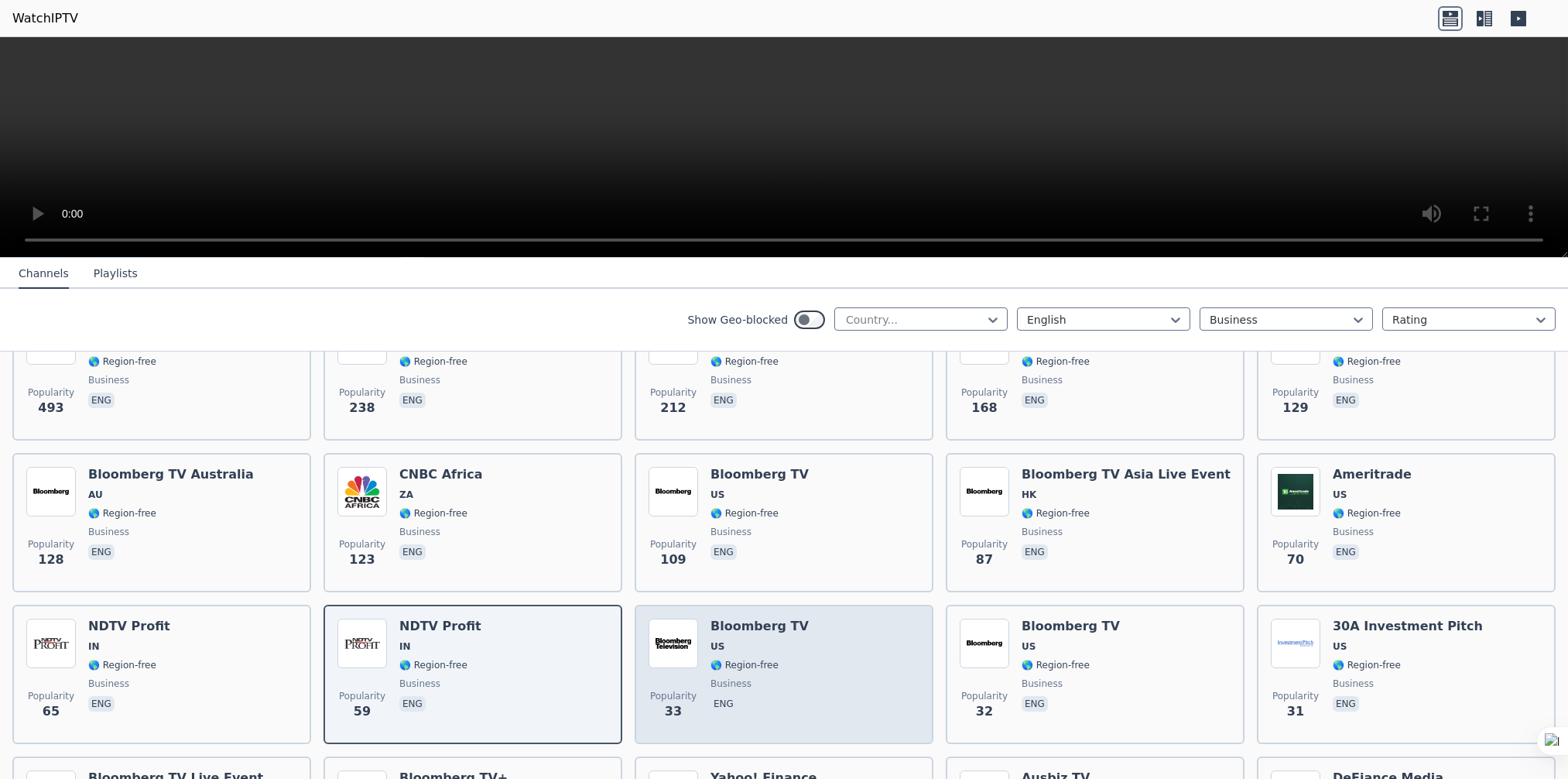
click at [685, 658] on div "Popularity 33" at bounding box center [673, 674] width 49 height 111
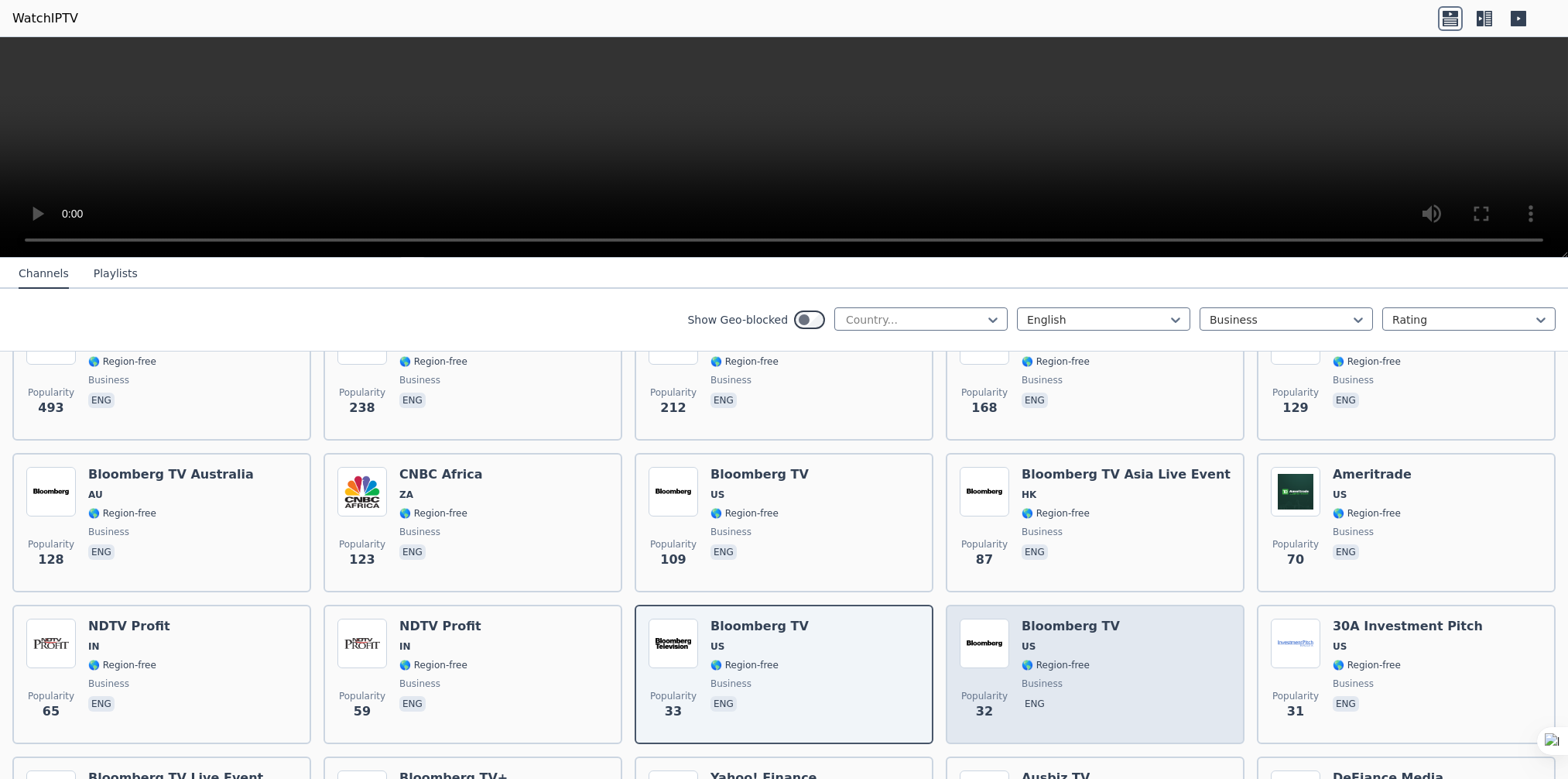
click at [1078, 677] on span "business" at bounding box center [1071, 683] width 99 height 12
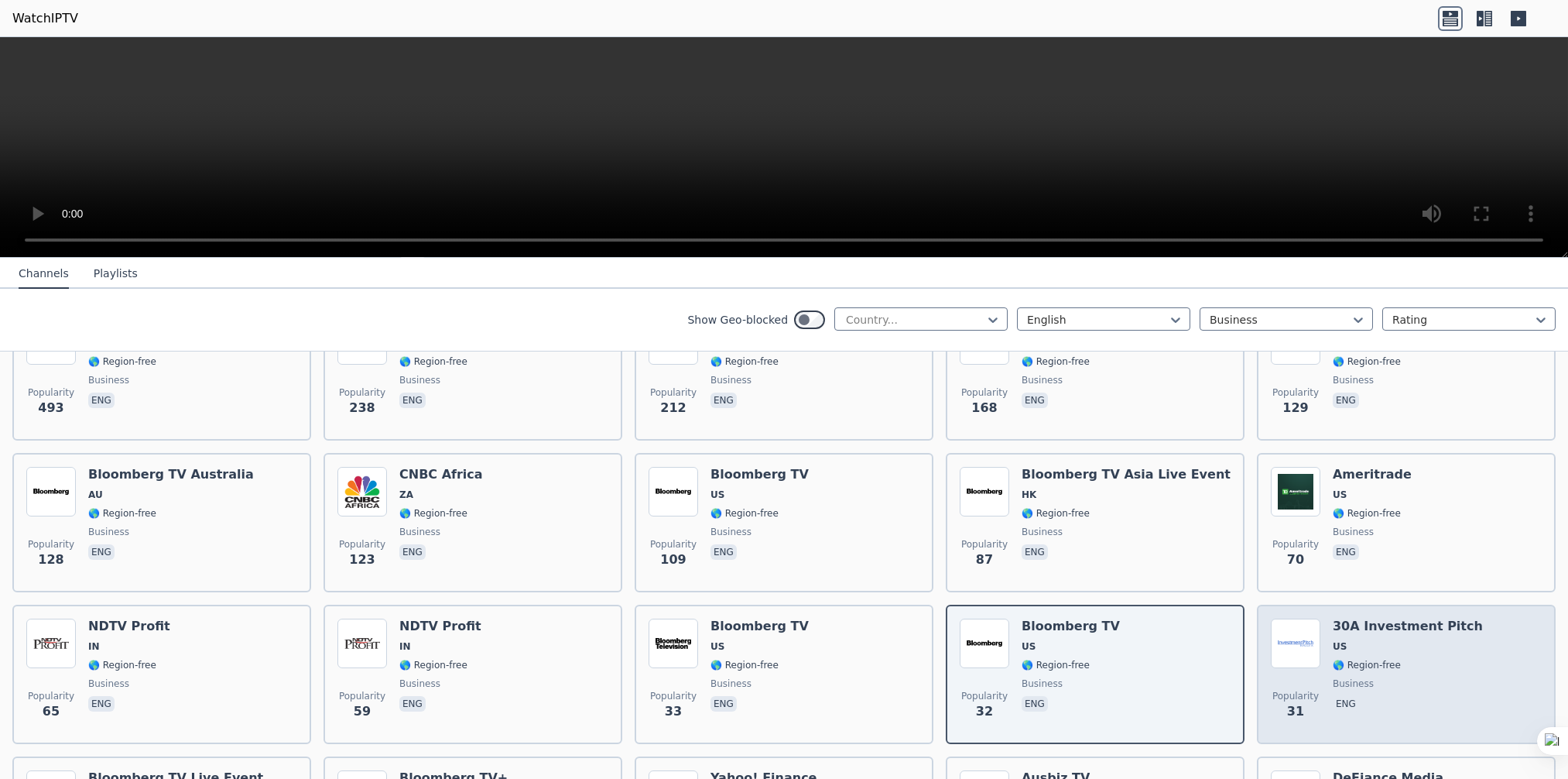
click at [1452, 651] on div "Popularity 31 30A Investment Pitch US 🌎 Region-free business eng" at bounding box center [1405, 674] width 270 height 111
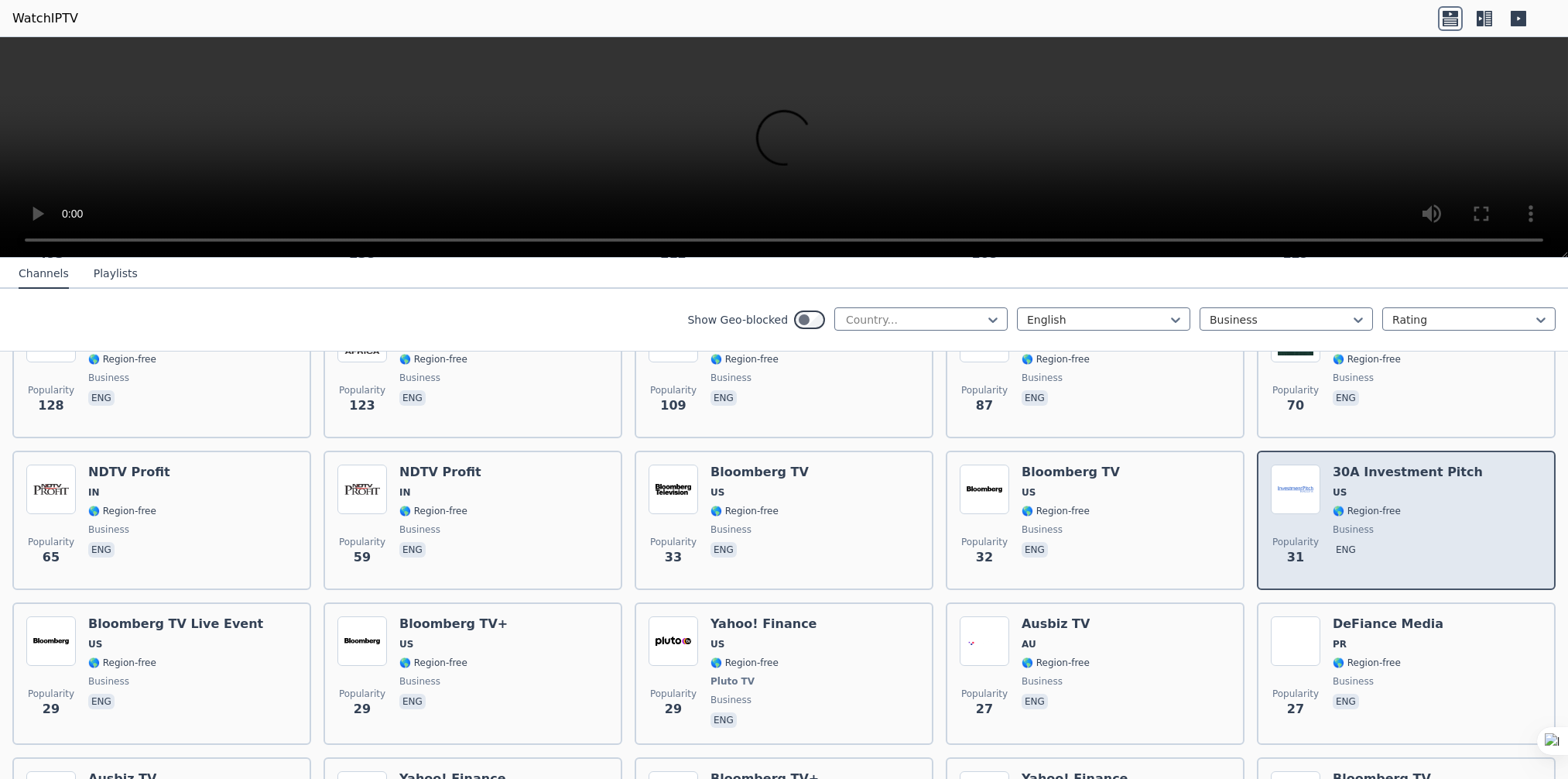
scroll to position [620, 0]
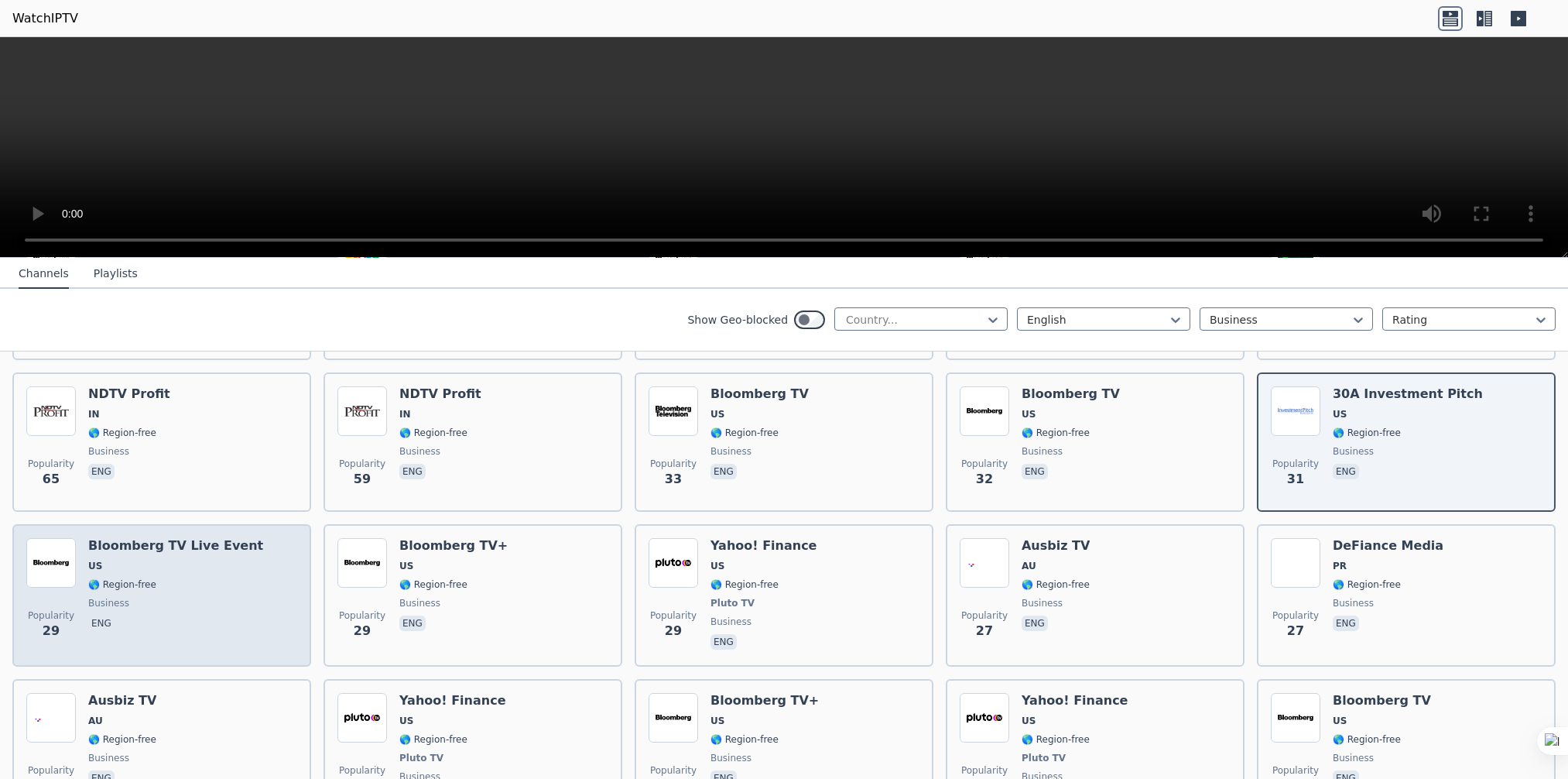
click at [161, 578] on span "🌎 Region-free" at bounding box center [175, 584] width 175 height 12
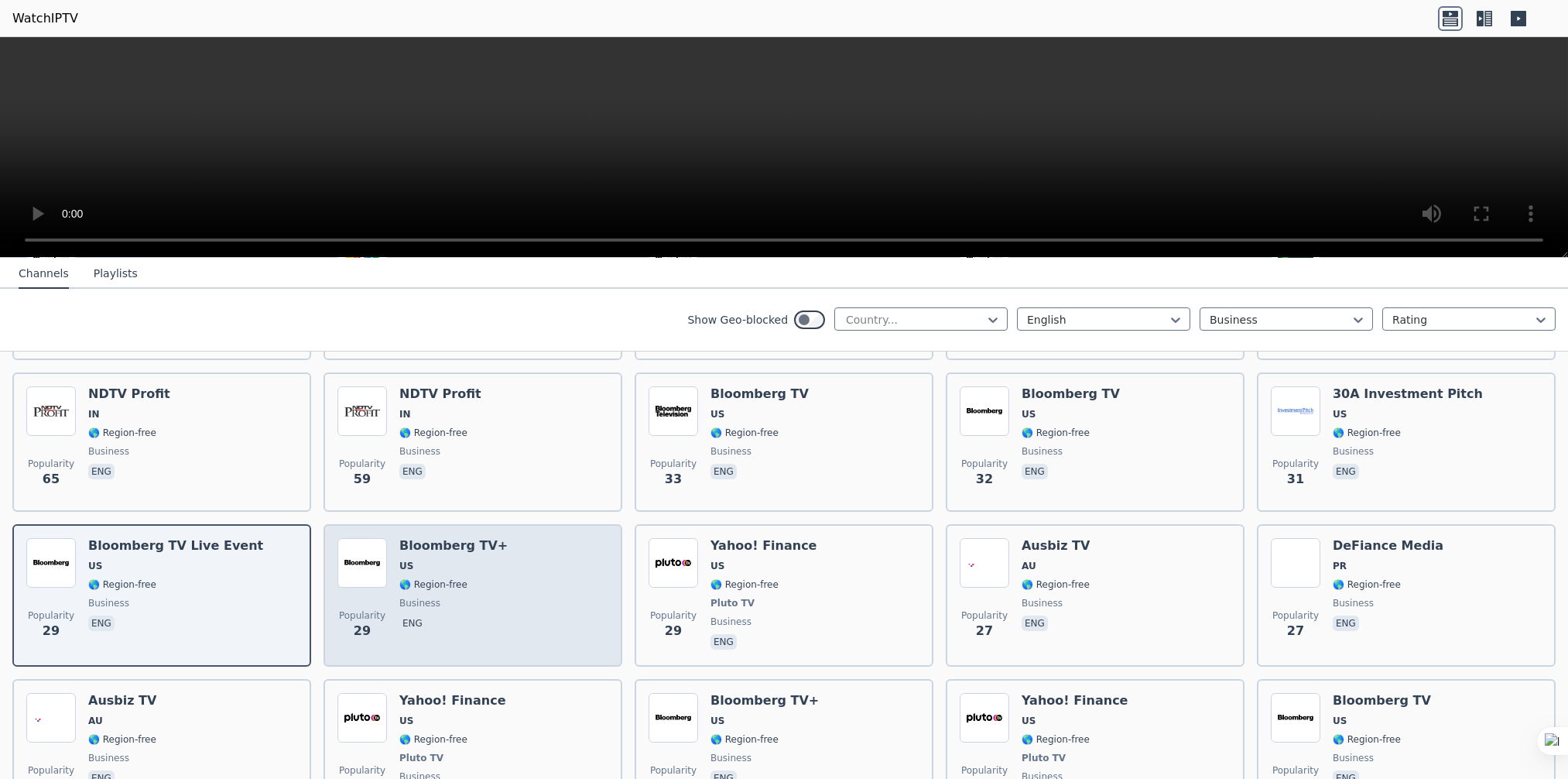
click at [468, 578] on span "🌎 Region-free" at bounding box center [453, 584] width 108 height 12
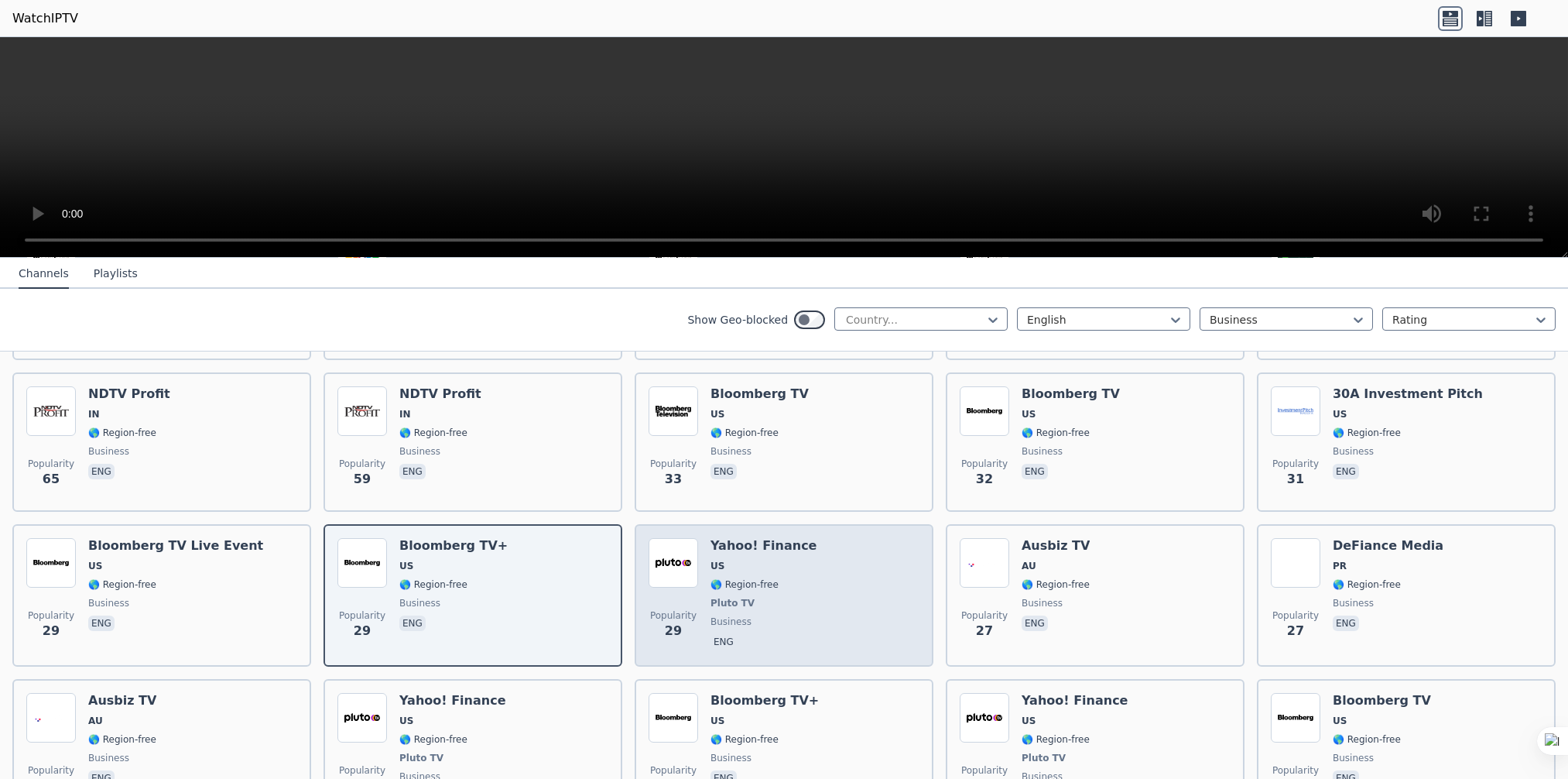
click at [804, 562] on div "Popularity 29 Yahoo! Finance US 🌎 Region-free Pluto TV business eng" at bounding box center [784, 595] width 270 height 115
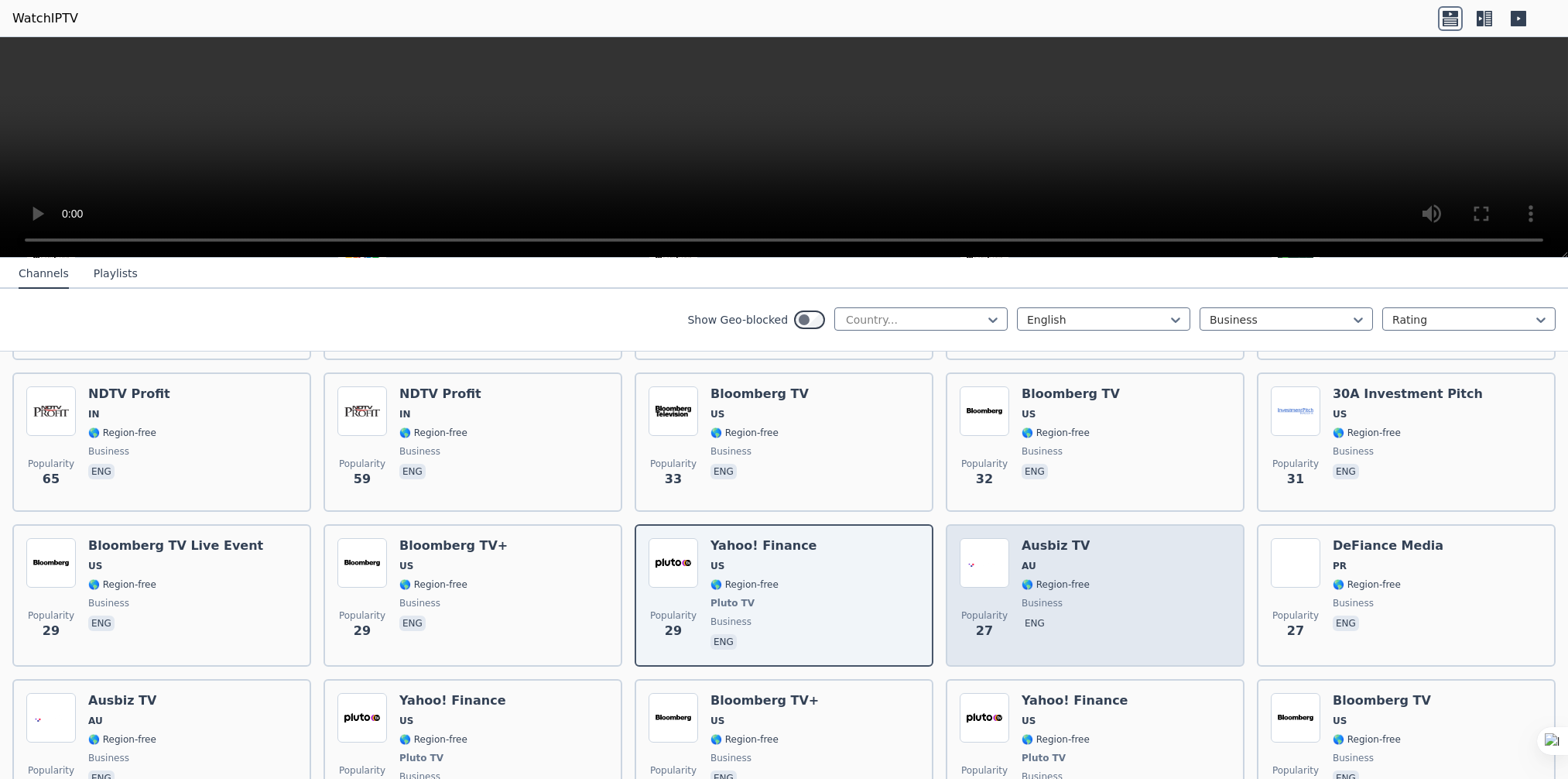
click at [1110, 573] on div "Popularity 27 Ausbiz TV AU 🌎 Region-free business eng" at bounding box center [1094, 595] width 270 height 115
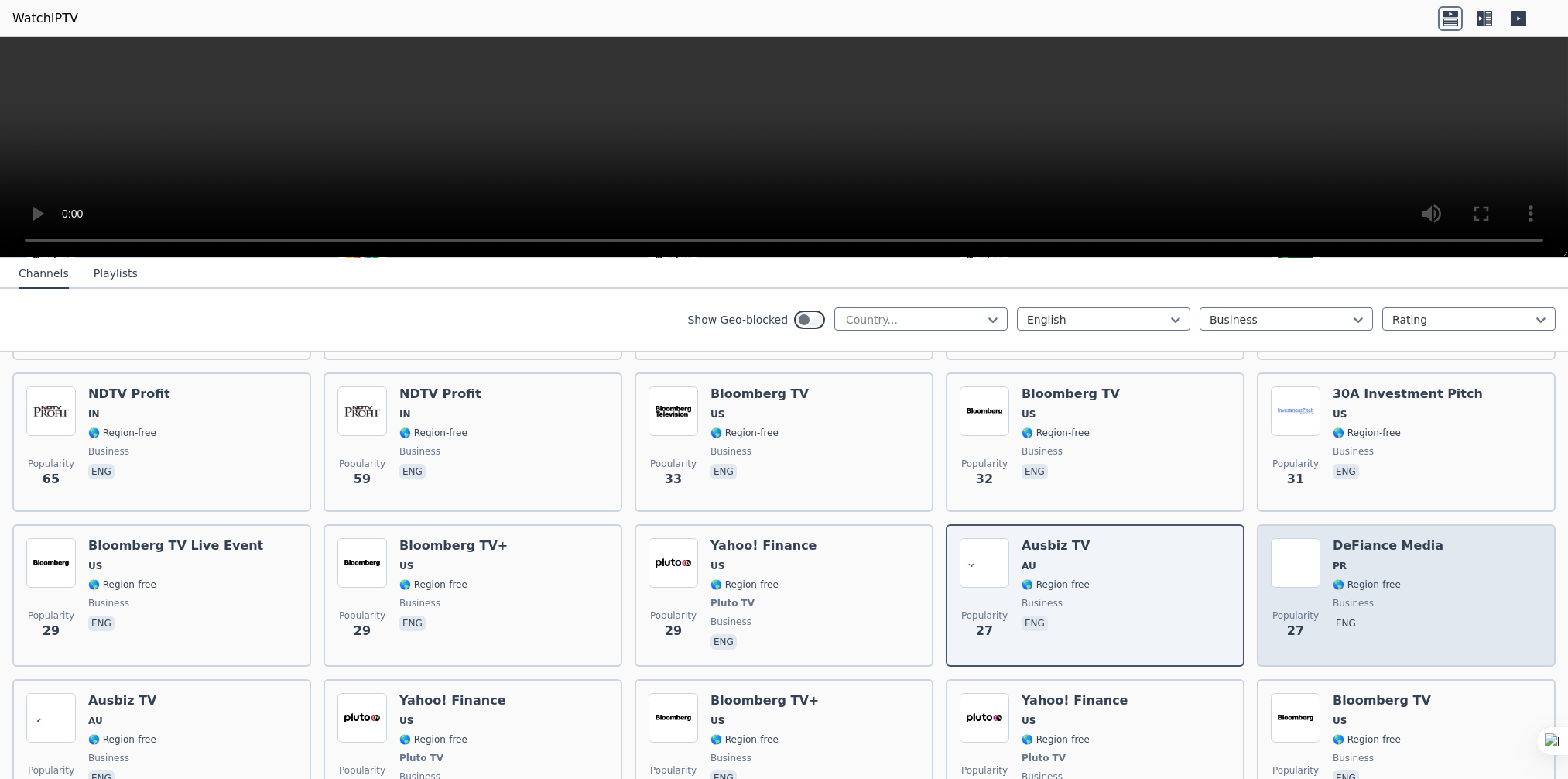
click at [1366, 578] on span "🌎 Region-free" at bounding box center [1367, 584] width 68 height 12
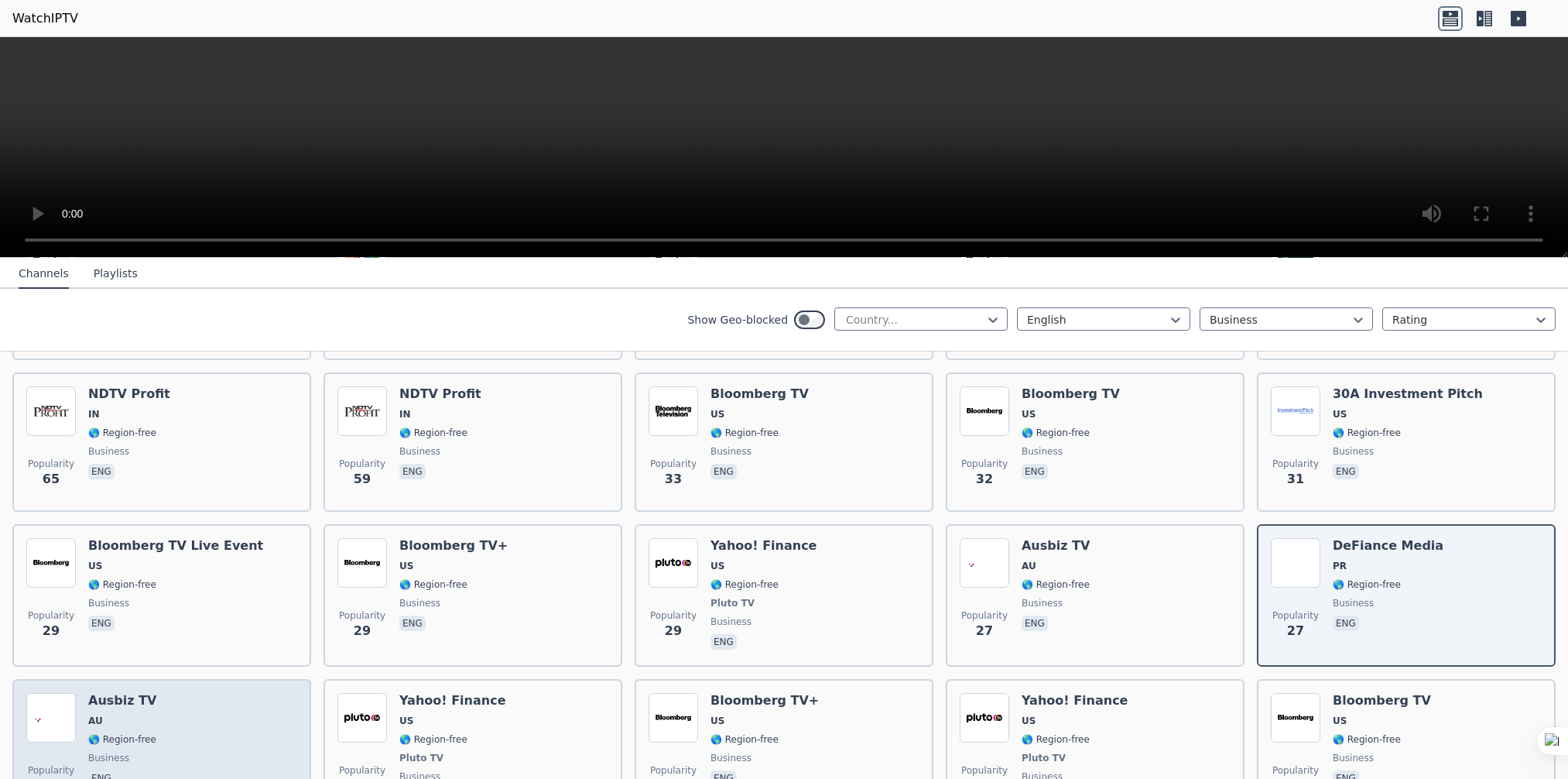
click at [170, 714] on div "Popularity 26 Ausbiz TV AU 🌎 Region-free business eng" at bounding box center [161, 750] width 270 height 115
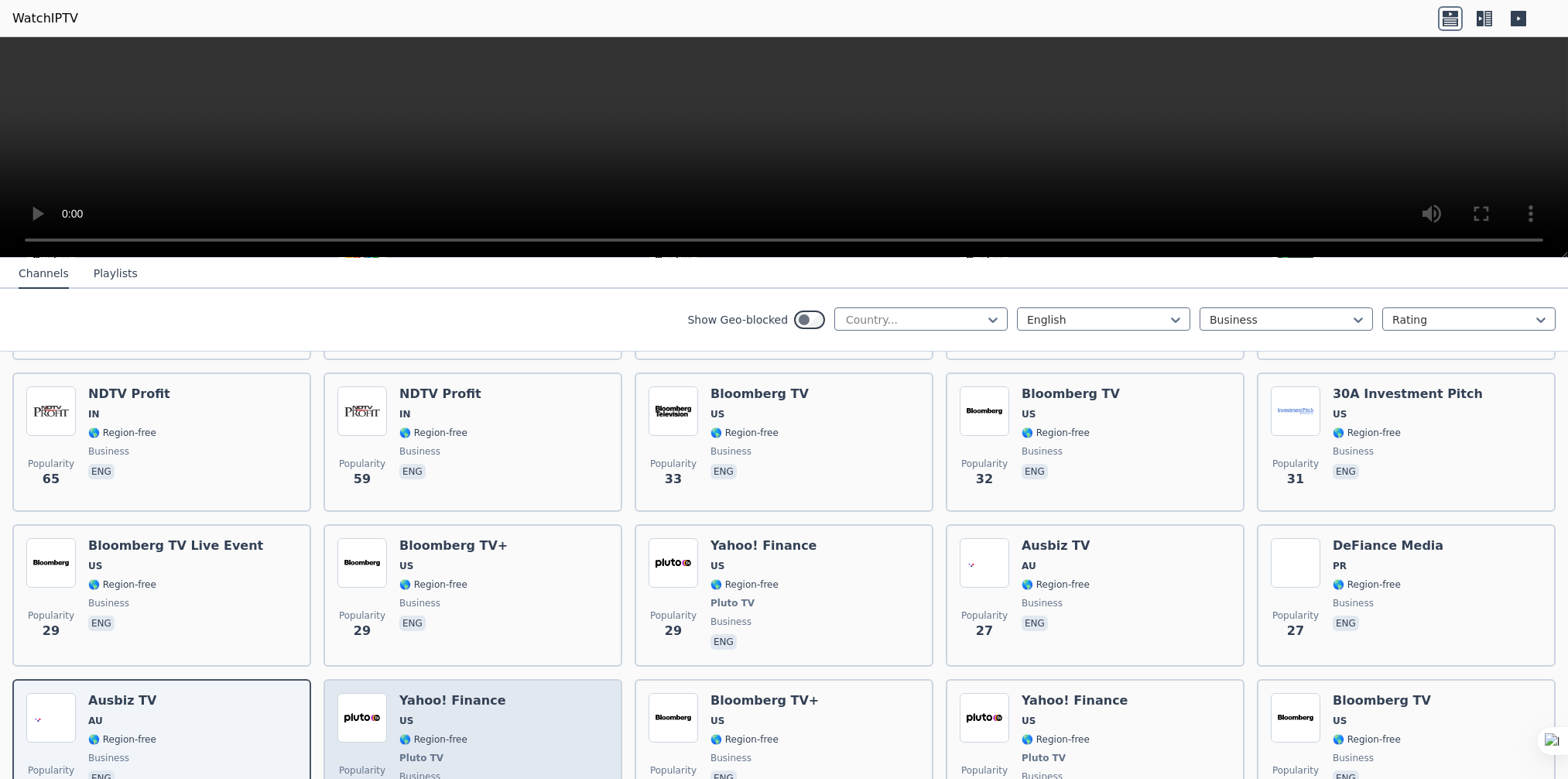
click at [464, 732] on div "Yahoo! Finance US 🌎 Region-free Pluto TV business eng" at bounding box center [452, 750] width 106 height 115
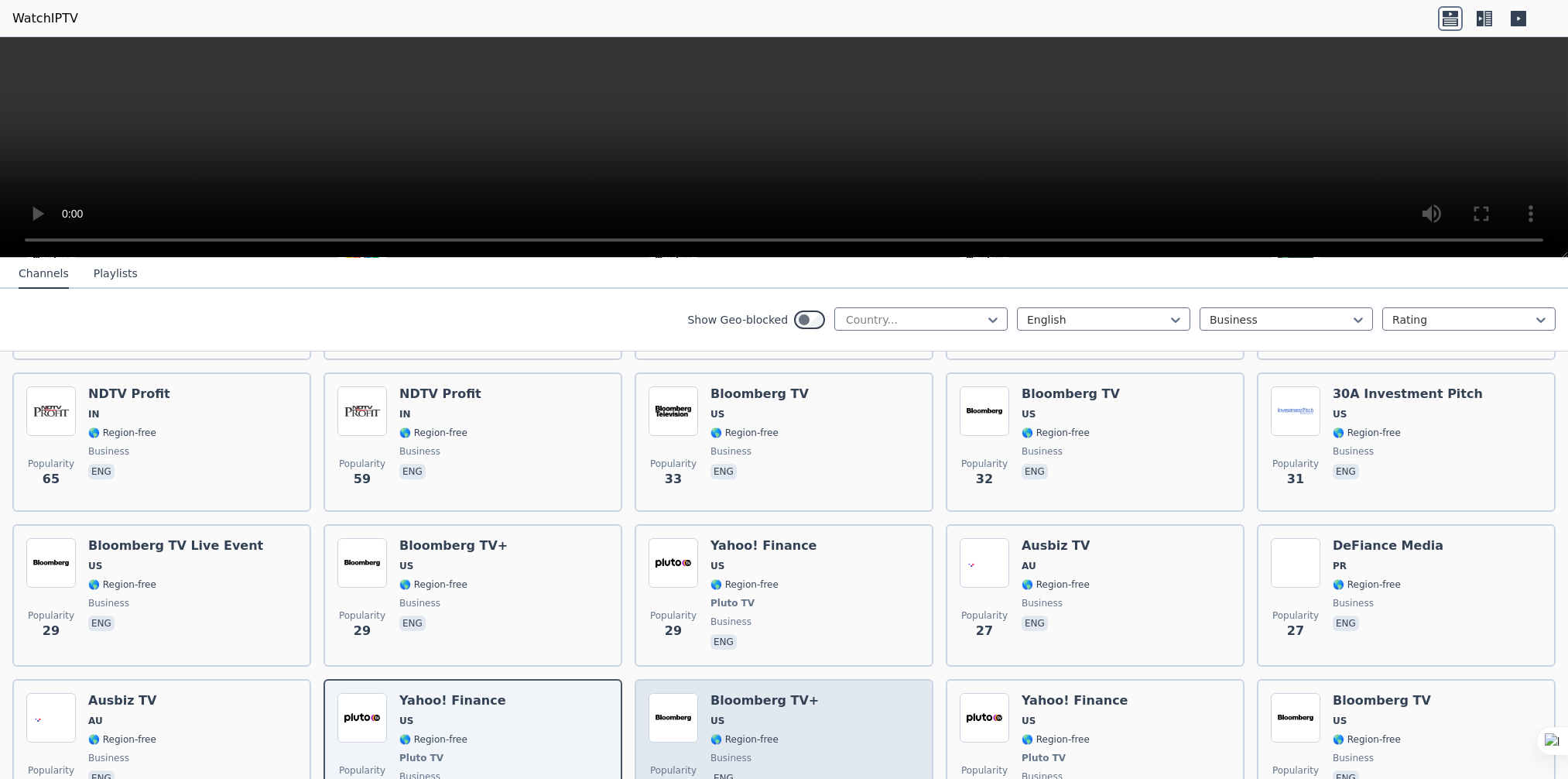
click at [730, 733] on span "🌎 Region-free" at bounding box center [745, 738] width 68 height 12
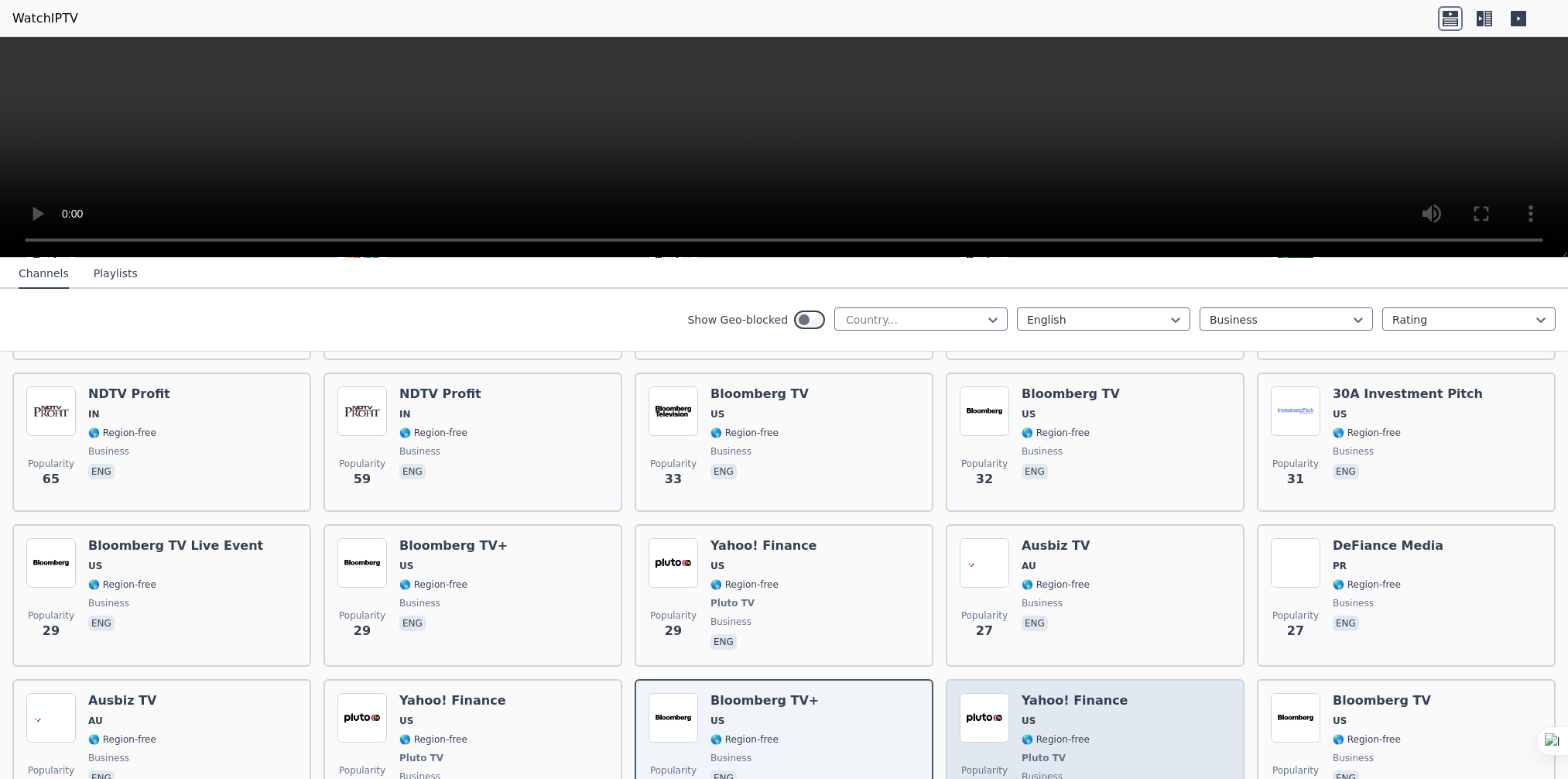
click at [1089, 733] on span "🌎 Region-free" at bounding box center [1075, 738] width 106 height 12
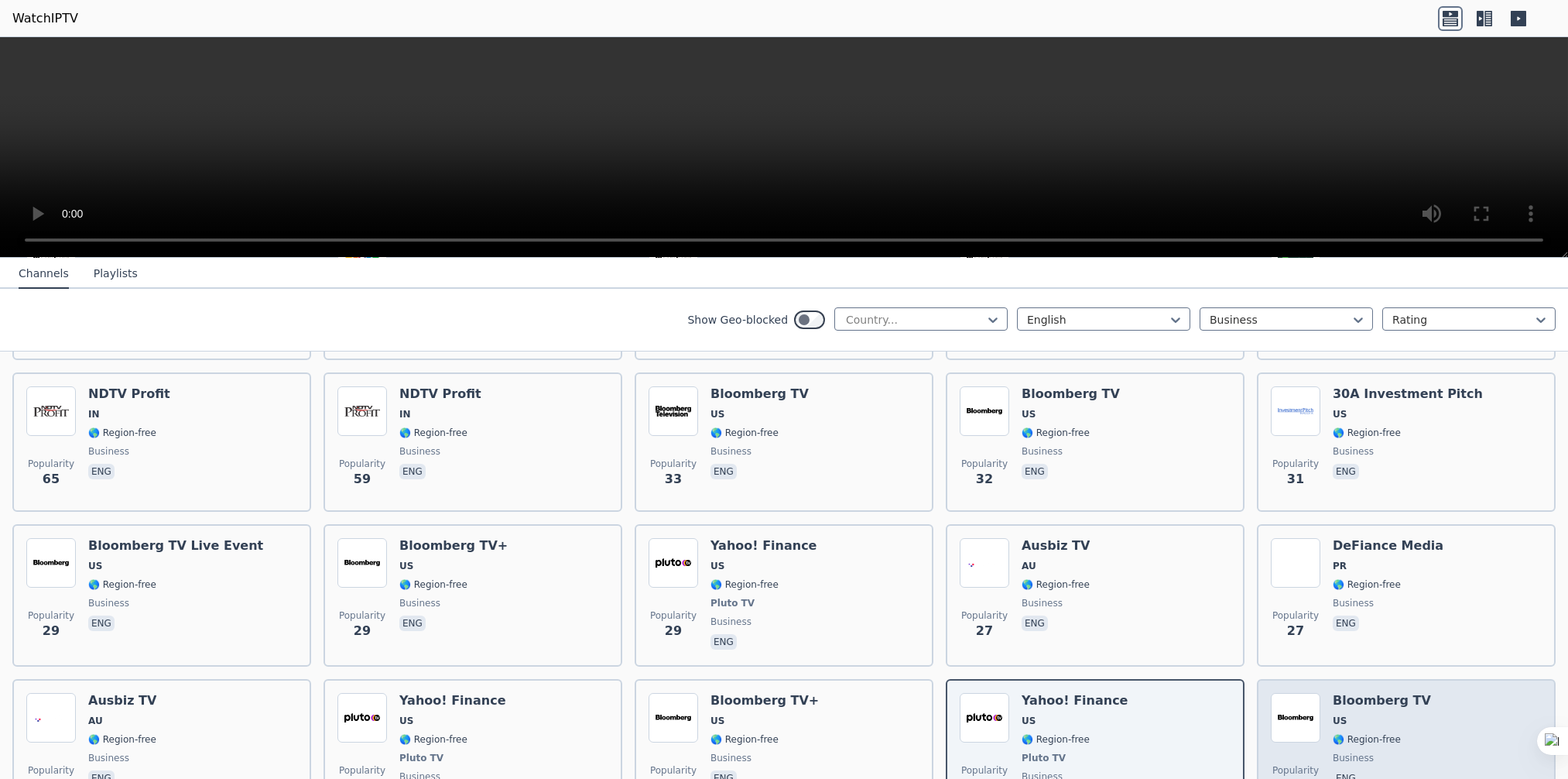
click at [1439, 696] on div "Popularity 18 Bloomberg TV US 🌎 Region-free business eng" at bounding box center [1405, 750] width 270 height 115
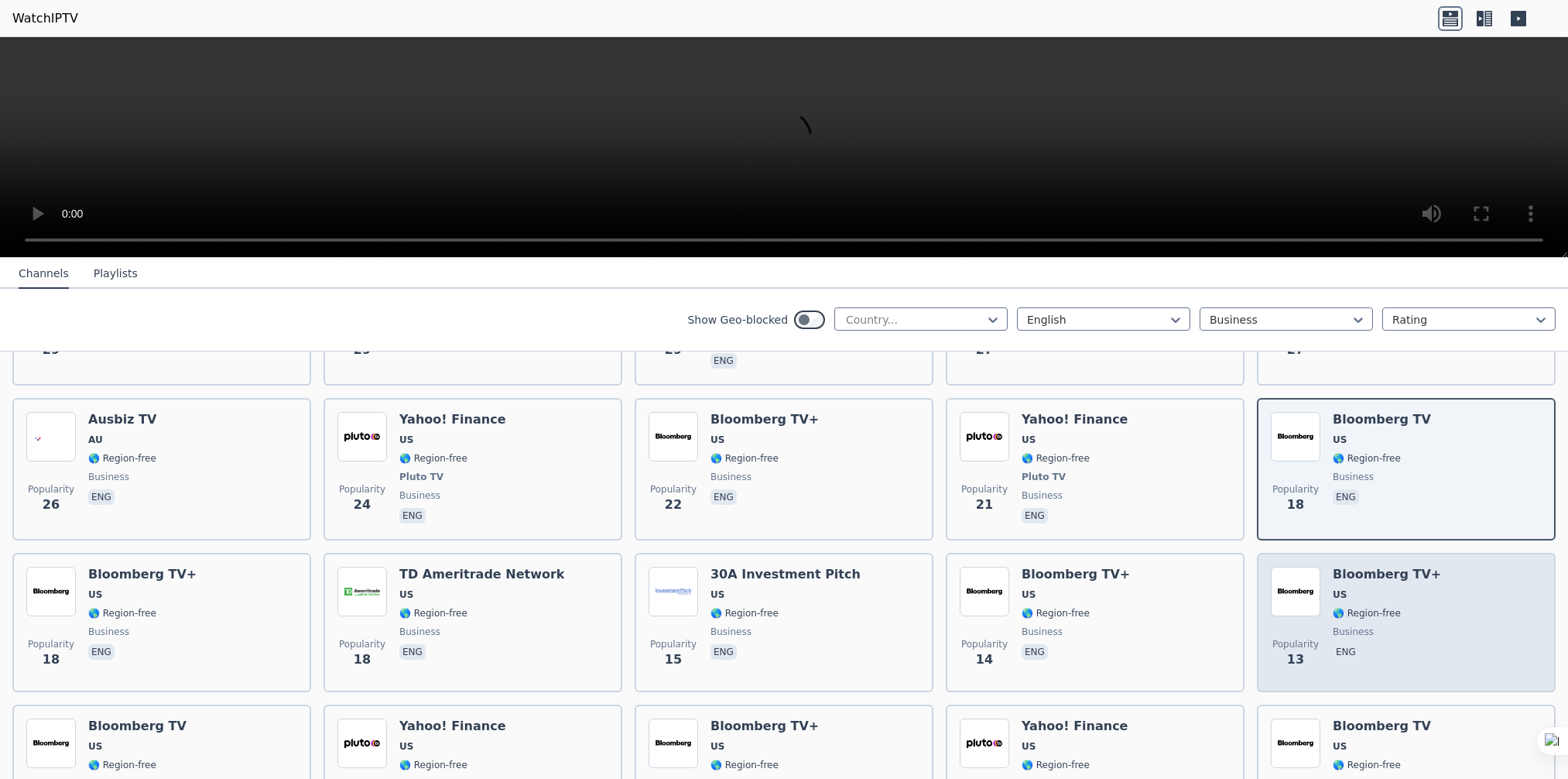
scroll to position [929, 0]
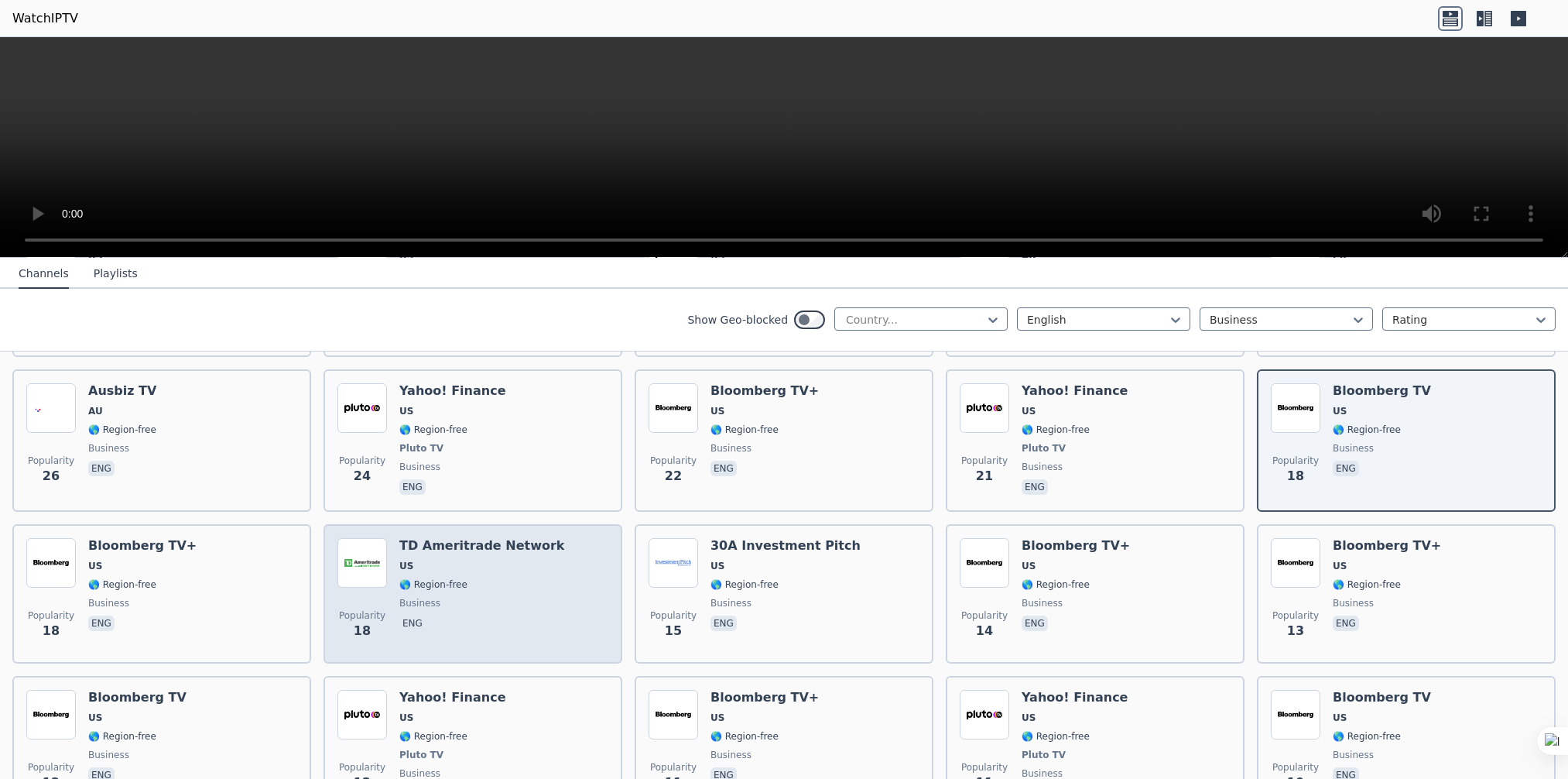
click at [509, 578] on span "🌎 Region-free" at bounding box center [482, 584] width 165 height 12
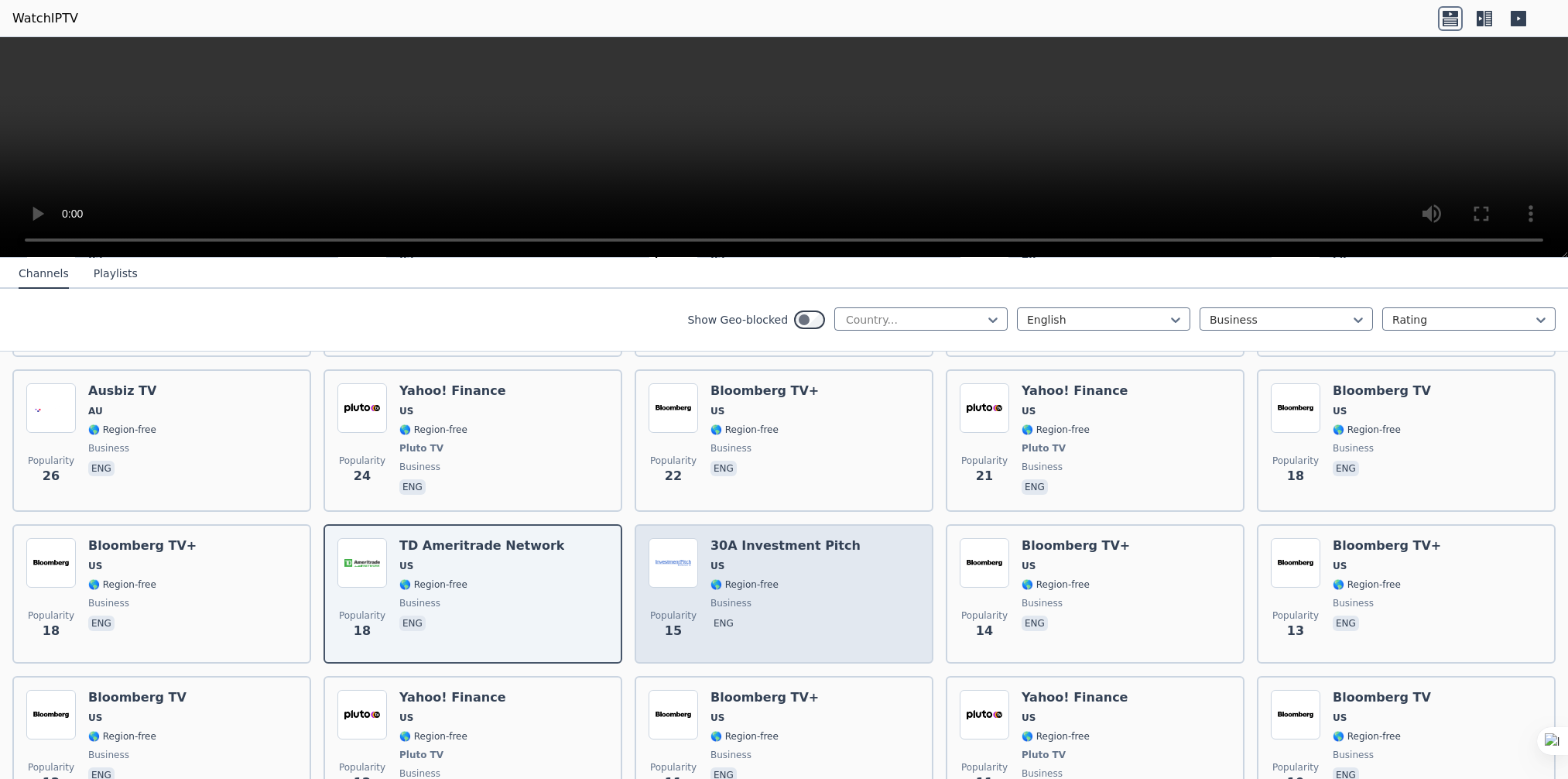
click at [829, 566] on div "Popularity 15 30A Investment Pitch US 🌎 Region-free business eng" at bounding box center [784, 593] width 270 height 111
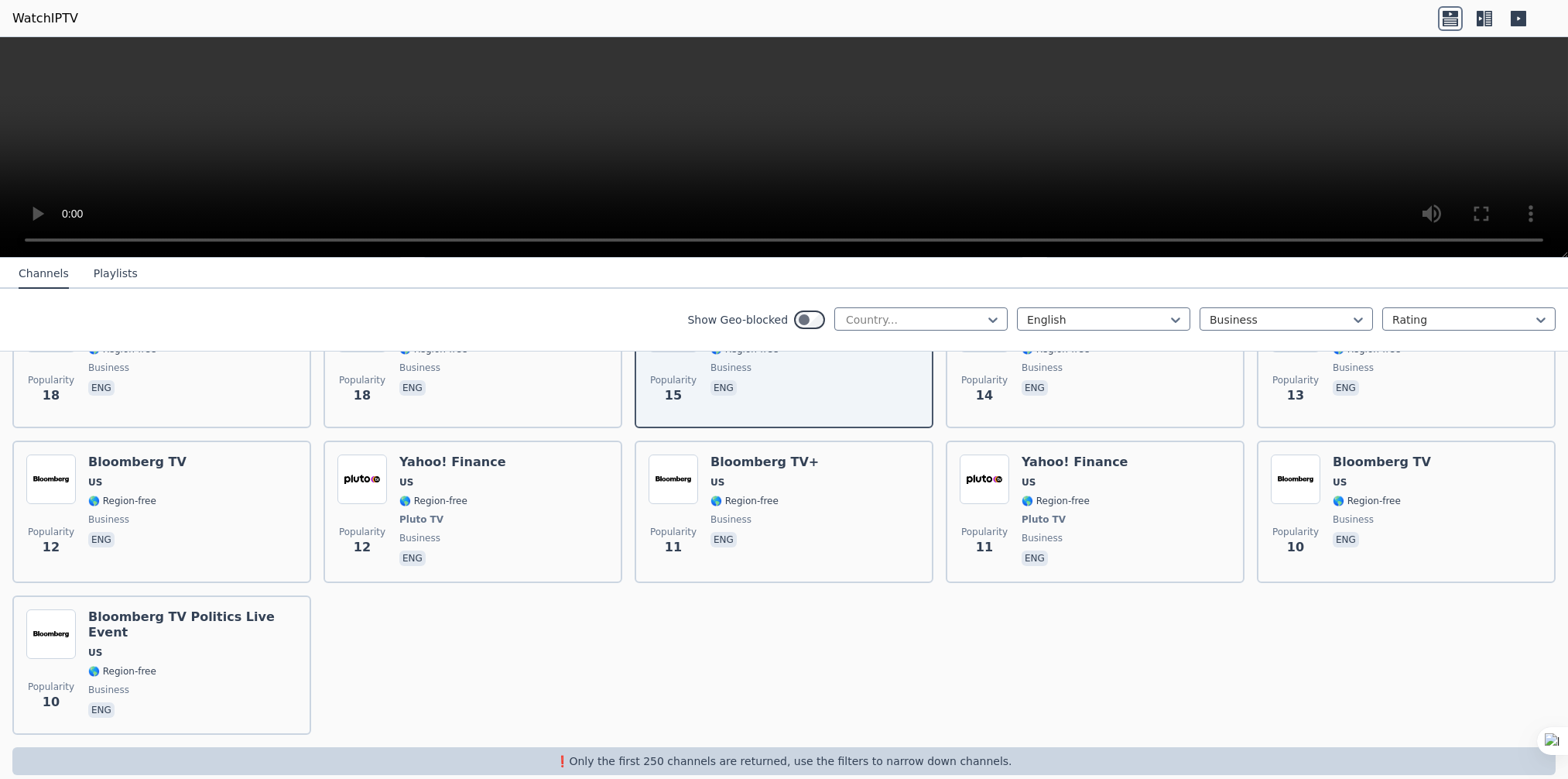
scroll to position [1164, 0]
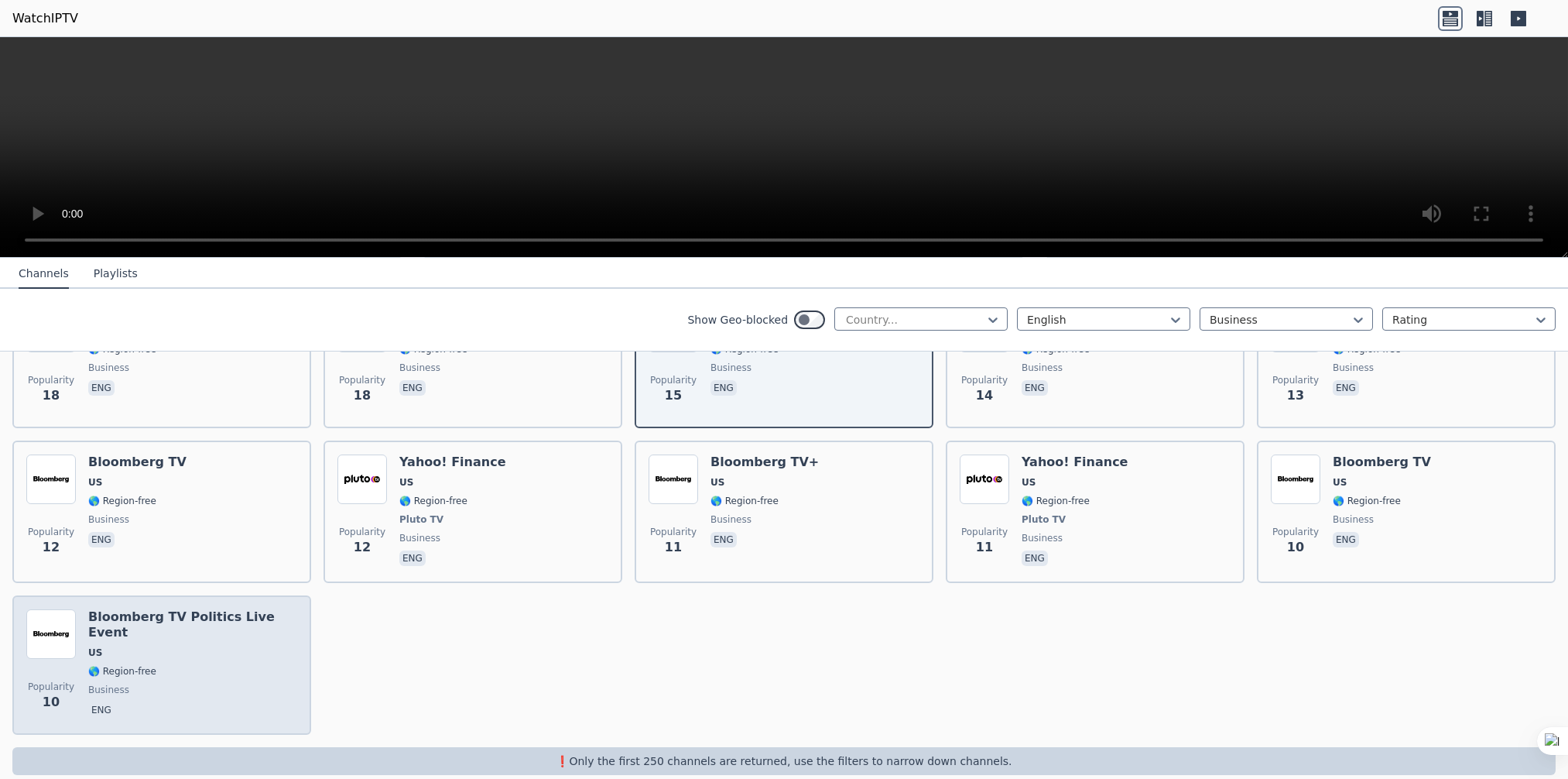
click at [204, 665] on span "🌎 Region-free" at bounding box center [193, 671] width 209 height 12
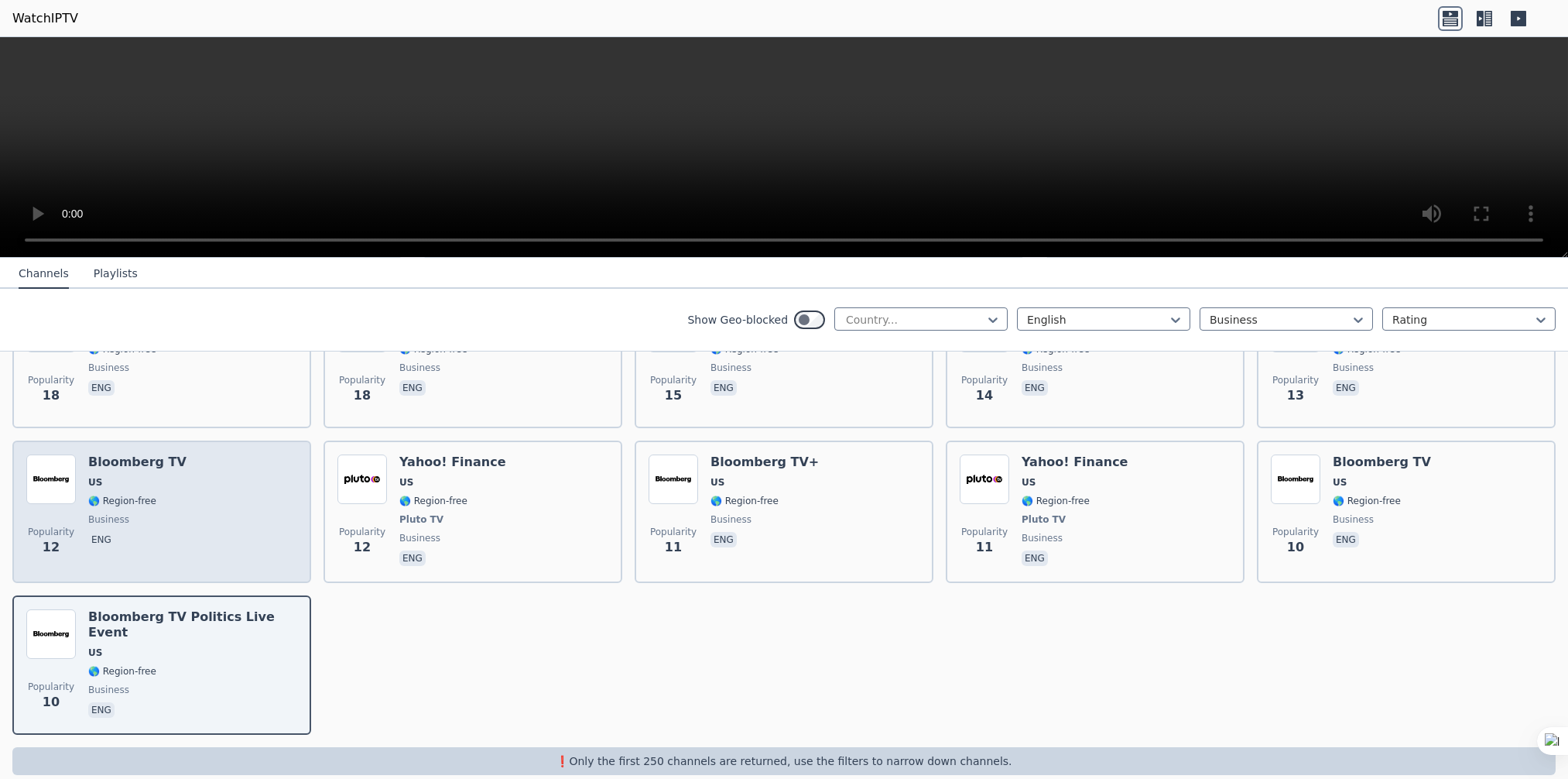
click at [157, 492] on div "Bloomberg TV US 🌎 Region-free business eng" at bounding box center [138, 511] width 99 height 115
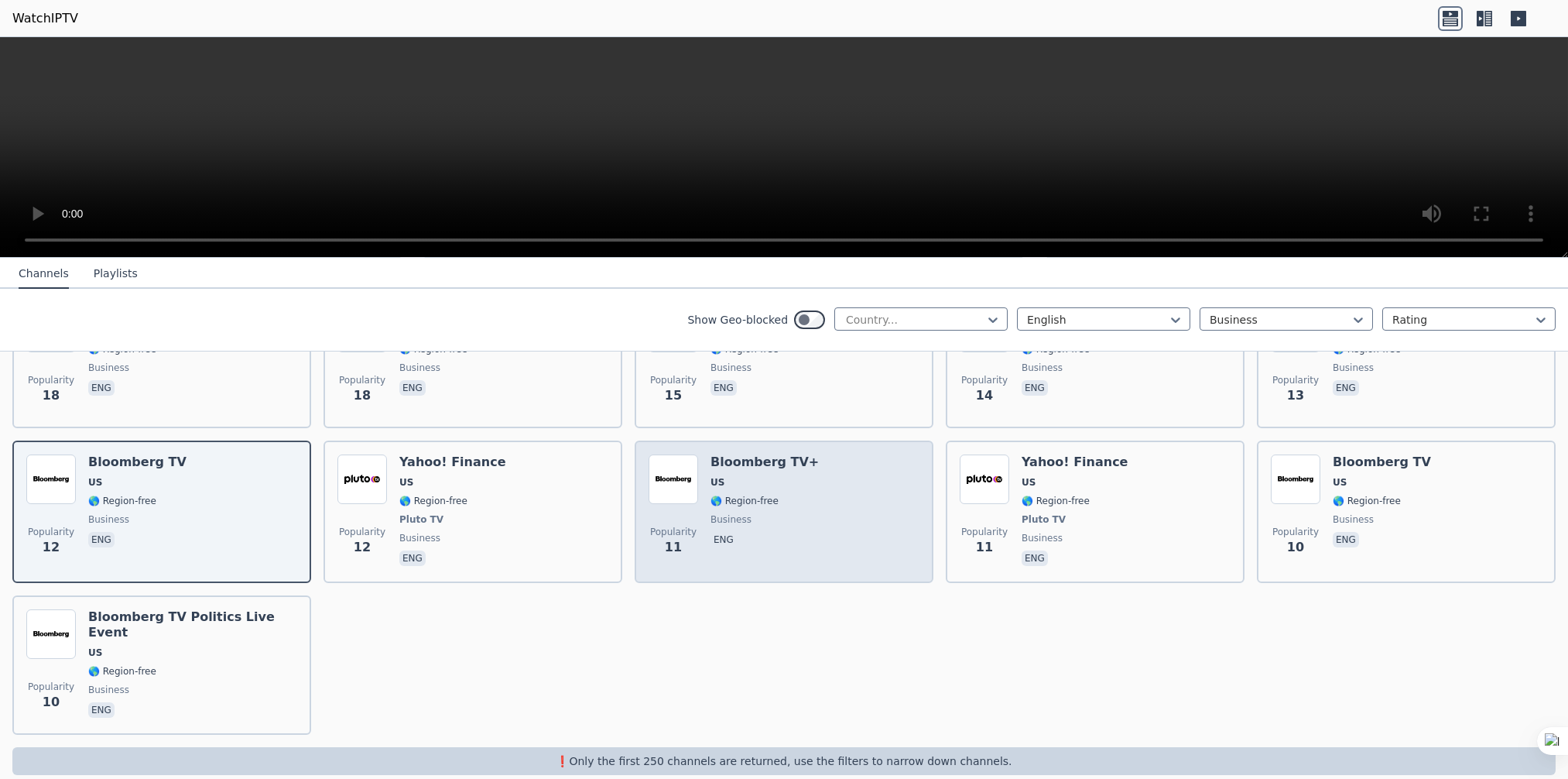
click at [802, 494] on div "Popularity 11 Bloomberg TV+ US 🌎 Region-free business eng" at bounding box center [784, 511] width 270 height 115
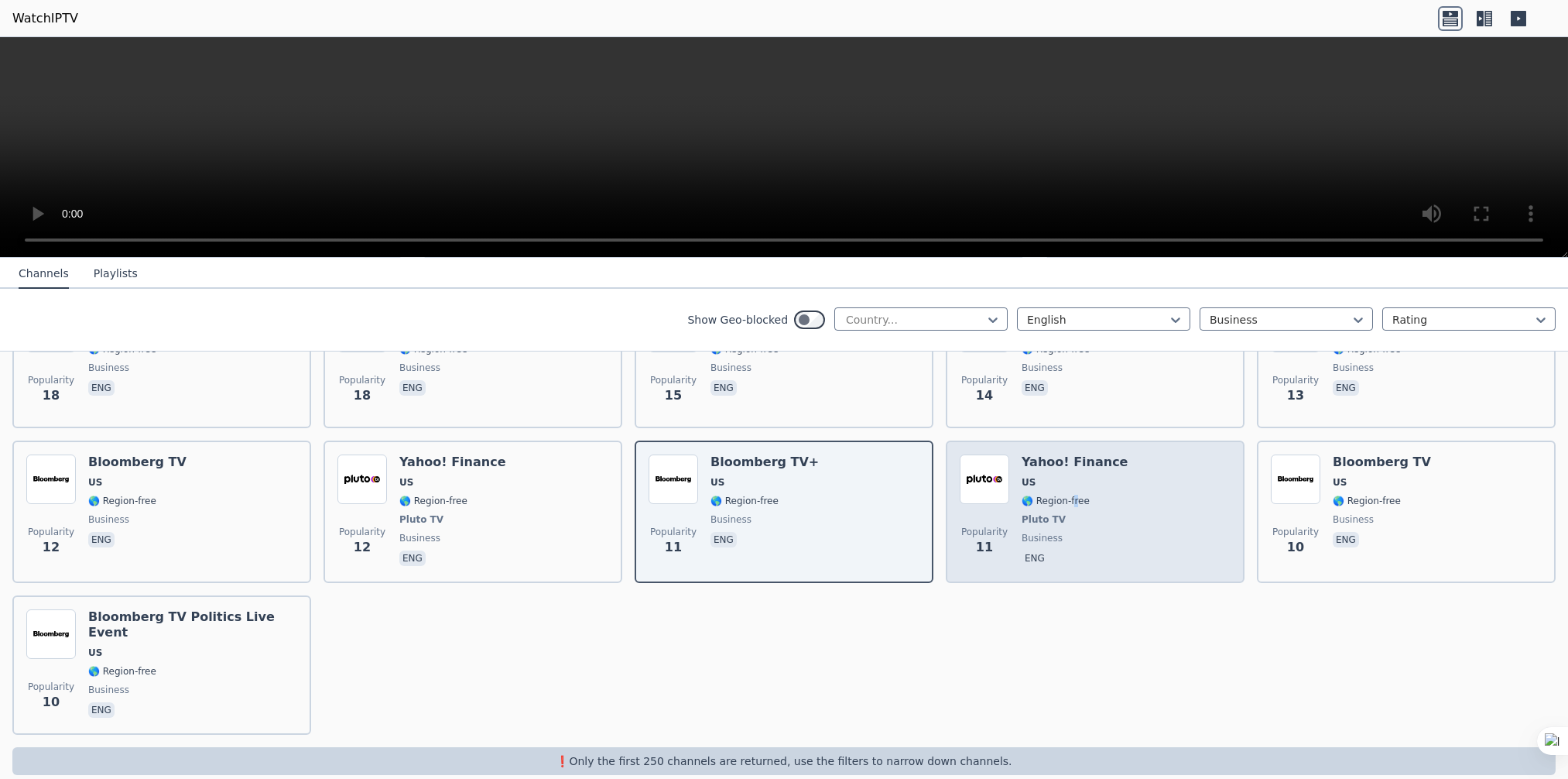
click at [1064, 494] on span "🌎 Region-free" at bounding box center [1056, 500] width 68 height 12
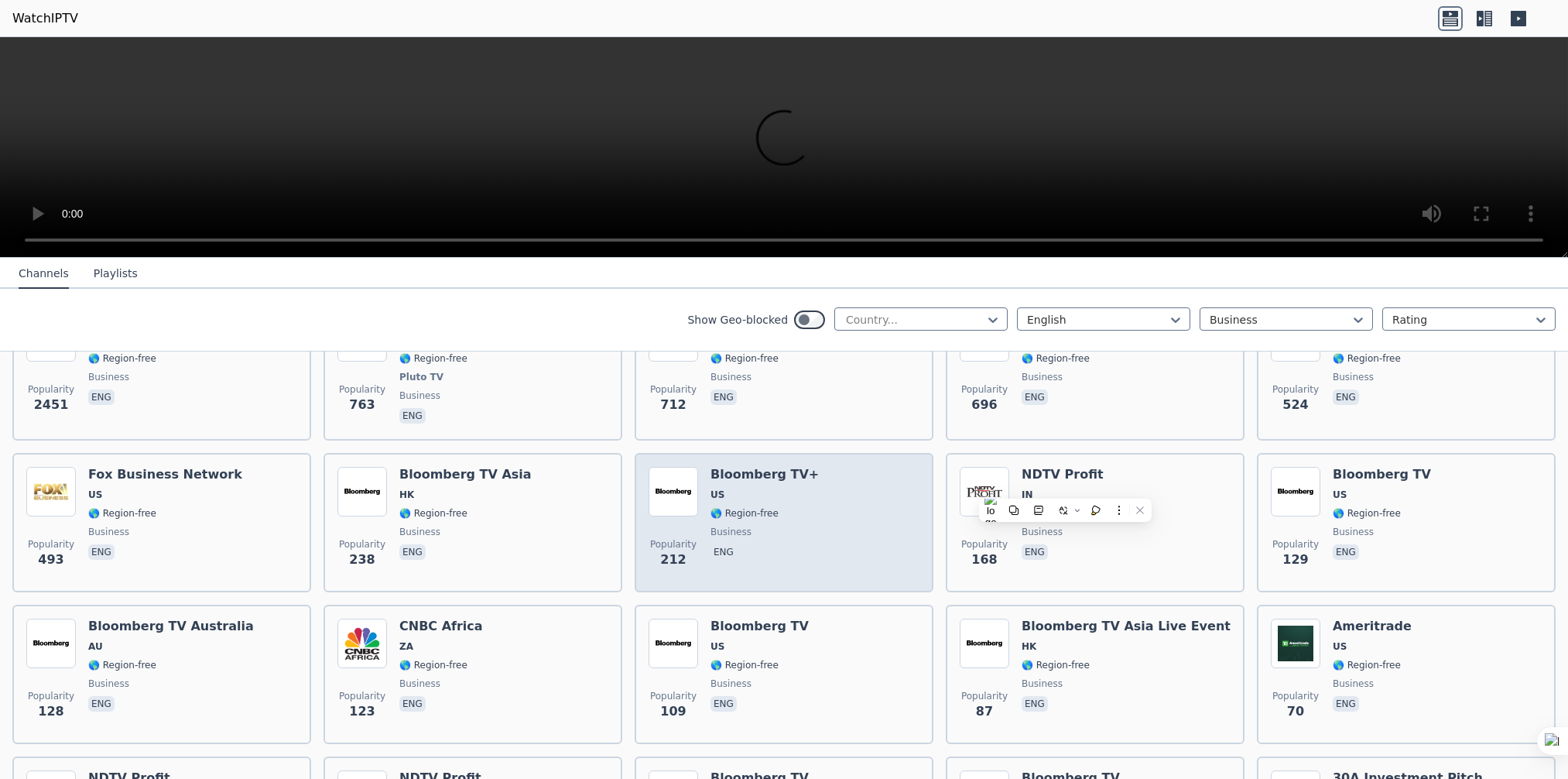
scroll to position [81, 0]
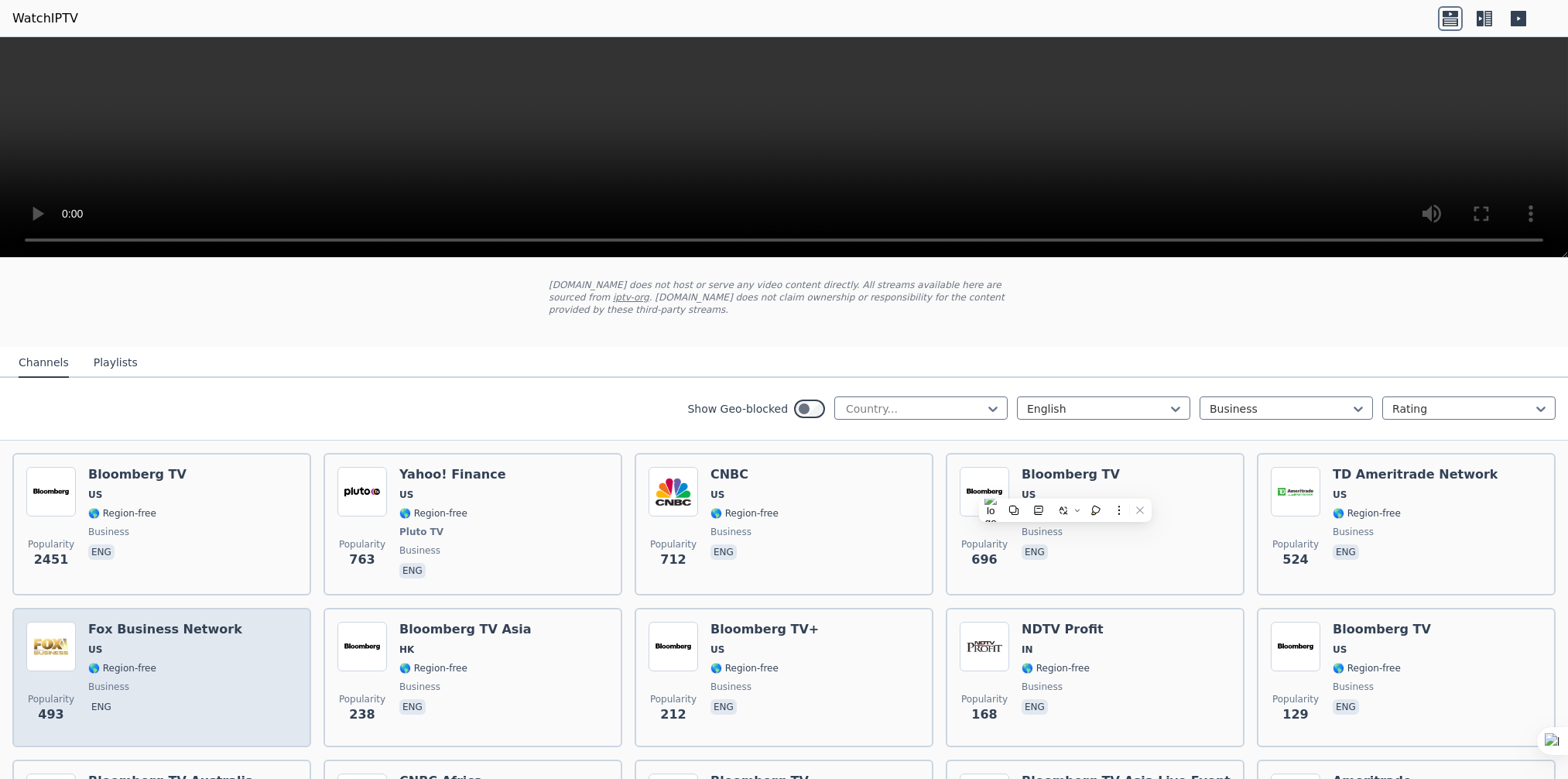
click at [162, 626] on div "Fox Business Network US 🌎 Region-free business eng" at bounding box center [165, 677] width 154 height 111
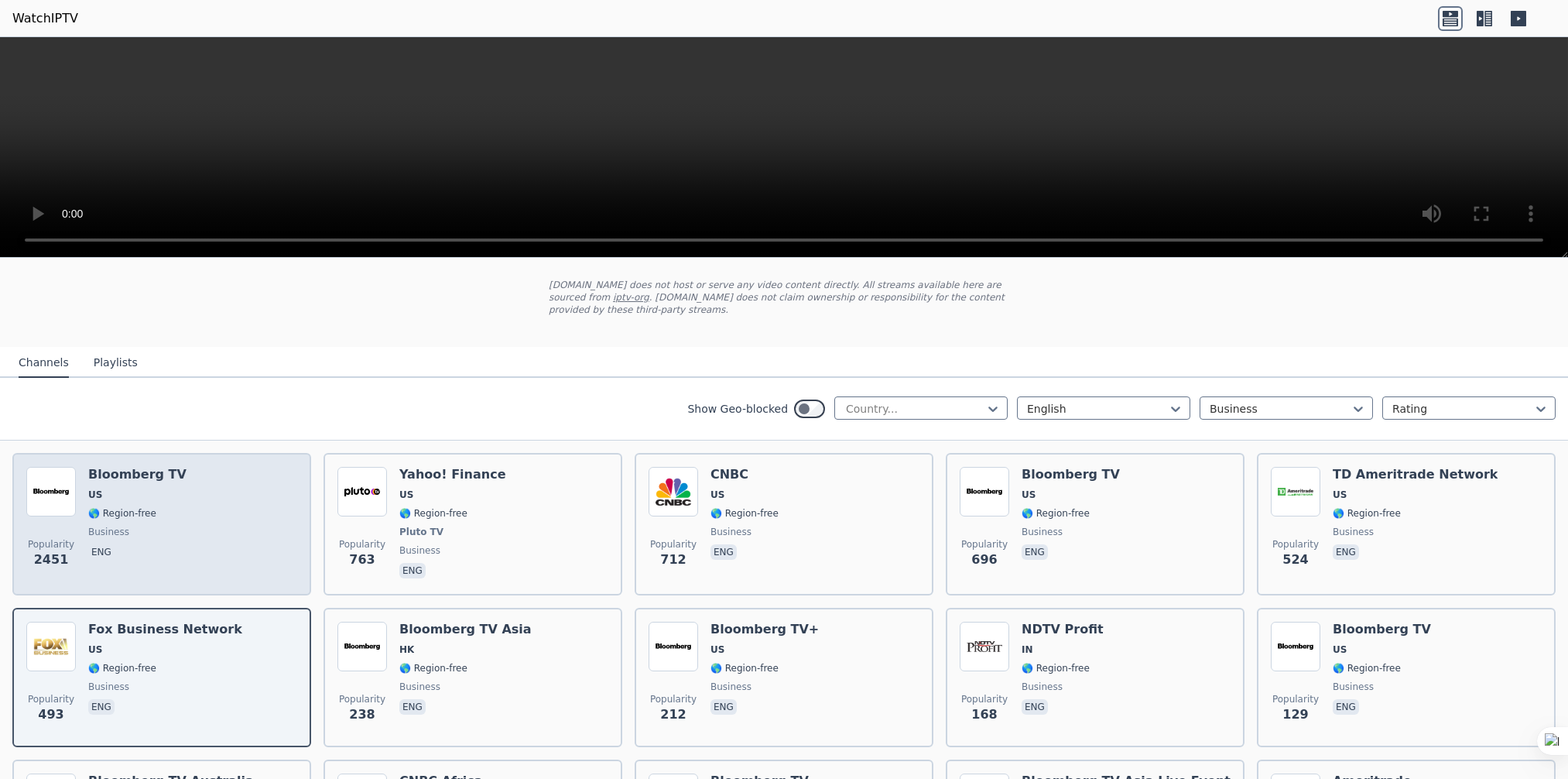
click at [191, 506] on div "Popularity 2451 Bloomberg TV US 🌎 Region-free business eng" at bounding box center [161, 524] width 270 height 115
